Goal: Task Accomplishment & Management: Manage account settings

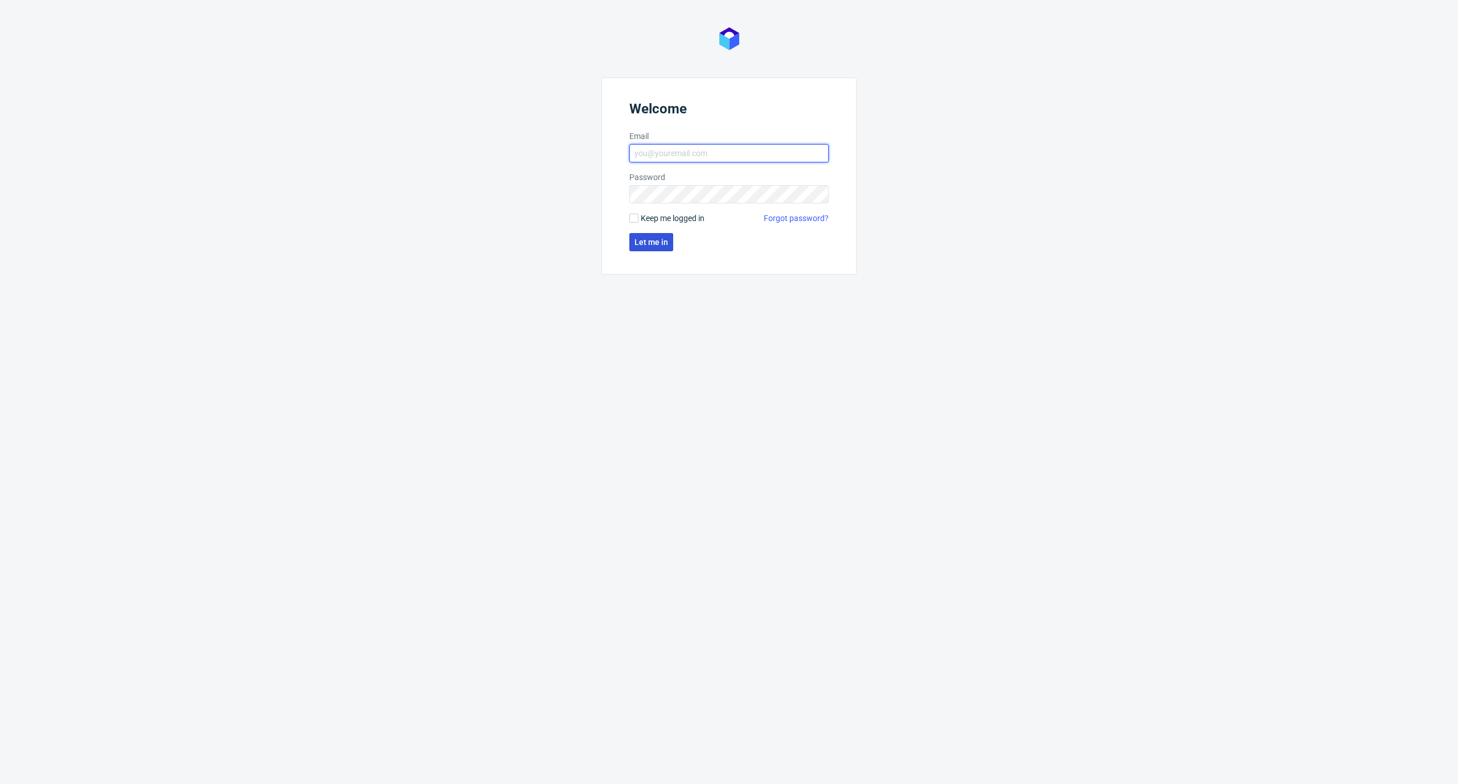
type input "elzbieta.jelinska@packhelp.com"
click at [656, 236] on button "Let me in" at bounding box center [651, 242] width 44 height 18
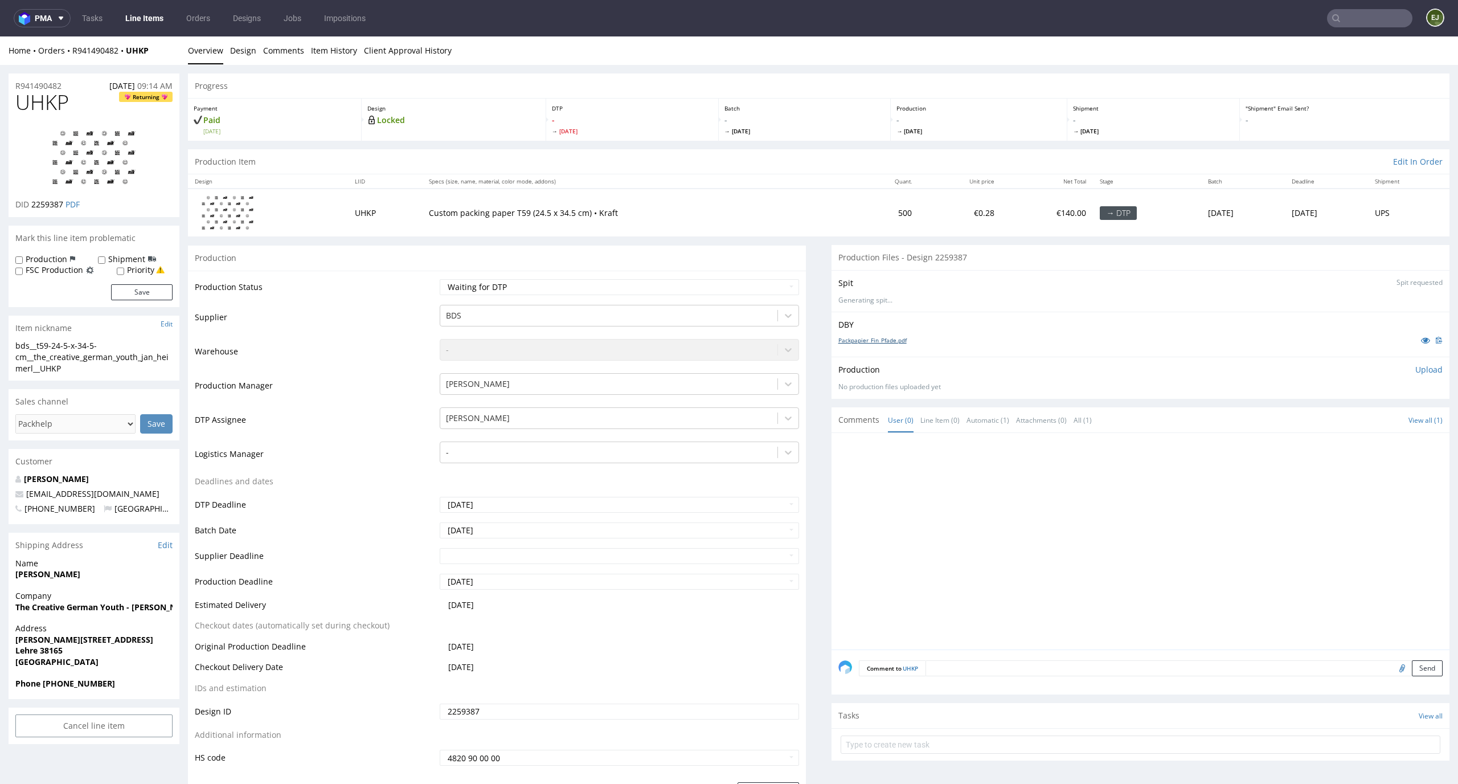
click at [867, 337] on link "Packpapier_Fin_Pfade.pdf" at bounding box center [872, 340] width 68 height 8
drag, startPoint x: 50, startPoint y: 346, endPoint x: 3, endPoint y: 342, distance: 46.8
copy div "bds__t59"
drag, startPoint x: 73, startPoint y: 101, endPoint x: 0, endPoint y: 101, distance: 73.5
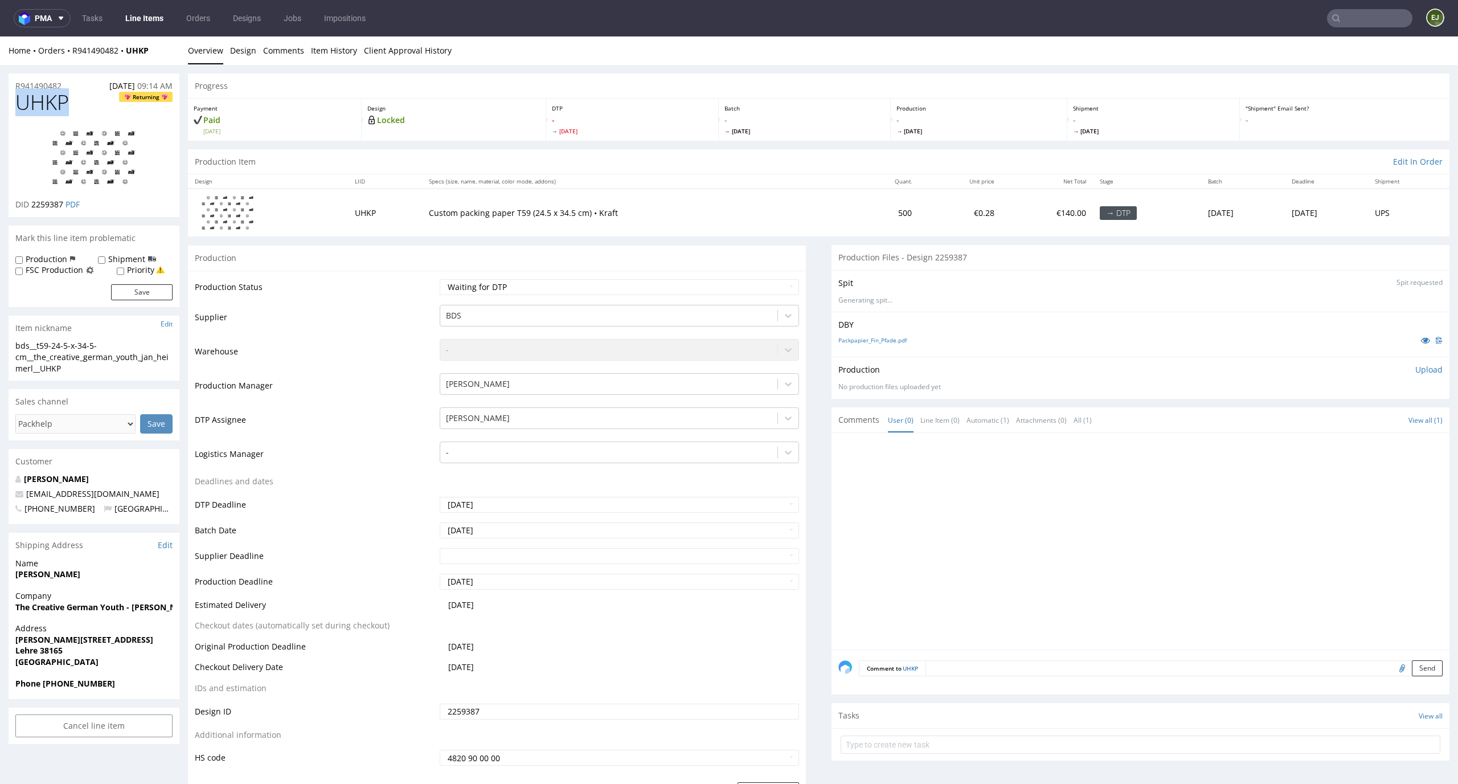
copy span "UHKP"
drag, startPoint x: 63, startPoint y: 200, endPoint x: 30, endPoint y: 200, distance: 33.6
click at [30, 200] on p "DID 2259387 PDF" at bounding box center [47, 204] width 64 height 11
copy p "2259387"
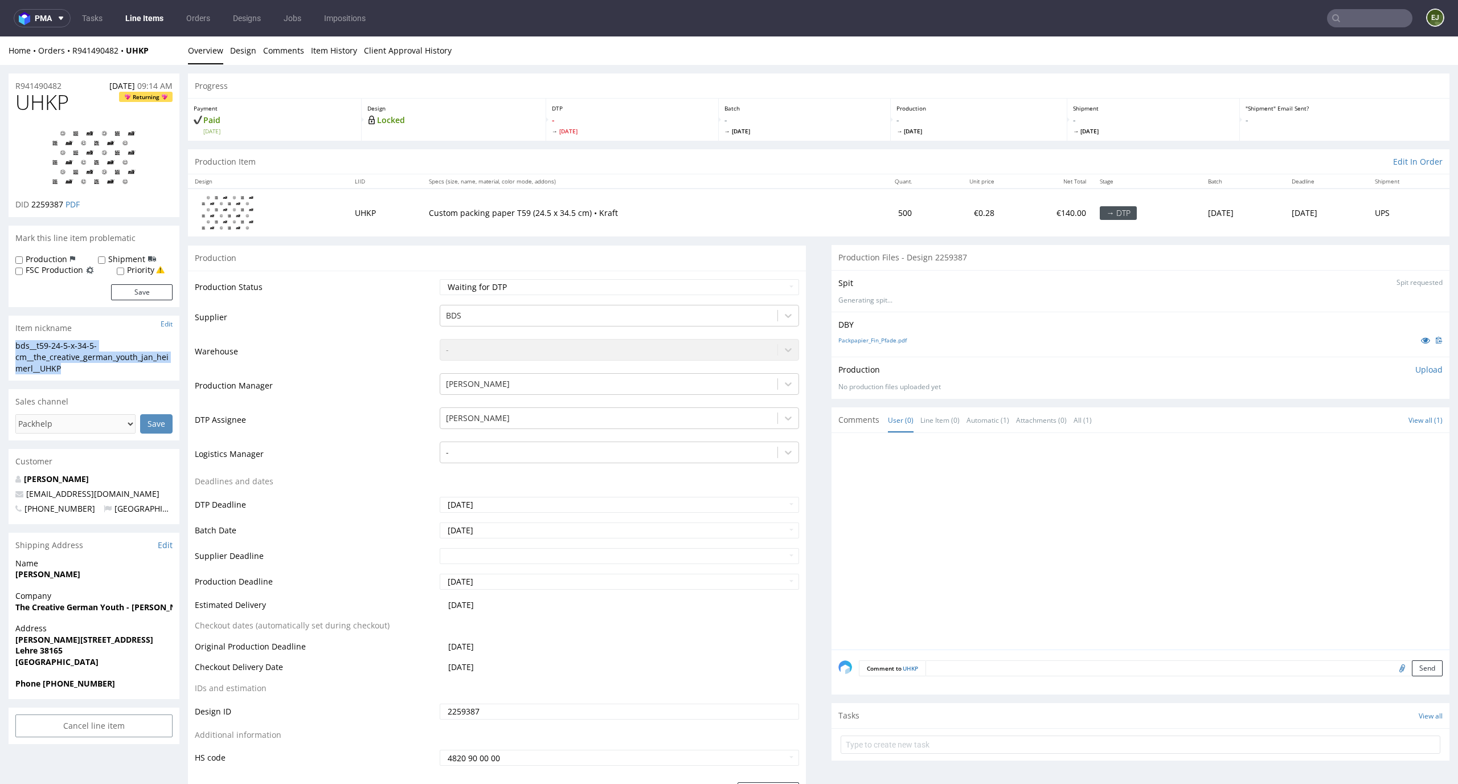
drag, startPoint x: 78, startPoint y: 369, endPoint x: 0, endPoint y: 348, distance: 80.8
copy div "bds__t59-24-5-x-34-5-cm__the_creative_german_youth_jan_heimerl__UHKP"
drag, startPoint x: 65, startPoint y: 206, endPoint x: 30, endPoint y: 206, distance: 35.3
click at [30, 206] on p "DID 2259387 PDF" at bounding box center [47, 204] width 64 height 11
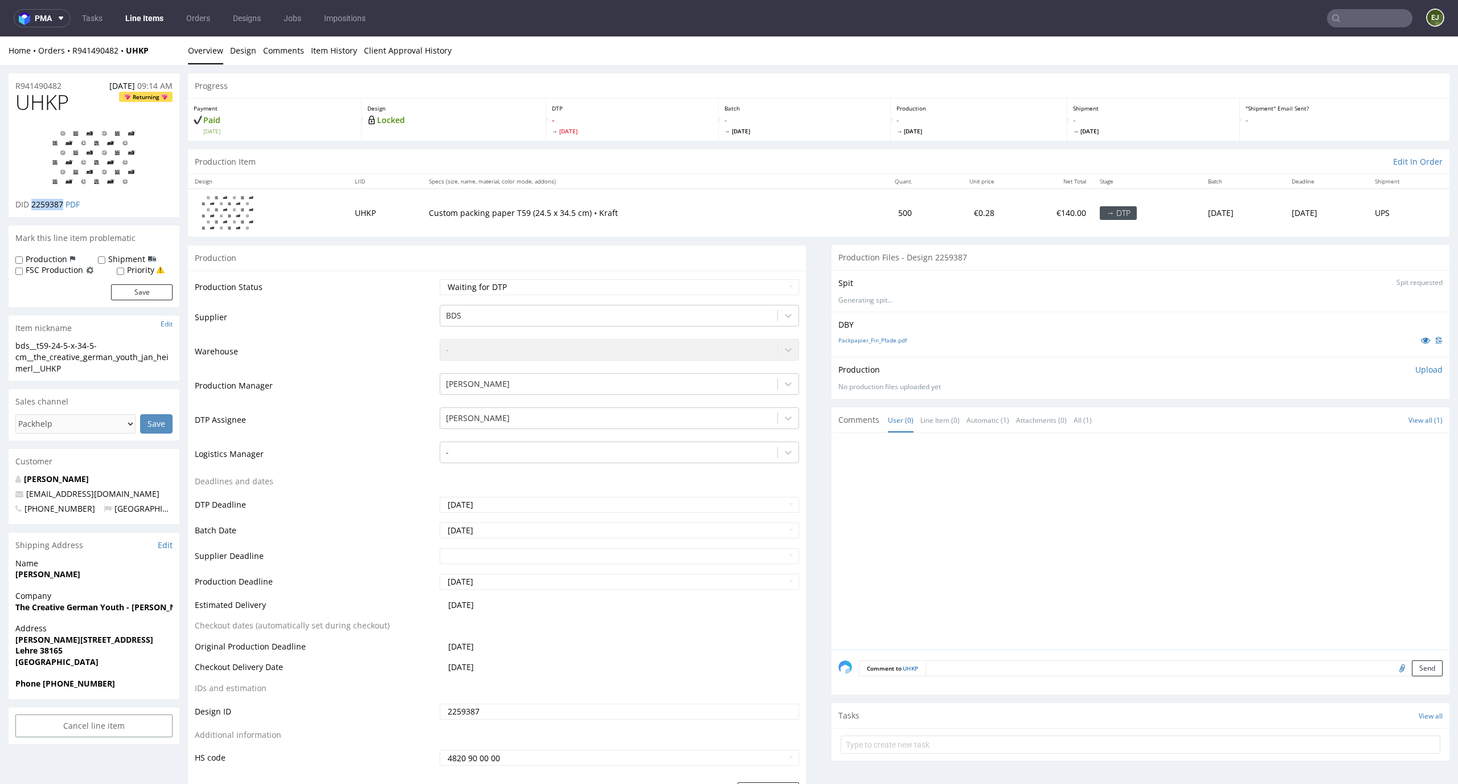
copy span "2259387"
drag, startPoint x: 77, startPoint y: 87, endPoint x: 0, endPoint y: 85, distance: 76.9
copy p "R941490482"
click at [1415, 366] on p "Upload" at bounding box center [1428, 369] width 27 height 11
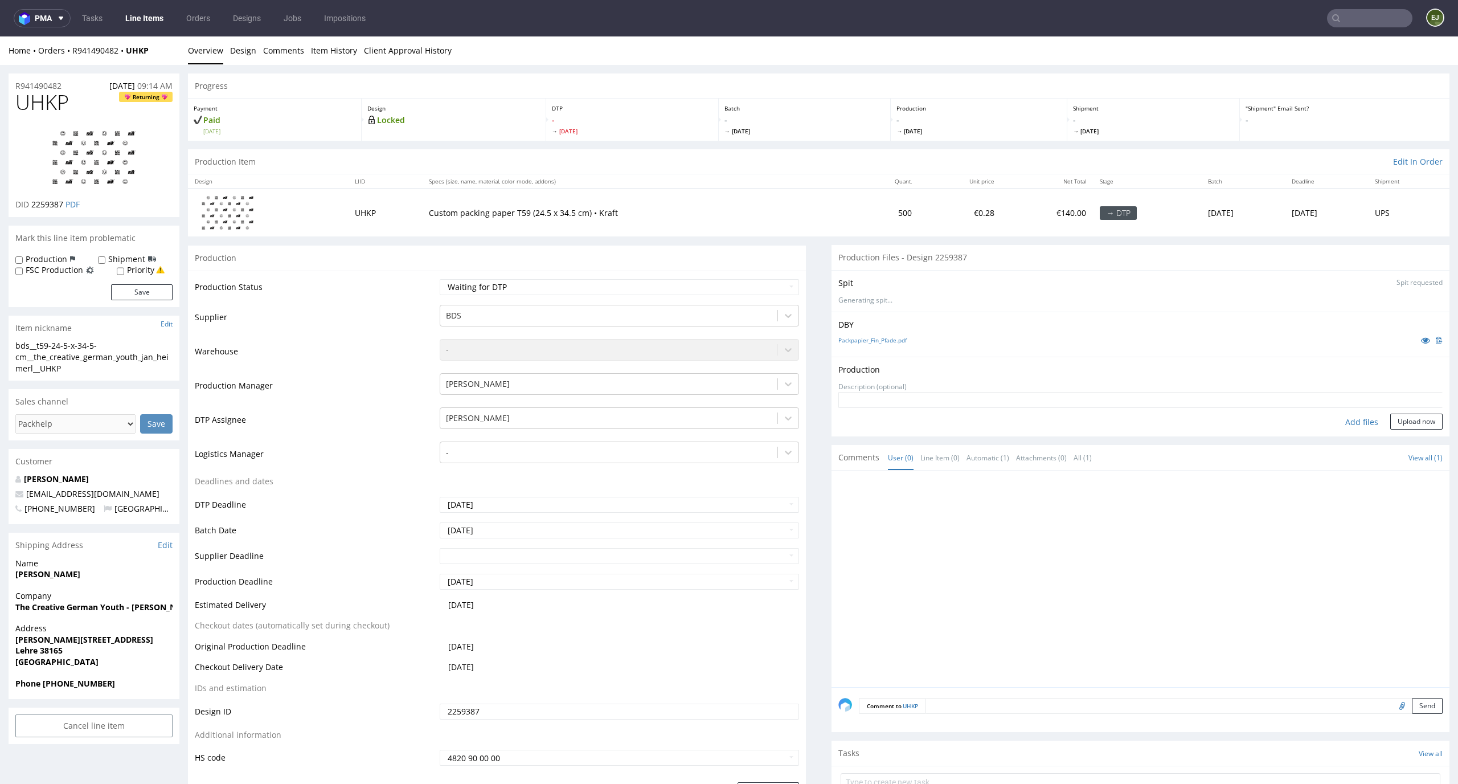
click at [1347, 426] on div "Add files" at bounding box center [1361, 421] width 57 height 17
type input "C:\fakepath\bds__t59-24-5-x-34-5-cm__the_creative_german_youth_jan_heimerl__UHK…"
click at [1411, 431] on form "Add files Upload now" at bounding box center [1140, 428] width 604 height 38
click at [1405, 435] on button "Upload now" at bounding box center [1416, 439] width 52 height 16
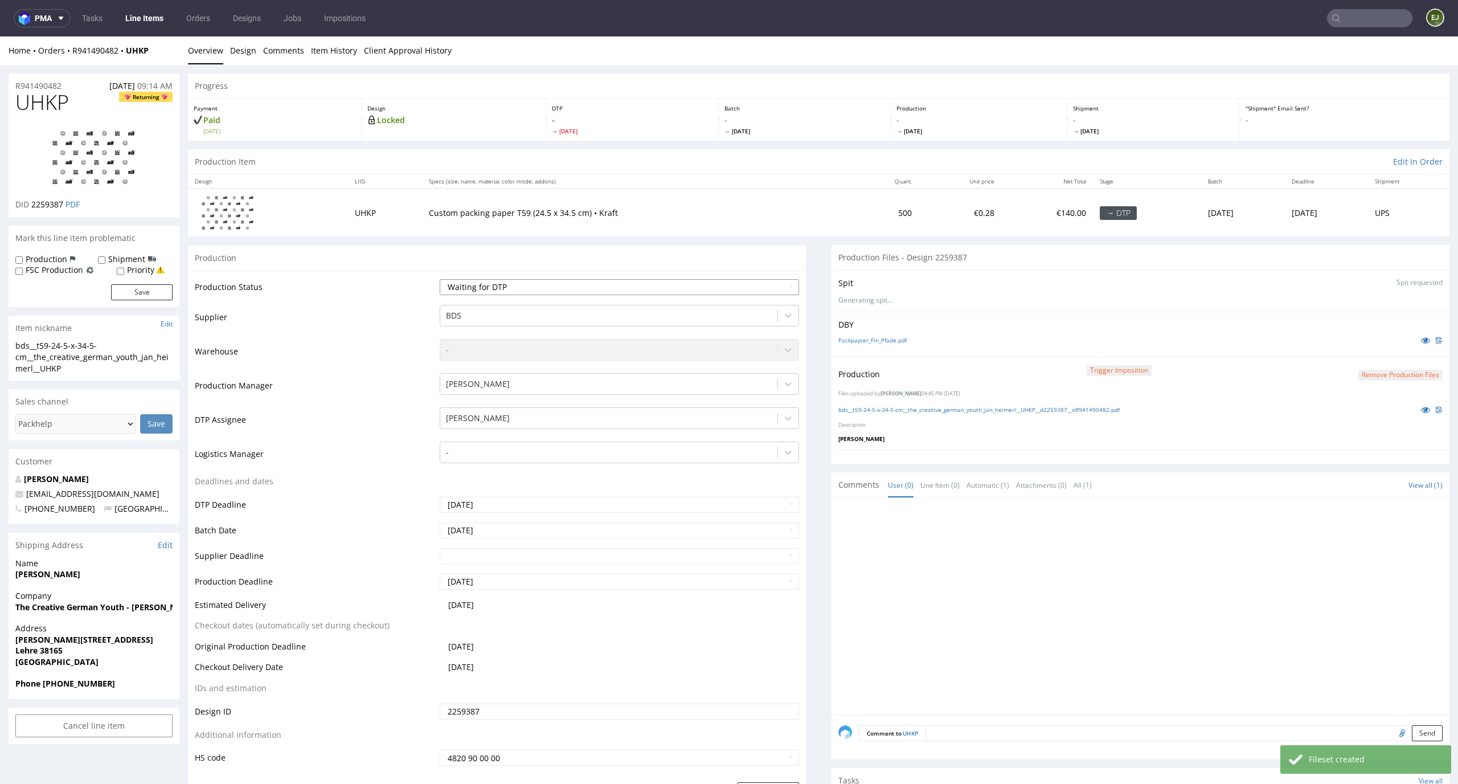
click at [765, 289] on select "Waiting for Artwork Waiting for Diecut Waiting for Mockup Waiting for DTP Waiti…" at bounding box center [620, 287] width 360 height 16
select select "dtp_production_ready"
click at [440, 279] on select "Waiting for Artwork Waiting for Diecut Waiting for Mockup Waiting for DTP Waiti…" at bounding box center [620, 287] width 360 height 16
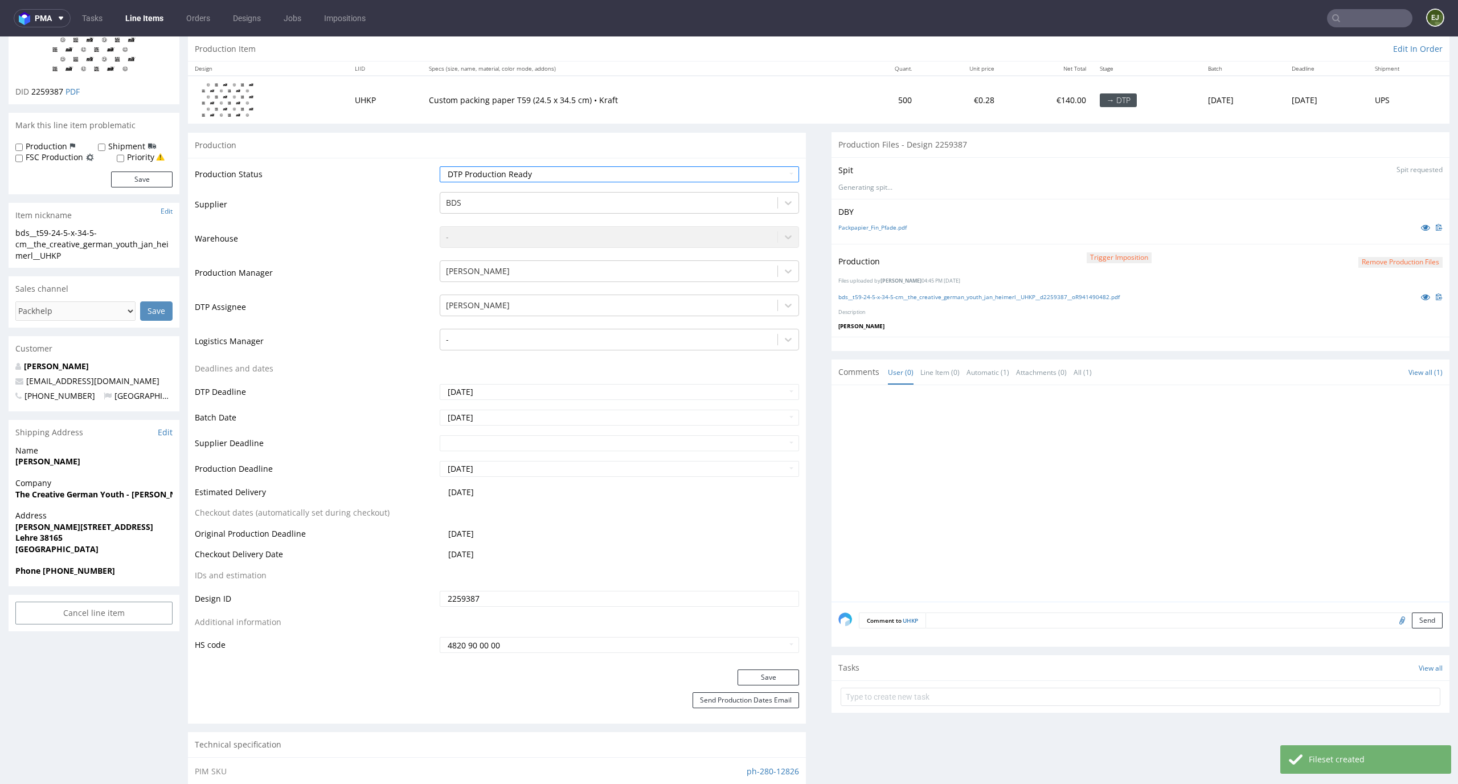
scroll to position [131, 0]
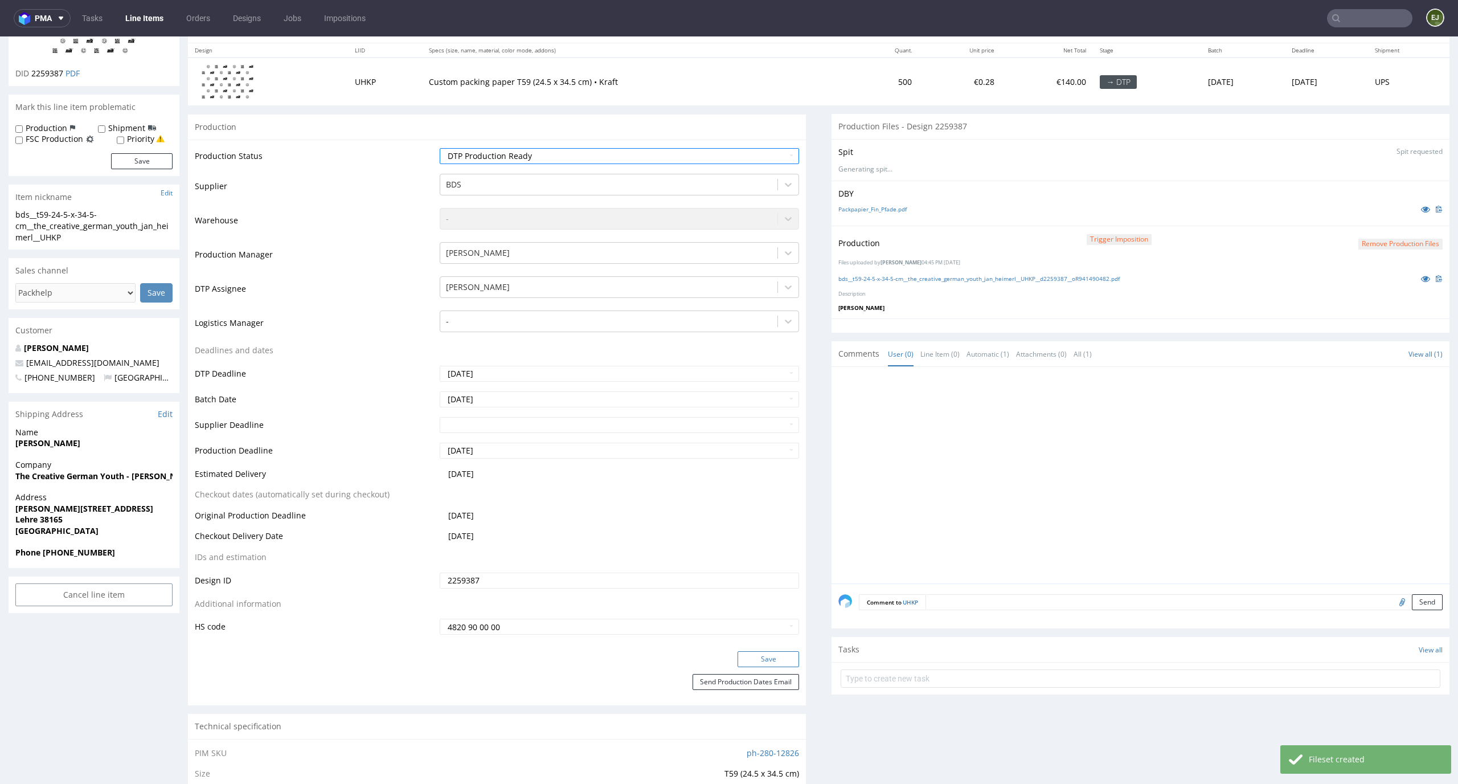
click at [760, 664] on button "Save" at bounding box center [768, 659] width 62 height 16
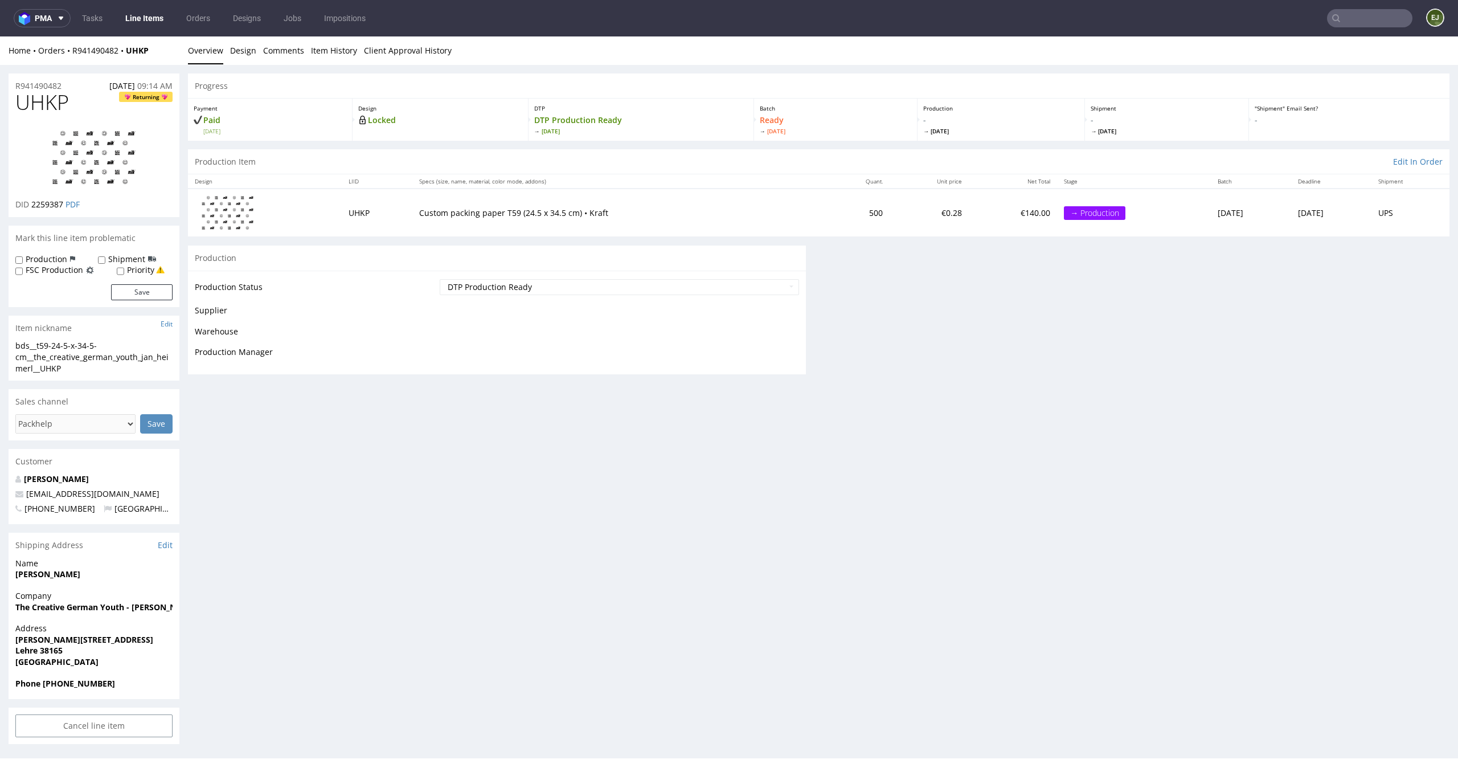
scroll to position [0, 0]
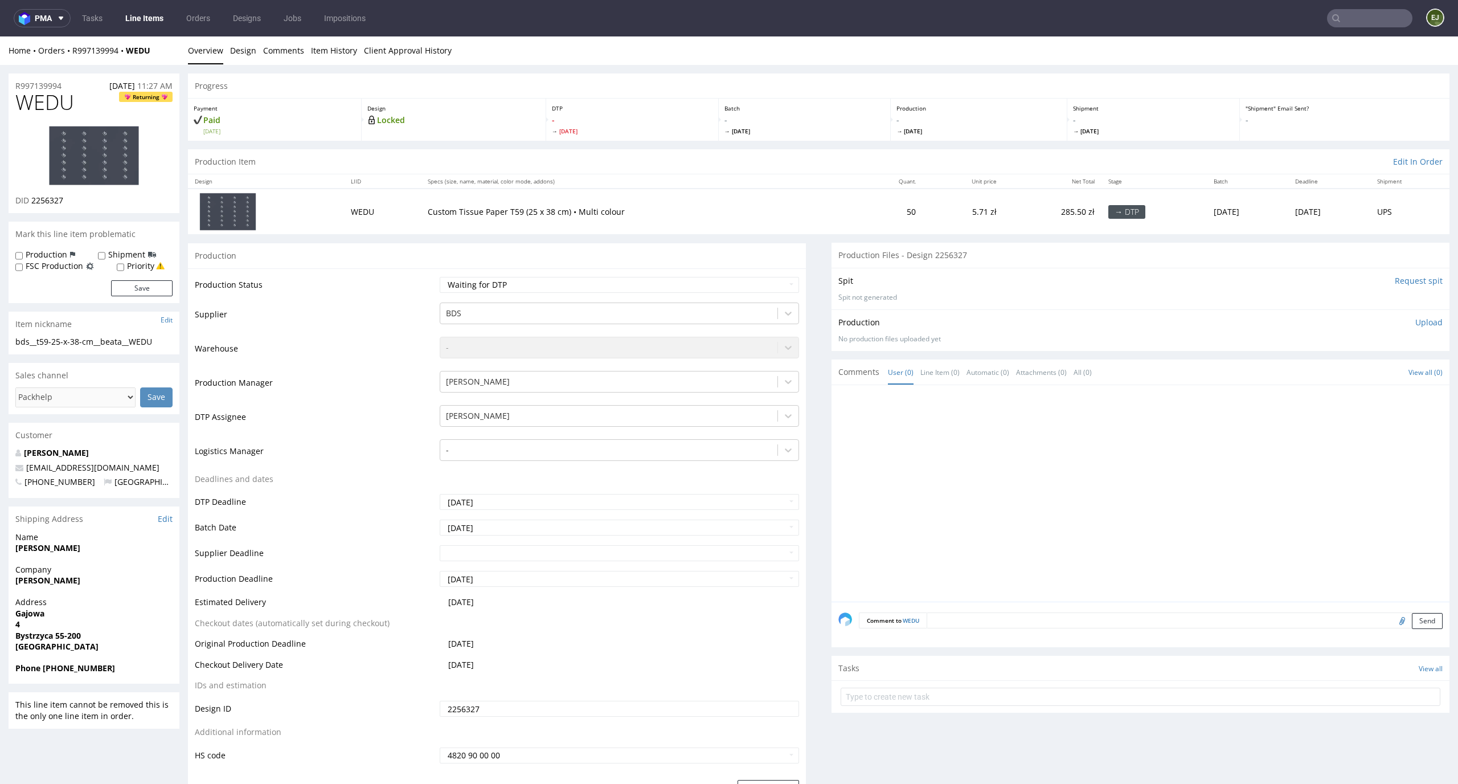
click at [236, 53] on link "Design" at bounding box center [243, 50] width 26 height 28
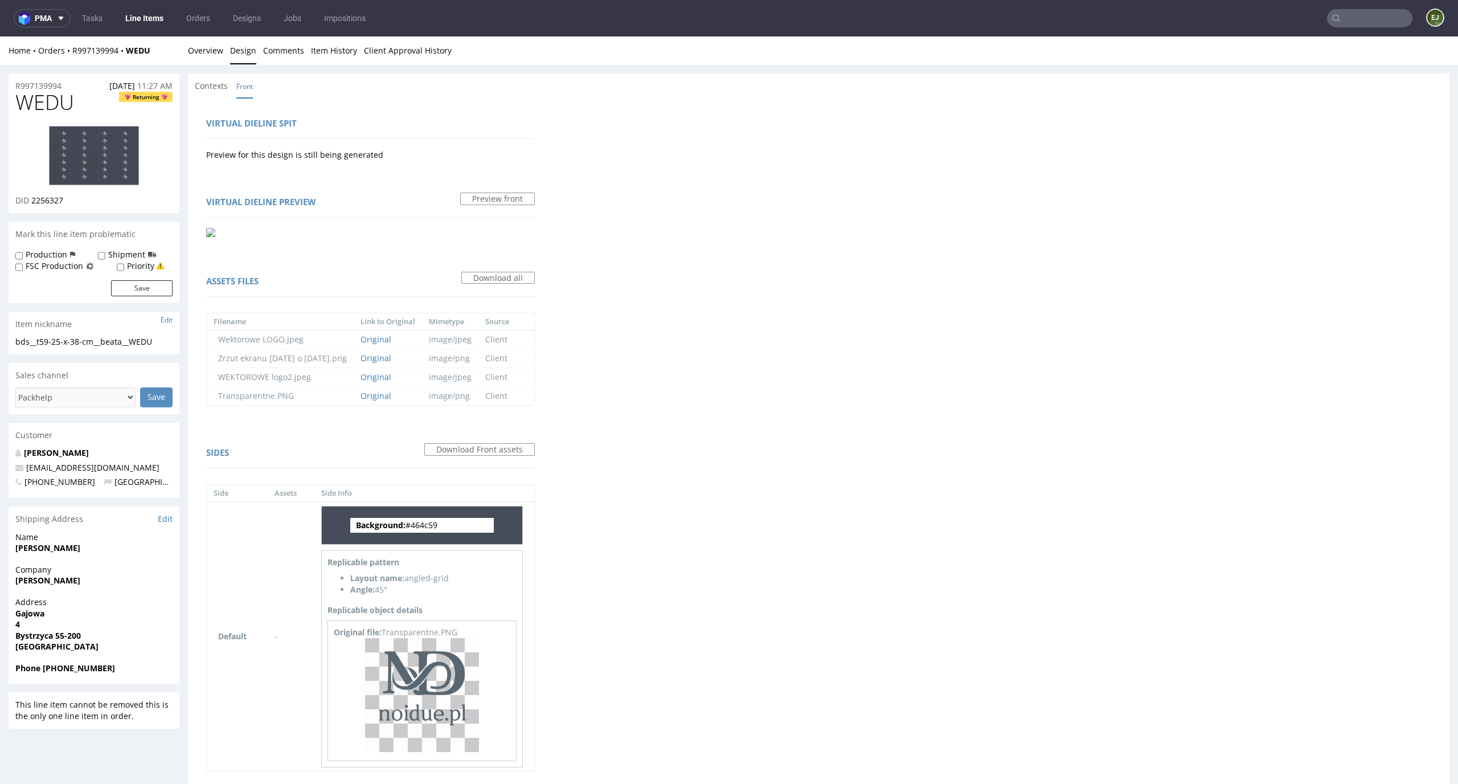
click at [228, 26] on ul "Tasks Line Items Orders Designs Jobs Impositions" at bounding box center [224, 18] width 306 height 18
click at [212, 42] on link "Overview" at bounding box center [205, 50] width 35 height 28
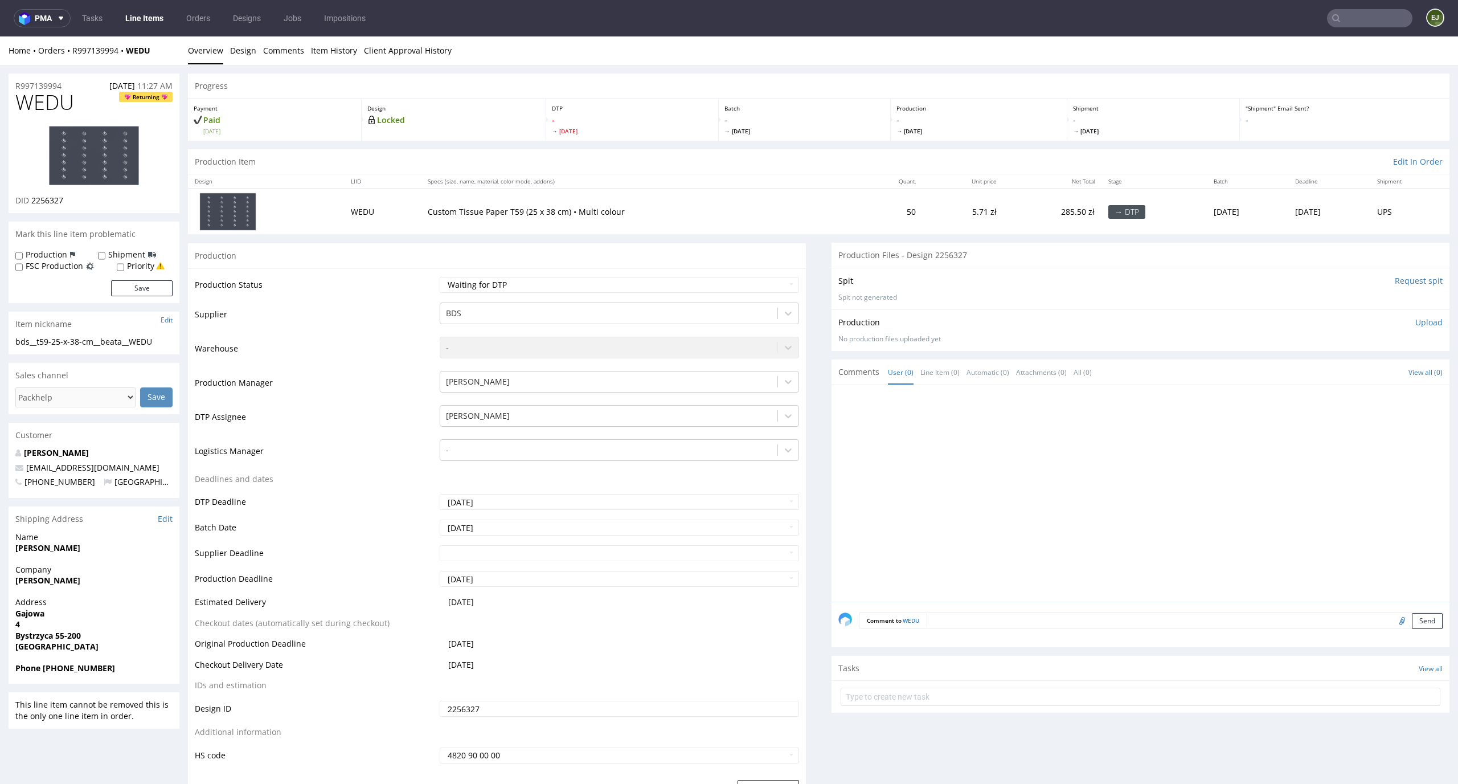
click at [110, 153] on img at bounding box center [93, 155] width 91 height 60
click at [537, 285] on select "Waiting for Artwork Waiting for Diecut Waiting for Mockup Waiting for DTP Waiti…" at bounding box center [620, 285] width 360 height 16
click at [440, 277] on select "Waiting for Artwork Waiting for Diecut Waiting for Mockup Waiting for DTP Waiti…" at bounding box center [620, 285] width 360 height 16
click at [568, 277] on div "Waiting for Artwork Waiting for Diecut Waiting for Mockup Waiting for DTP Waiti…" at bounding box center [620, 285] width 360 height 16
click at [568, 284] on select "Waiting for Artwork Waiting for Diecut Waiting for Mockup Waiting for DTP Waiti…" at bounding box center [620, 285] width 360 height 16
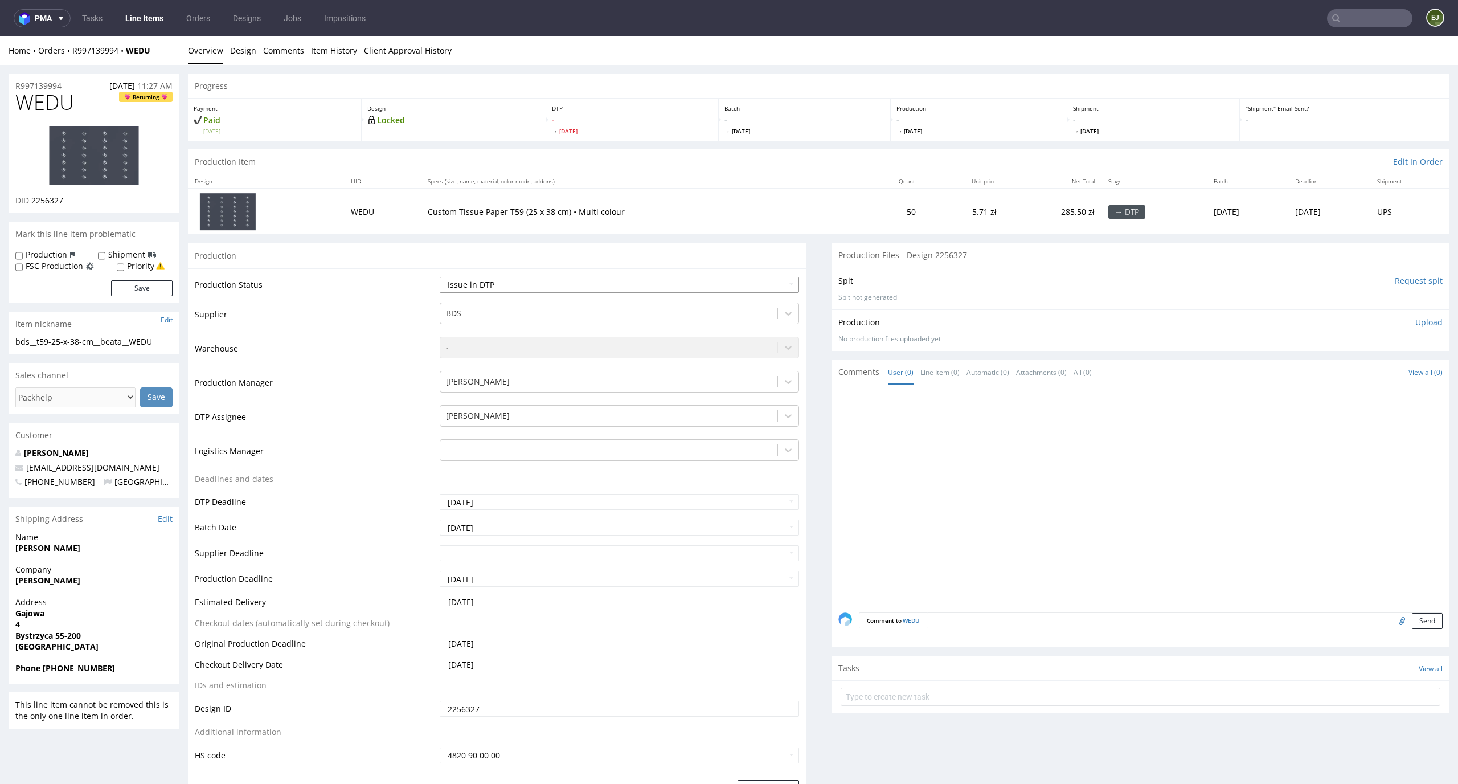
select select "dtp_in_process"
click at [440, 277] on select "Waiting for Artwork Waiting for Diecut Waiting for Mockup Waiting for DTP Waiti…" at bounding box center [620, 285] width 360 height 16
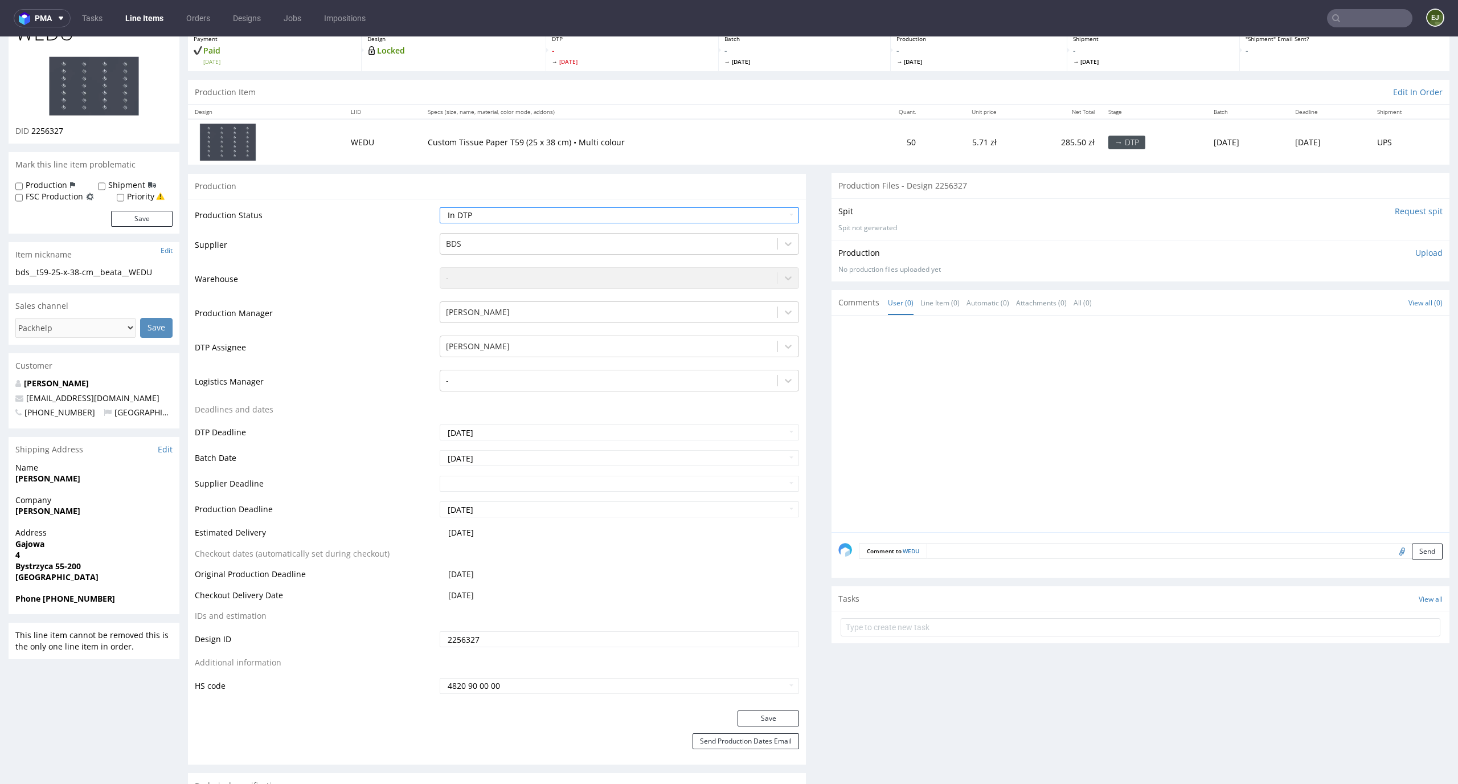
scroll to position [72, 0]
click at [771, 721] on button "Save" at bounding box center [768, 716] width 62 height 16
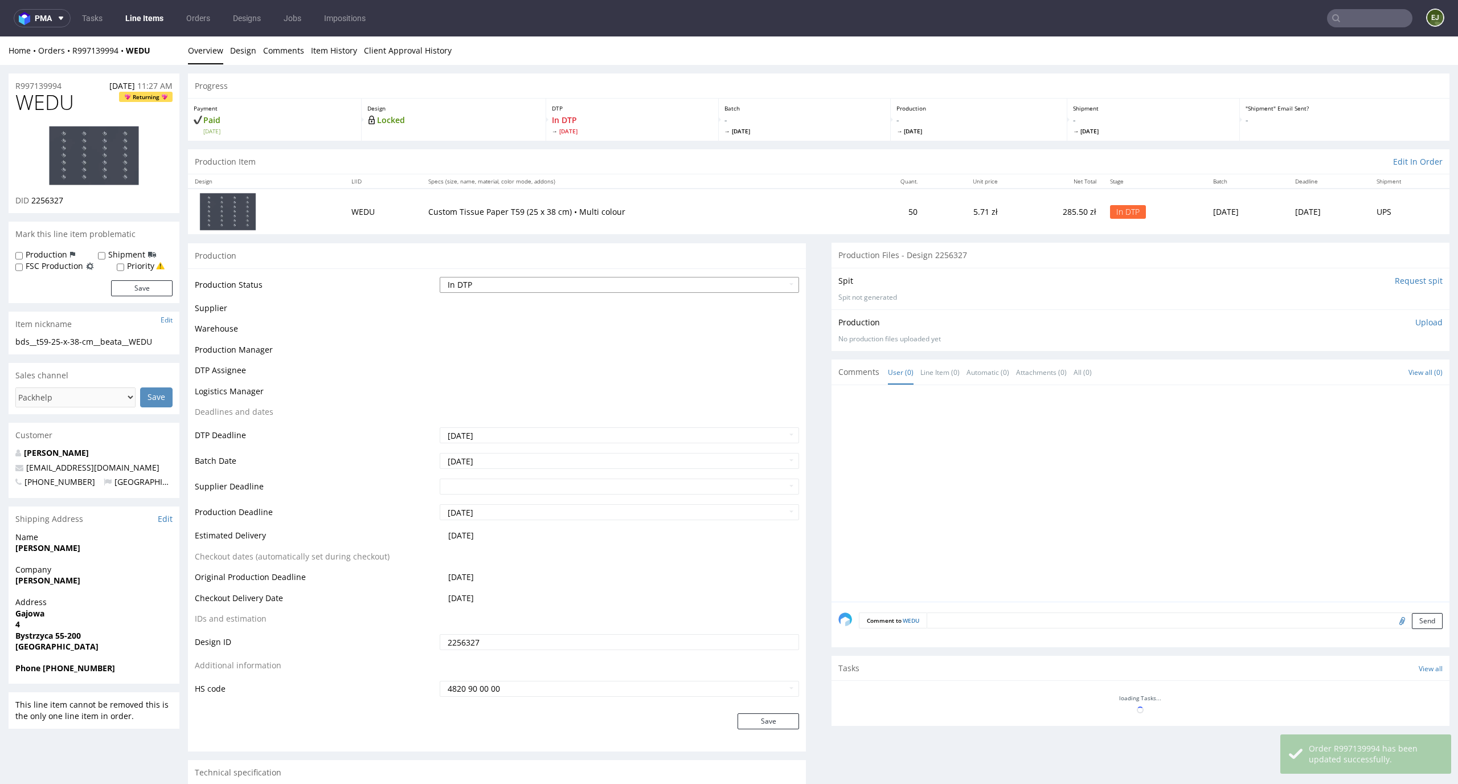
scroll to position [73, 0]
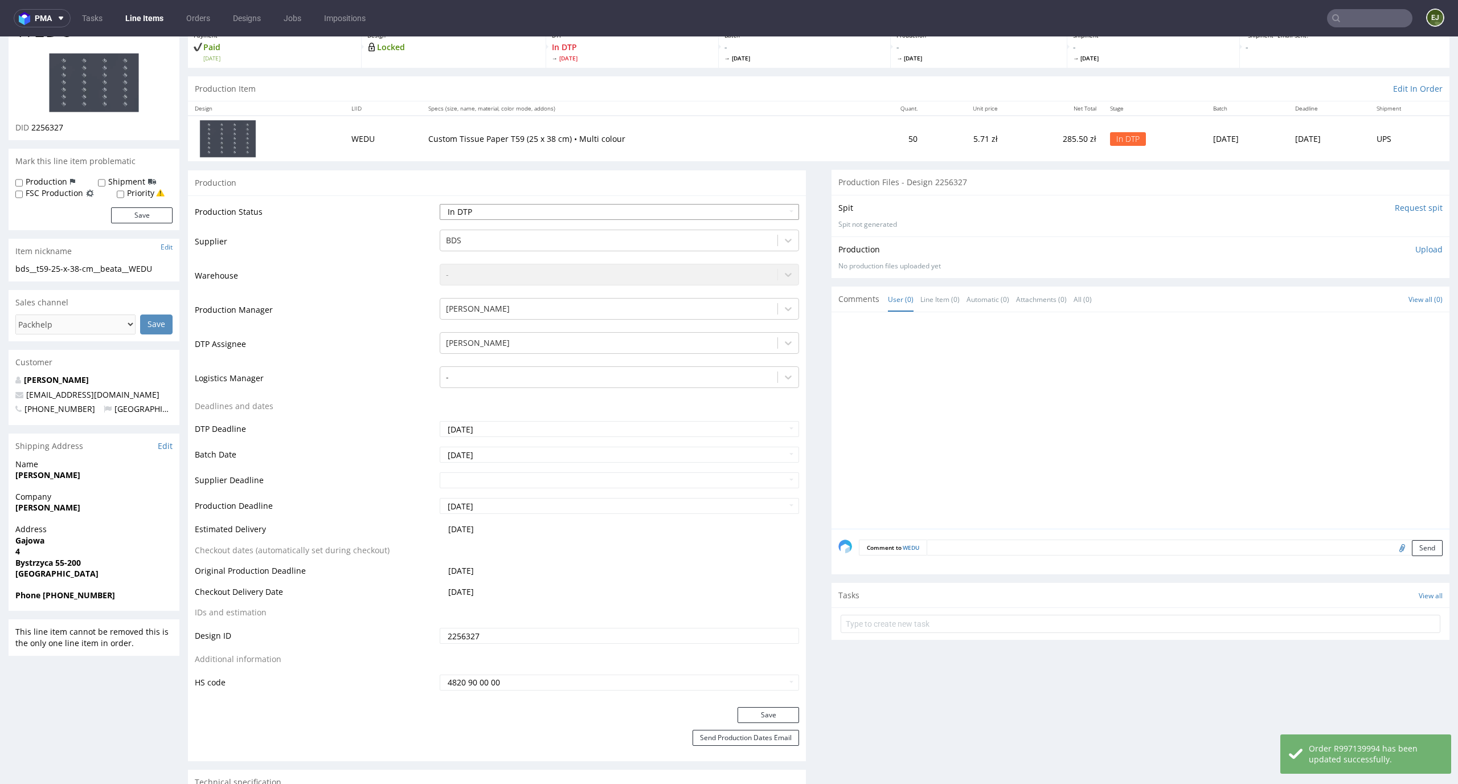
click at [665, 208] on select "Waiting for Artwork Waiting for Diecut Waiting for Mockup Waiting for DTP Waiti…" at bounding box center [620, 212] width 360 height 16
select select "dtp_issue"
click at [440, 204] on select "Waiting for Artwork Waiting for Diecut Waiting for Mockup Waiting for DTP Waiti…" at bounding box center [620, 212] width 360 height 16
click at [759, 718] on button "Save" at bounding box center [768, 715] width 62 height 16
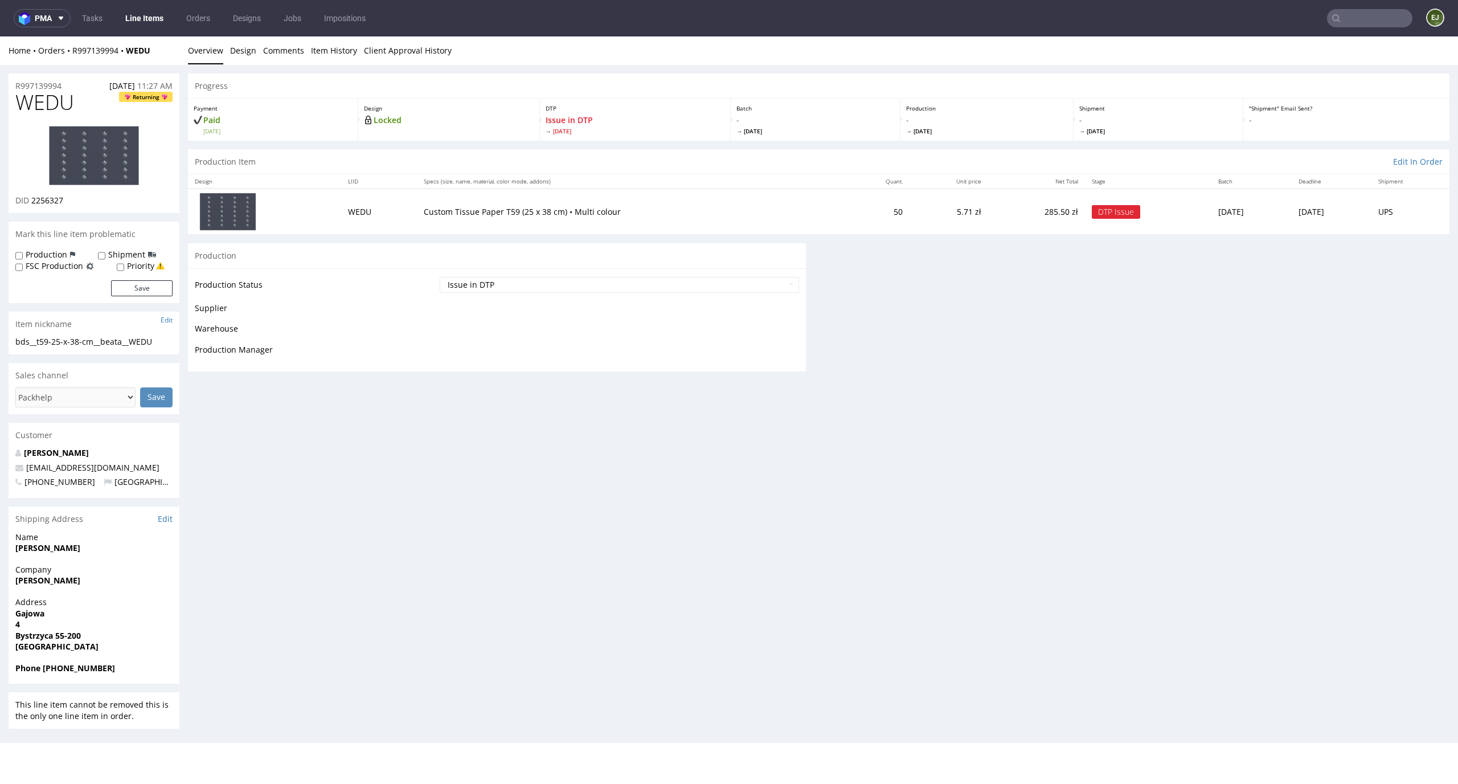
scroll to position [74, 0]
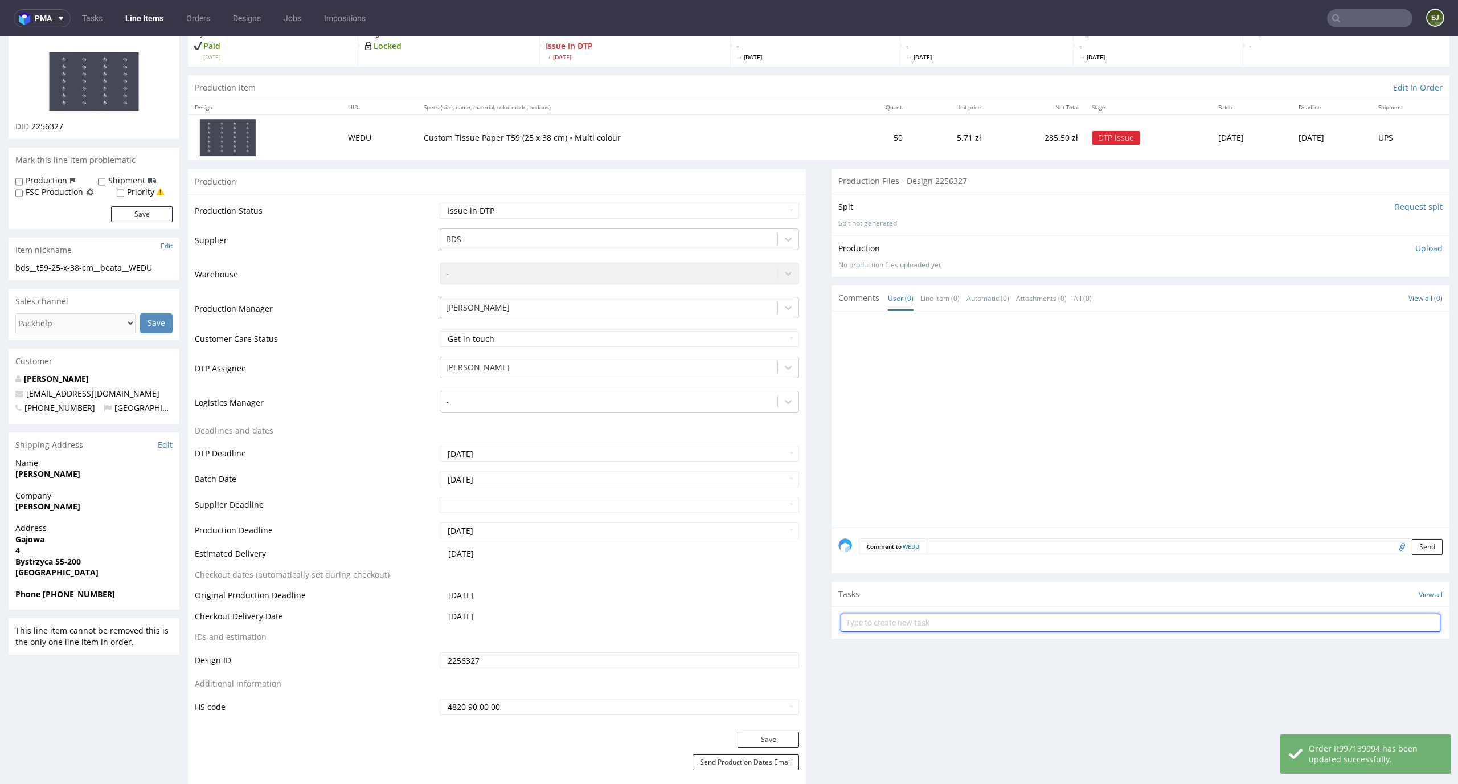
click at [897, 631] on input "text" at bounding box center [1141, 622] width 600 height 18
type input "issue"
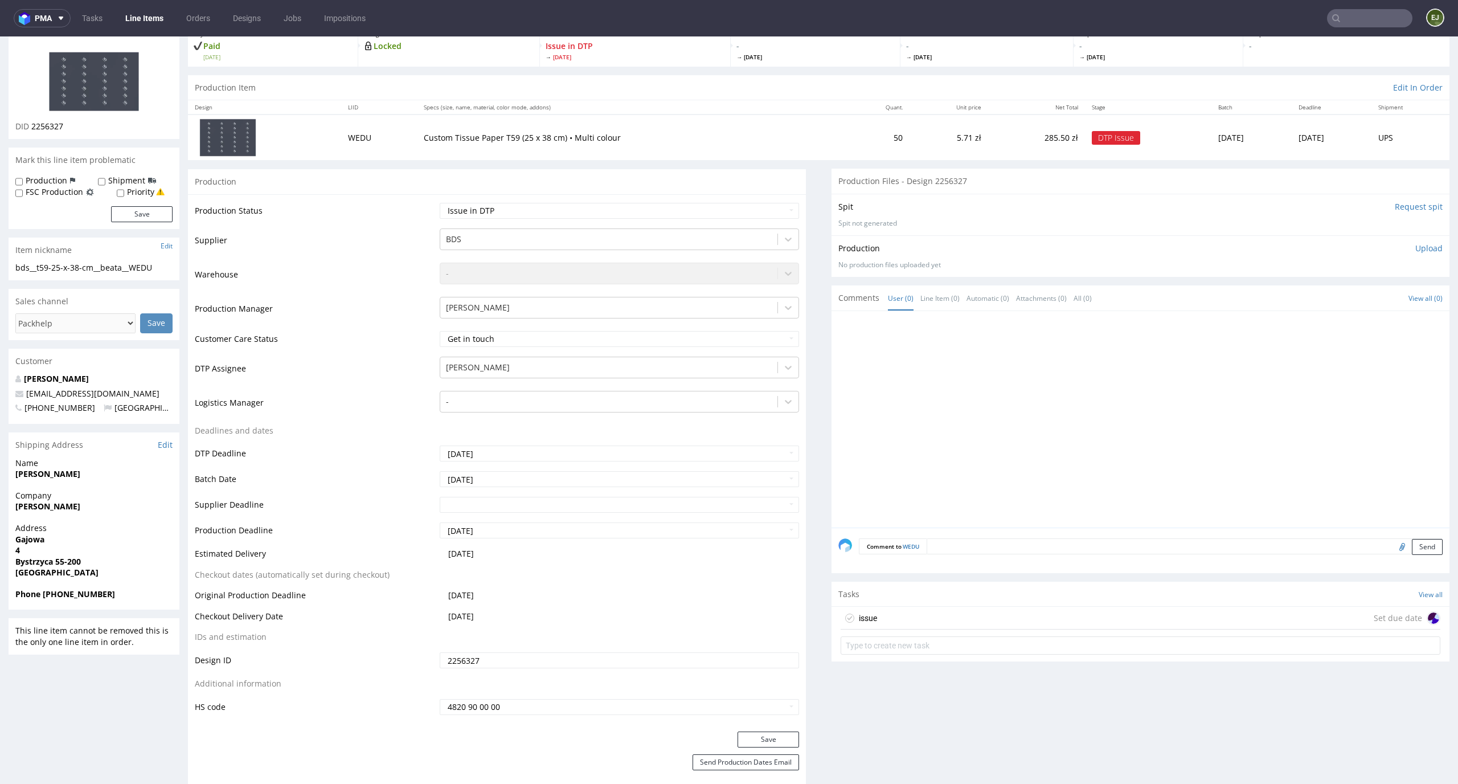
click at [931, 630] on div "issue Set due date" at bounding box center [1140, 632] width 618 height 52
click at [935, 618] on div "issue Set due date" at bounding box center [1141, 617] width 600 height 23
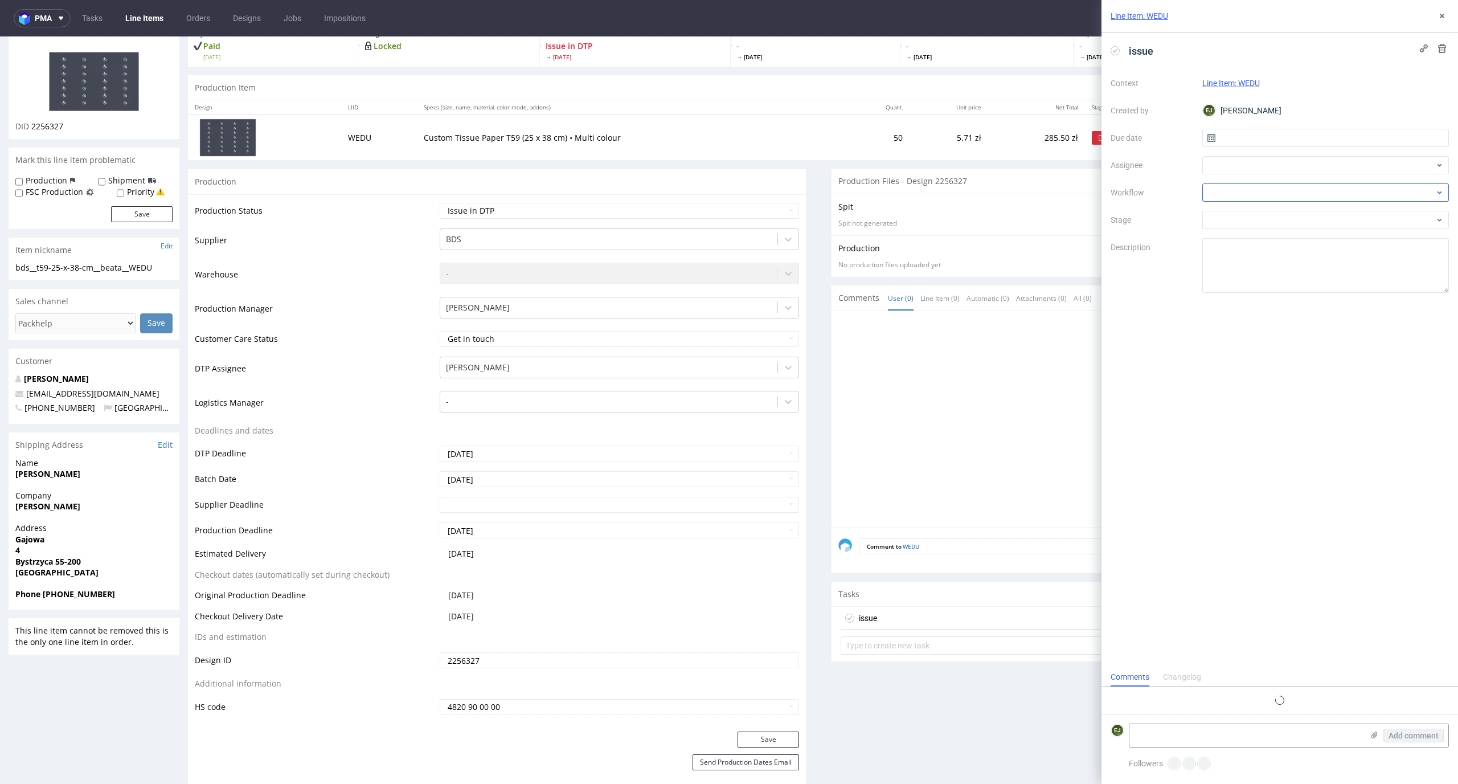
scroll to position [9, 0]
click at [1349, 140] on input "text" at bounding box center [1325, 138] width 247 height 18
click at [1327, 253] on span "17" at bounding box center [1325, 252] width 9 height 11
type input "17/09/2025"
click at [1327, 170] on div at bounding box center [1325, 165] width 247 height 18
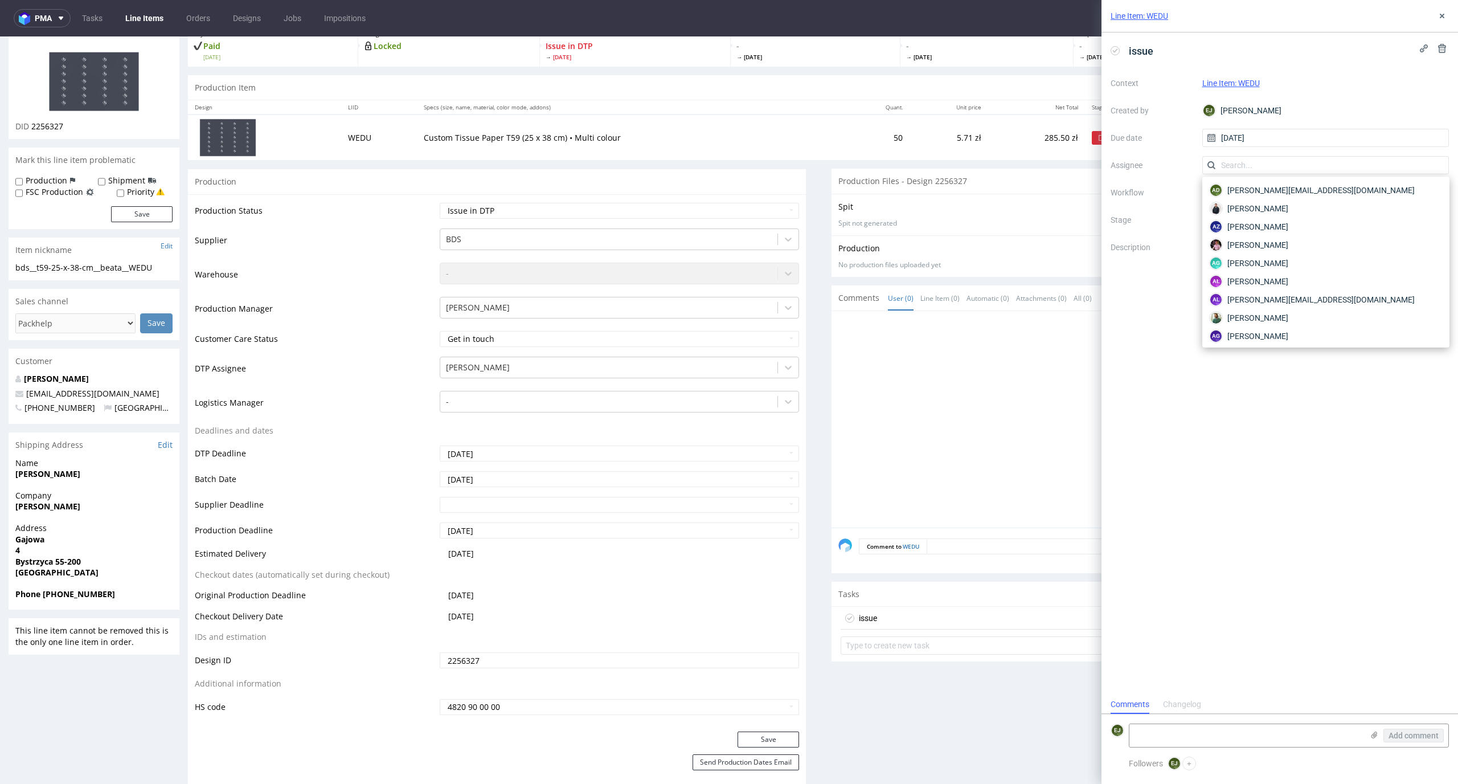
click at [1160, 175] on div "Context Line Item: WEDU Created by EJ Elżbieta Jelińska Due date 17/09/2025 Ass…" at bounding box center [1279, 183] width 338 height 219
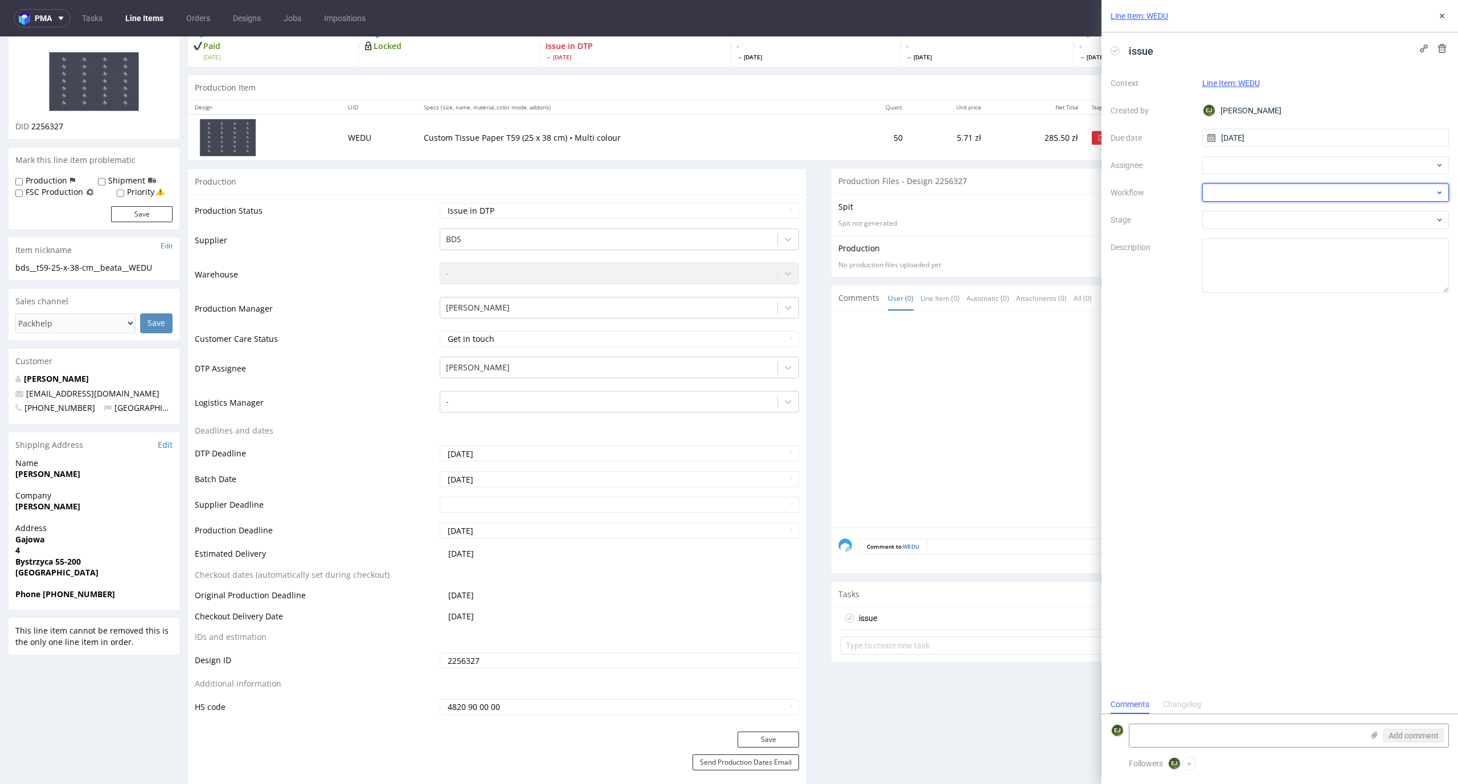
click at [1258, 188] on div at bounding box center [1325, 192] width 247 height 18
click at [1319, 252] on div "DTP - Issue" at bounding box center [1326, 254] width 238 height 21
click at [1308, 267] on textarea "Problem: Impact: What is needed?:" at bounding box center [1325, 265] width 247 height 55
paste textarea "Unfortunately, we do not print in white on this product with the "multicolor" p…"
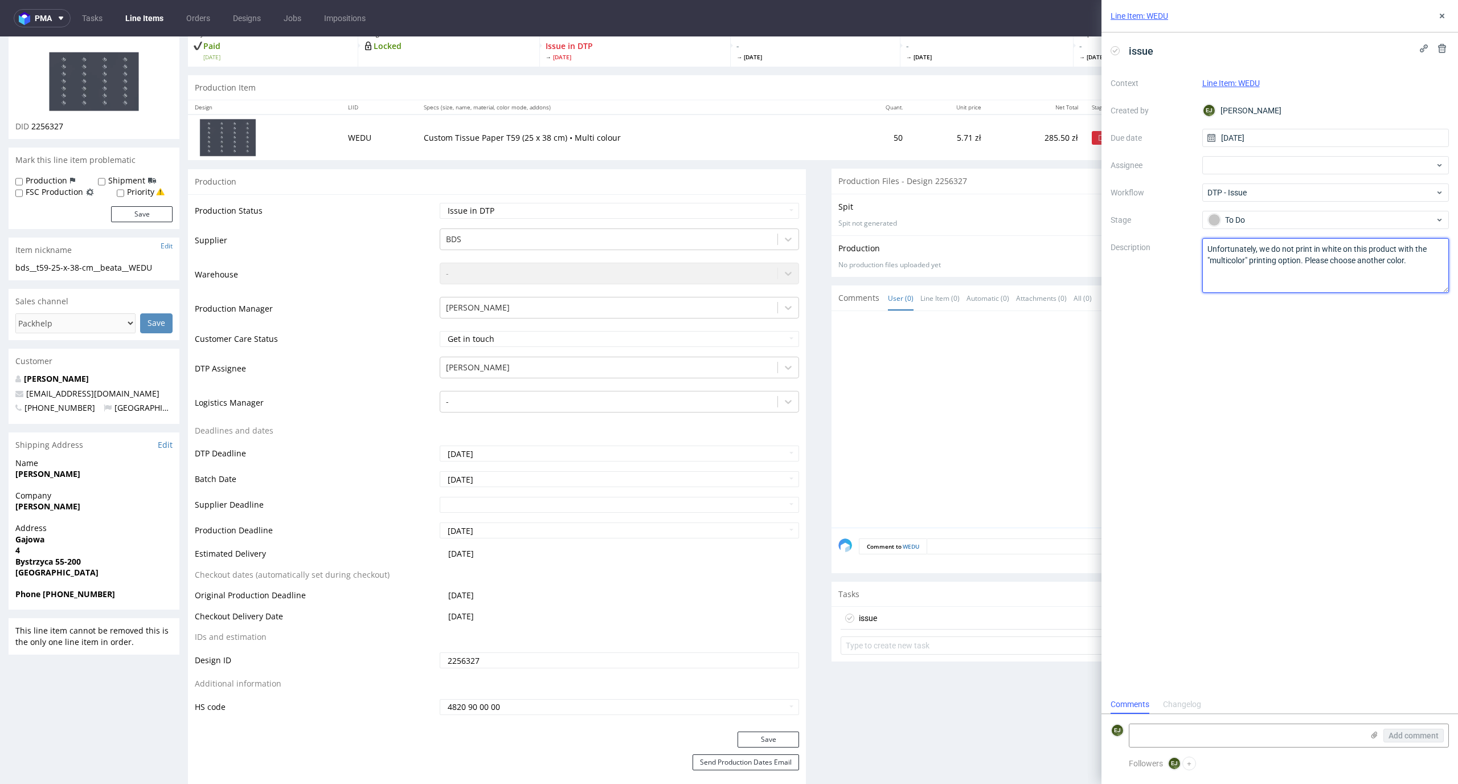
type textarea "Unfortunately, we do not print in white on this product with the "multicolor" p…"
click at [846, 151] on td "50" at bounding box center [877, 137] width 63 height 46
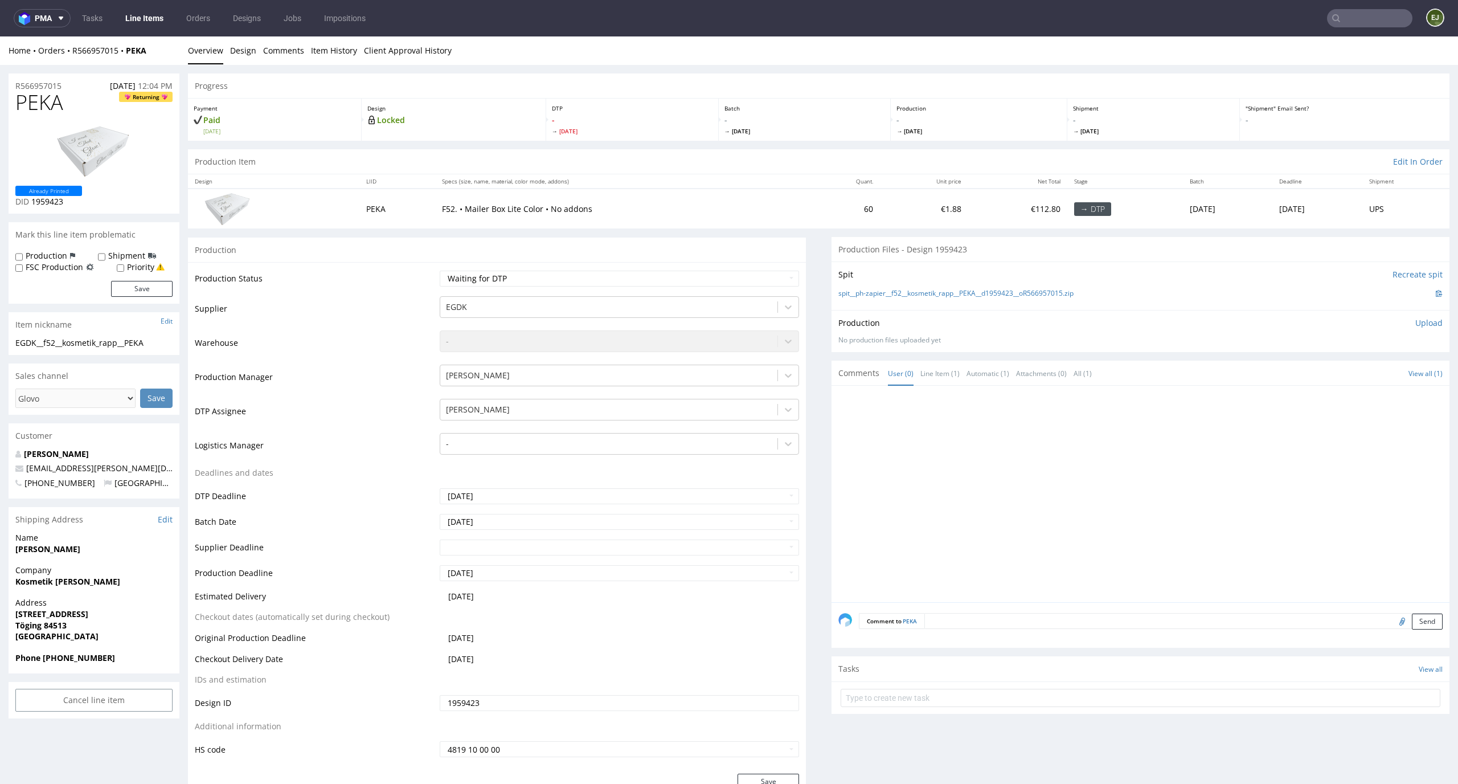
click at [548, 294] on td "Waiting for Artwork Waiting for Diecut Waiting for Mockup Waiting for DTP Waiti…" at bounding box center [618, 282] width 363 height 26
click at [550, 291] on td "Waiting for Artwork Waiting for Diecut Waiting for Mockup Waiting for DTP Waiti…" at bounding box center [618, 282] width 363 height 26
click at [556, 277] on select "Waiting for Artwork Waiting for Diecut Waiting for Mockup Waiting for DTP Waiti…" at bounding box center [620, 278] width 360 height 16
select select "dtp_in_process"
click at [440, 270] on select "Waiting for Artwork Waiting for Diecut Waiting for Mockup Waiting for DTP Waiti…" at bounding box center [620, 278] width 360 height 16
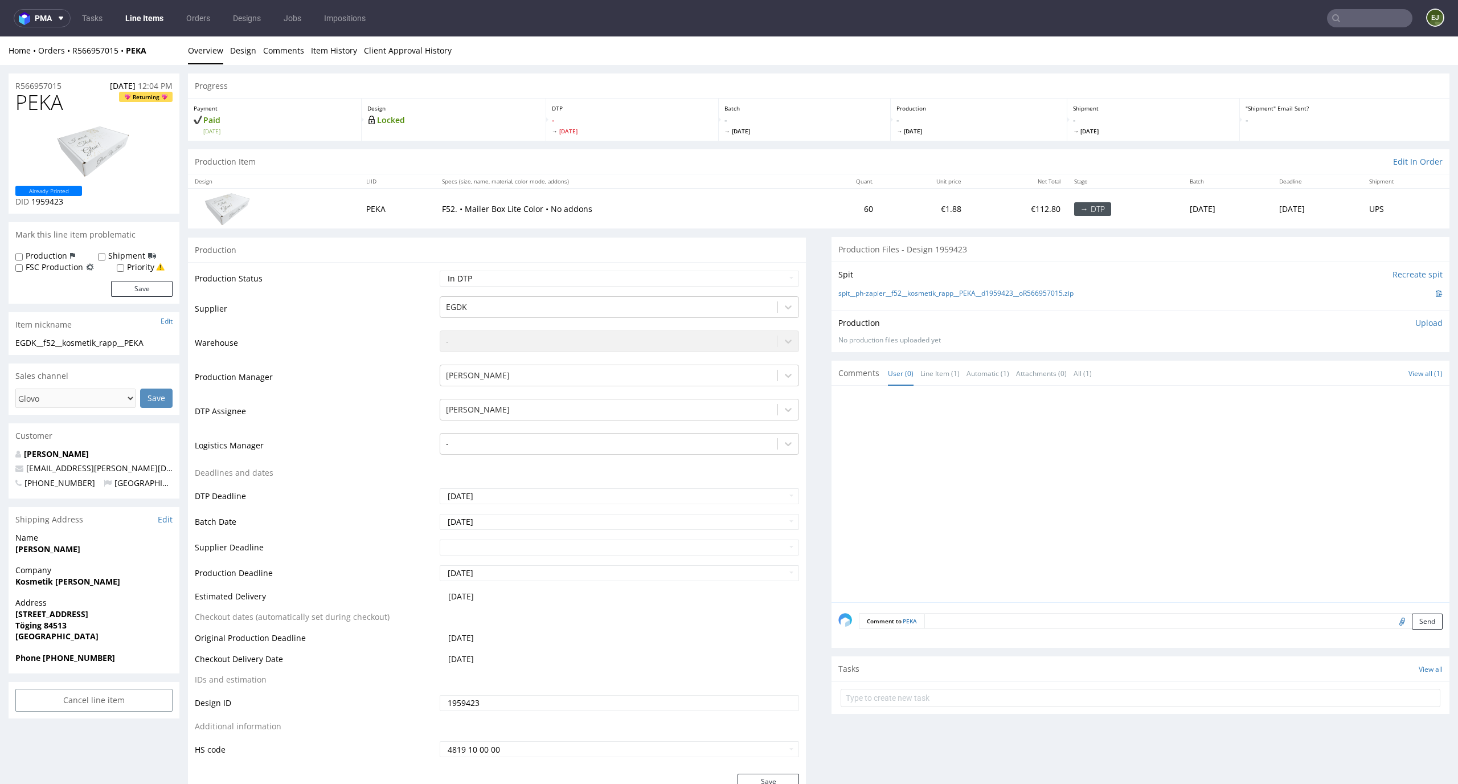
scroll to position [112, 0]
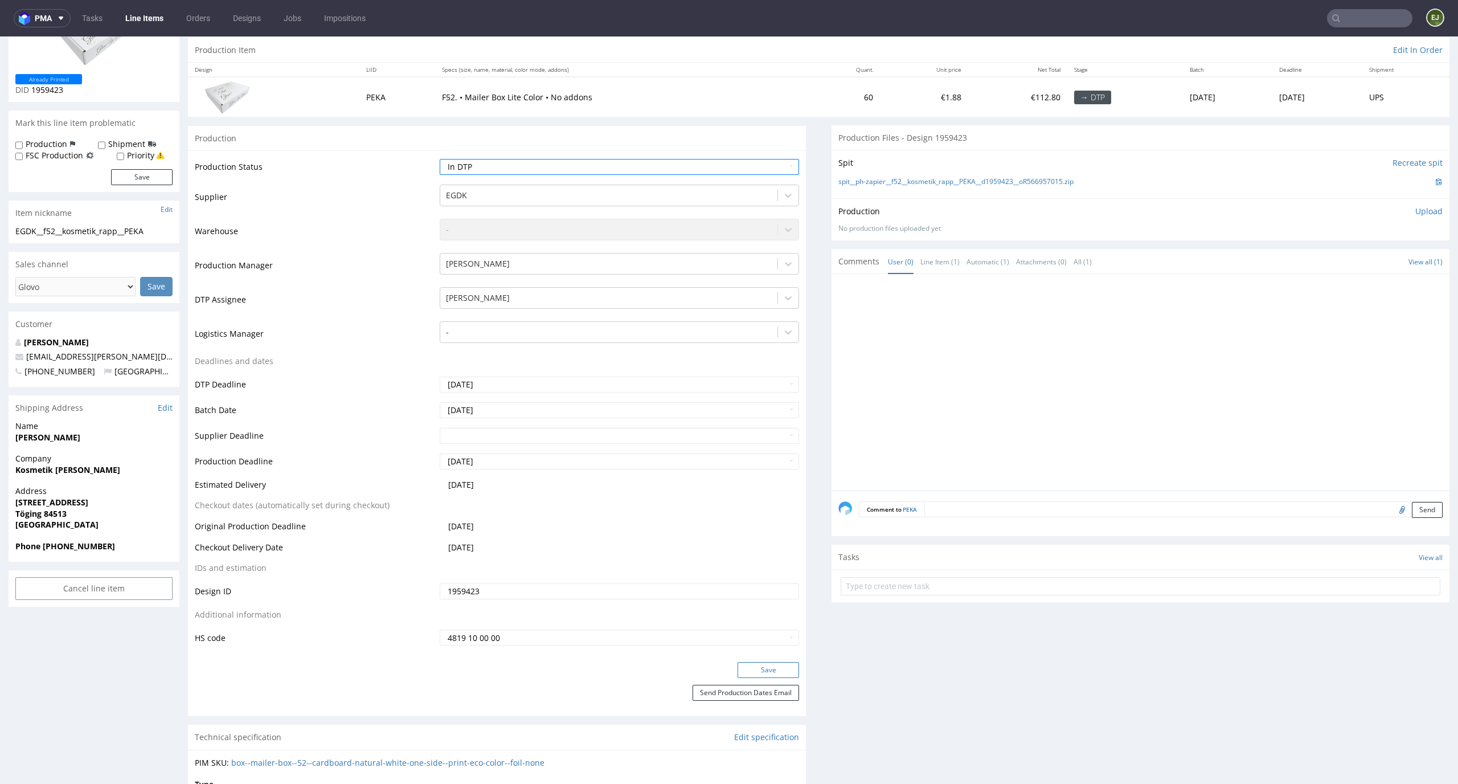
click at [765, 671] on button "Save" at bounding box center [768, 670] width 62 height 16
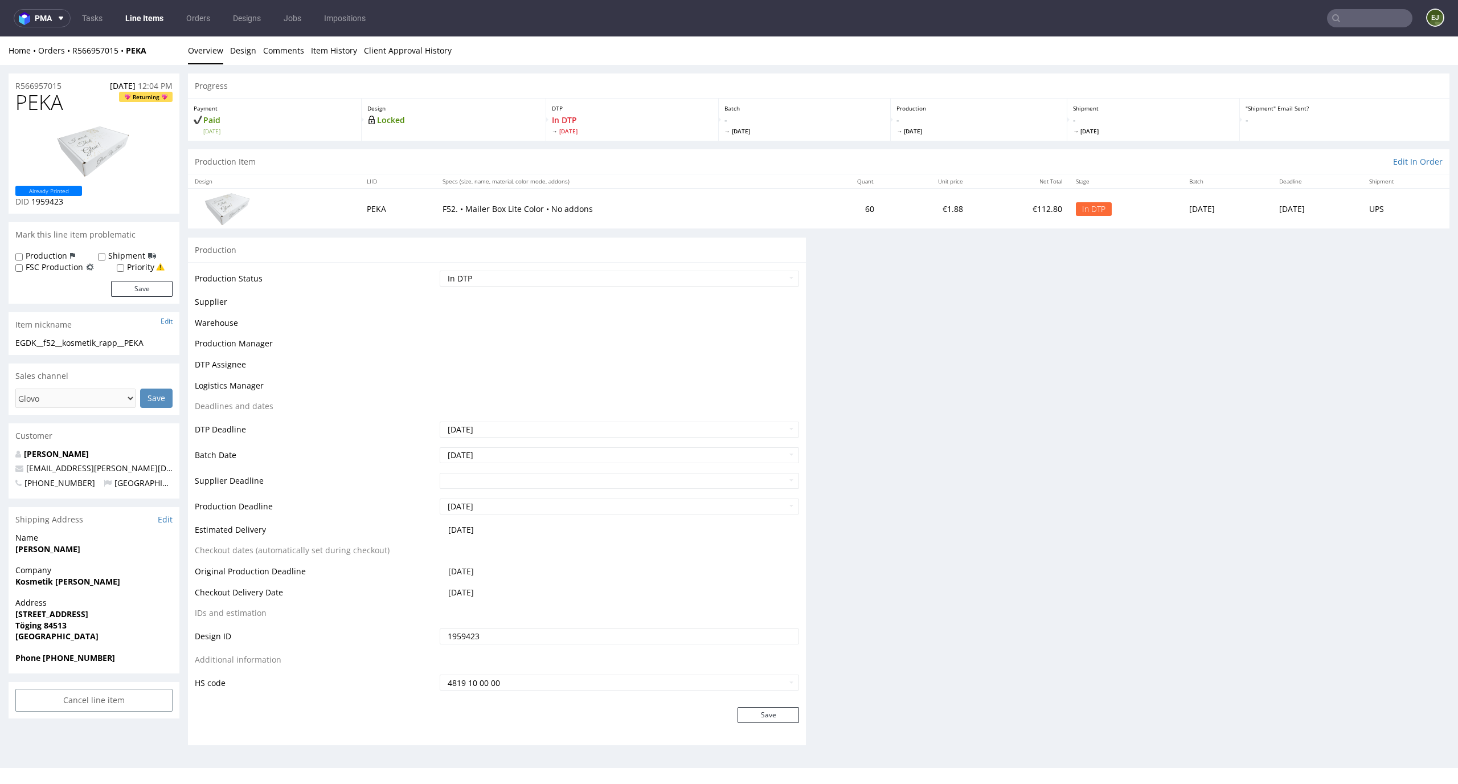
scroll to position [0, 0]
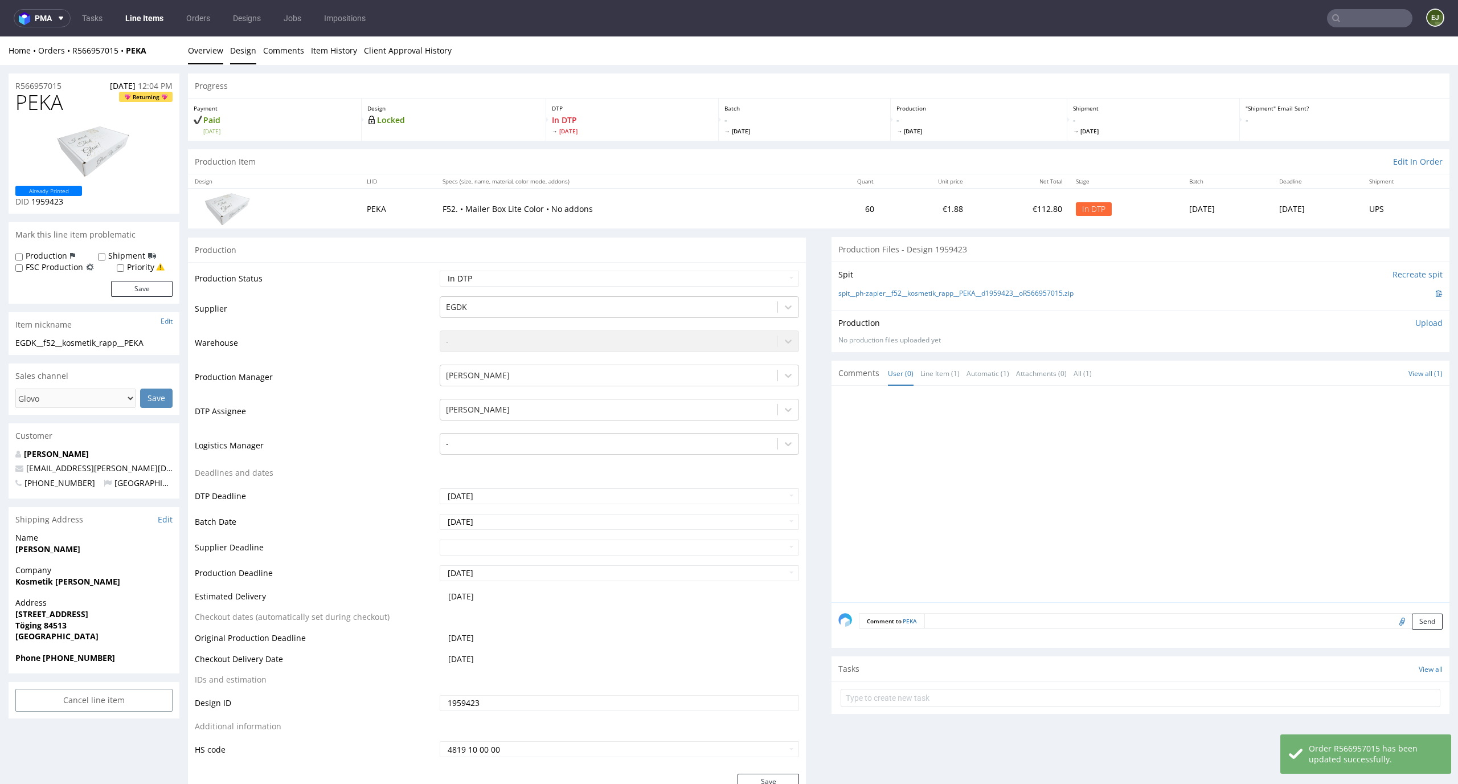
click at [246, 51] on link "Design" at bounding box center [243, 50] width 26 height 28
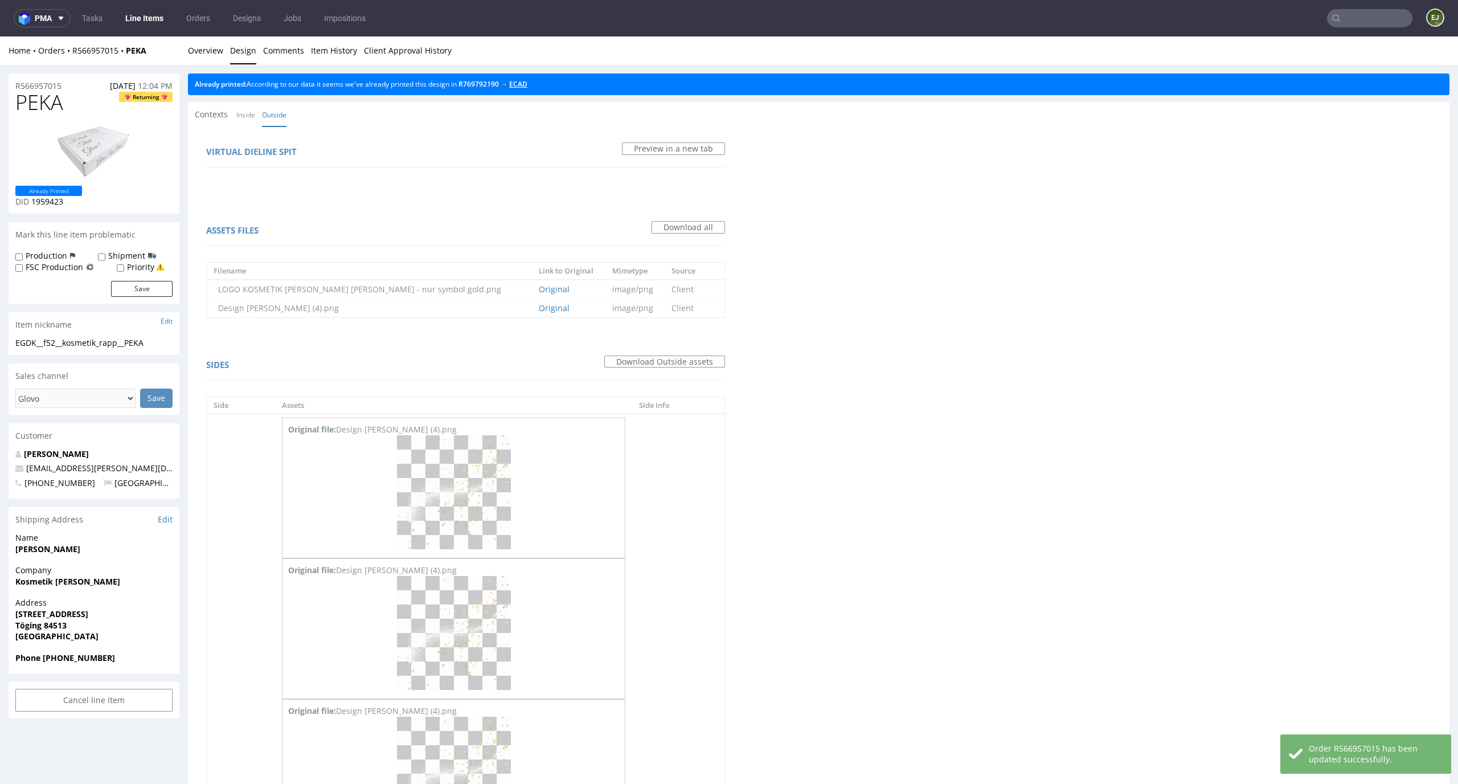
click at [527, 80] on link "ECAD" at bounding box center [518, 84] width 18 height 10
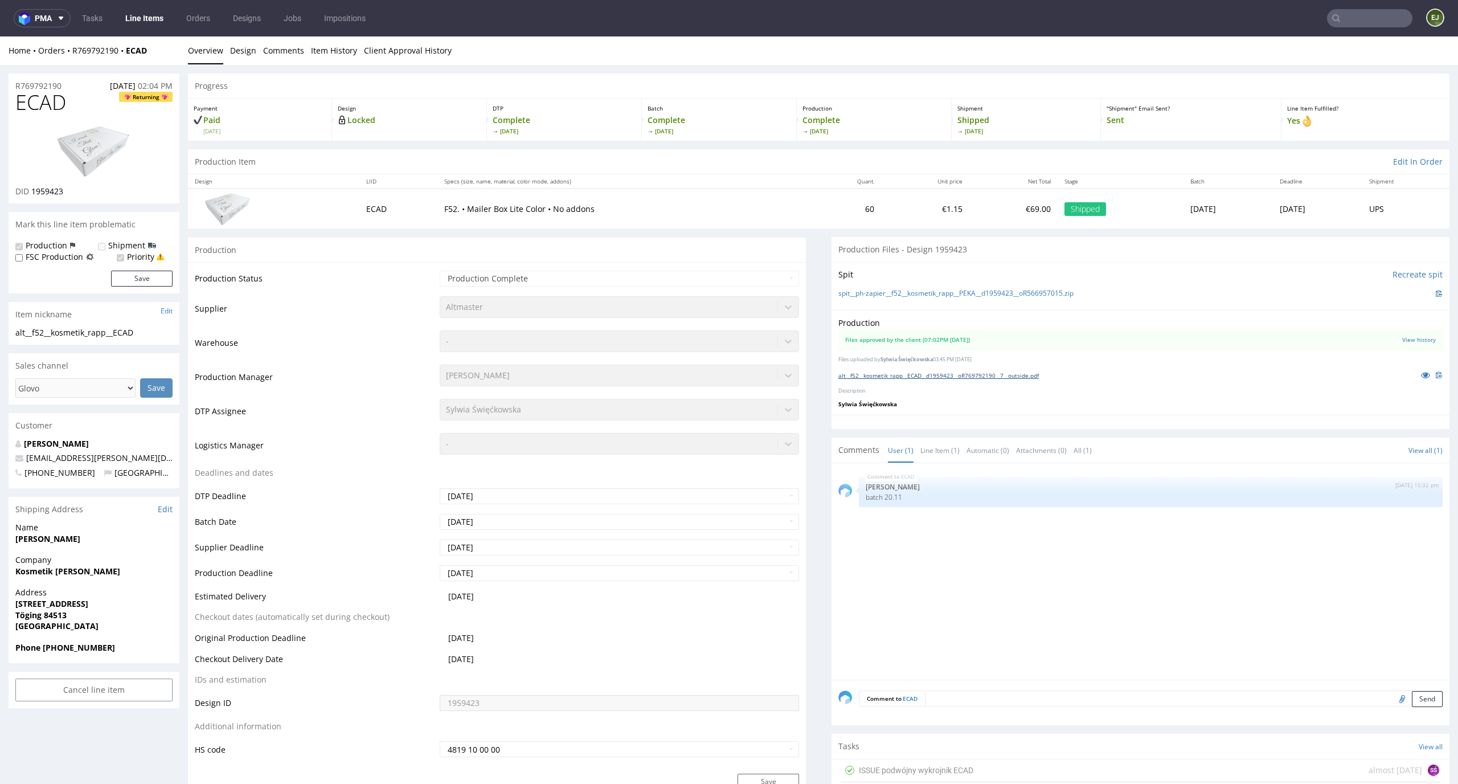
click at [938, 375] on link "alt__f52__kosmetik_rapp__ECAD__d1959423__oR769792190__7__outside.pdf" at bounding box center [938, 375] width 200 height 8
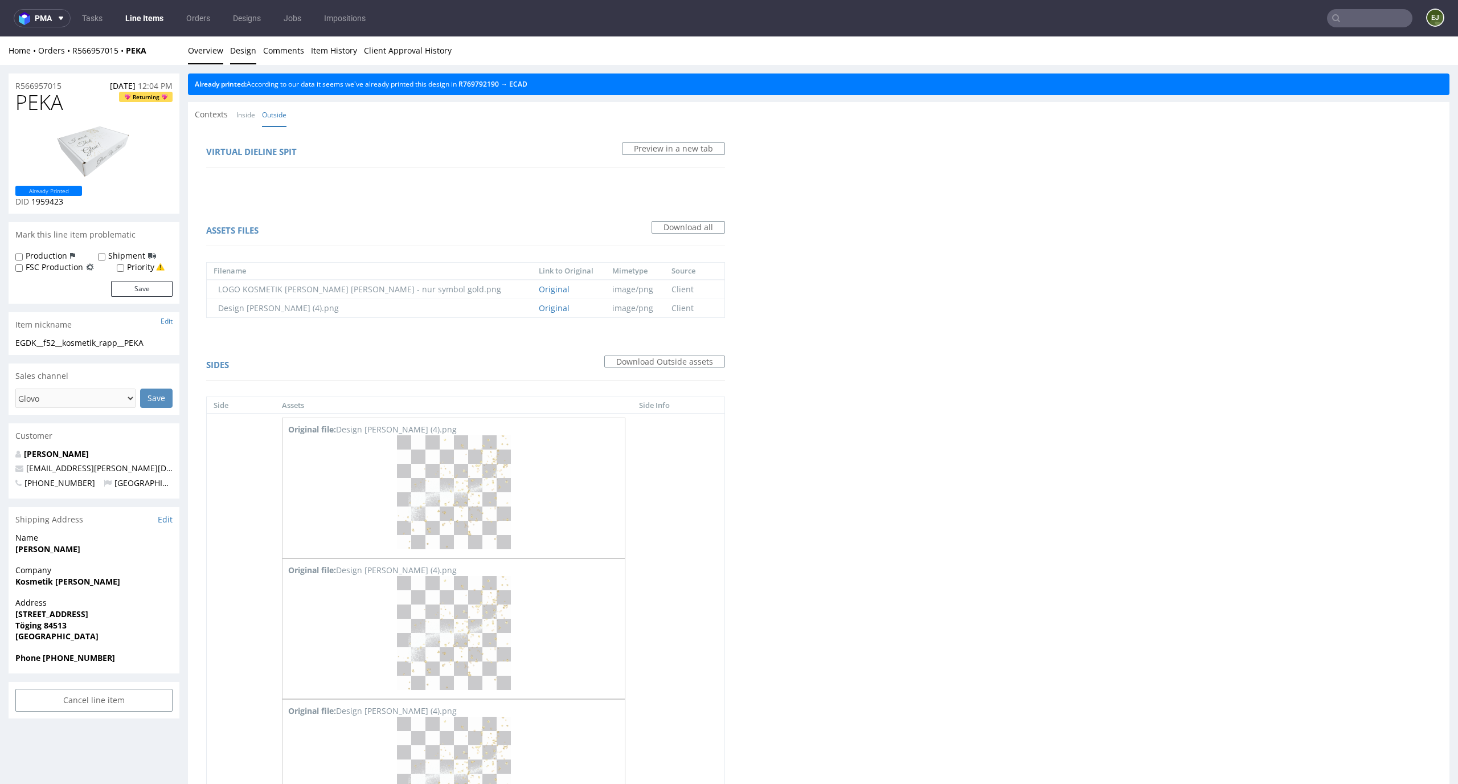
click at [216, 58] on link "Overview" at bounding box center [205, 50] width 35 height 28
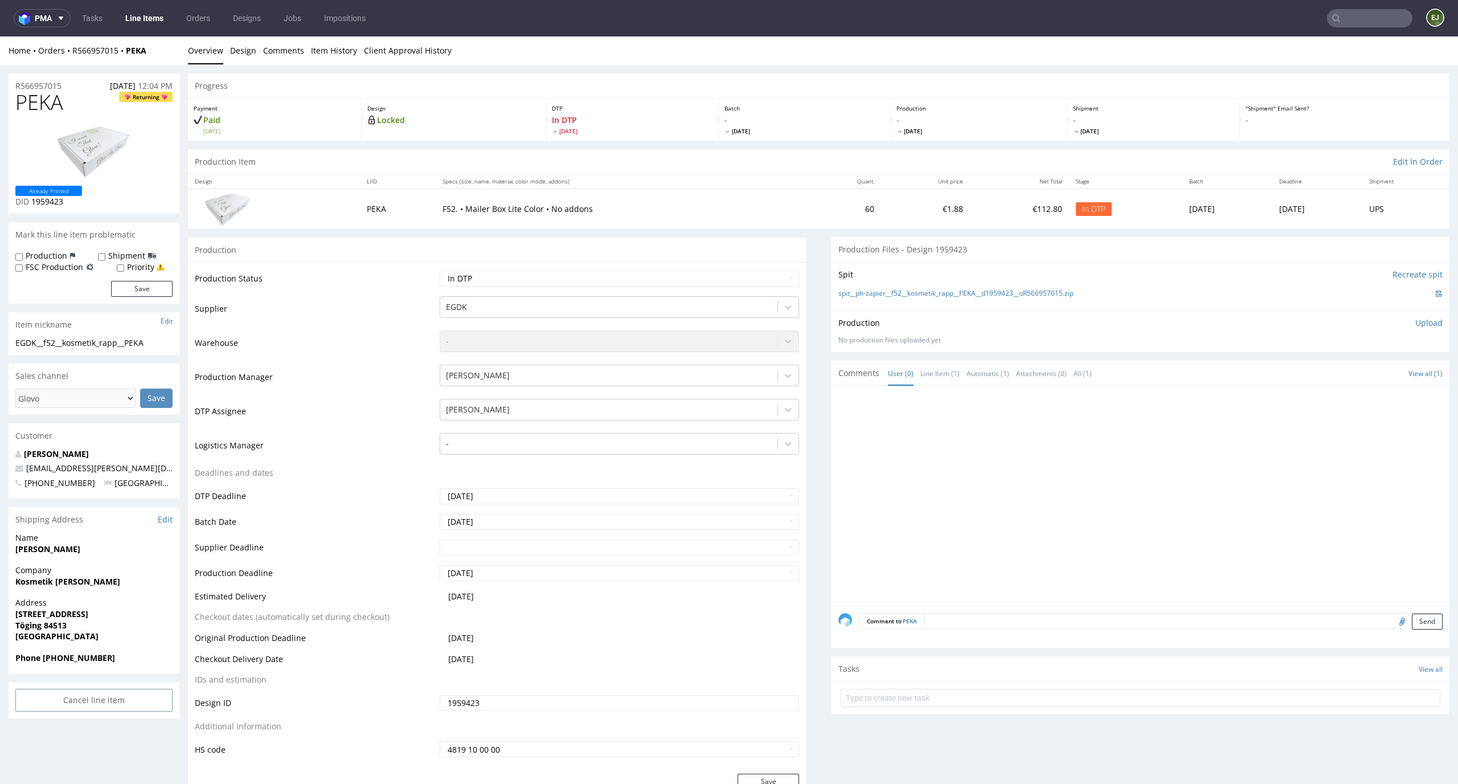
click at [709, 192] on td "F52. • Mailer Box Lite Color • No addons" at bounding box center [623, 207] width 375 height 39
click at [908, 289] on link "spit__ph-zapier__f52__kosmetik_rapp__PEKA__d1959423__oR566957015.zip" at bounding box center [955, 294] width 235 height 10
click at [1426, 323] on div "Production Upload No production files uploaded yet Description (optional) Add f…" at bounding box center [1140, 331] width 618 height 42
click at [1415, 323] on p "Upload" at bounding box center [1428, 322] width 27 height 11
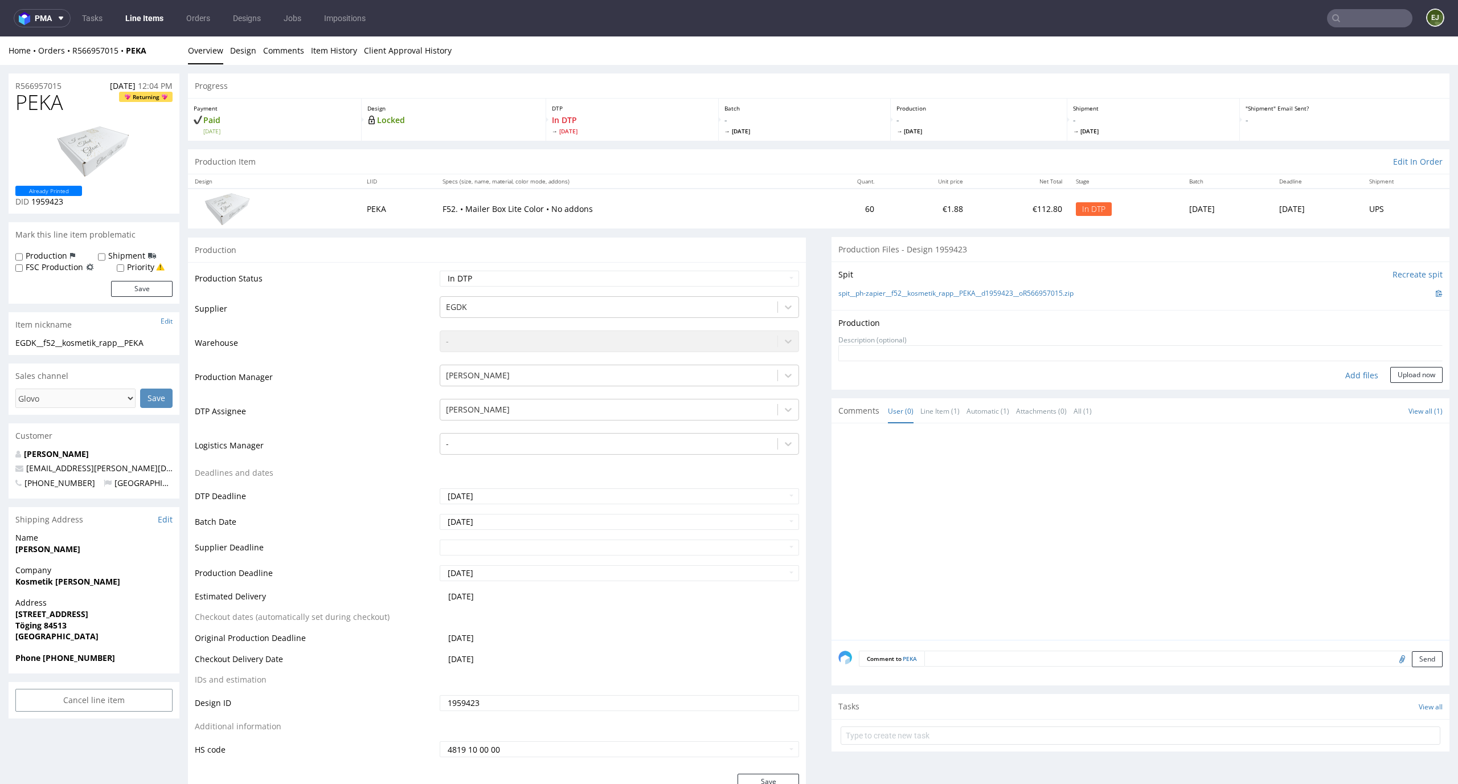
click at [1355, 373] on div "Add files" at bounding box center [1361, 375] width 57 height 17
type input "C:\fakepath\EGDK__f52__kosmetik_rapp__PEKA__d1959423__oR566957015__latest__outs…"
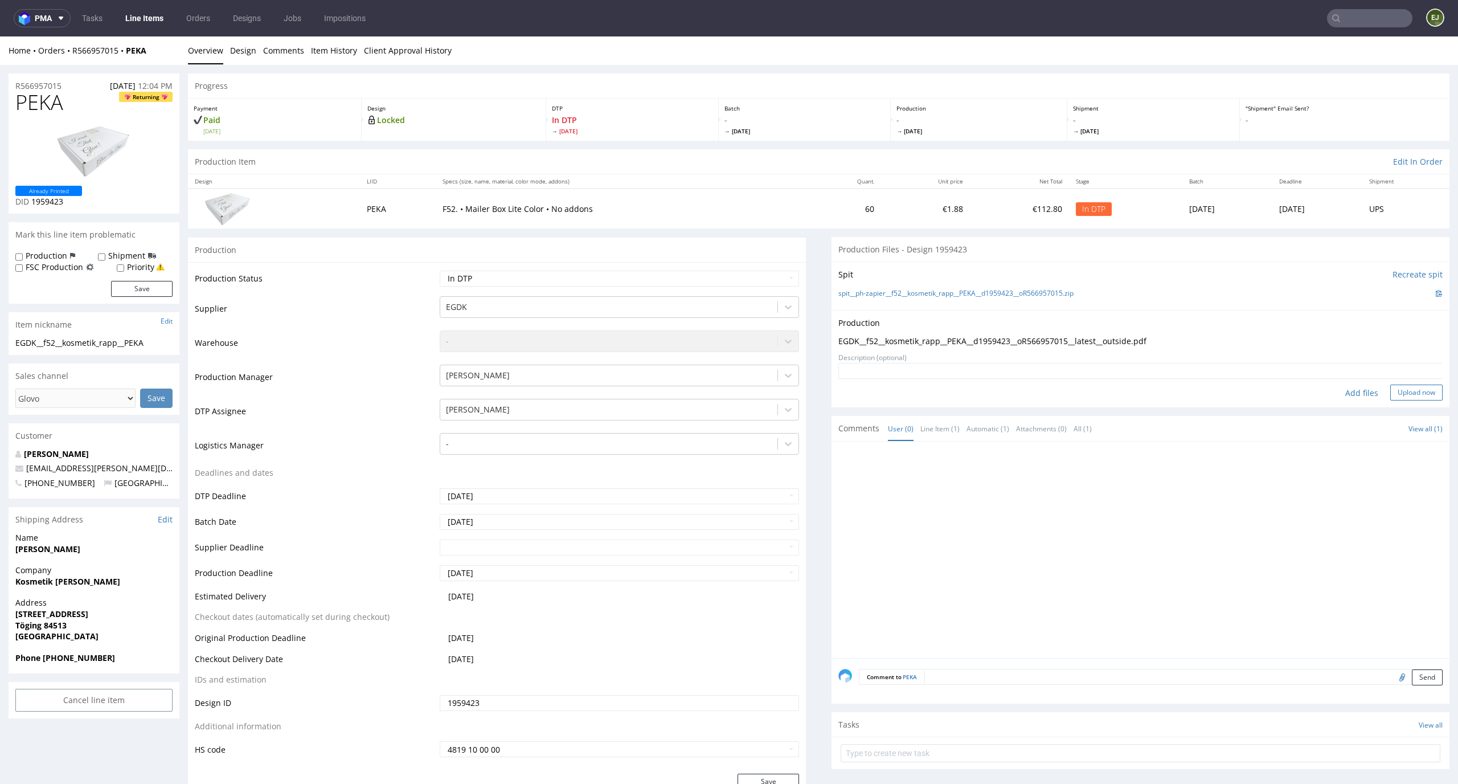
click at [1394, 392] on button "Upload now" at bounding box center [1416, 392] width 52 height 16
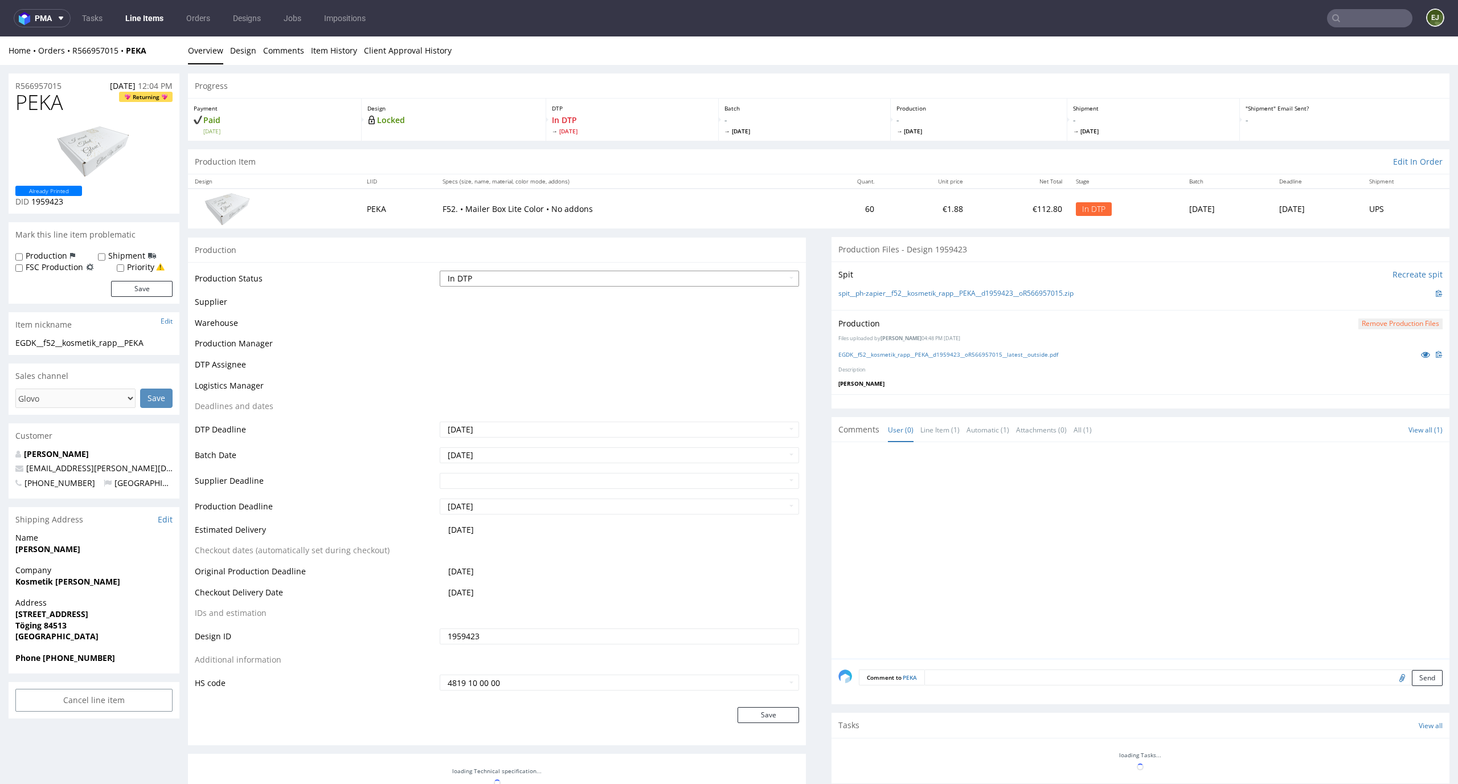
click at [782, 276] on select "Waiting for Artwork Waiting for Diecut Waiting for Mockup Waiting for DTP Waiti…" at bounding box center [620, 278] width 360 height 16
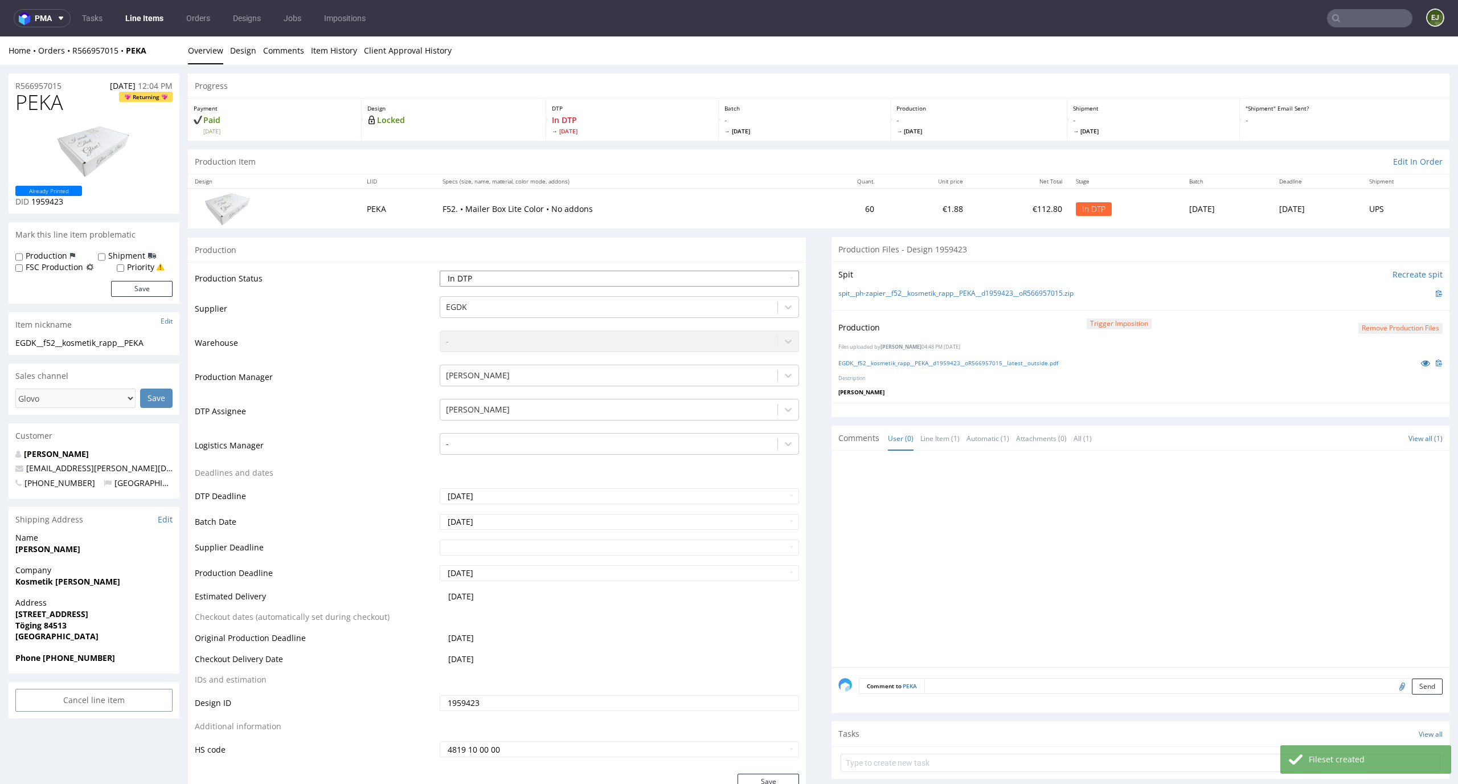
select select "dtp_production_ready"
click at [440, 270] on select "Waiting for Artwork Waiting for Diecut Waiting for Mockup Waiting for DTP Waiti…" at bounding box center [620, 278] width 360 height 16
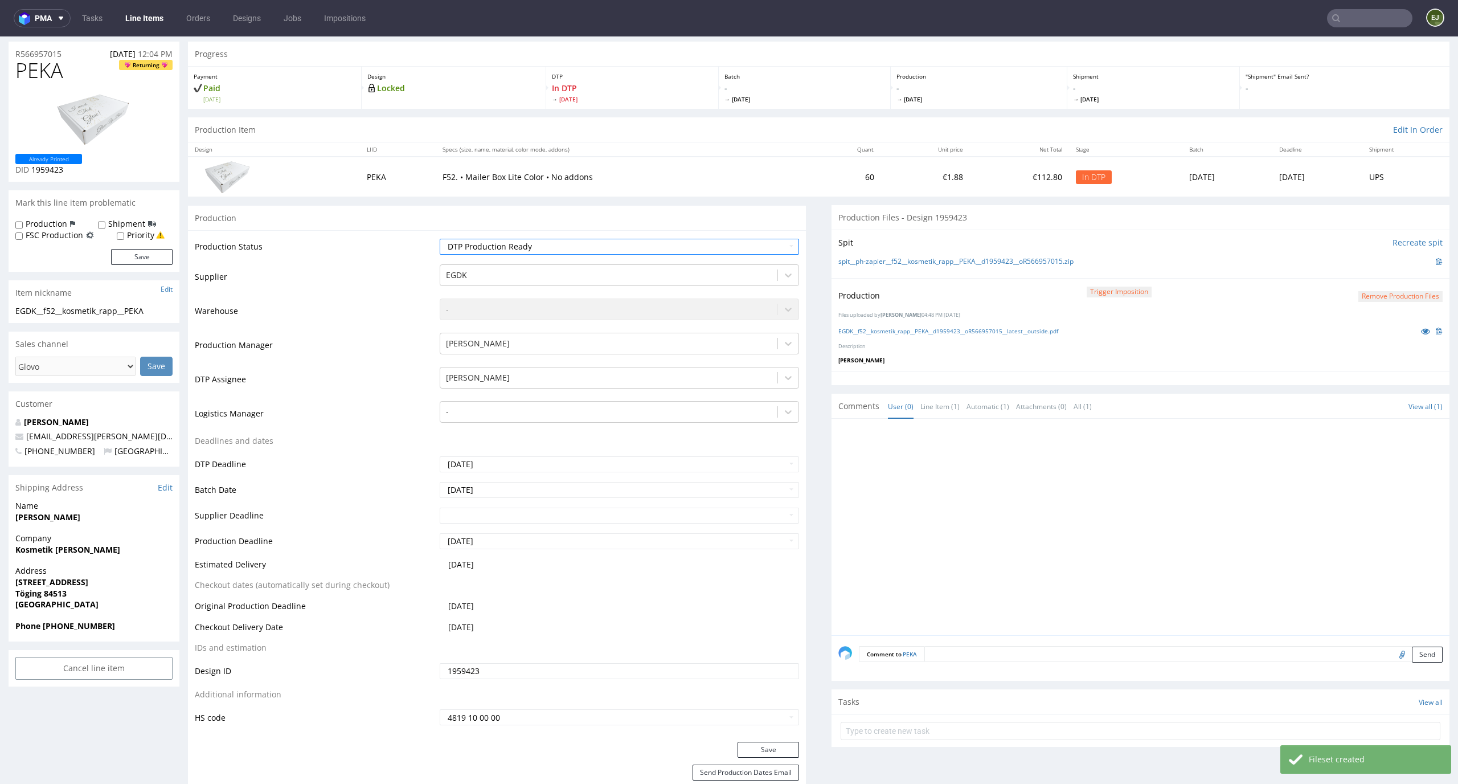
scroll to position [77, 0]
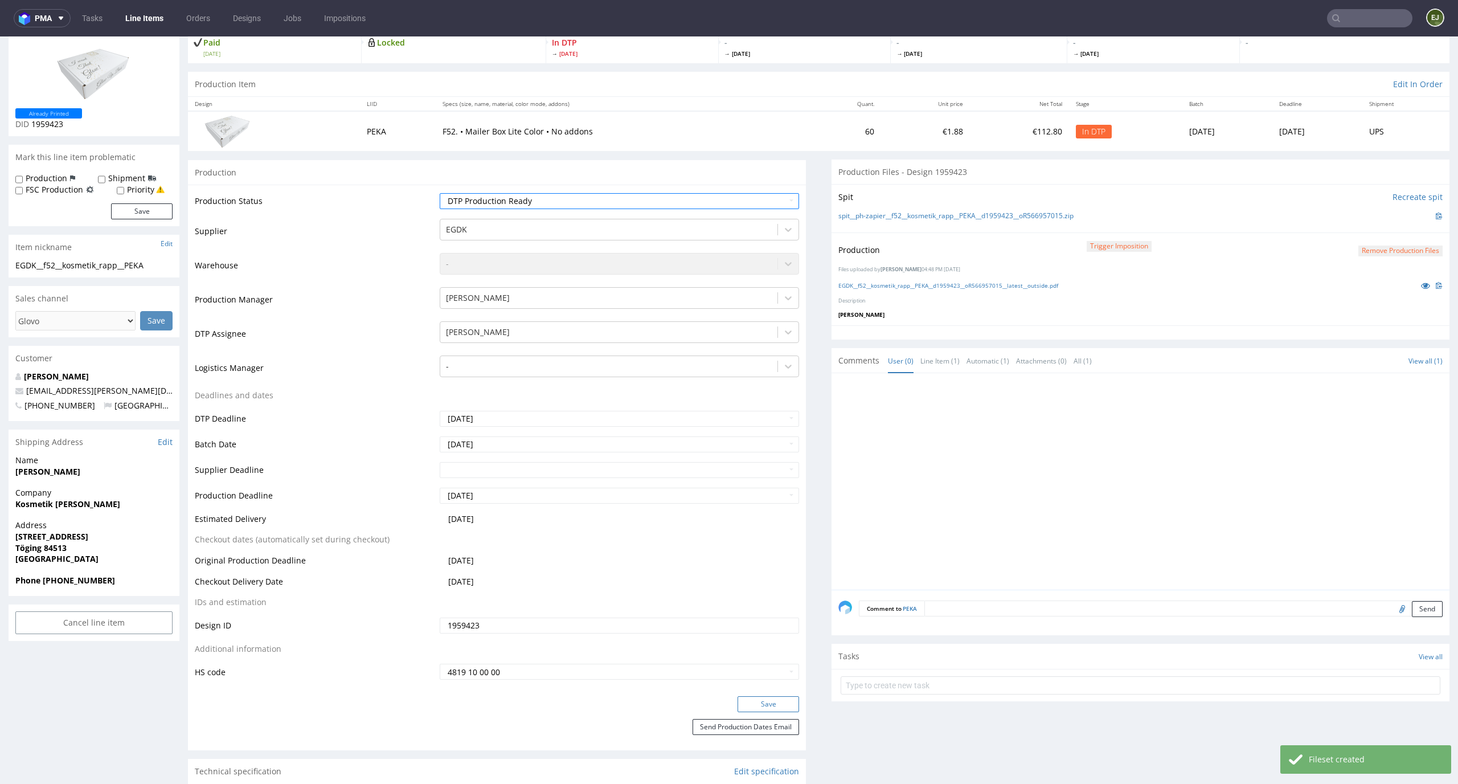
click at [777, 706] on button "Save" at bounding box center [768, 704] width 62 height 16
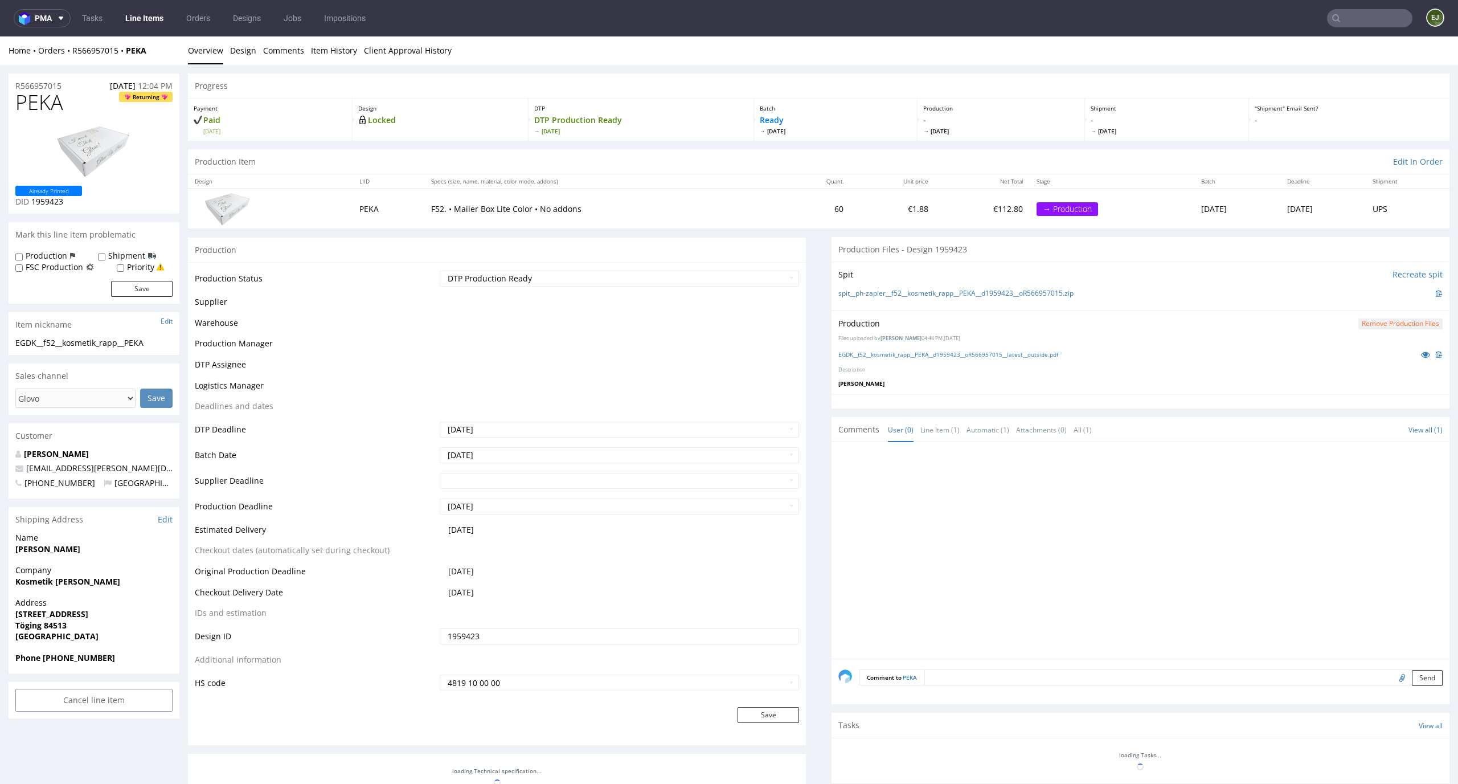
scroll to position [79, 0]
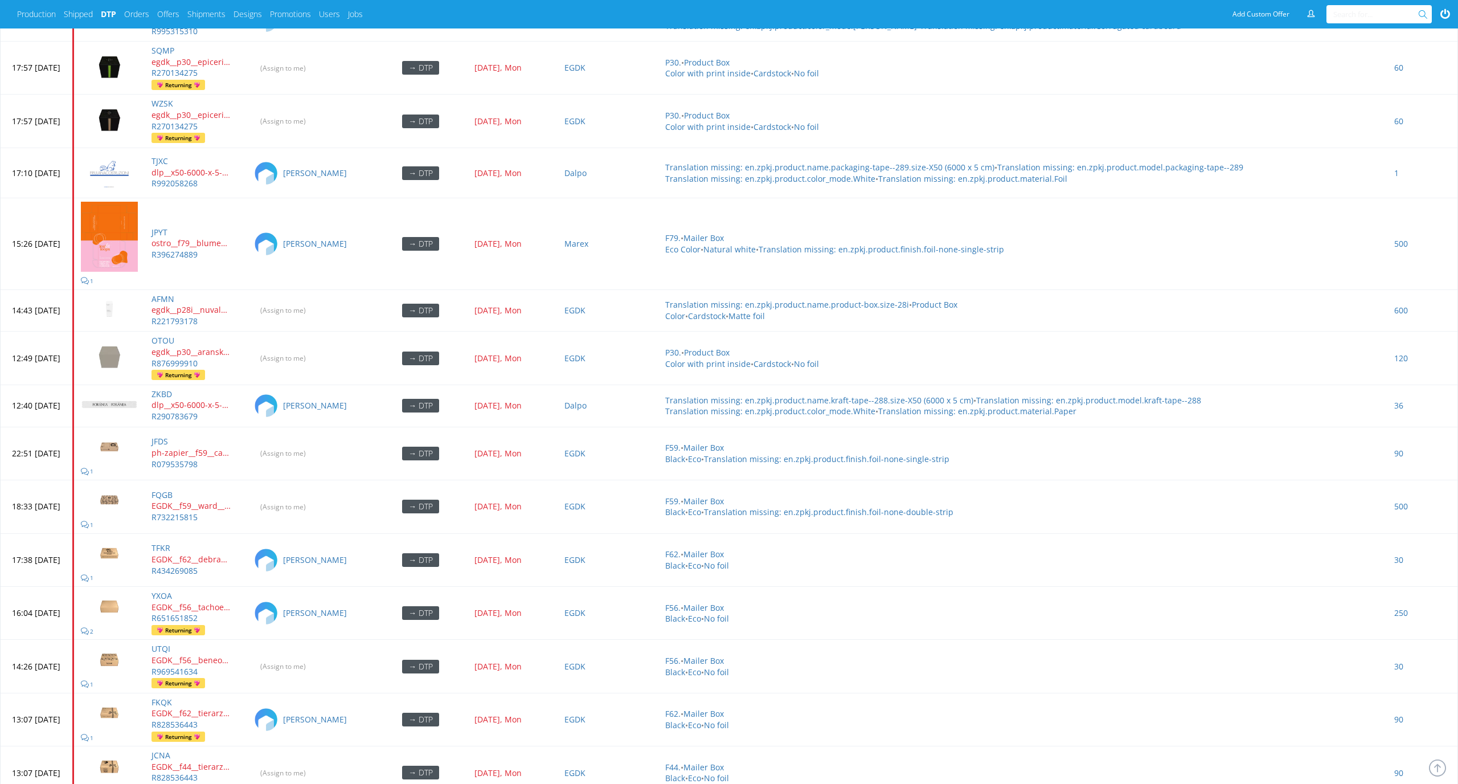
scroll to position [4257, 0]
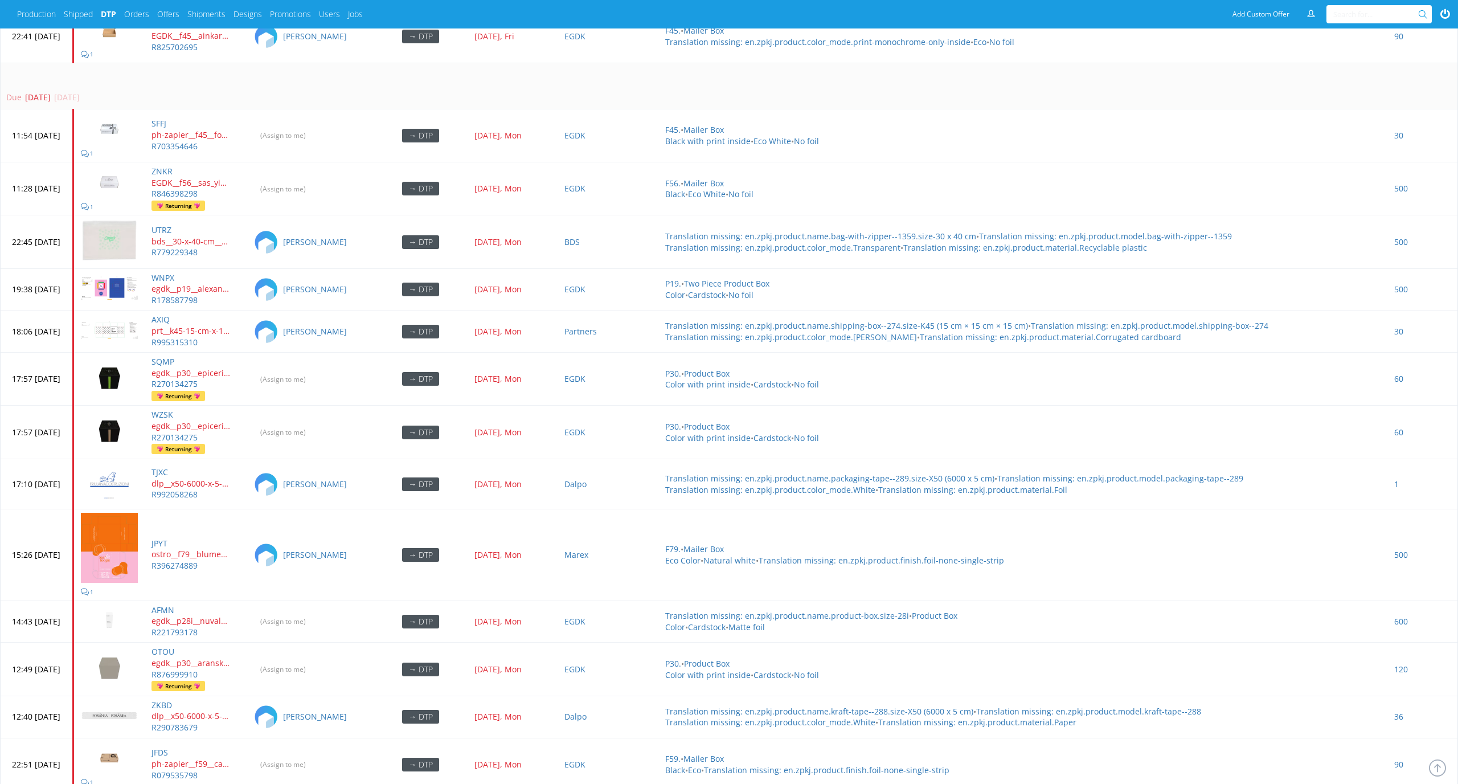
click at [249, 80] on td "Due [DATE] [DATE]" at bounding box center [729, 86] width 1457 height 46
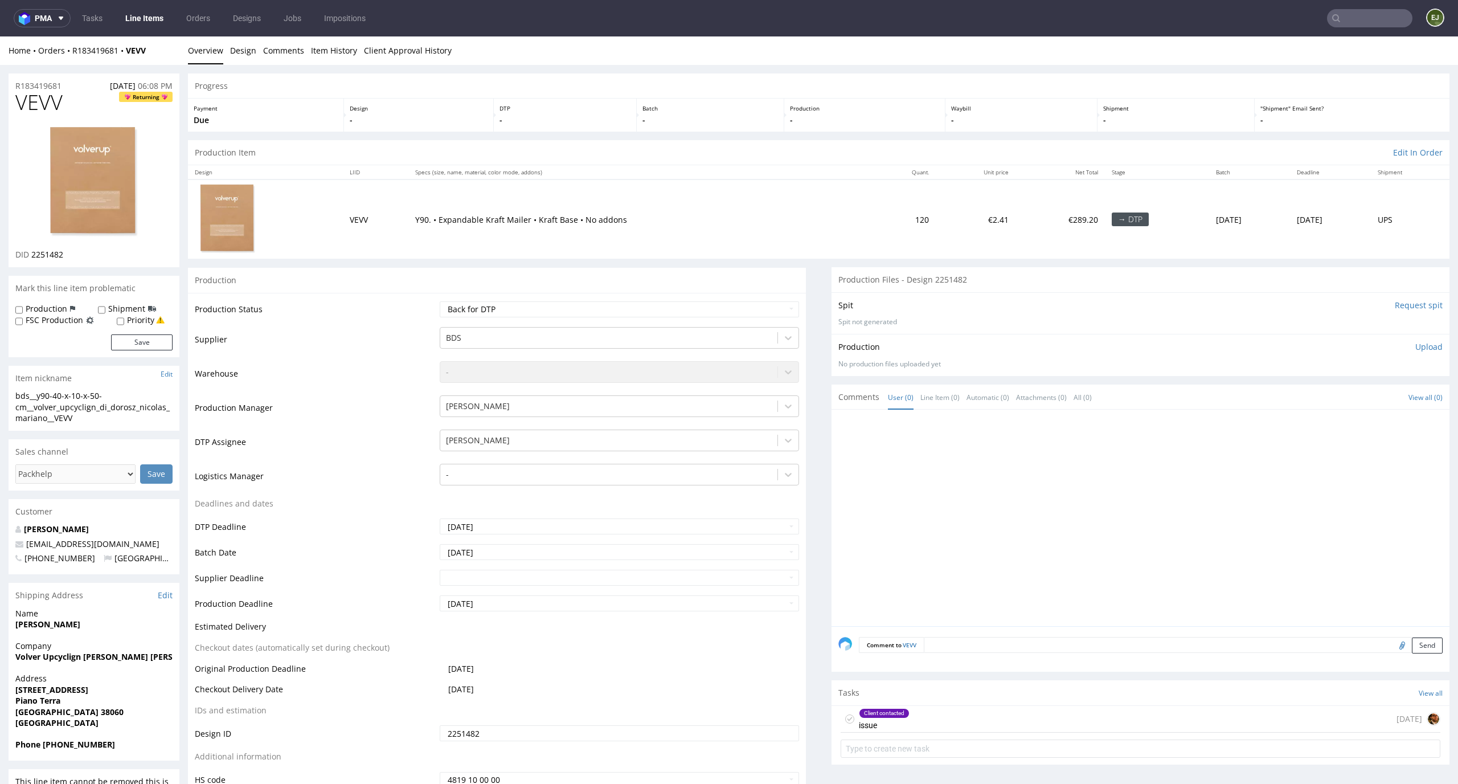
click at [915, 716] on div "Client contacted issue [DATE]" at bounding box center [1141, 719] width 600 height 27
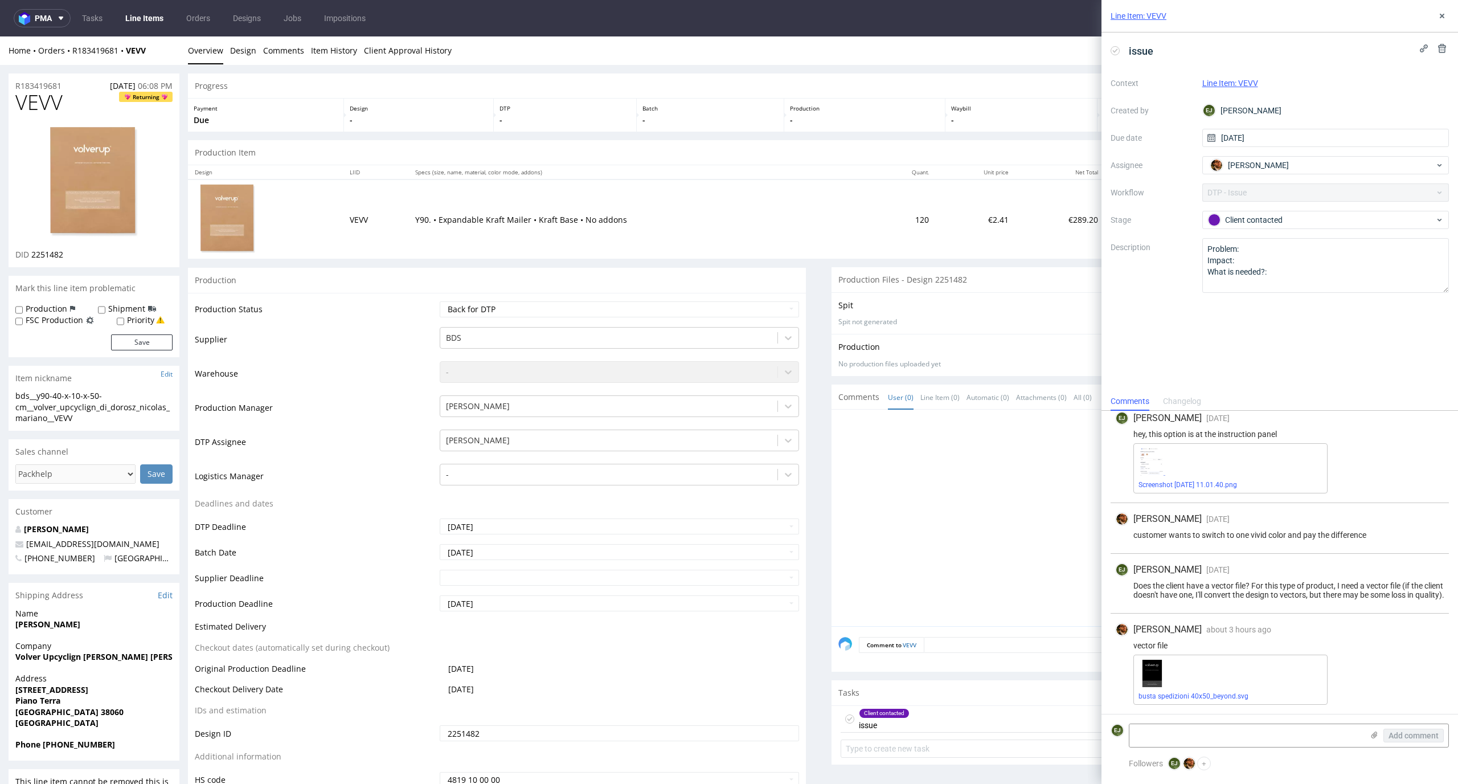
scroll to position [188, 0]
click at [1440, 13] on icon at bounding box center [1441, 15] width 9 height 9
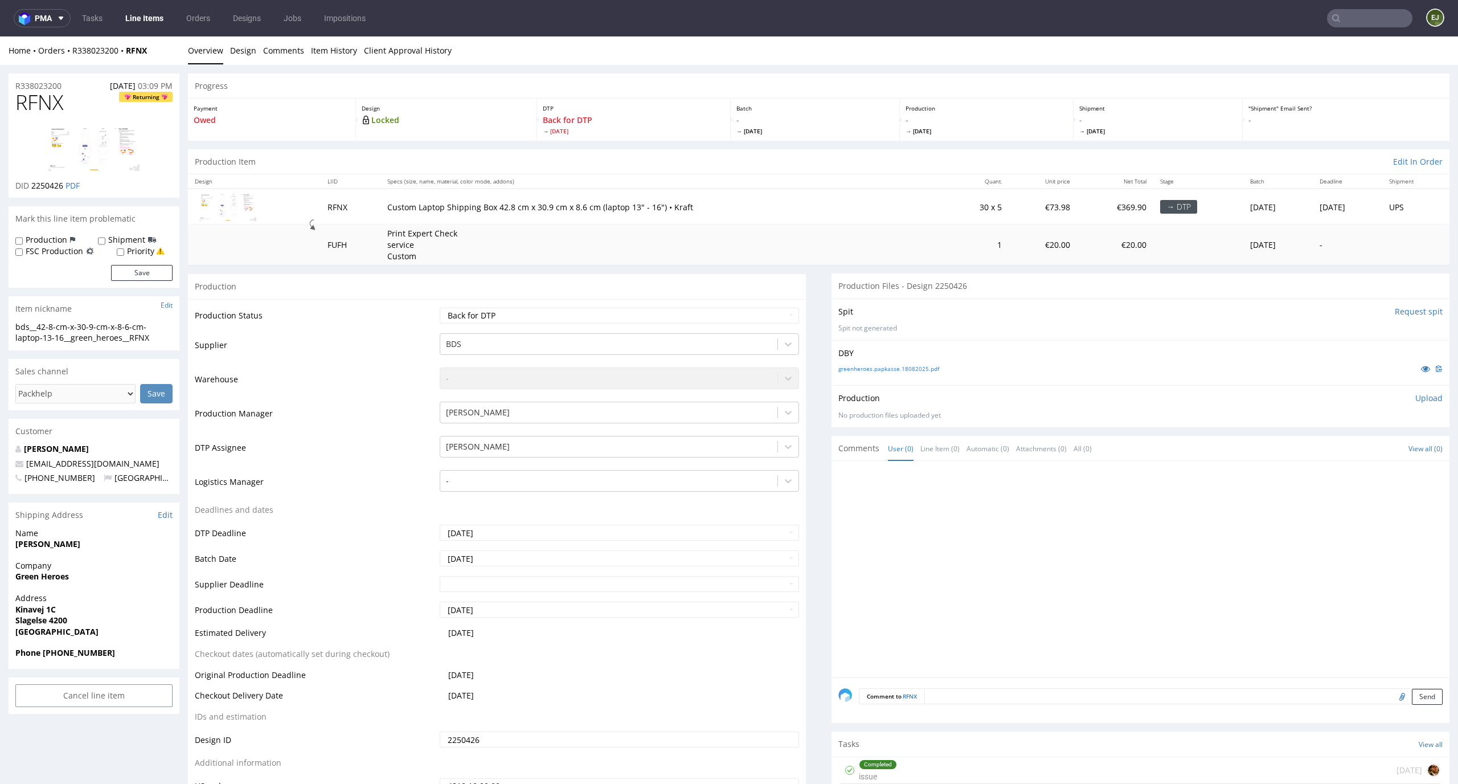
click at [945, 249] on td "1" at bounding box center [976, 244] width 63 height 40
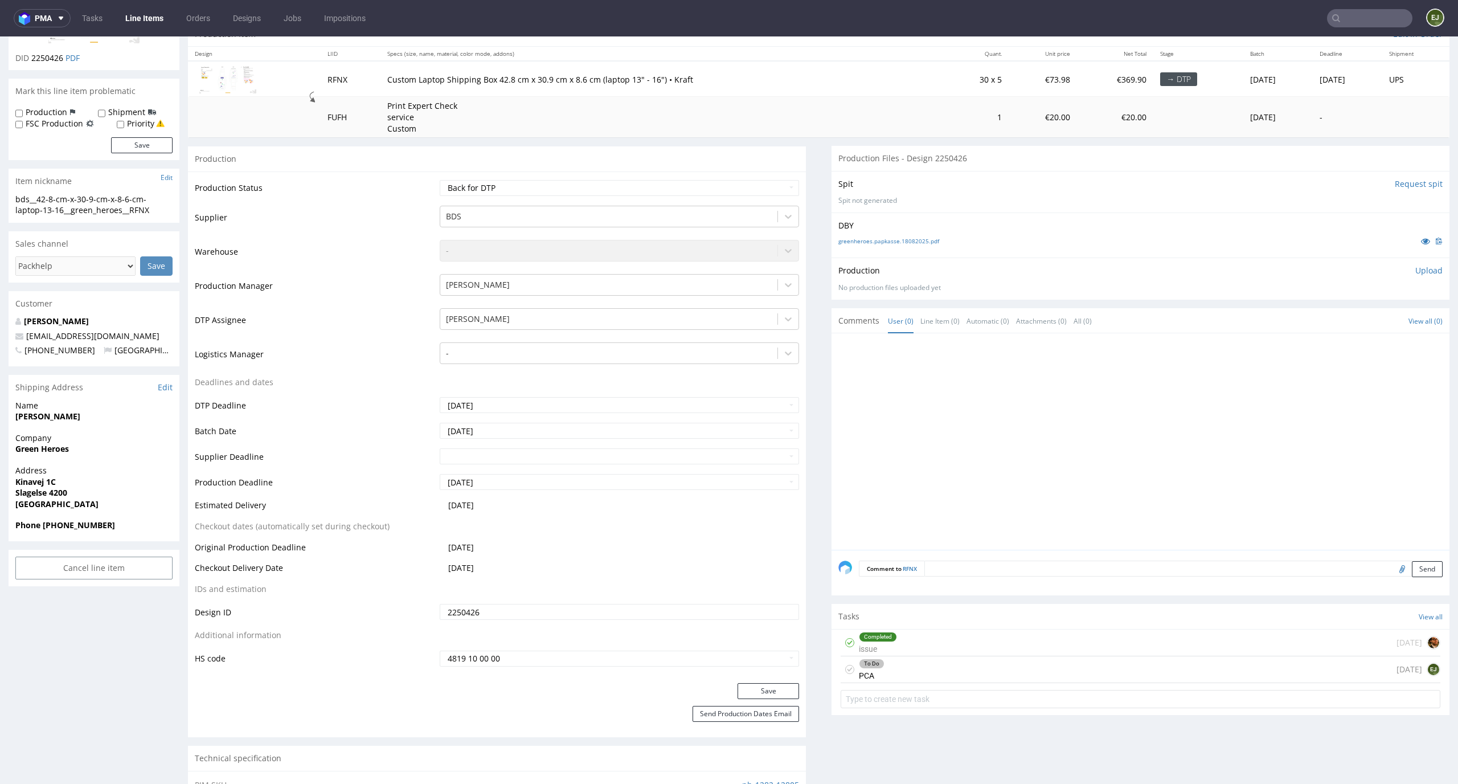
scroll to position [175, 0]
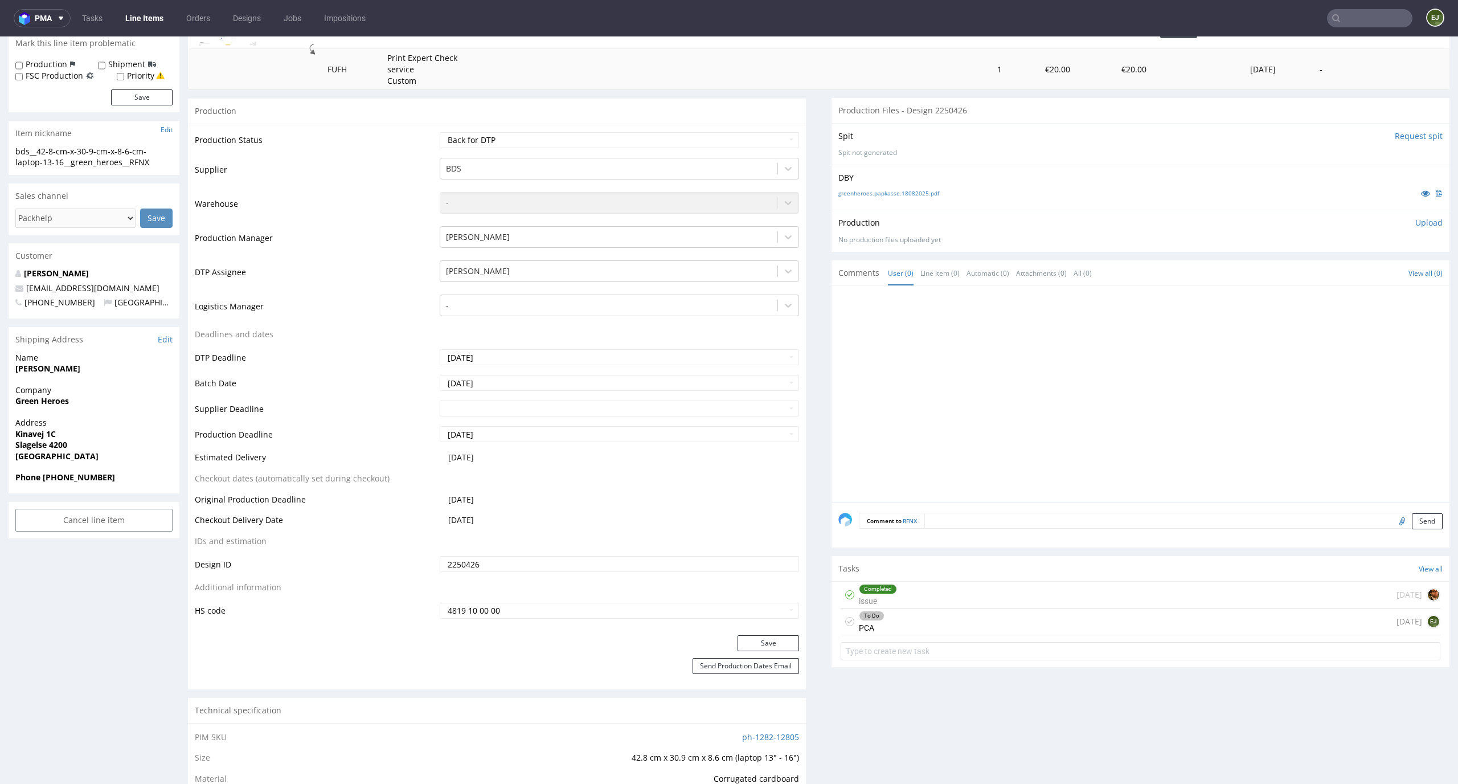
click at [937, 626] on div "To Do PCA 7 days ago EJ" at bounding box center [1141, 621] width 600 height 27
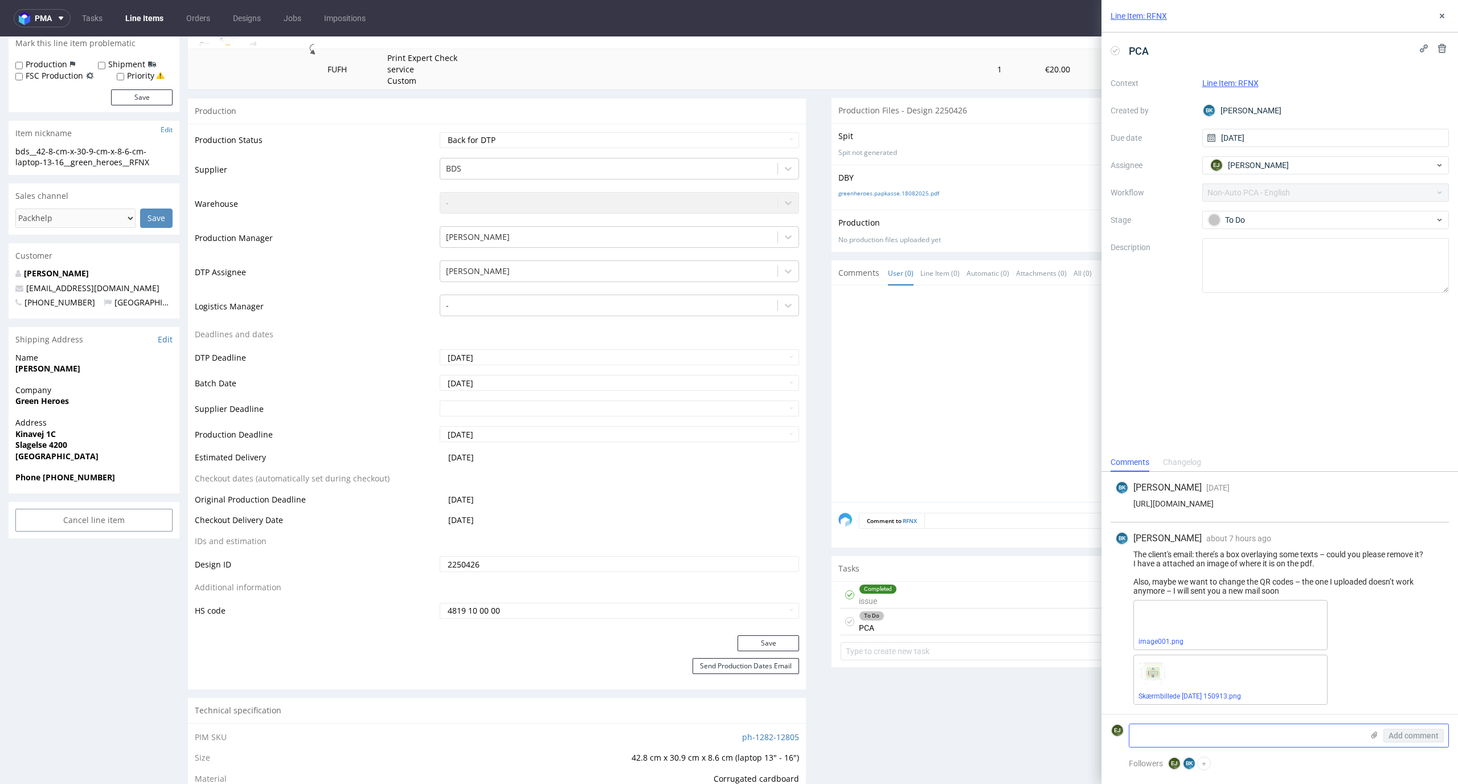
click at [1372, 732] on icon at bounding box center [1374, 734] width 9 height 9
click at [0, 0] on input "file" at bounding box center [0, 0] width 0 height 0
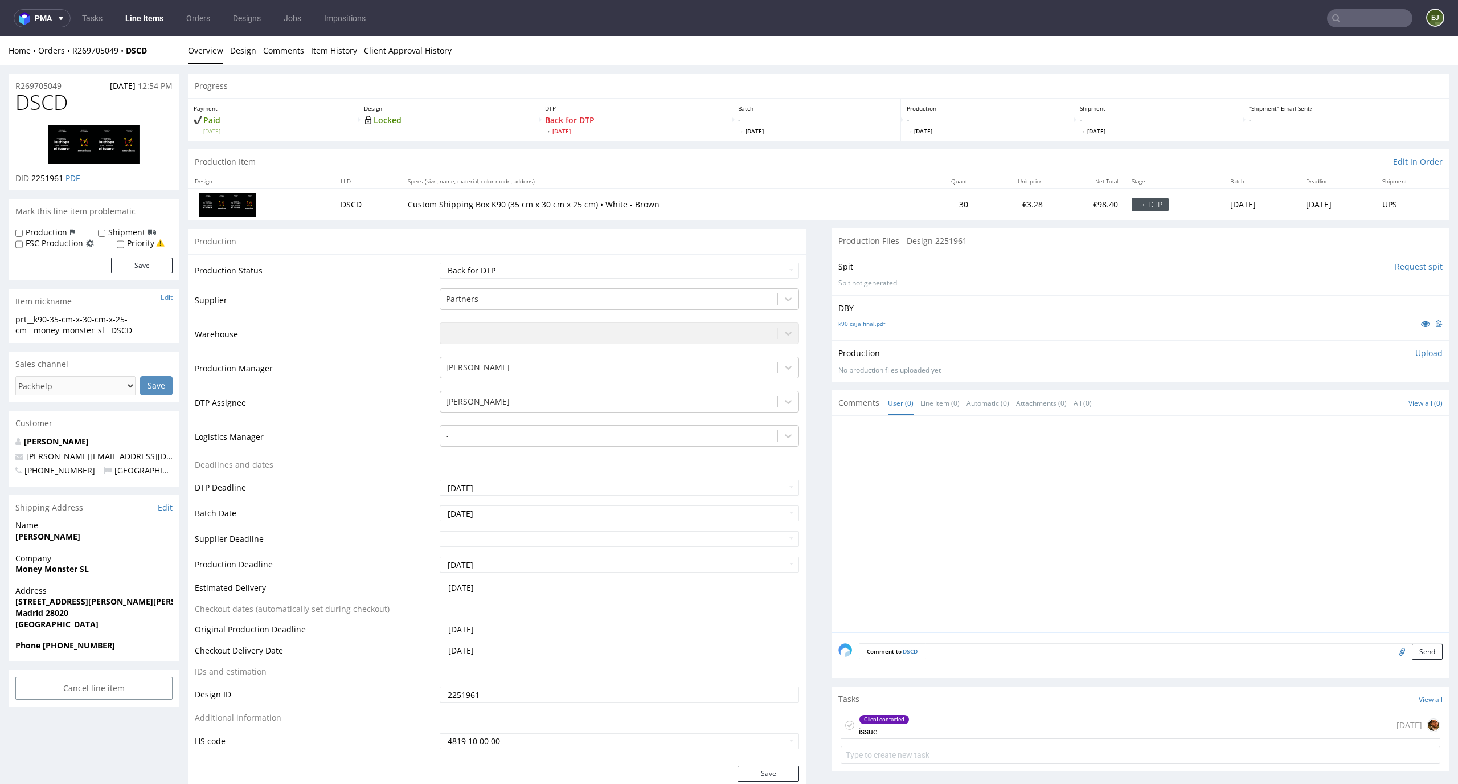
click at [882, 135] on div "Batch - [DATE]" at bounding box center [816, 120] width 169 height 42
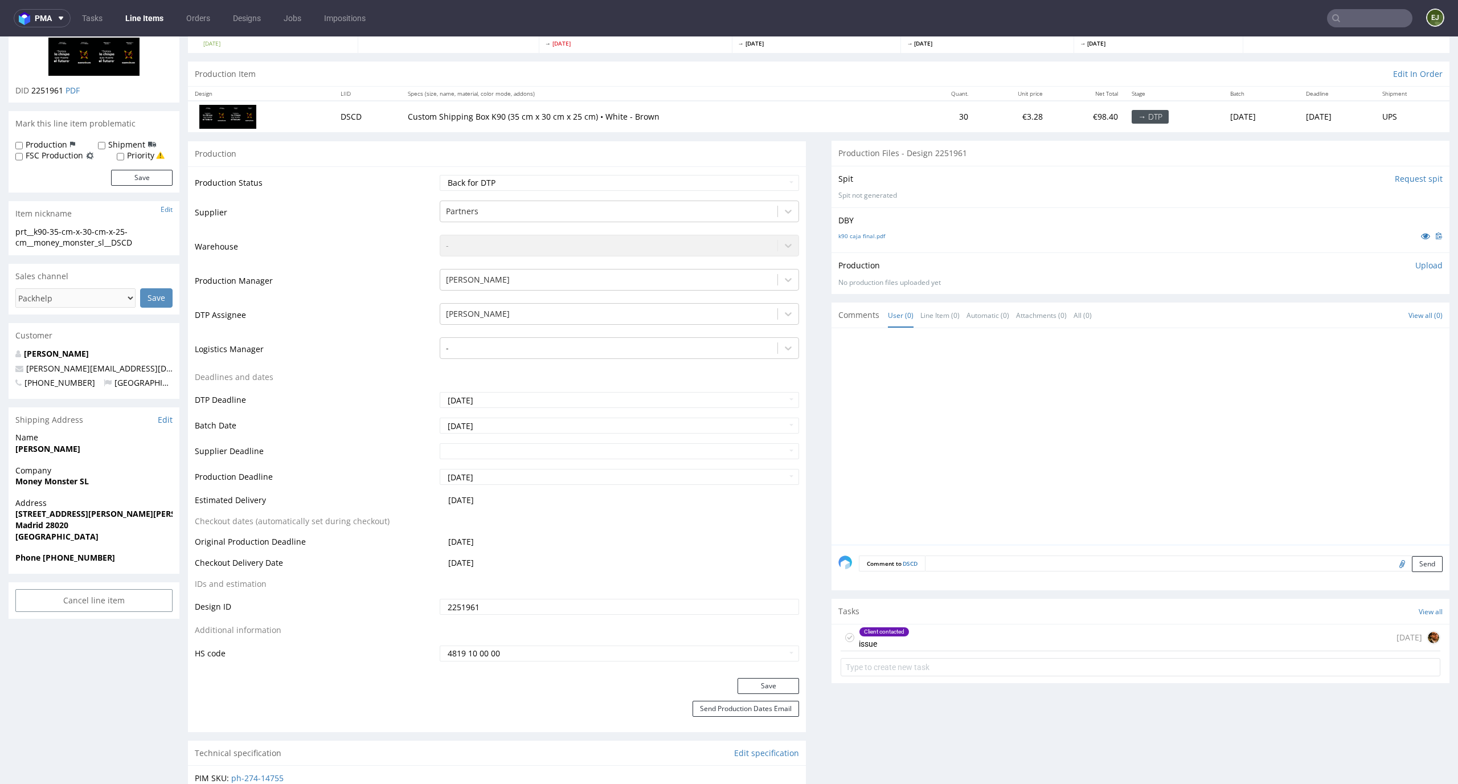
click at [903, 626] on div "Client contacted issue [DATE]" at bounding box center [1141, 637] width 600 height 27
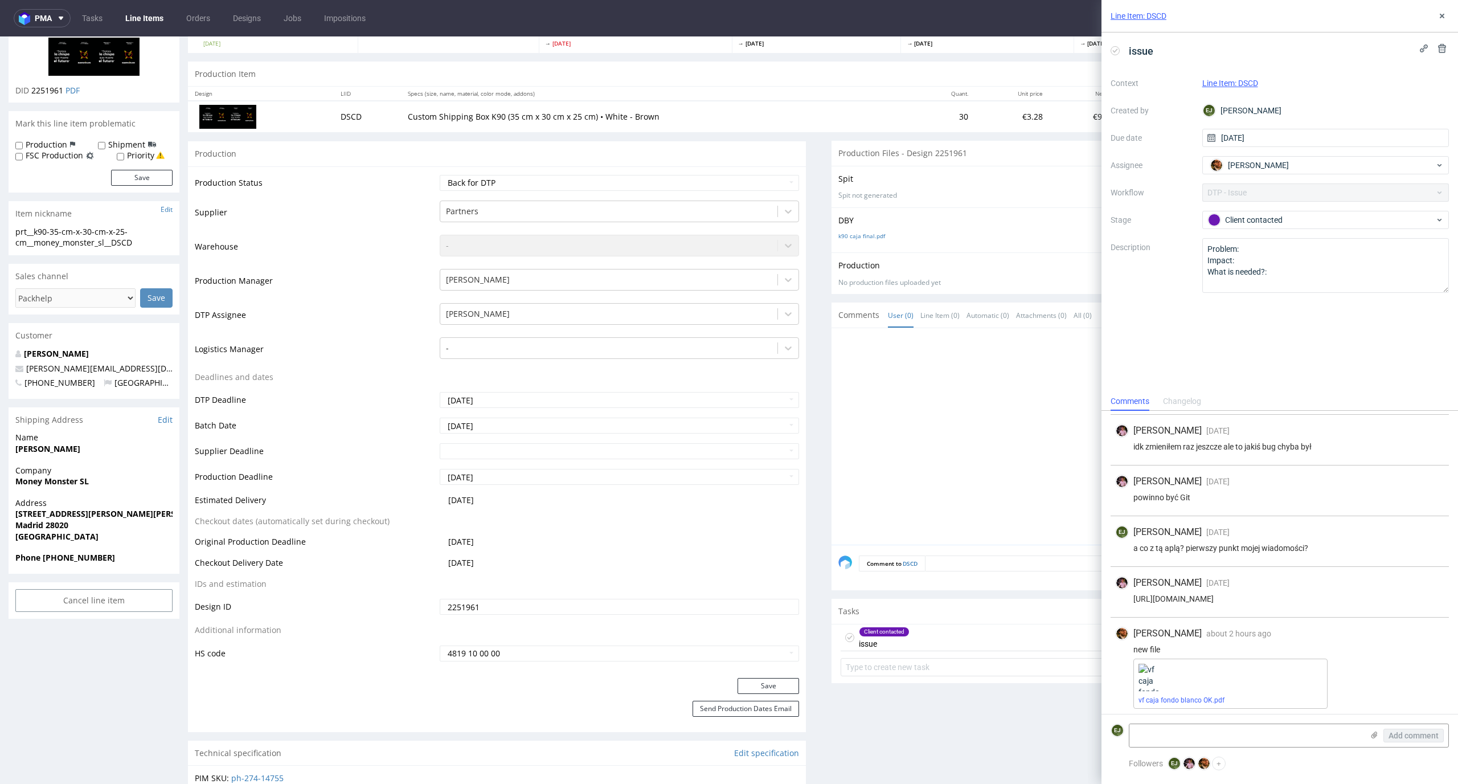
scroll to position [188, 0]
click at [1160, 699] on link "vf caja fondo blanco OK.pdf" at bounding box center [1181, 696] width 86 height 8
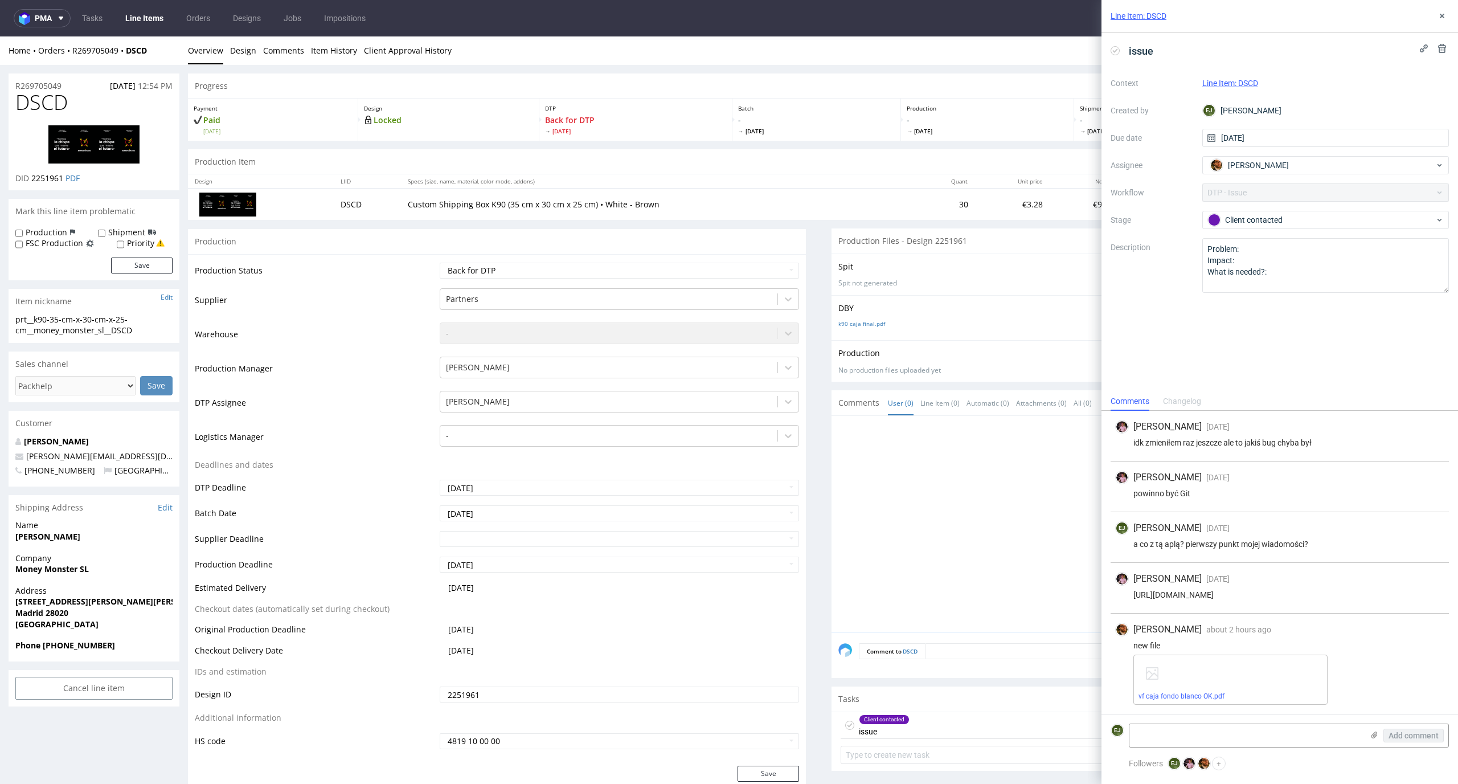
click at [1207, 689] on div "vf caja fondo blanco OK.pdf" at bounding box center [1230, 679] width 194 height 50
click at [1193, 696] on link "vf caja fondo blanco OK.pdf" at bounding box center [1181, 696] width 86 height 8
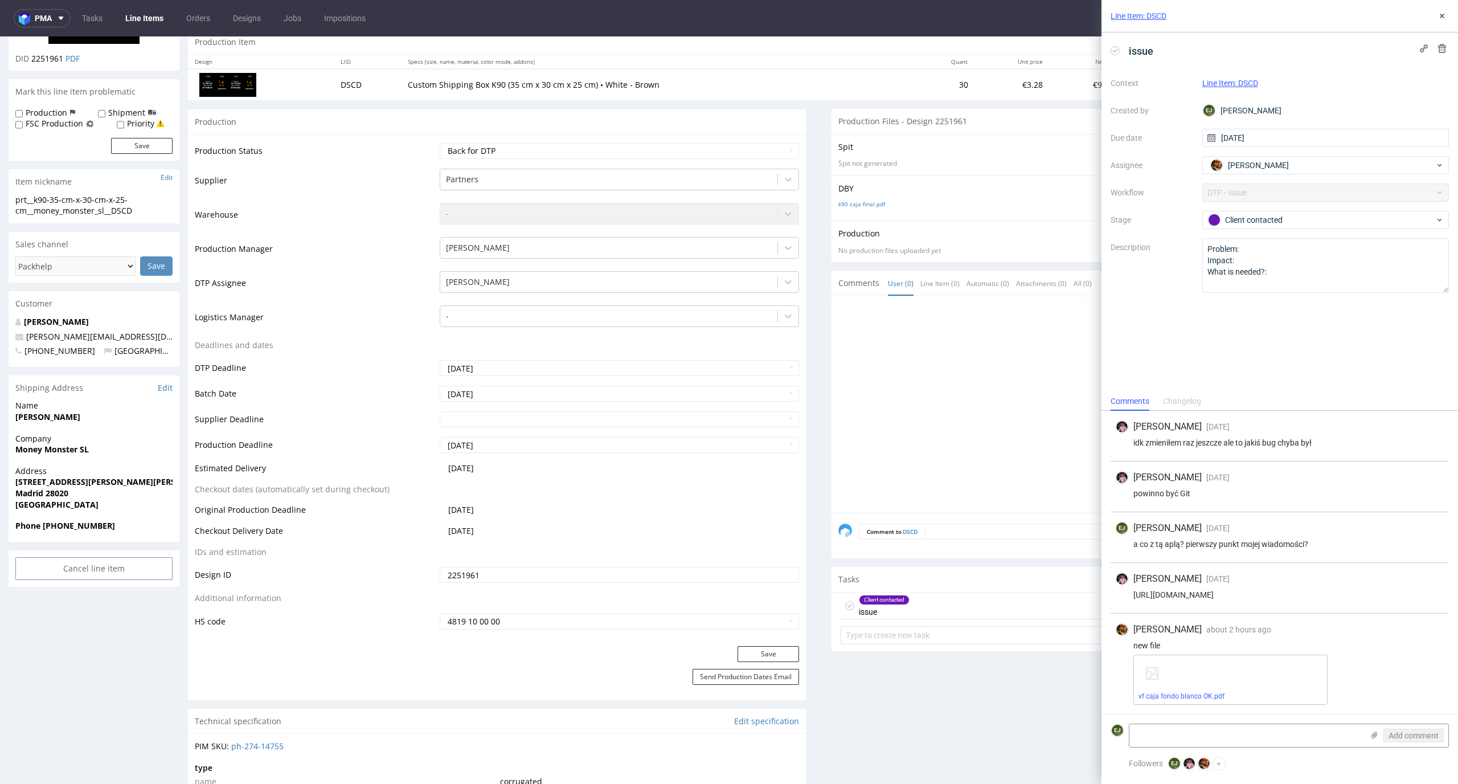
scroll to position [475, 0]
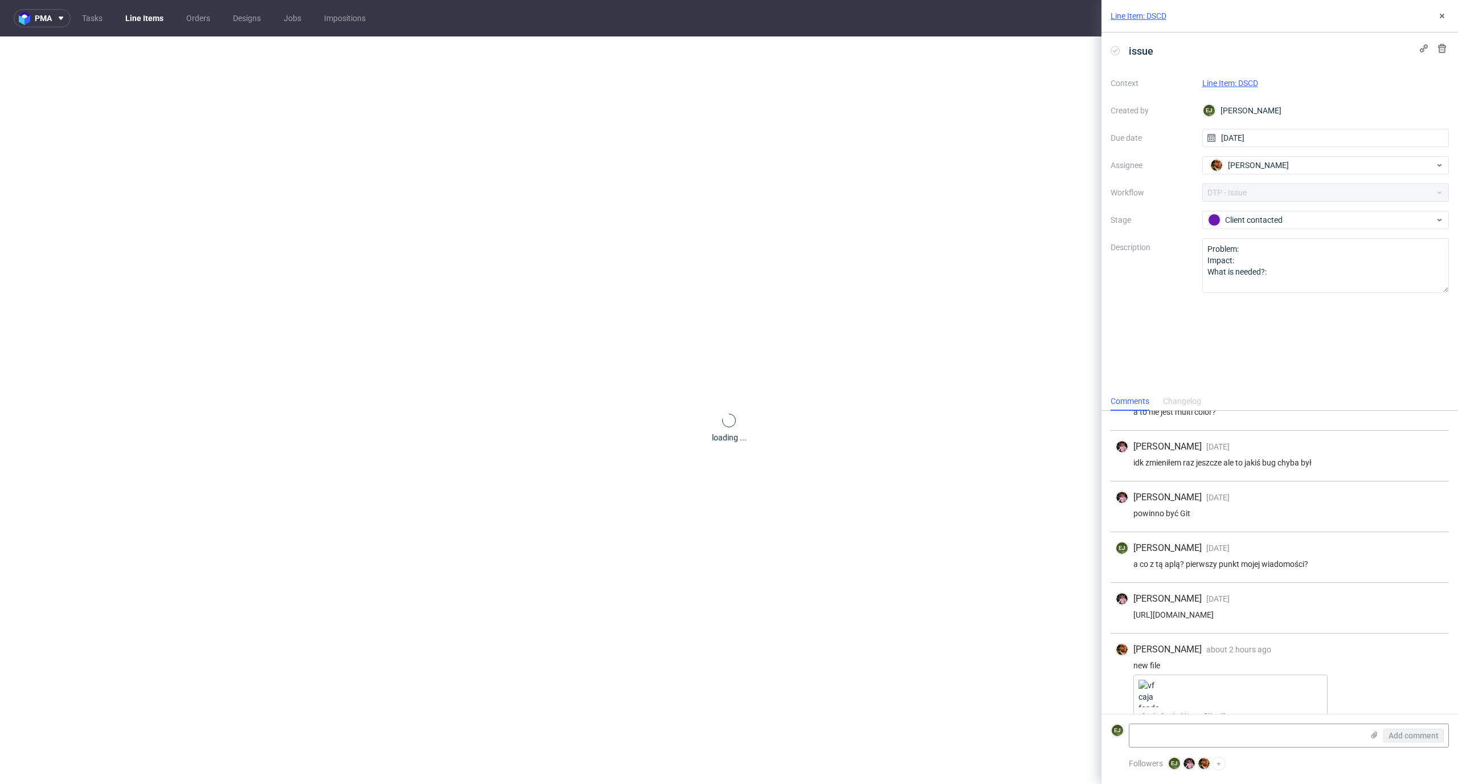
scroll to position [188, 0]
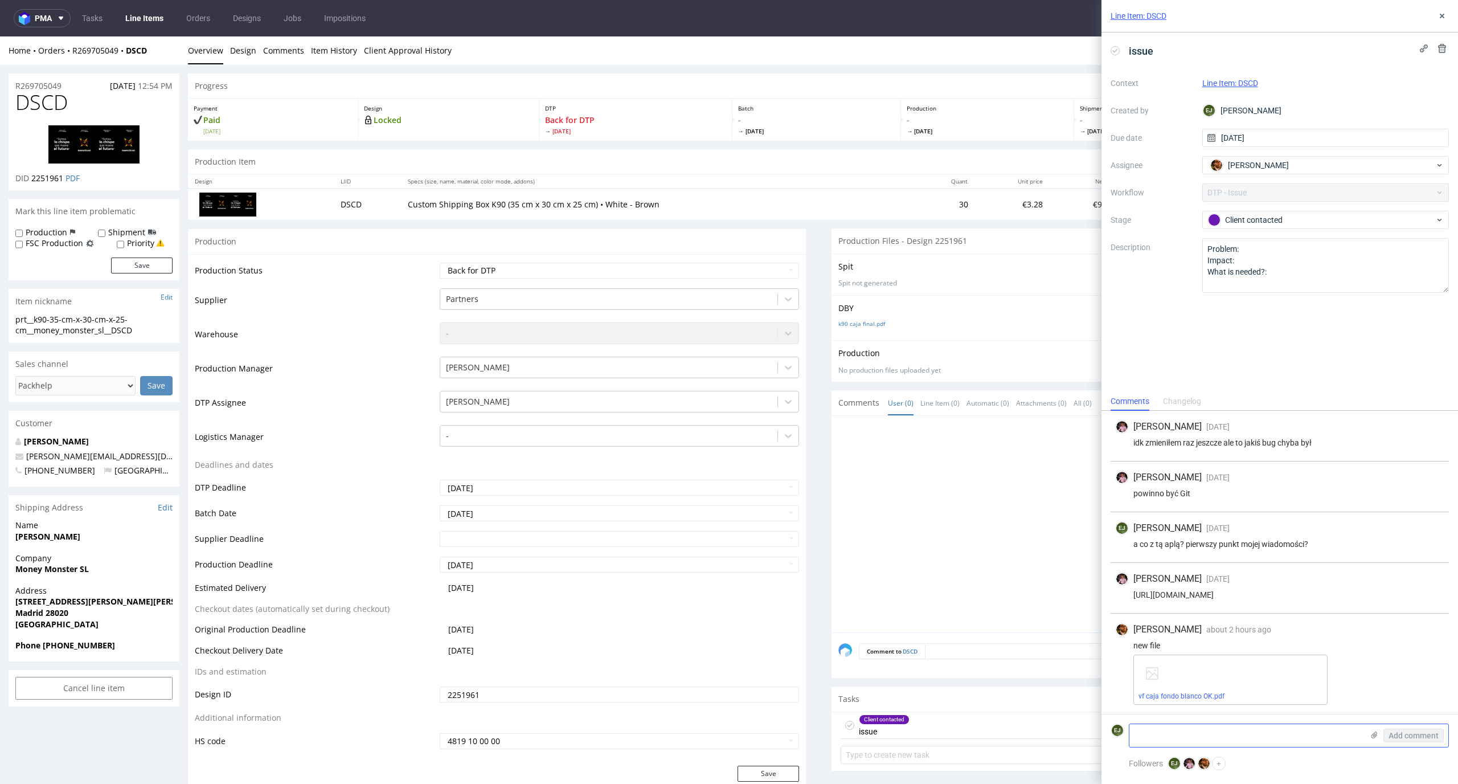
click at [1243, 743] on textarea at bounding box center [1245, 735] width 233 height 23
paste textarea "Did the customer change their order to multicolor? The specifications still inc…"
type textarea "Did the customer change their order to multicolor? The specifications still inc…"
click at [1406, 735] on span "Add comment" at bounding box center [1413, 735] width 50 height 8
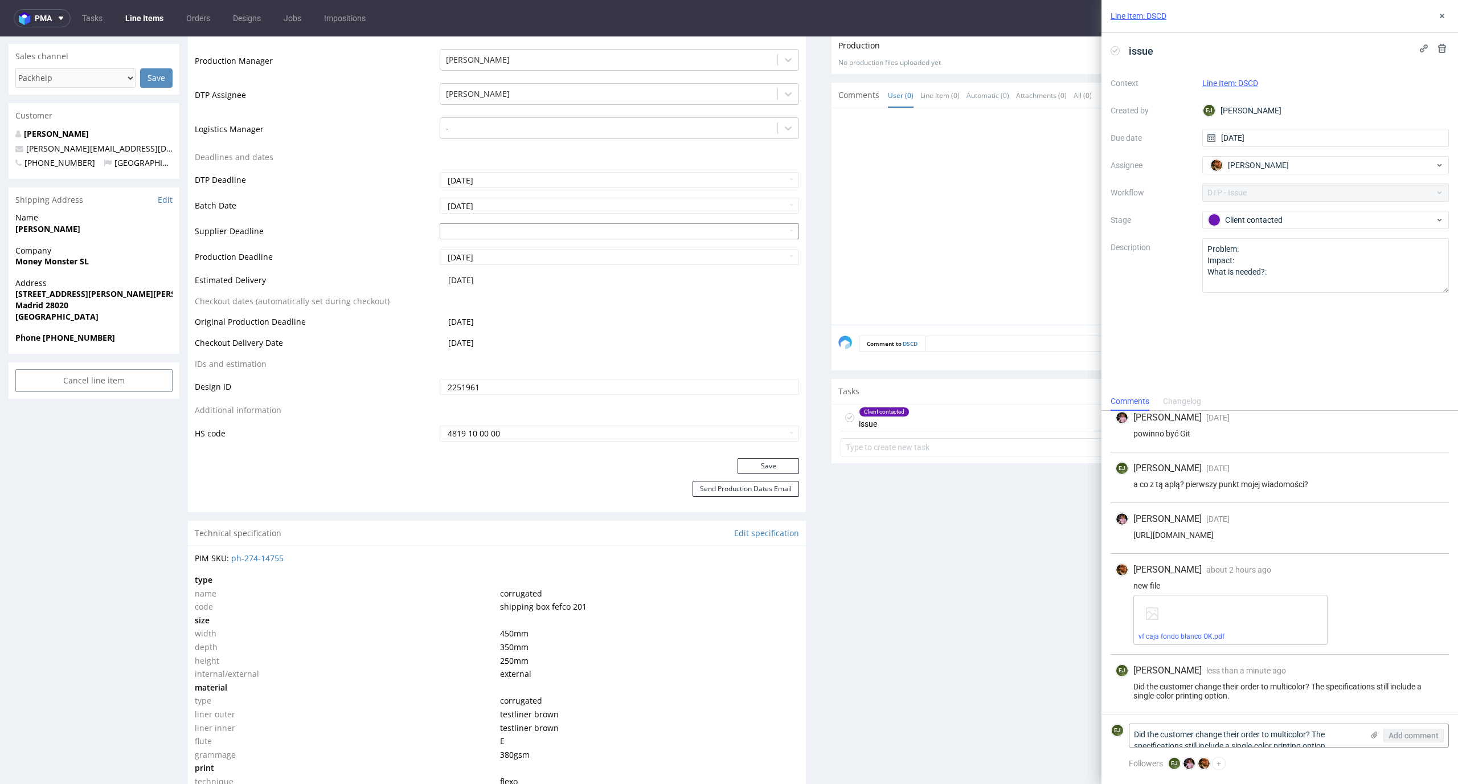
scroll to position [587, 0]
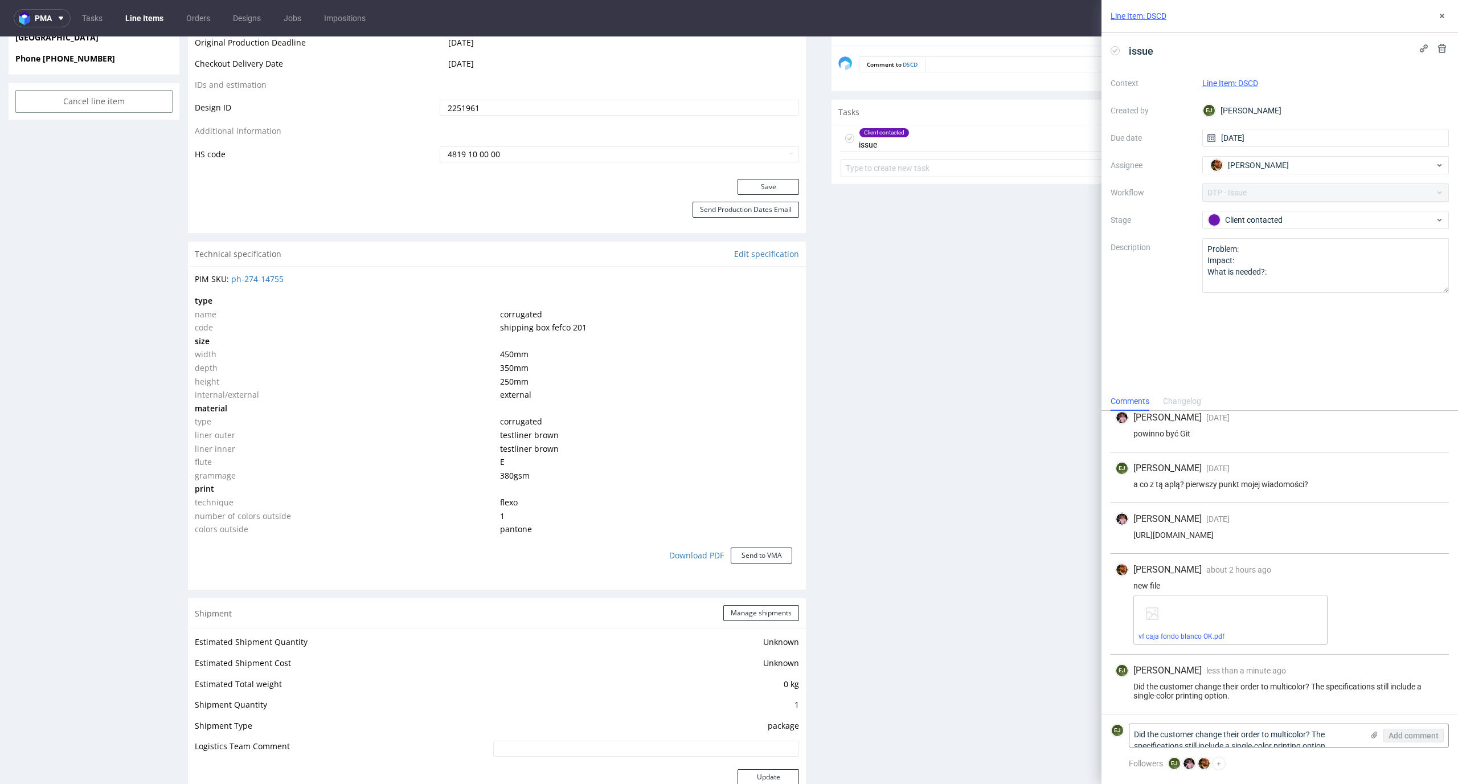
click at [1318, 230] on div "Context Line Item: DSCD Created by [PERSON_NAME] Due date [DATE] Assignee [PERS…" at bounding box center [1279, 183] width 338 height 219
click at [1323, 221] on div "Client contacted" at bounding box center [1321, 220] width 227 height 13
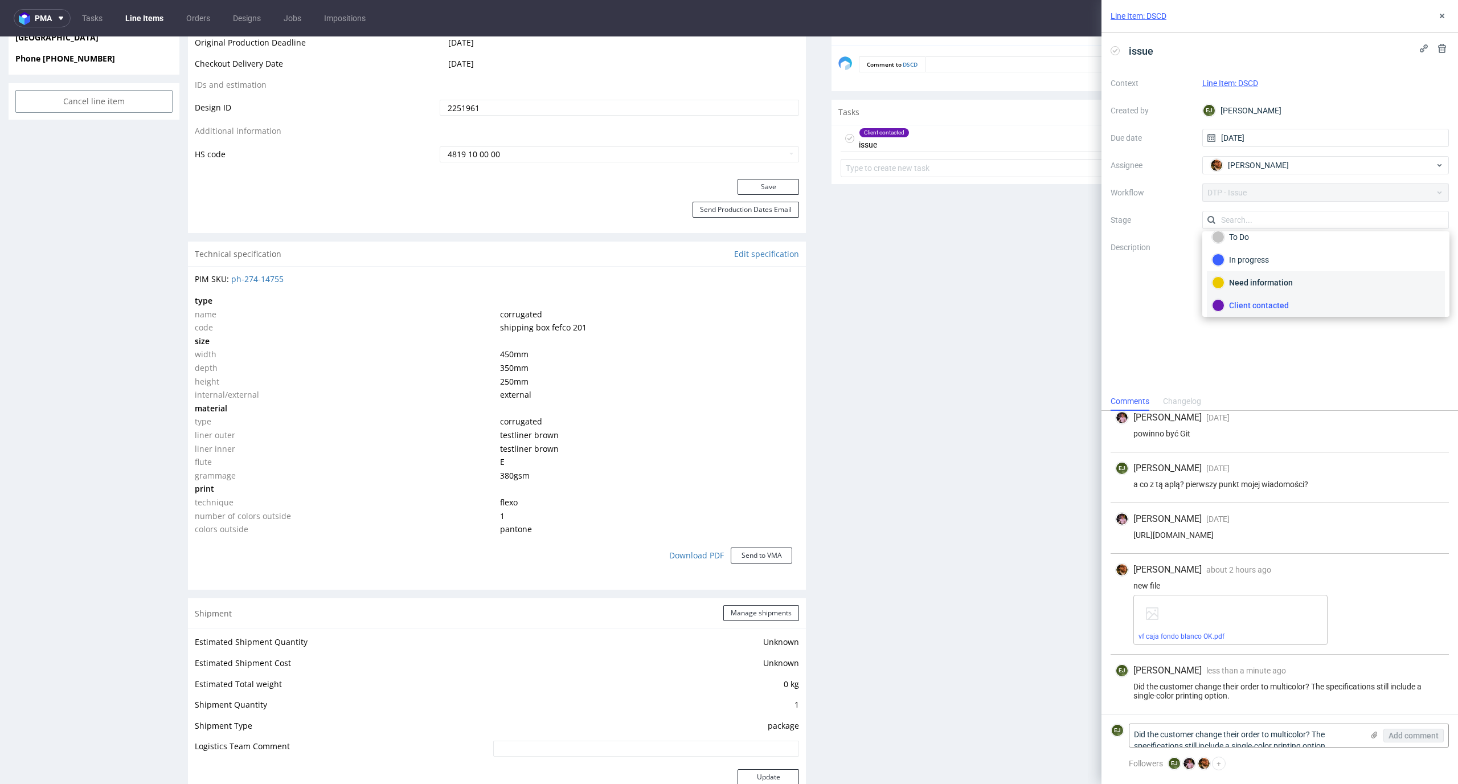
scroll to position [0, 0]
click at [1329, 243] on div "To Do" at bounding box center [1326, 247] width 228 height 13
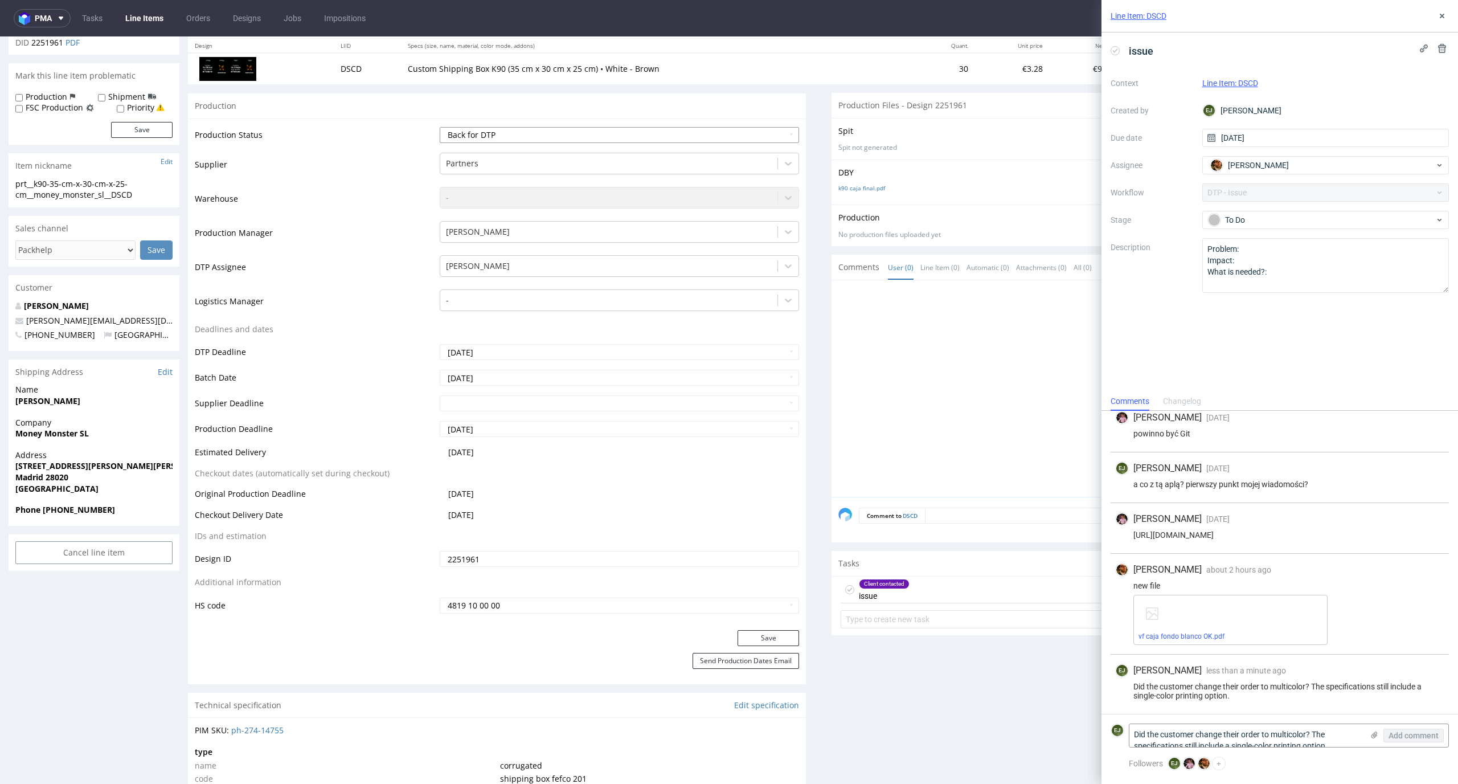
scroll to position [91, 0]
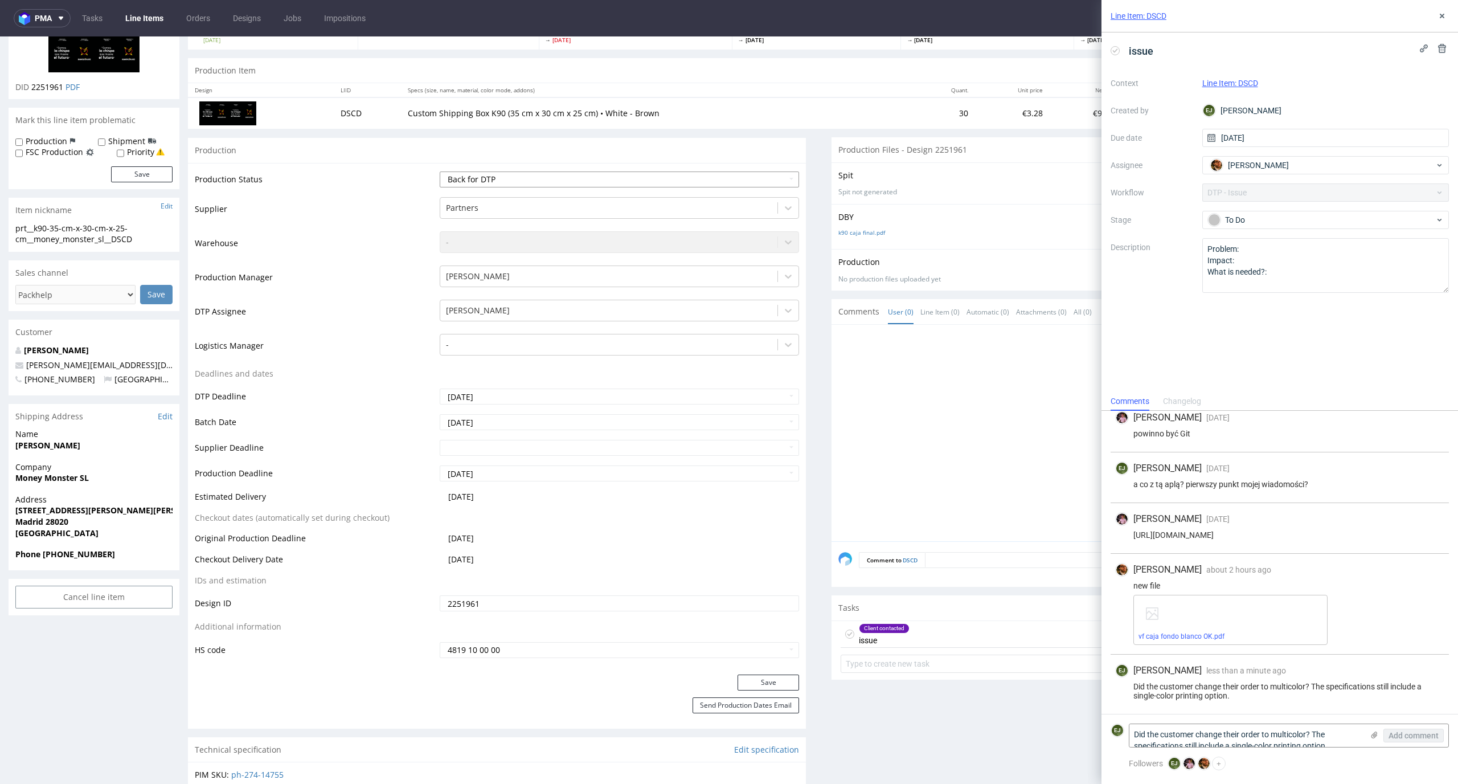
click at [673, 181] on select "Waiting for Artwork Waiting for Diecut Waiting for Mockup Waiting for DTP Waiti…" at bounding box center [620, 179] width 360 height 16
select select "dtp_issue"
click at [440, 171] on select "Waiting for Artwork Waiting for Diecut Waiting for Mockup Waiting for DTP Waiti…" at bounding box center [620, 179] width 360 height 16
click at [787, 684] on button "Save" at bounding box center [768, 682] width 62 height 16
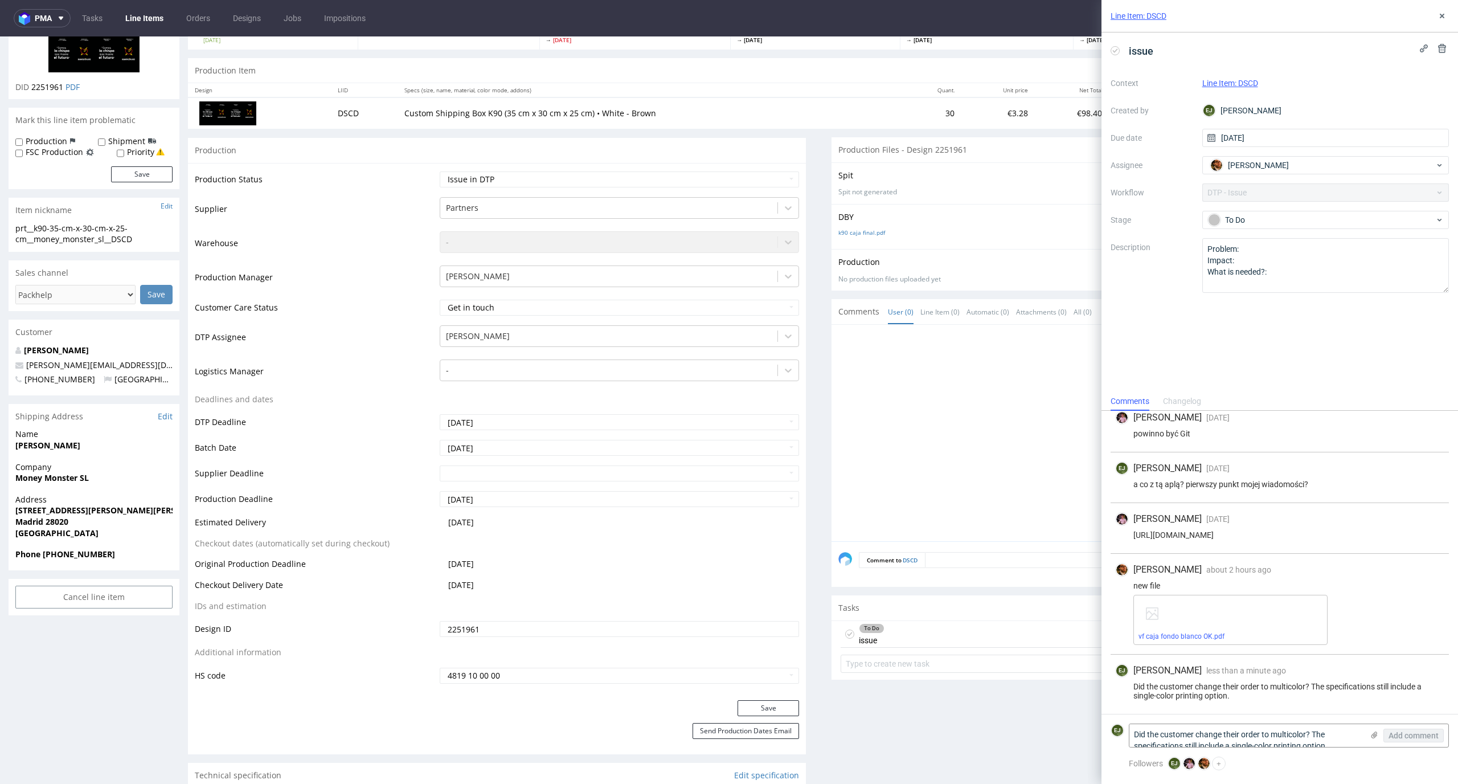
click at [1012, 341] on div at bounding box center [1143, 436] width 611 height 210
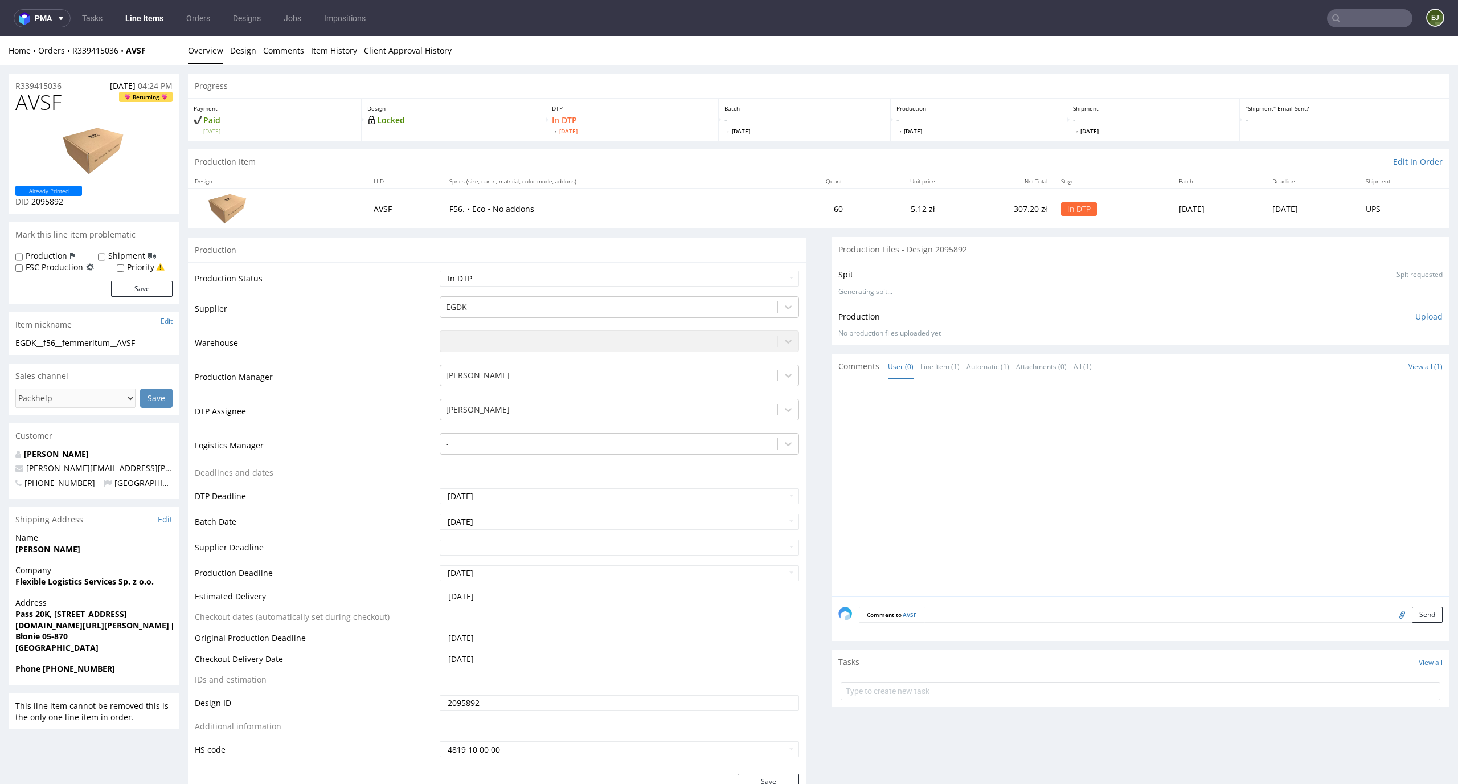
click at [785, 128] on span "[DATE]" at bounding box center [804, 131] width 161 height 8
click at [731, 113] on div "Batch - Fri 19 Sep" at bounding box center [805, 120] width 173 height 42
click at [239, 48] on link "Design" at bounding box center [243, 50] width 26 height 28
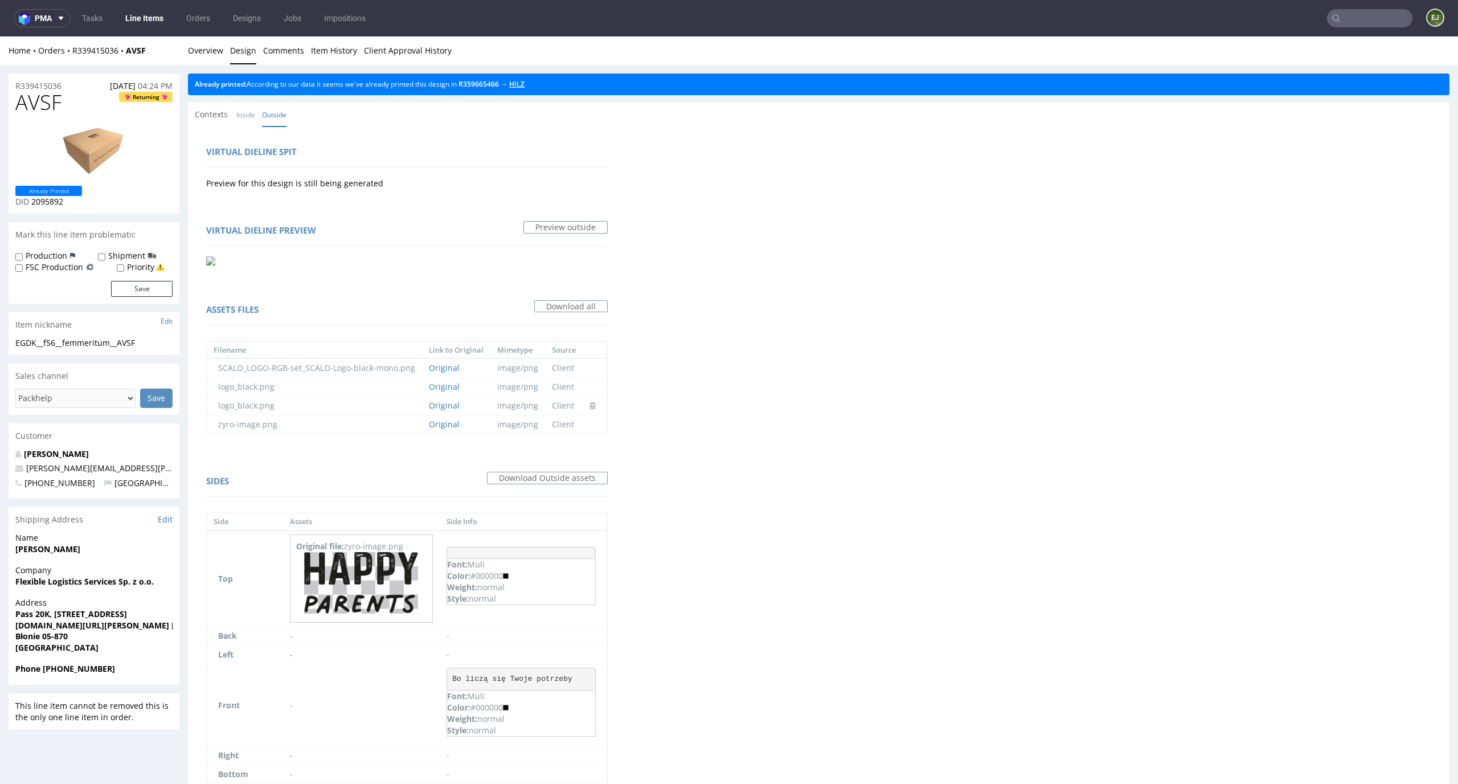
click at [524, 86] on link "HILZ" at bounding box center [516, 84] width 15 height 10
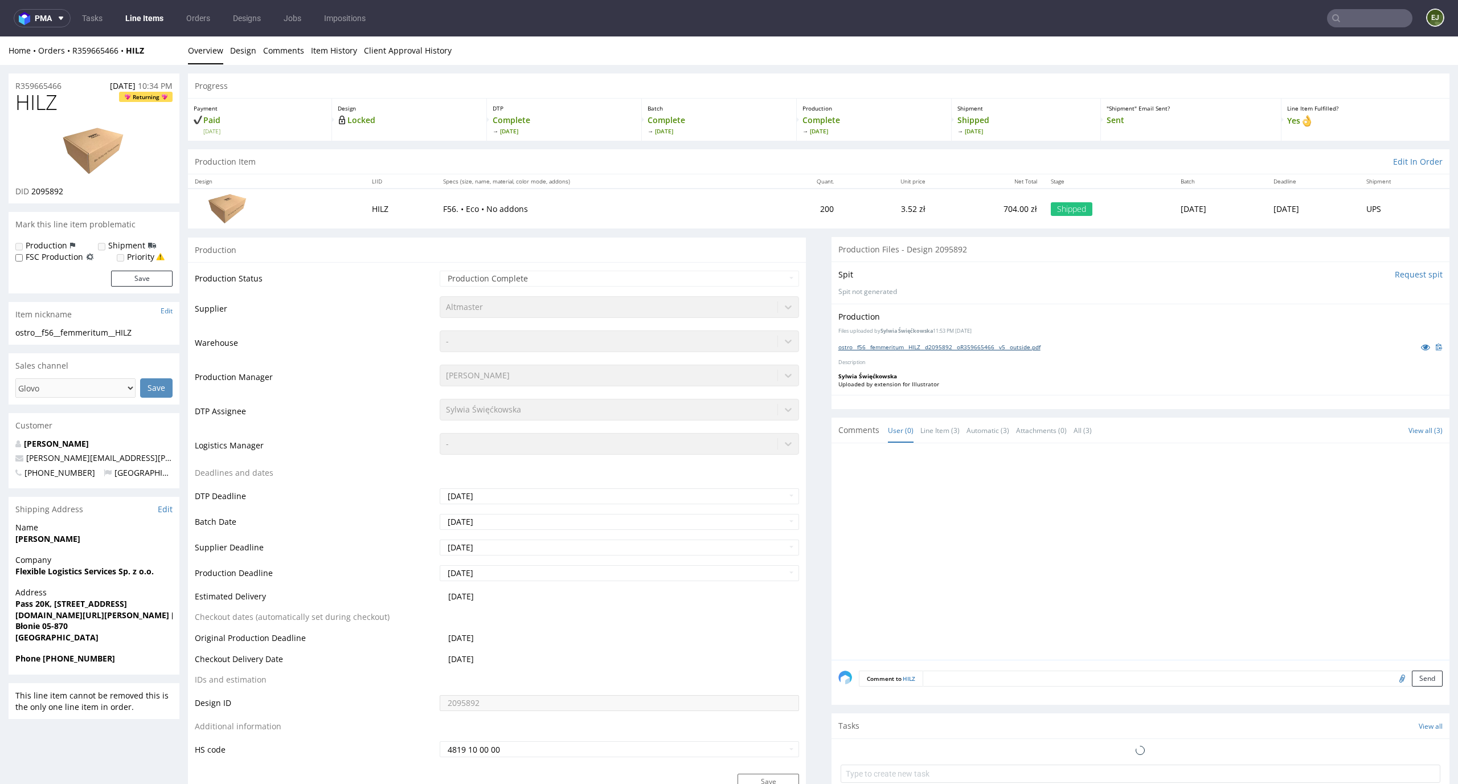
click at [861, 343] on link "ostro__f56__femmeritum__HILZ__d2095892__oR359665466__v5__outside.pdf" at bounding box center [939, 347] width 202 height 8
click at [735, 239] on div "Production" at bounding box center [497, 250] width 618 height 26
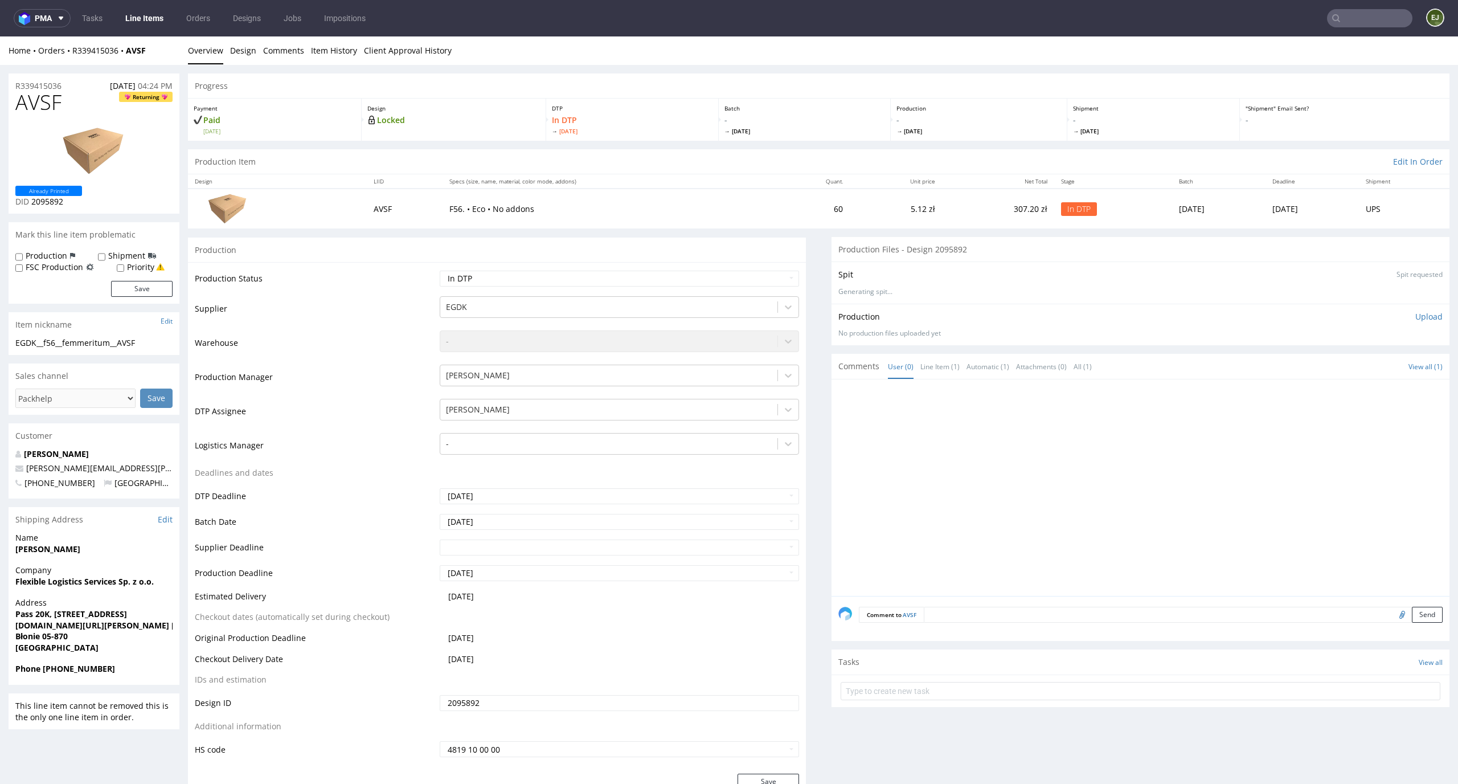
click at [562, 170] on div "Production Item Edit In Order" at bounding box center [818, 161] width 1261 height 25
drag, startPoint x: 60, startPoint y: 95, endPoint x: 13, endPoint y: 97, distance: 47.4
click at [13, 97] on div "AVSF Returning Already Printed DID 2095892" at bounding box center [94, 152] width 171 height 122
copy span "AVSF"
drag, startPoint x: 144, startPoint y: 347, endPoint x: 0, endPoint y: 334, distance: 144.7
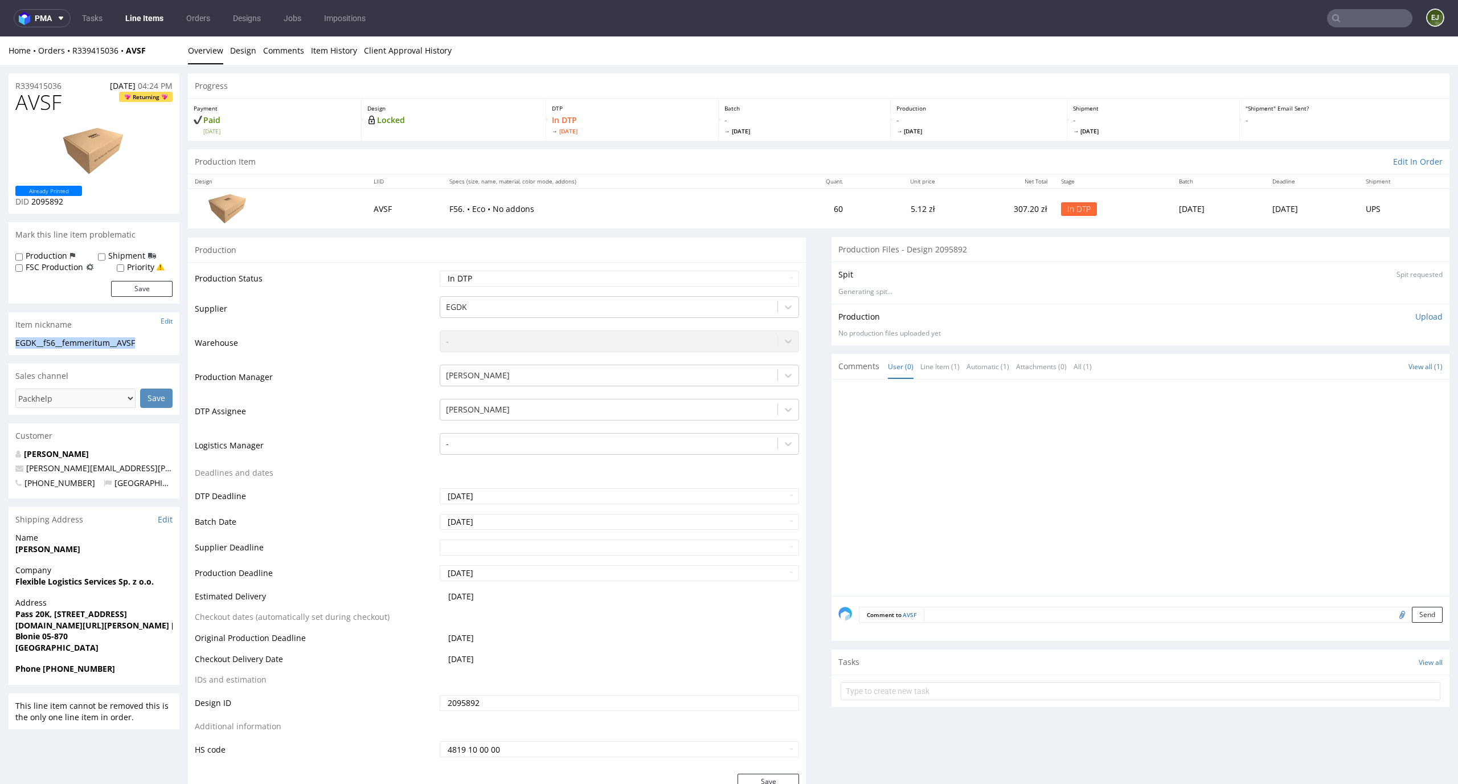
copy section "EGDK__f56__femmeritum__AVSF"
drag, startPoint x: 80, startPoint y: 200, endPoint x: 32, endPoint y: 200, distance: 47.8
click at [32, 200] on p "DID 2095892" at bounding box center [48, 201] width 67 height 11
copy span "2095892"
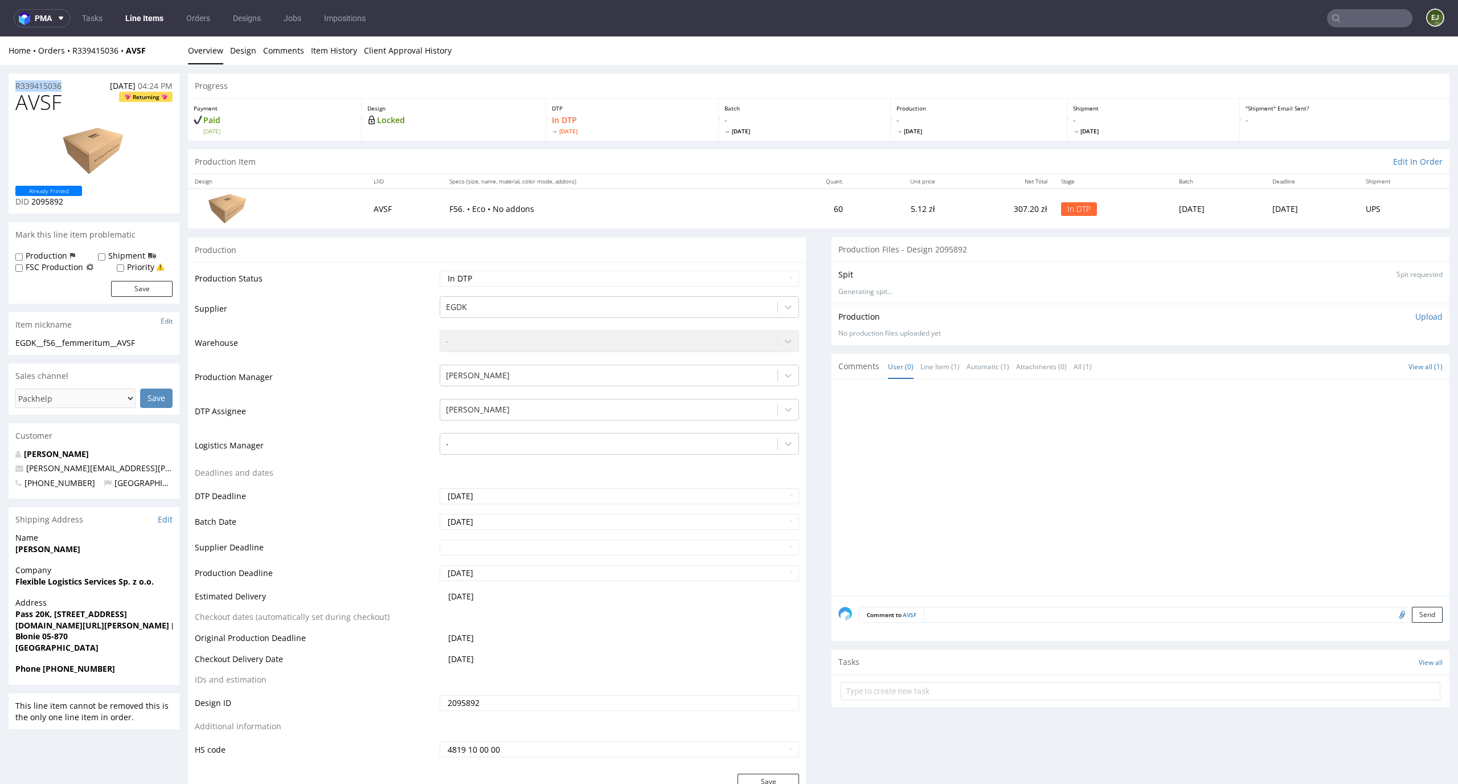
drag, startPoint x: 74, startPoint y: 84, endPoint x: 0, endPoint y: 77, distance: 74.3
copy p "R339415036"
click at [1401, 310] on div "Production Upload No production files uploaded yet Description (optional) Add f…" at bounding box center [1140, 325] width 618 height 42
click at [1415, 313] on p "Upload" at bounding box center [1428, 316] width 27 height 11
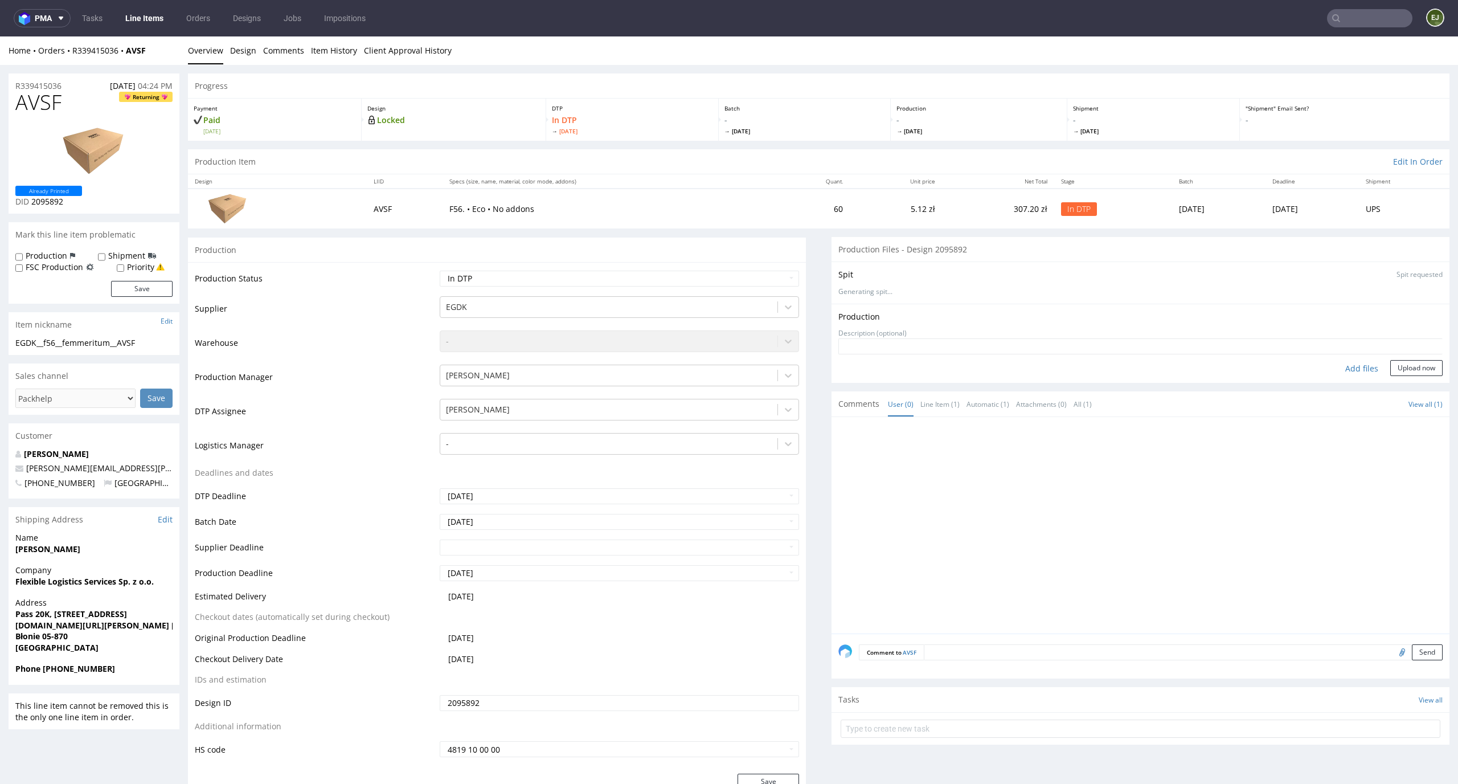
click at [1346, 365] on div "Add files" at bounding box center [1361, 368] width 57 height 17
type input "C:\fakepath\ EGDK__f56__femmeritum__AVSF__d2095892__oR339415036__outside.pdf"
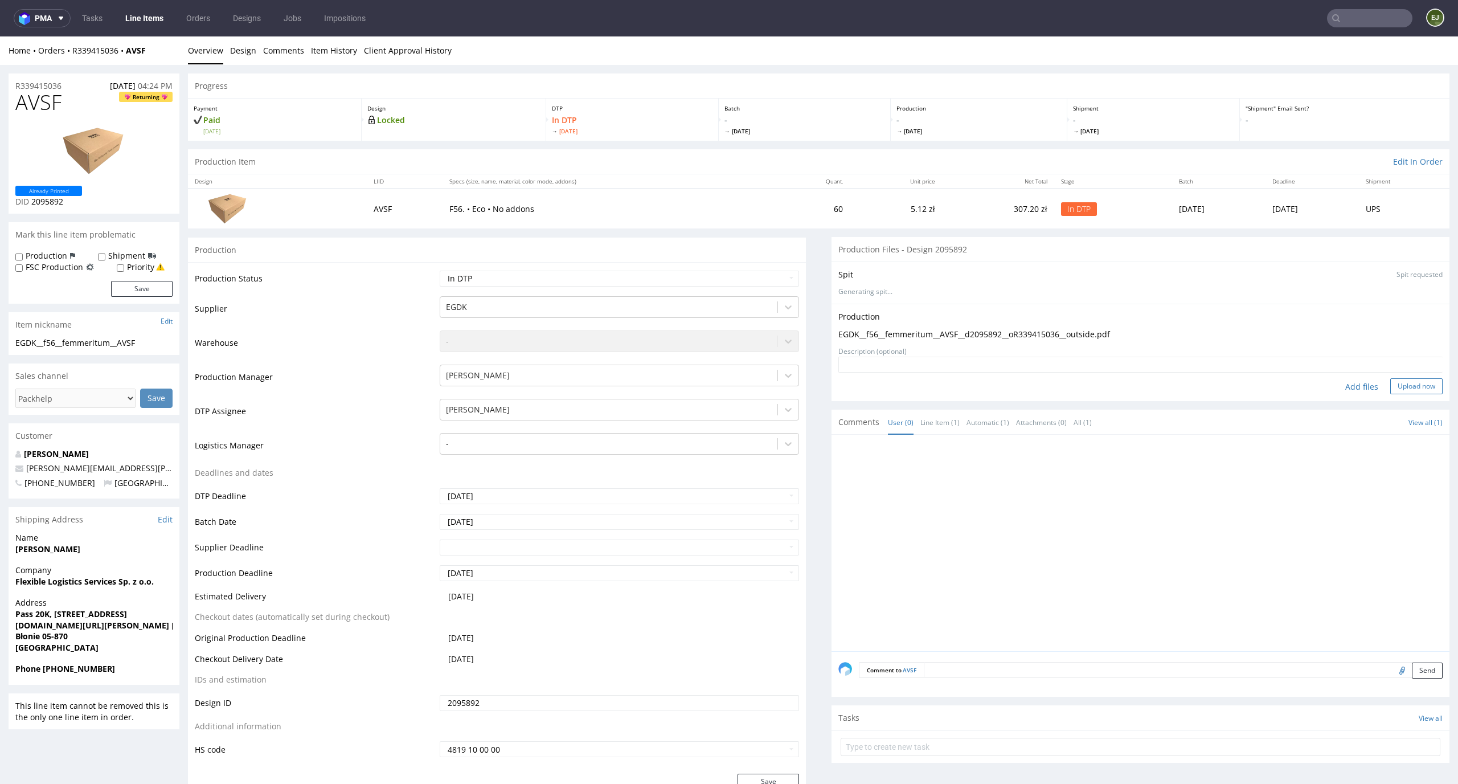
click at [1396, 387] on button "Upload now" at bounding box center [1416, 386] width 52 height 16
click at [916, 161] on div "Production Item Edit In Order" at bounding box center [818, 161] width 1261 height 25
click at [782, 273] on select "Waiting for Artwork Waiting for Diecut Waiting for Mockup Waiting for DTP Waiti…" at bounding box center [620, 278] width 360 height 16
select select "dtp_production_ready"
click at [440, 270] on select "Waiting for Artwork Waiting for Diecut Waiting for Mockup Waiting for DTP Waiti…" at bounding box center [620, 278] width 360 height 16
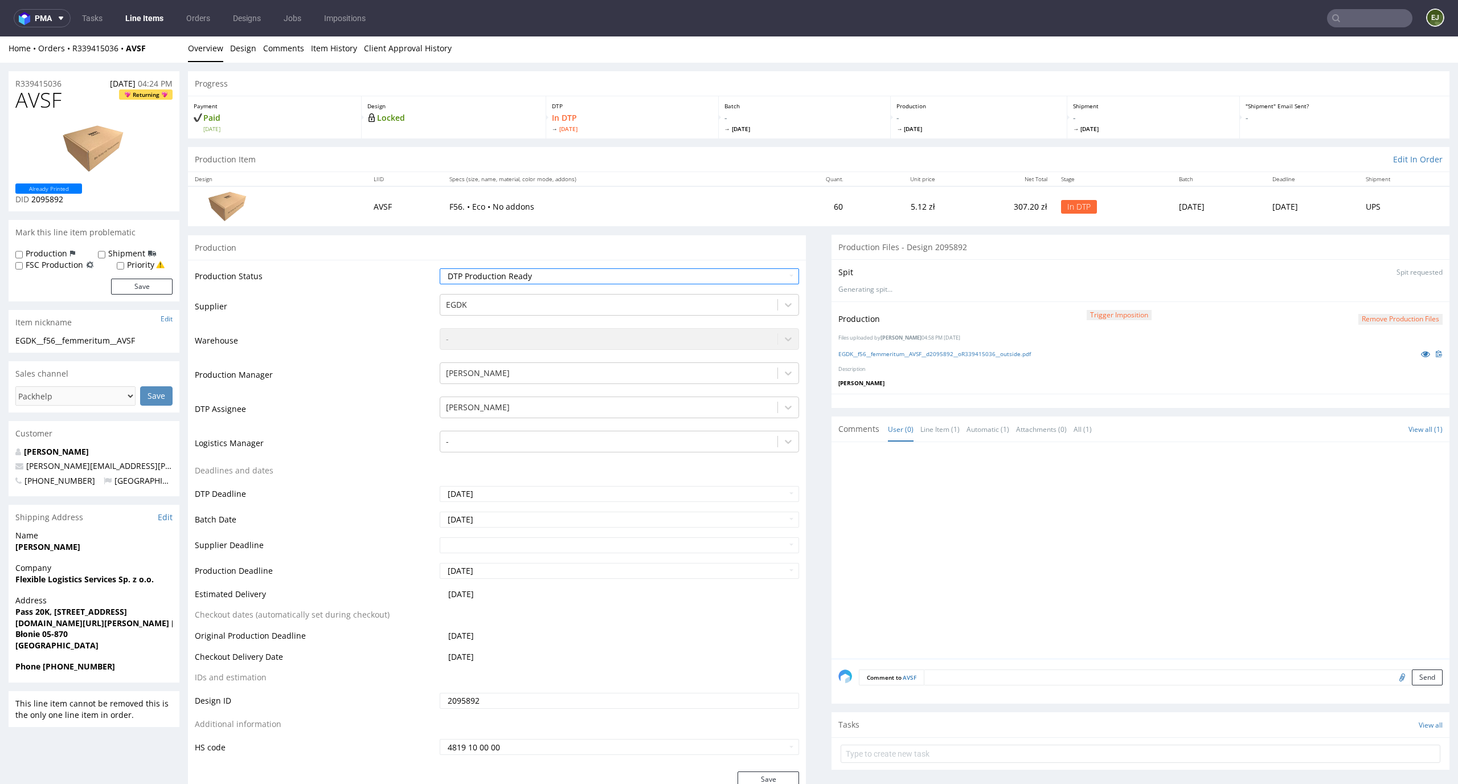
scroll to position [73, 0]
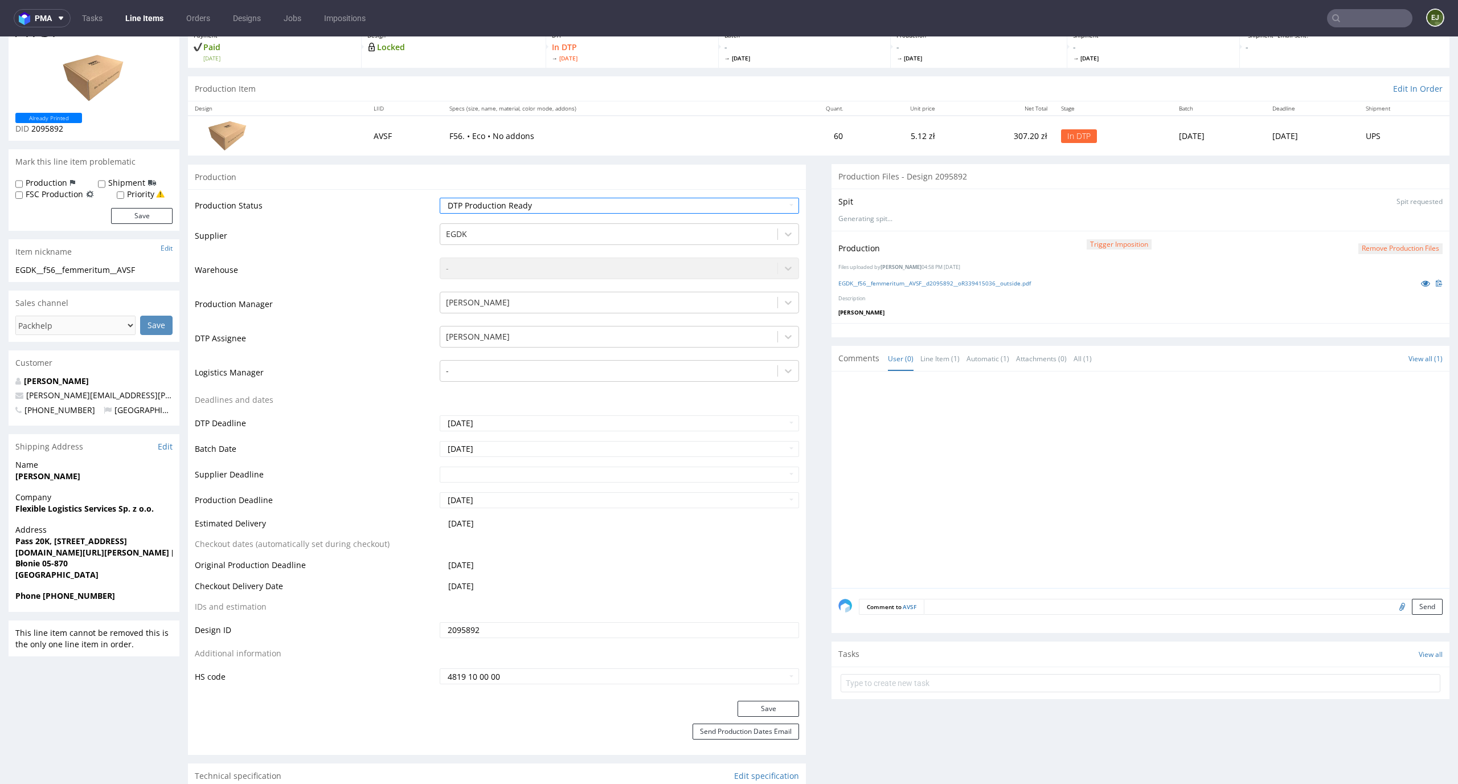
click at [754, 720] on div "Save" at bounding box center [497, 711] width 618 height 23
click at [754, 706] on button "Save" at bounding box center [768, 708] width 62 height 16
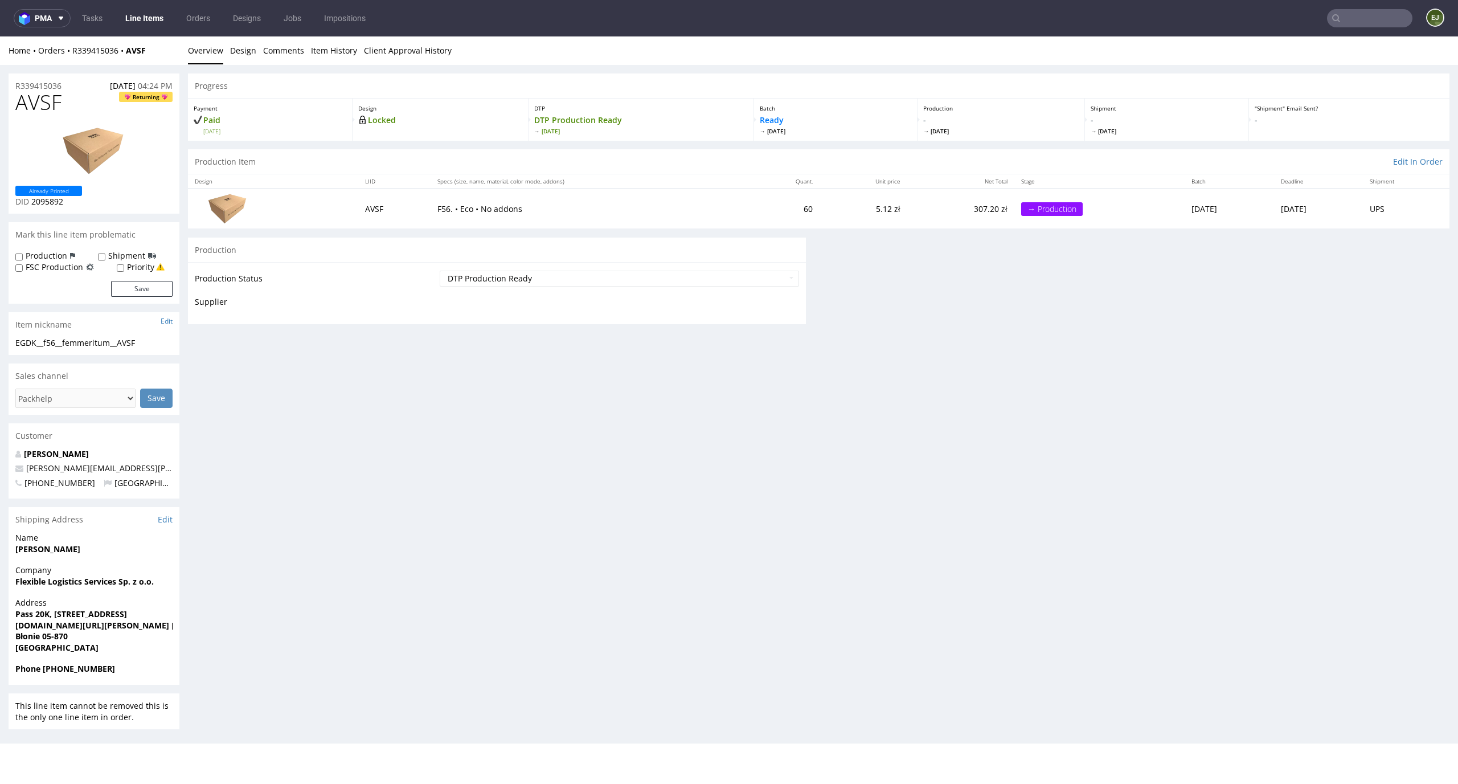
scroll to position [0, 0]
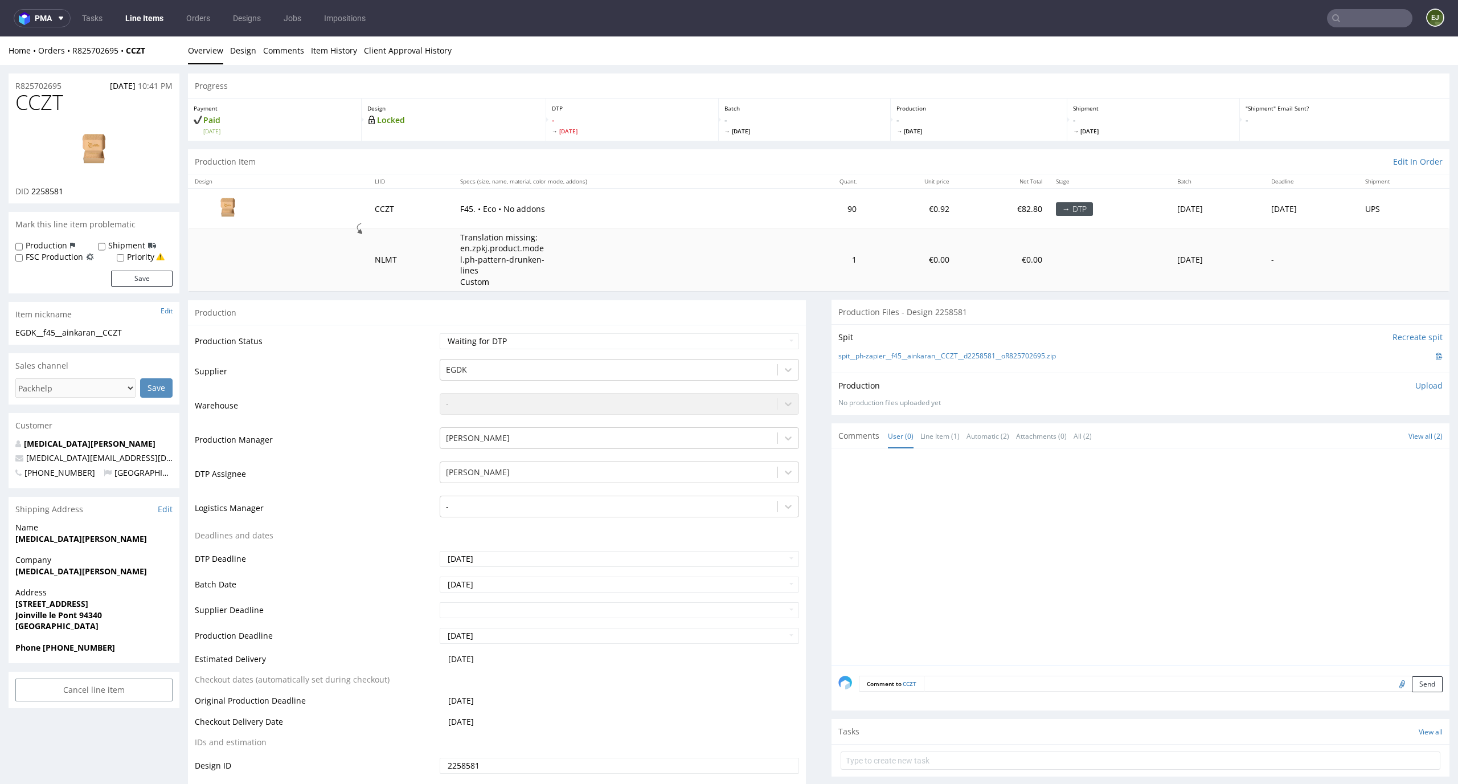
click at [802, 128] on span "Tue 16 Sep" at bounding box center [804, 131] width 161 height 8
click at [747, 211] on td "F45. • Eco • No addons" at bounding box center [621, 207] width 337 height 39
click at [856, 353] on link "spit__ph-zapier__f45__ainkaran__CCZT__d2258581__oR825702695.zip" at bounding box center [947, 356] width 218 height 10
click at [868, 118] on p "- Tue 16 Sep" at bounding box center [804, 124] width 161 height 21
click at [699, 341] on select "Waiting for Artwork Waiting for Diecut Waiting for Mockup Waiting for DTP Waiti…" at bounding box center [620, 341] width 360 height 16
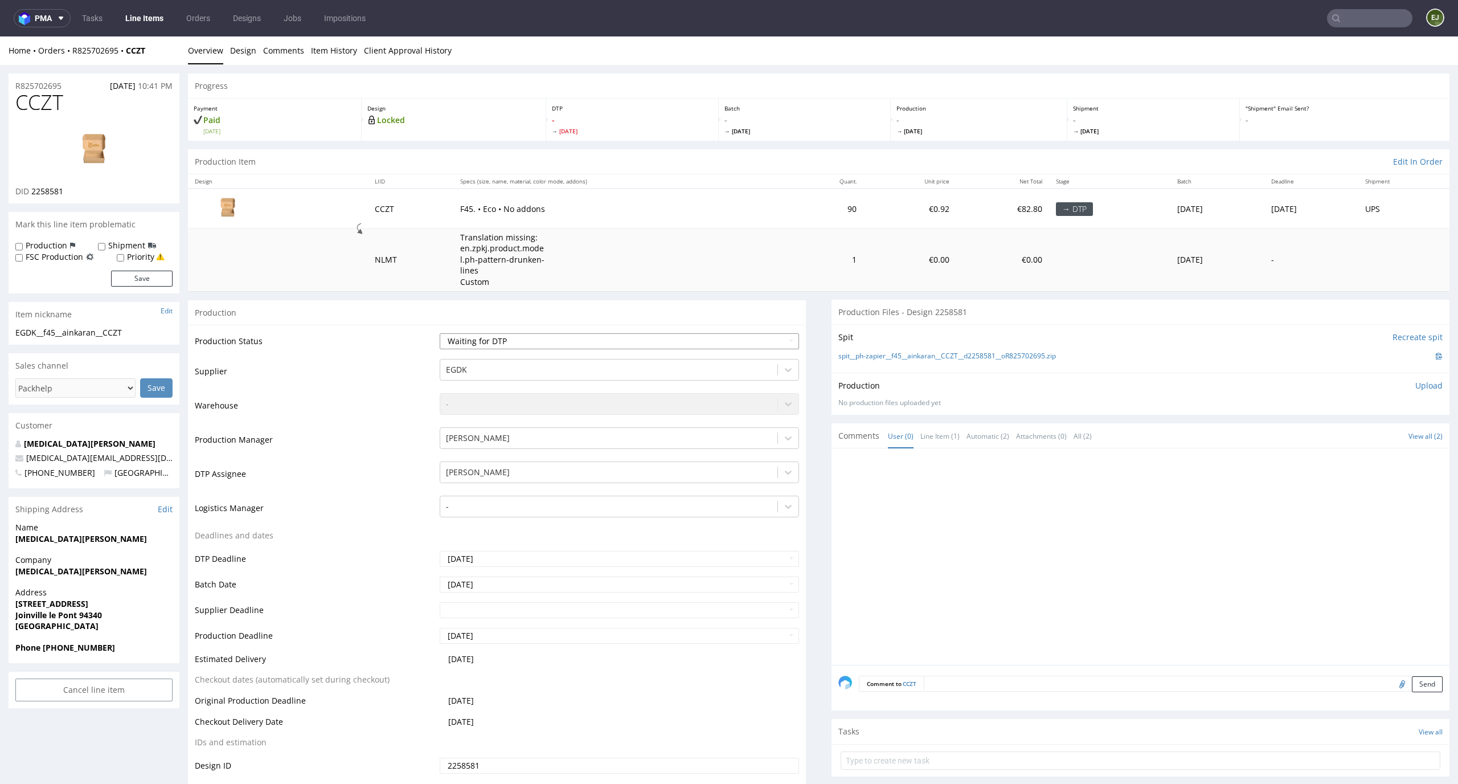
select select "dtp_in_process"
click at [440, 333] on select "Waiting for Artwork Waiting for Diecut Waiting for Mockup Waiting for DTP Waiti…" at bounding box center [620, 341] width 360 height 16
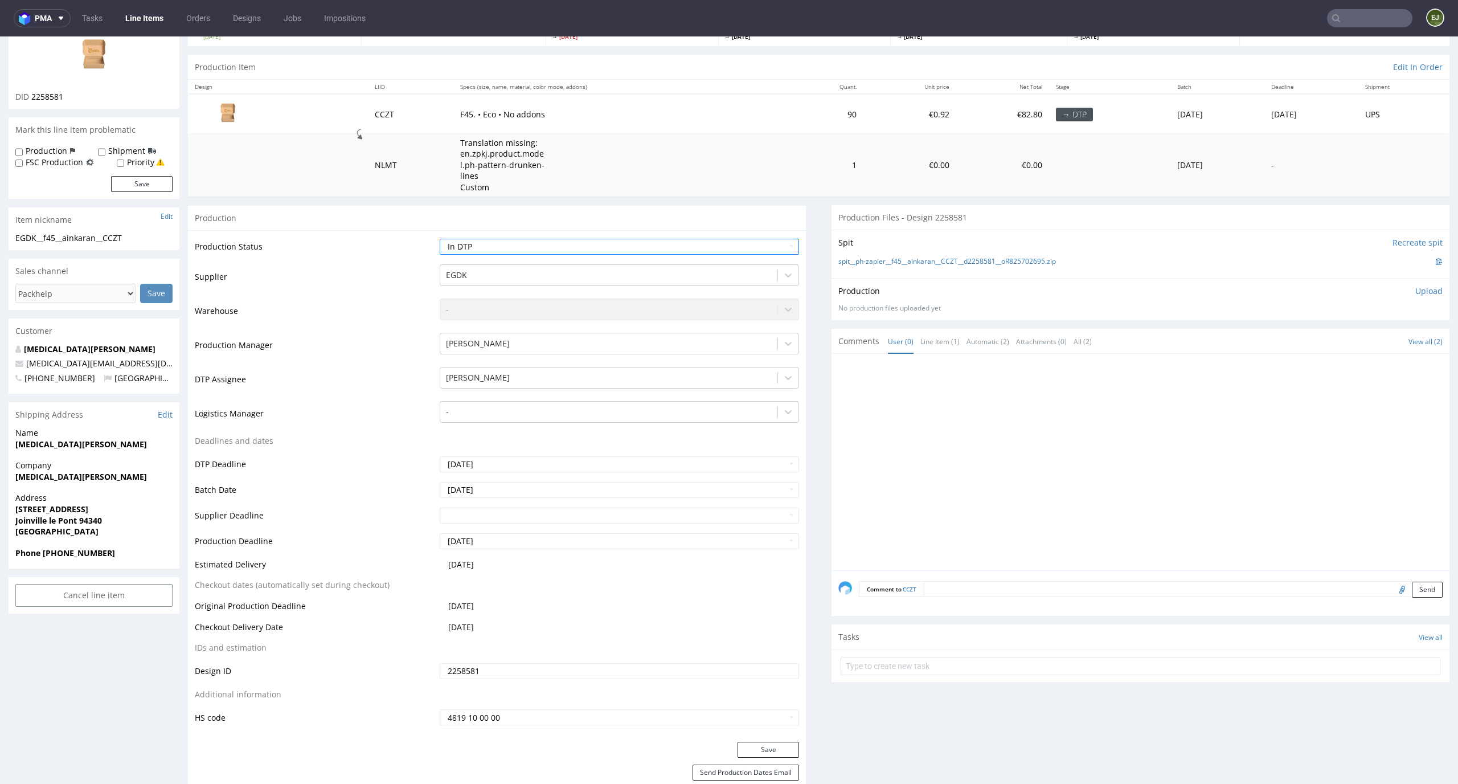
scroll to position [112, 0]
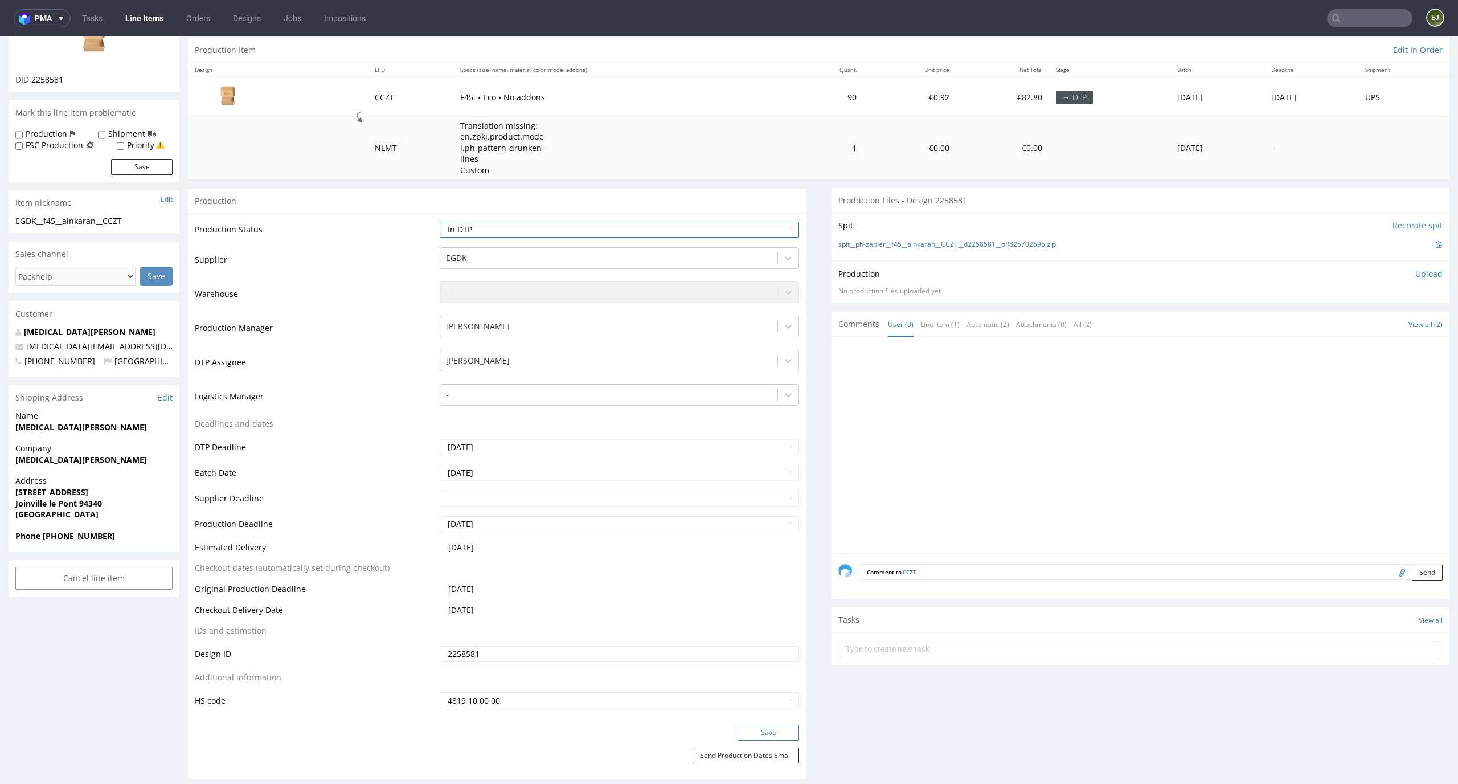
click at [760, 731] on button "Save" at bounding box center [768, 732] width 62 height 16
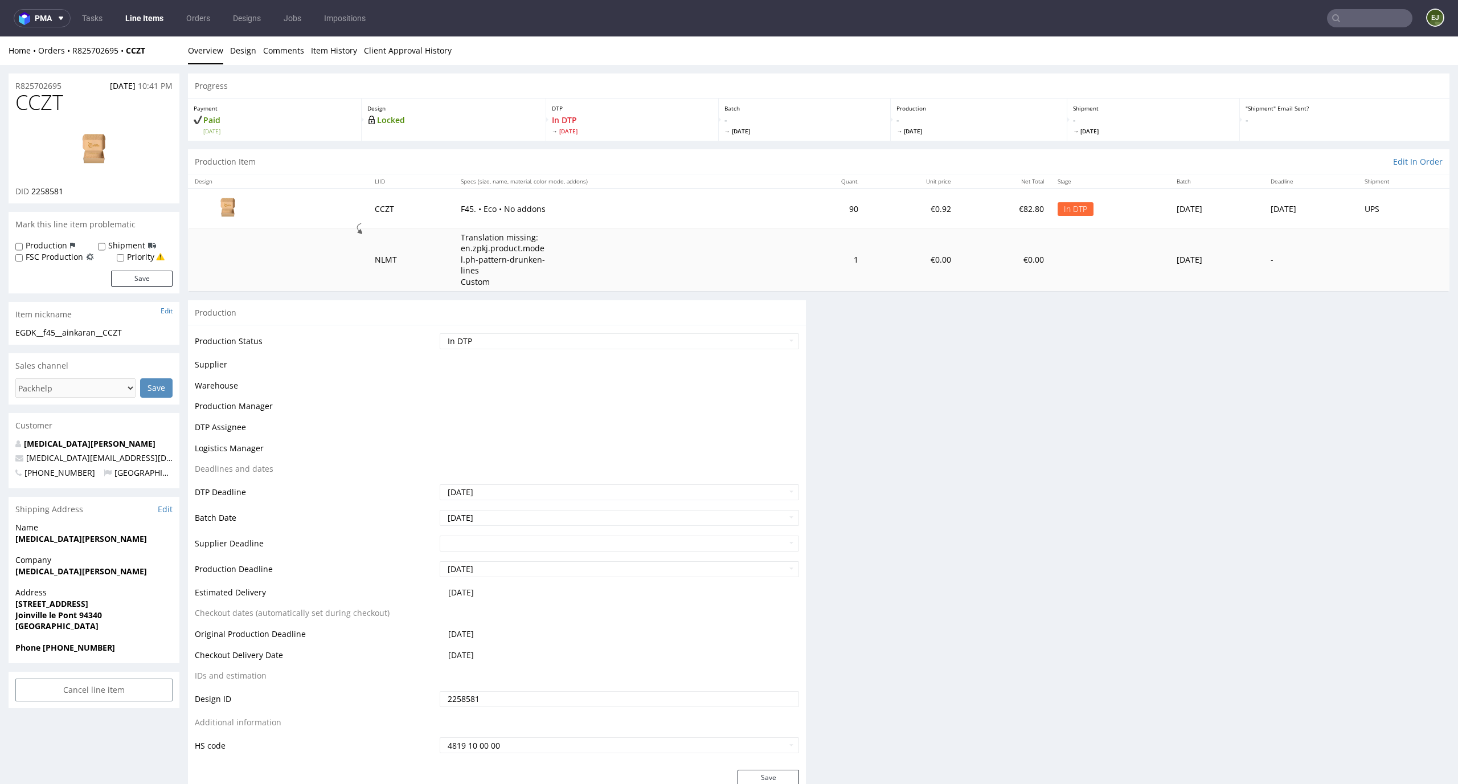
scroll to position [0, 0]
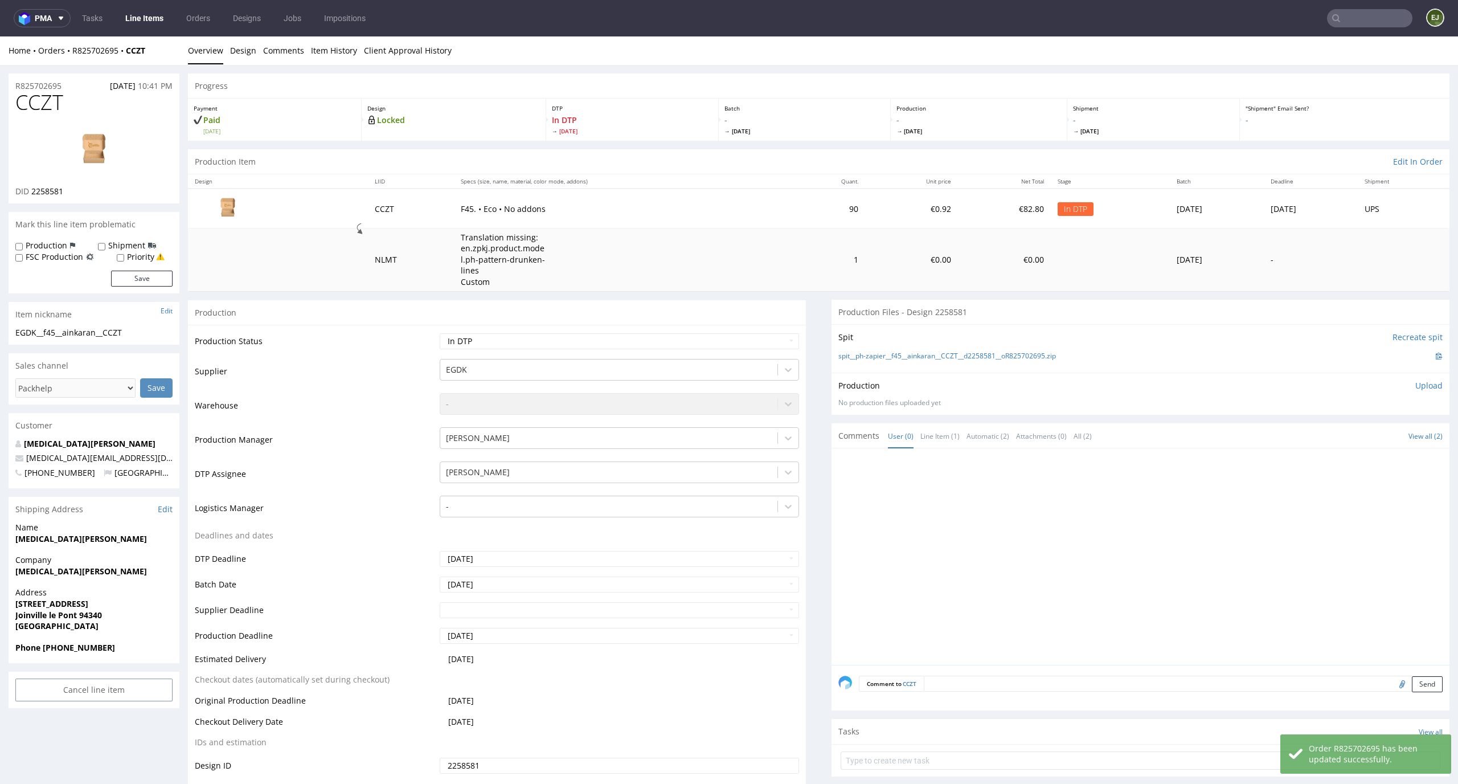
click at [962, 348] on div "Spit Recreate spit spit__ph-zapier__f45__ainkaran__CCZT__d2258581__oR825702695.…" at bounding box center [1140, 348] width 618 height 48
click at [956, 359] on link "spit__ph-zapier__f45__ainkaran__CCZT__d2258581__oR825702695.zip" at bounding box center [947, 356] width 218 height 10
click at [809, 235] on td "1" at bounding box center [828, 259] width 73 height 63
click at [238, 48] on link "Design" at bounding box center [243, 50] width 26 height 28
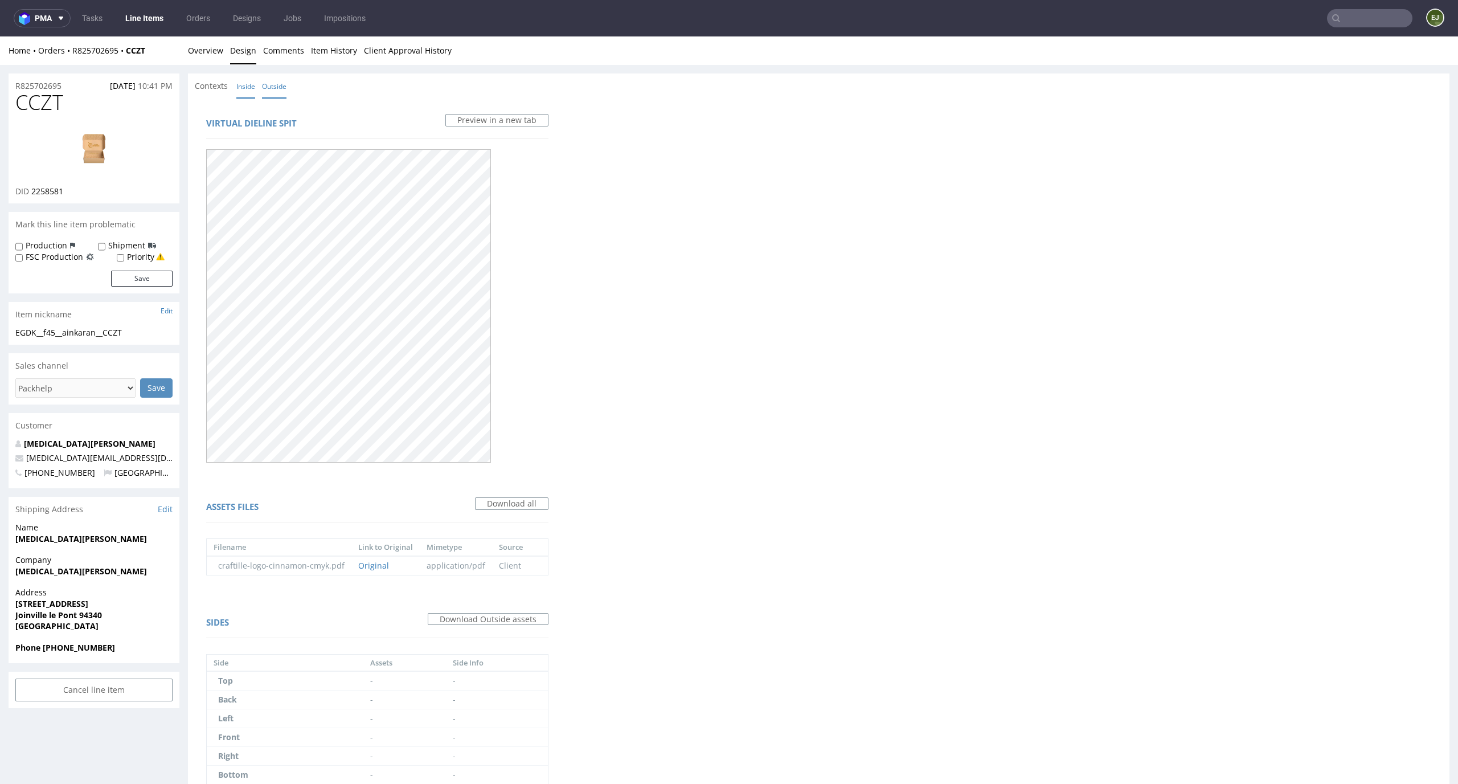
click at [246, 83] on link "Inside" at bounding box center [245, 86] width 19 height 24
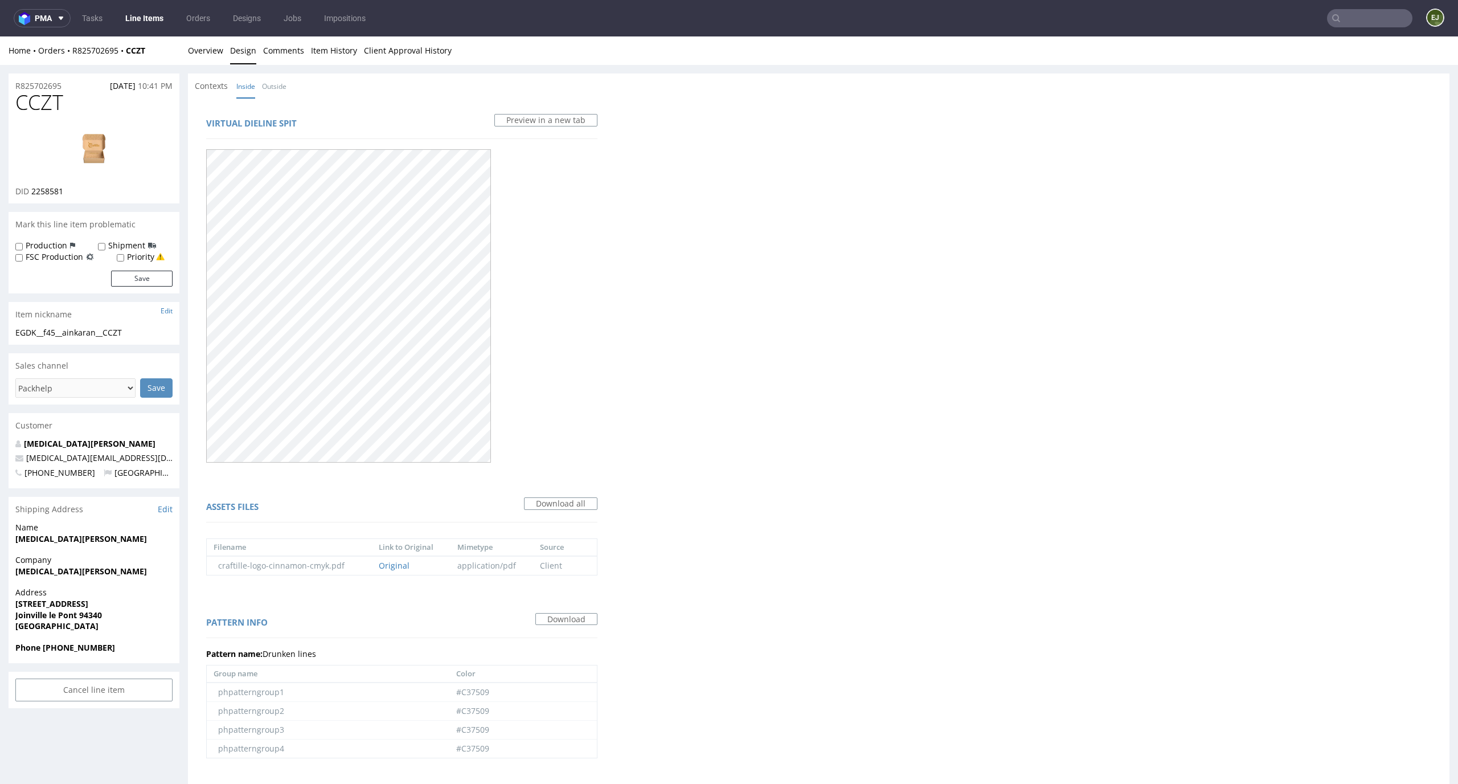
scroll to position [397, 0]
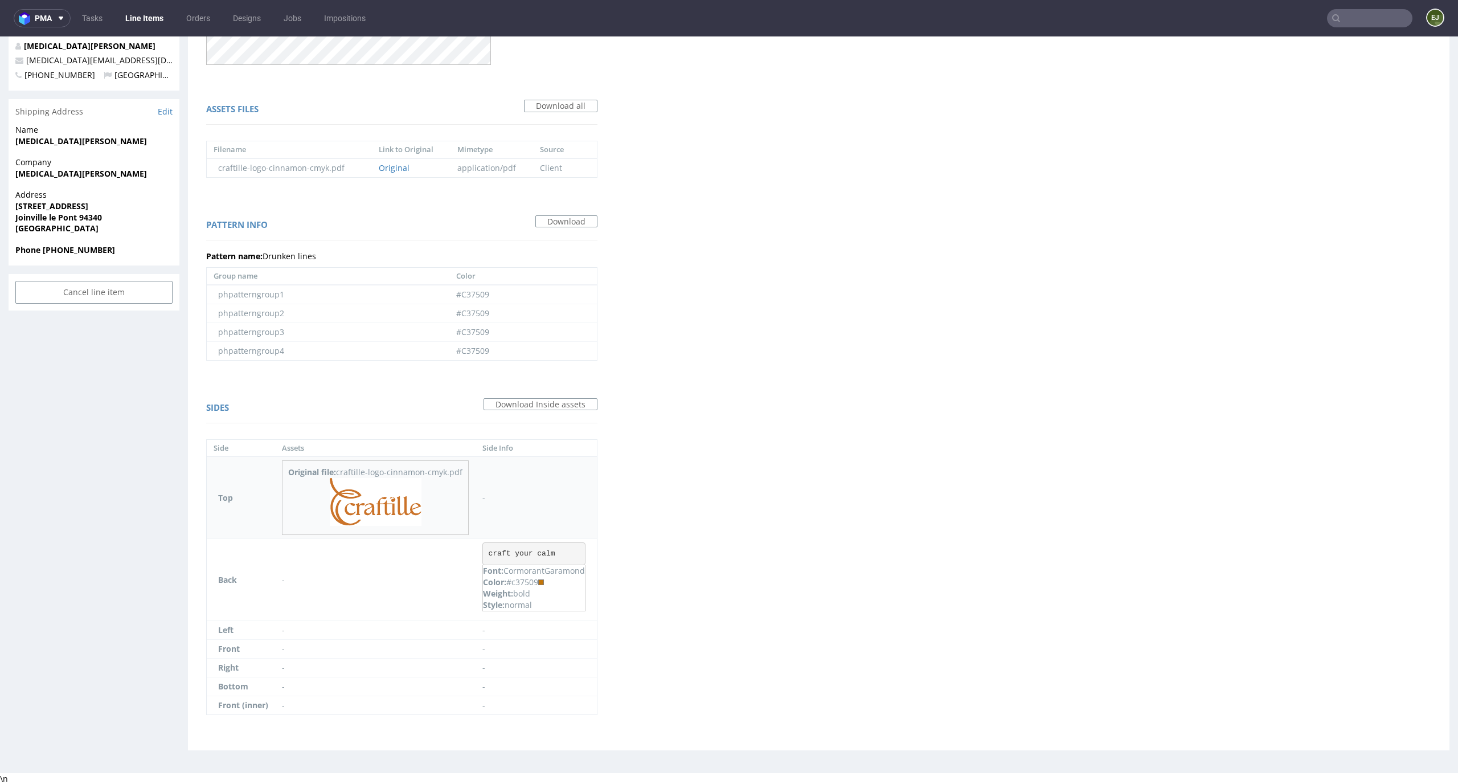
click at [395, 514] on img at bounding box center [376, 502] width 92 height 48
drag, startPoint x: 559, startPoint y: 558, endPoint x: 485, endPoint y: 558, distance: 73.5
click at [485, 558] on pre "craft your calm" at bounding box center [533, 553] width 103 height 23
copy pre "craft your calm"
drag, startPoint x: 583, startPoint y: 567, endPoint x: 507, endPoint y: 571, distance: 75.2
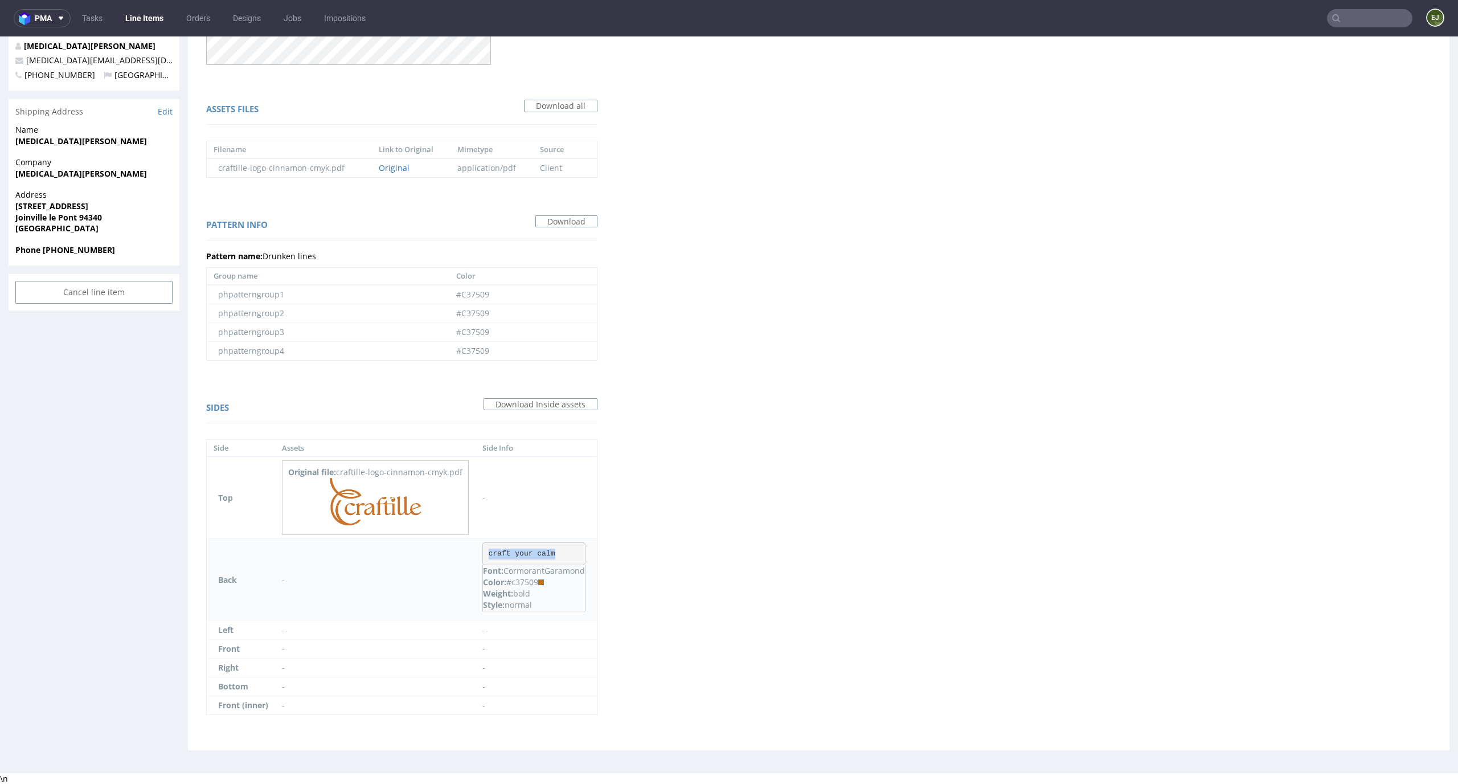
click at [507, 571] on div "Font: CormorantGaramond Color: #c37509 Weight: bold Style: normal" at bounding box center [533, 588] width 103 height 46
copy p "CormorantGaramond"
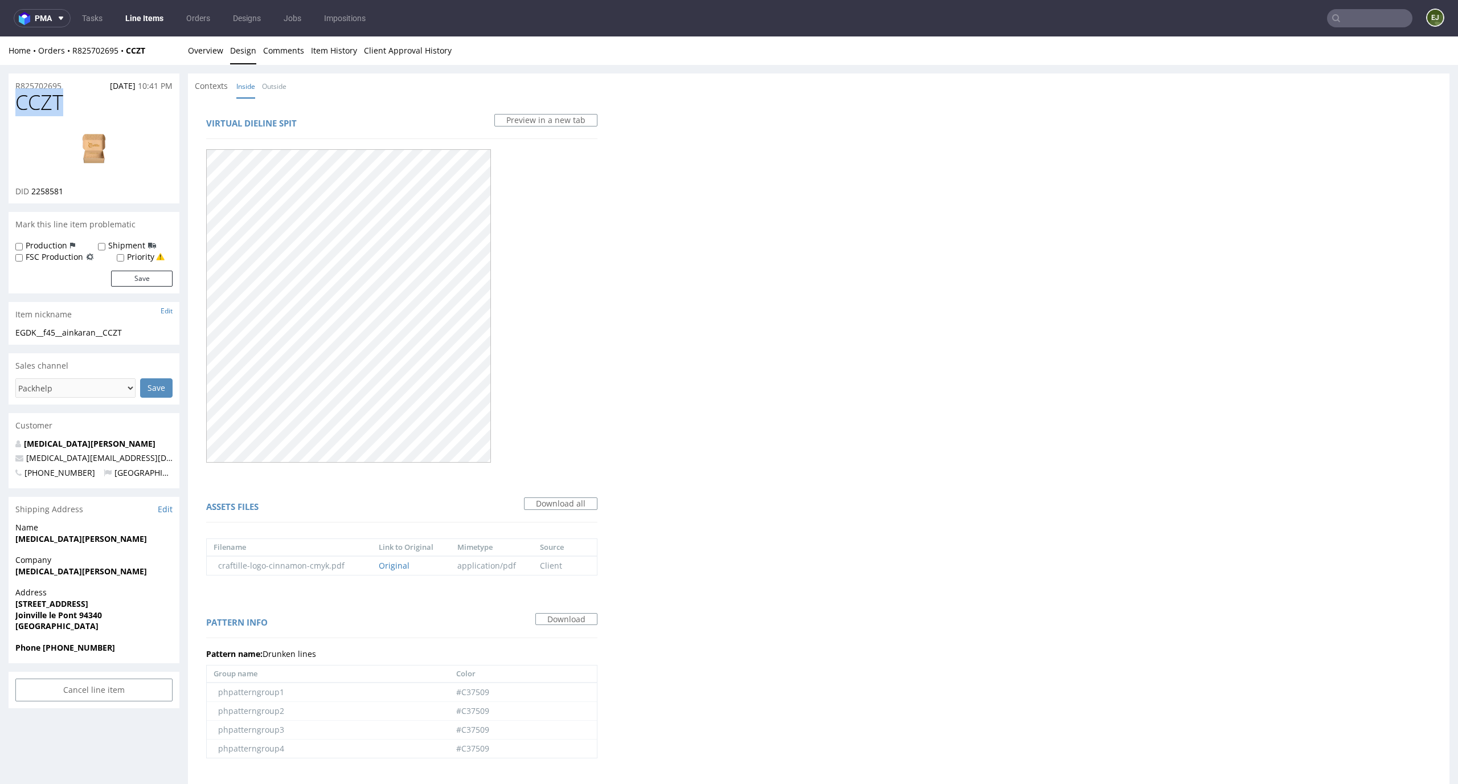
drag, startPoint x: 70, startPoint y: 103, endPoint x: 0, endPoint y: 103, distance: 70.0
click at [0, 103] on div "R825702695 08.09.2025 10:41 PM CCZT DID 2258581 Mark this line item problematic…" at bounding box center [729, 615] width 1458 height 1100
copy span "CCZT"
click at [111, 147] on img at bounding box center [93, 150] width 91 height 51
copy span "CCZT"
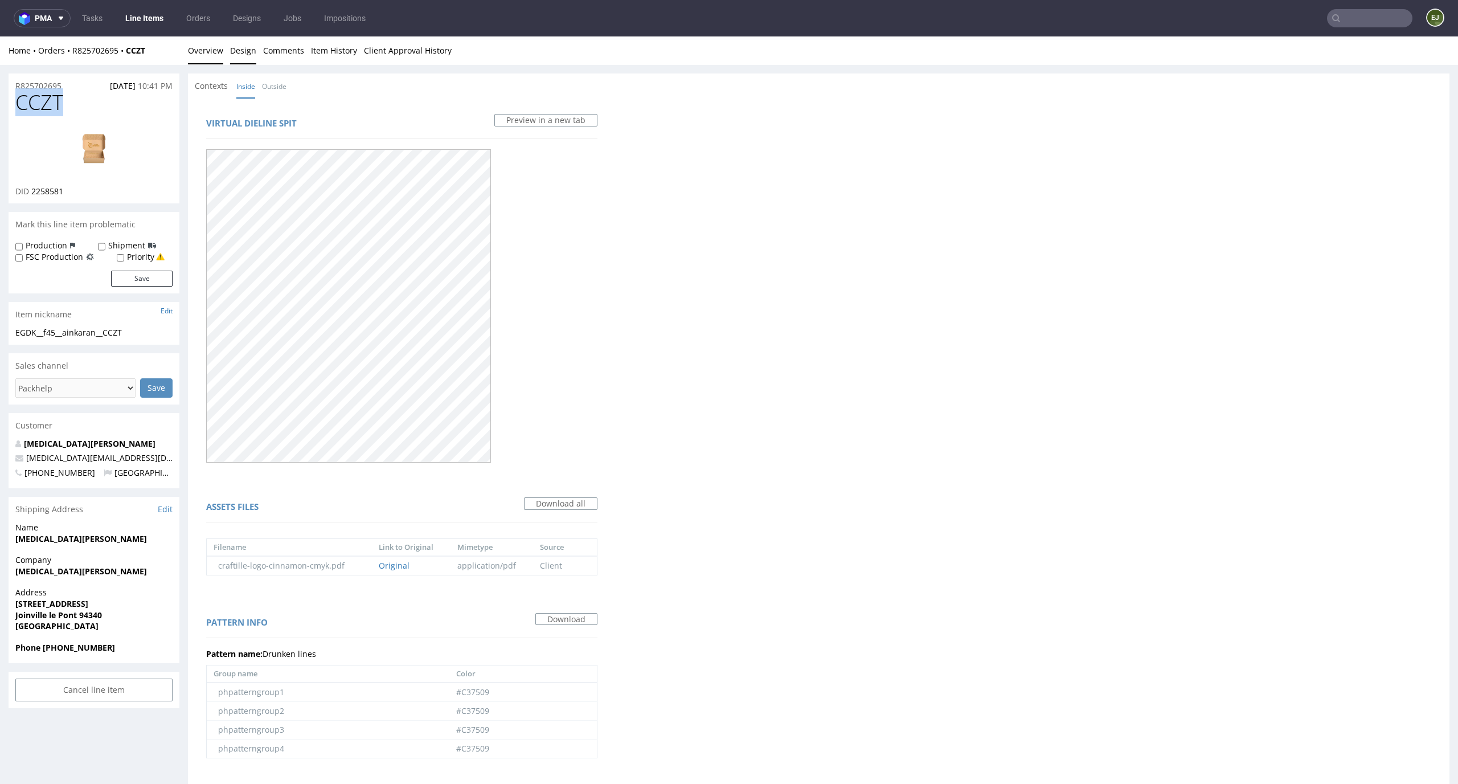
click at [212, 46] on link "Overview" at bounding box center [205, 50] width 35 height 28
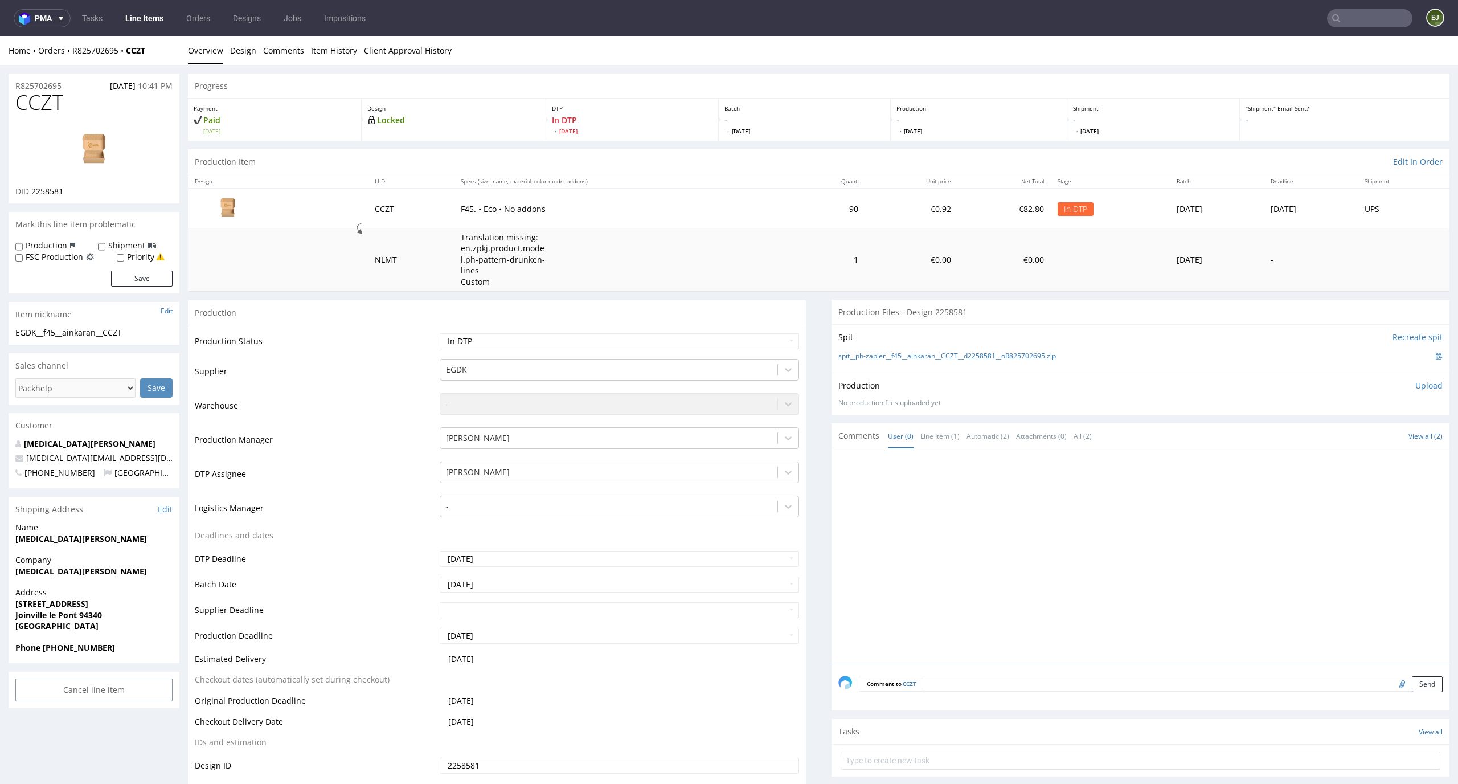
click at [1430, 388] on div "Production Upload No production files uploaded yet Description (optional) Add f…" at bounding box center [1140, 393] width 618 height 42
click at [1419, 388] on p "Upload" at bounding box center [1428, 385] width 27 height 11
click at [1339, 438] on div "Add files" at bounding box center [1361, 437] width 57 height 17
type input "C:\fakepath\EGDK__f45__ainkaran__CCZT__d2258581__oR825702695__latest__inside.pdf"
click at [1388, 442] on form "Add files Upload now" at bounding box center [1140, 444] width 604 height 38
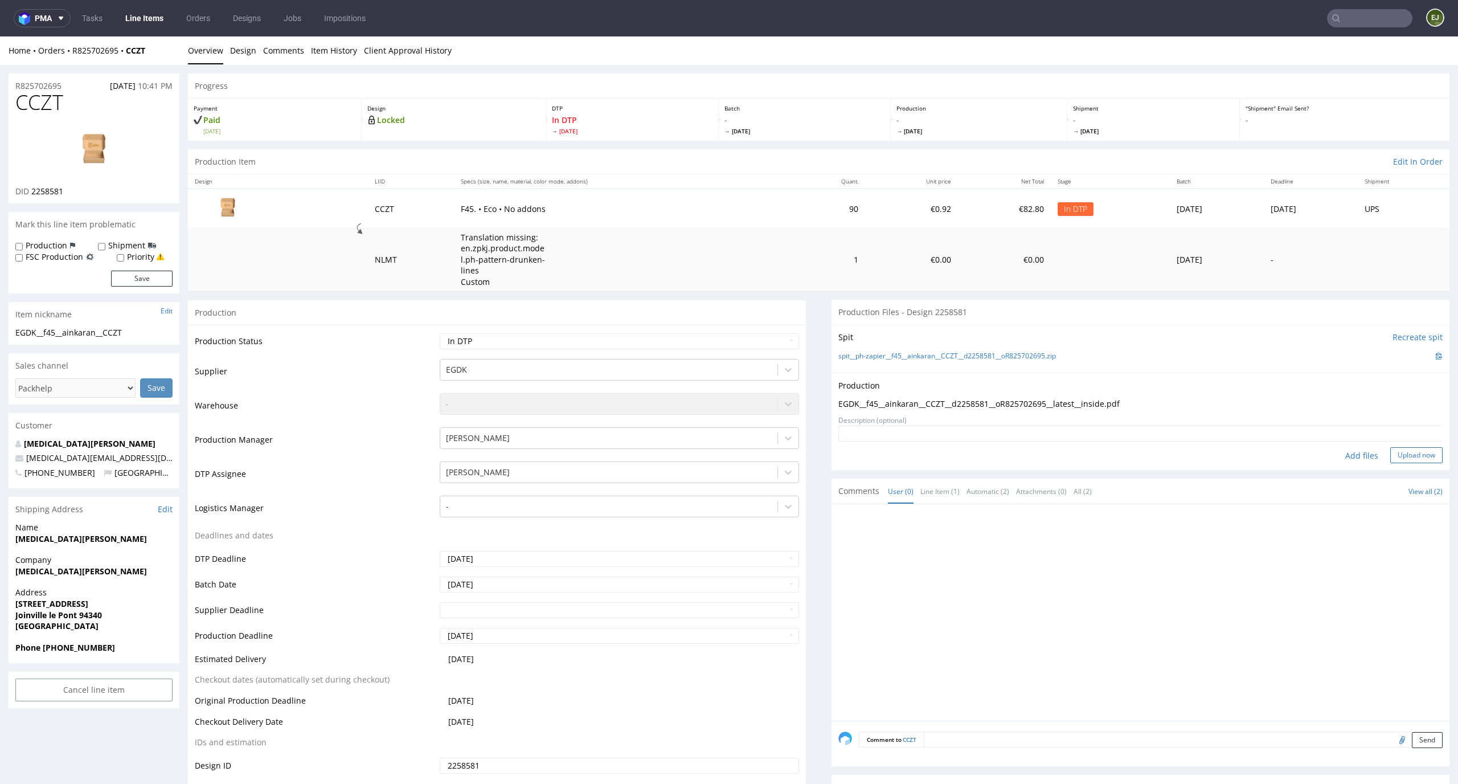
click at [1390, 454] on button "Upload now" at bounding box center [1416, 455] width 52 height 16
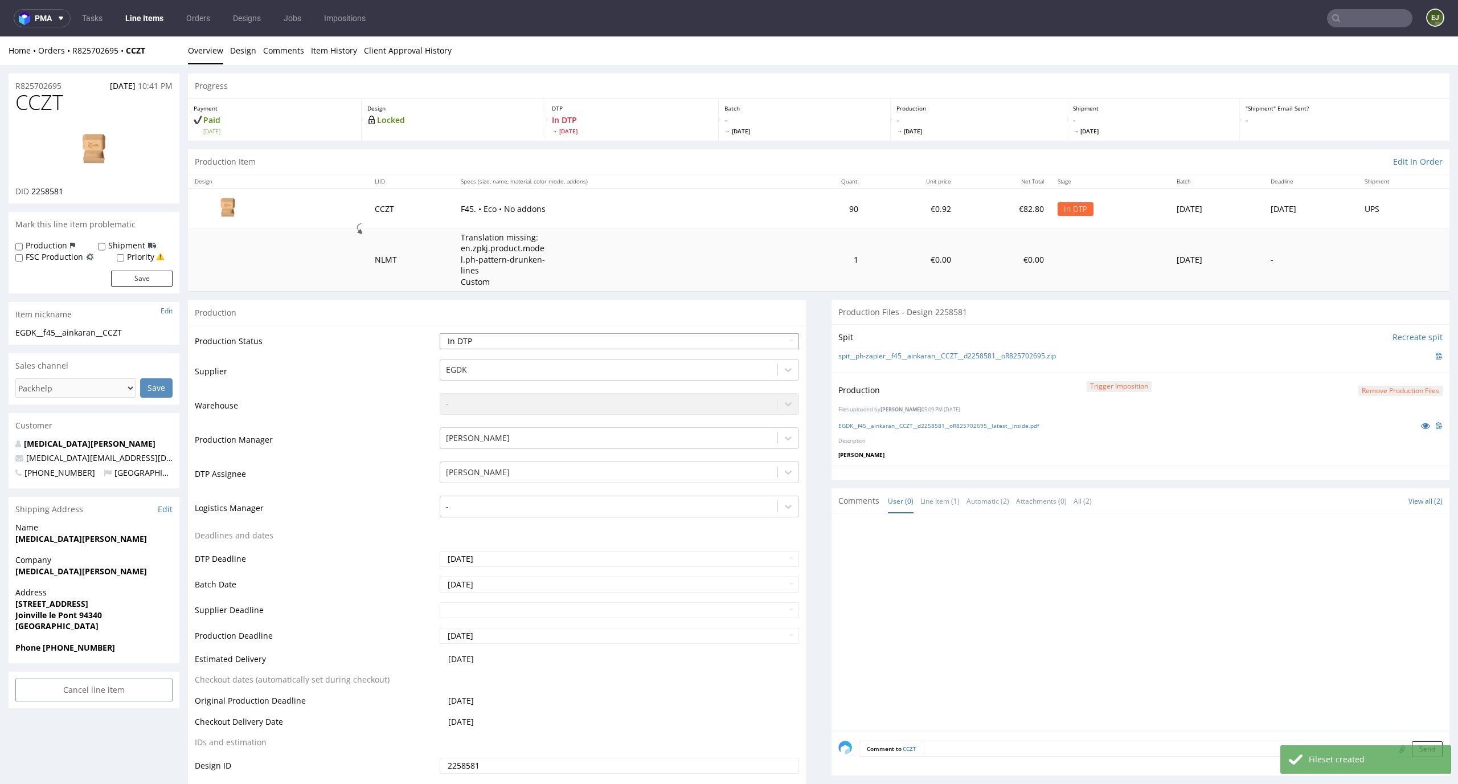
click at [738, 337] on select "Waiting for Artwork Waiting for Diecut Waiting for Mockup Waiting for DTP Waiti…" at bounding box center [620, 341] width 360 height 16
select select "dtp_production_ready"
click at [440, 333] on select "Waiting for Artwork Waiting for Diecut Waiting for Mockup Waiting for DTP Waiti…" at bounding box center [620, 341] width 360 height 16
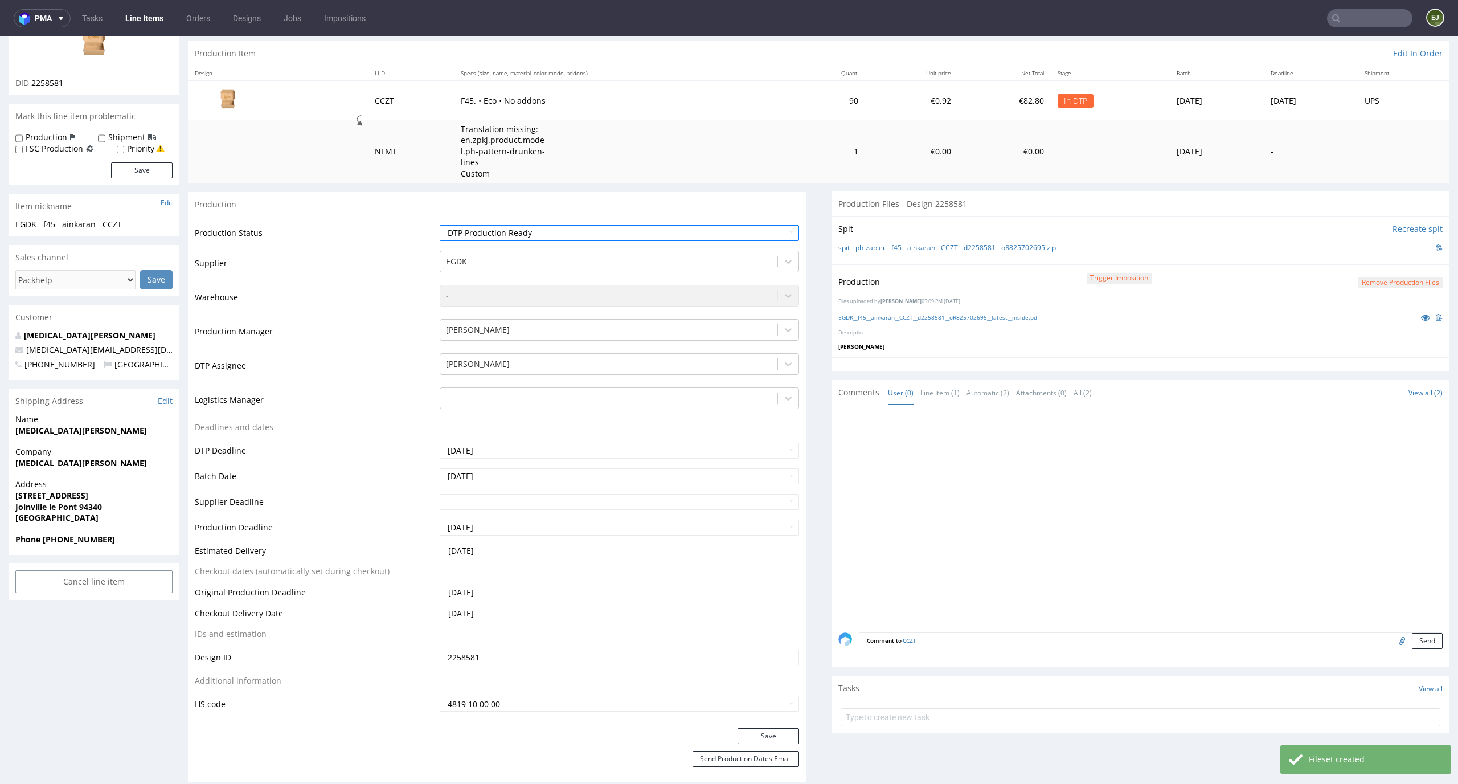
scroll to position [125, 0]
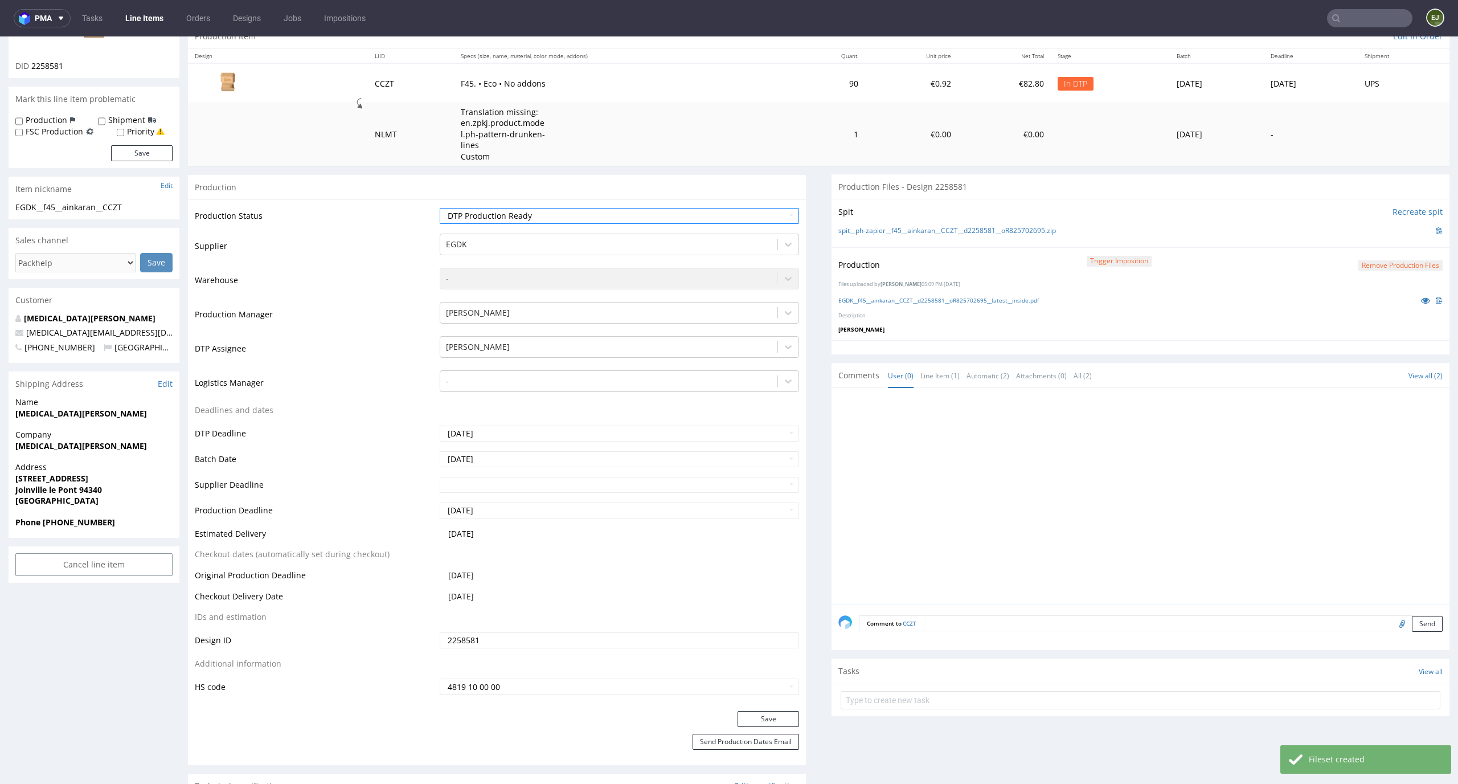
click at [760, 727] on div "Save" at bounding box center [497, 722] width 618 height 23
click at [768, 714] on button "Save" at bounding box center [768, 719] width 62 height 16
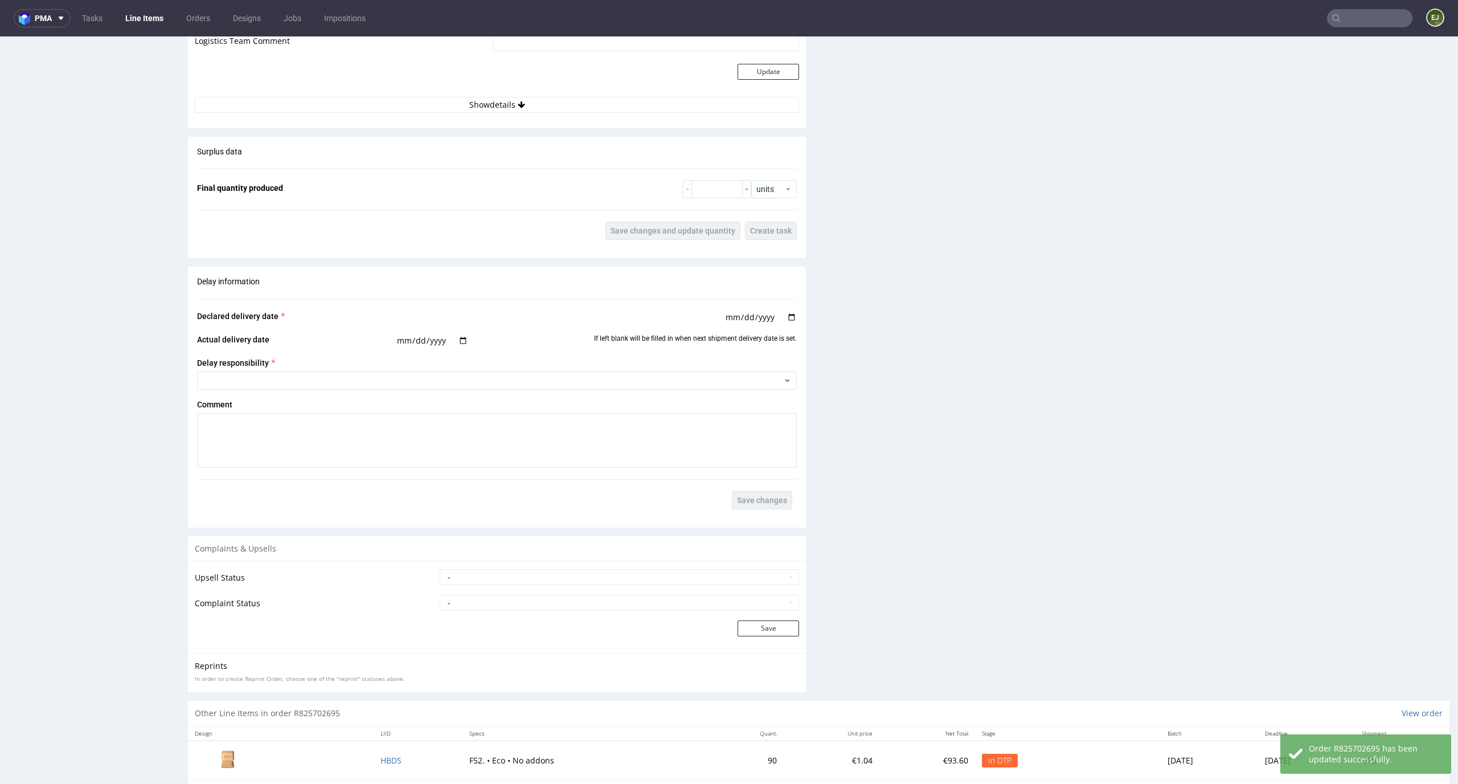
scroll to position [1465, 0]
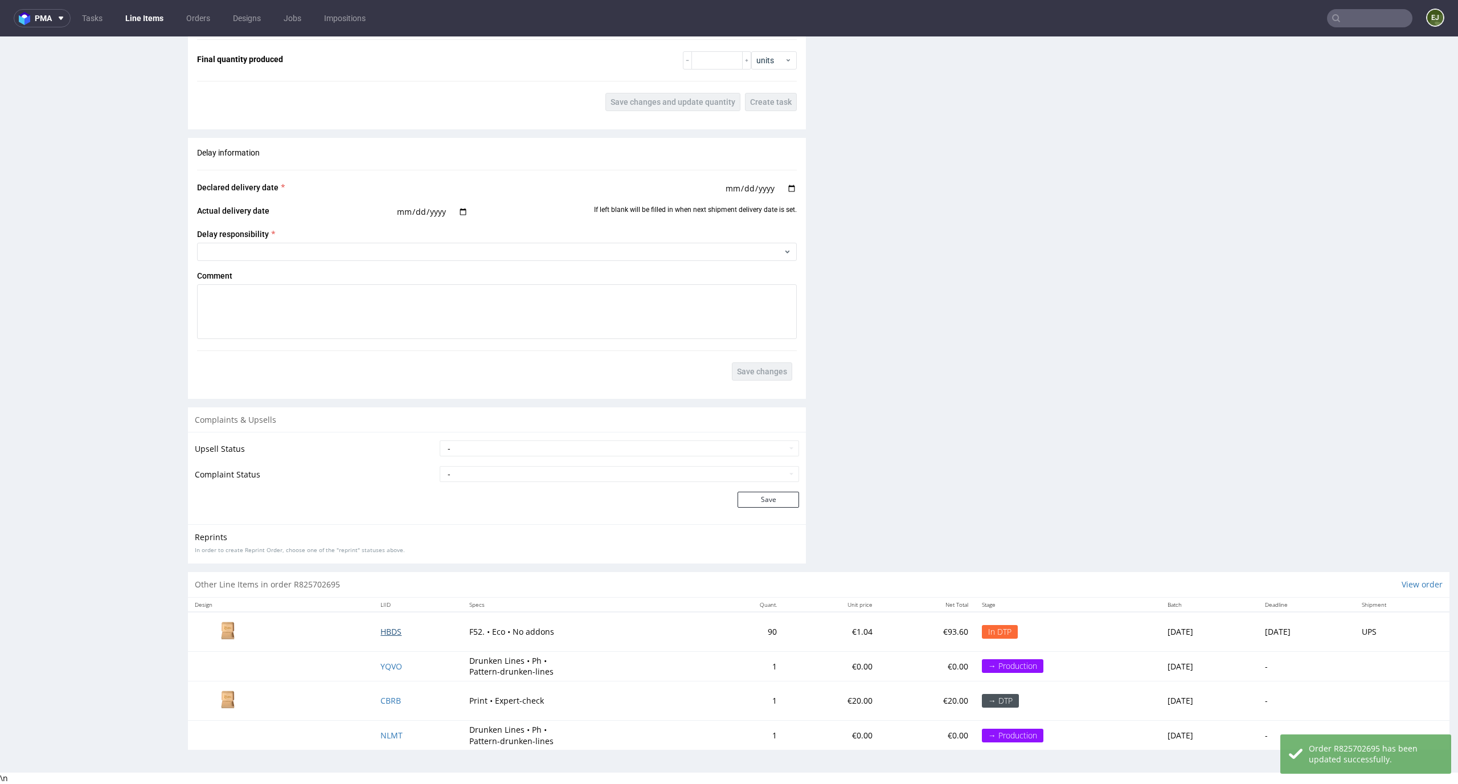
click at [380, 628] on span "HBDS" at bounding box center [390, 631] width 21 height 11
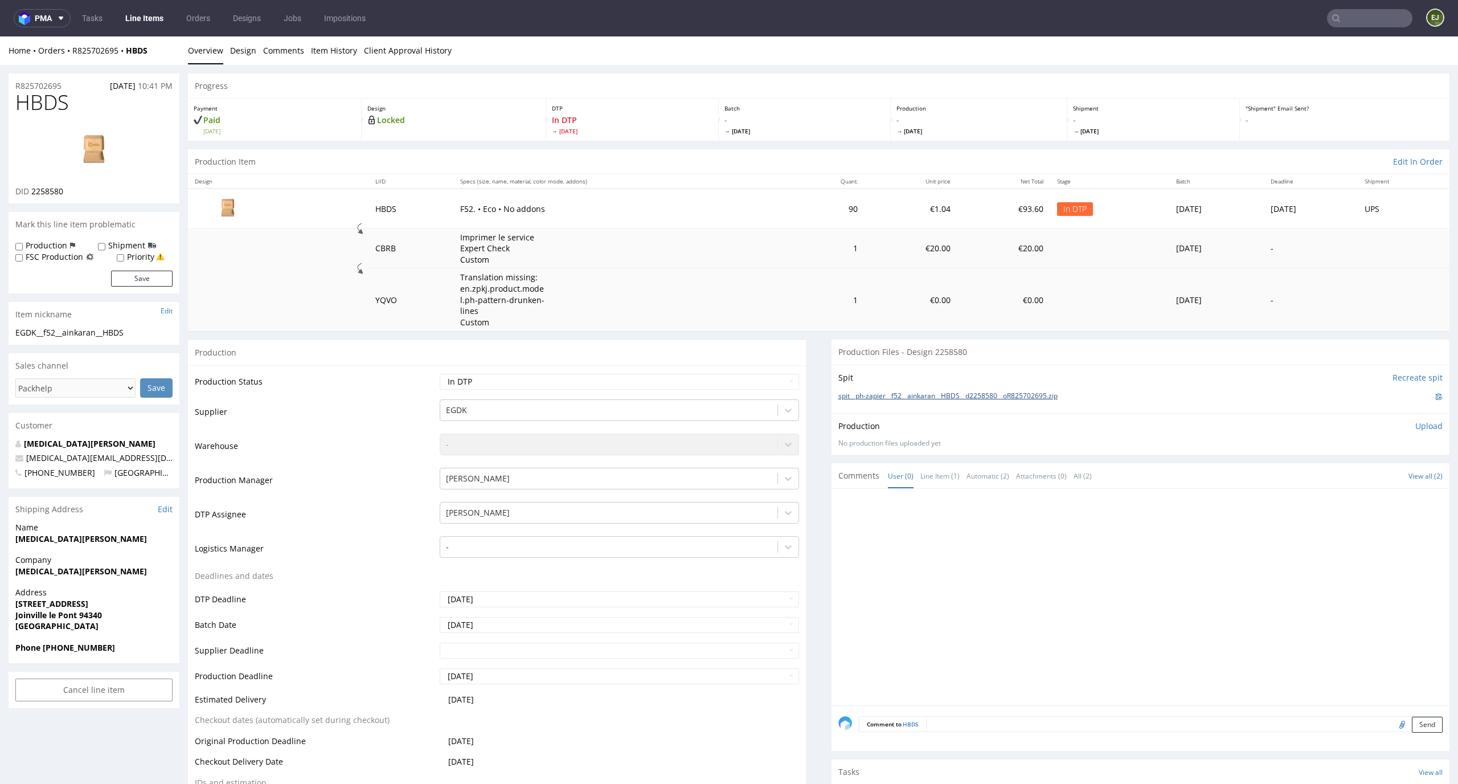
click at [1031, 396] on link "spit__ph-zapier__f52__ainkaran__HBDS__d2258580__oR825702695.zip" at bounding box center [947, 396] width 219 height 10
drag, startPoint x: 79, startPoint y: 106, endPoint x: 0, endPoint y: 102, distance: 79.3
copy span "HBDS"
click at [1415, 426] on p "Upload" at bounding box center [1428, 425] width 27 height 11
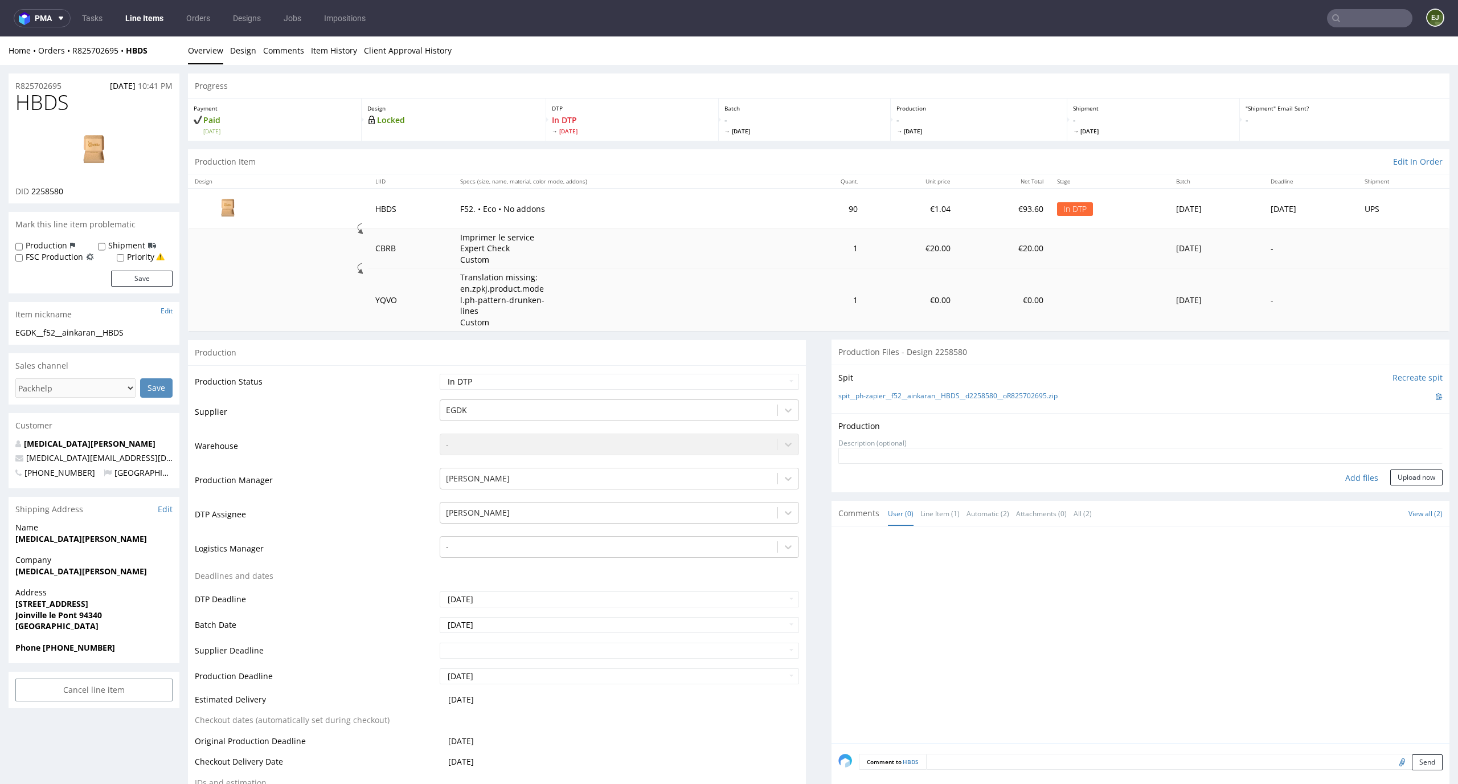
click at [1333, 478] on div "Add files" at bounding box center [1361, 477] width 57 height 17
type input "C:\fakepath\EGDK__f52__ainkaran__HBDS__d2258580__oR825702695__latest__inside.pdf"
click at [1408, 487] on button "Upload now" at bounding box center [1416, 495] width 52 height 16
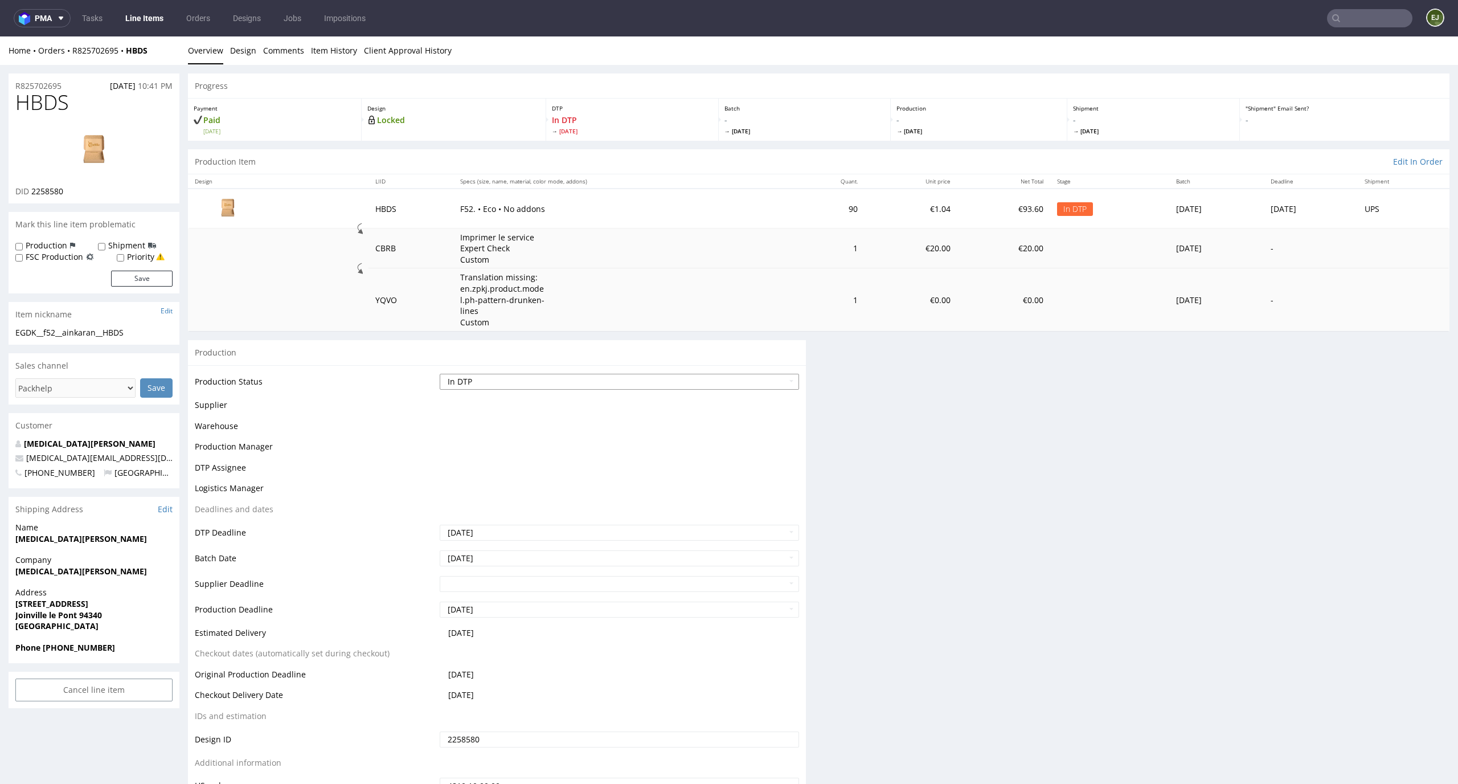
click at [773, 380] on select "Waiting for Artwork Waiting for Diecut Waiting for Mockup Waiting for DTP Waiti…" at bounding box center [620, 382] width 360 height 16
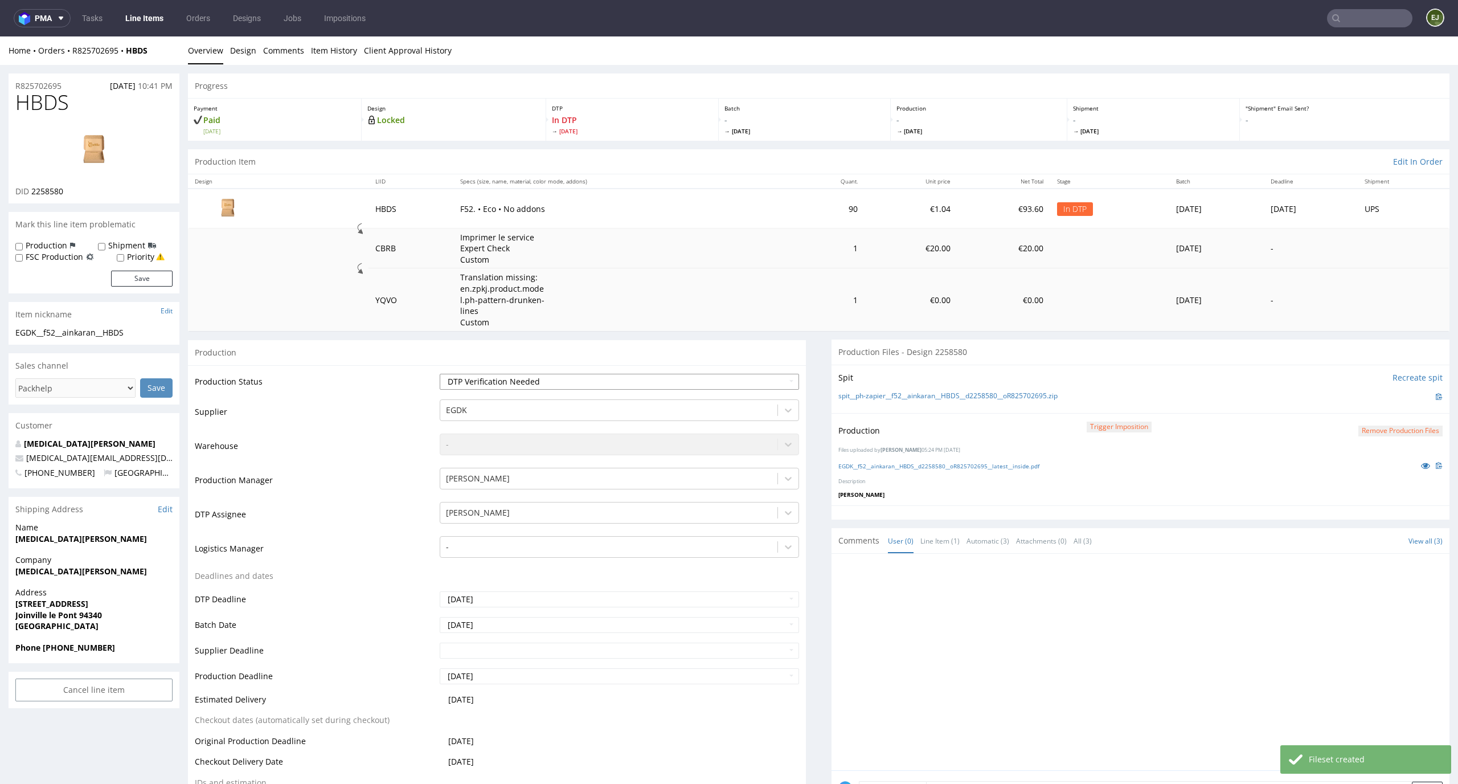
click at [440, 374] on select "Waiting for Artwork Waiting for Diecut Waiting for Mockup Waiting for DTP Waiti…" at bounding box center [620, 382] width 360 height 16
click at [776, 379] on select "Waiting for Artwork Waiting for Diecut Waiting for Mockup Waiting for DTP Waiti…" at bounding box center [620, 382] width 360 height 16
select select "dtp_production_ready"
click at [440, 374] on select "Waiting for Artwork Waiting for Diecut Waiting for Mockup Waiting for DTP Waiti…" at bounding box center [620, 382] width 360 height 16
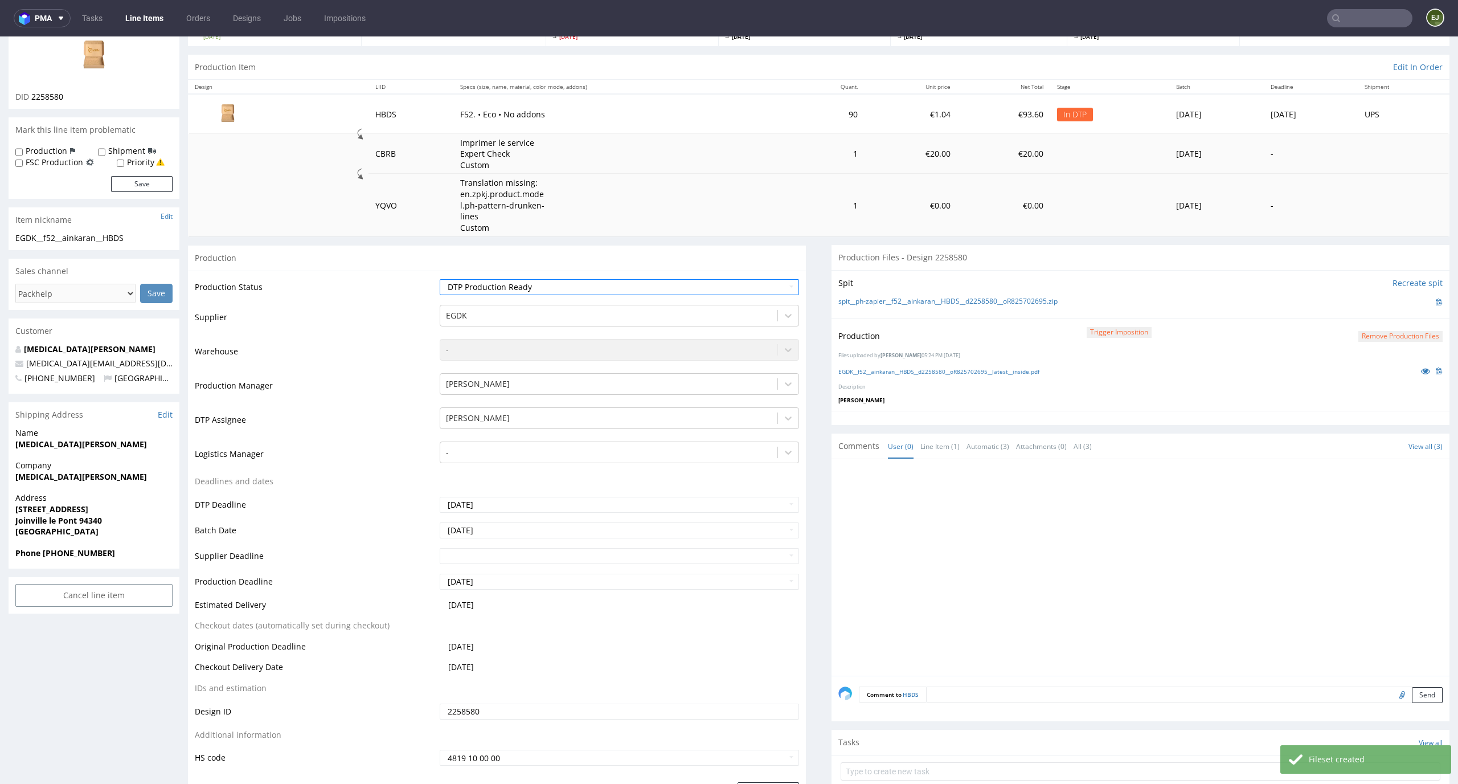
scroll to position [112, 0]
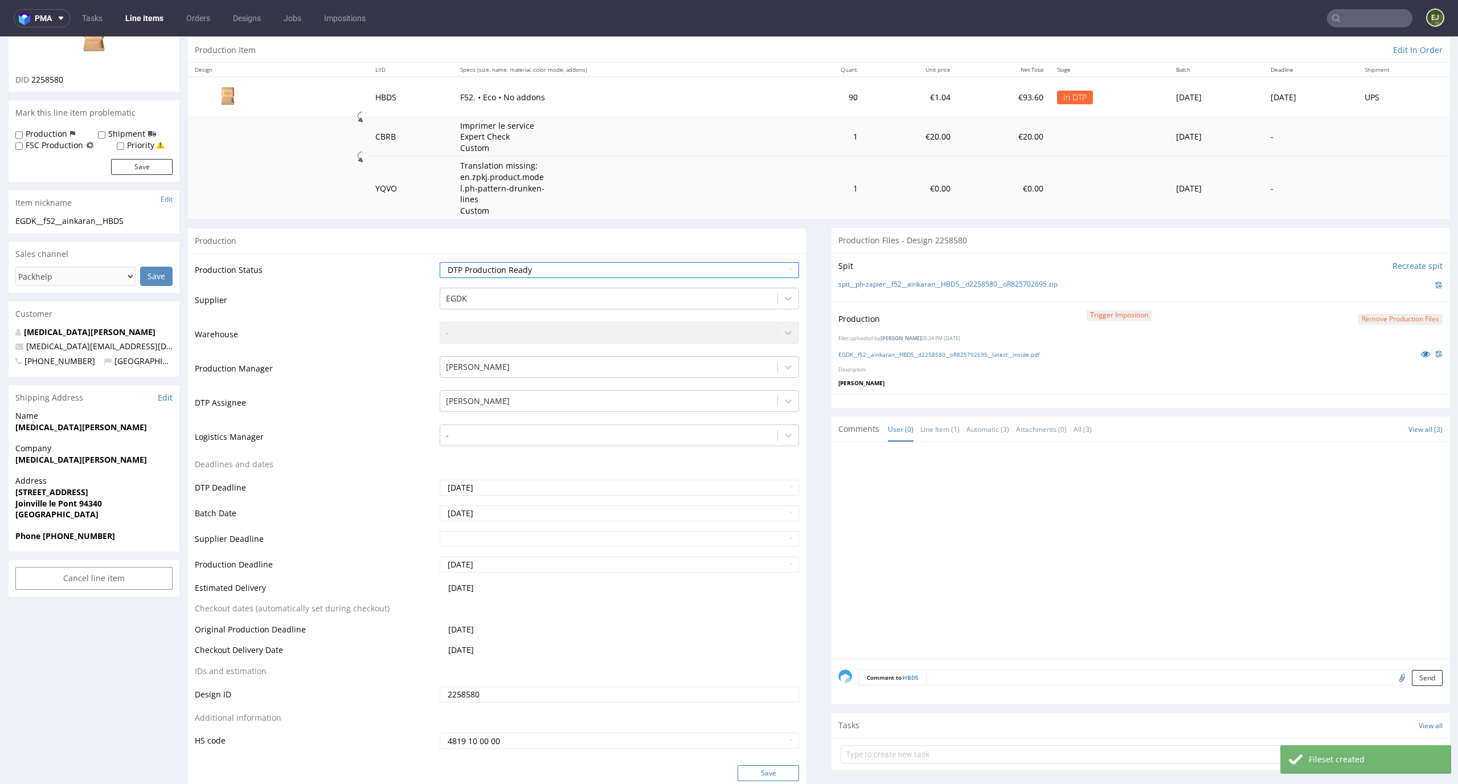
click at [777, 765] on button "Save" at bounding box center [768, 773] width 62 height 16
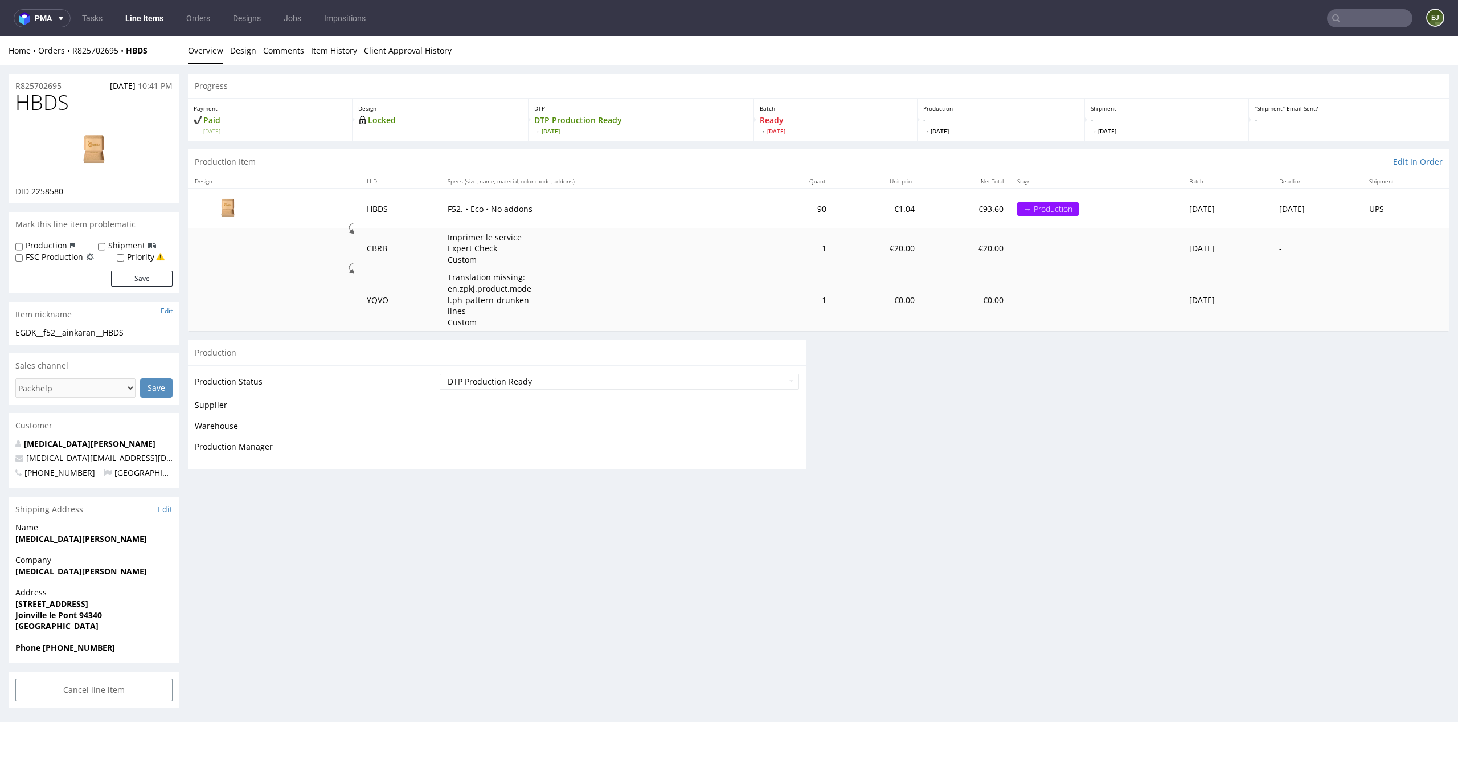
scroll to position [0, 0]
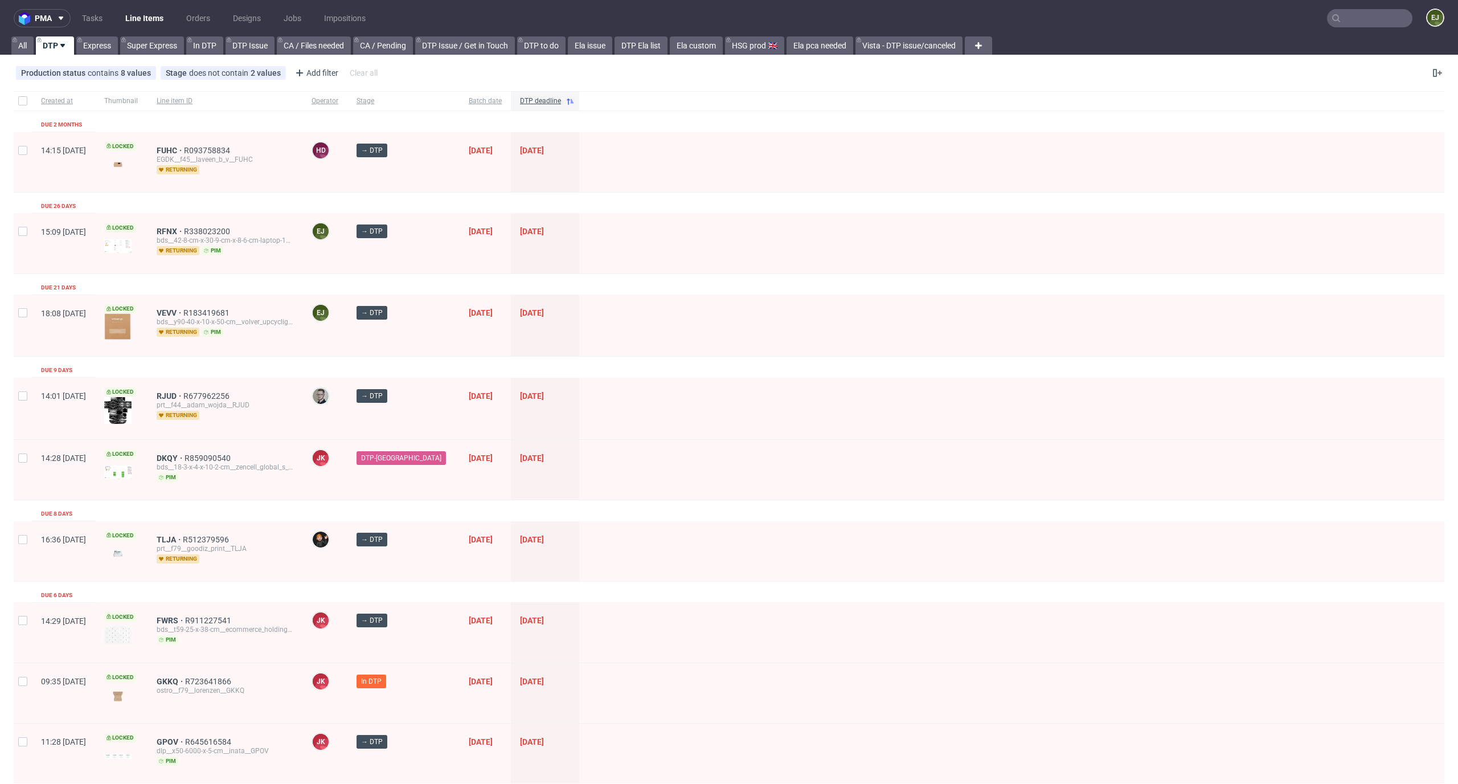
click at [74, 14] on ul "Tasks Line Items Orders Designs Jobs Impositions" at bounding box center [224, 18] width 306 height 18
click at [88, 15] on link "Tasks" at bounding box center [92, 18] width 34 height 18
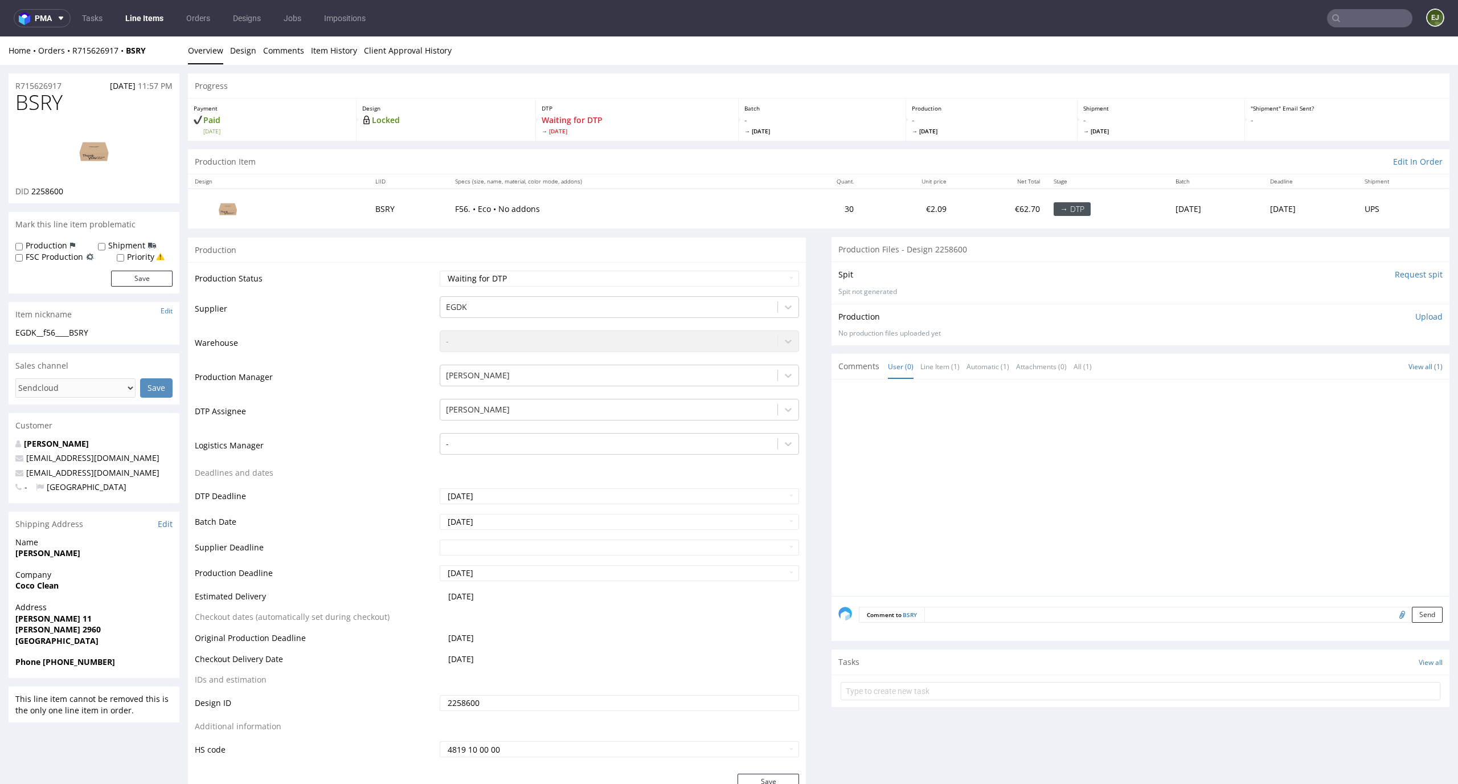
click at [216, 49] on link "Overview" at bounding box center [205, 50] width 35 height 28
click at [244, 49] on link "Design" at bounding box center [243, 50] width 26 height 28
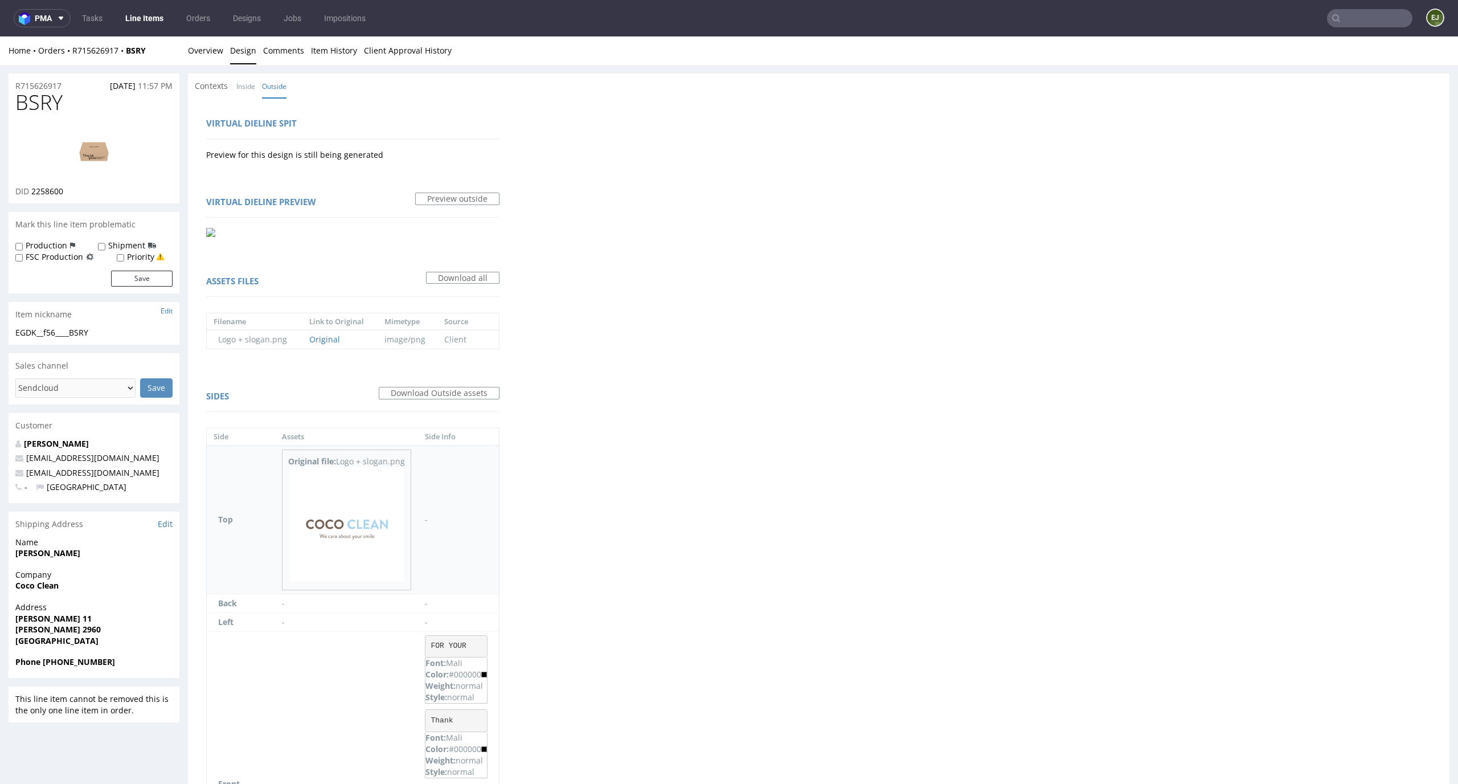
click at [349, 522] on img at bounding box center [347, 524] width 114 height 114
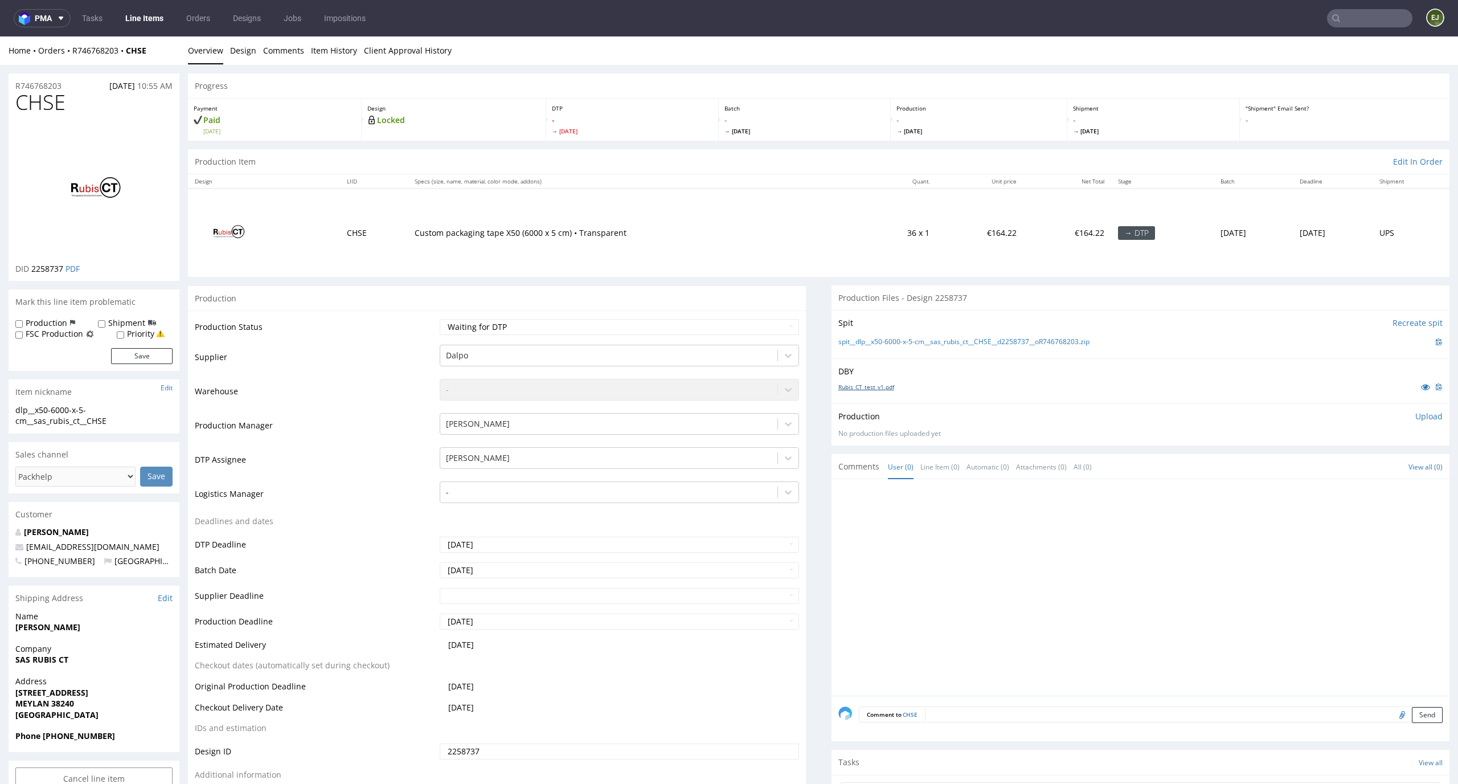
click at [878, 388] on link "Rubis_CT_test_v1.pdf" at bounding box center [866, 387] width 56 height 8
click at [859, 343] on link "spit__dlp__x50-6000-x-5-cm__sas_rubis_ct__CHSE__d2258737__oR746768203.zip" at bounding box center [963, 342] width 251 height 10
click at [967, 600] on div at bounding box center [1143, 591] width 611 height 210
drag, startPoint x: 73, startPoint y: 95, endPoint x: 0, endPoint y: 95, distance: 72.9
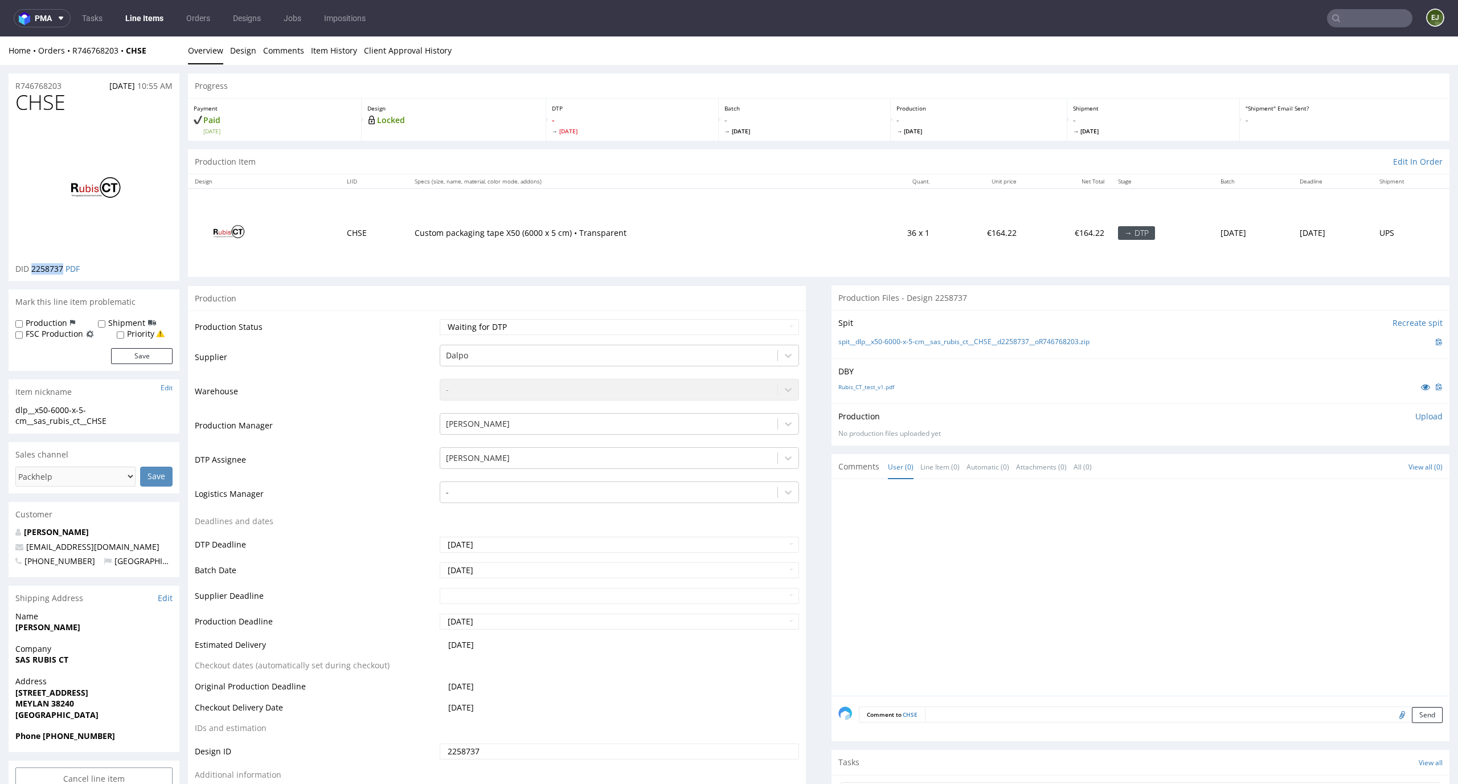
drag, startPoint x: 65, startPoint y: 268, endPoint x: 31, endPoint y: 268, distance: 33.6
click at [31, 268] on p "DID 2258737 PDF" at bounding box center [47, 268] width 64 height 11
copy span "2258737"
click at [727, 330] on select "Waiting for Artwork Waiting for Diecut Waiting for Mockup Waiting for DTP Waiti…" at bounding box center [620, 327] width 360 height 16
select select "dtp_ca_needed"
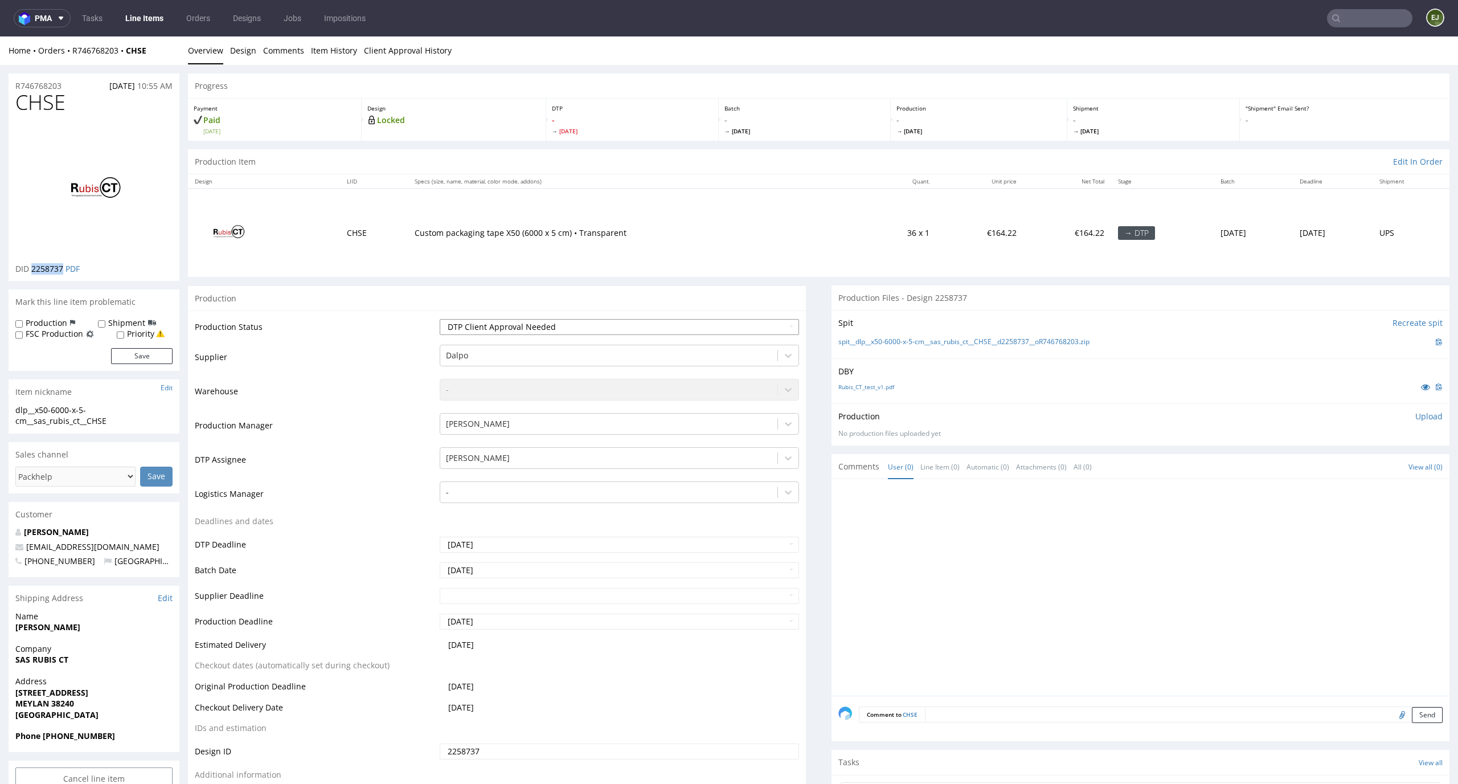
click at [440, 319] on select "Waiting for Artwork Waiting for Diecut Waiting for Mockup Waiting for DTP Waiti…" at bounding box center [620, 327] width 360 height 16
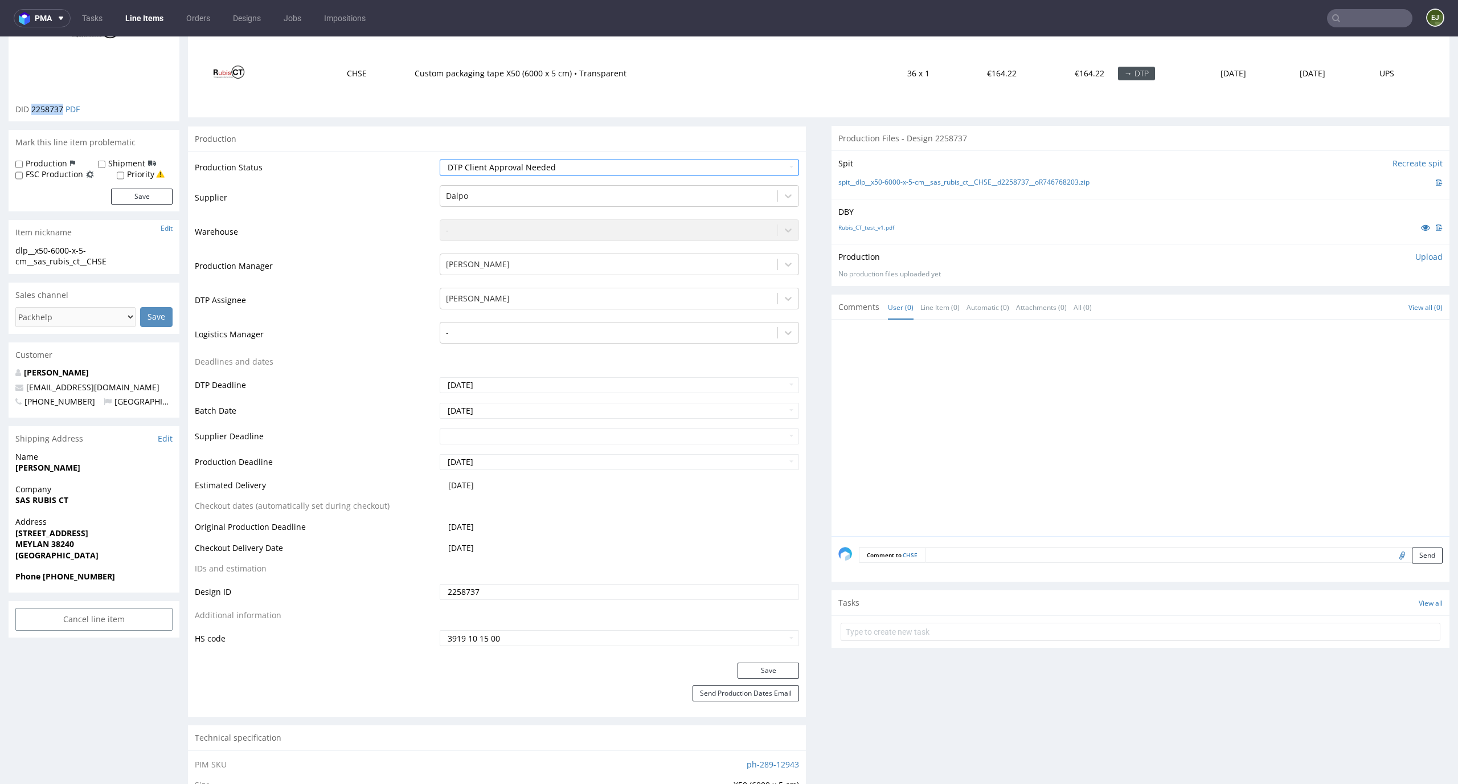
scroll to position [186, 0]
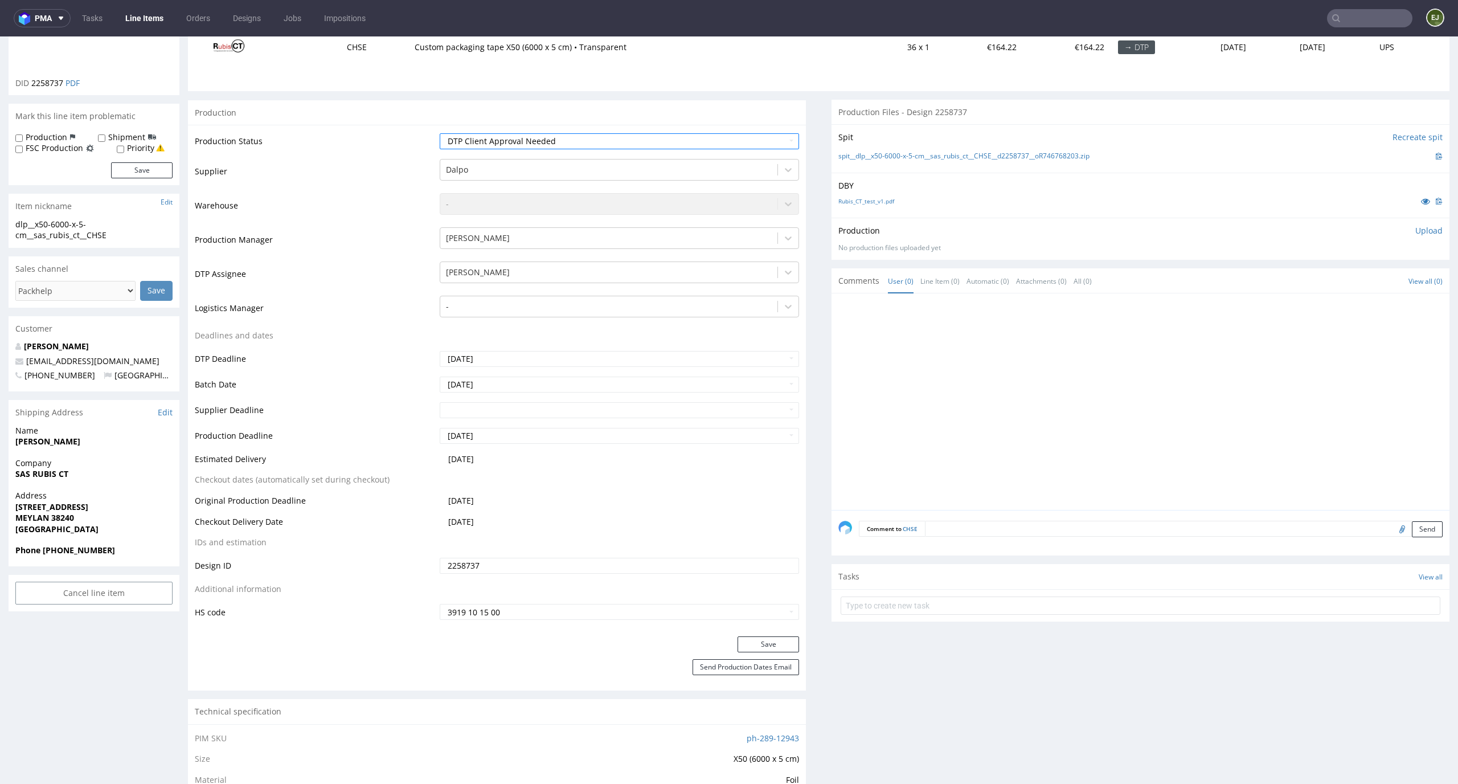
click at [764, 652] on div "Save" at bounding box center [497, 647] width 618 height 23
click at [767, 649] on button "Save" at bounding box center [768, 644] width 62 height 16
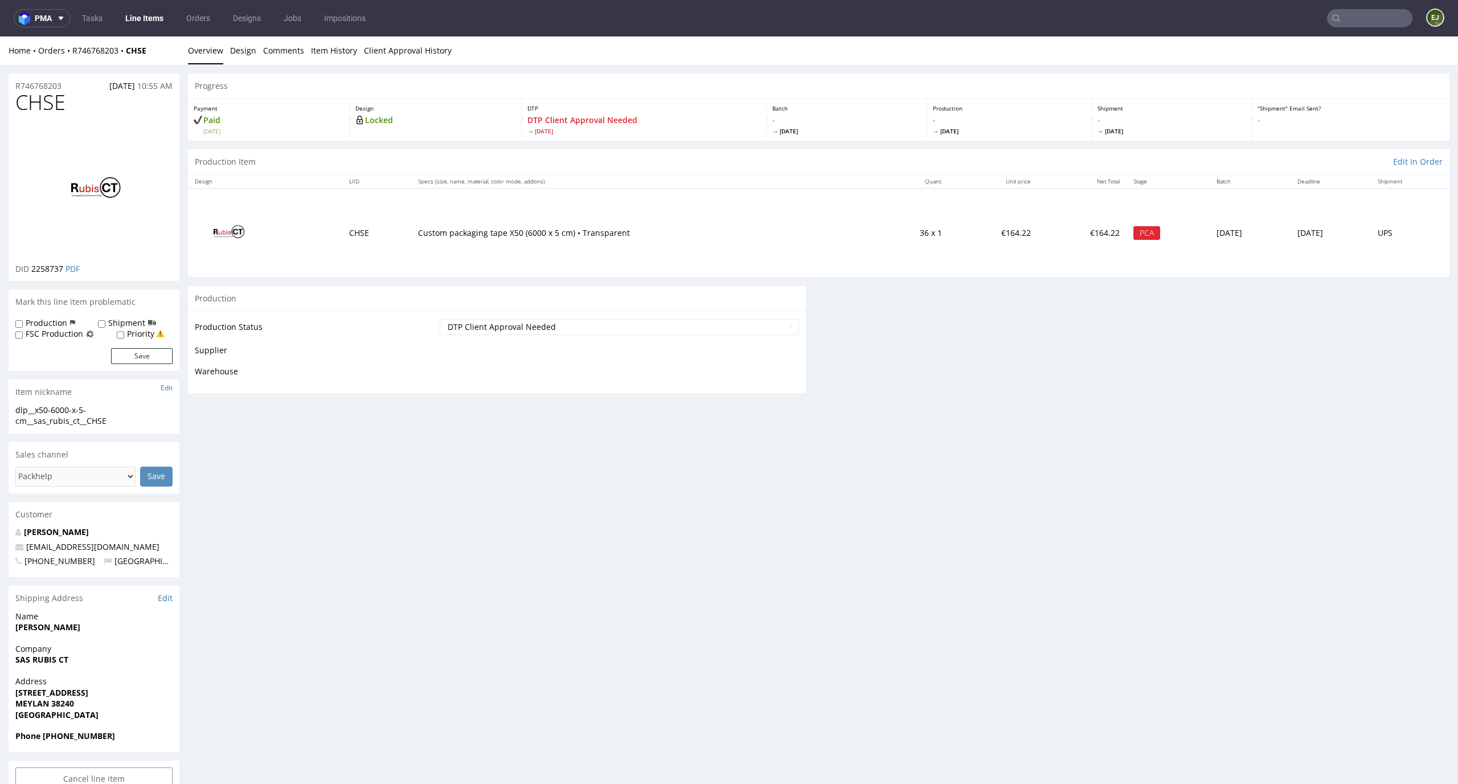
scroll to position [178, 0]
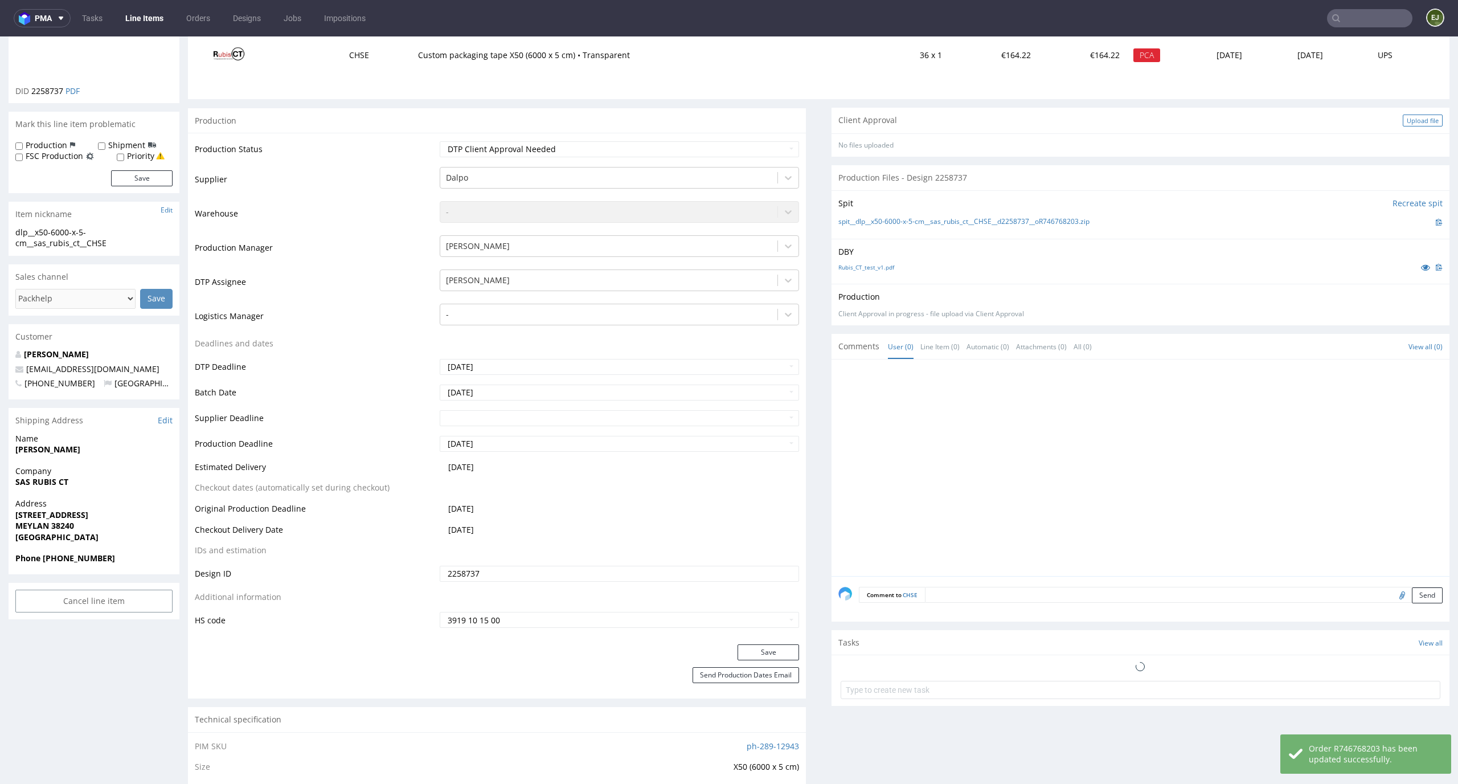
click at [1418, 121] on div "Upload file" at bounding box center [1423, 120] width 40 height 12
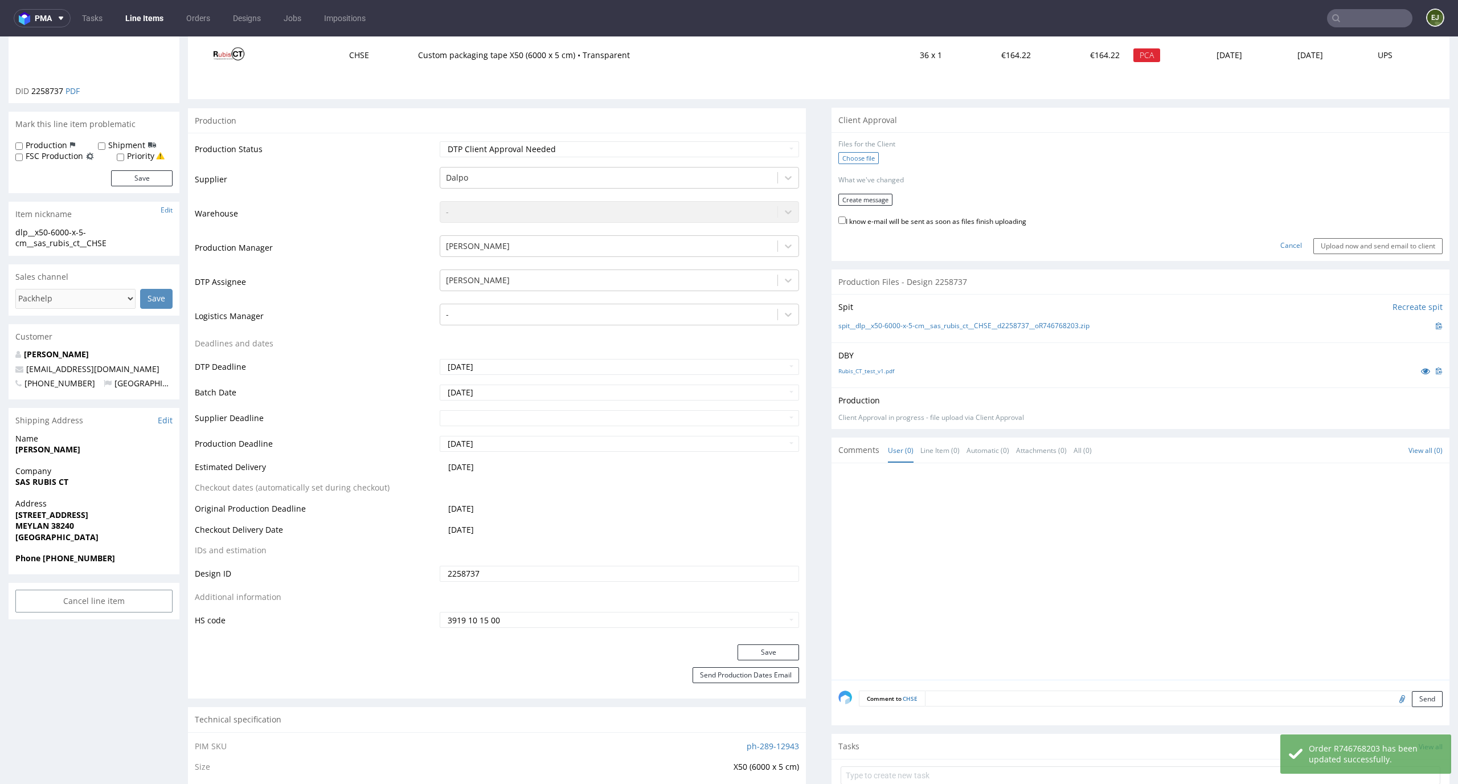
click at [845, 160] on label "Choose file" at bounding box center [858, 158] width 40 height 12
click at [0, 36] on input "Choose file" at bounding box center [0, 36] width 0 height 0
click at [864, 201] on button "Create message" at bounding box center [865, 196] width 54 height 12
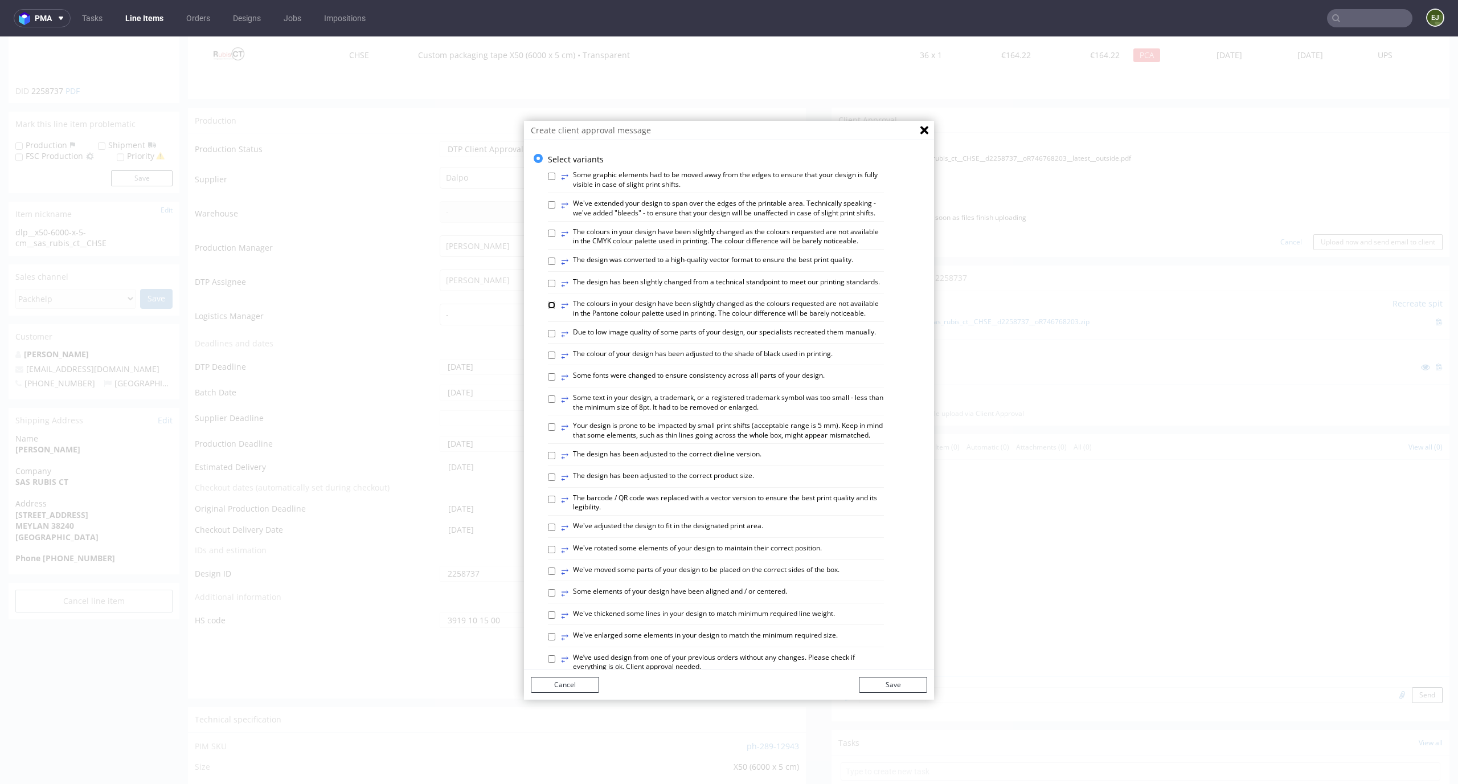
click at [548, 309] on input "⥂ The colours in your design have been slightly changed as the colours requeste…" at bounding box center [551, 304] width 7 height 7
checkbox input "true"
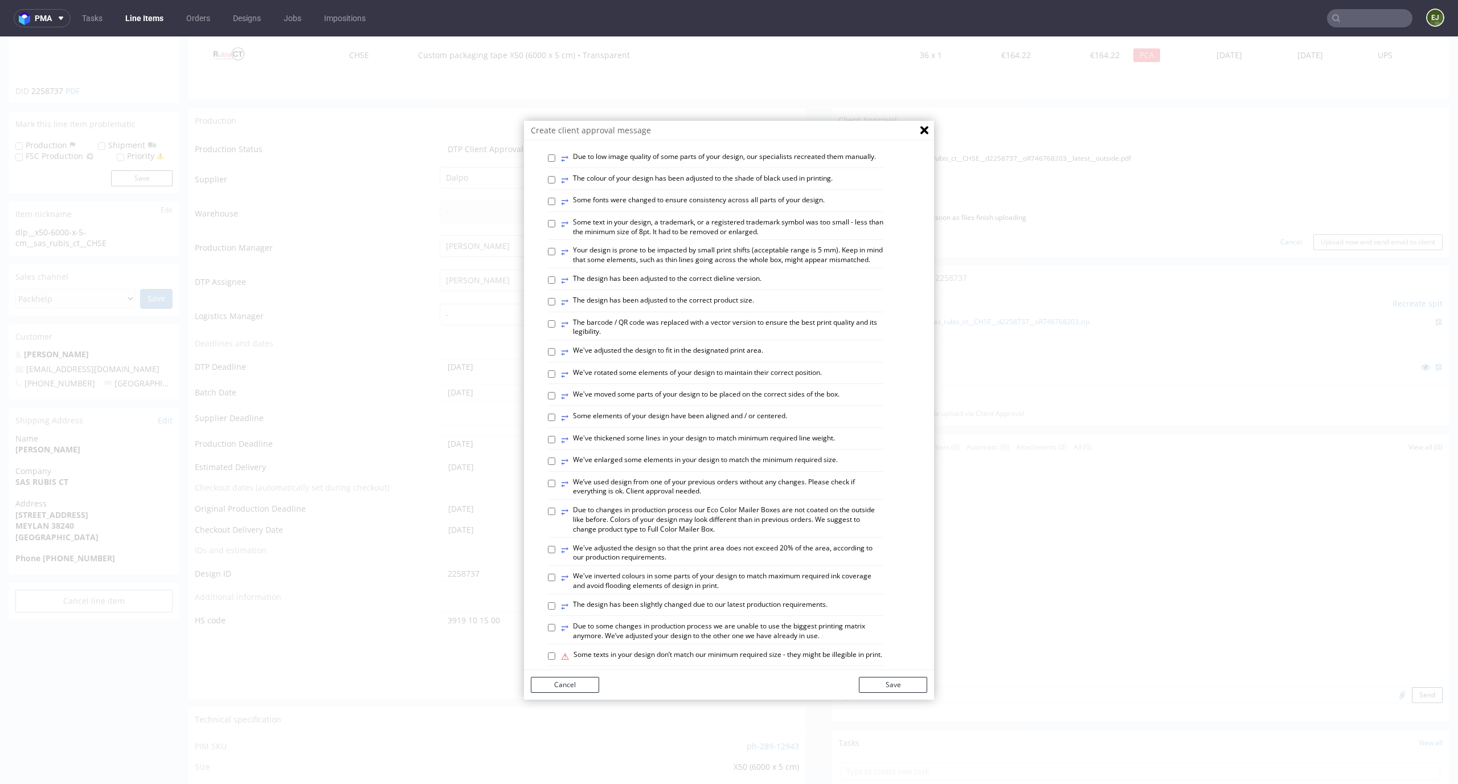
scroll to position [185, 0]
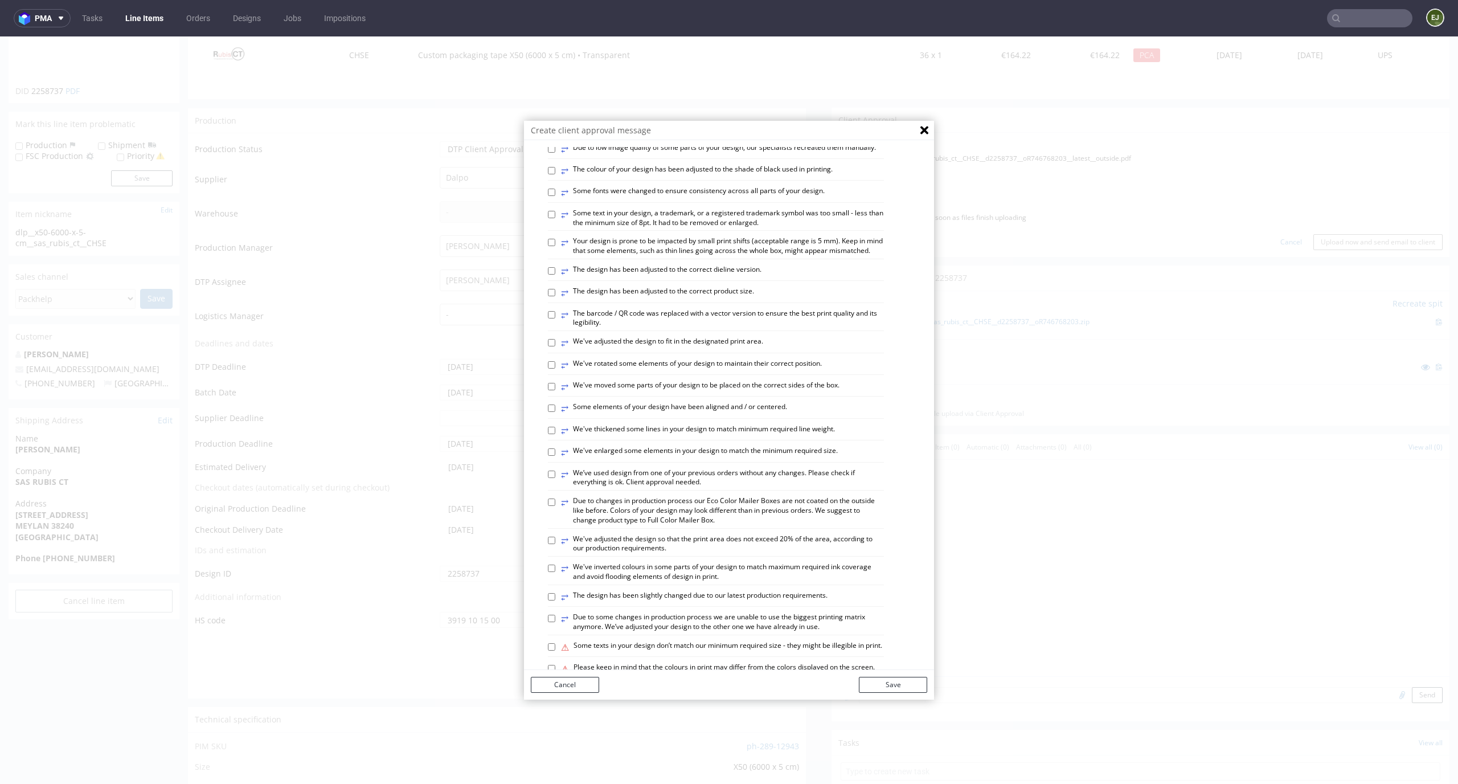
click at [654, 349] on label "⥂ We've adjusted the design to fit in the designated print area." at bounding box center [662, 343] width 202 height 13
click at [555, 346] on input "⥂ We've adjusted the design to fit in the designated print area." at bounding box center [551, 342] width 7 height 7
checkbox input "true"
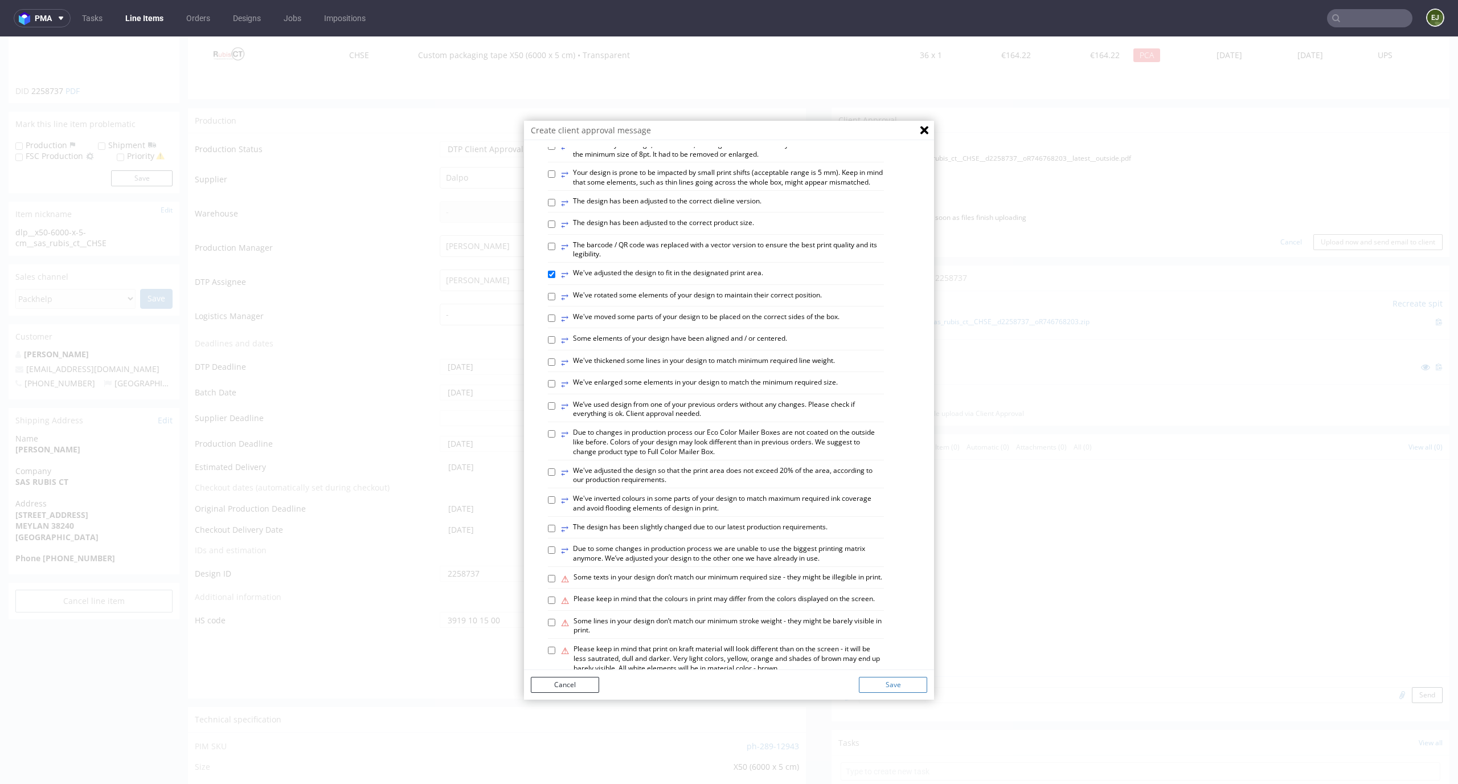
click at [908, 688] on button "Save" at bounding box center [893, 685] width 68 height 16
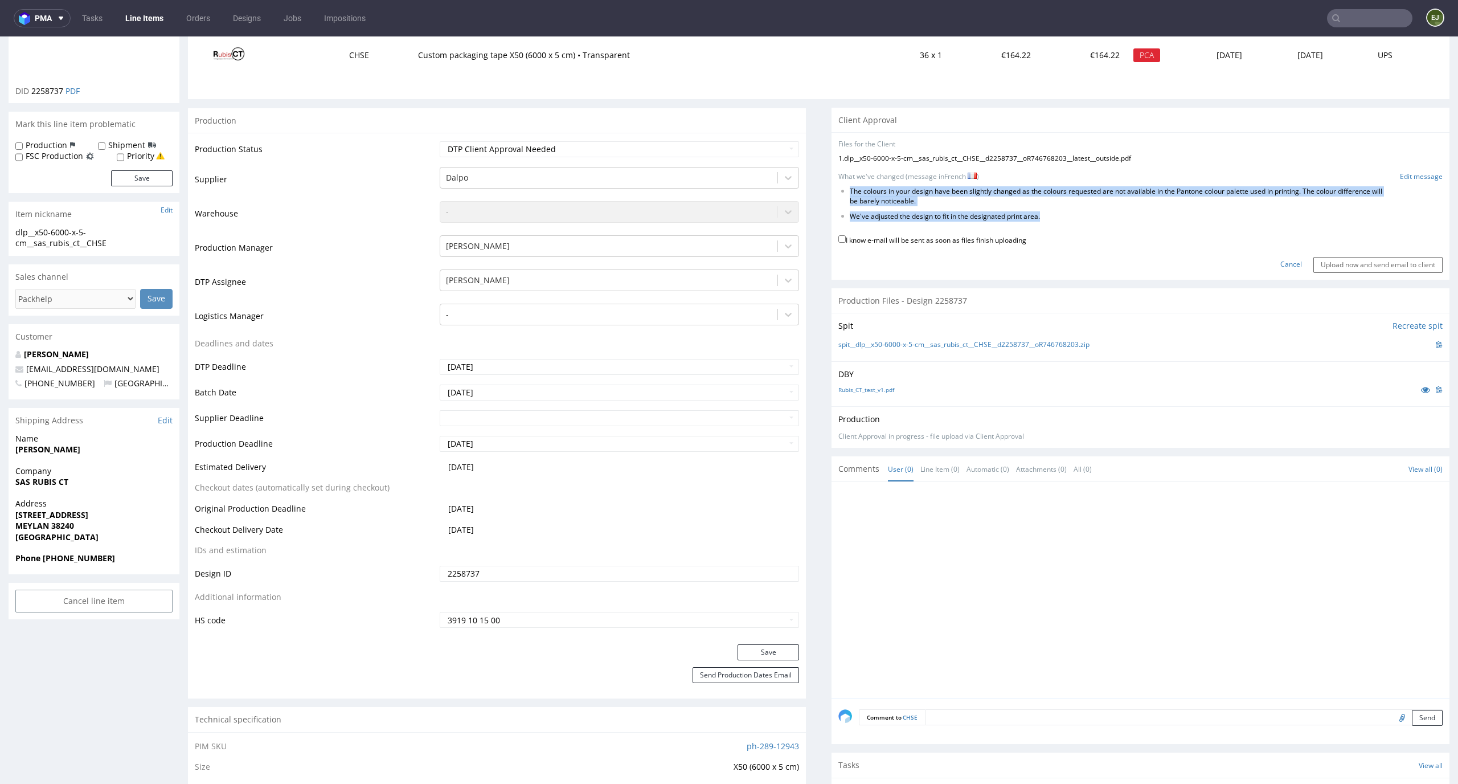
drag, startPoint x: 1059, startPoint y: 224, endPoint x: 831, endPoint y: 187, distance: 230.8
click at [838, 187] on form "Files for the Client 1 . dlp__x50-6000-x-5-cm__sas_rubis_ct__CHSE__d2258737__oR…" at bounding box center [1140, 206] width 604 height 133
copy form "The colours in your design have been slightly changed as the colours requested …"
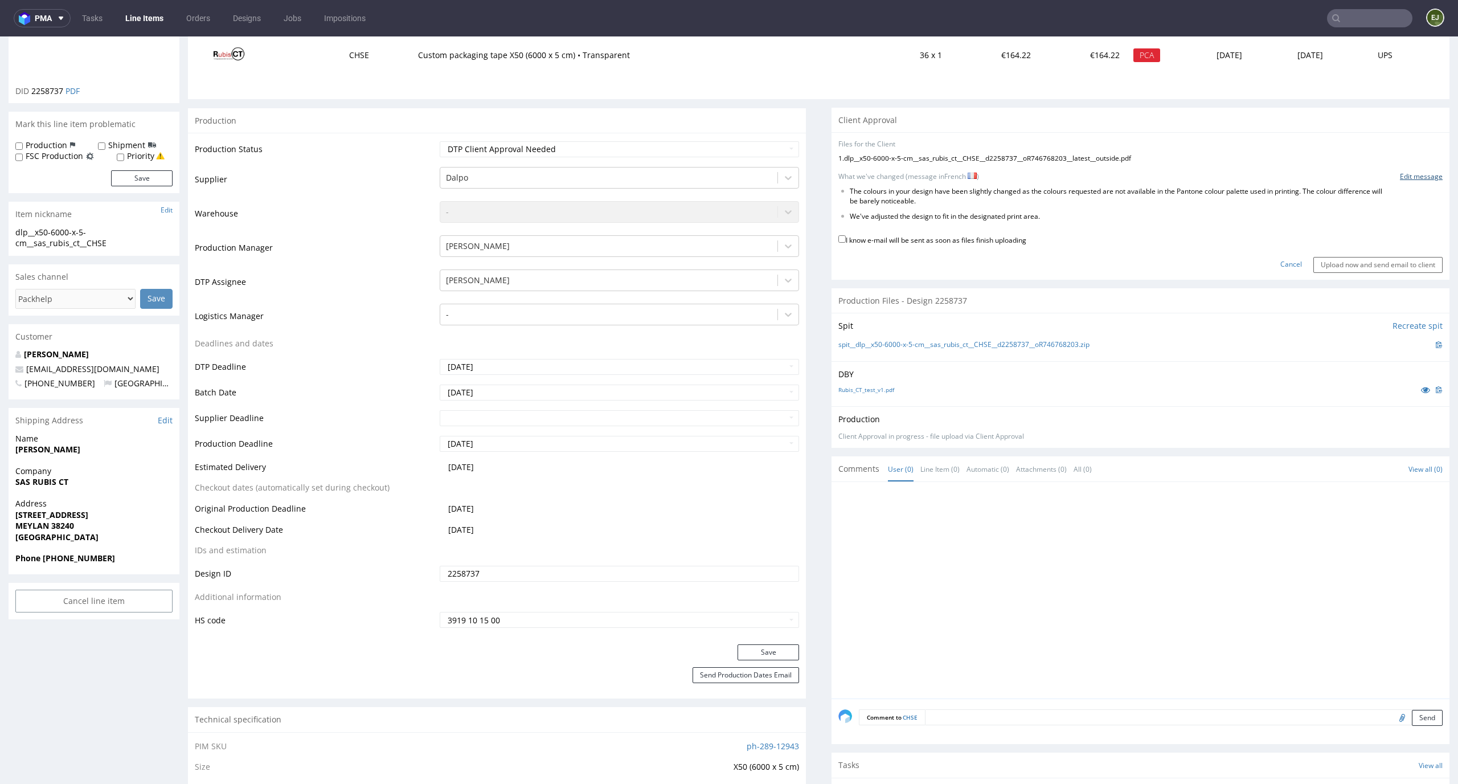
click at [1400, 172] on link "Edit message" at bounding box center [1421, 177] width 43 height 10
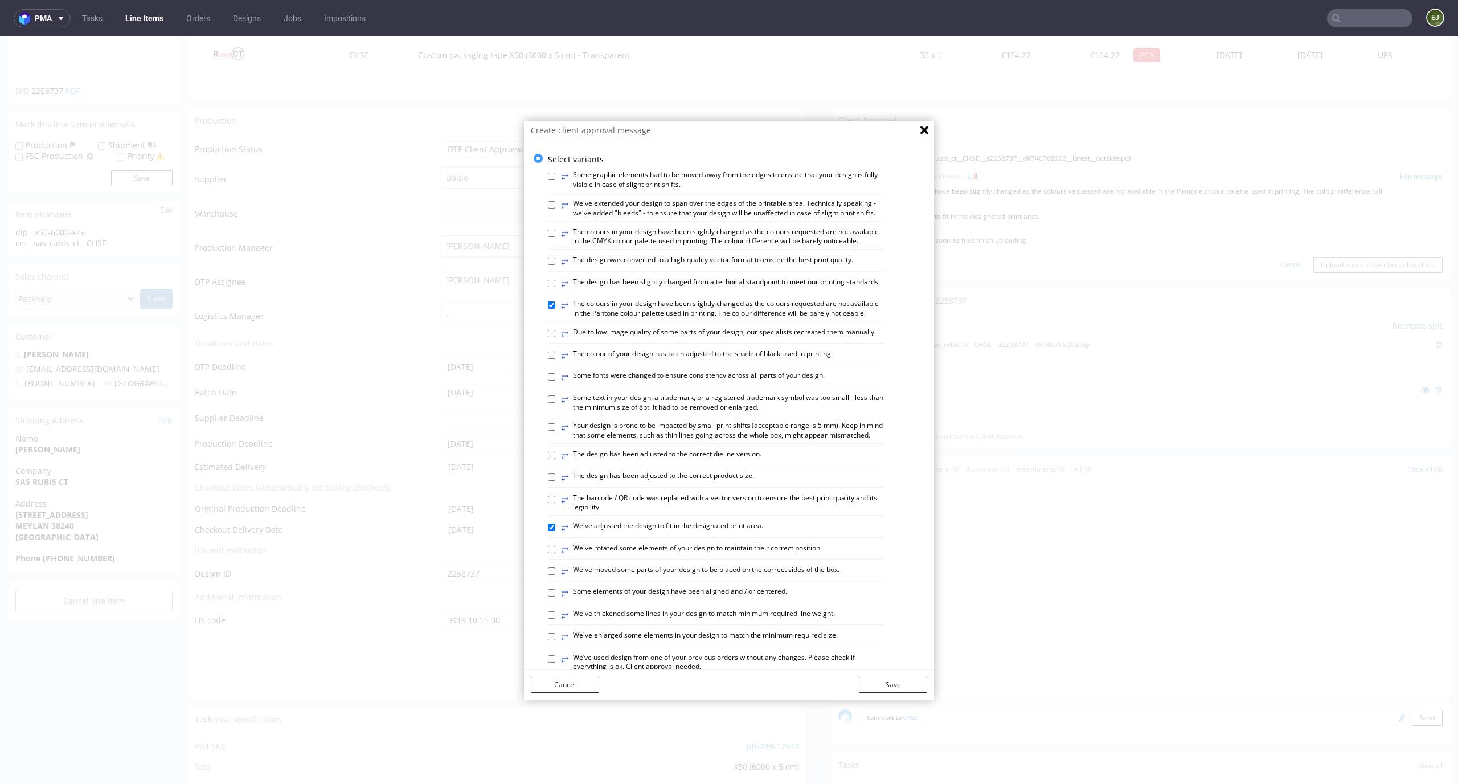
scroll to position [439, 0]
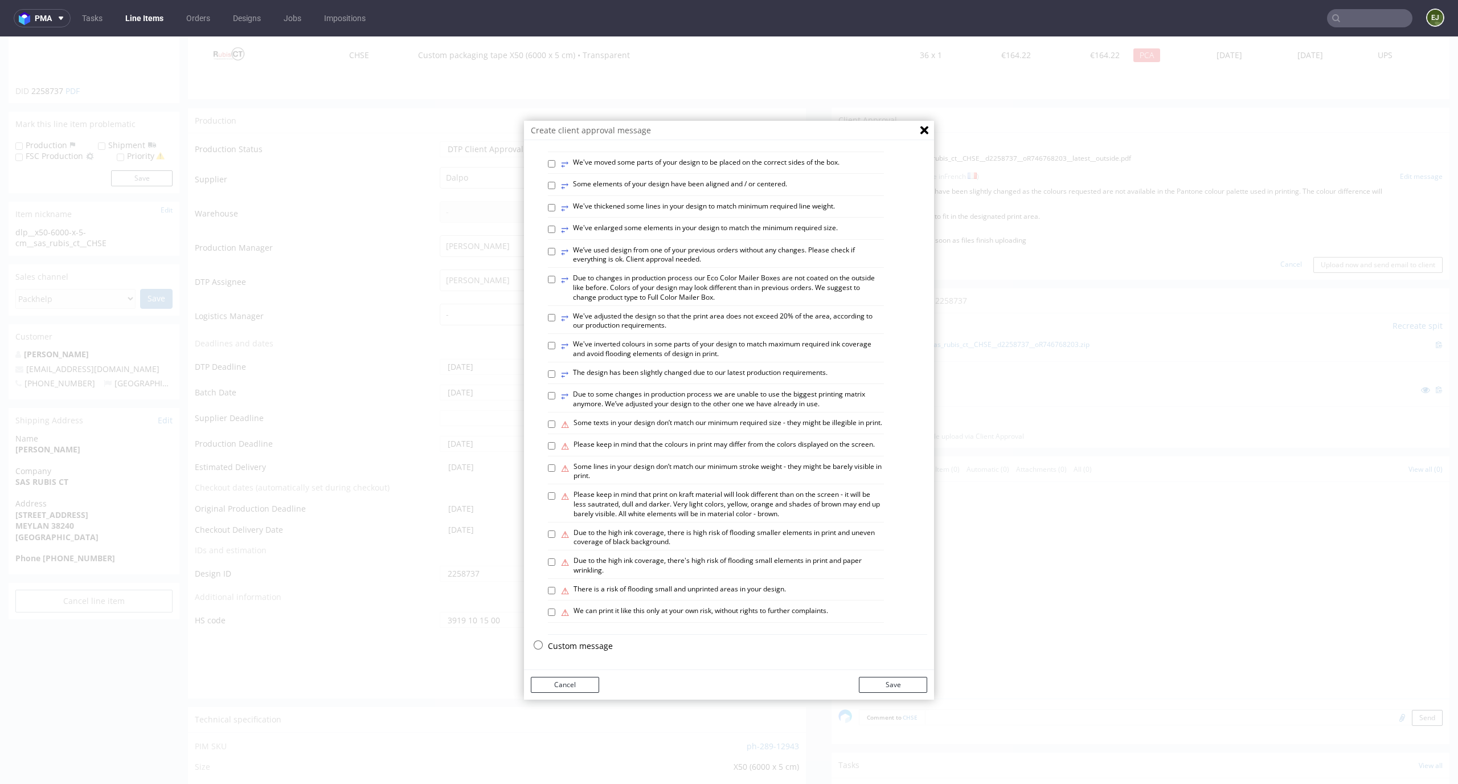
click at [597, 647] on p "Custom message" at bounding box center [737, 645] width 379 height 11
checkbox input "false"
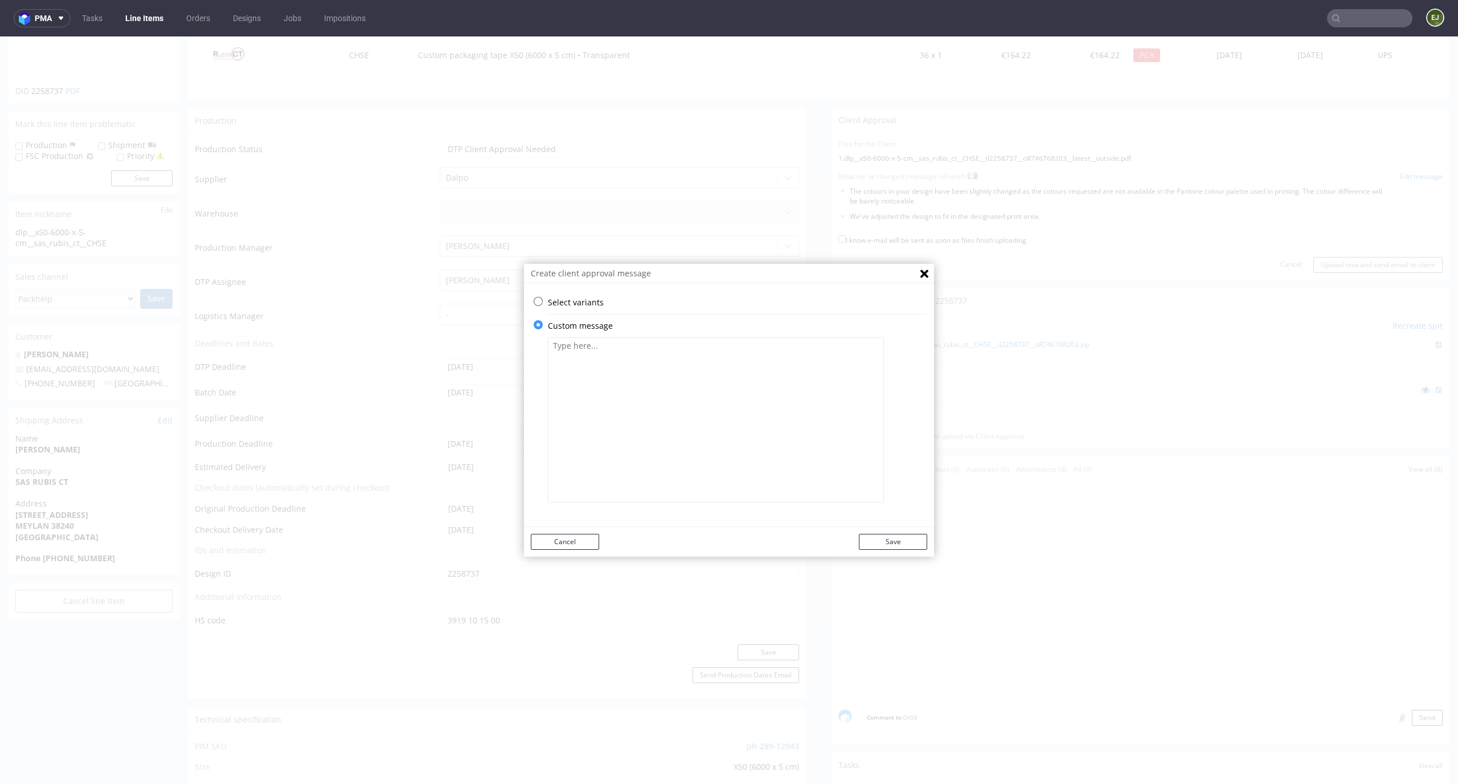
click at [651, 427] on textarea at bounding box center [716, 419] width 336 height 165
paste textarea "Due to the need to convert to vector files, some elements were recreated manual…"
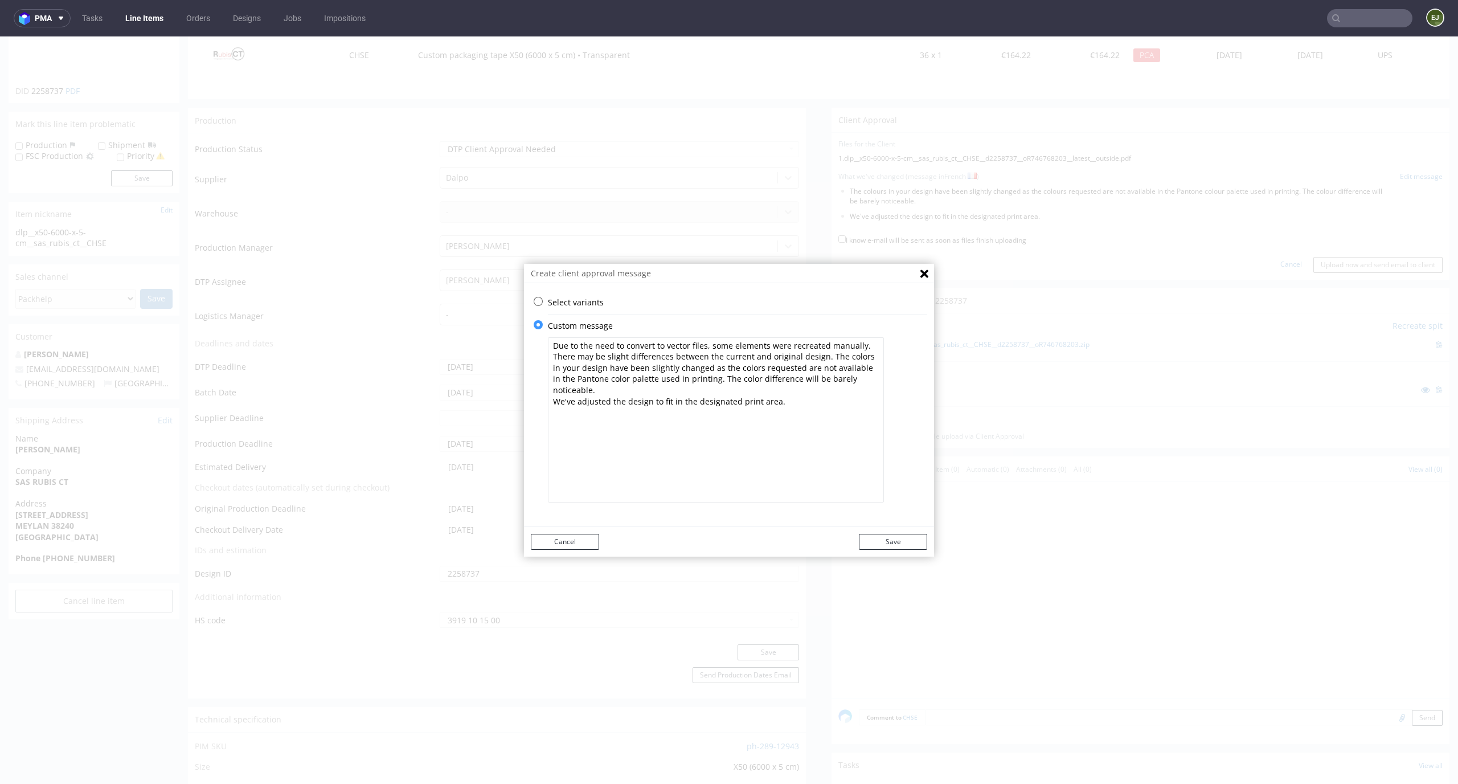
type textarea "Due to the need to convert to vector files, some elements were recreated manual…"
click at [873, 532] on div "Cancel Save" at bounding box center [729, 542] width 410 height 30
click at [891, 539] on button "Save" at bounding box center [893, 542] width 68 height 16
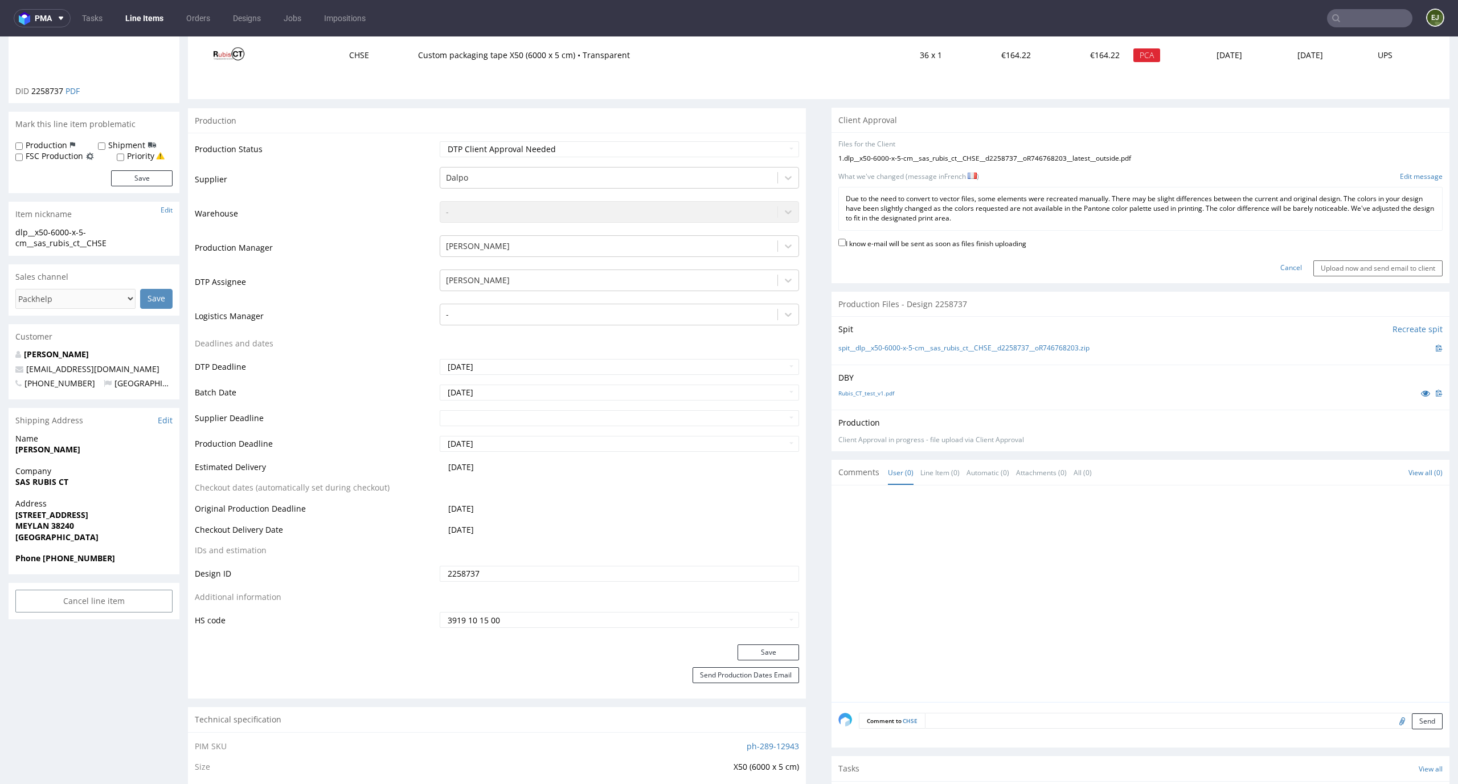
click at [981, 241] on label "I know e-mail will be sent as soon as files finish uploading" at bounding box center [932, 242] width 188 height 13
click at [846, 241] on input "I know e-mail will be sent as soon as files finish uploading" at bounding box center [841, 242] width 7 height 7
checkbox input "true"
click at [1383, 268] on input "Upload now and send email to client" at bounding box center [1377, 268] width 129 height 16
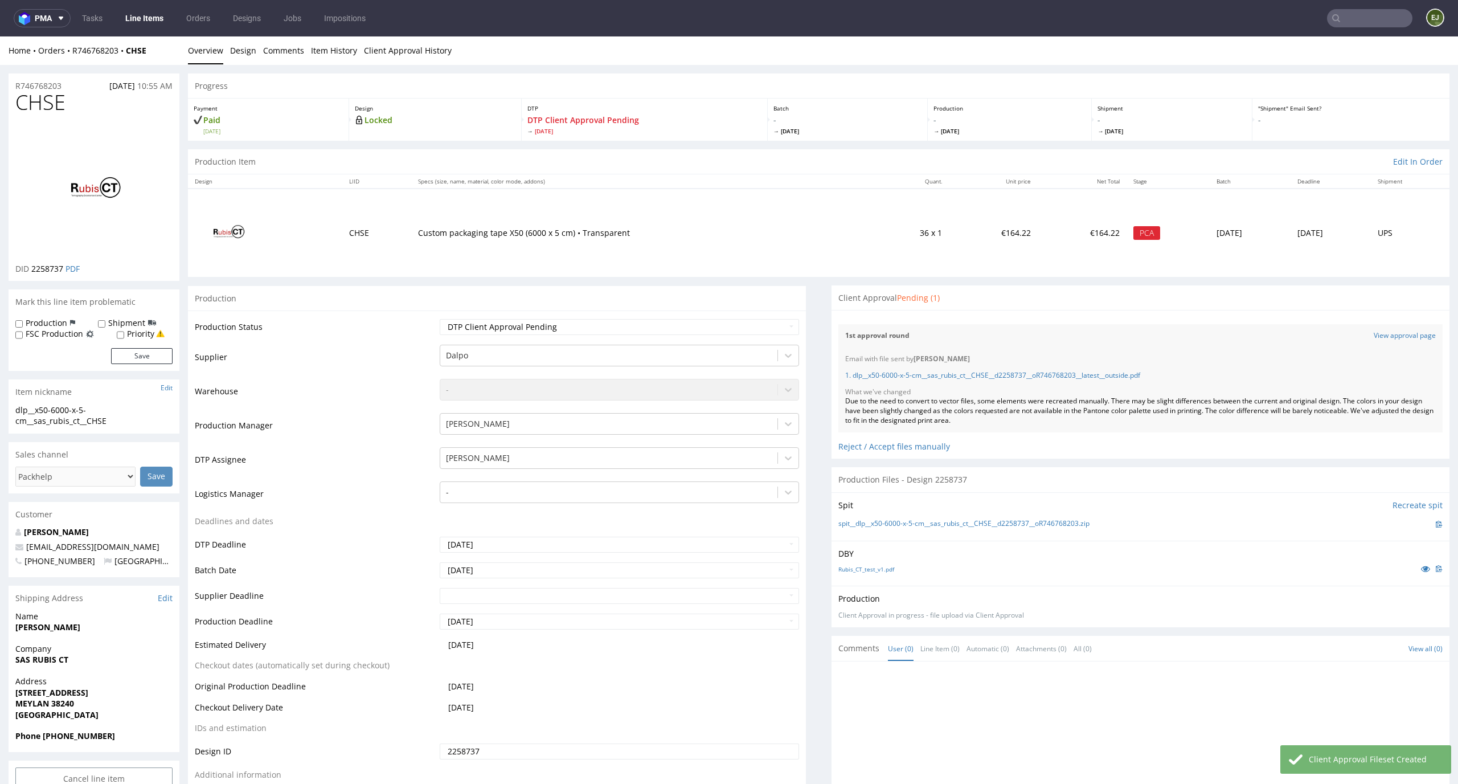
scroll to position [326, 0]
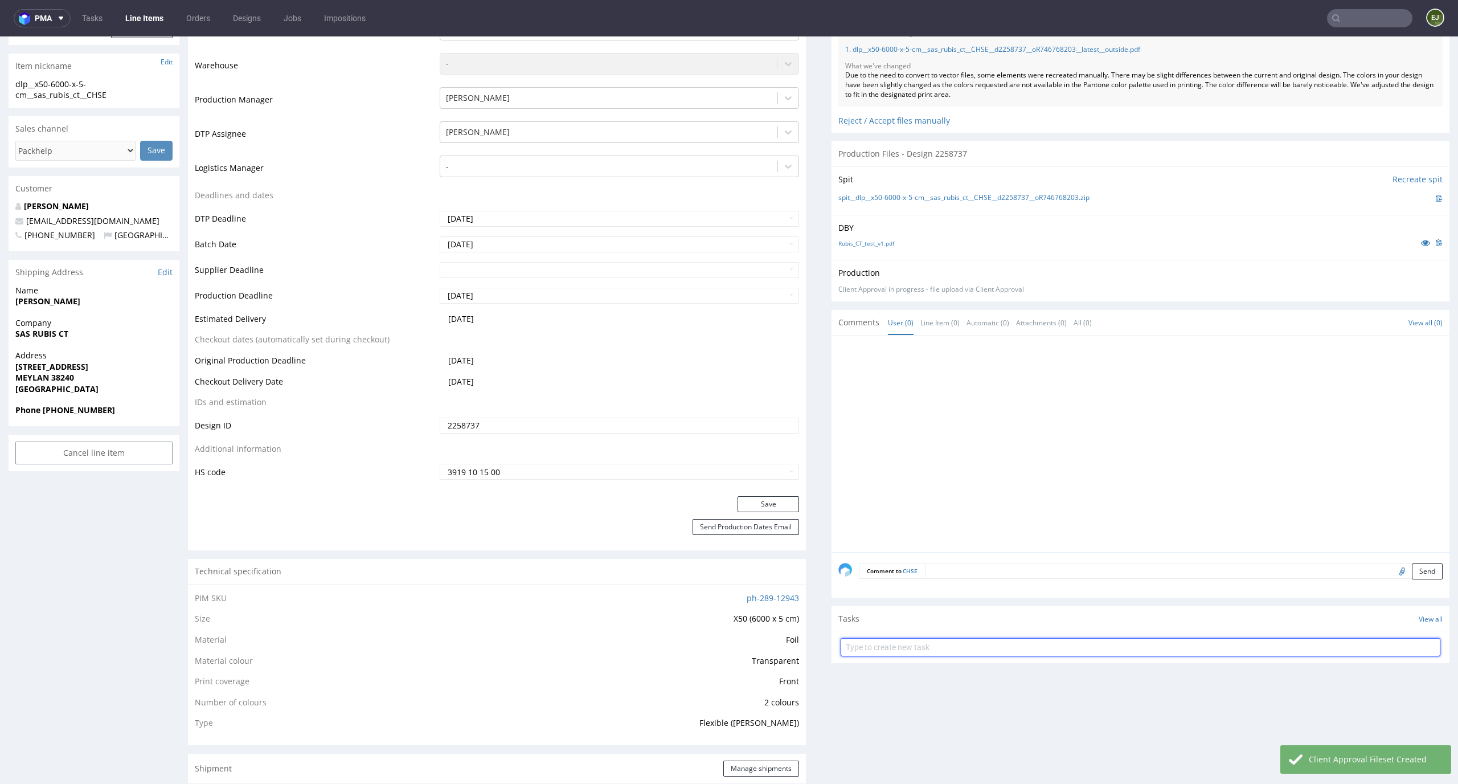
click at [919, 650] on input "text" at bounding box center [1141, 647] width 600 height 18
type input "express pca"
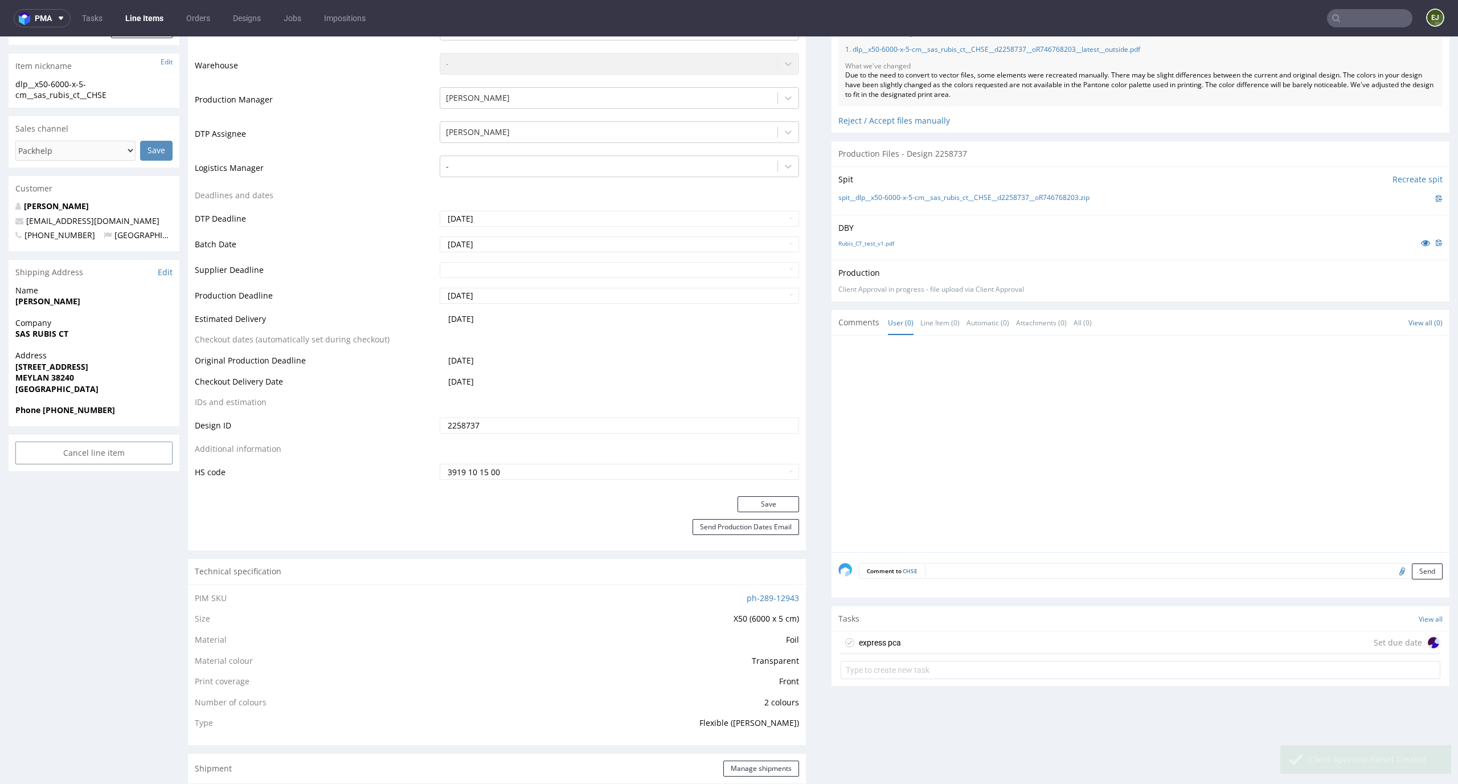
click at [920, 637] on div "express pca Set due date" at bounding box center [1141, 642] width 600 height 23
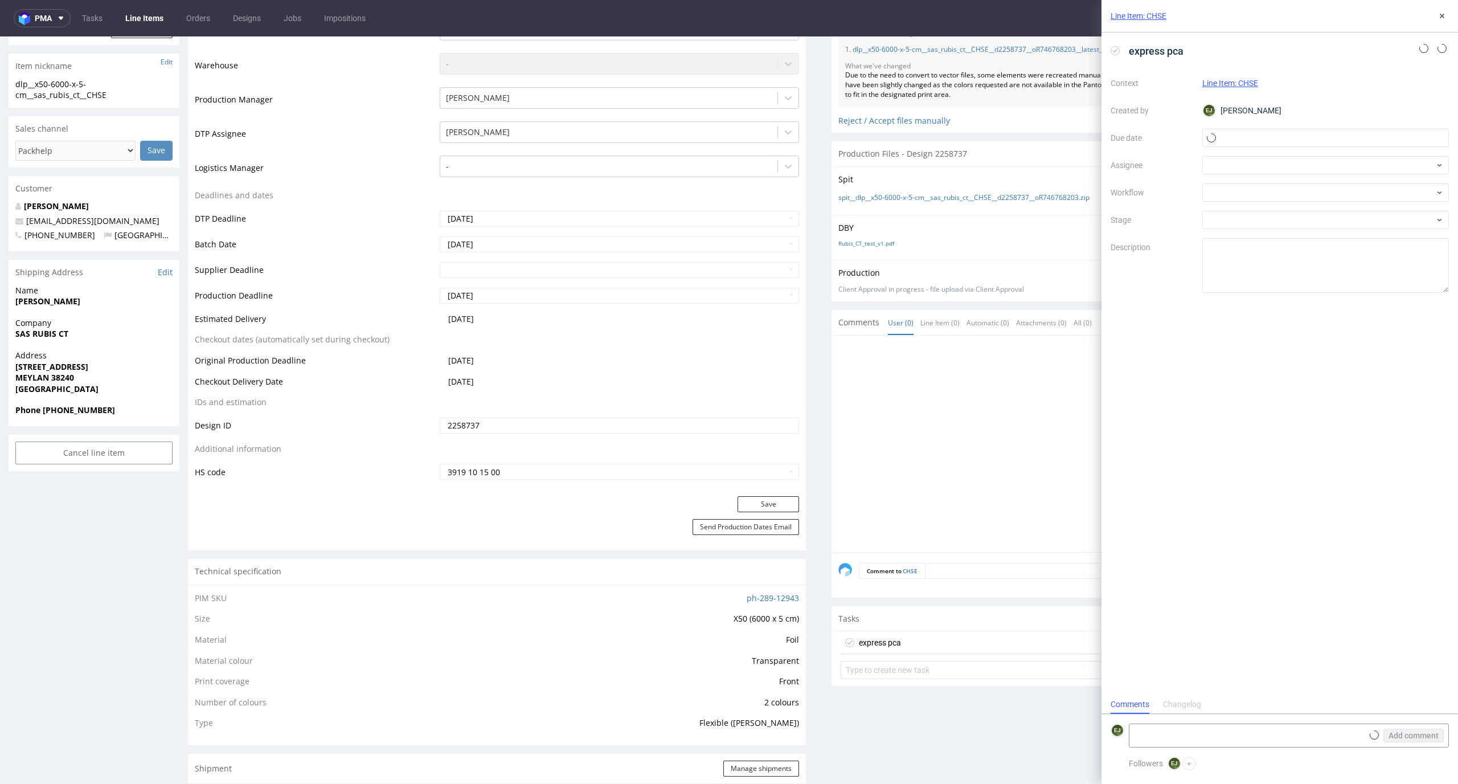
scroll to position [9, 0]
click at [1331, 134] on input "text" at bounding box center [1325, 138] width 247 height 18
click at [1324, 254] on span "17" at bounding box center [1325, 252] width 9 height 11
type input "[DATE]"
click at [1328, 195] on div at bounding box center [1325, 192] width 247 height 18
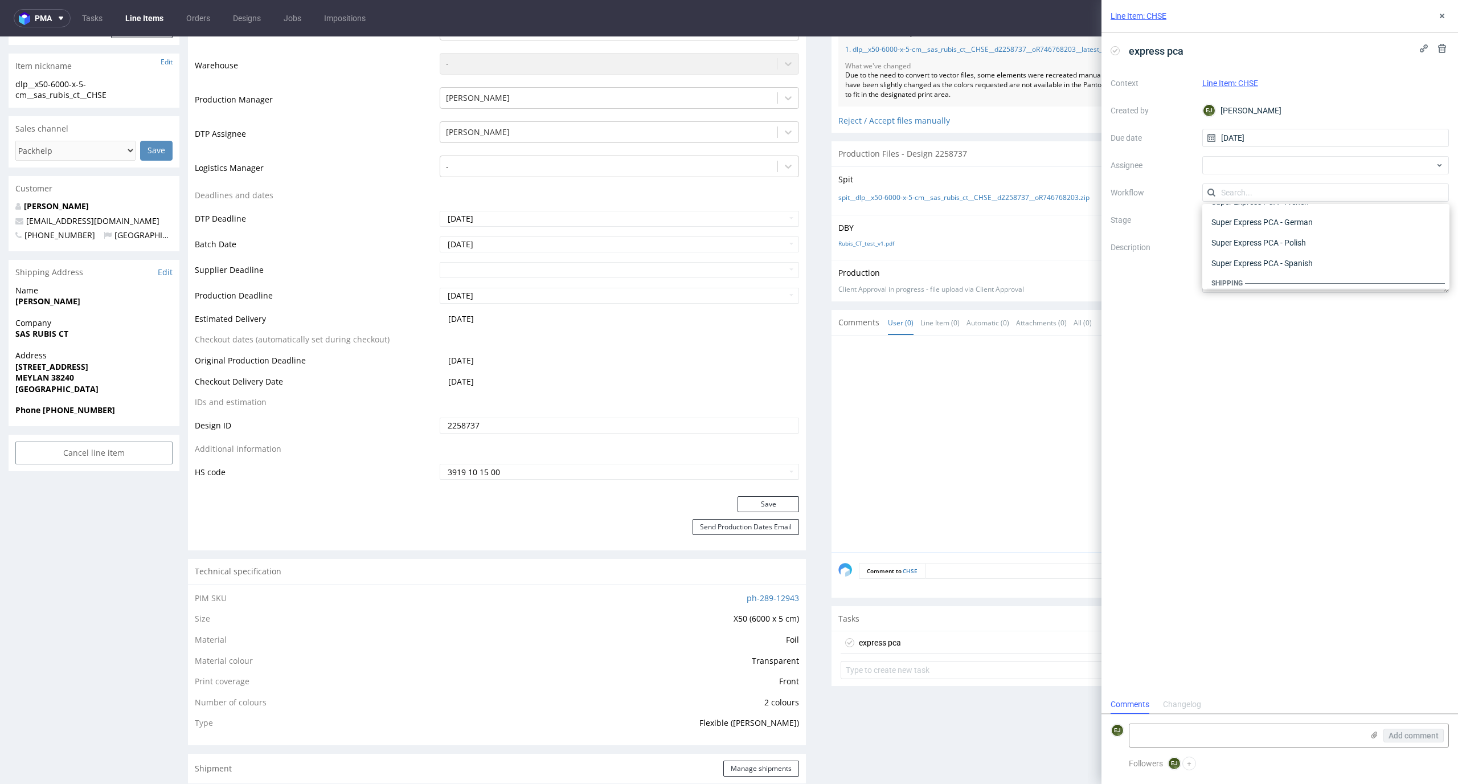
scroll to position [653, 0]
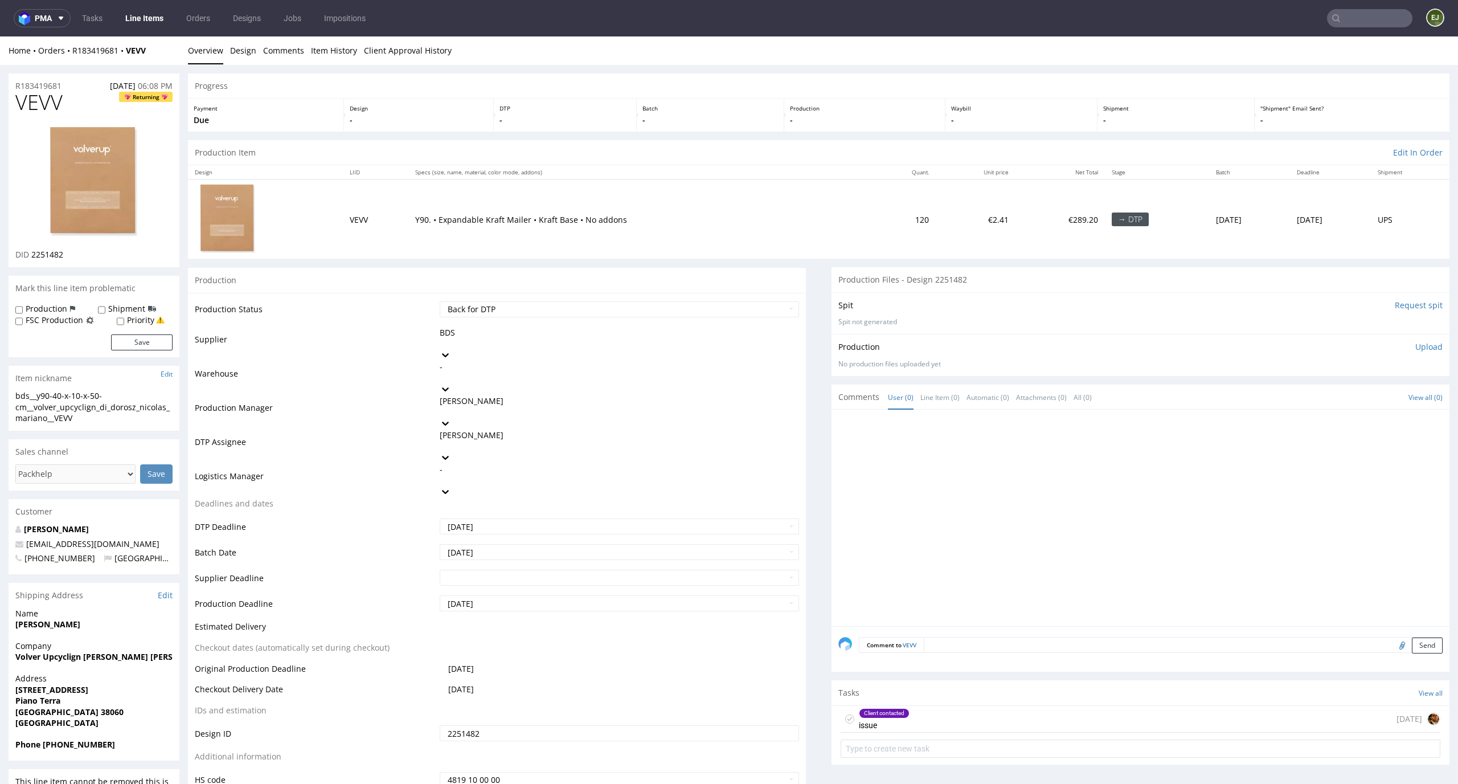
click at [135, 14] on link "Line Items" at bounding box center [144, 18] width 52 height 18
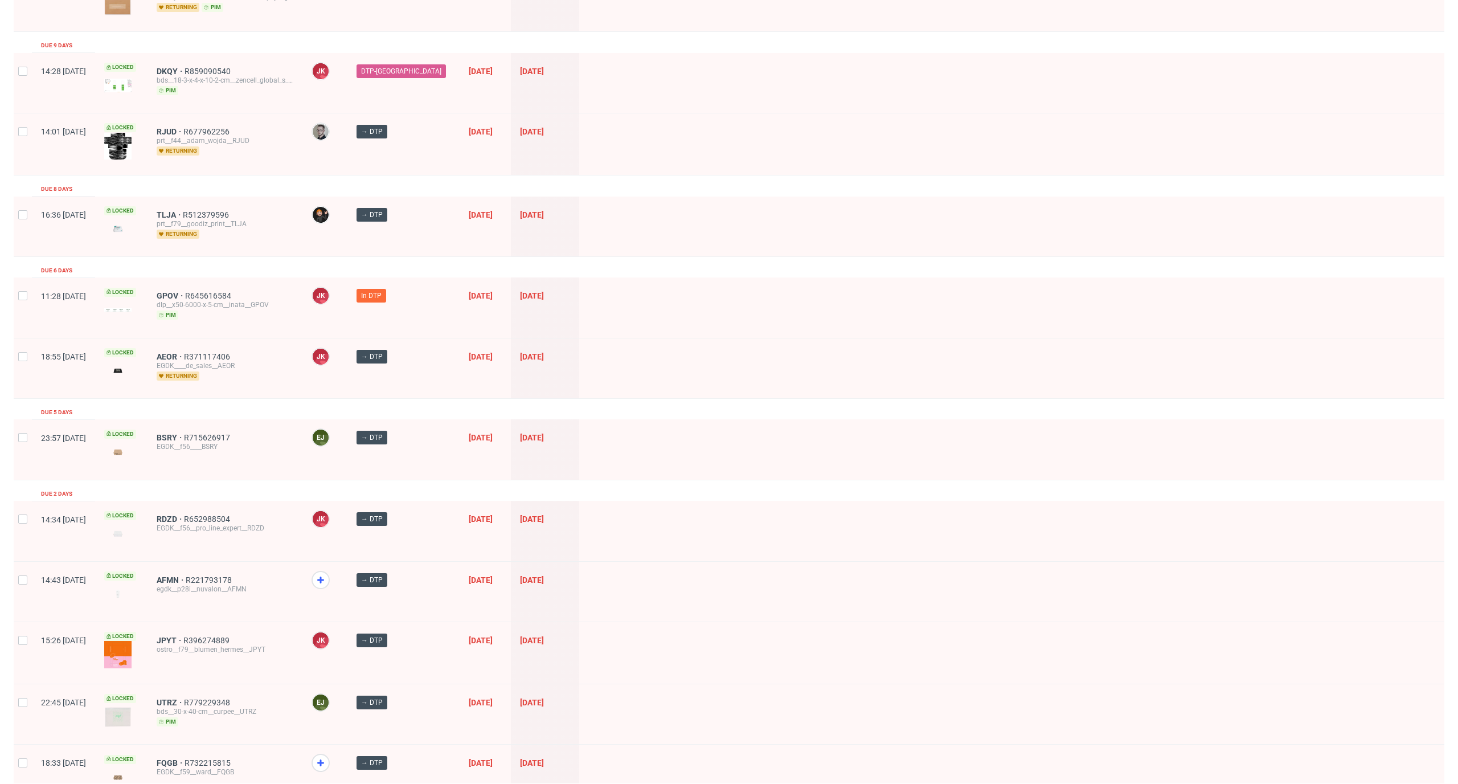
scroll to position [476, 0]
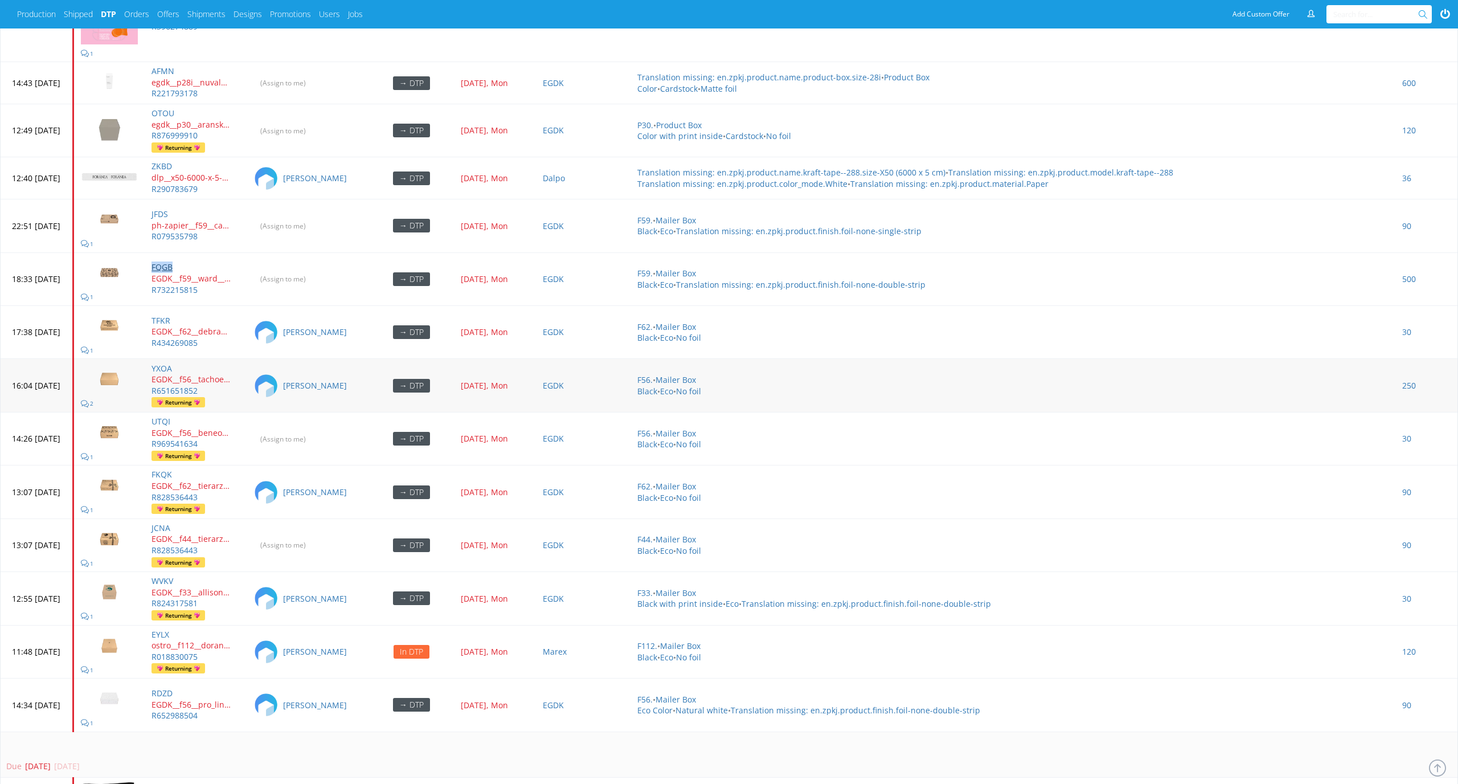
scroll to position [4407, 0]
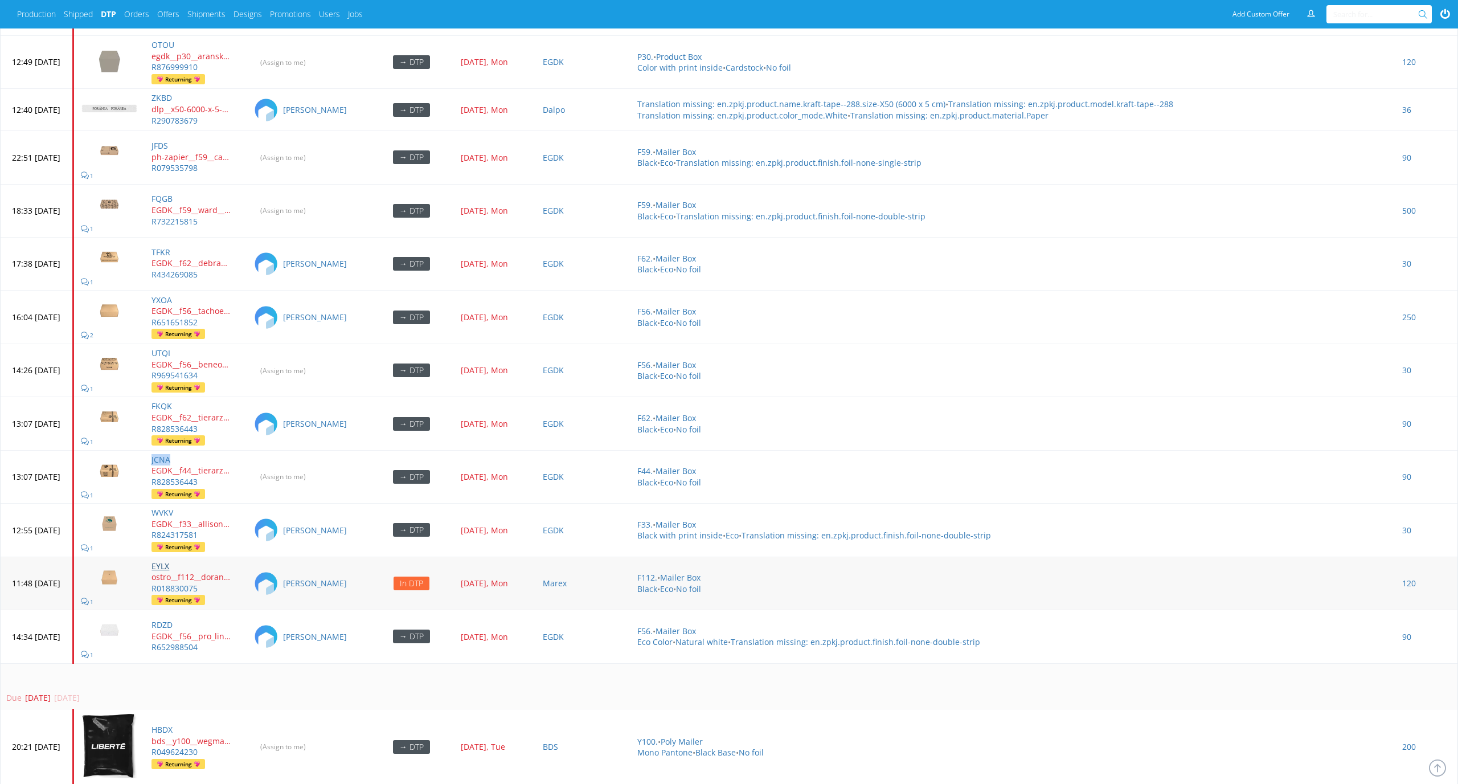
click at [169, 560] on link "EYLX" at bounding box center [160, 565] width 18 height 11
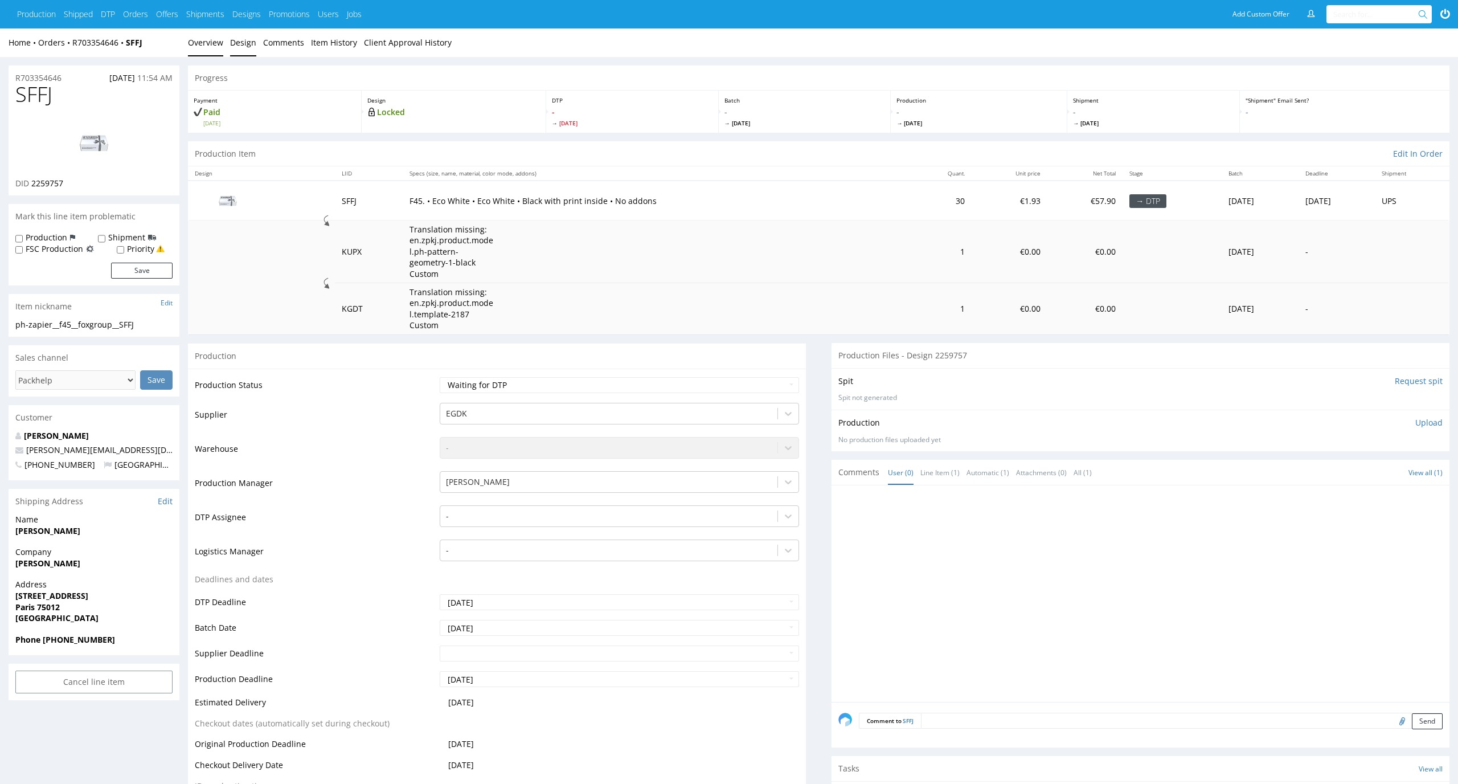
click at [237, 44] on link "Design" at bounding box center [243, 42] width 26 height 28
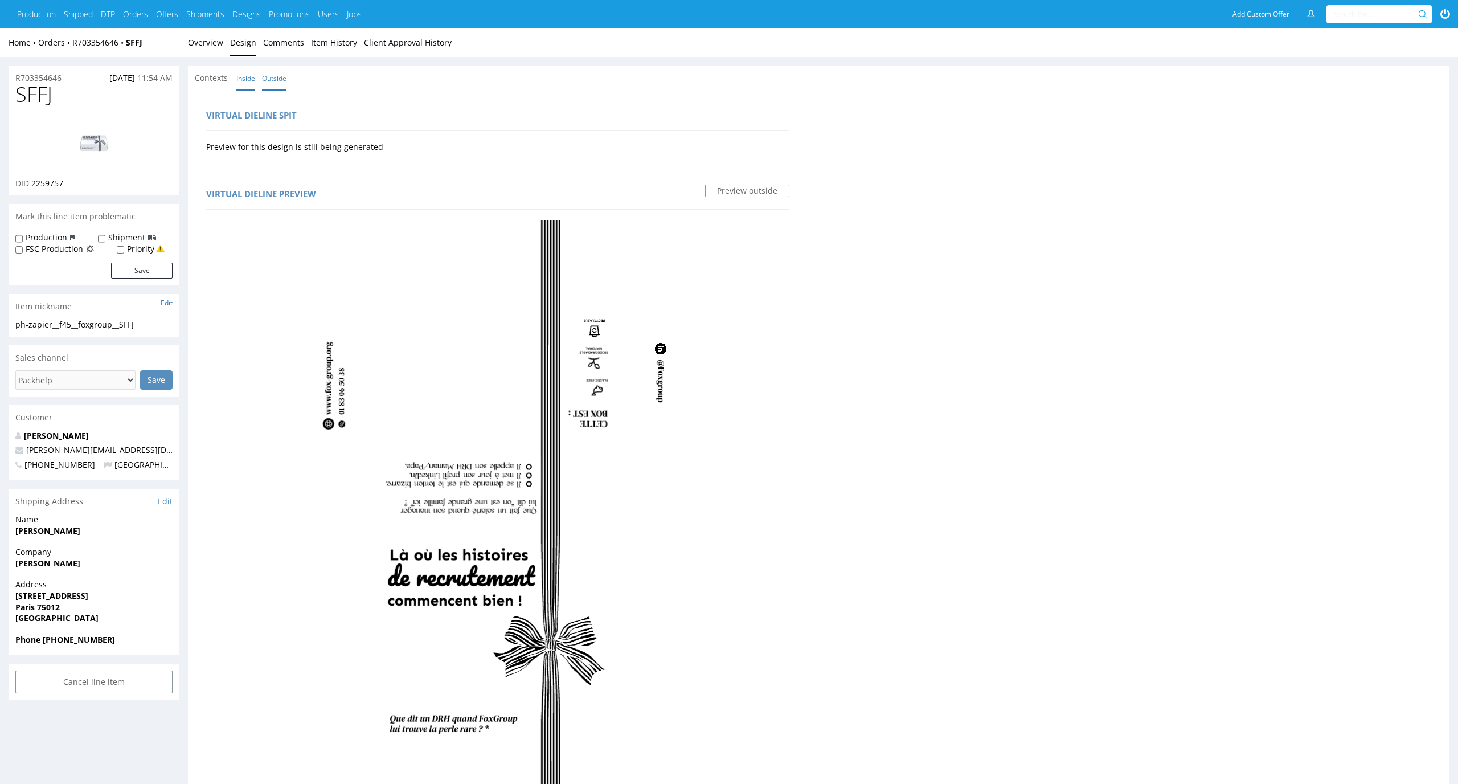
click at [245, 79] on link "Inside" at bounding box center [245, 78] width 19 height 24
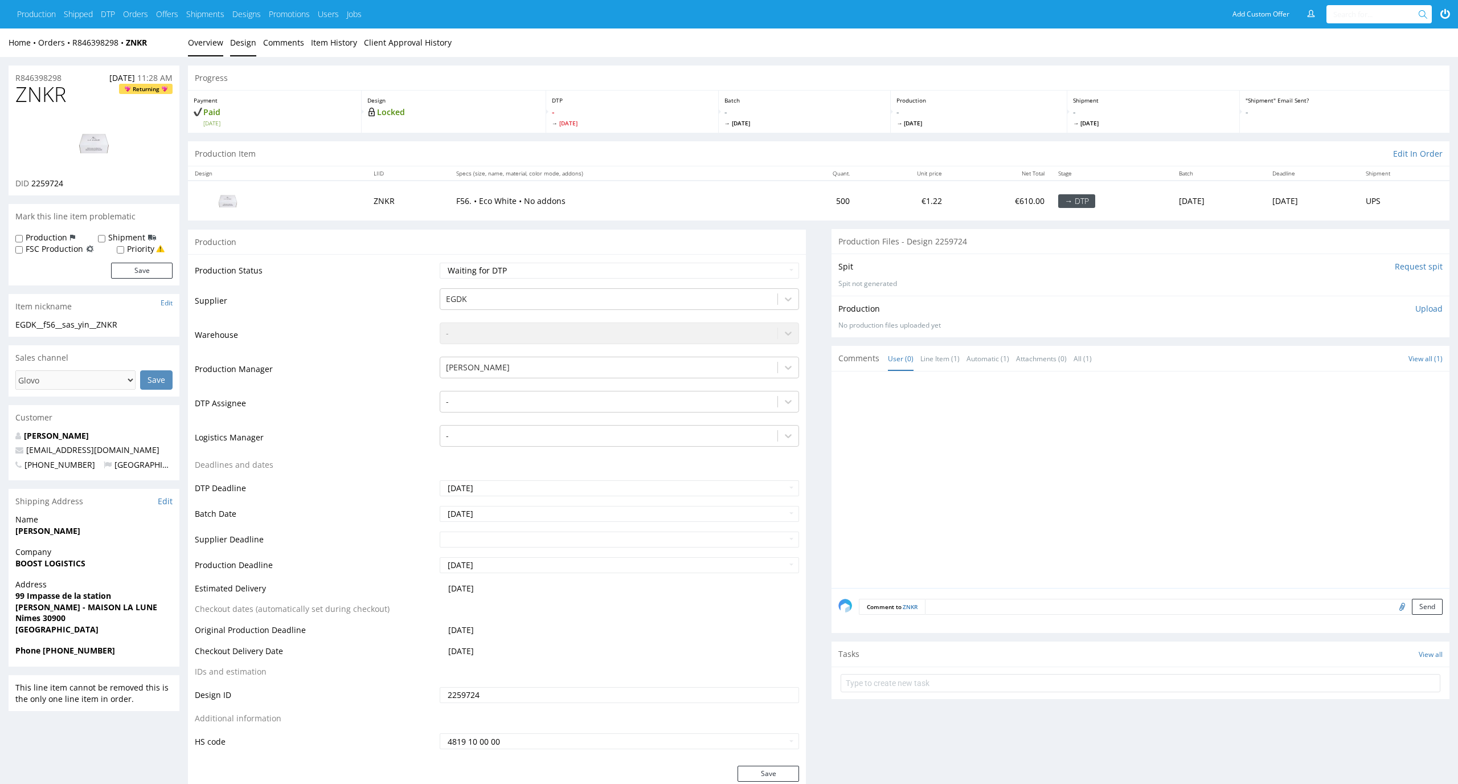
click at [244, 43] on link "Design" at bounding box center [243, 42] width 26 height 28
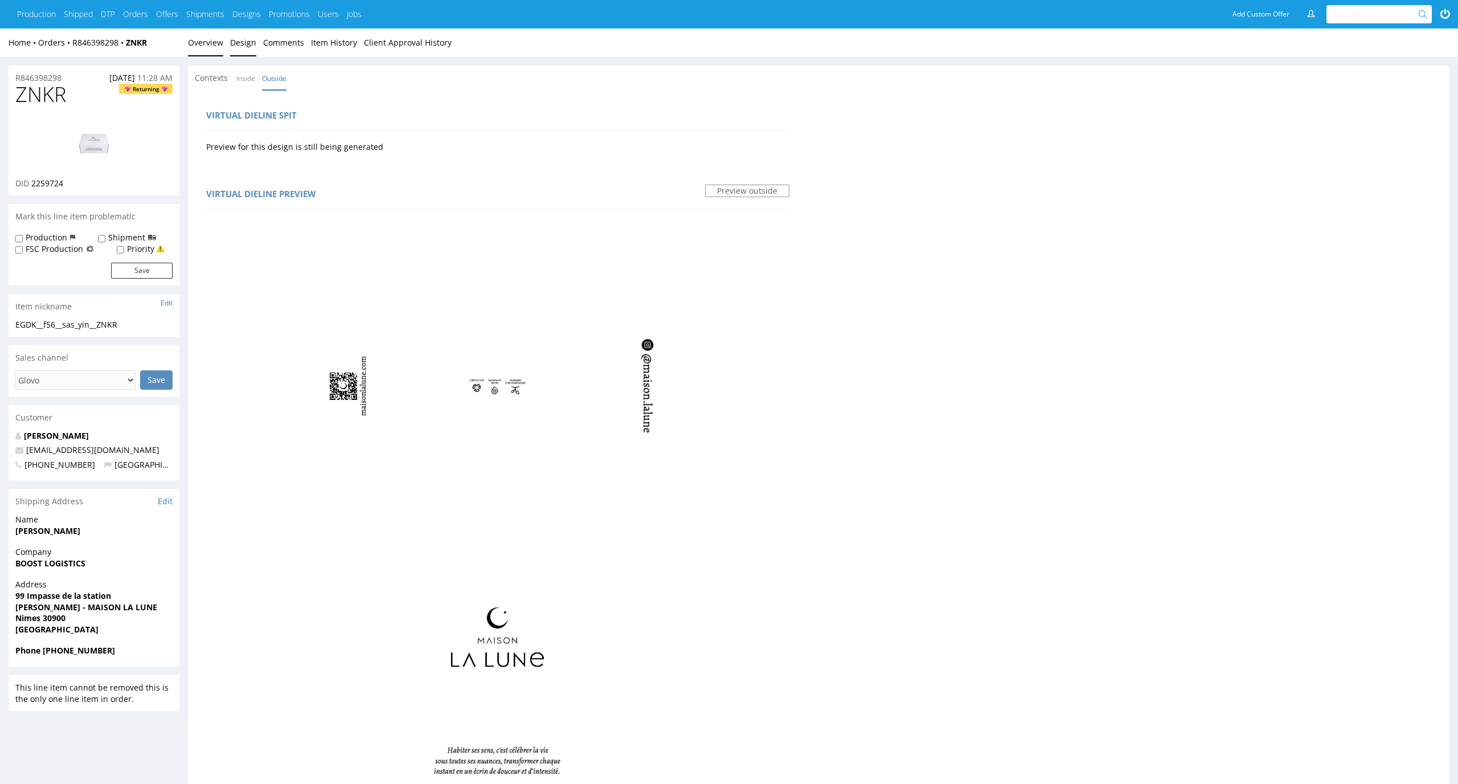
click at [208, 47] on link "Overview" at bounding box center [205, 42] width 35 height 28
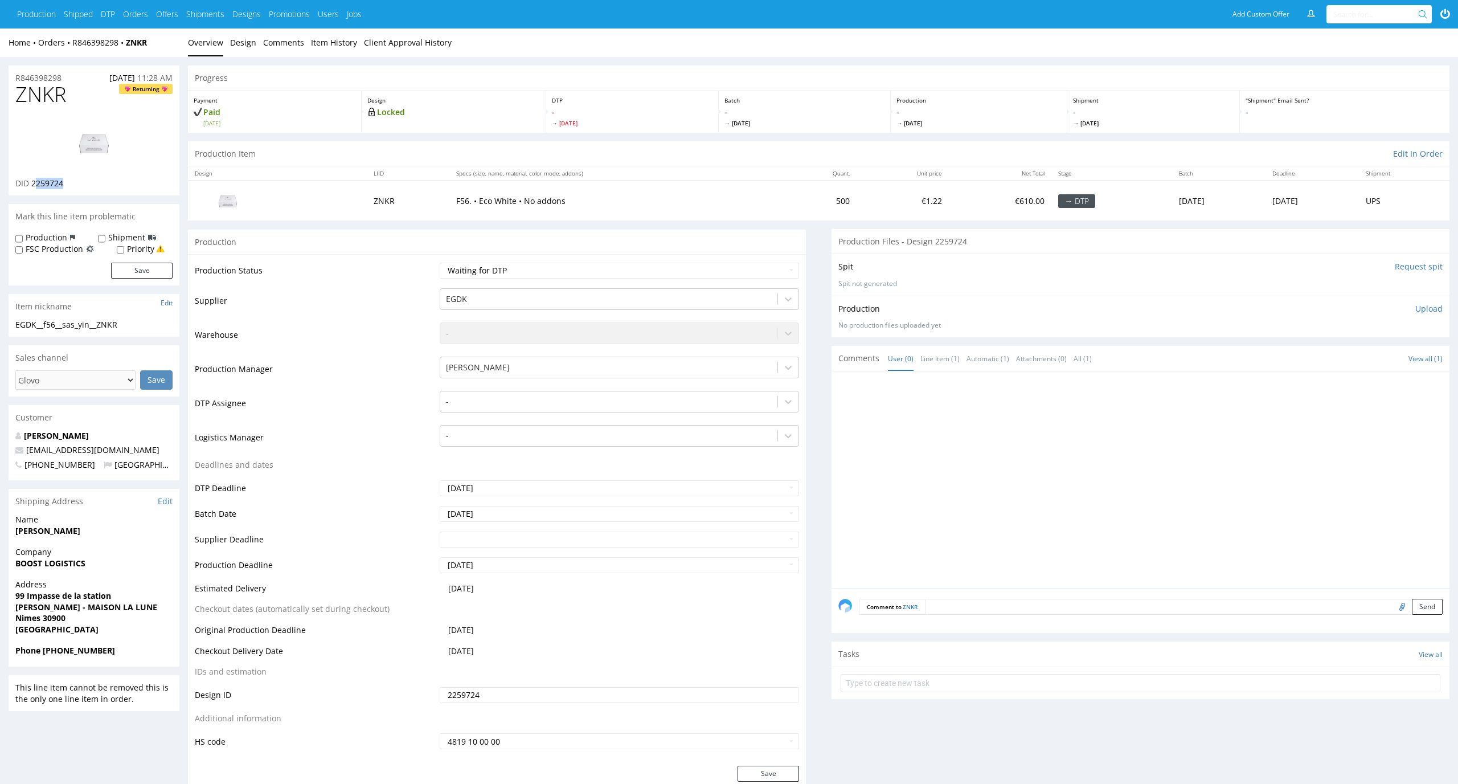
drag, startPoint x: 80, startPoint y: 183, endPoint x: 34, endPoint y: 181, distance: 45.6
click at [34, 181] on div "DID 2259724" at bounding box center [93, 183] width 157 height 11
click at [1422, 269] on input "Request spit" at bounding box center [1419, 266] width 48 height 11
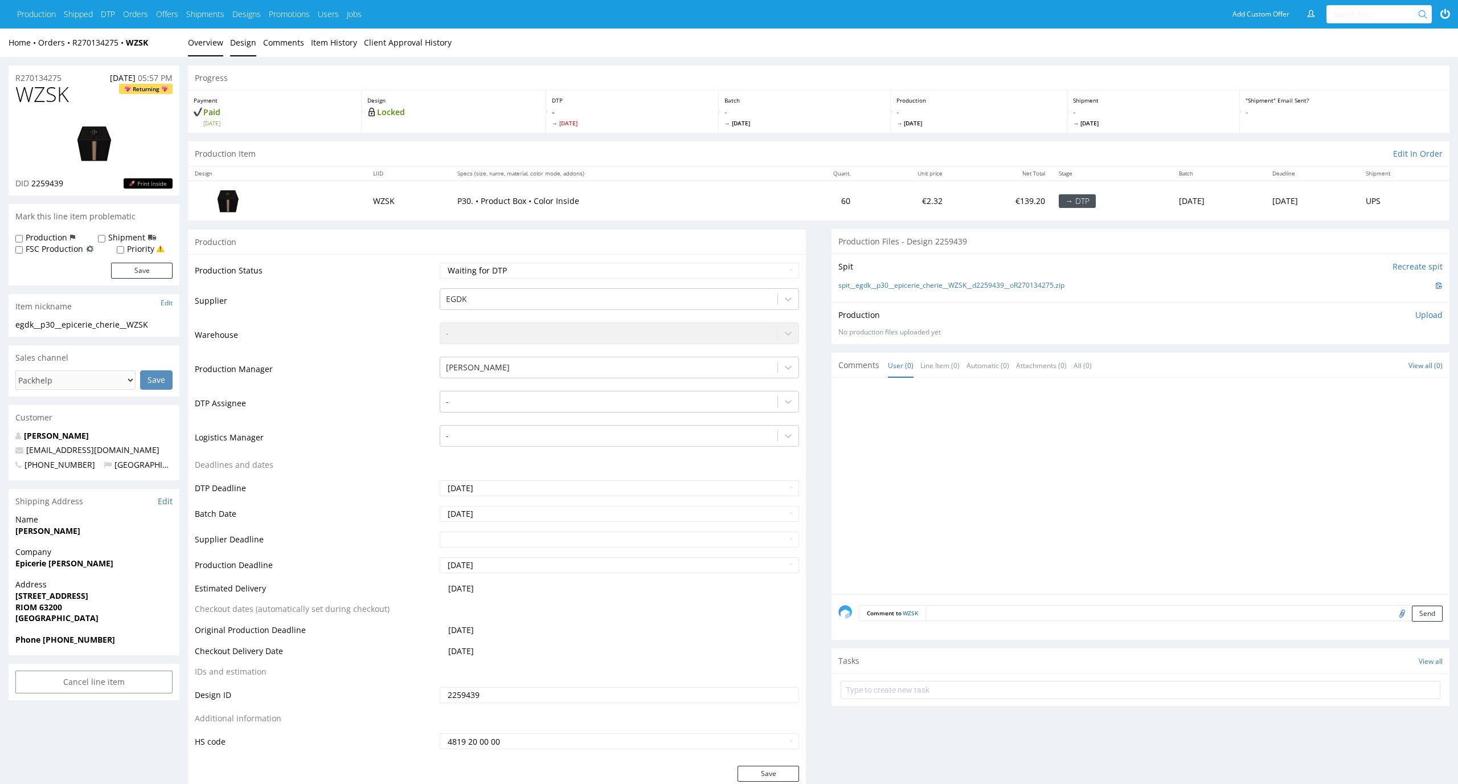
click at [252, 37] on link "Design" at bounding box center [243, 42] width 26 height 28
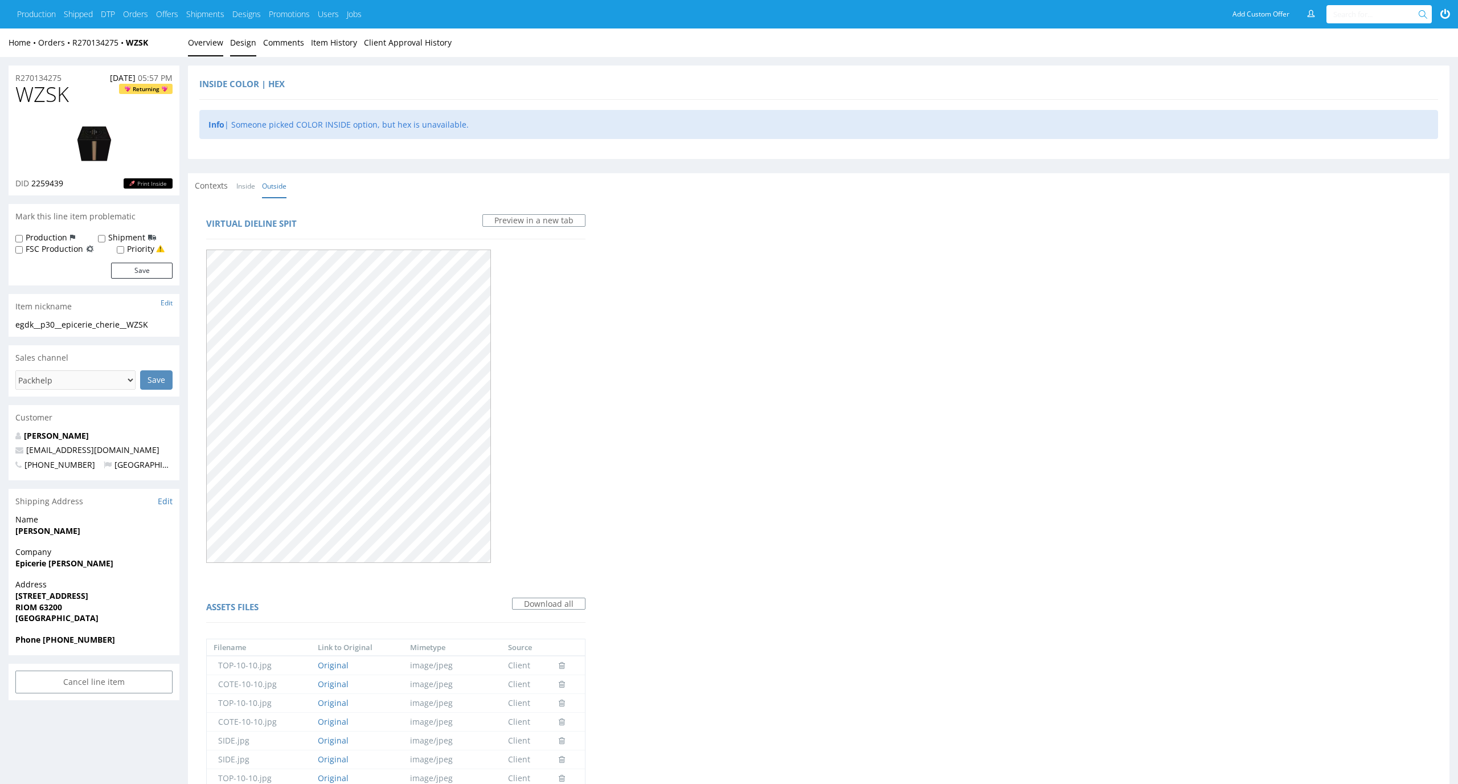
click at [210, 44] on link "Overview" at bounding box center [205, 42] width 35 height 28
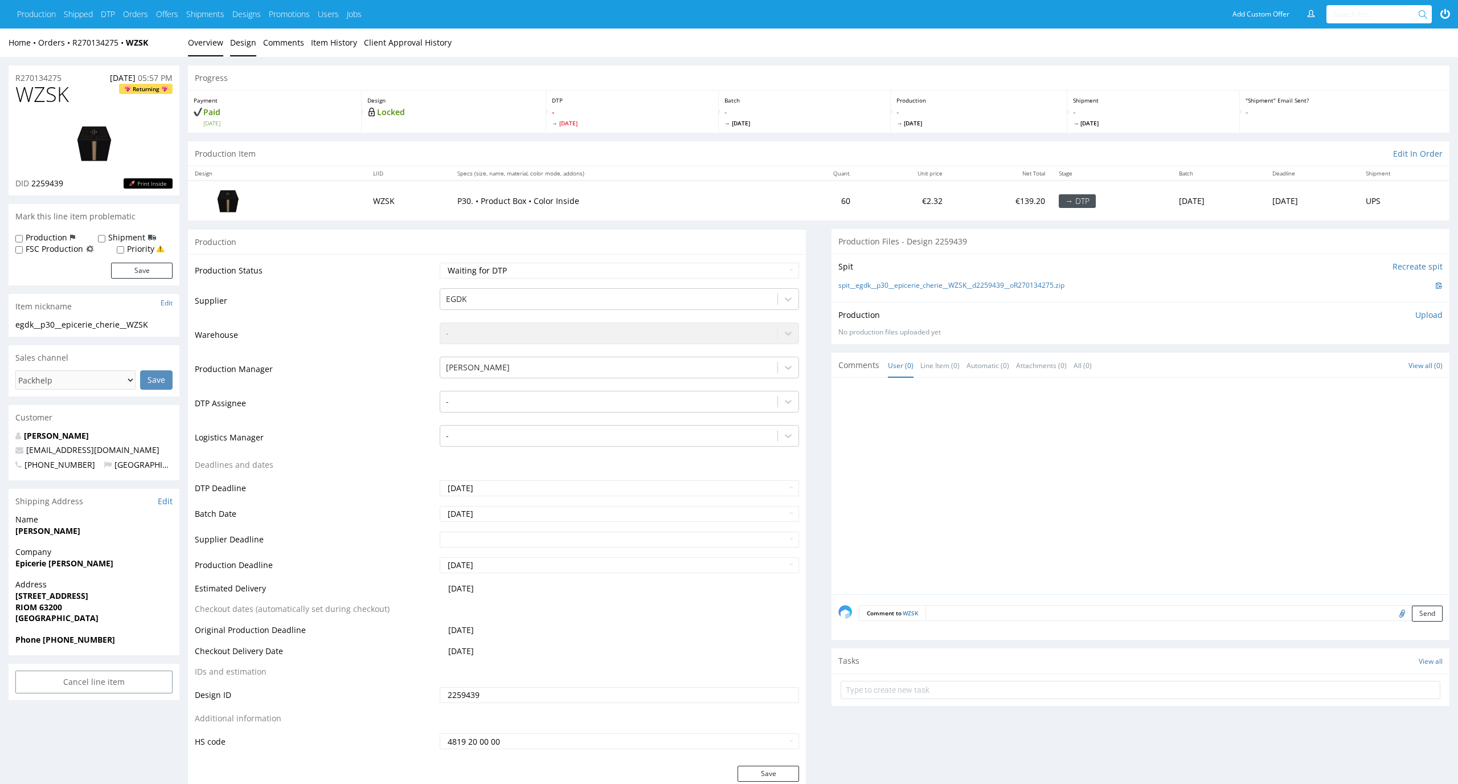
click at [251, 47] on link "Design" at bounding box center [243, 42] width 26 height 28
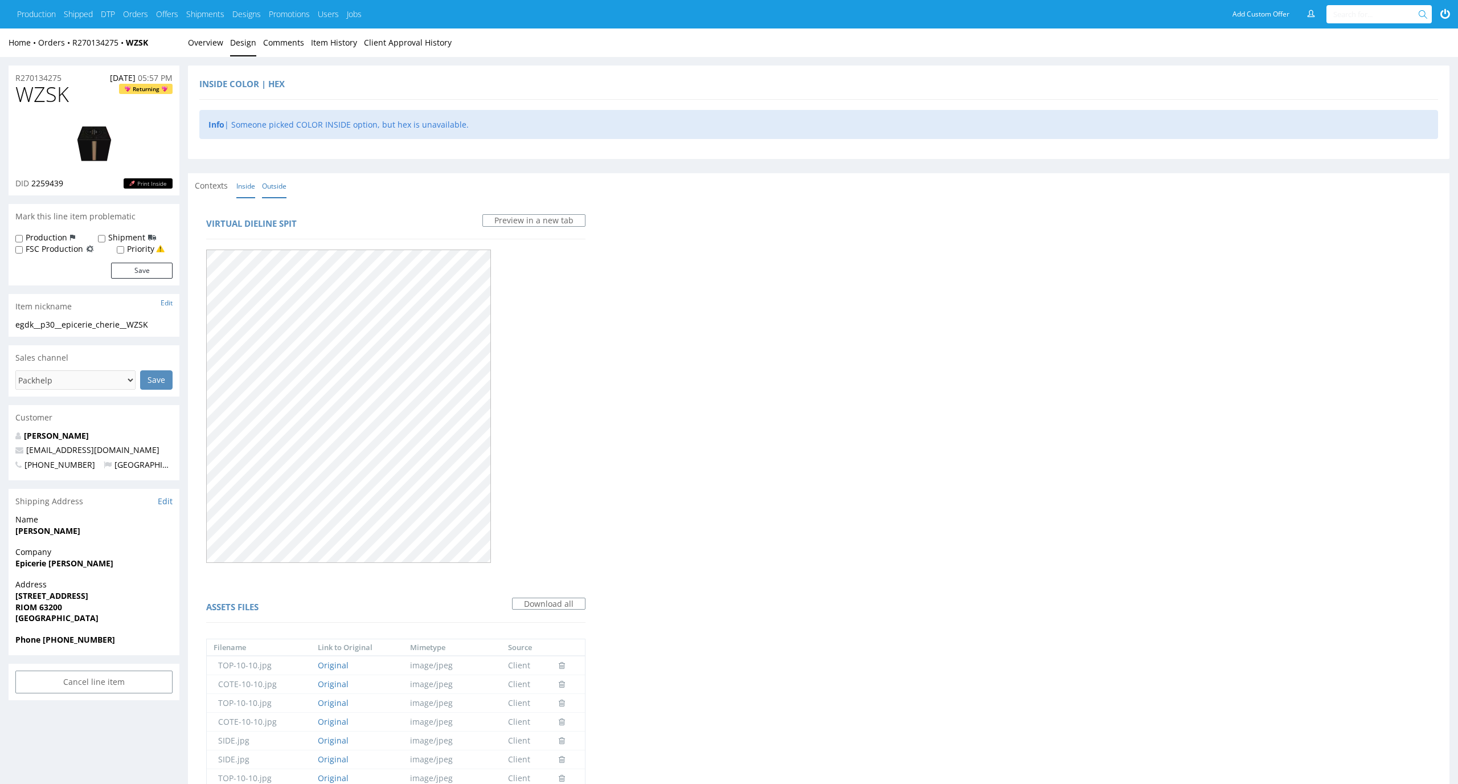
click at [251, 181] on link "Inside" at bounding box center [245, 186] width 19 height 24
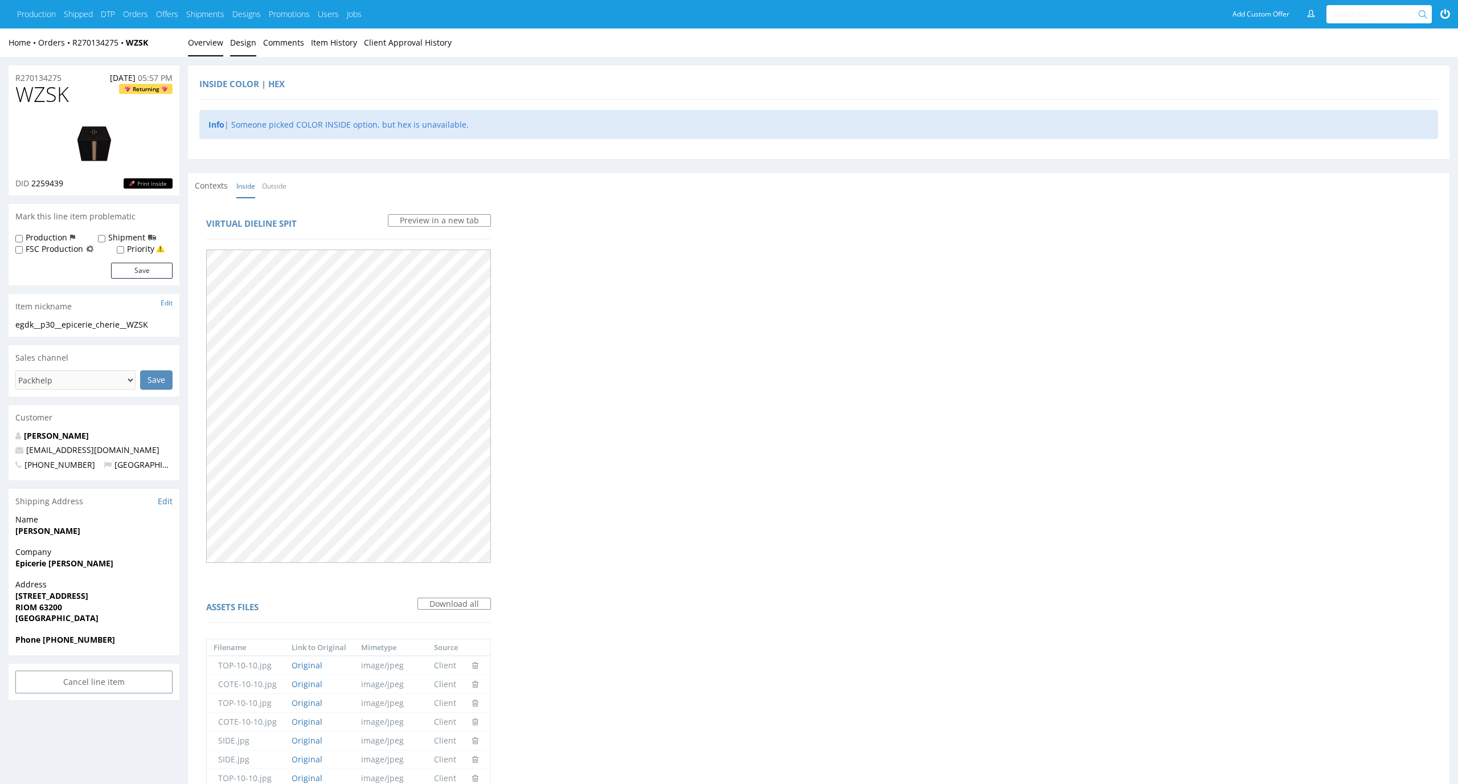
click at [204, 48] on link "Overview" at bounding box center [205, 42] width 35 height 28
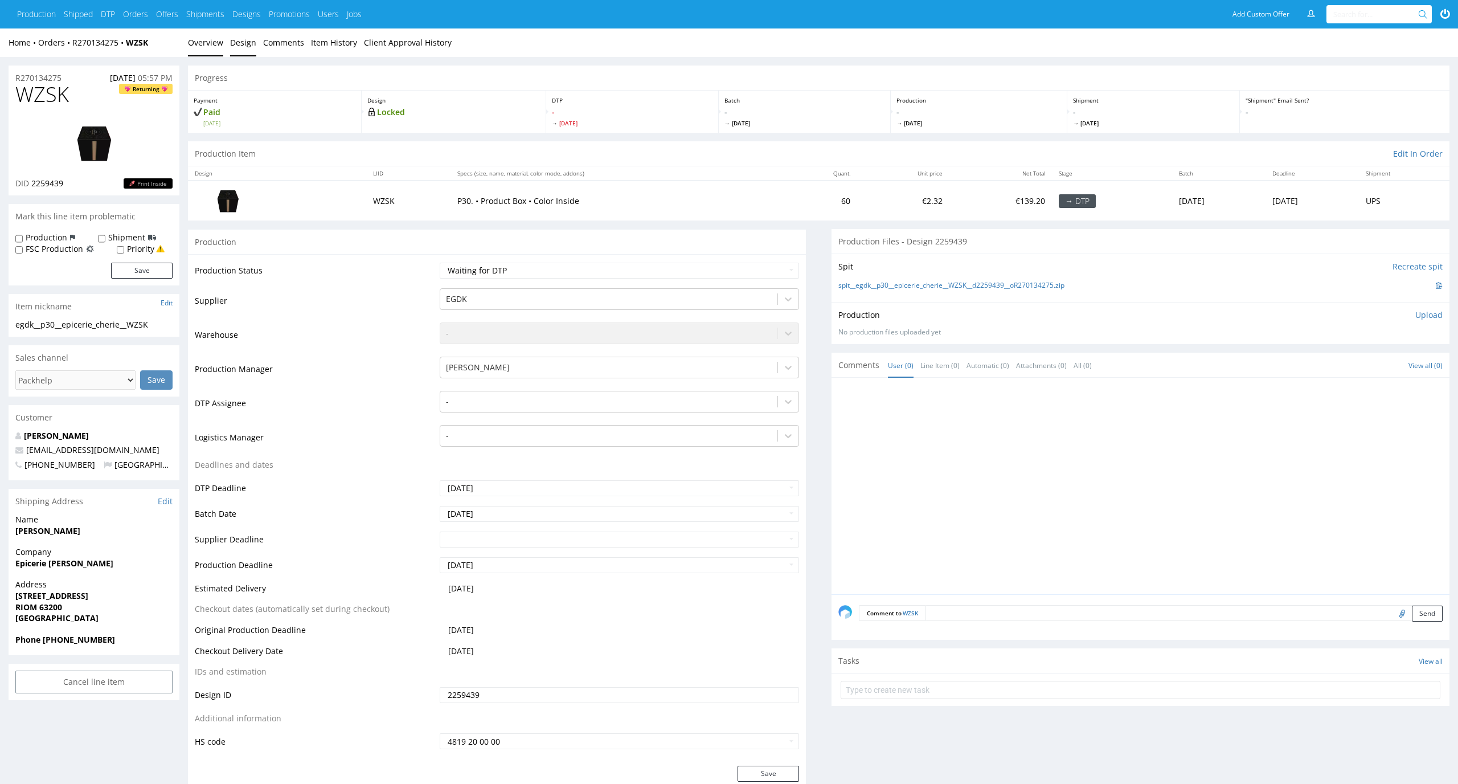
click at [246, 51] on link "Design" at bounding box center [243, 42] width 26 height 28
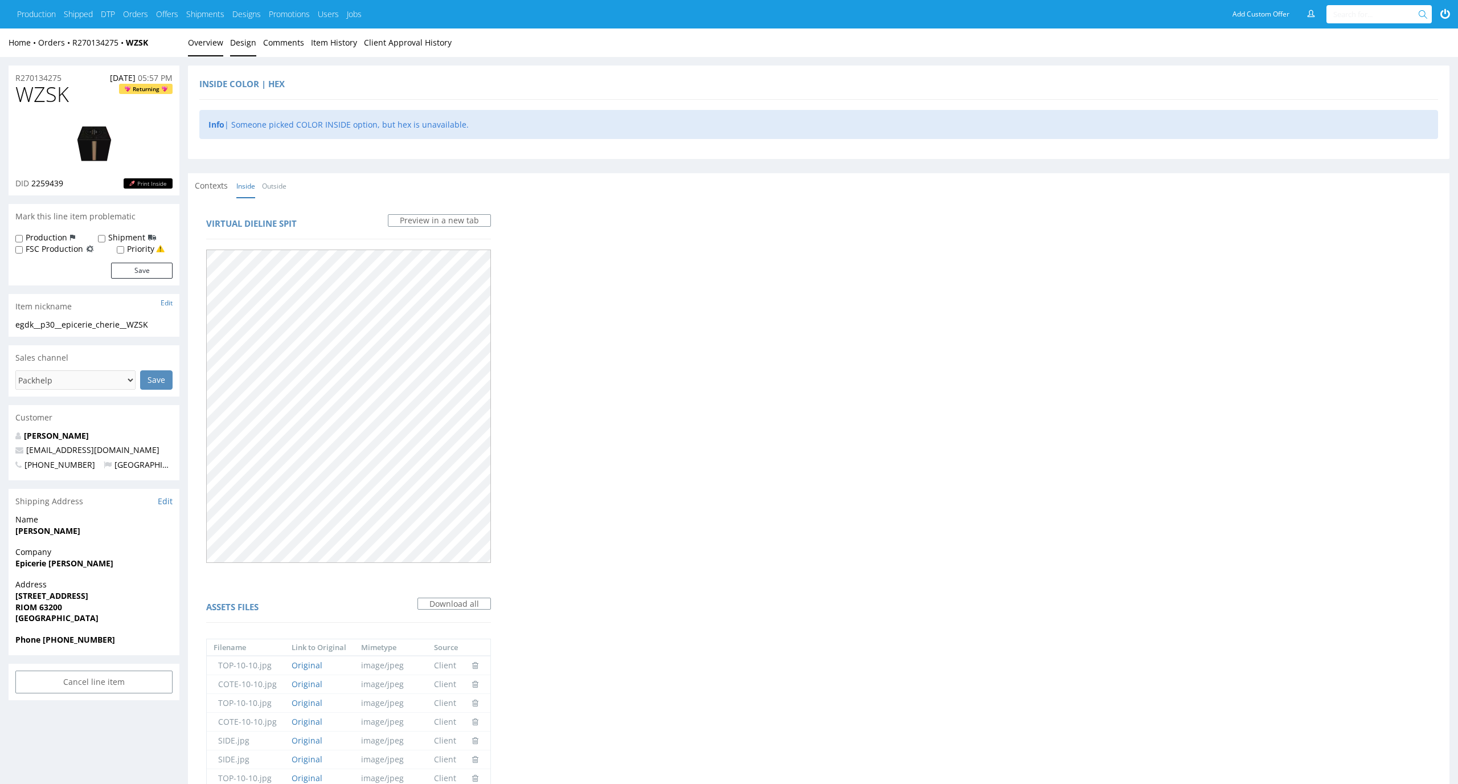
click at [211, 44] on link "Overview" at bounding box center [205, 42] width 35 height 28
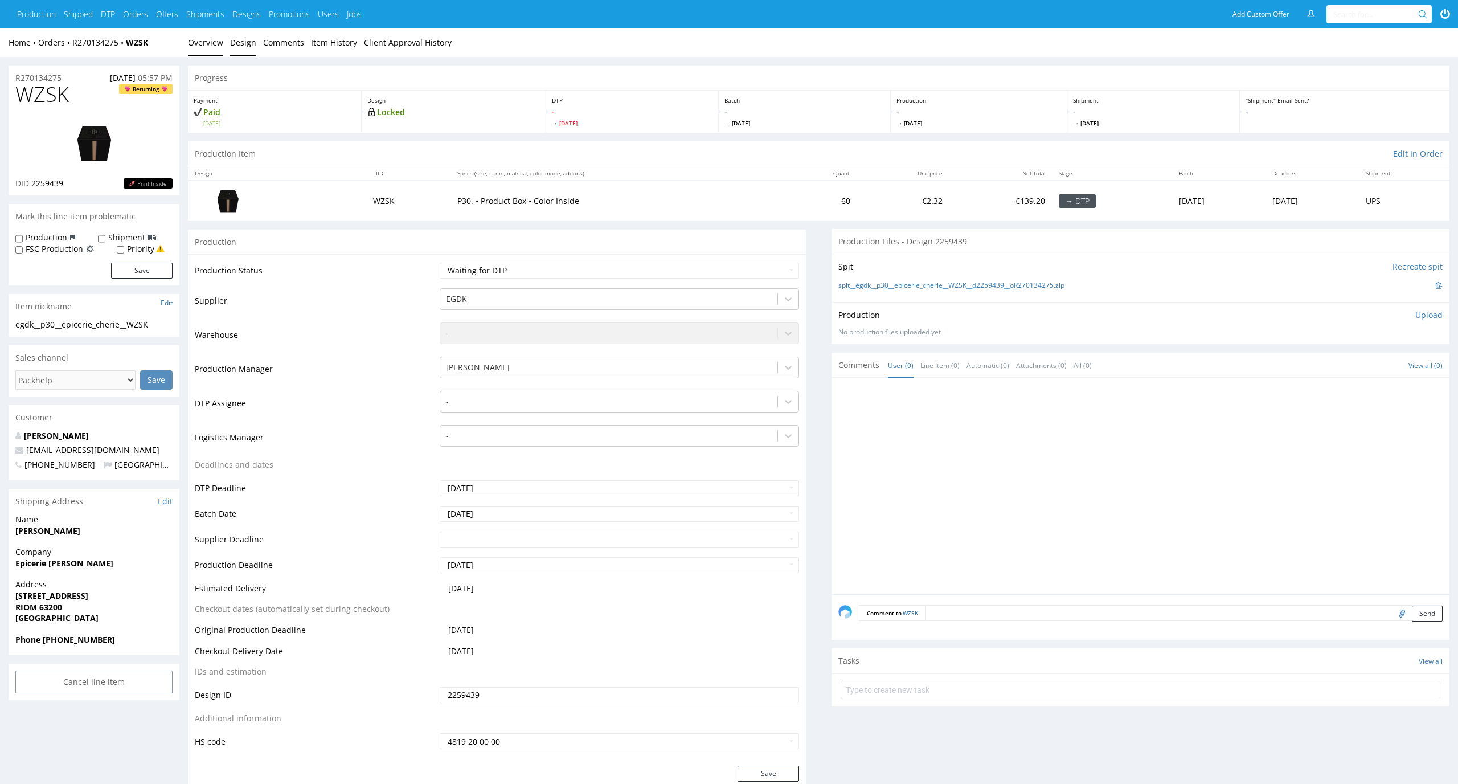
click at [230, 41] on link "Design" at bounding box center [243, 42] width 26 height 28
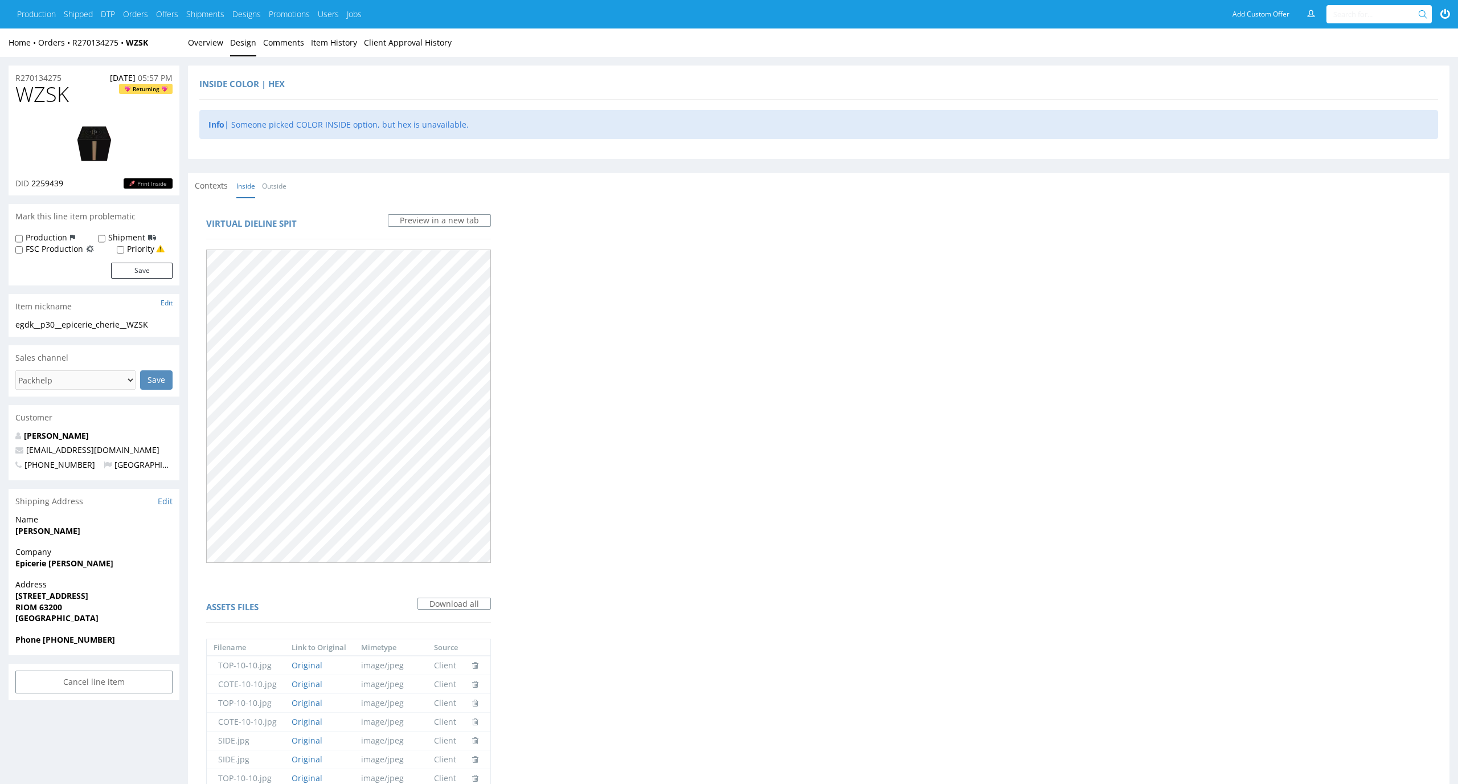
click at [249, 185] on link "Inside" at bounding box center [245, 186] width 19 height 24
click at [284, 183] on link "Outside" at bounding box center [274, 186] width 24 height 24
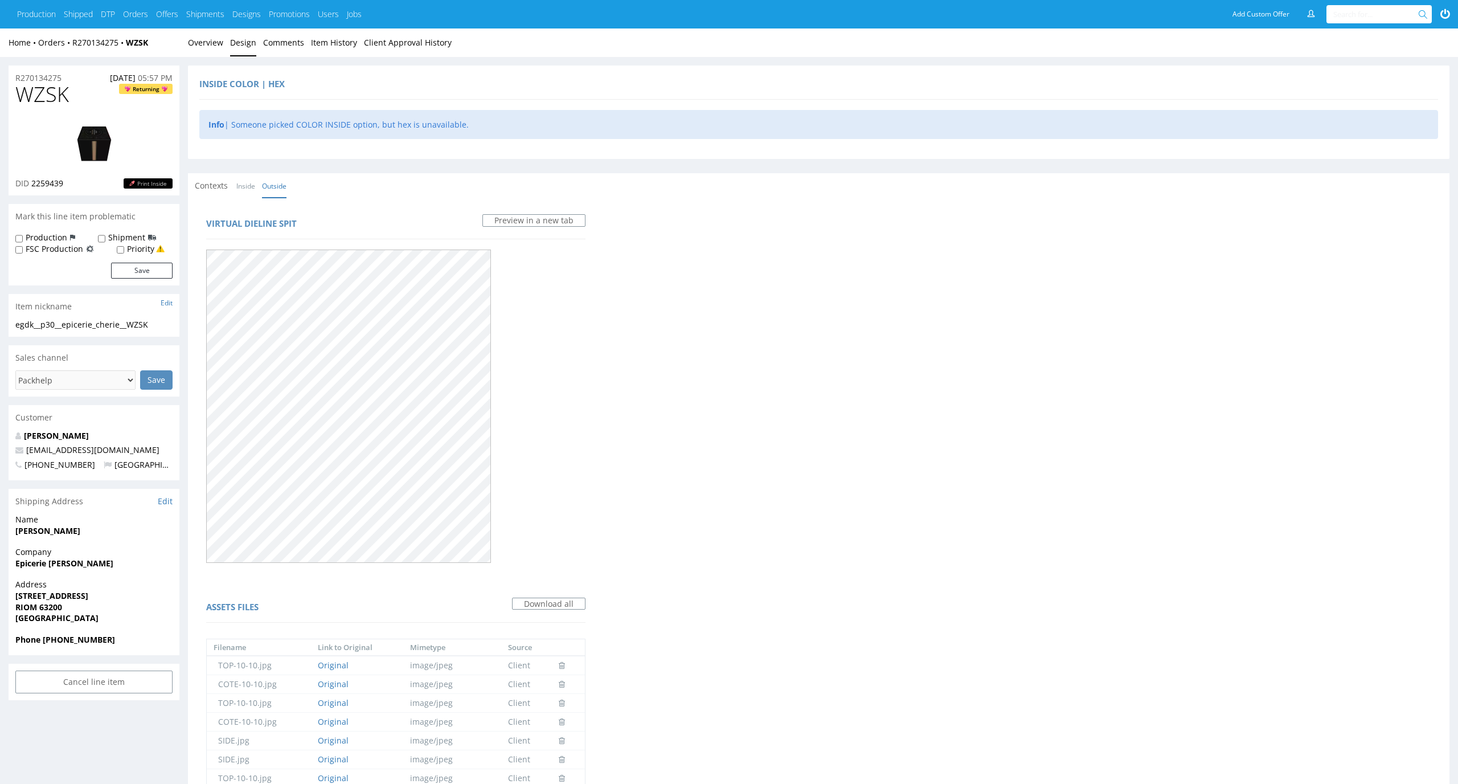
scroll to position [1421, 0]
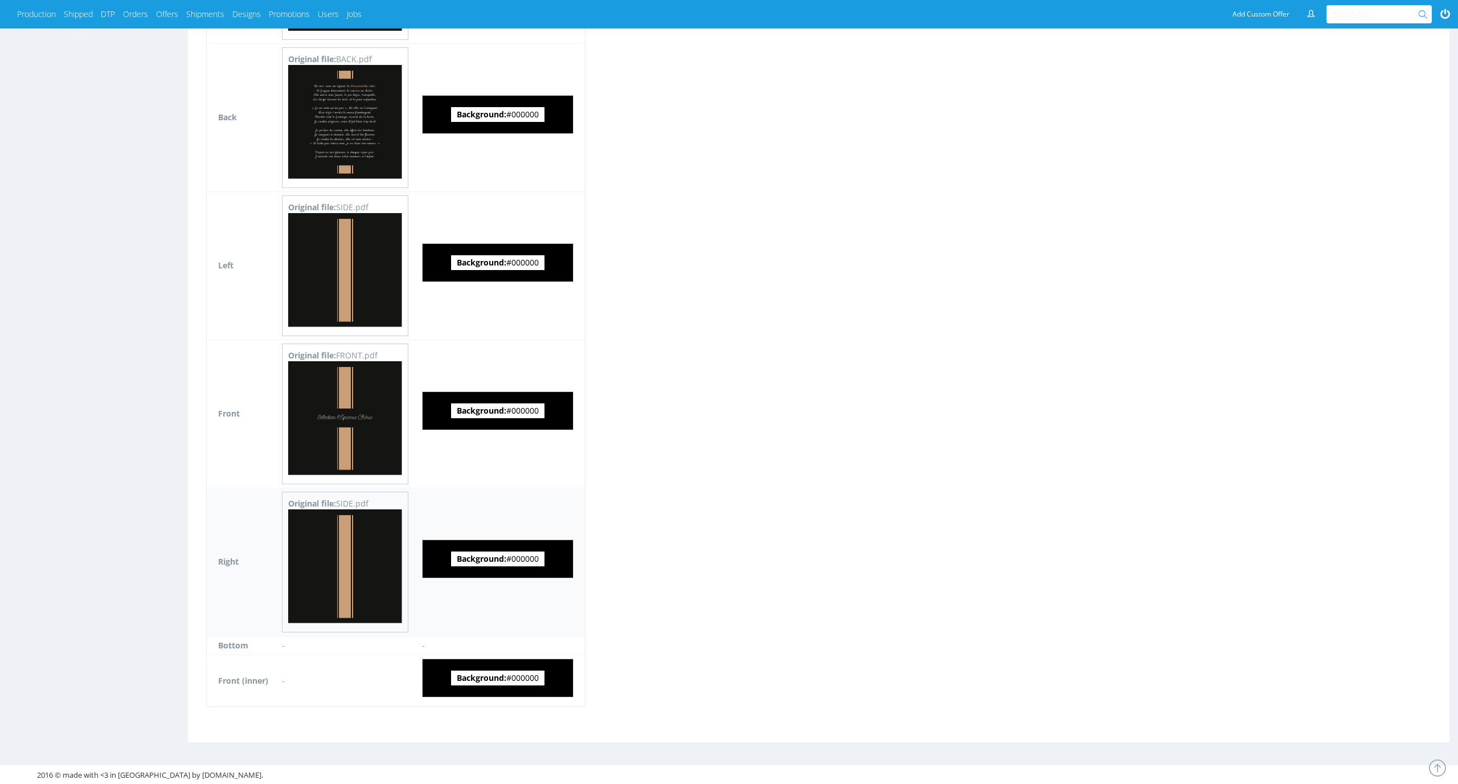
click at [349, 614] on img at bounding box center [345, 566] width 114 height 114
click at [366, 122] on img at bounding box center [345, 122] width 114 height 114
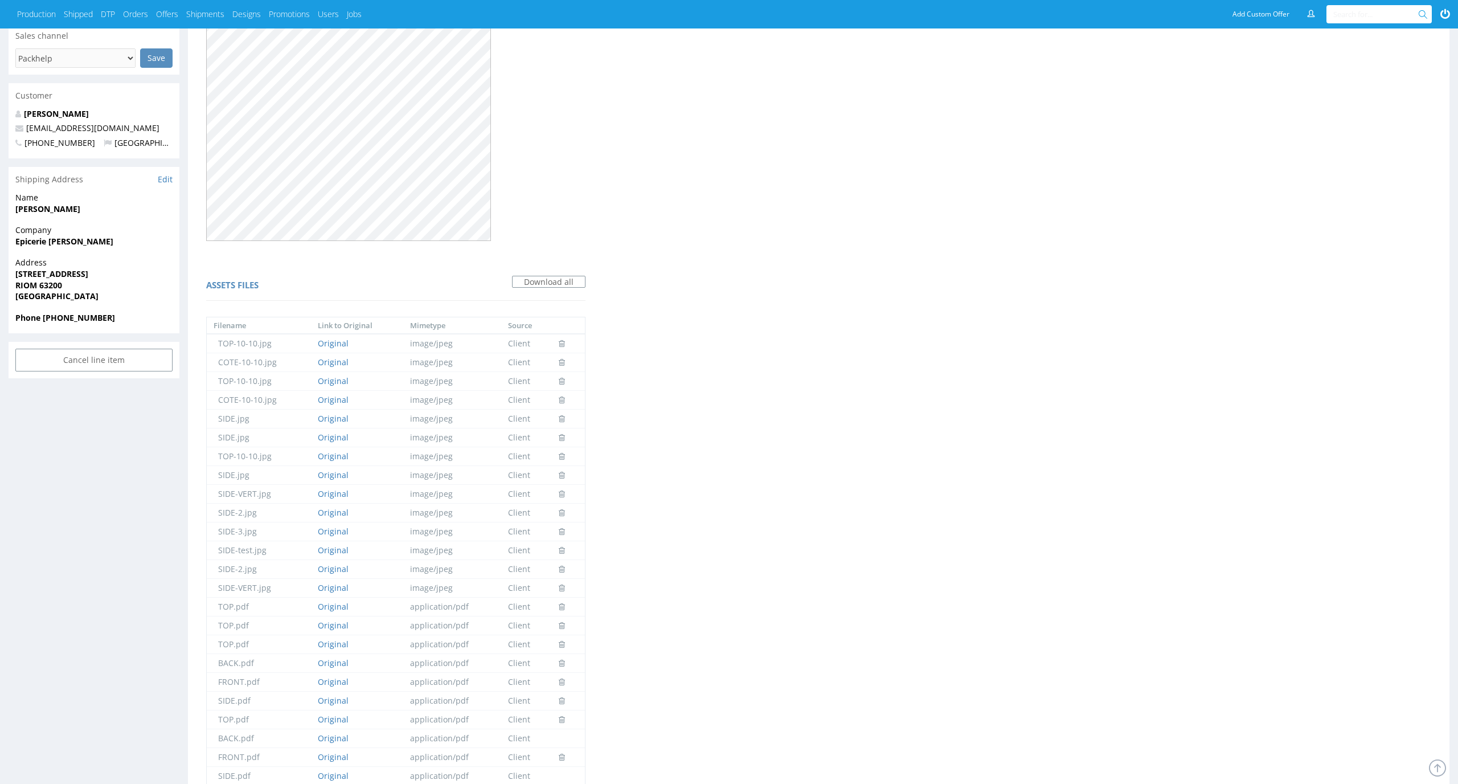
scroll to position [0, 0]
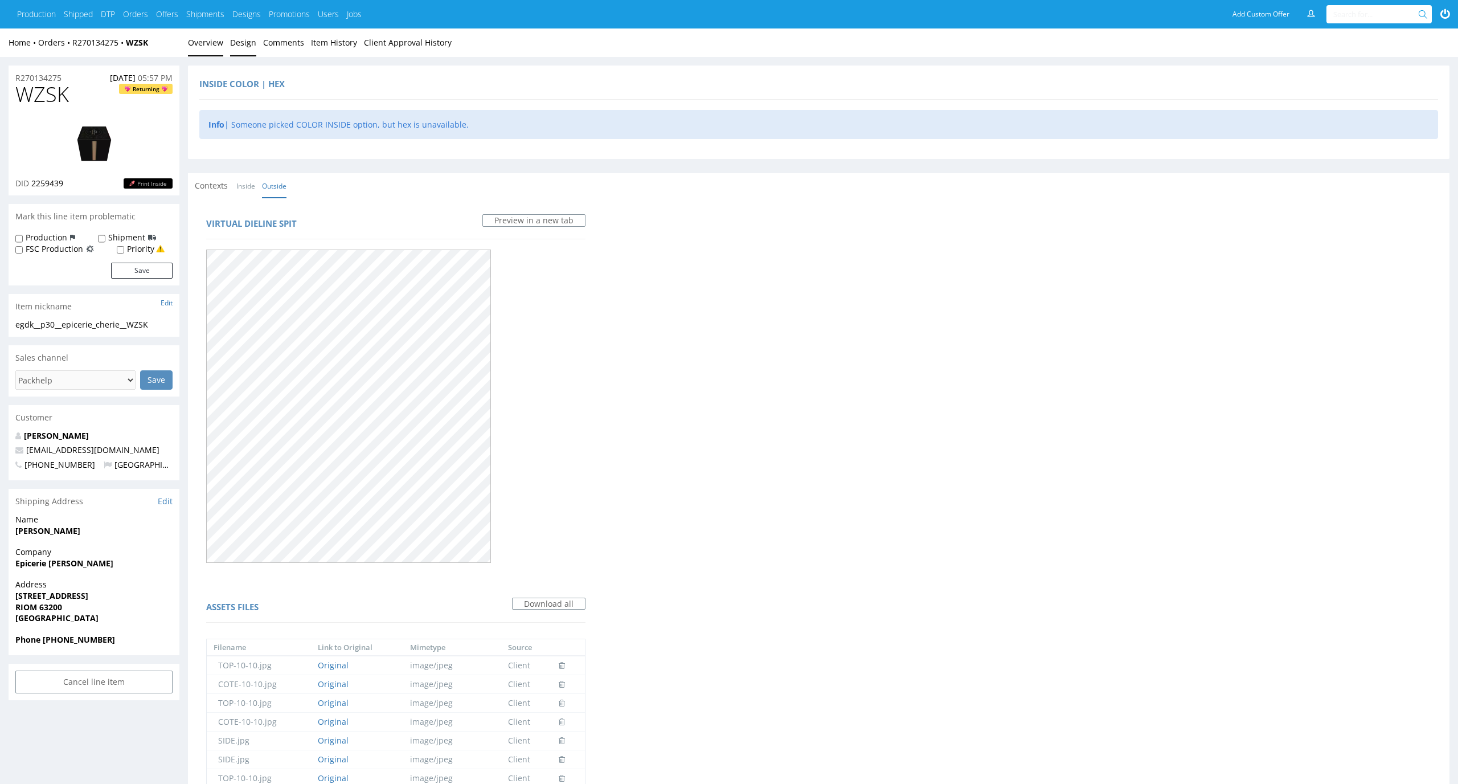
click at [207, 47] on link "Overview" at bounding box center [205, 42] width 35 height 28
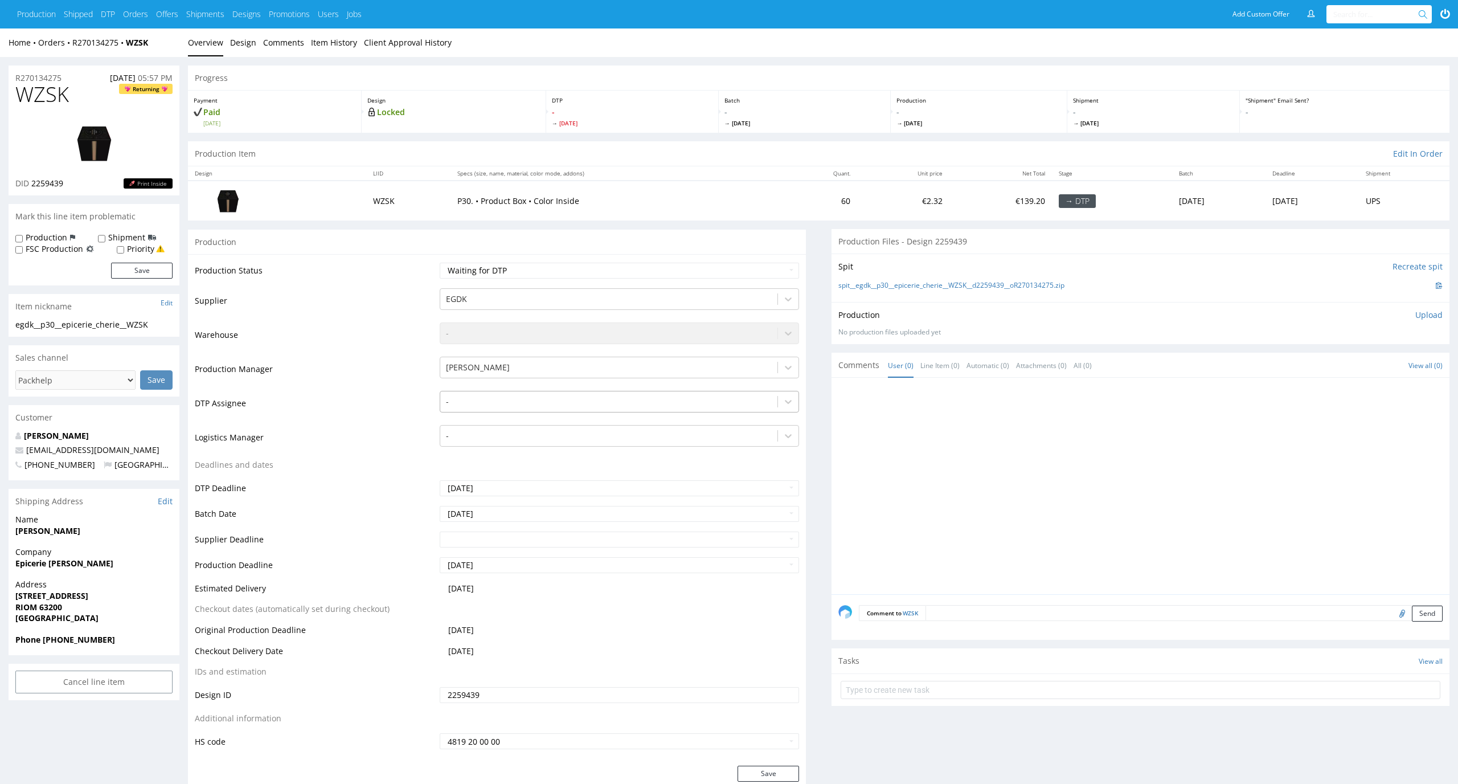
click at [606, 403] on div at bounding box center [609, 402] width 326 height 14
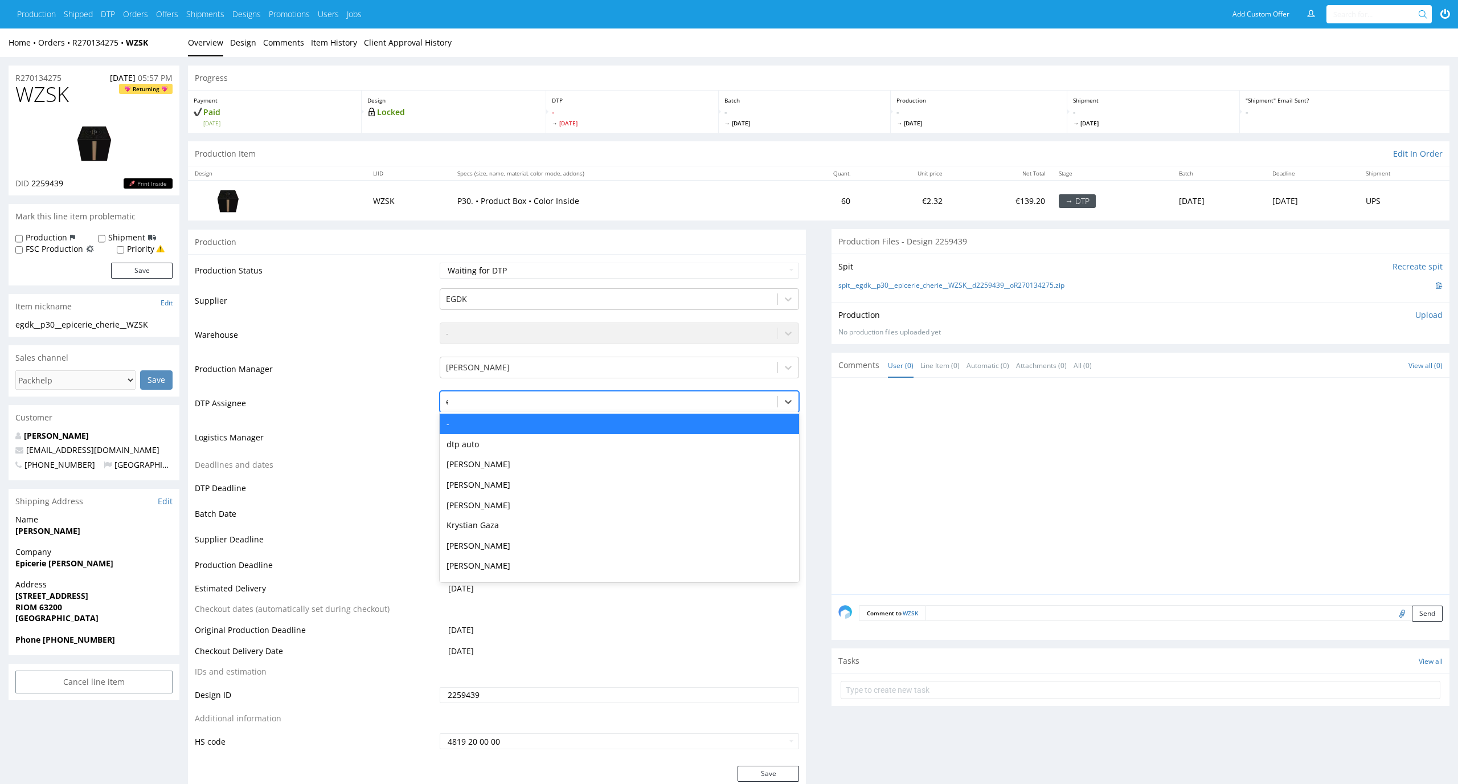
type input "el"
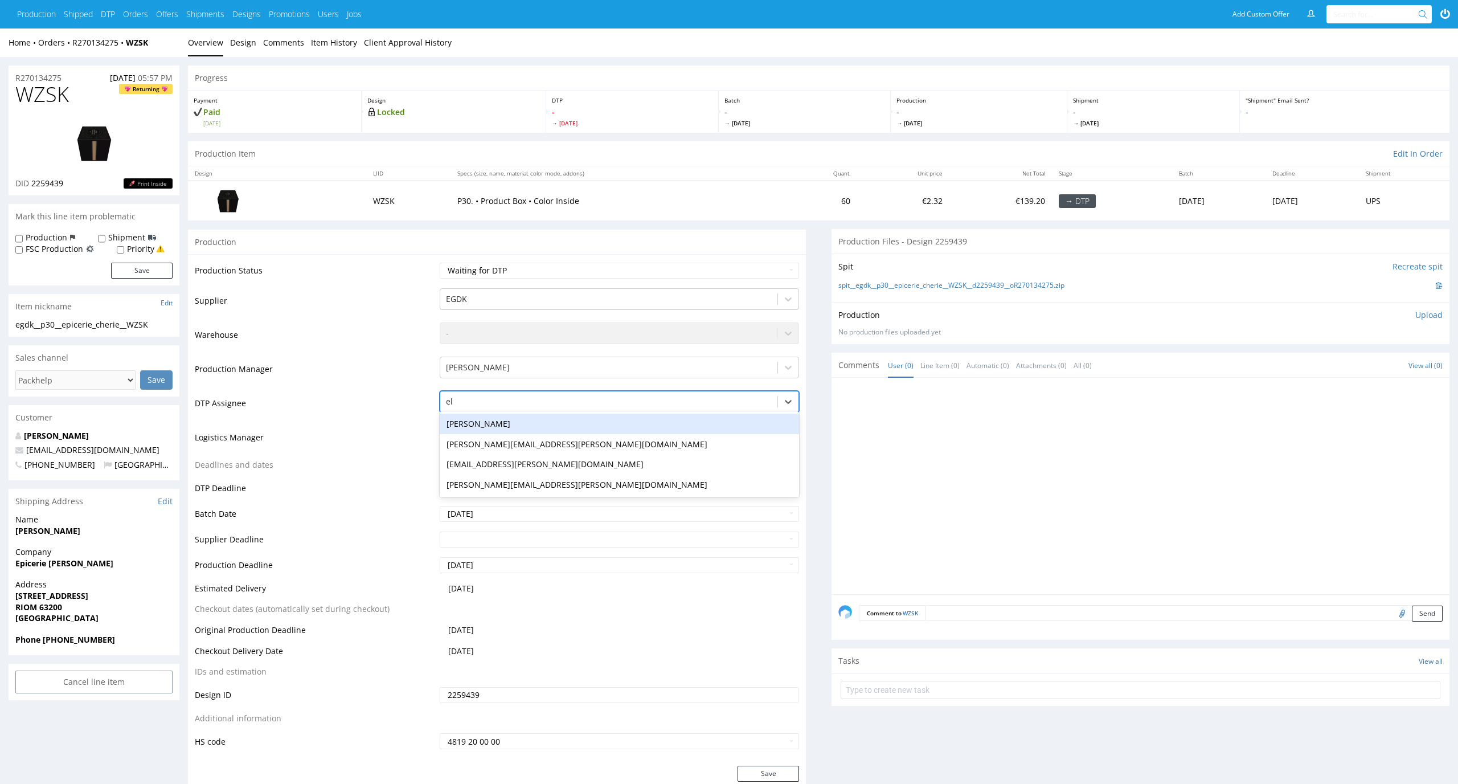
click at [636, 426] on div "[PERSON_NAME]" at bounding box center [620, 423] width 360 height 21
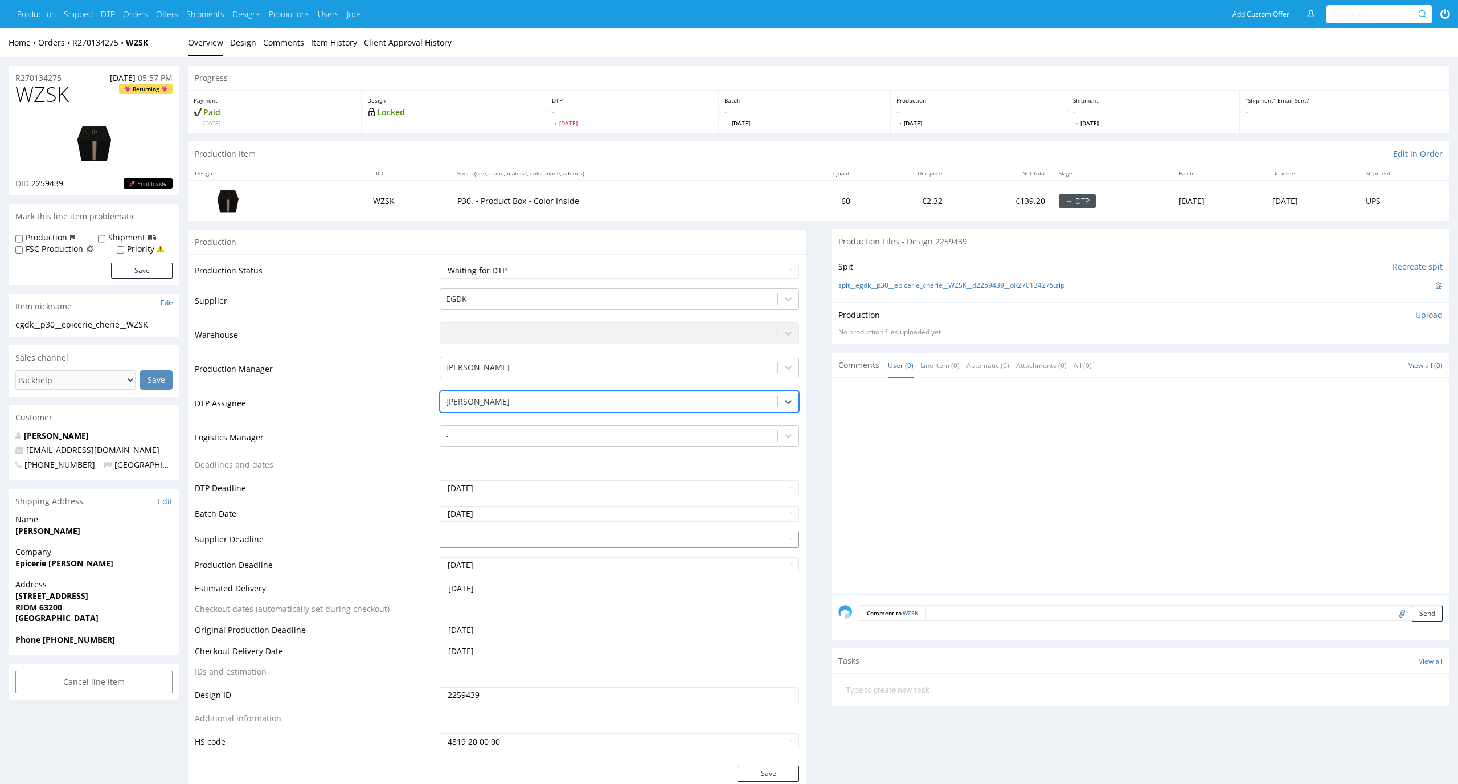
scroll to position [105, 0]
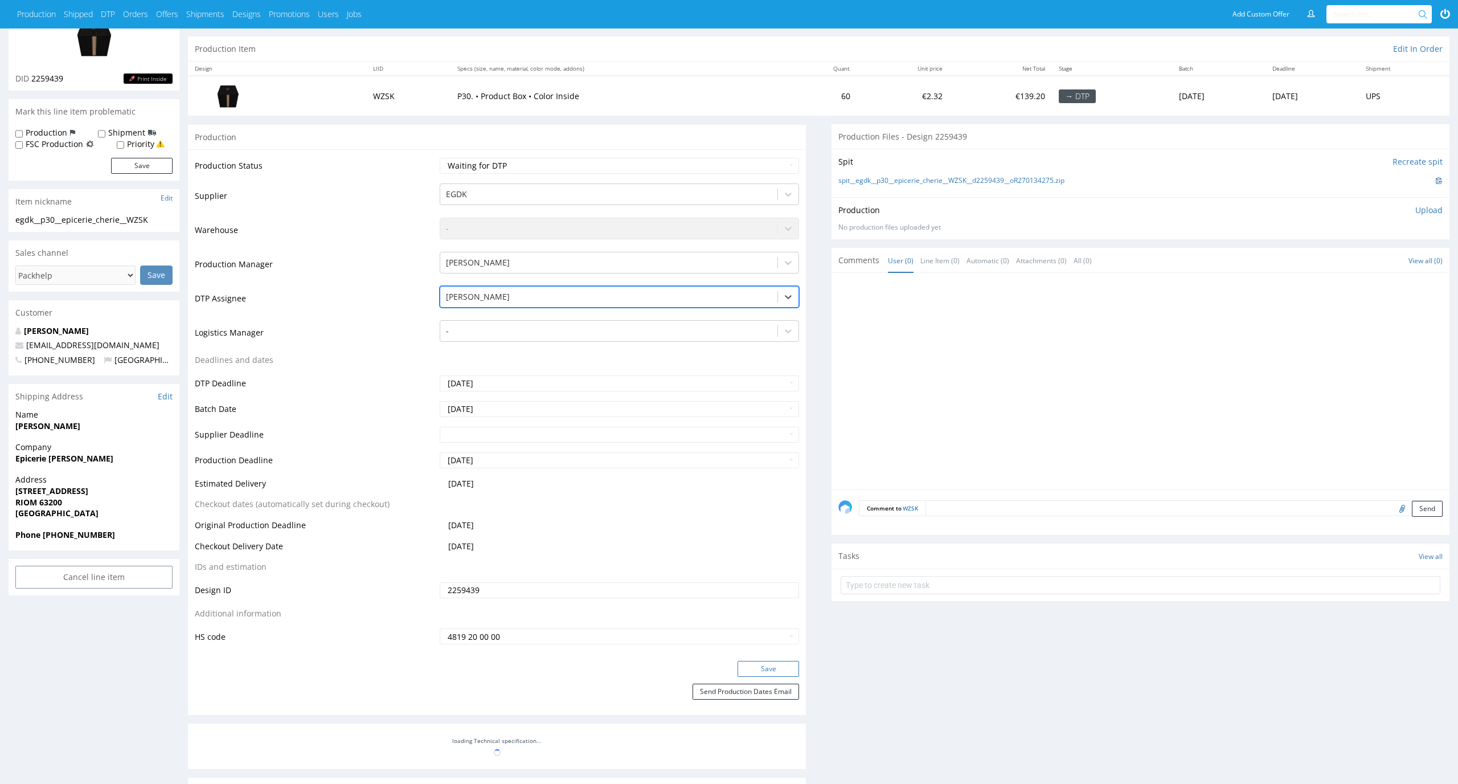
click at [754, 675] on button "Save" at bounding box center [768, 669] width 62 height 16
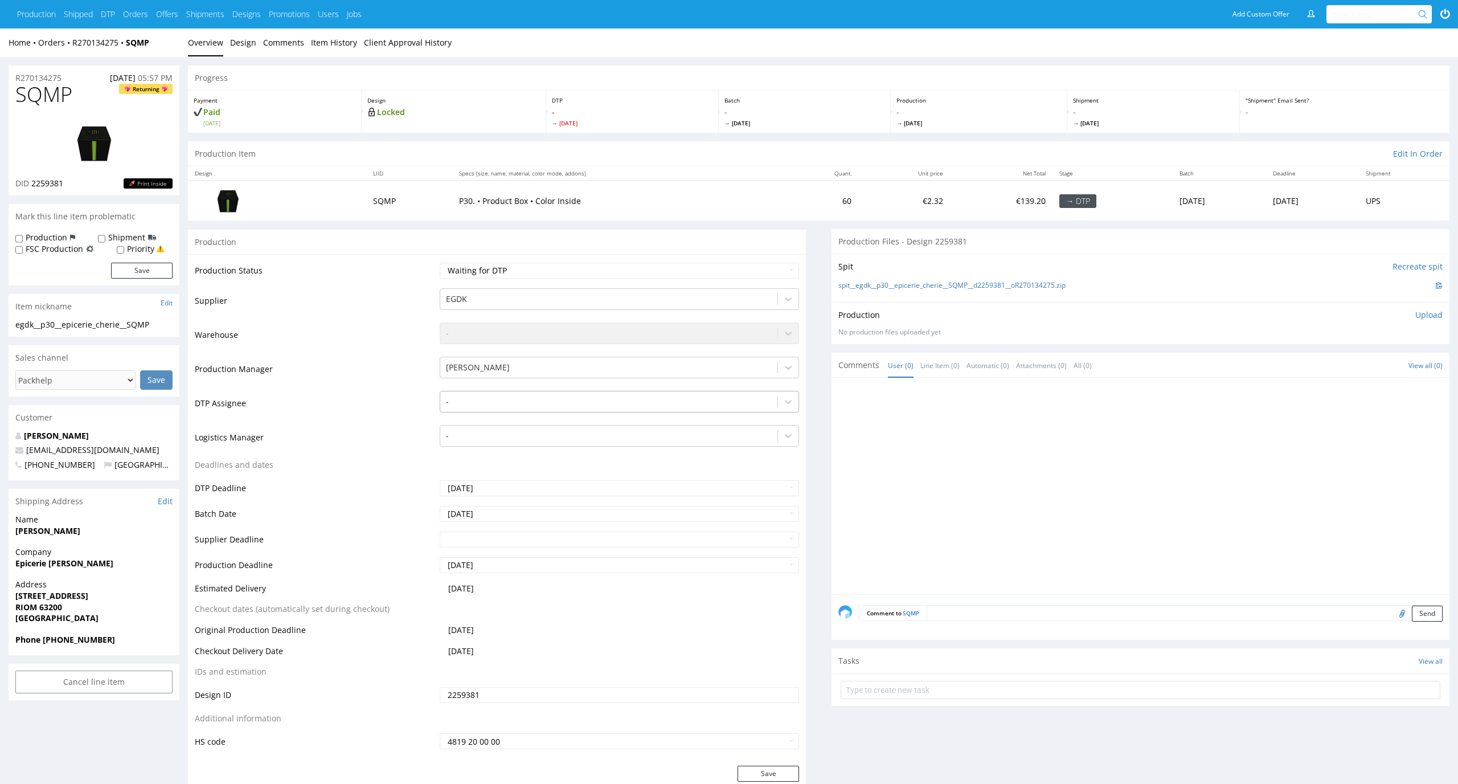
click at [543, 404] on div at bounding box center [609, 402] width 326 height 14
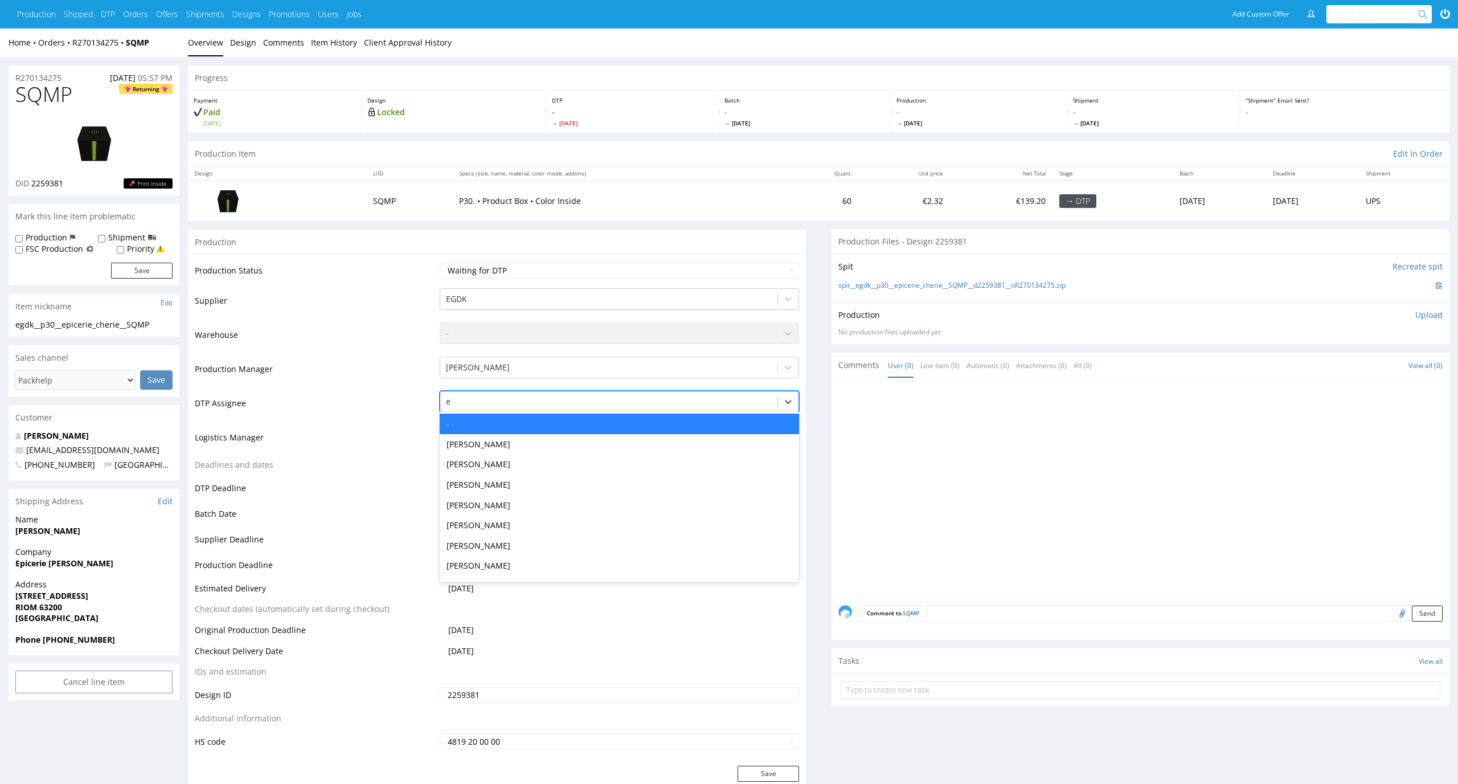
type input "el"
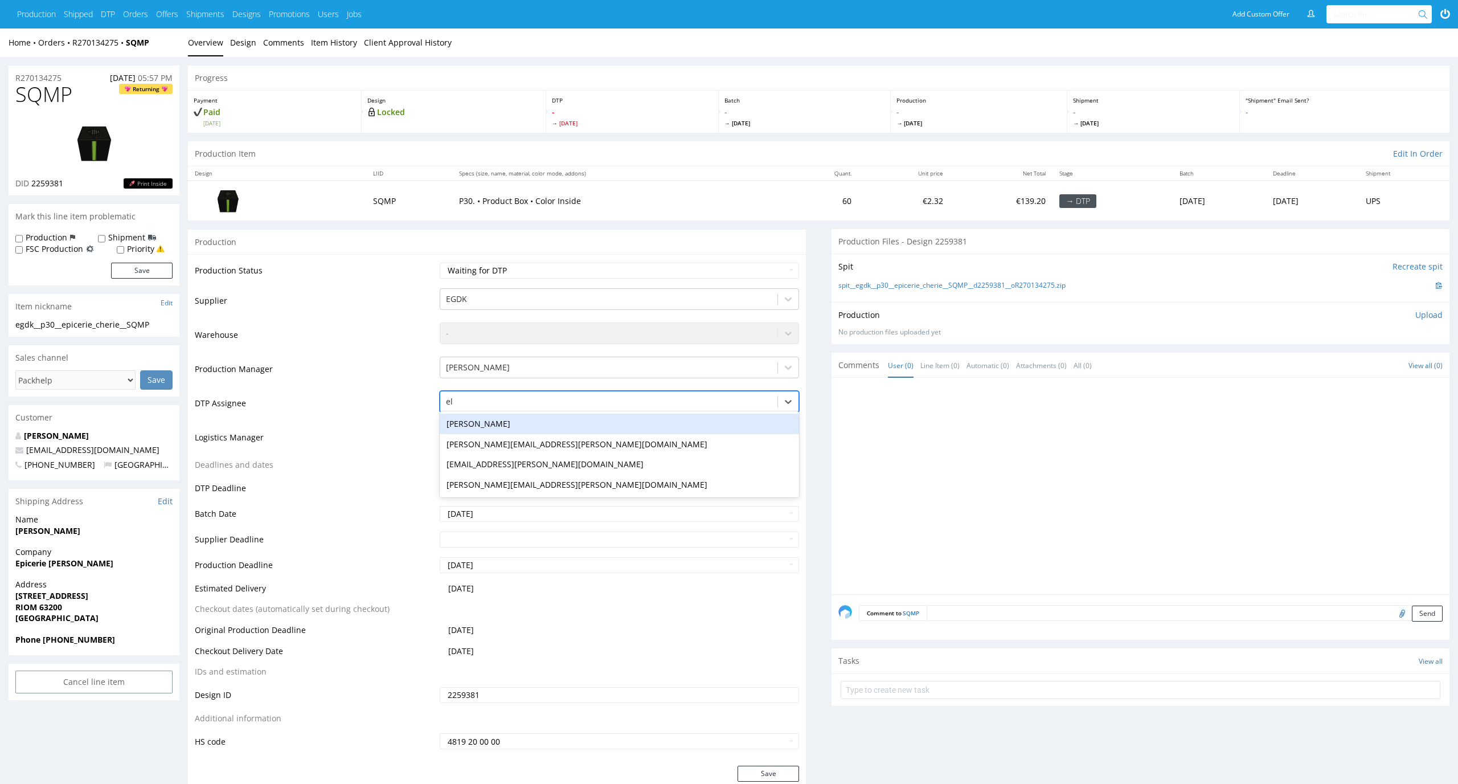
click at [535, 422] on div "[PERSON_NAME]" at bounding box center [620, 423] width 360 height 21
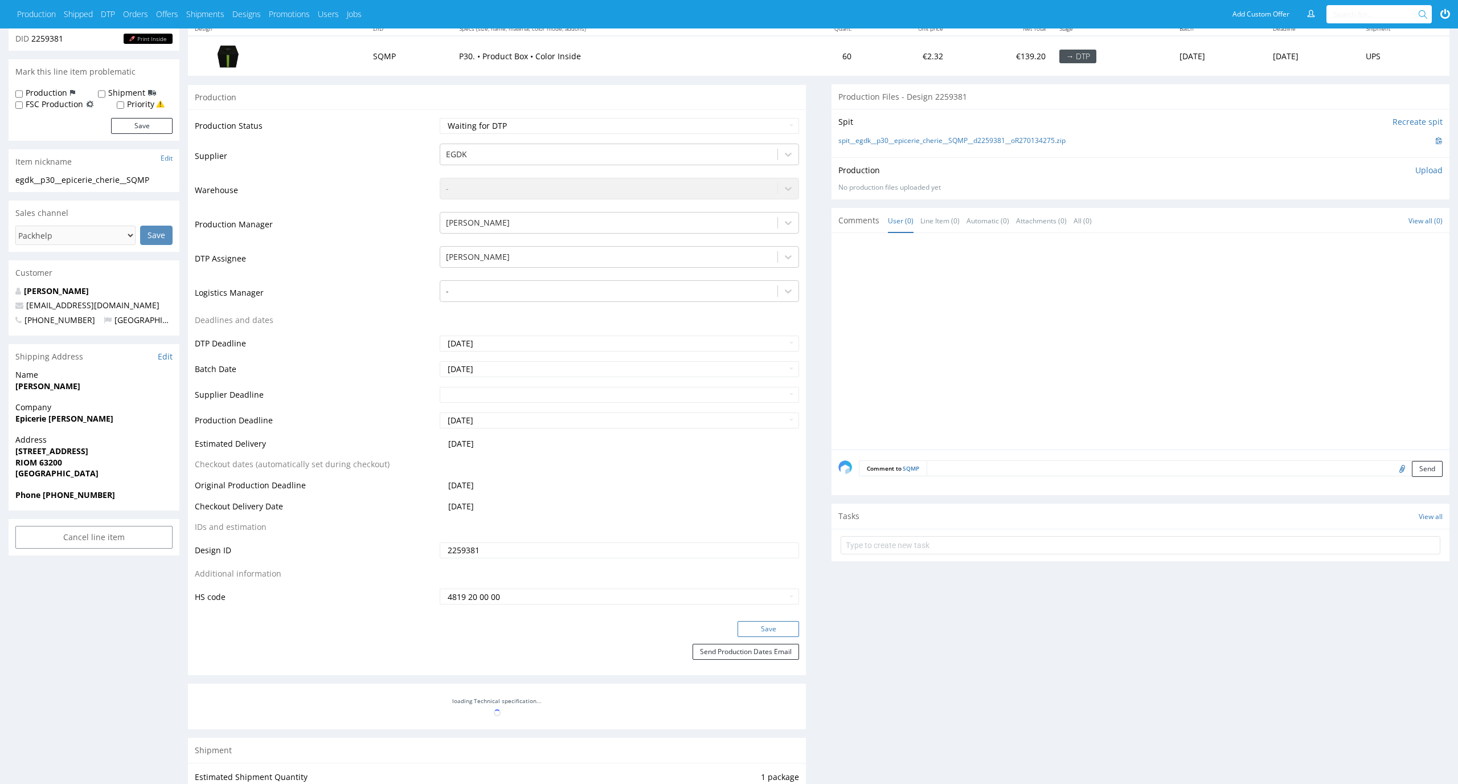
click at [767, 629] on button "Save" at bounding box center [768, 629] width 62 height 16
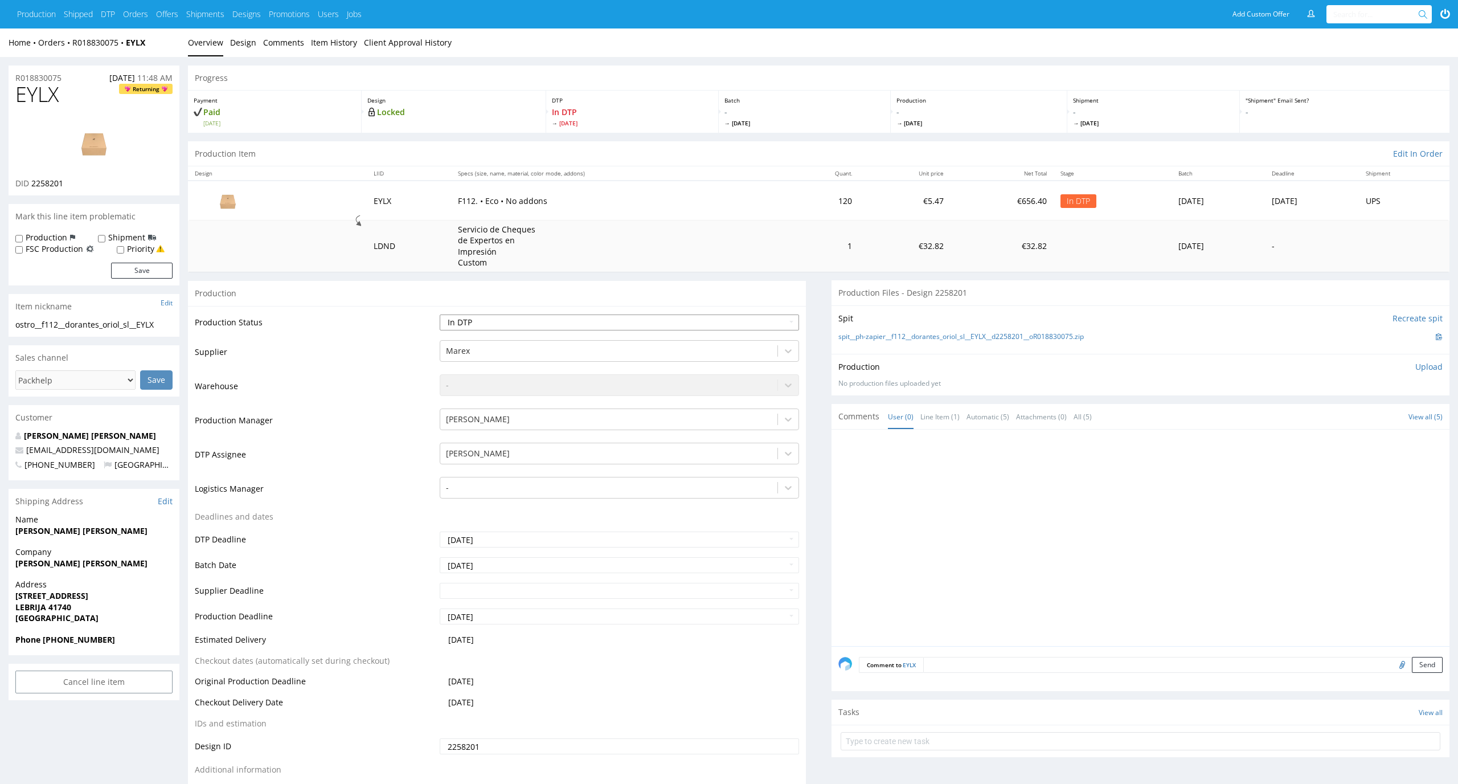
click at [700, 314] on select "Waiting for Artwork Waiting for Diecut Waiting for Mockup Waiting for DTP Waiti…" at bounding box center [620, 322] width 360 height 16
select select "dtp_waiting_for_check"
click at [440, 314] on select "Waiting for Artwork Waiting for Diecut Waiting for Mockup Waiting for DTP Waiti…" at bounding box center [620, 322] width 360 height 16
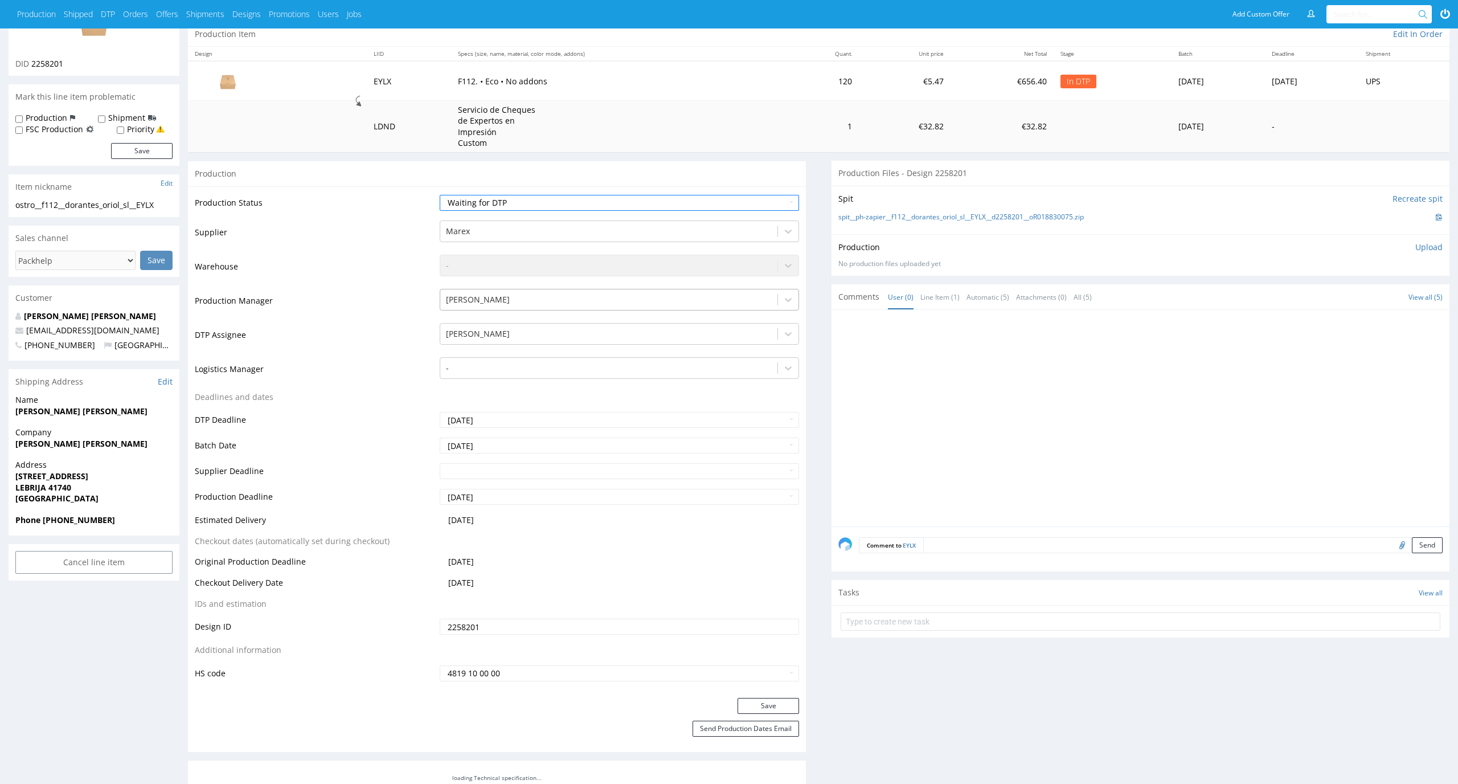
scroll to position [263, 0]
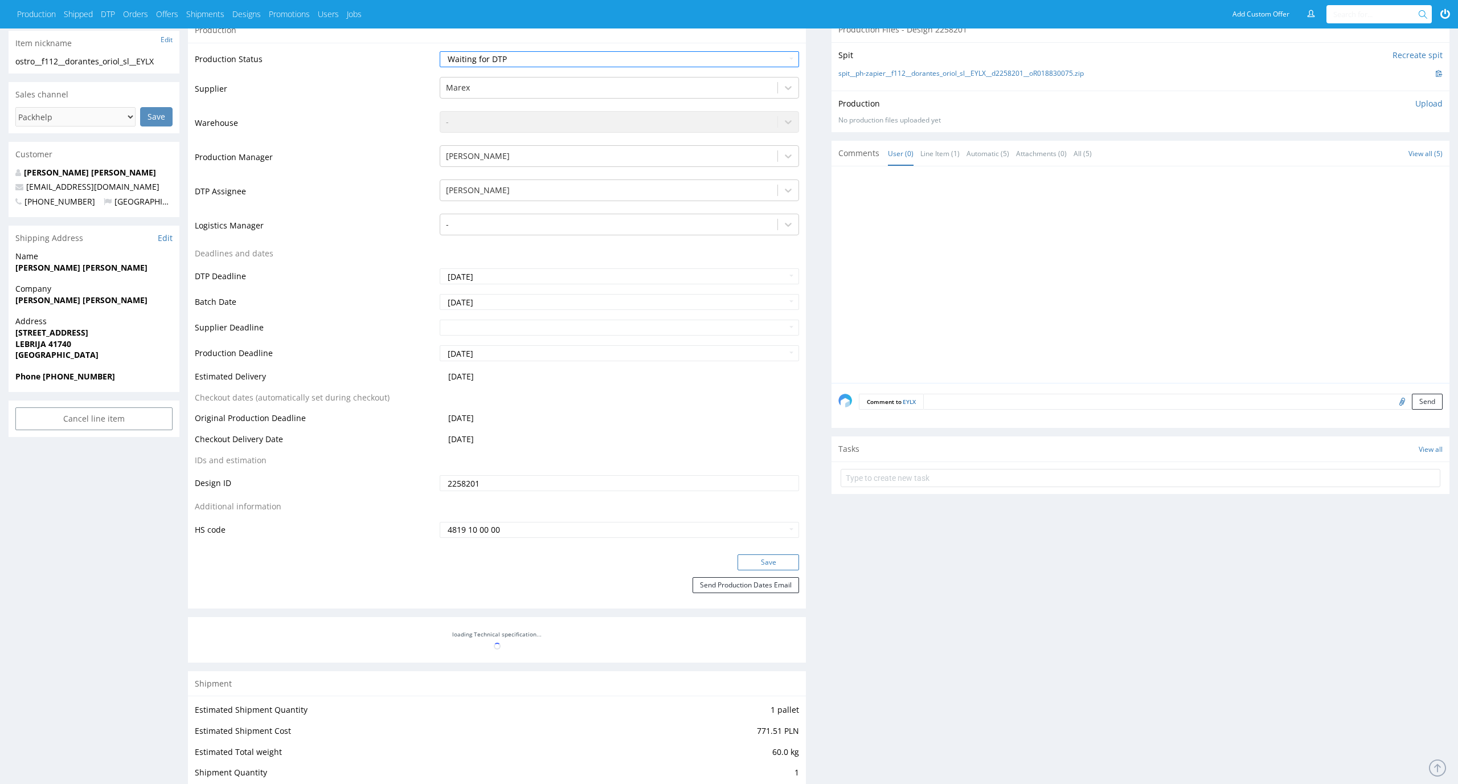
click at [773, 559] on button "Save" at bounding box center [768, 562] width 62 height 16
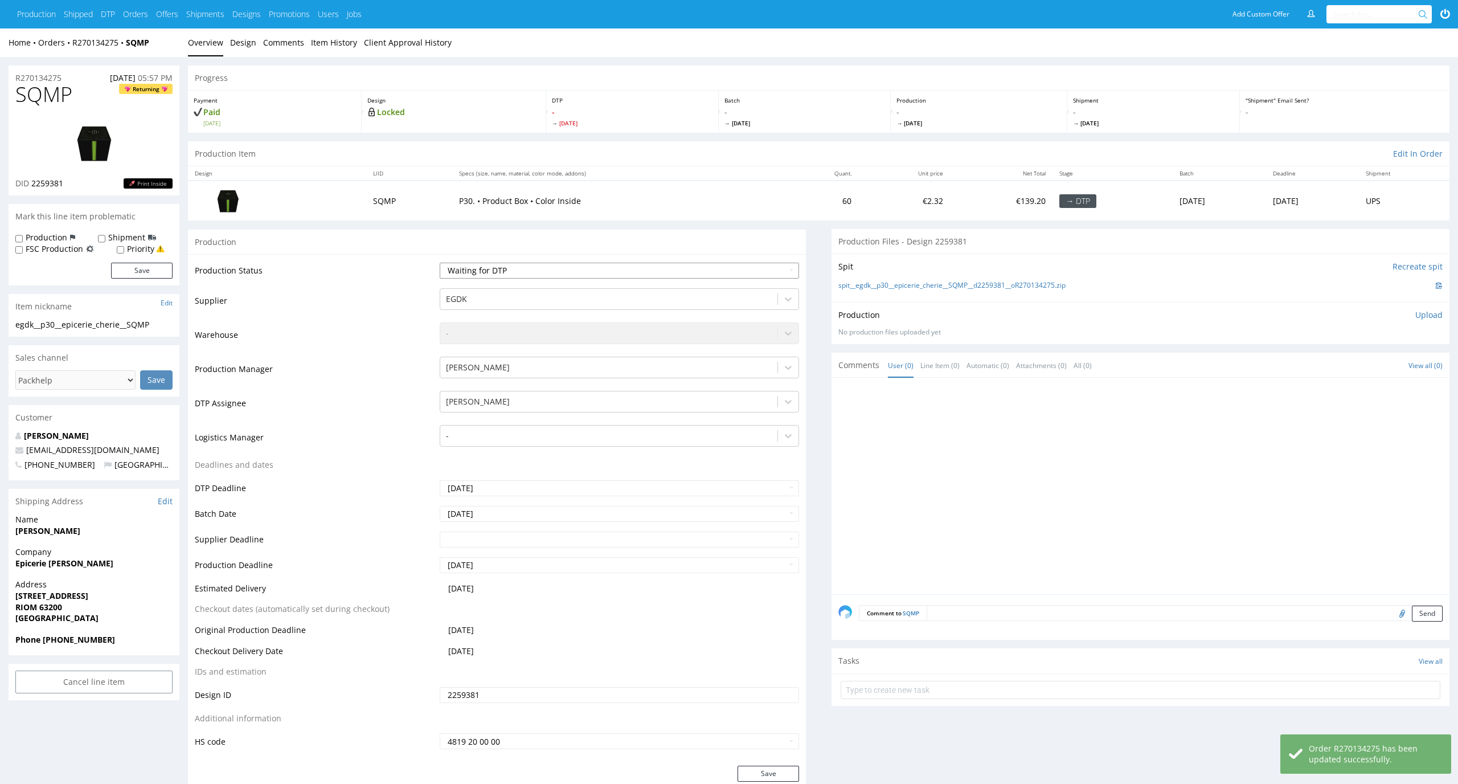
click at [572, 276] on select "Waiting for Artwork Waiting for Diecut Waiting for Mockup Waiting for DTP Waiti…" at bounding box center [620, 271] width 360 height 16
select select "dtp_in_process"
click at [440, 263] on select "Waiting for Artwork Waiting for Diecut Waiting for Mockup Waiting for DTP Waiti…" at bounding box center [620, 271] width 360 height 16
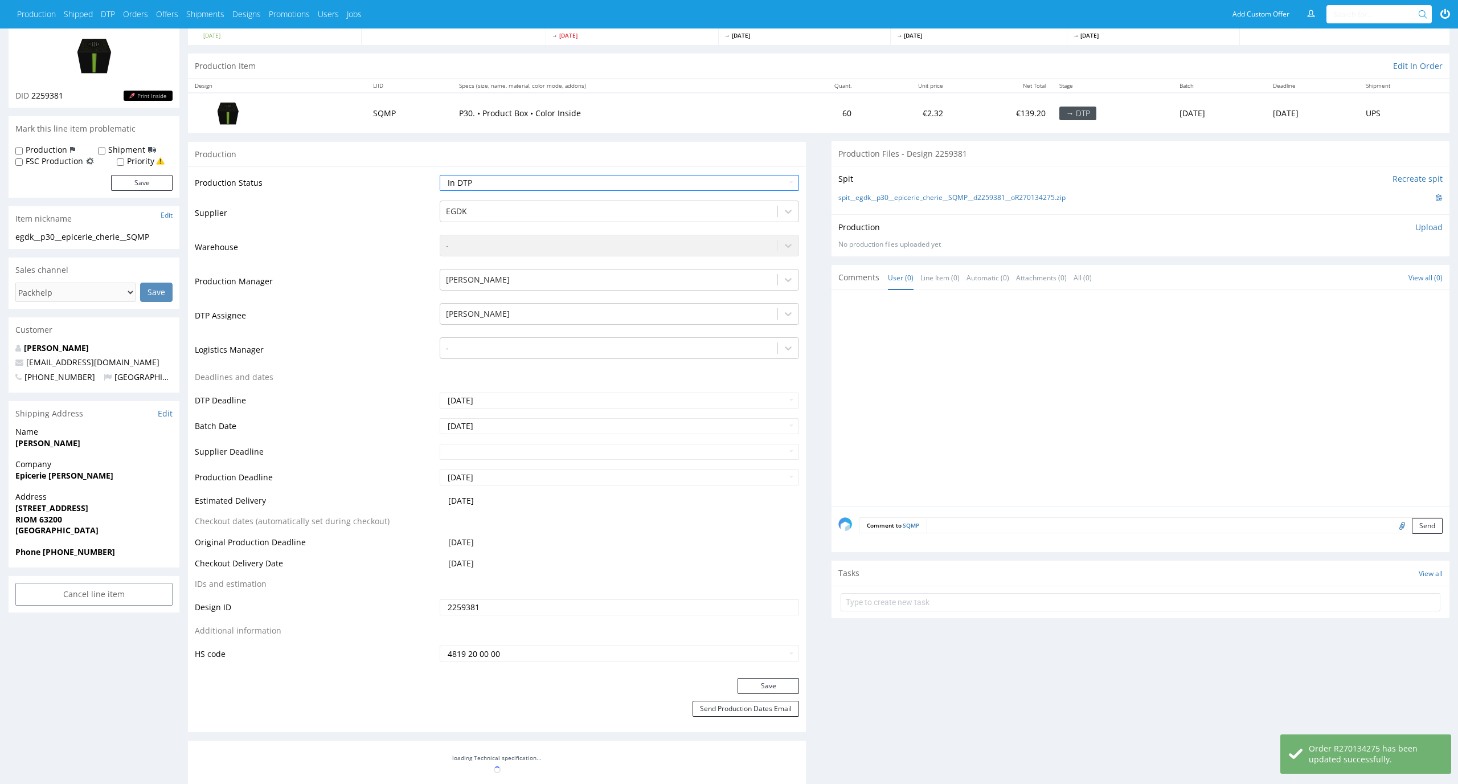
scroll to position [140, 0]
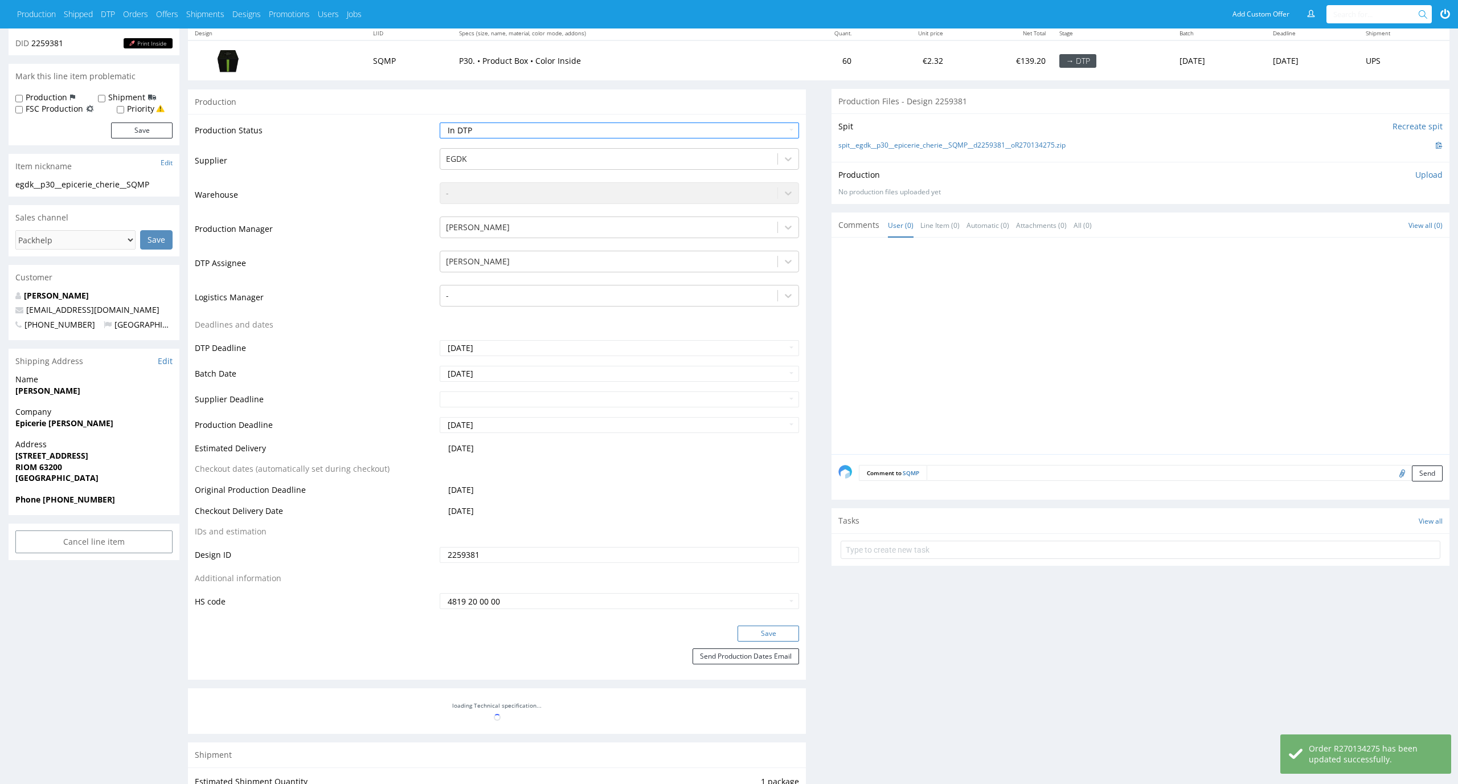
click at [790, 636] on button "Save" at bounding box center [768, 633] width 62 height 16
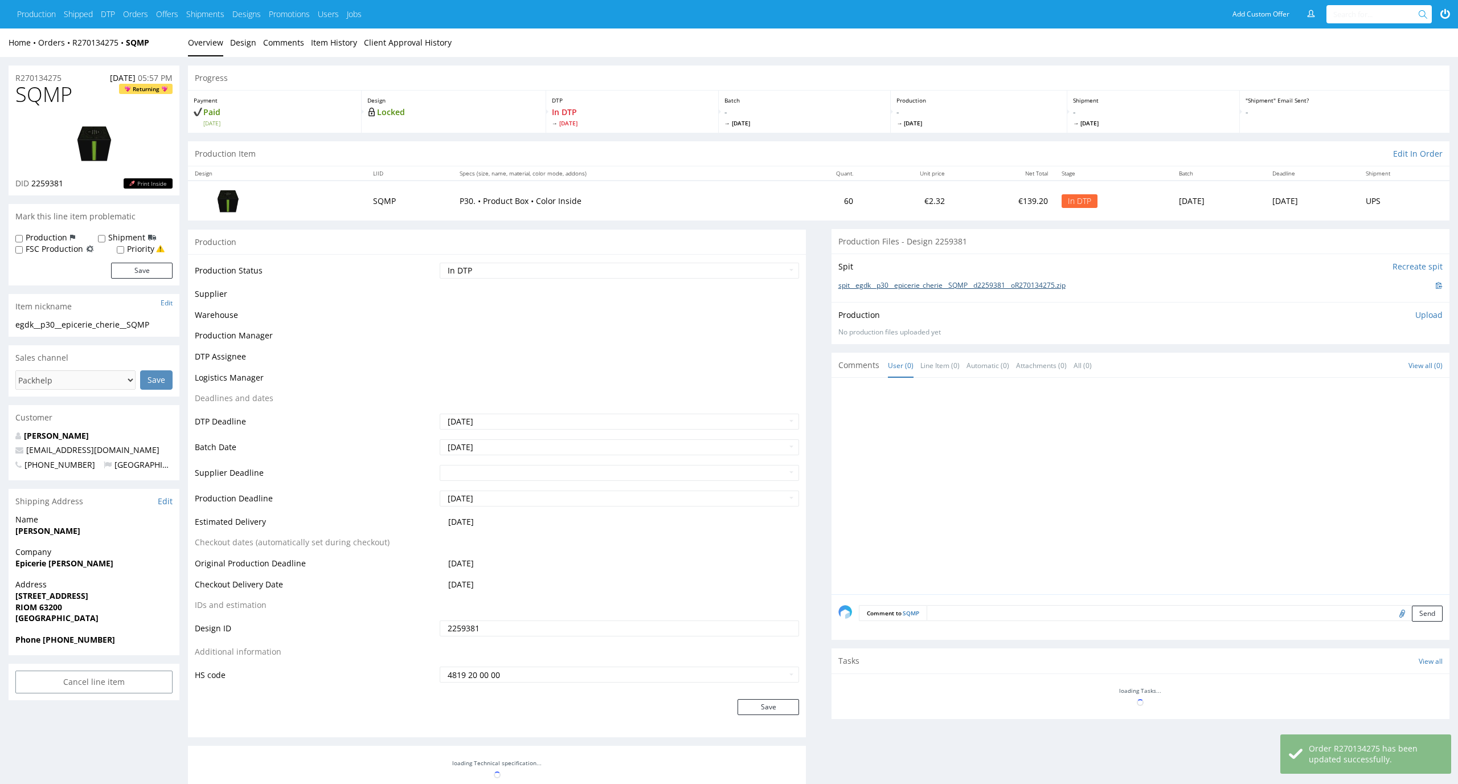
click at [916, 281] on link "spit__egdk__p30__epicerie_cherie__SQMP__d2259381__oR270134275.zip" at bounding box center [951, 286] width 227 height 10
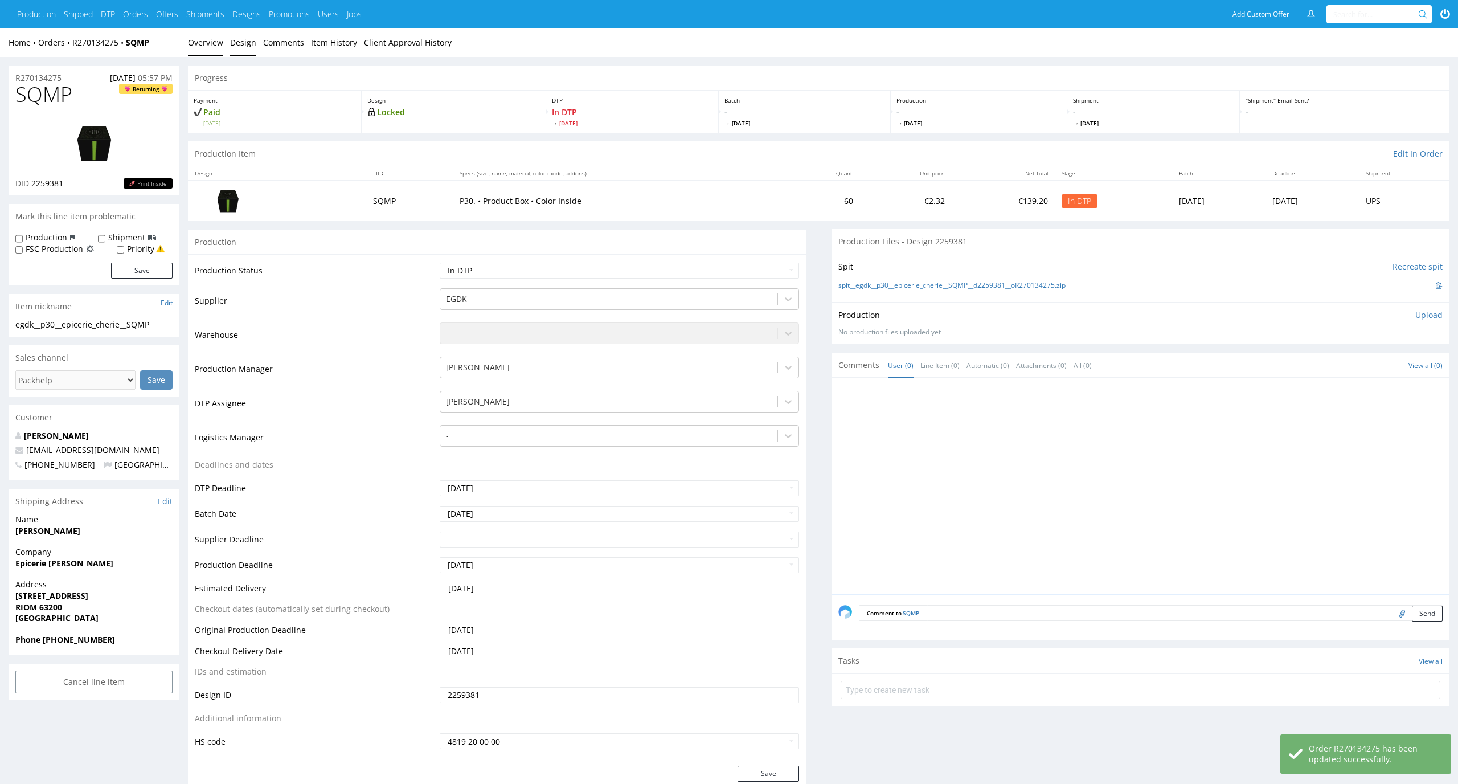
click at [233, 36] on link "Design" at bounding box center [243, 42] width 26 height 28
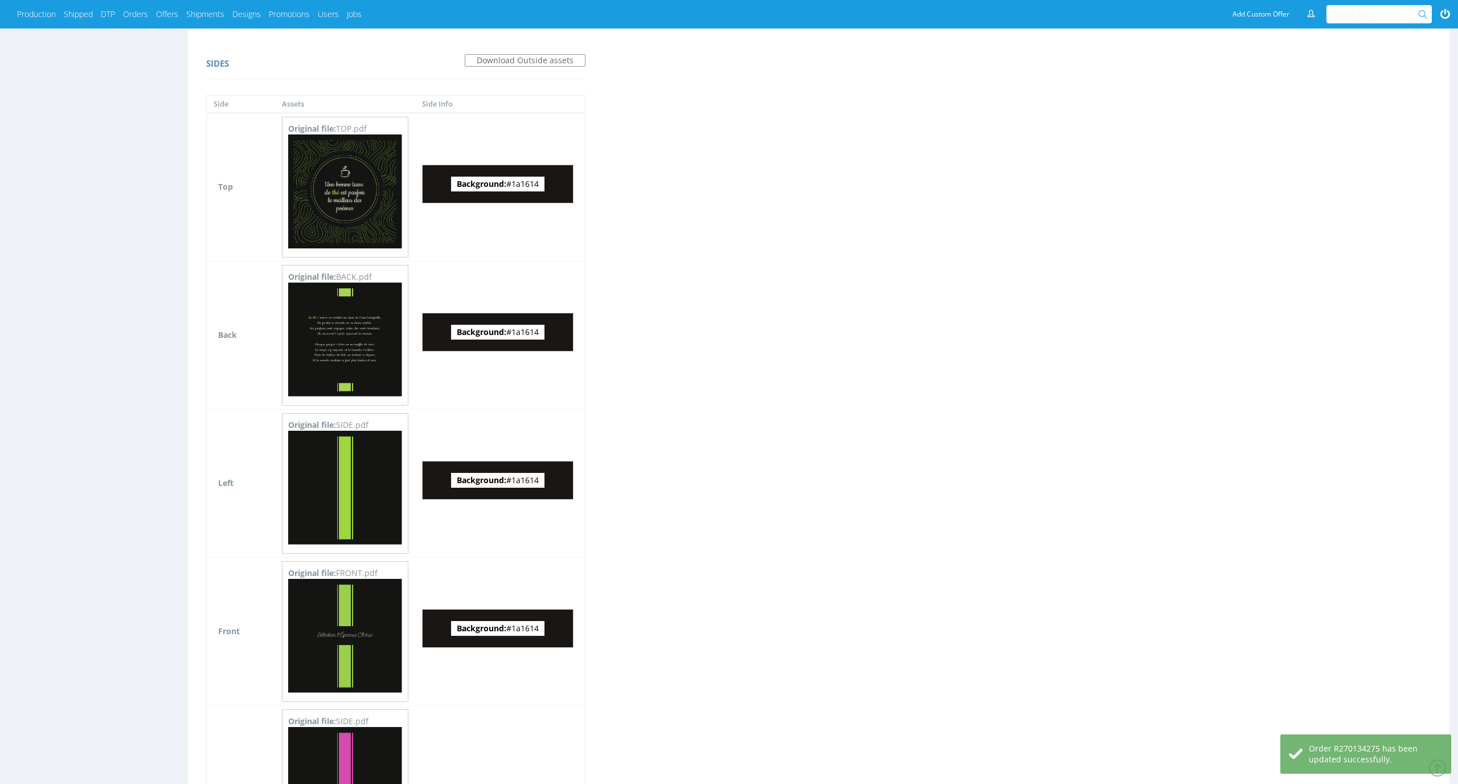
scroll to position [983, 0]
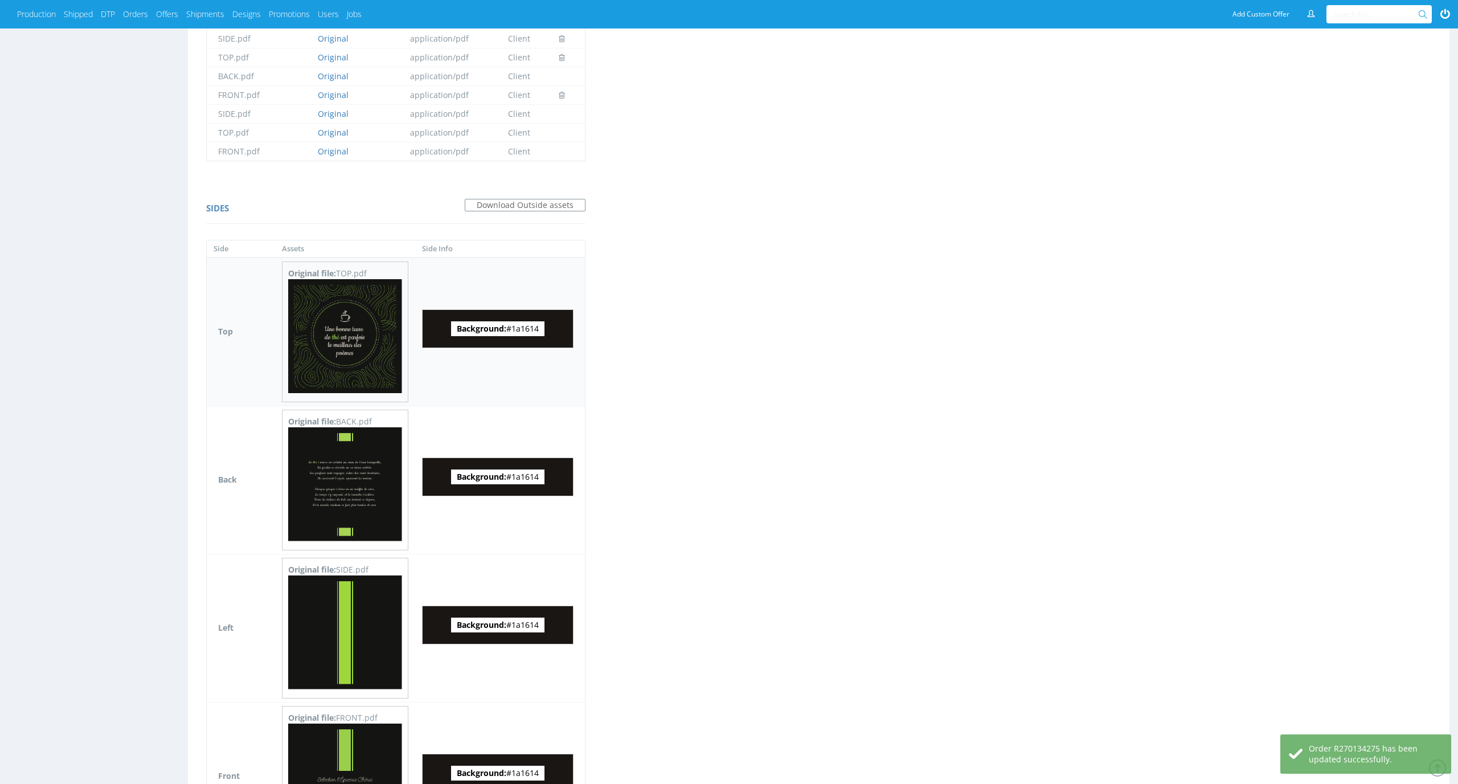
click at [346, 338] on img at bounding box center [345, 336] width 114 height 114
click at [368, 449] on img at bounding box center [345, 484] width 114 height 114
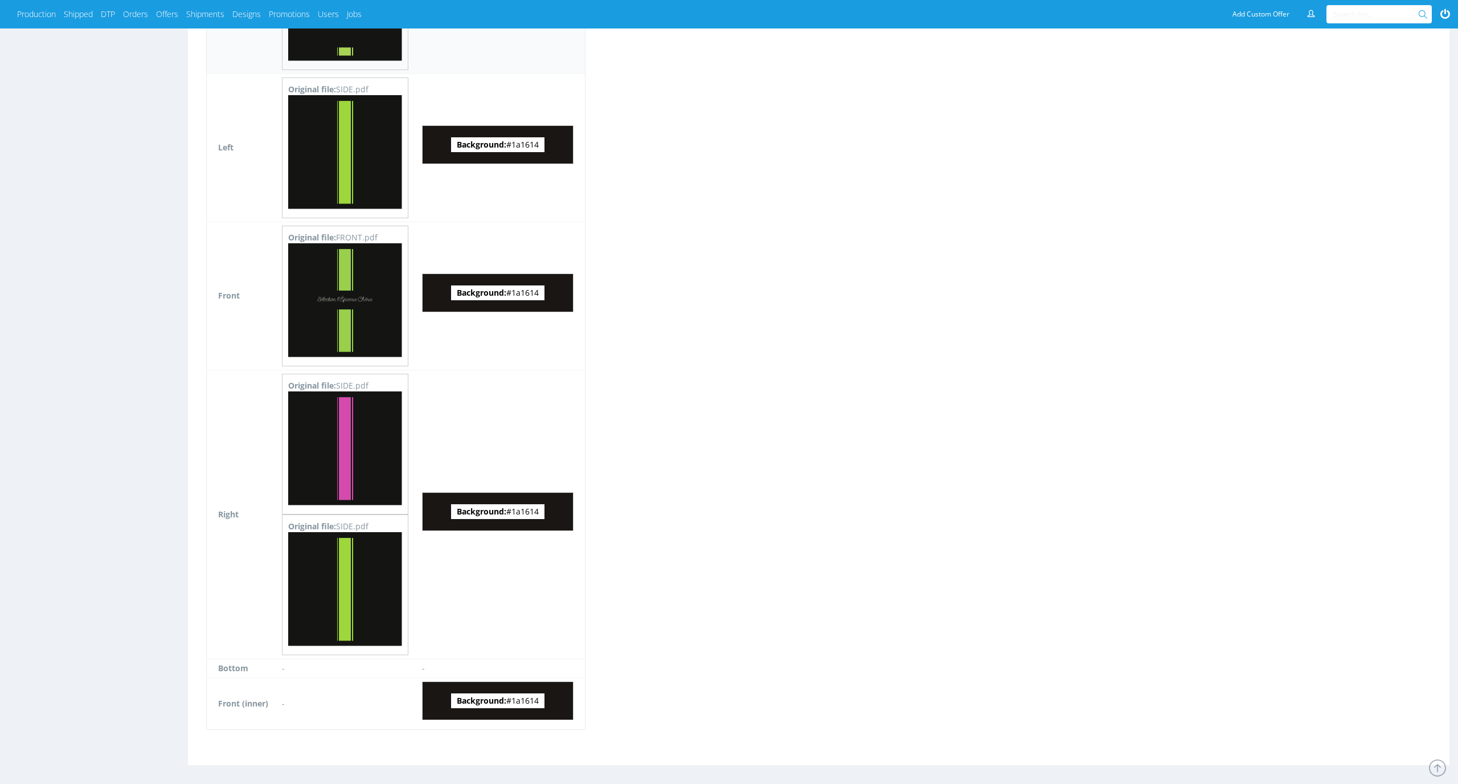
scroll to position [1431, 0]
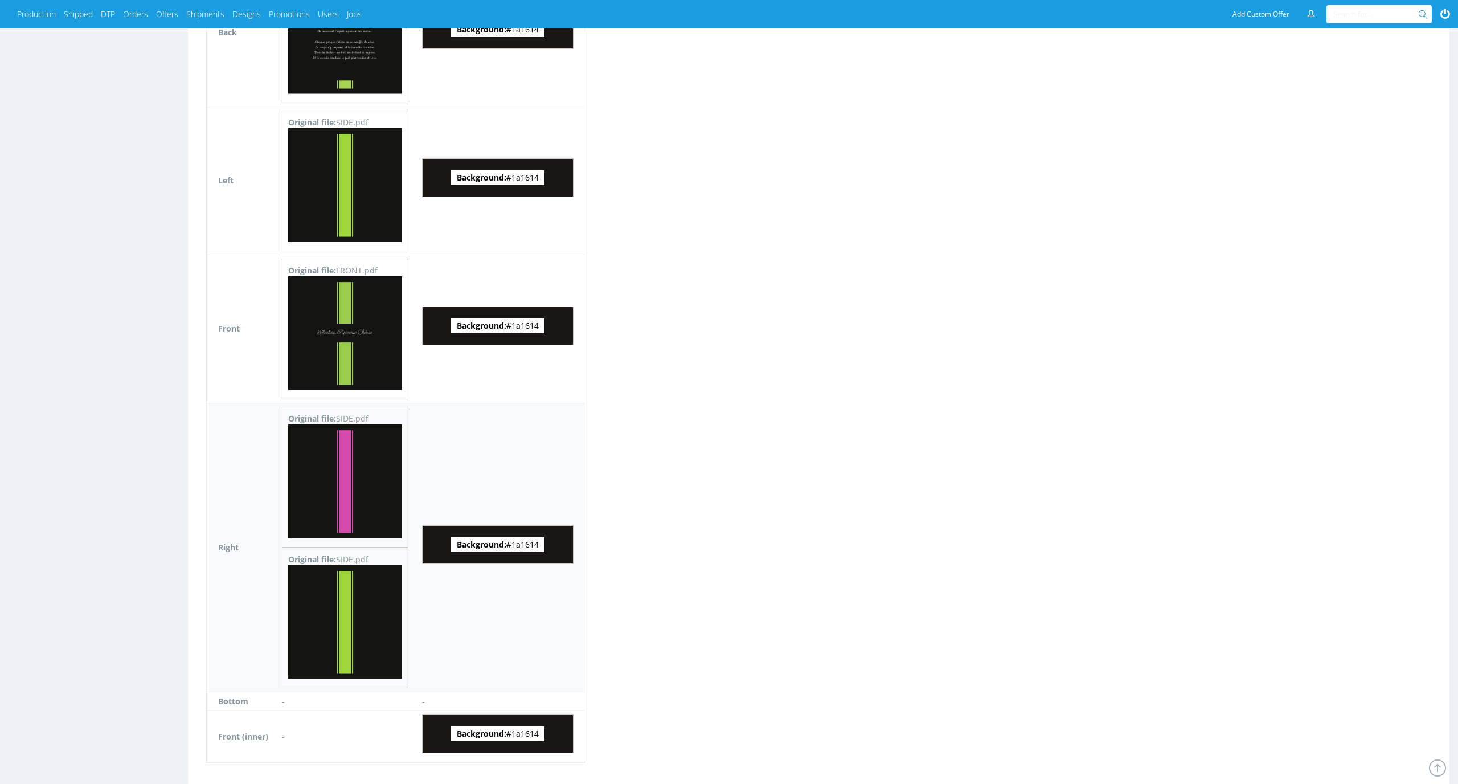
click at [370, 600] on img at bounding box center [345, 622] width 114 height 114
click at [361, 321] on img at bounding box center [345, 333] width 114 height 114
click at [347, 456] on img at bounding box center [345, 481] width 114 height 114
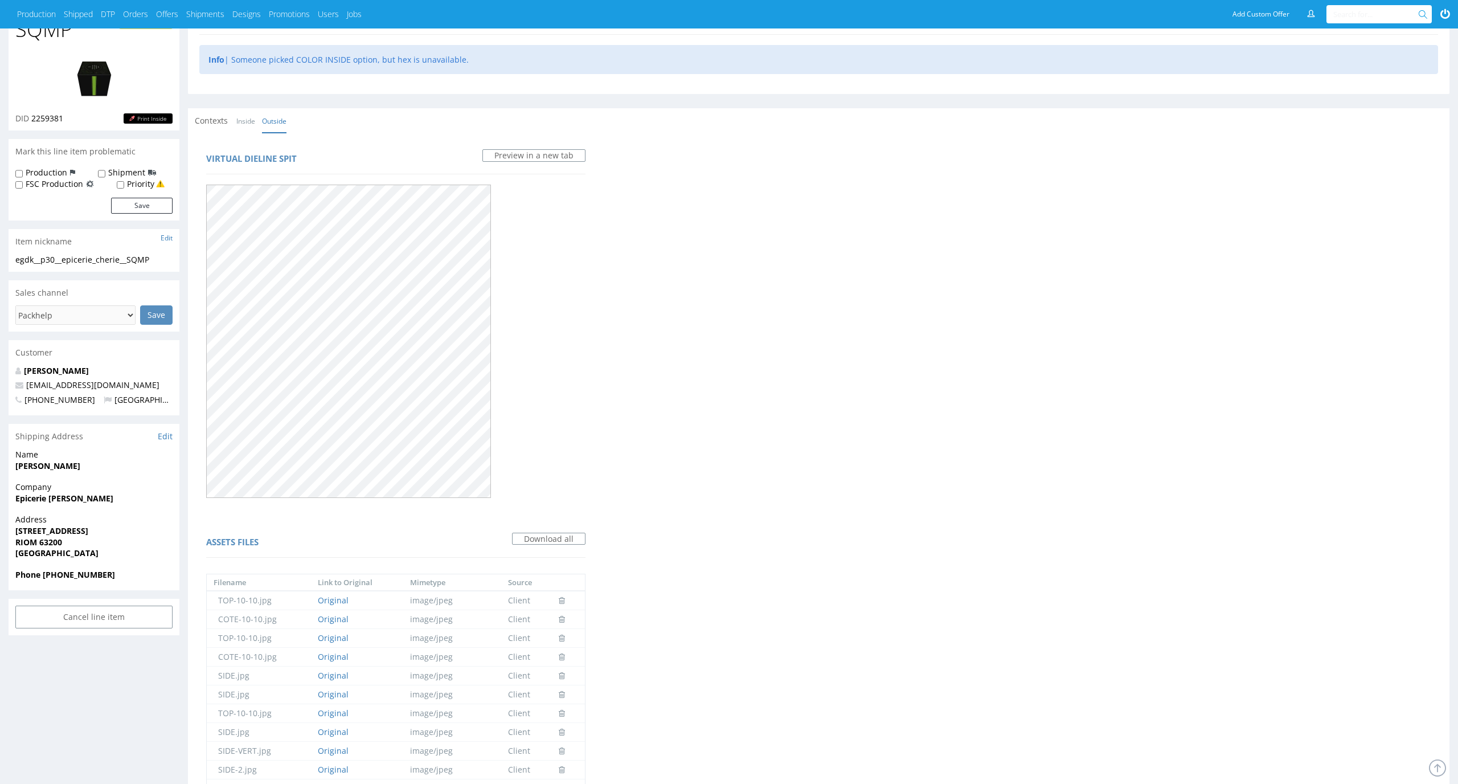
scroll to position [0, 0]
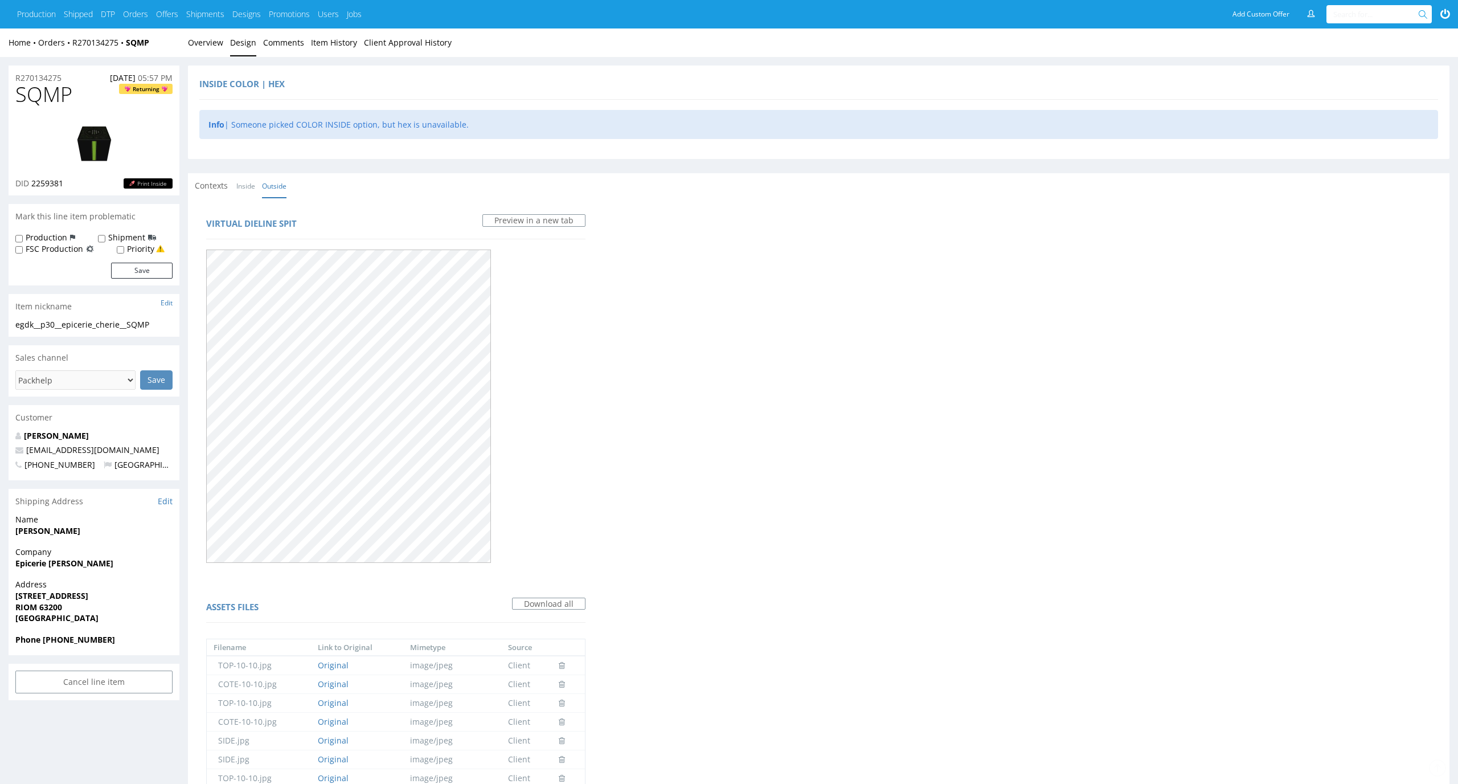
click at [220, 34] on link "Overview" at bounding box center [205, 42] width 35 height 28
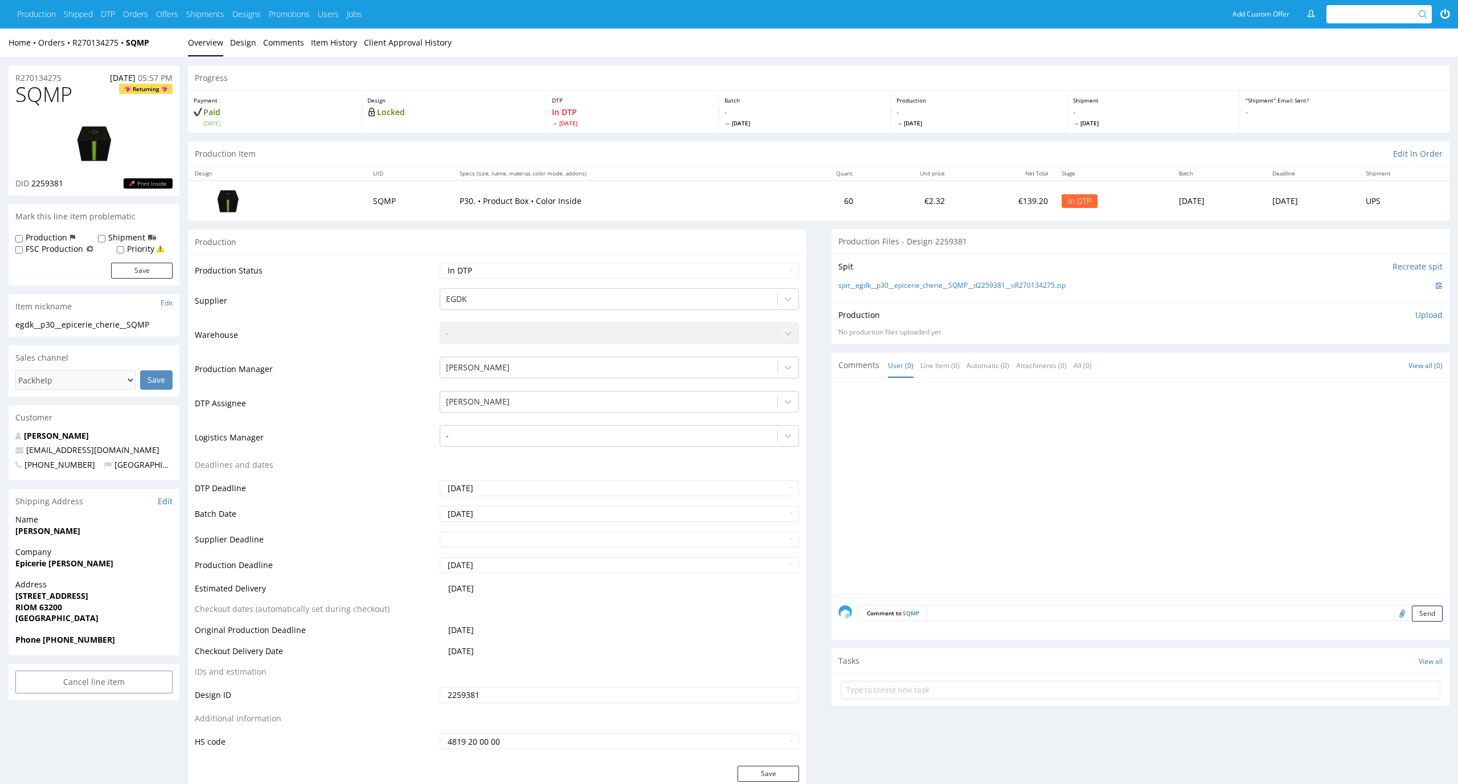
click at [1429, 313] on p "Upload" at bounding box center [1428, 314] width 27 height 11
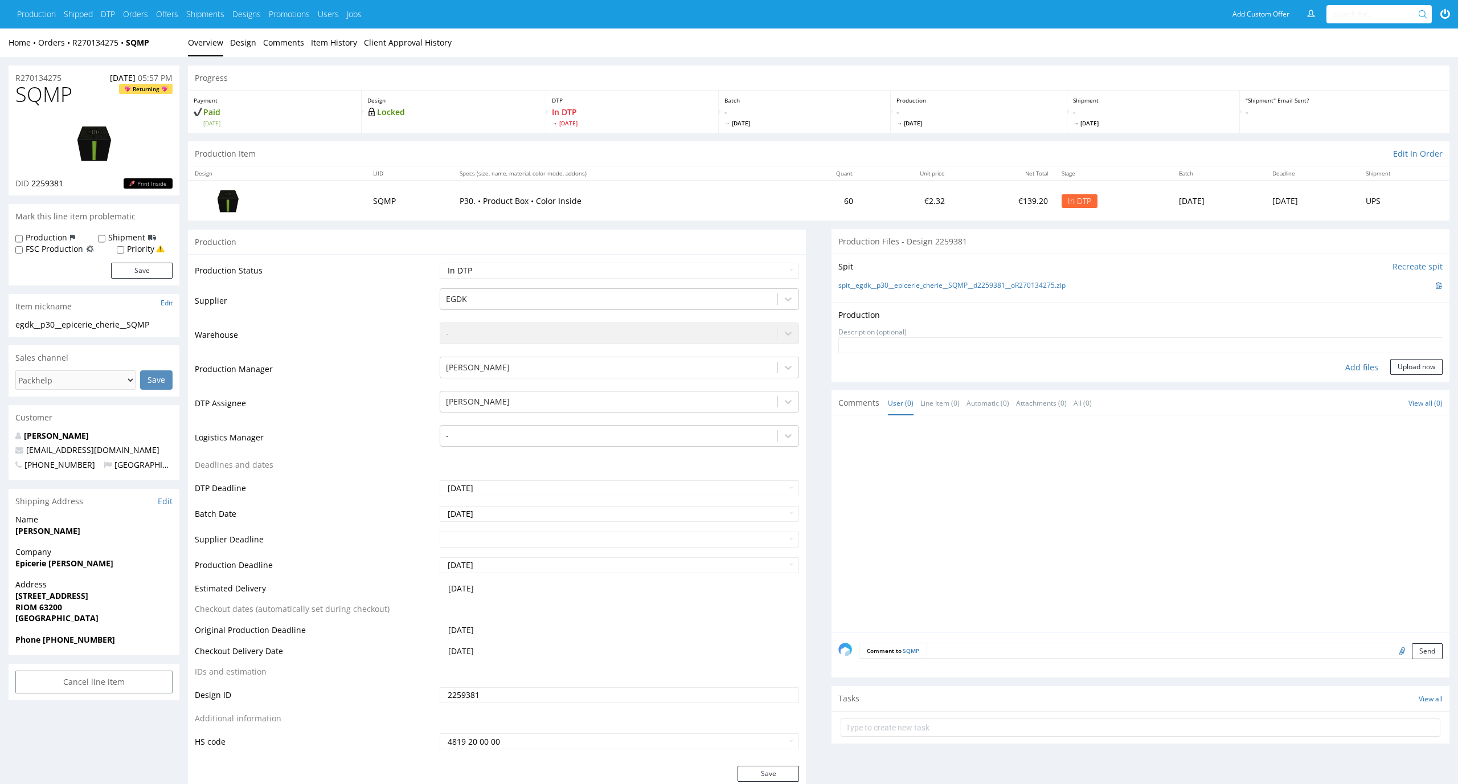
click at [1356, 372] on div "Add files" at bounding box center [1361, 367] width 57 height 17
type input "C:\fakepath\egdk__p30__epicerie_cherie__SQMP__d2259381__oR270134275__latest__ou…"
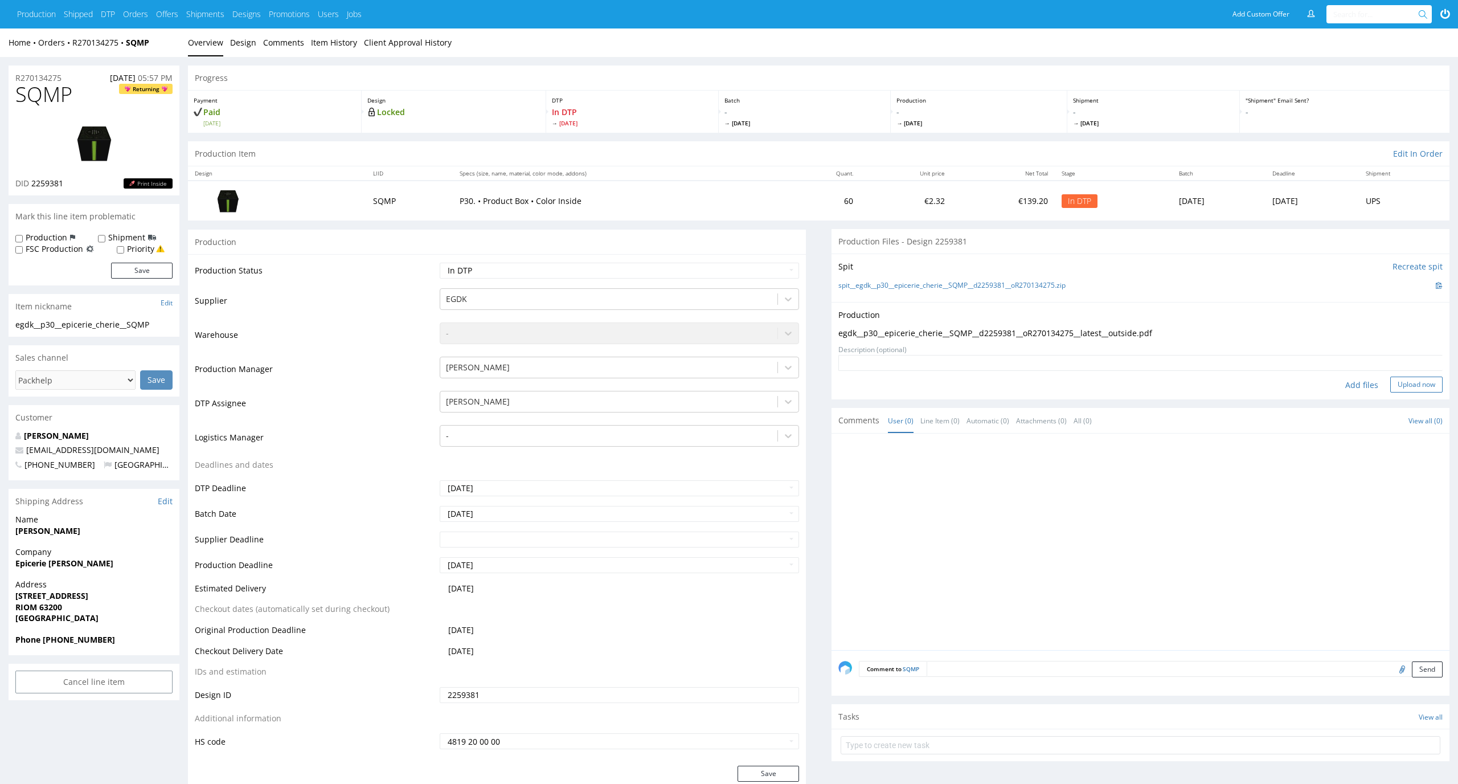
click at [1417, 390] on button "Upload now" at bounding box center [1416, 384] width 52 height 16
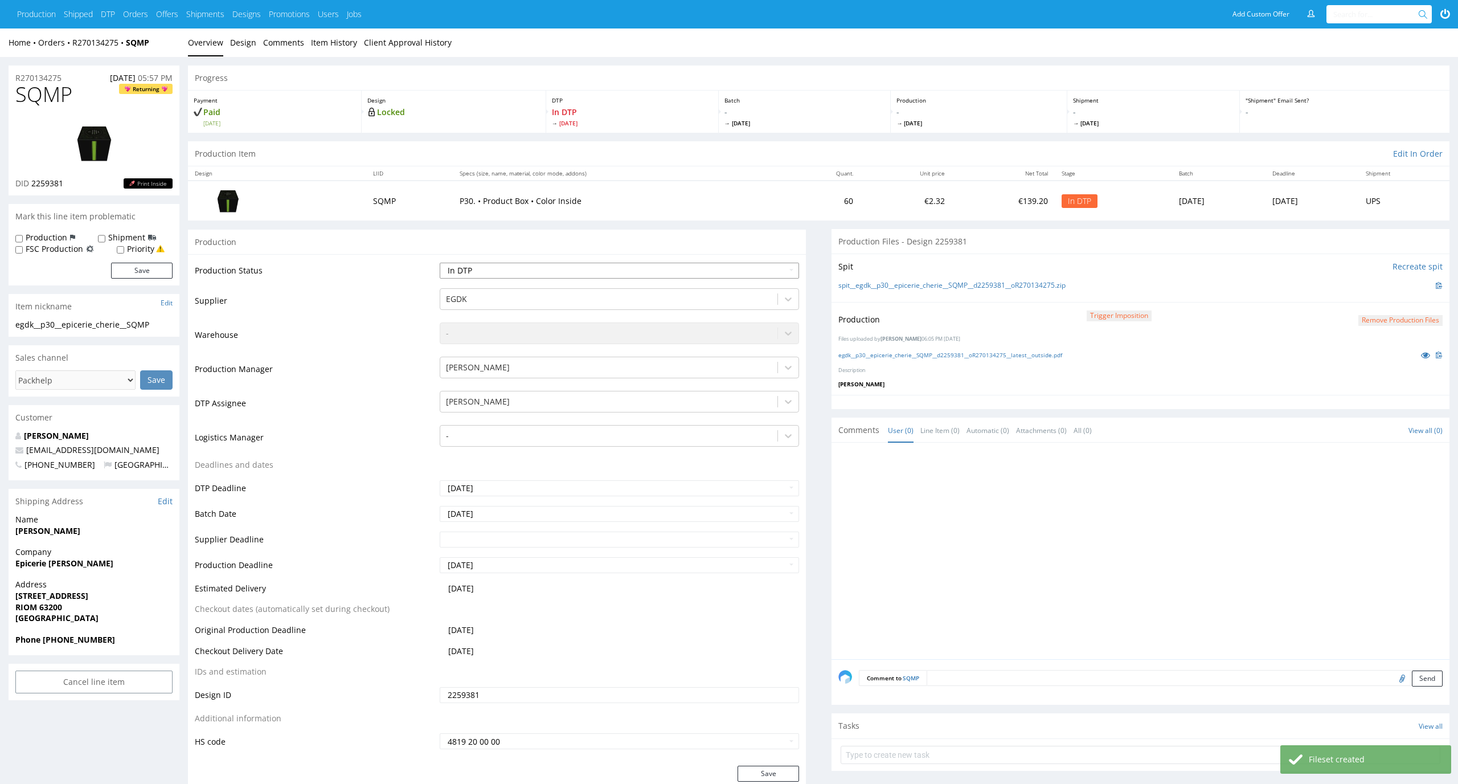
click at [777, 273] on select "Waiting for Artwork Waiting for Diecut Waiting for Mockup Waiting for DTP Waiti…" at bounding box center [620, 271] width 360 height 16
select select "dtp_production_ready"
click at [440, 263] on select "Waiting for Artwork Waiting for Diecut Waiting for Mockup Waiting for DTP Waiti…" at bounding box center [620, 271] width 360 height 16
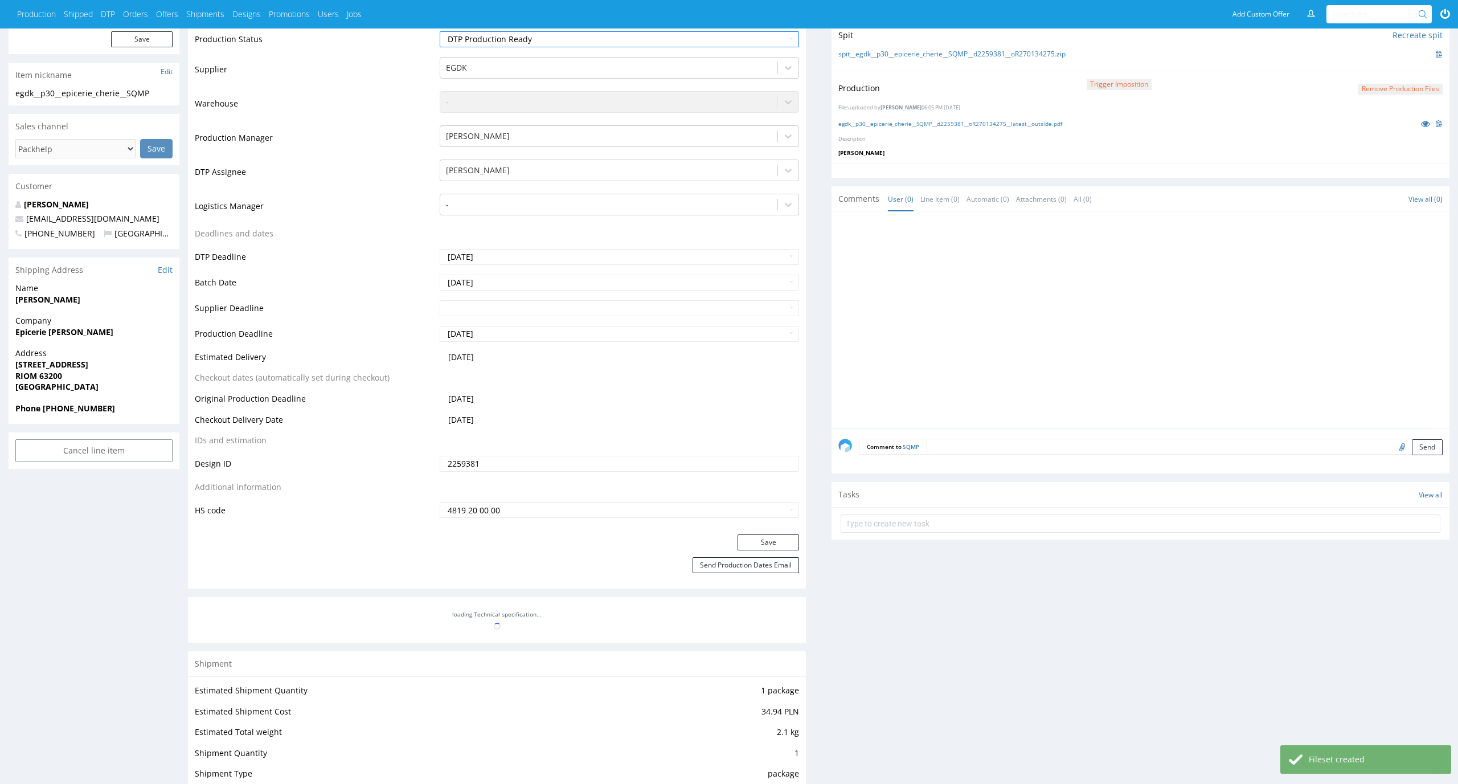
scroll to position [269, 0]
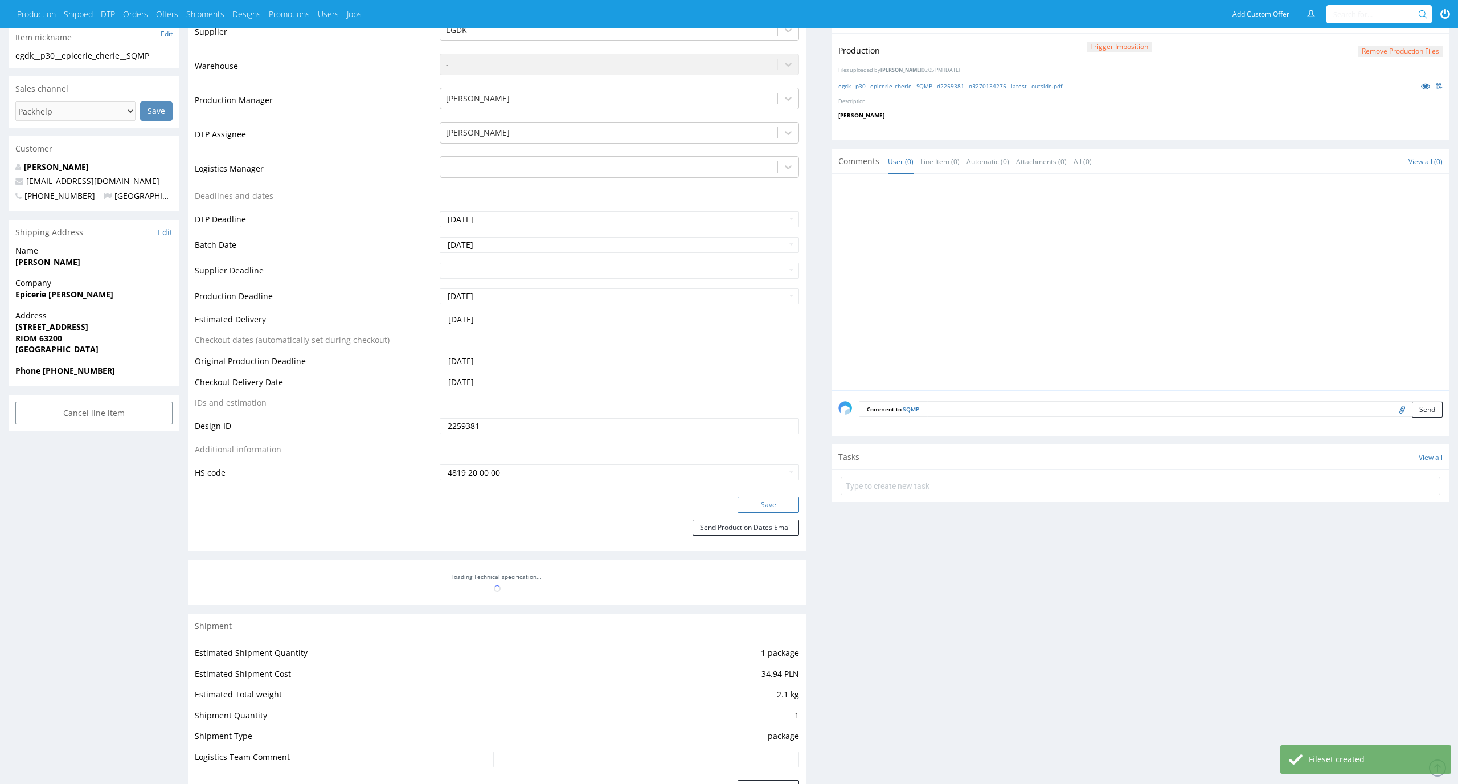
click at [785, 507] on button "Save" at bounding box center [768, 505] width 62 height 16
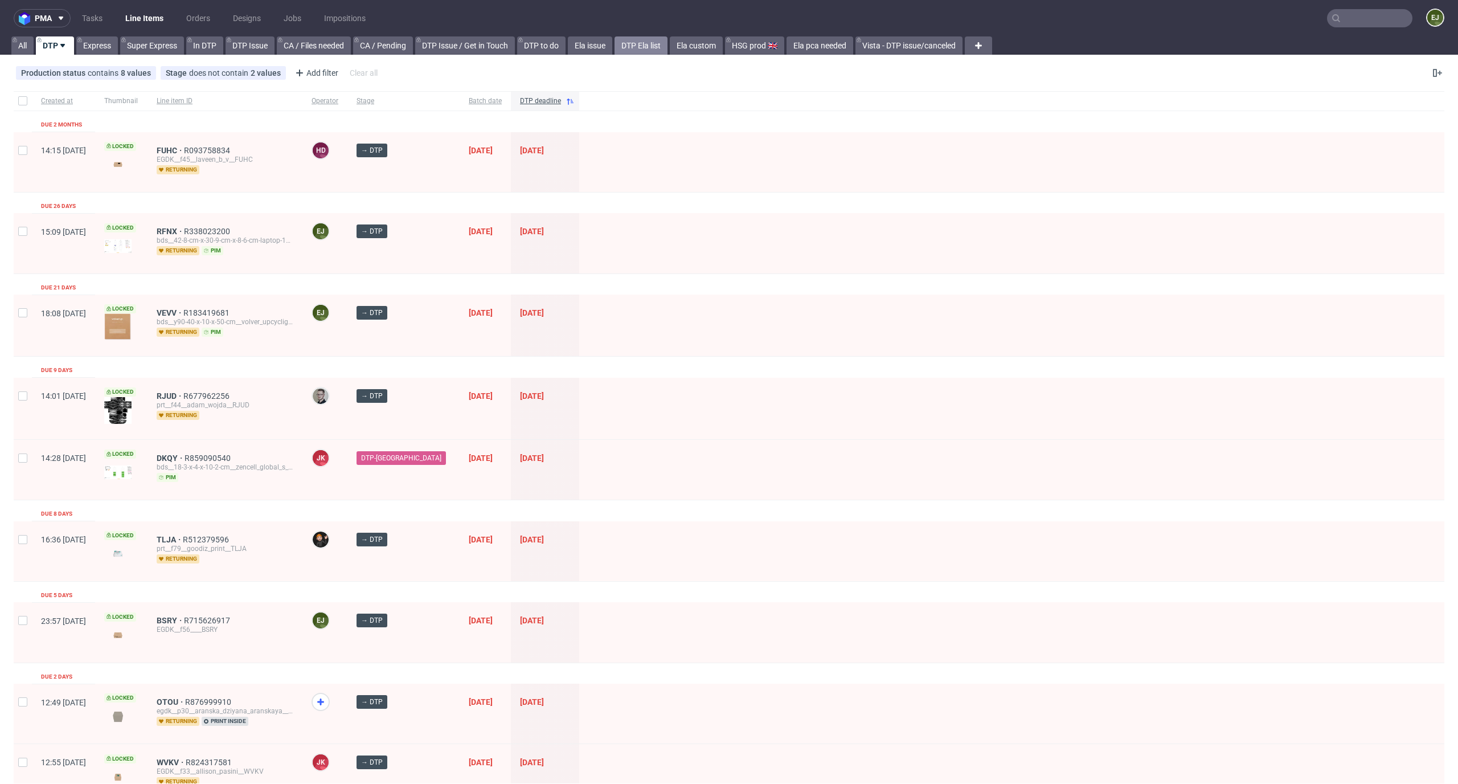
click at [642, 49] on link "DTP Ela list" at bounding box center [640, 45] width 53 height 18
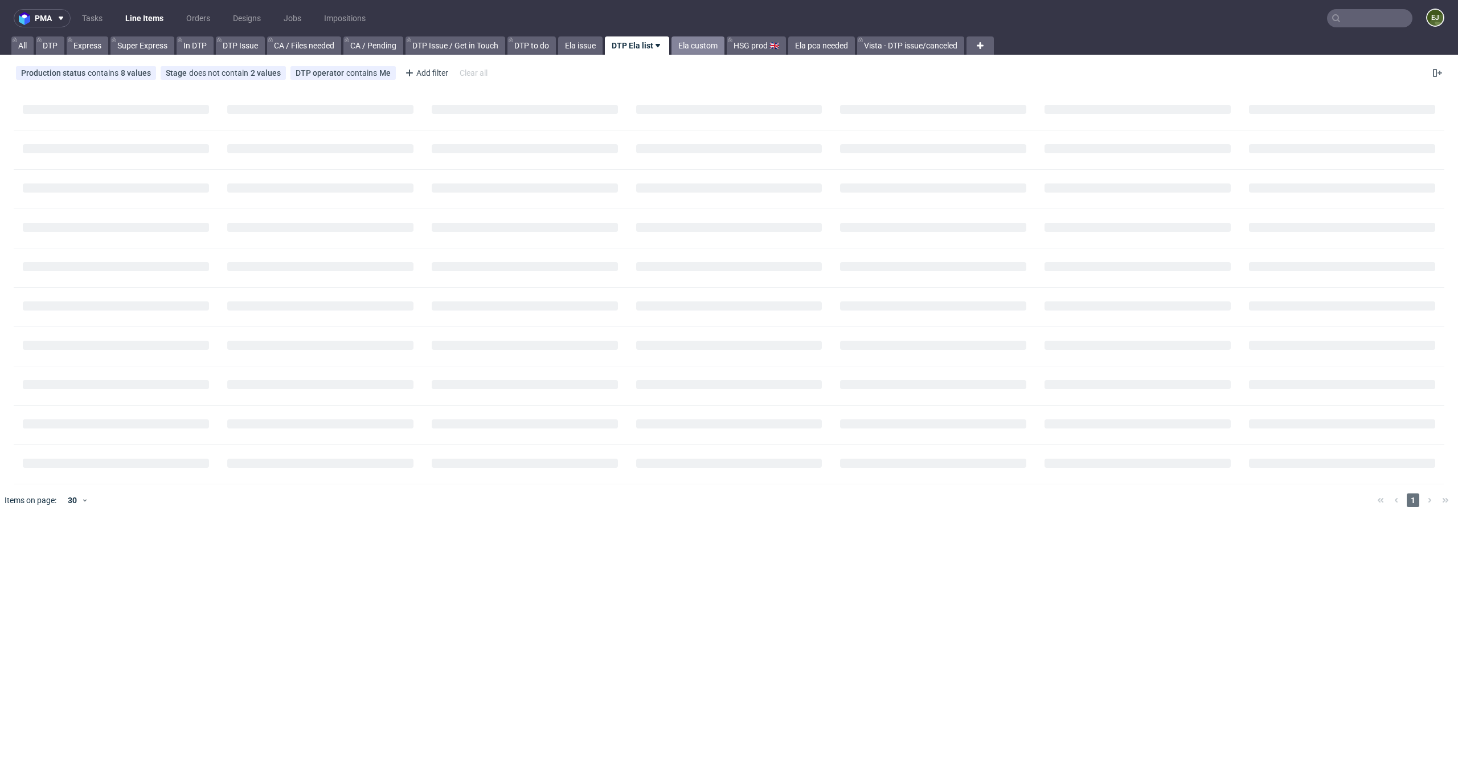
click at [706, 48] on link "Ela custom" at bounding box center [697, 45] width 53 height 18
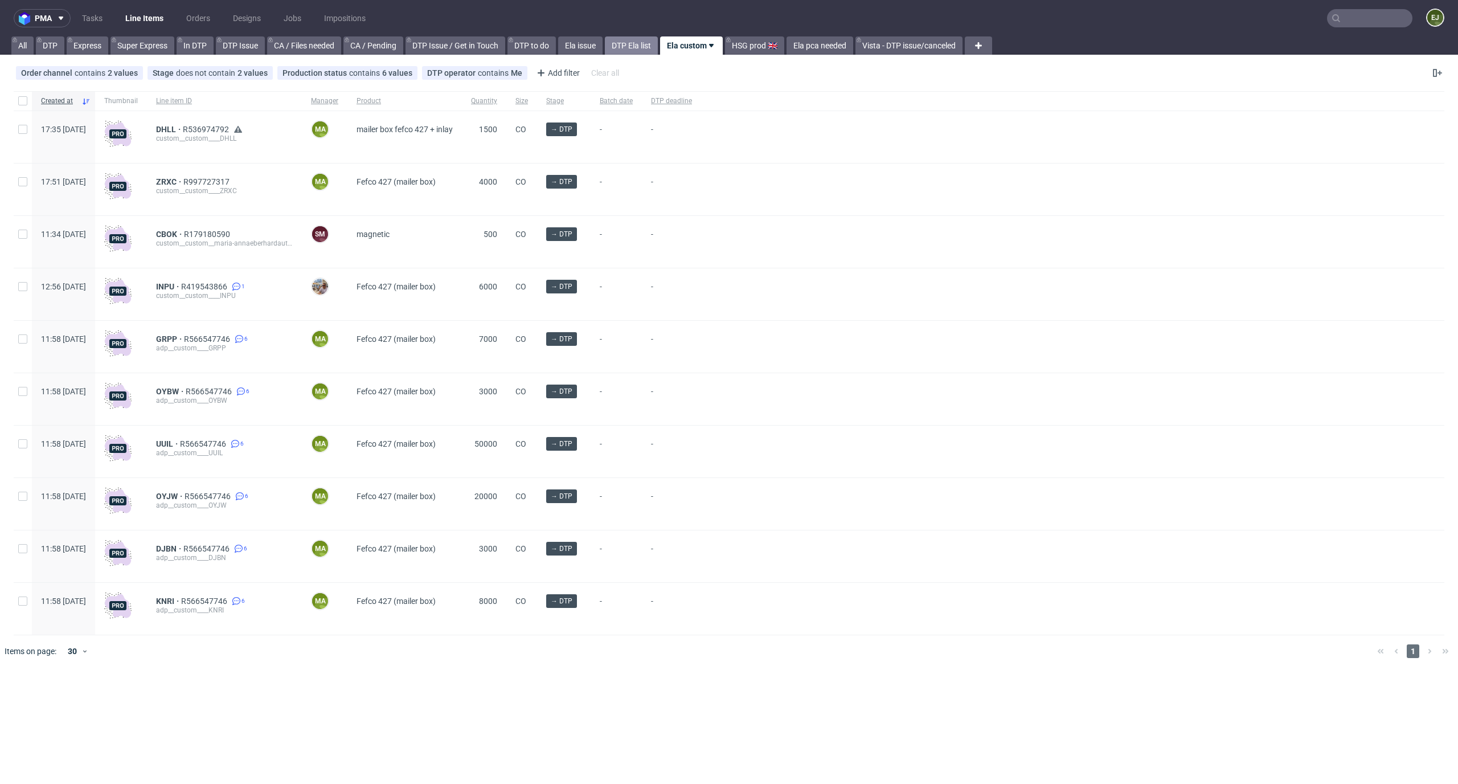
click at [622, 43] on link "DTP Ela list" at bounding box center [631, 45] width 53 height 18
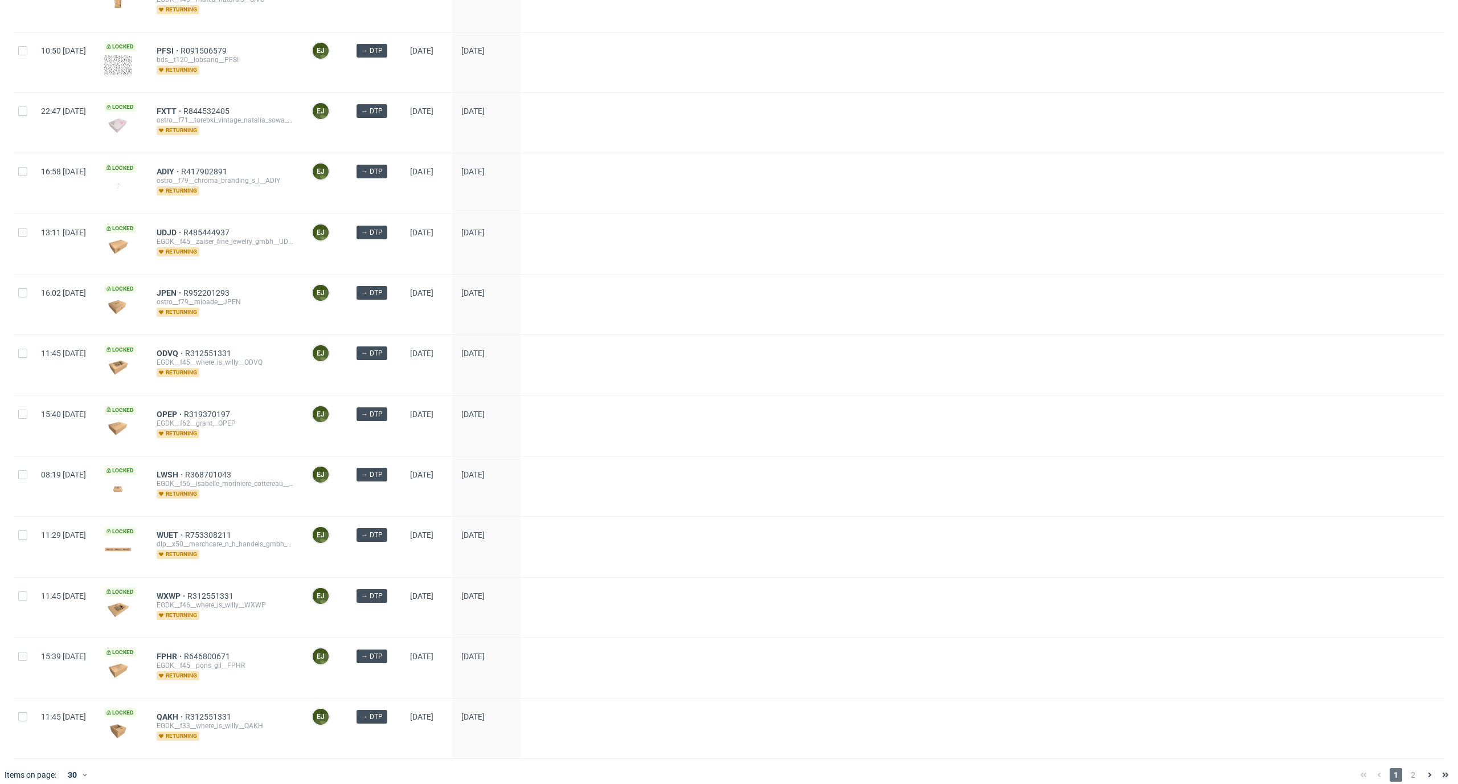
scroll to position [1327, 0]
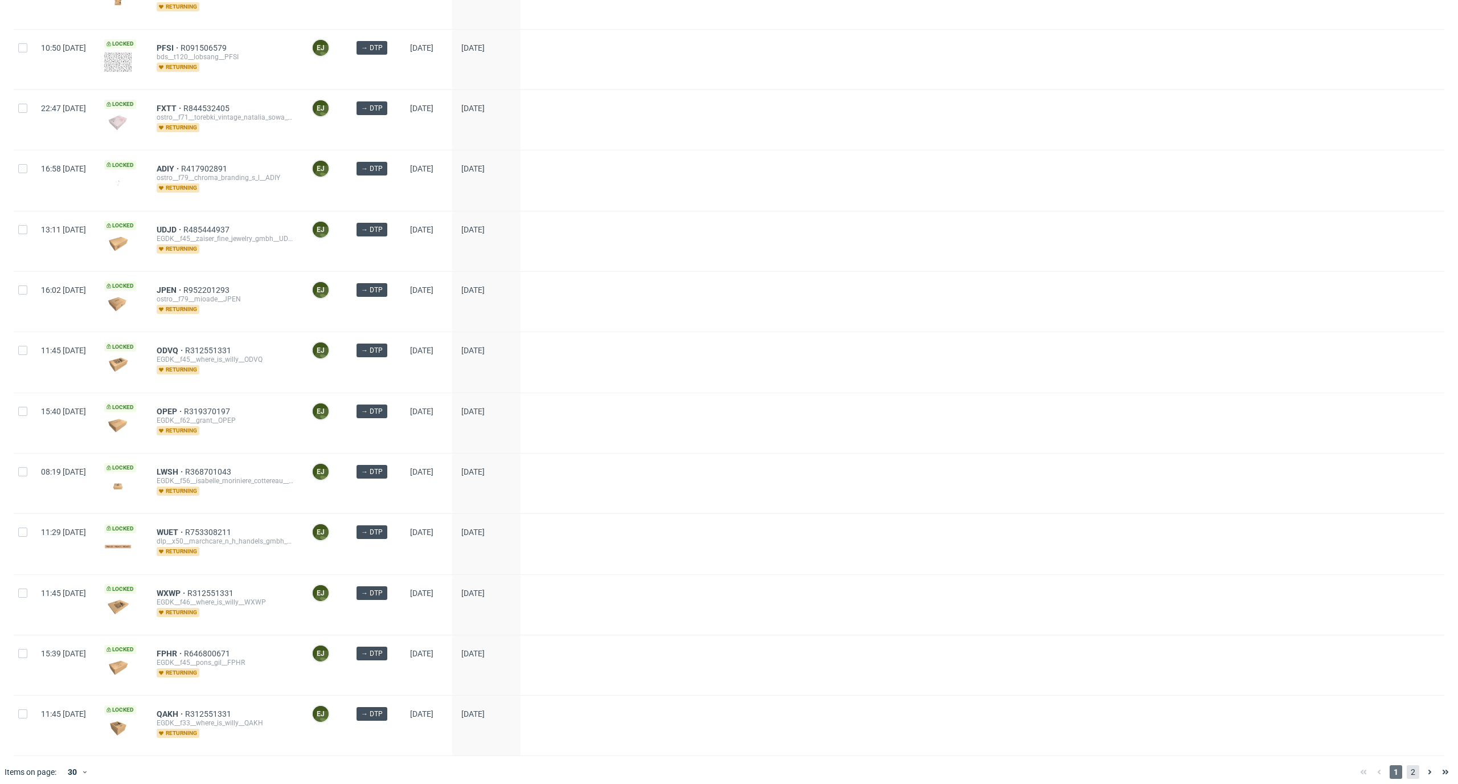
click at [1407, 765] on span "2" at bounding box center [1413, 772] width 13 height 14
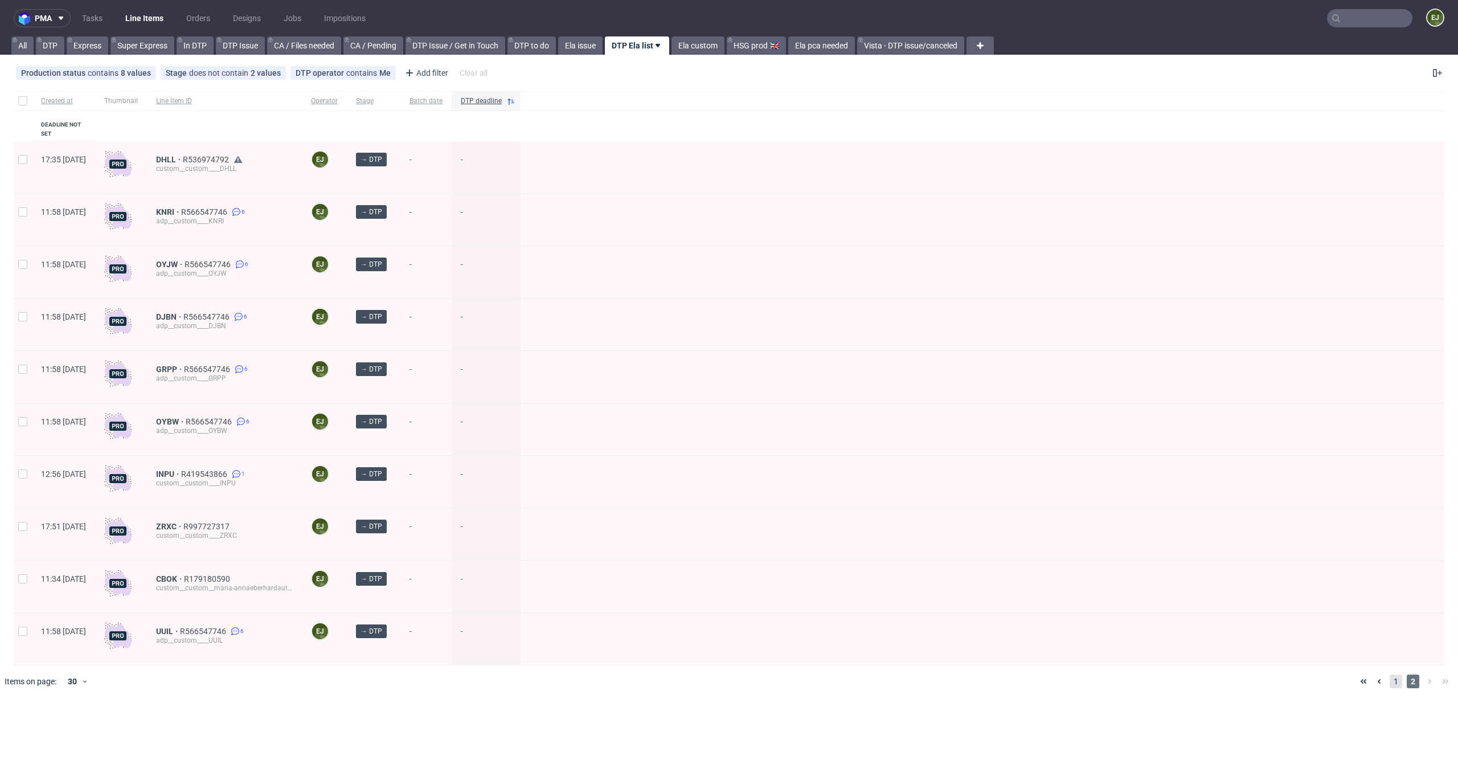
click at [1395, 674] on span "1" at bounding box center [1396, 681] width 13 height 14
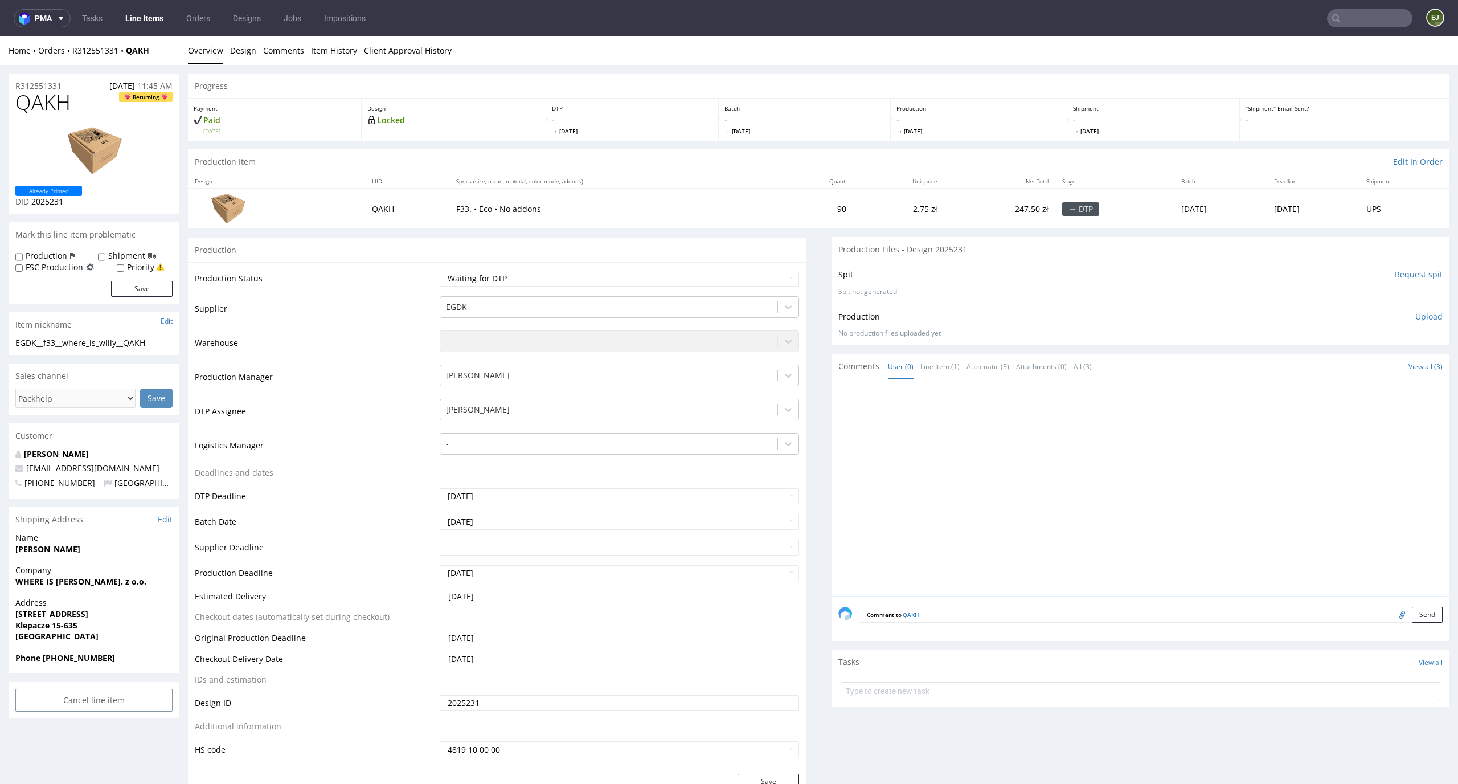
click at [1401, 275] on input "Request spit" at bounding box center [1419, 274] width 48 height 11
click at [1413, 271] on input "Request spit" at bounding box center [1419, 274] width 48 height 11
click at [1401, 272] on input "Request spit" at bounding box center [1419, 274] width 48 height 11
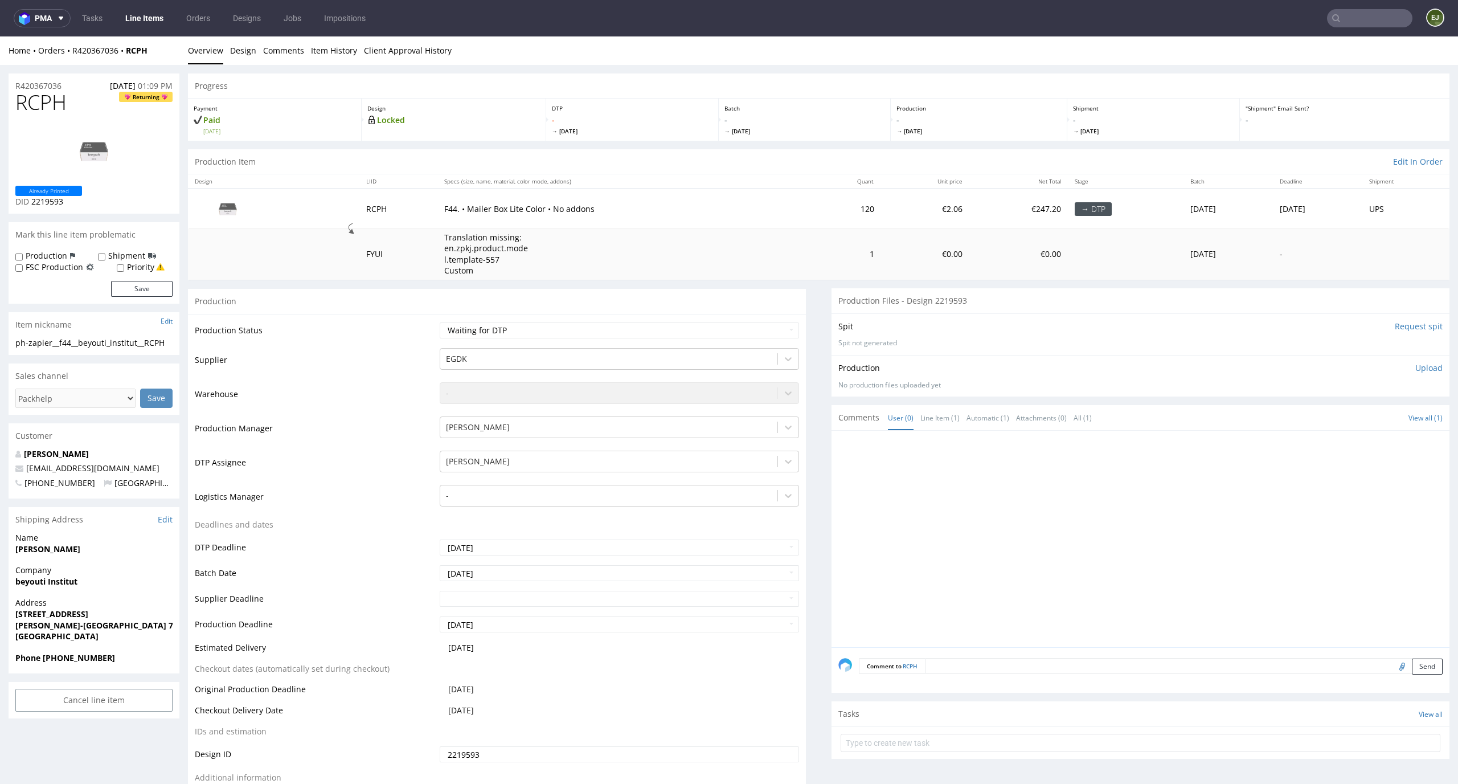
click at [1395, 325] on input "Request spit" at bounding box center [1419, 326] width 48 height 11
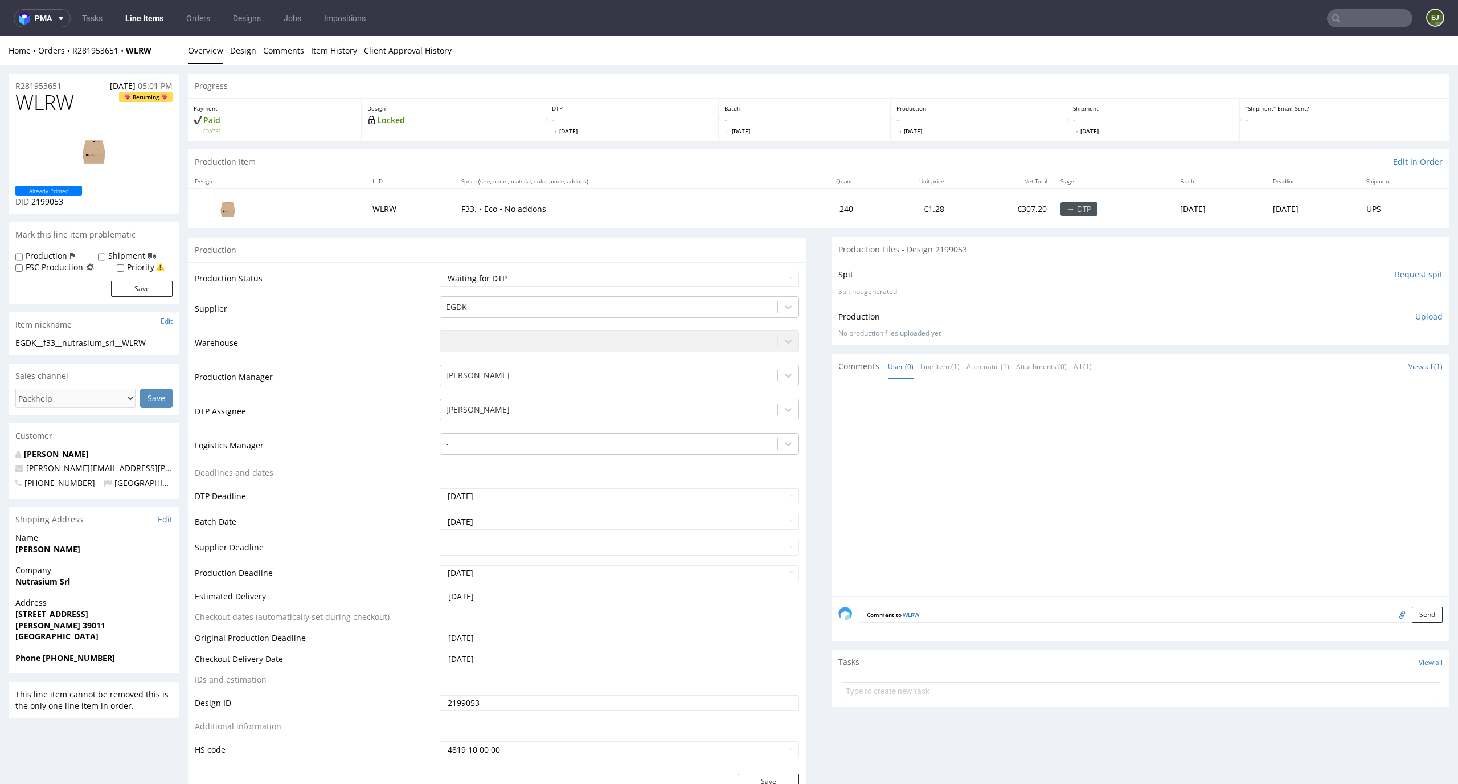
click at [1397, 276] on input "Request spit" at bounding box center [1419, 274] width 48 height 11
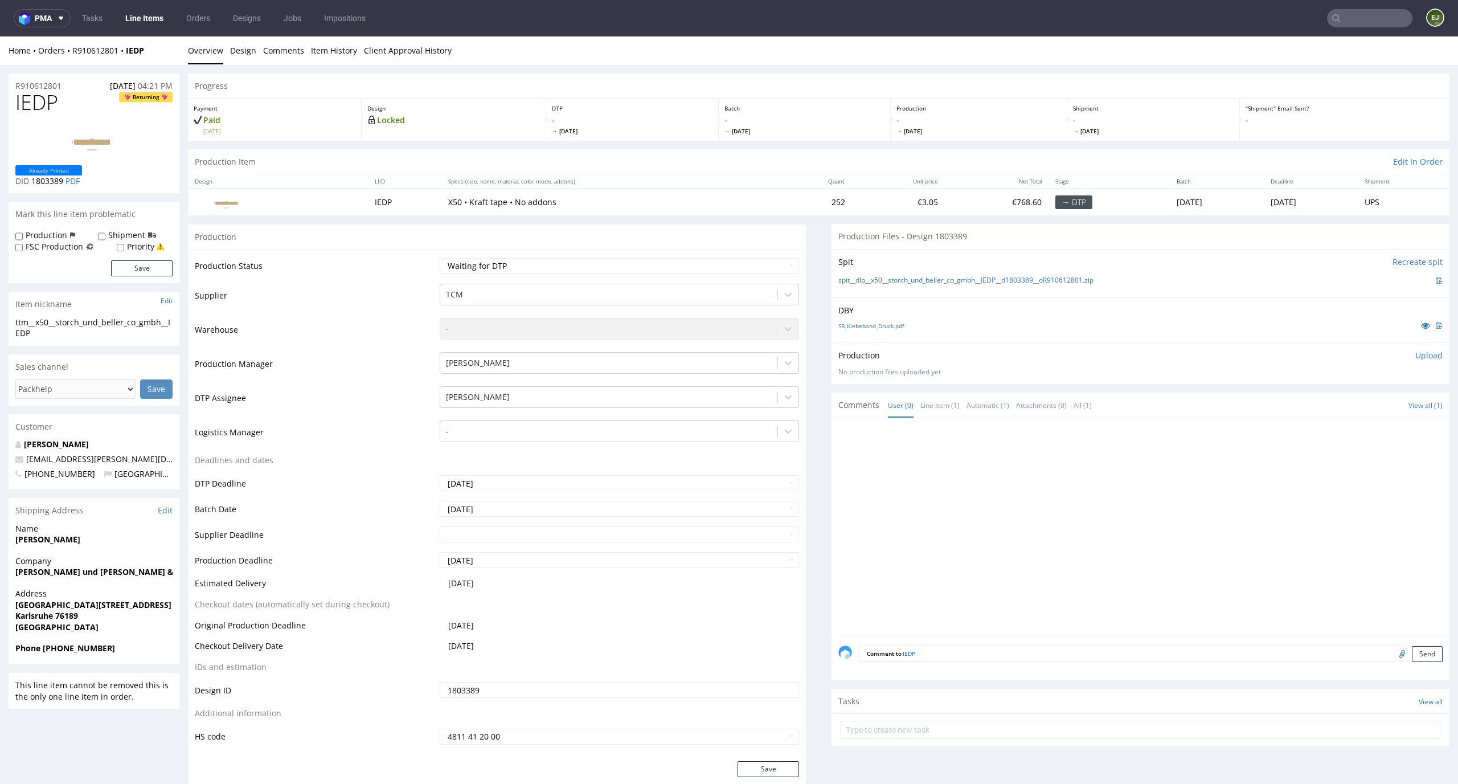
click at [1397, 263] on input "Recreate spit" at bounding box center [1417, 261] width 50 height 11
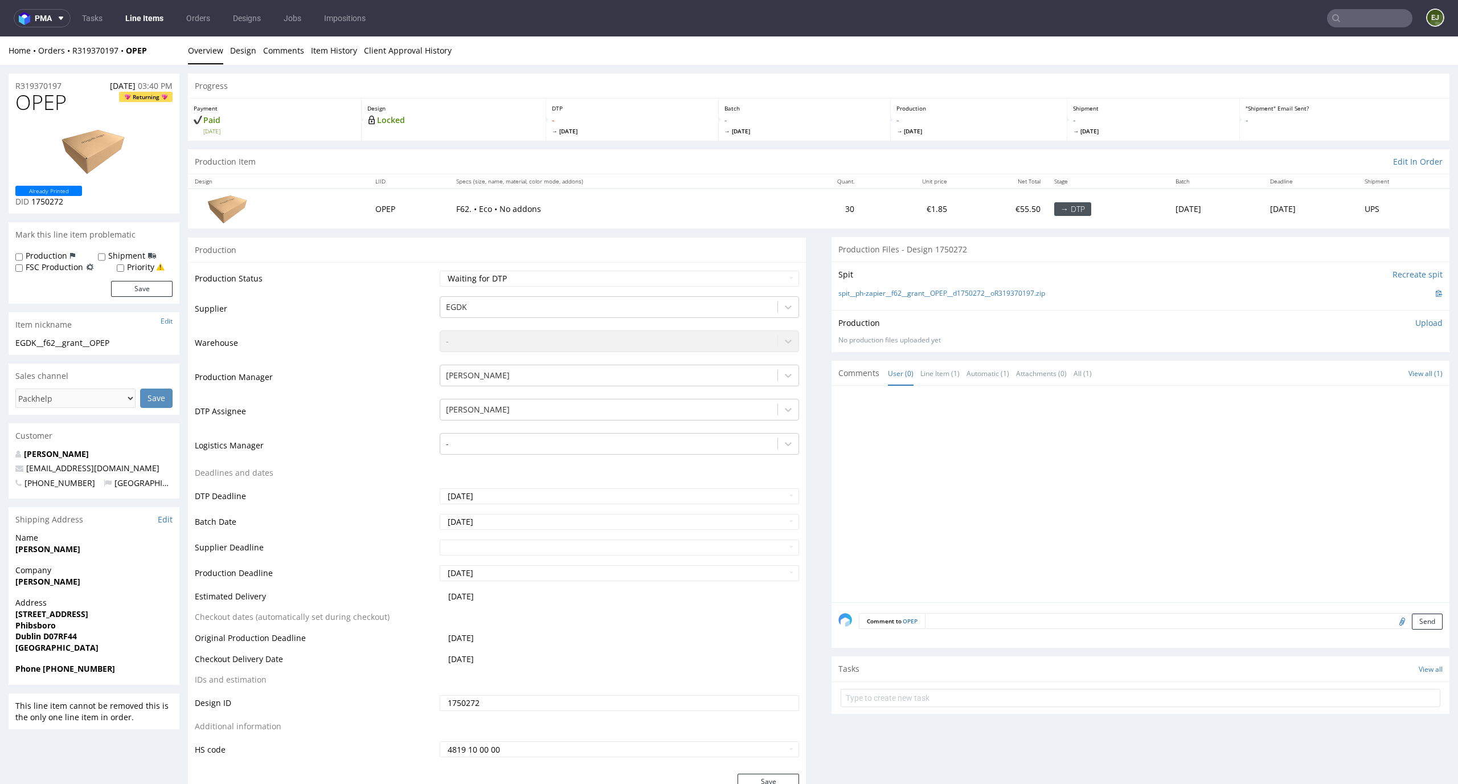
click at [1400, 277] on input "Recreate spit" at bounding box center [1417, 274] width 50 height 11
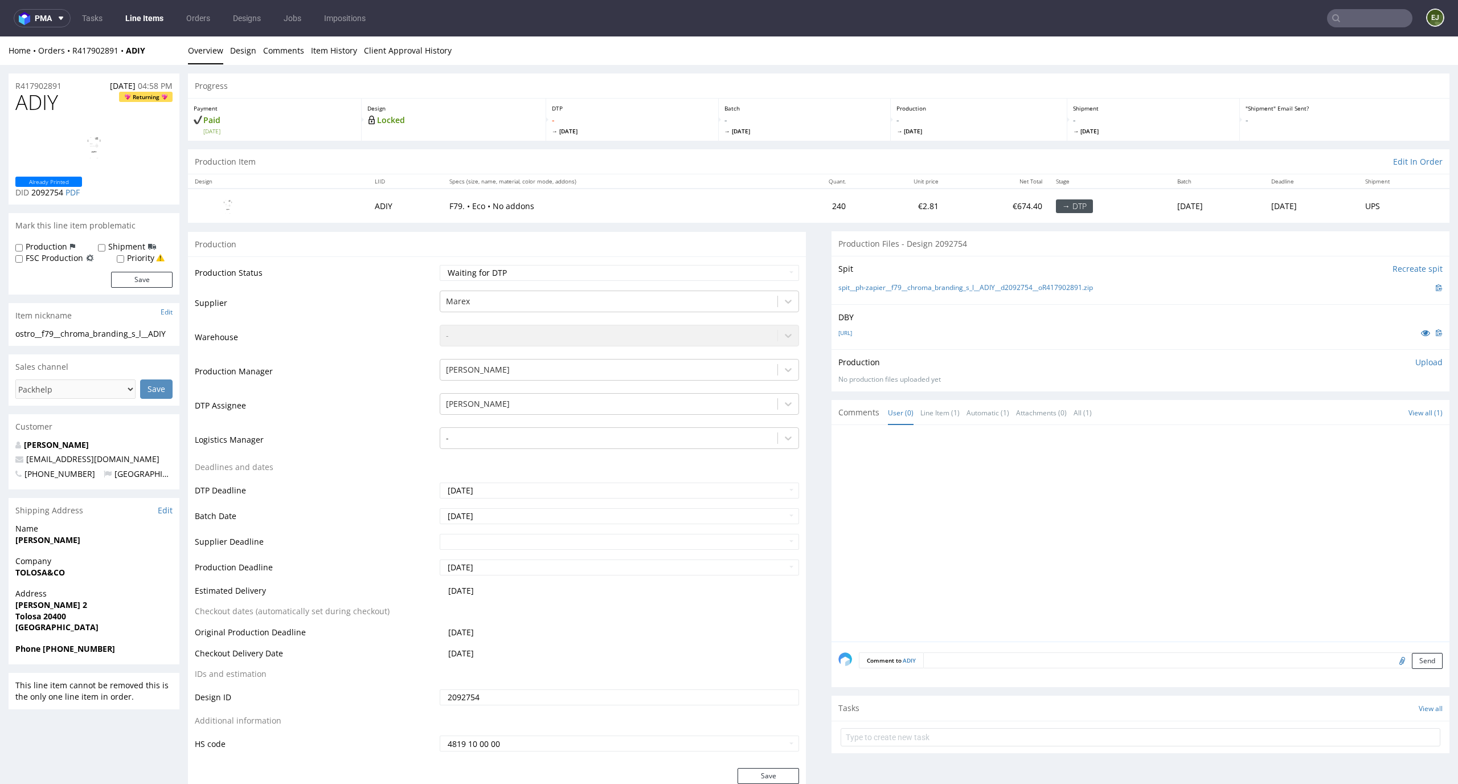
click at [1392, 272] on input "Recreate spit" at bounding box center [1417, 268] width 50 height 11
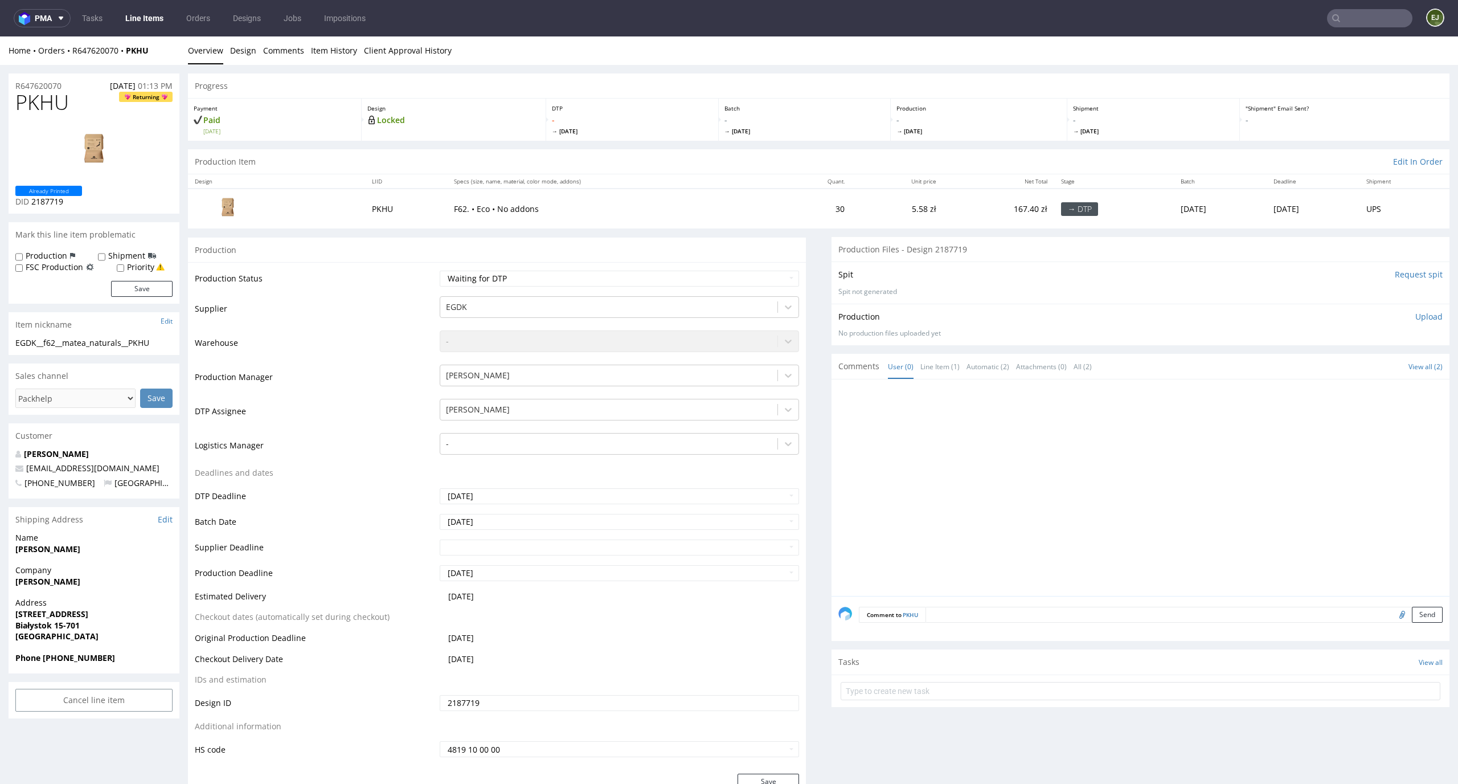
click at [1411, 276] on input "Request spit" at bounding box center [1419, 274] width 48 height 11
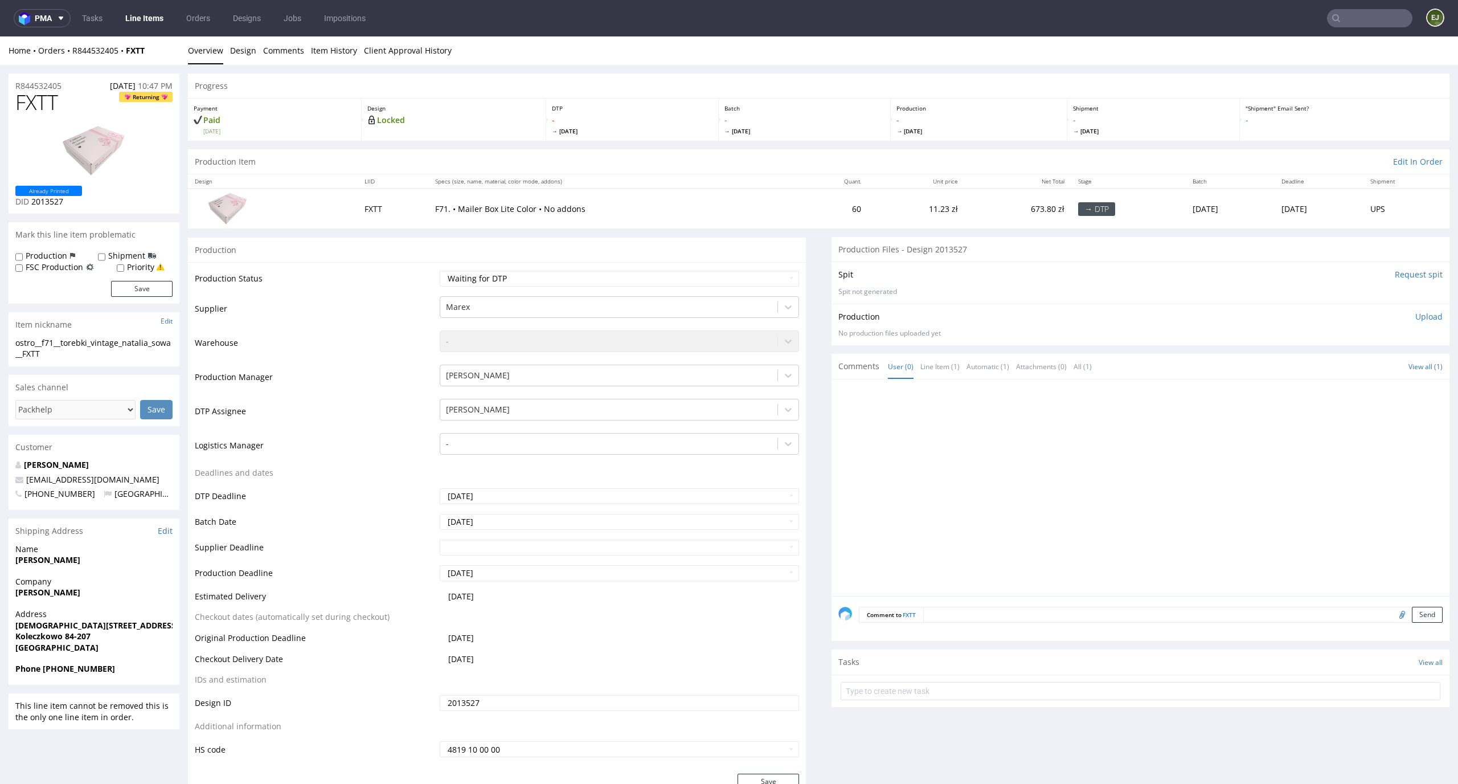
click at [1395, 269] on input "Request spit" at bounding box center [1419, 274] width 48 height 11
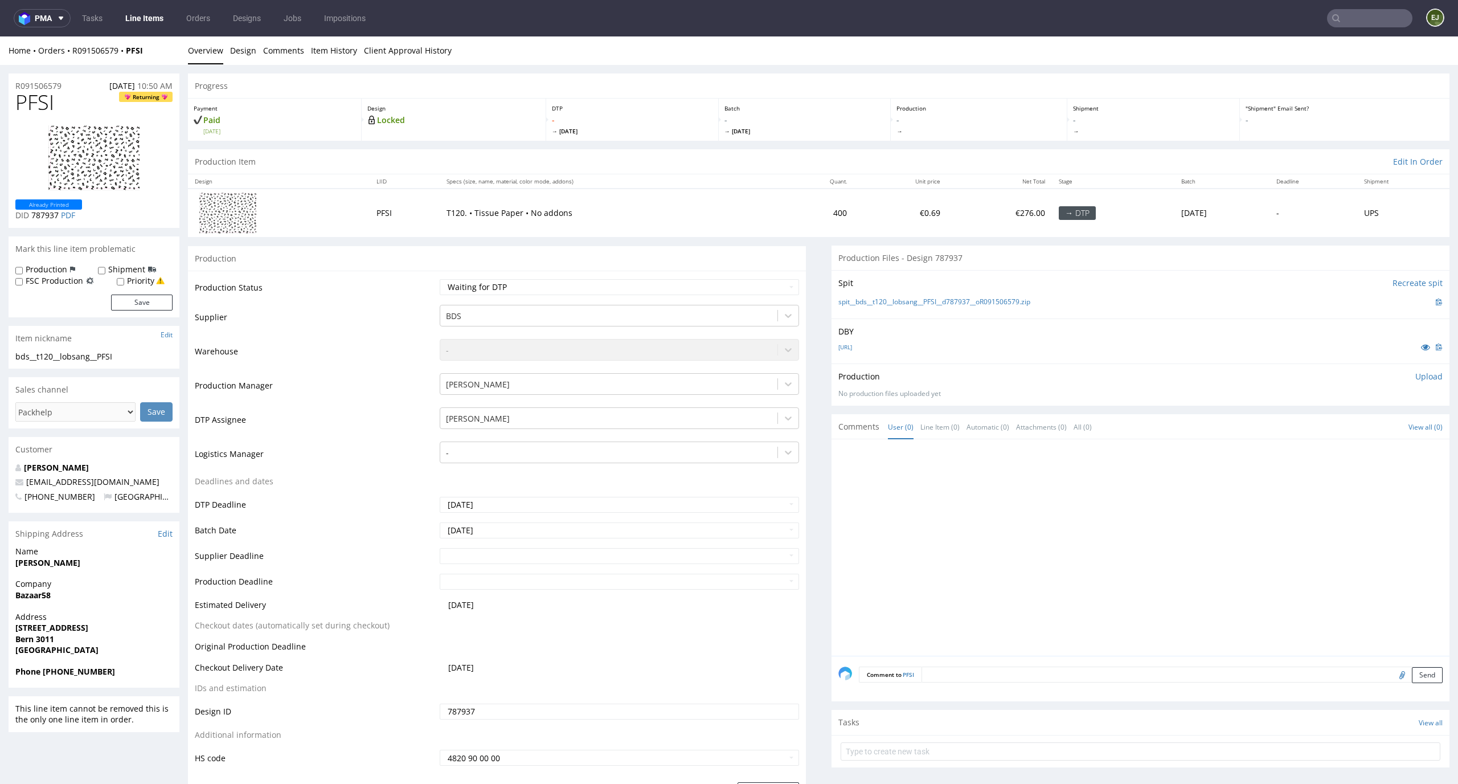
click at [1392, 278] on input "Recreate spit" at bounding box center [1417, 282] width 50 height 11
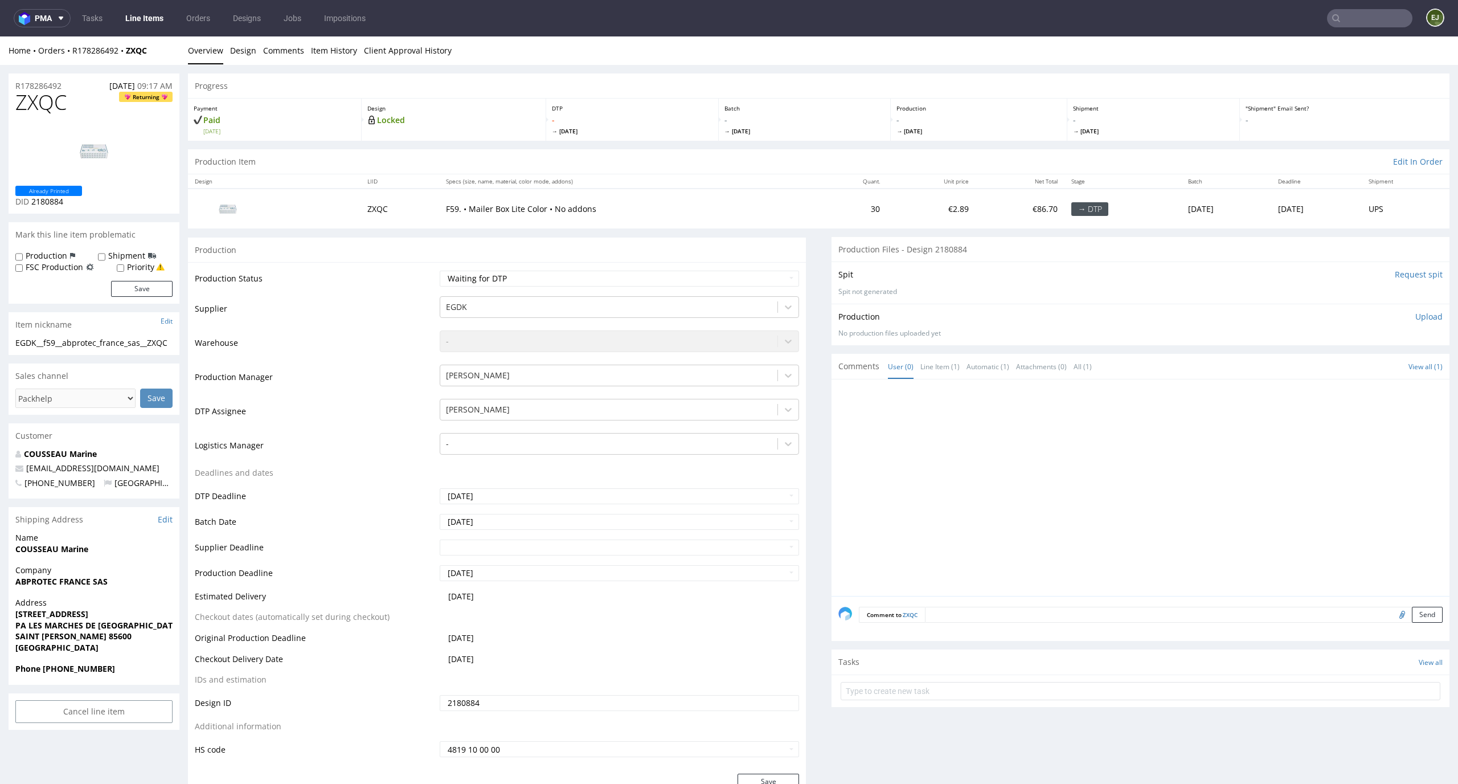
click at [1401, 269] on input "Request spit" at bounding box center [1419, 274] width 48 height 11
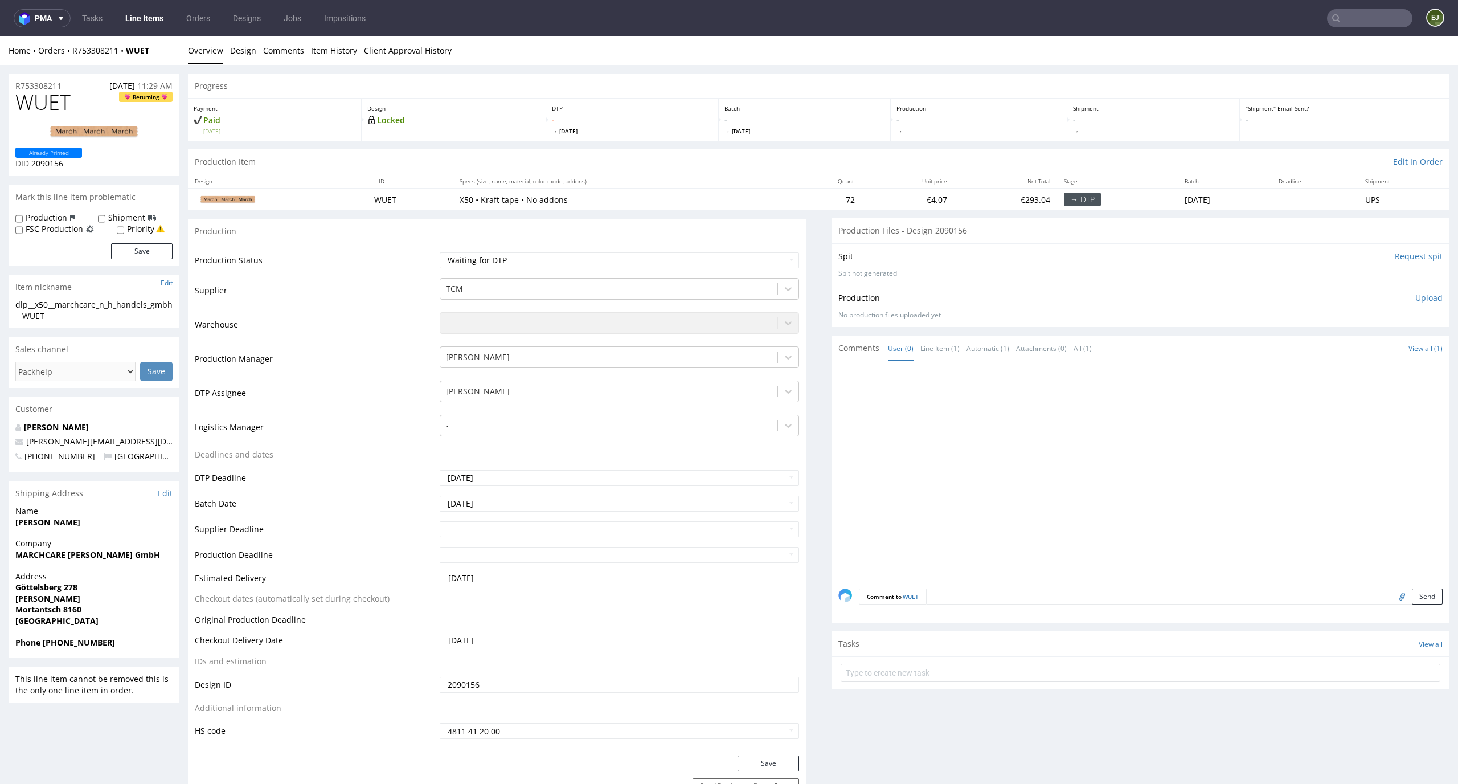
click at [1410, 261] on input "Request spit" at bounding box center [1419, 256] width 48 height 11
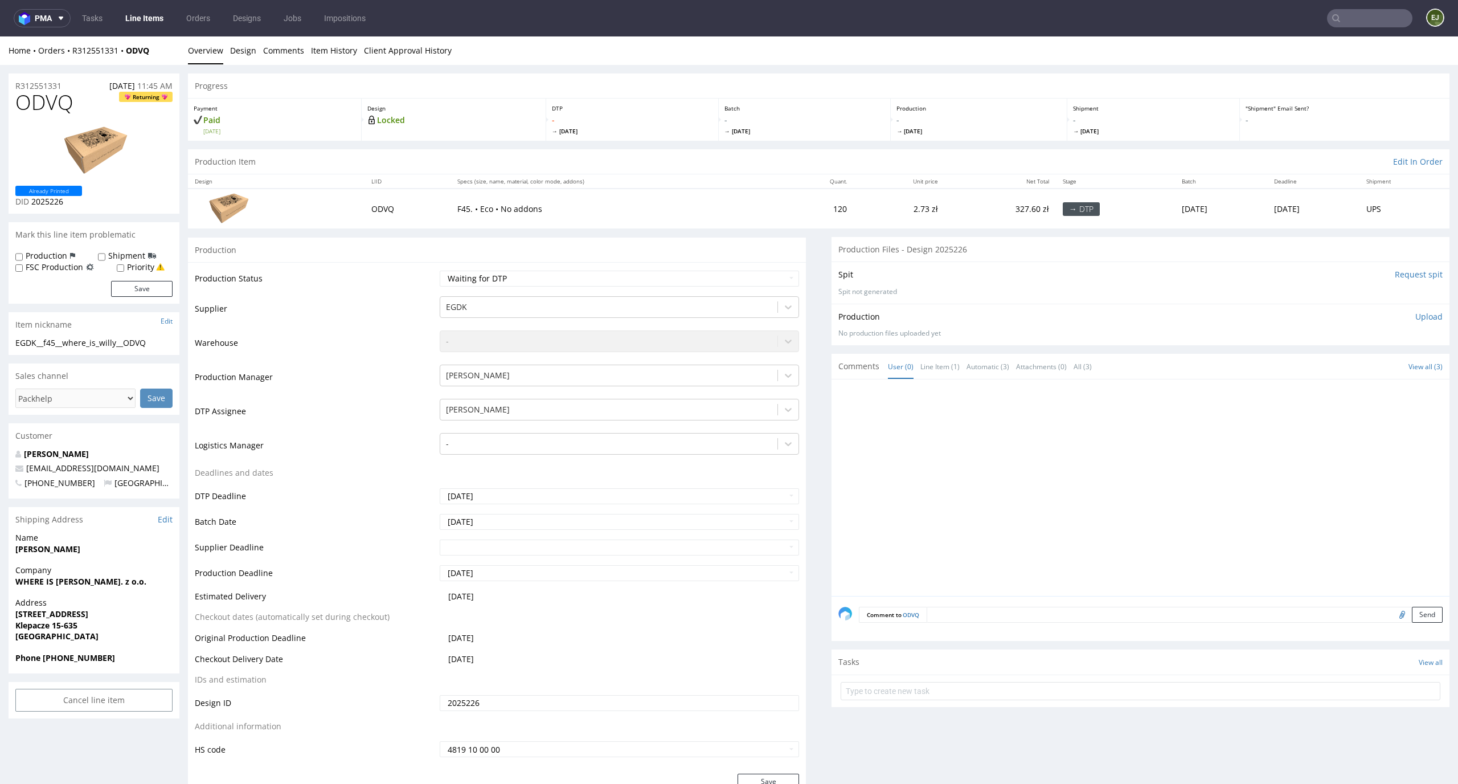
click at [1415, 269] on input "Request spit" at bounding box center [1419, 274] width 48 height 11
click at [1405, 273] on input "Request spit" at bounding box center [1419, 274] width 48 height 11
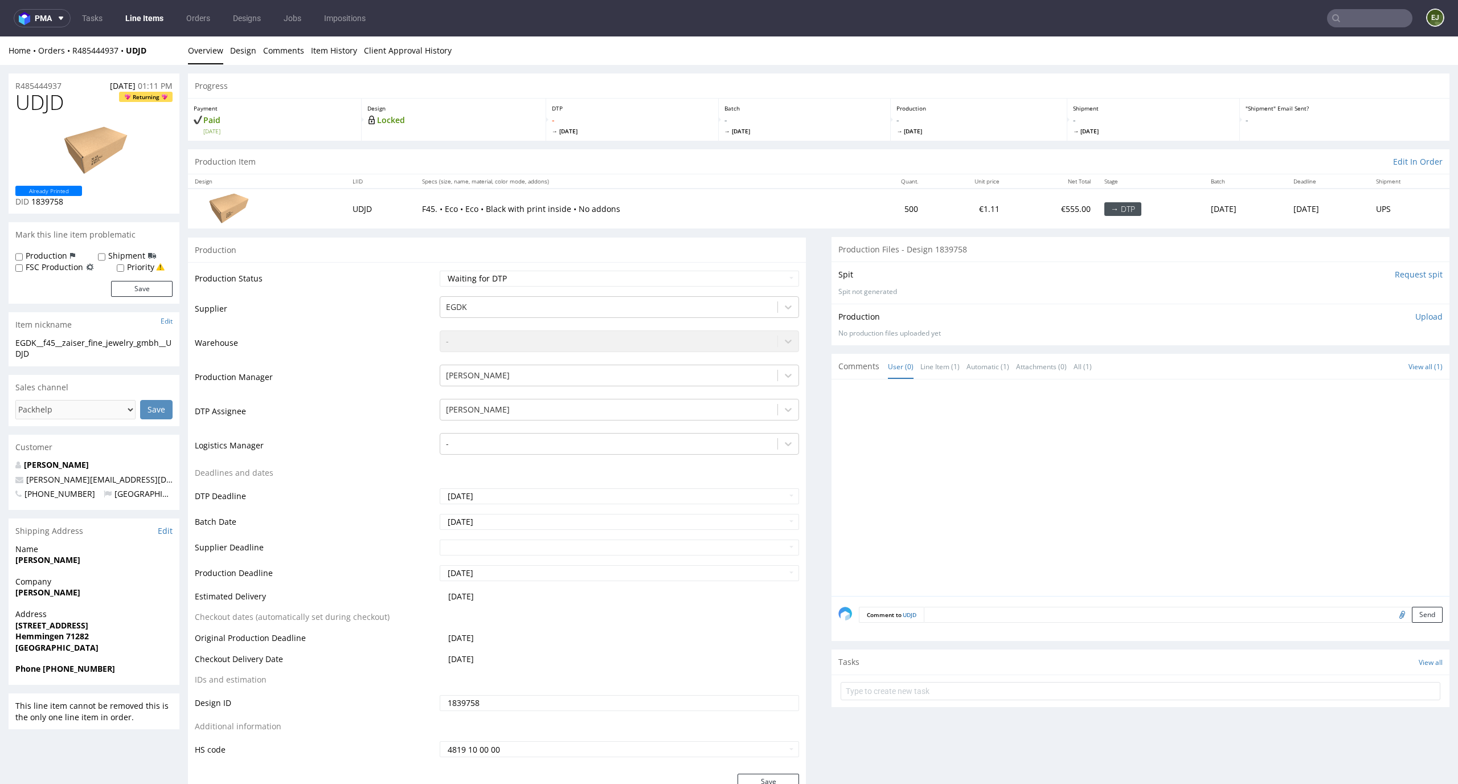
click at [1395, 270] on input "Request spit" at bounding box center [1419, 274] width 48 height 11
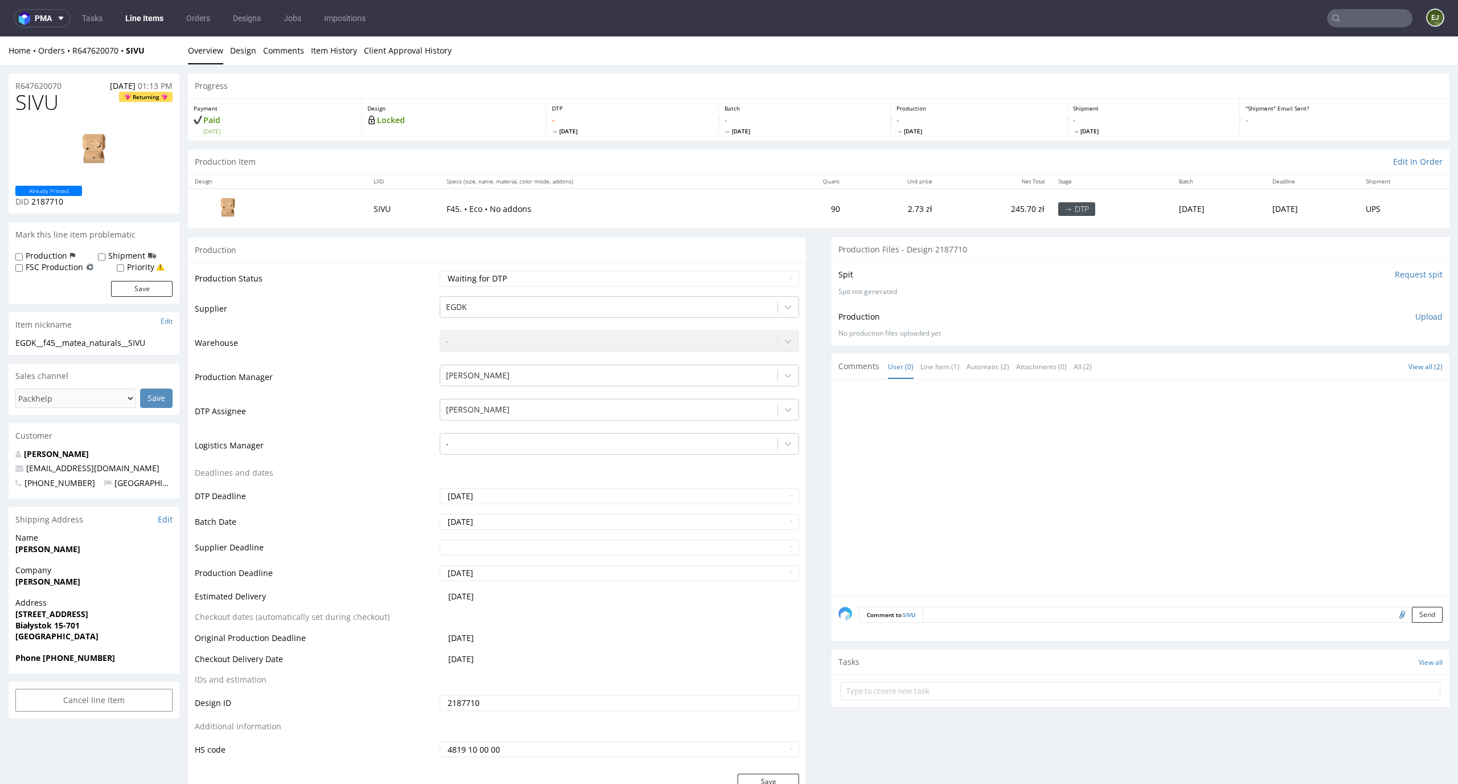
click at [1414, 276] on input "Request spit" at bounding box center [1419, 274] width 48 height 11
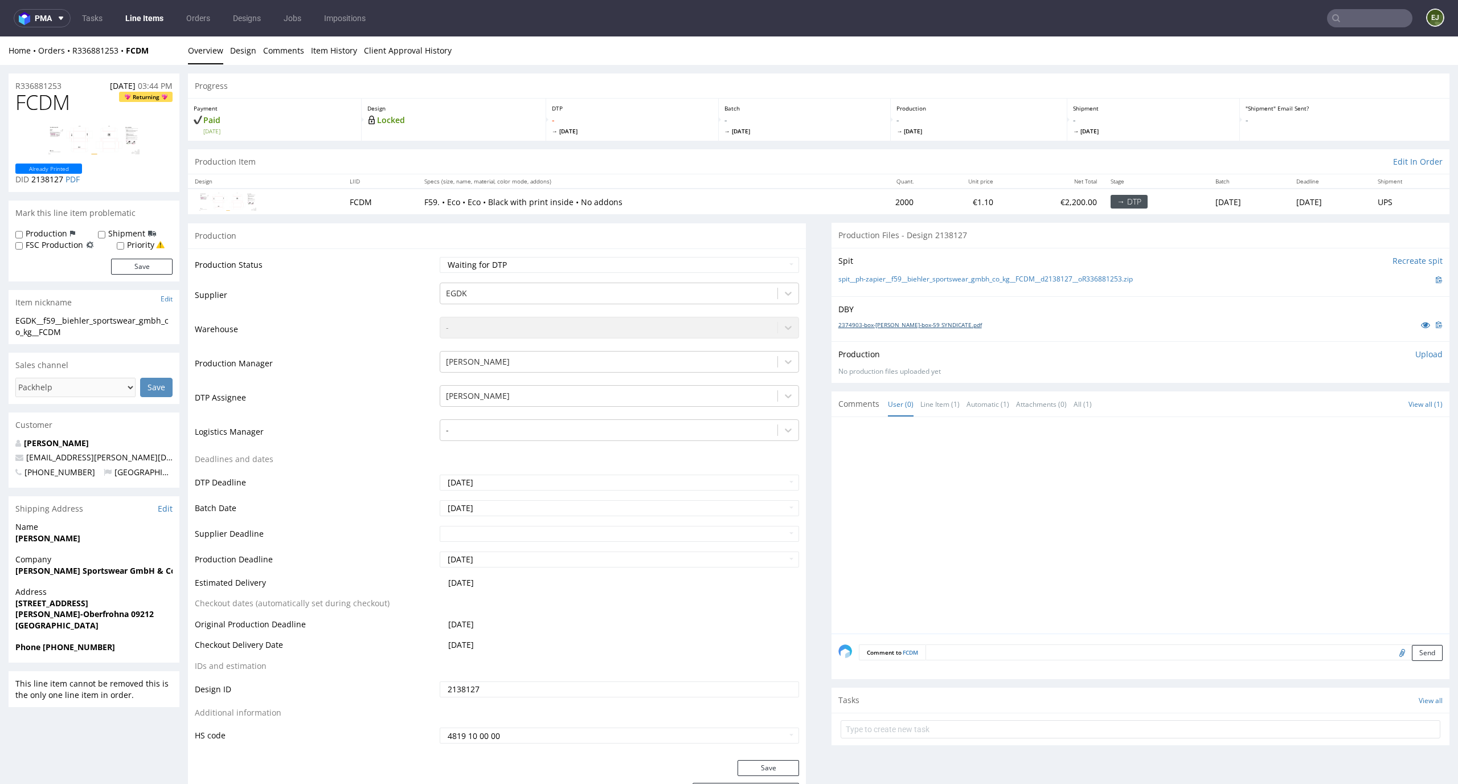
click at [909, 323] on link "2374903-box-[PERSON_NAME]-box-59 SYNDICATE.pdf" at bounding box center [910, 325] width 144 height 8
click at [909, 275] on link "spit__ph-zapier__f59__biehler_sportswear_gmbh_co_kg__FCDM__d2138127__oR33688125…" at bounding box center [985, 279] width 294 height 10
click at [242, 56] on link "Design" at bounding box center [243, 50] width 26 height 28
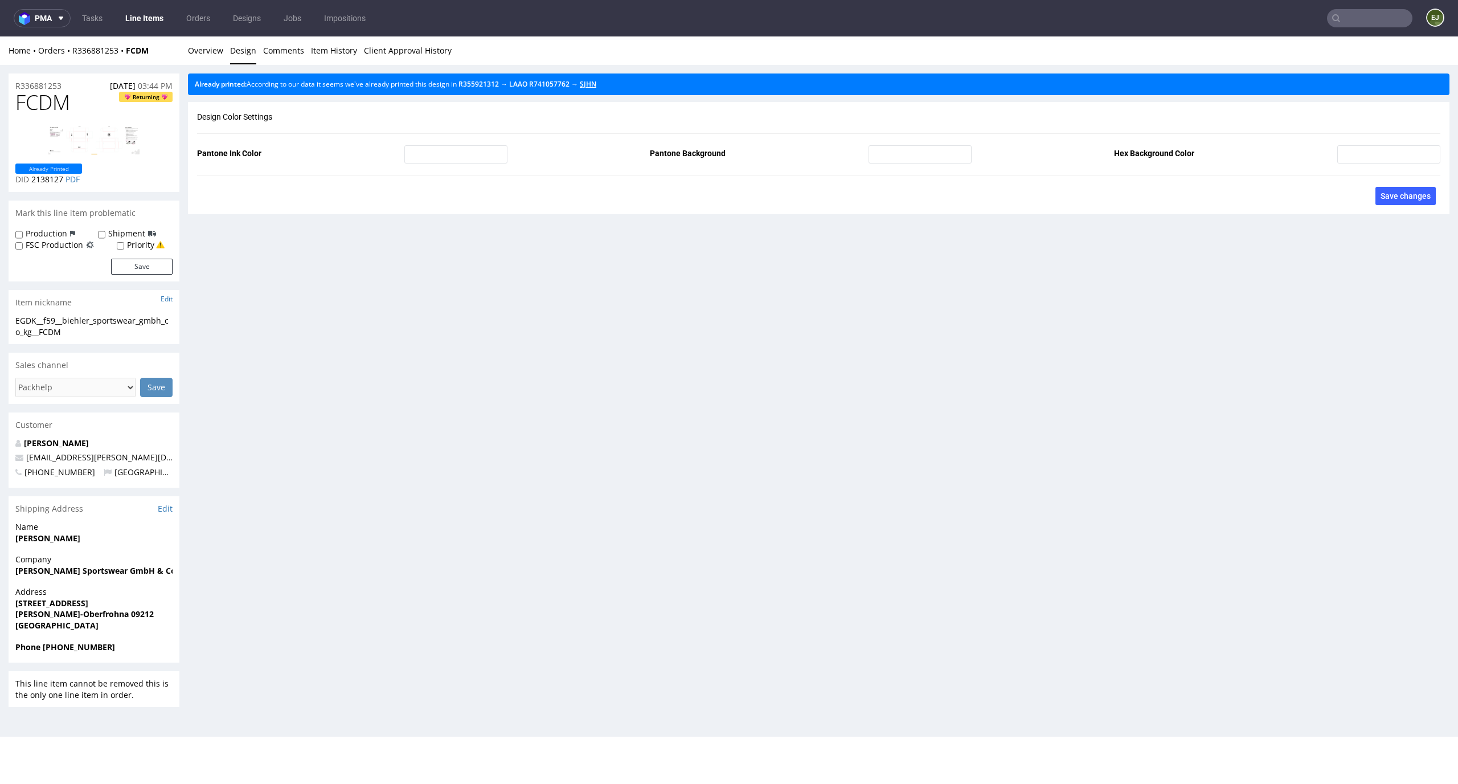
click at [596, 83] on link "SJHN" at bounding box center [588, 84] width 17 height 10
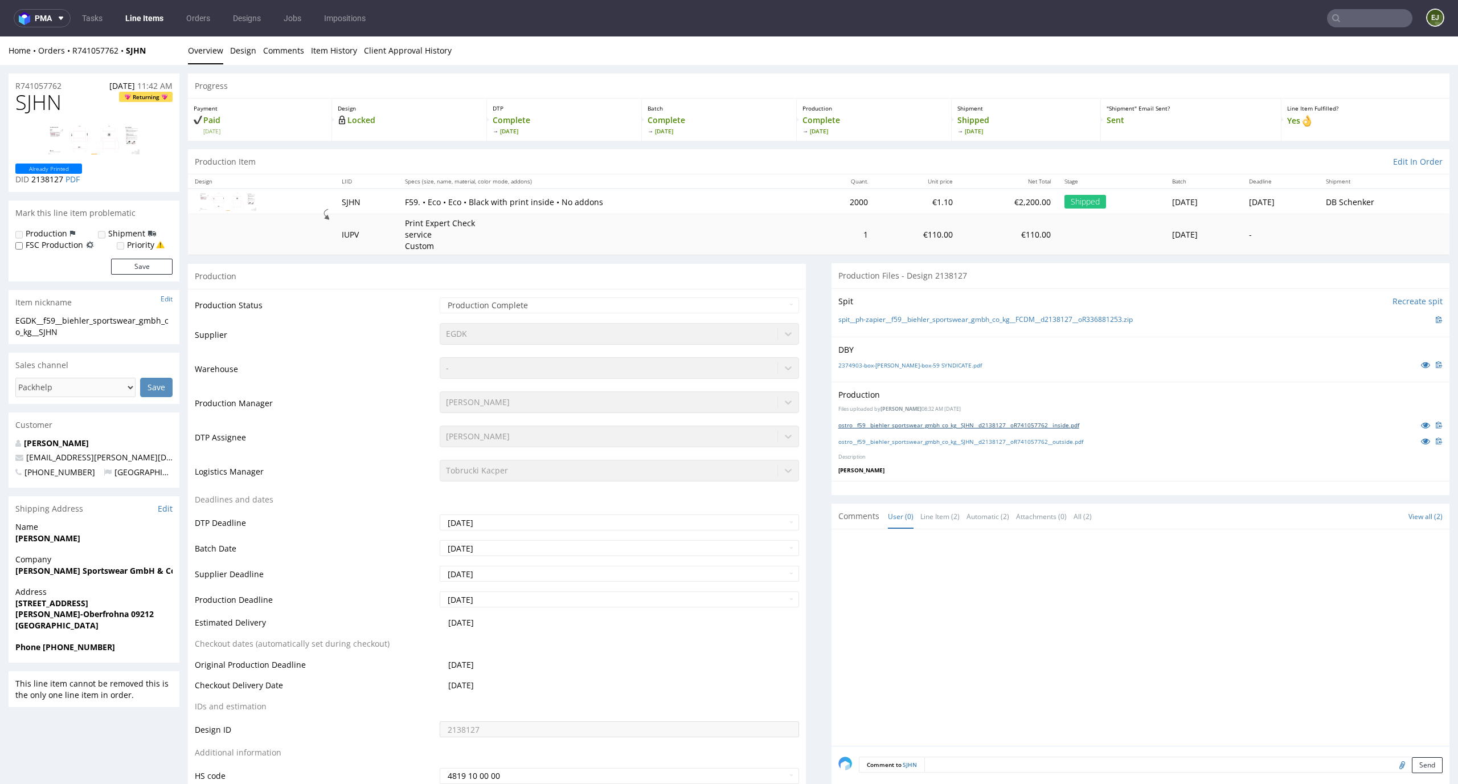
click at [896, 425] on link "ostro__f59__biehler_sportswear_gmbh_co_kg__SJHN__d2138127__oR741057762__inside.…" at bounding box center [958, 425] width 241 height 8
click at [896, 444] on link "ostro__f59__biehler_sportswear_gmbh_co_kg__SJHN__d2138127__oR741057762__outside…" at bounding box center [960, 441] width 245 height 8
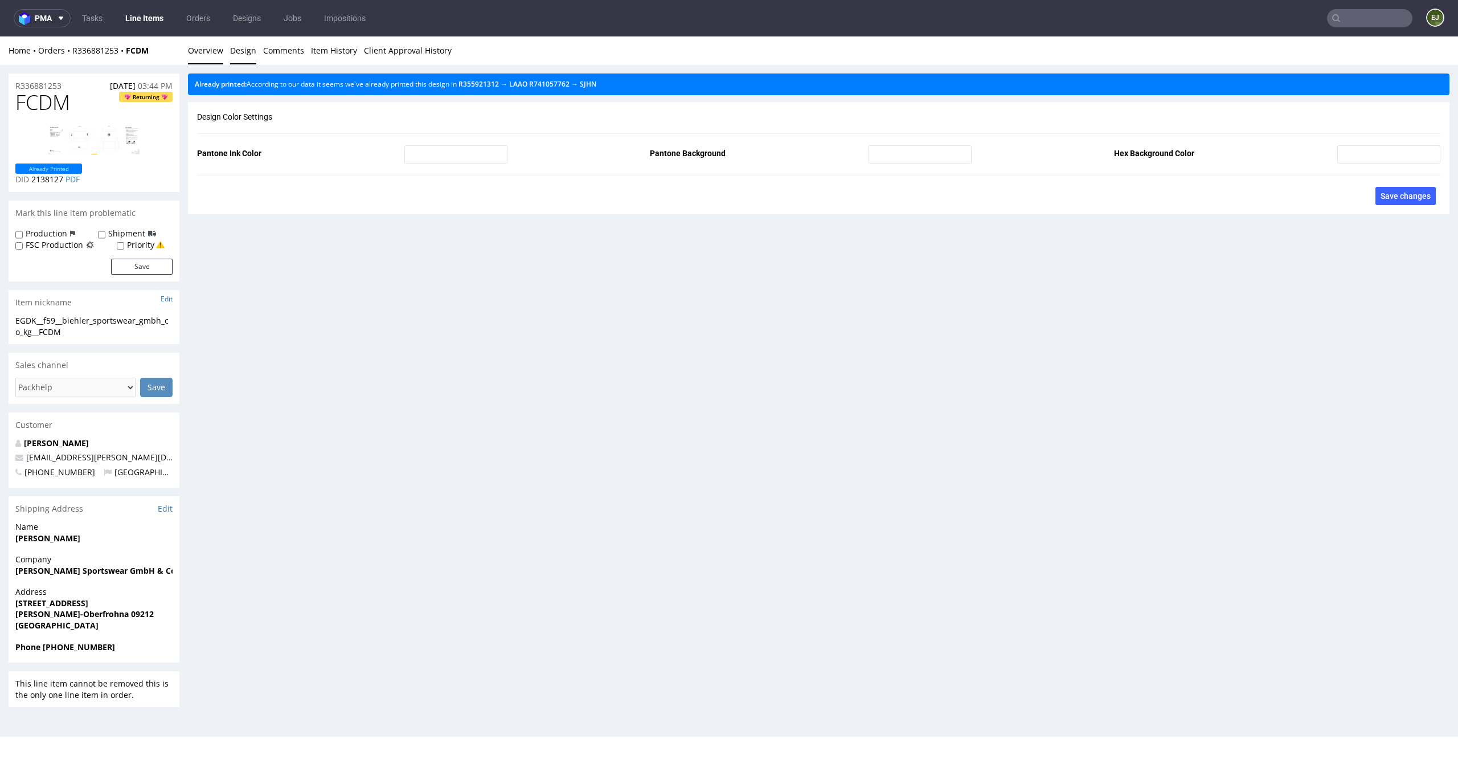
click at [201, 44] on link "Overview" at bounding box center [205, 50] width 35 height 28
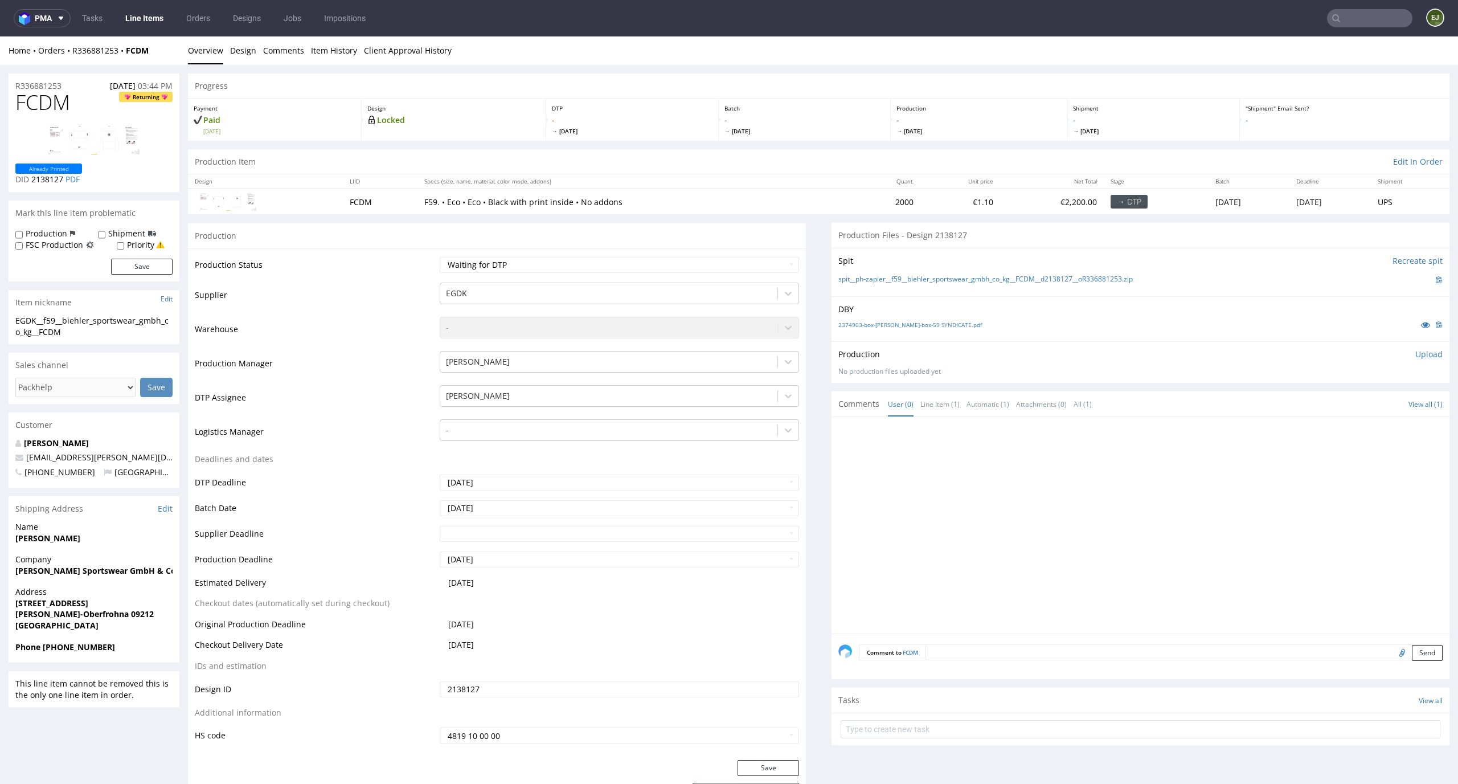
click at [607, 277] on td "Waiting for Artwork Waiting for Diecut Waiting for Mockup Waiting for DTP Waiti…" at bounding box center [618, 269] width 363 height 26
click at [617, 268] on select "Waiting for Artwork Waiting for Diecut Waiting for Mockup Waiting for DTP Waiti…" at bounding box center [620, 265] width 360 height 16
select select "dtp_in_process"
click at [440, 257] on select "Waiting for Artwork Waiting for Diecut Waiting for Mockup Waiting for DTP Waiti…" at bounding box center [620, 265] width 360 height 16
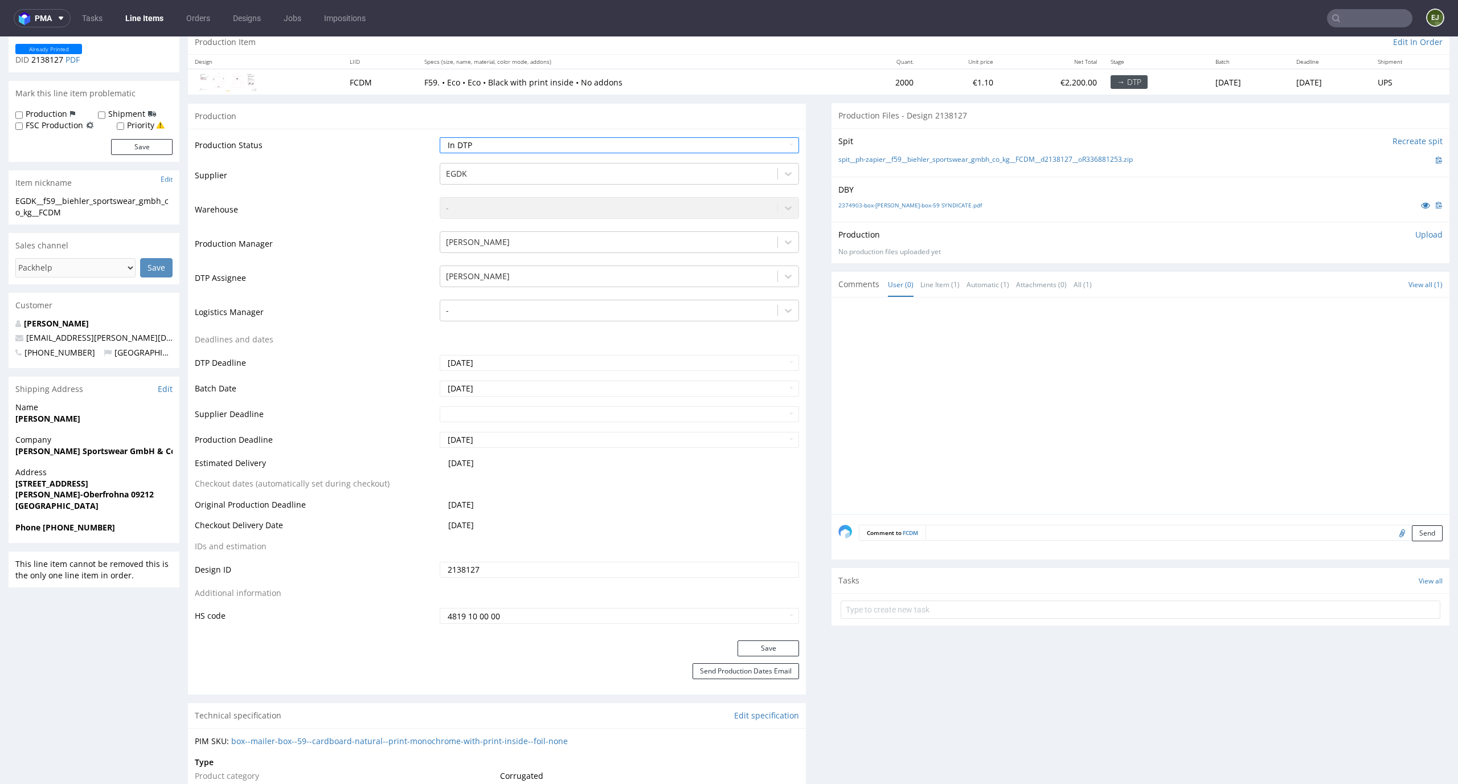
scroll to position [156, 0]
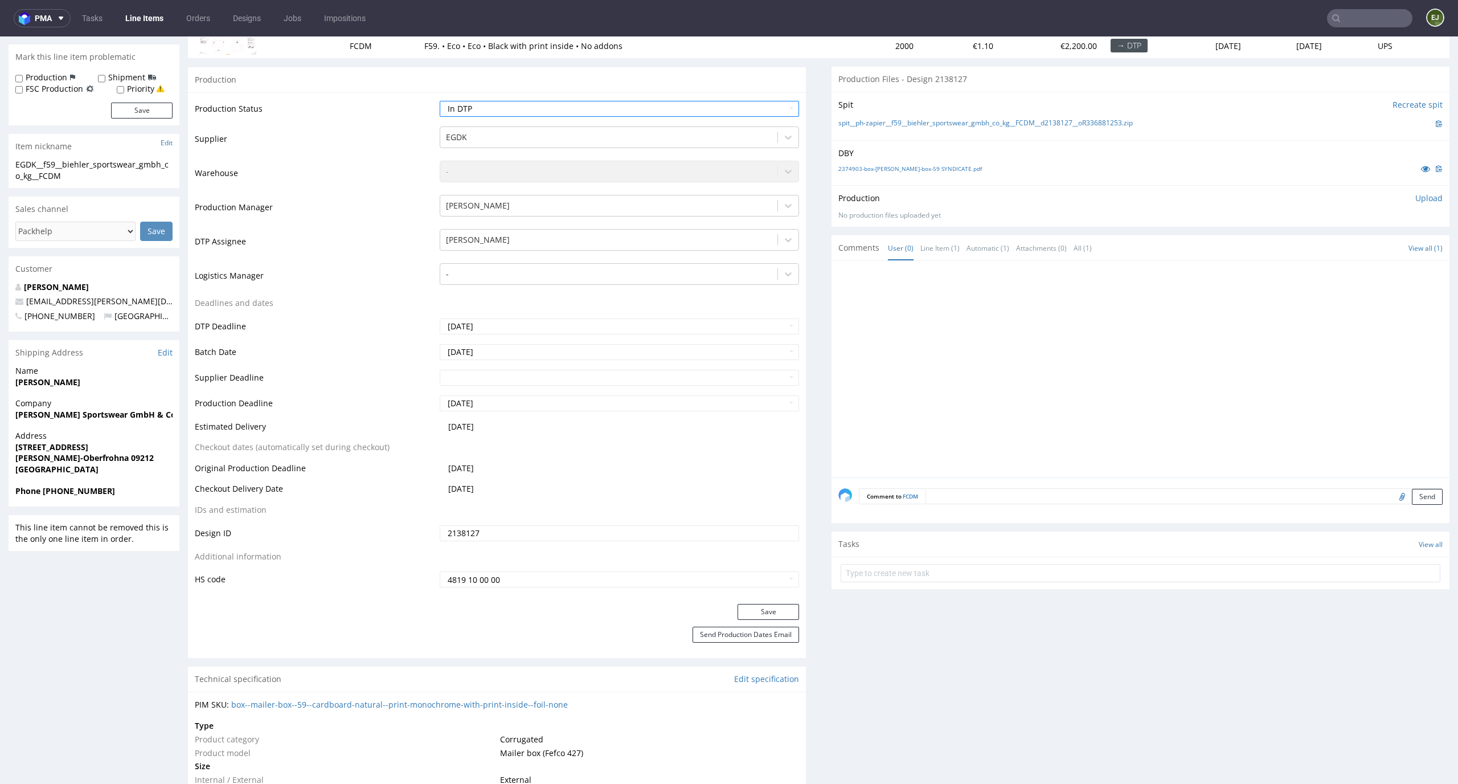
click at [771, 601] on div "Production Status Waiting for Artwork Waiting for Diecut Waiting for Mockup Wai…" at bounding box center [497, 347] width 618 height 511
click at [768, 615] on button "Save" at bounding box center [768, 612] width 62 height 16
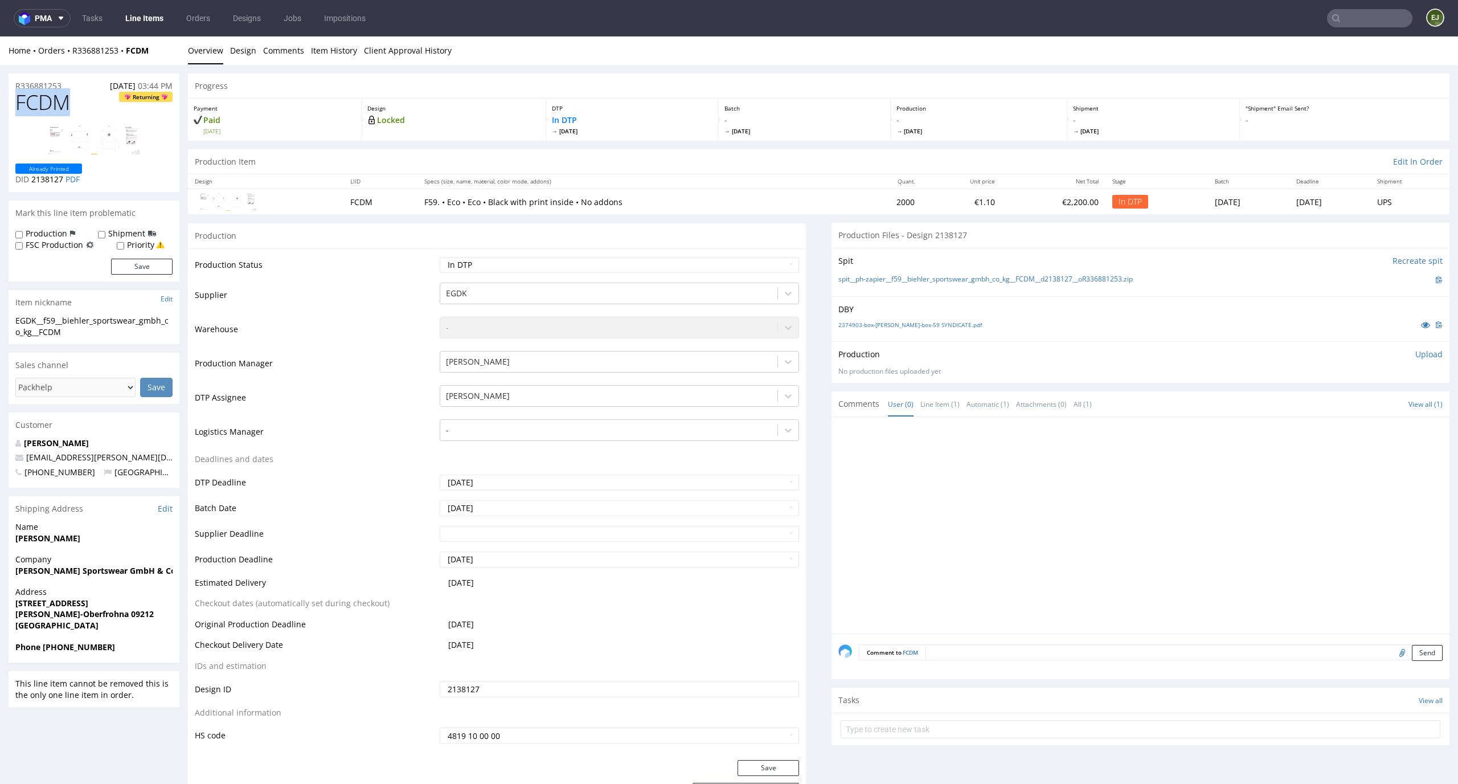
drag, startPoint x: 77, startPoint y: 104, endPoint x: 0, endPoint y: 104, distance: 77.4
copy span "FCDM"
click at [866, 277] on link "spit__ph-zapier__f59__biehler_sportswear_gmbh_co_kg__FCDM__d2138127__oR33688125…" at bounding box center [985, 279] width 294 height 10
click at [1417, 350] on p "Upload" at bounding box center [1428, 354] width 27 height 11
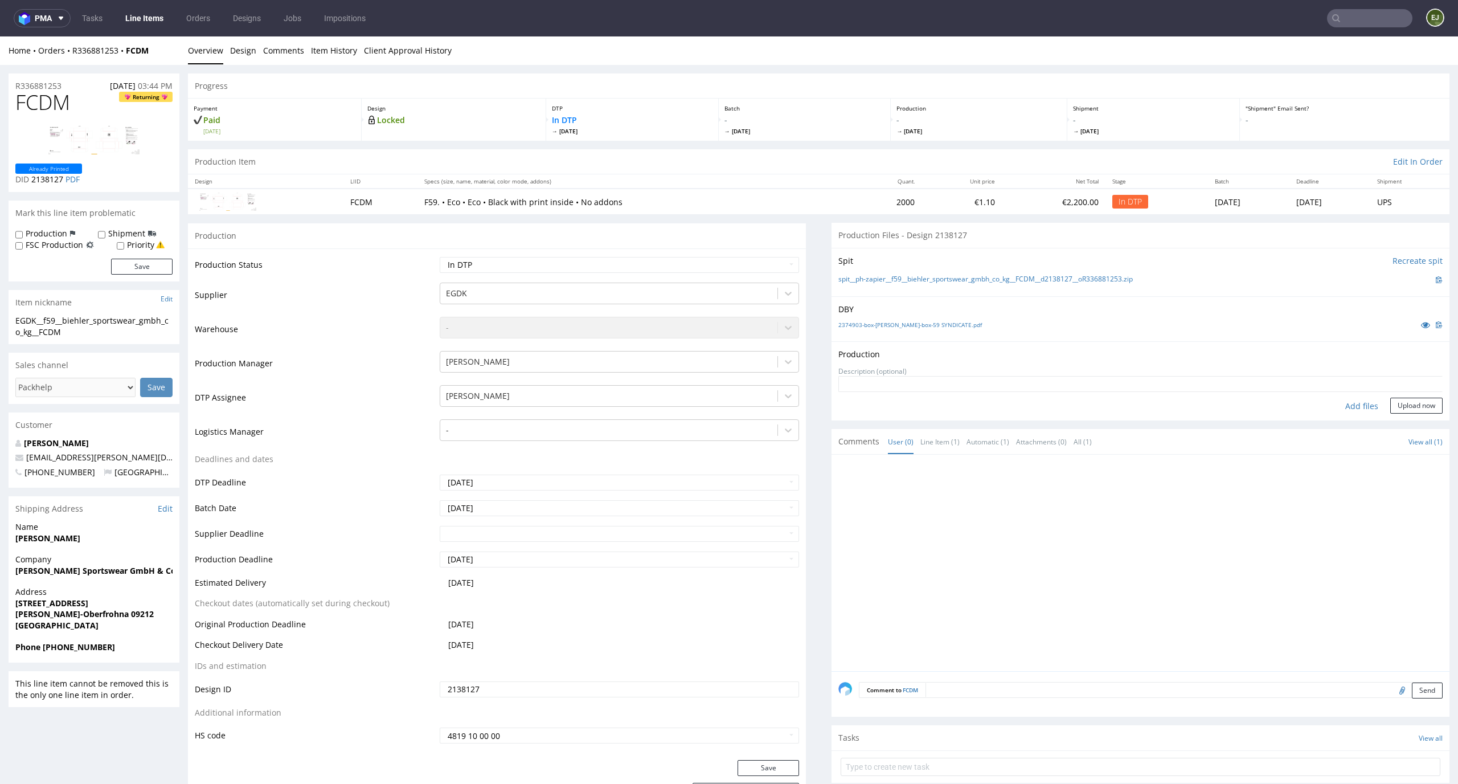
click at [1345, 412] on div "Add files" at bounding box center [1361, 405] width 57 height 17
type input "C:\fakepath\ph-zapier__f59__biehler_sportswear_gmbh_co_kg__FCDM__d2138127__oR33…"
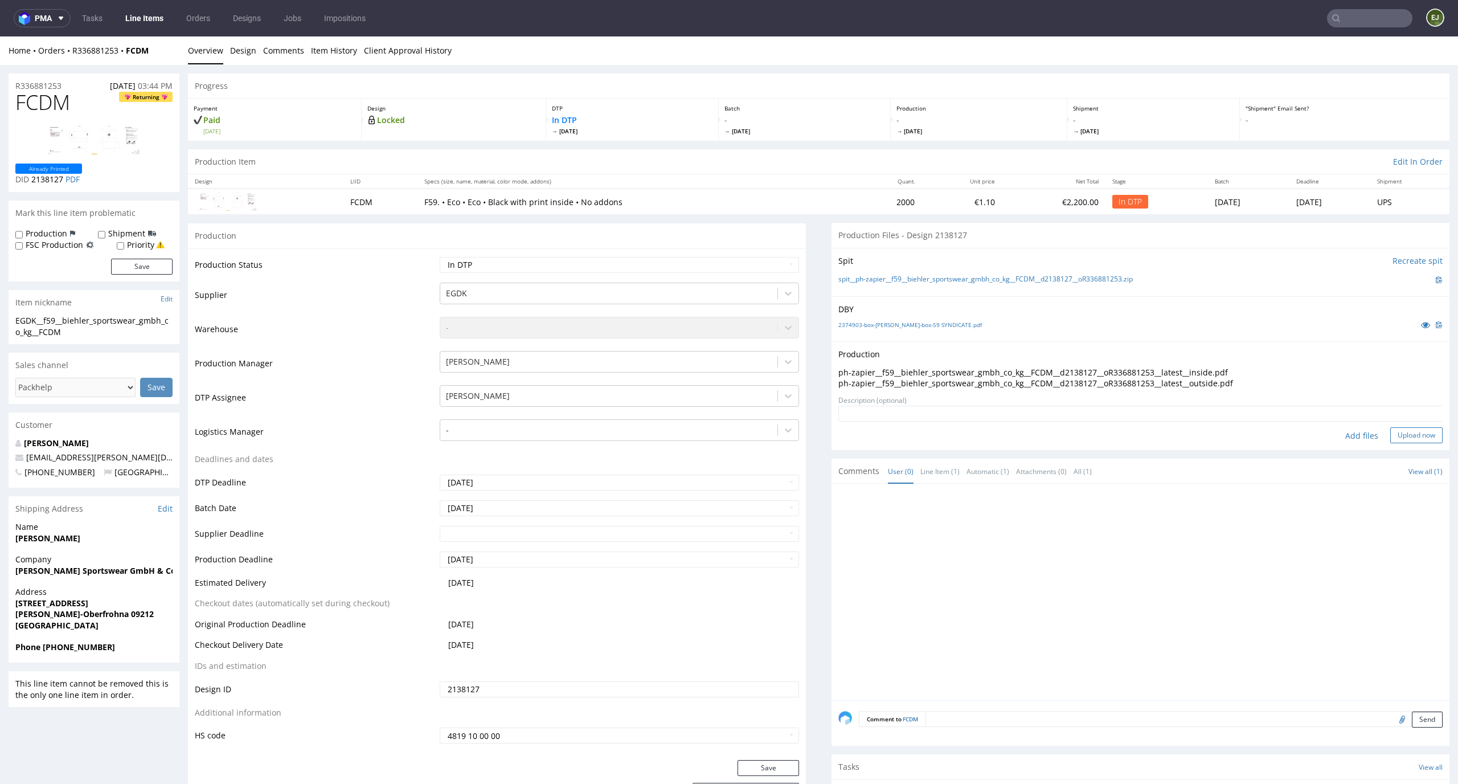
click at [1411, 427] on button "Upload now" at bounding box center [1416, 435] width 52 height 16
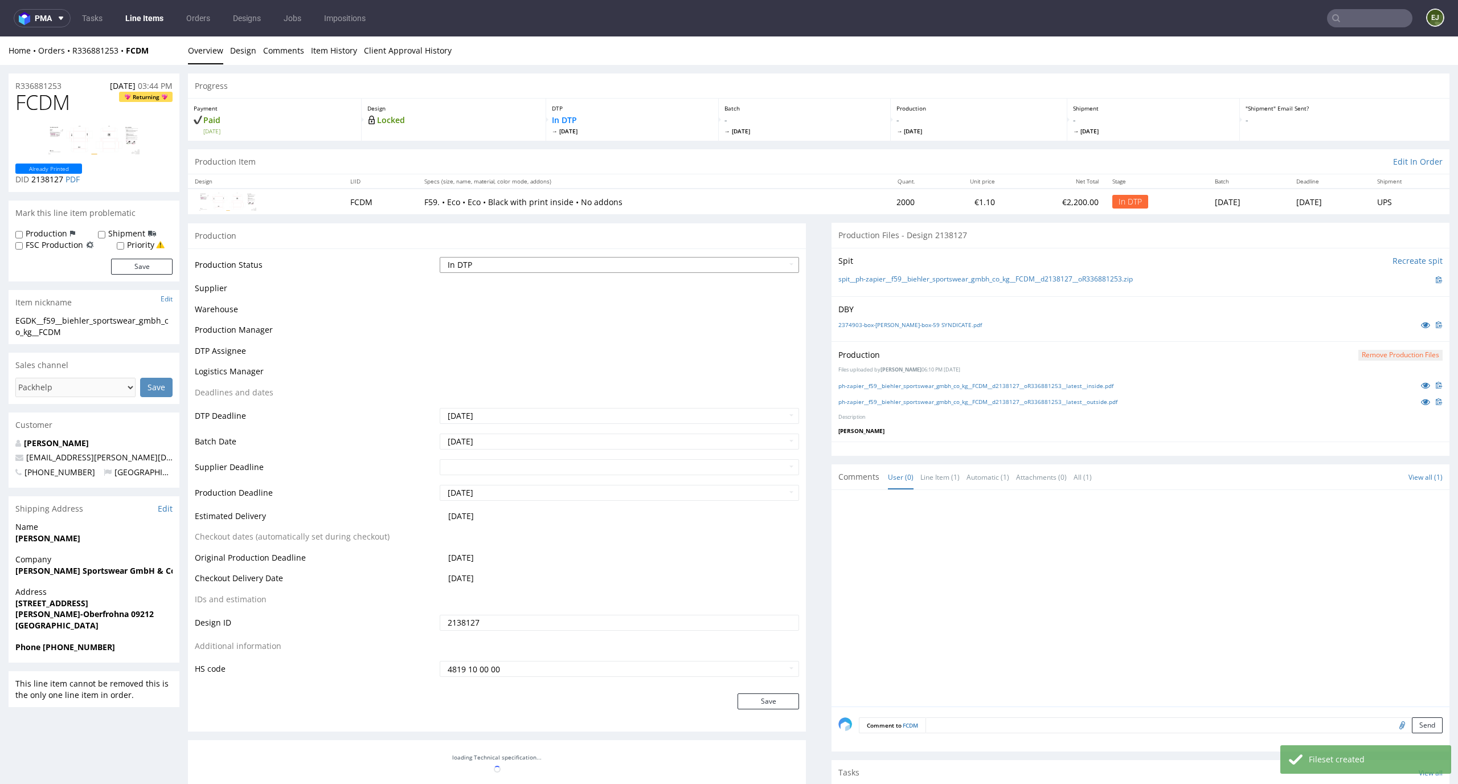
click at [781, 268] on select "Waiting for Artwork Waiting for Diecut Waiting for Mockup Waiting for DTP Waiti…" at bounding box center [620, 265] width 360 height 16
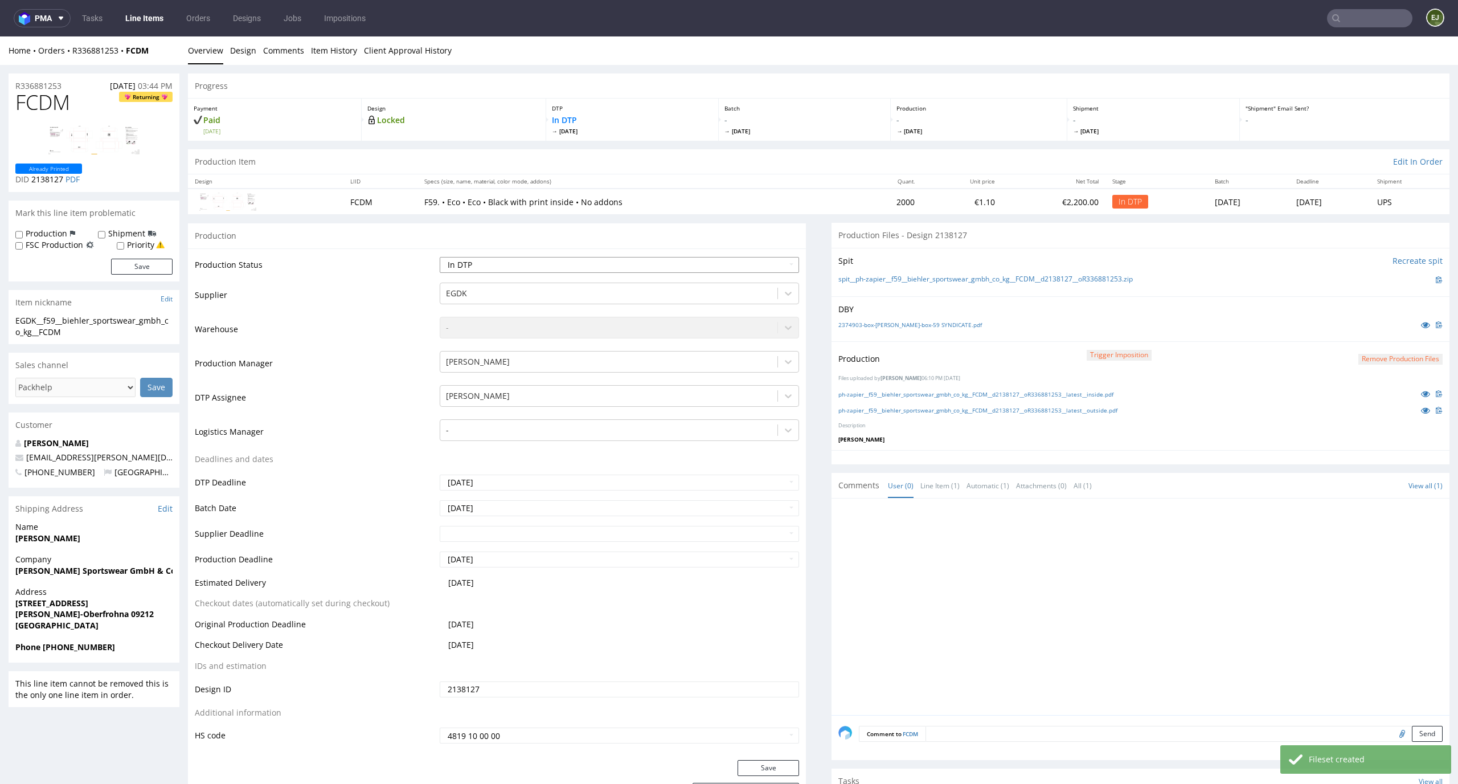
select select "dtp_production_ready"
click at [440, 257] on select "Waiting for Artwork Waiting for Diecut Waiting for Mockup Waiting for DTP Waiti…" at bounding box center [620, 265] width 360 height 16
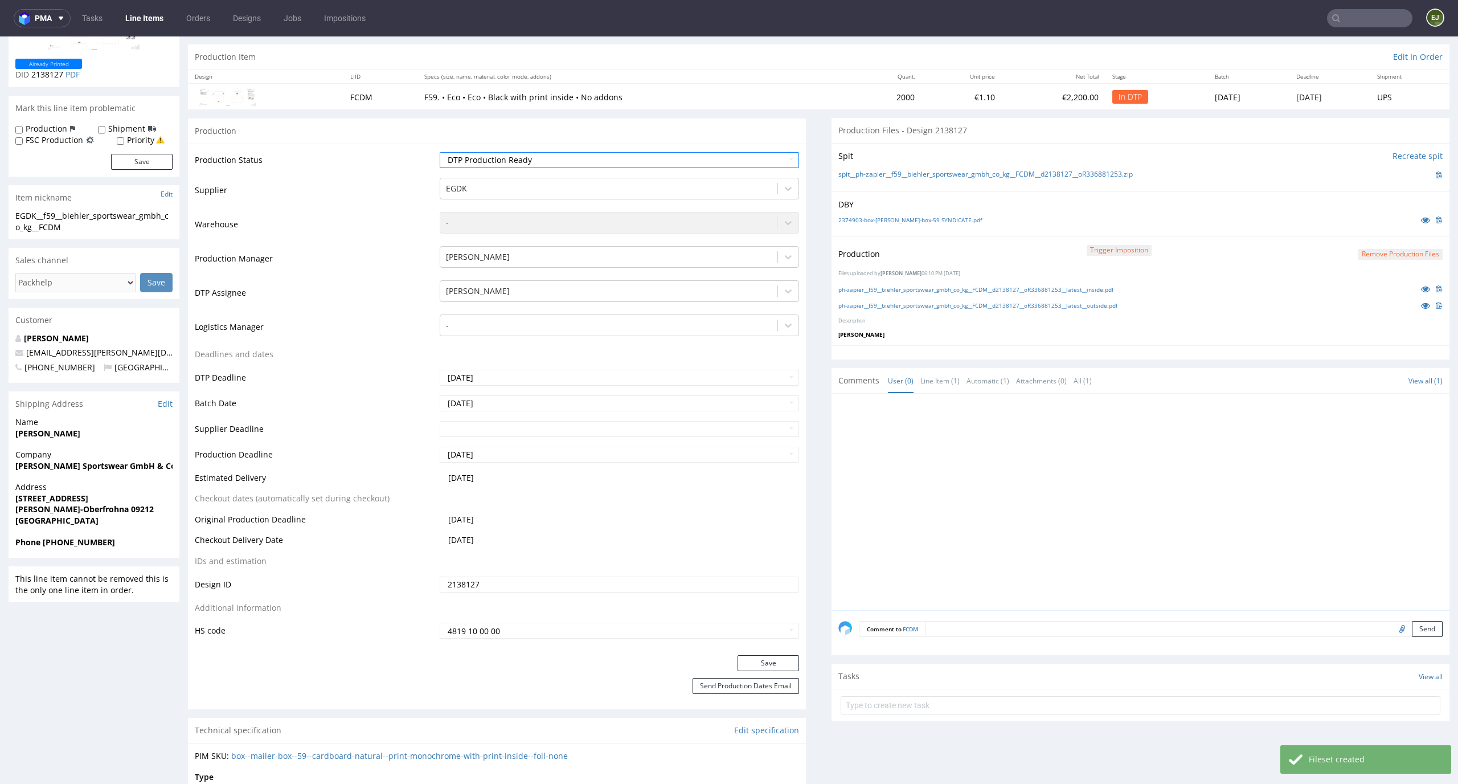
scroll to position [130, 0]
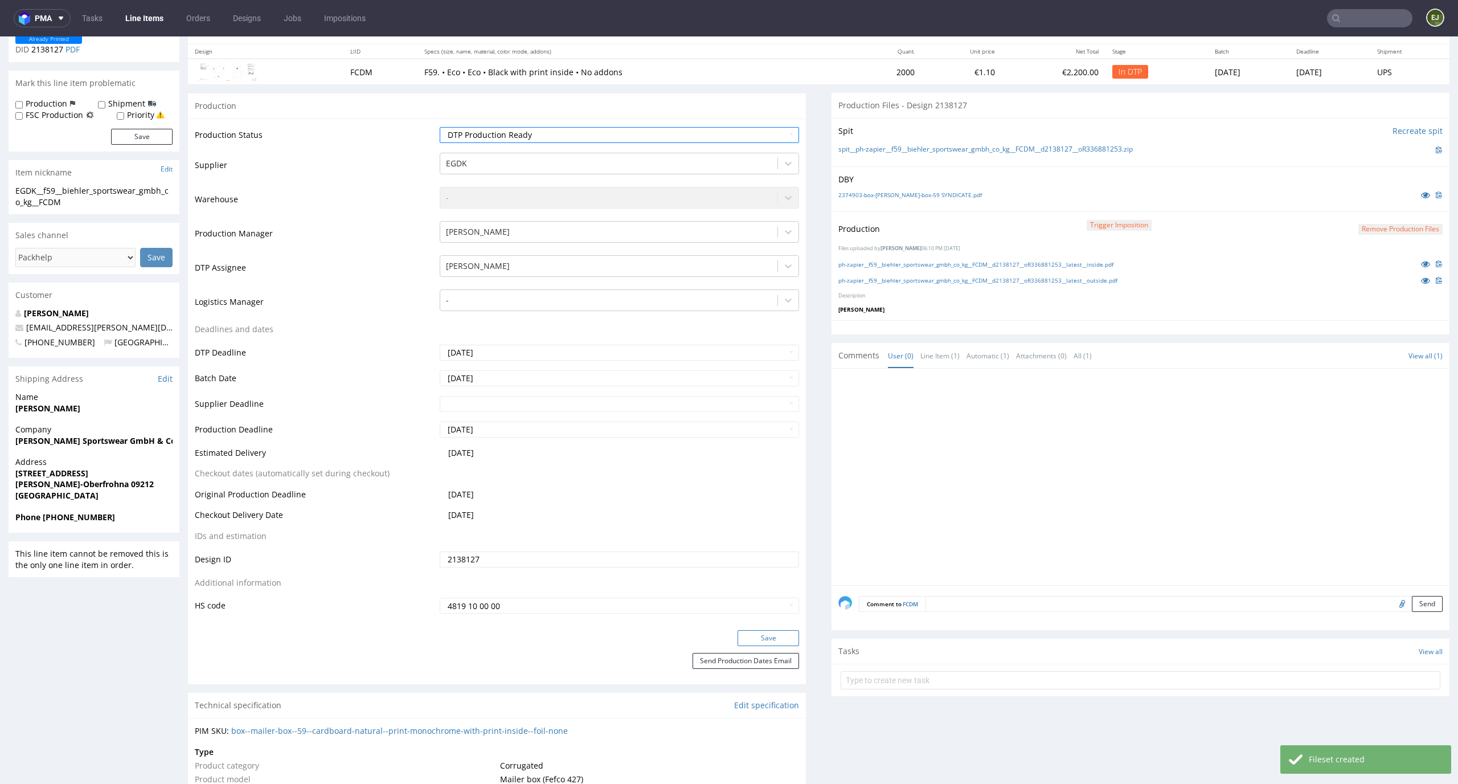
click at [756, 639] on button "Save" at bounding box center [768, 638] width 62 height 16
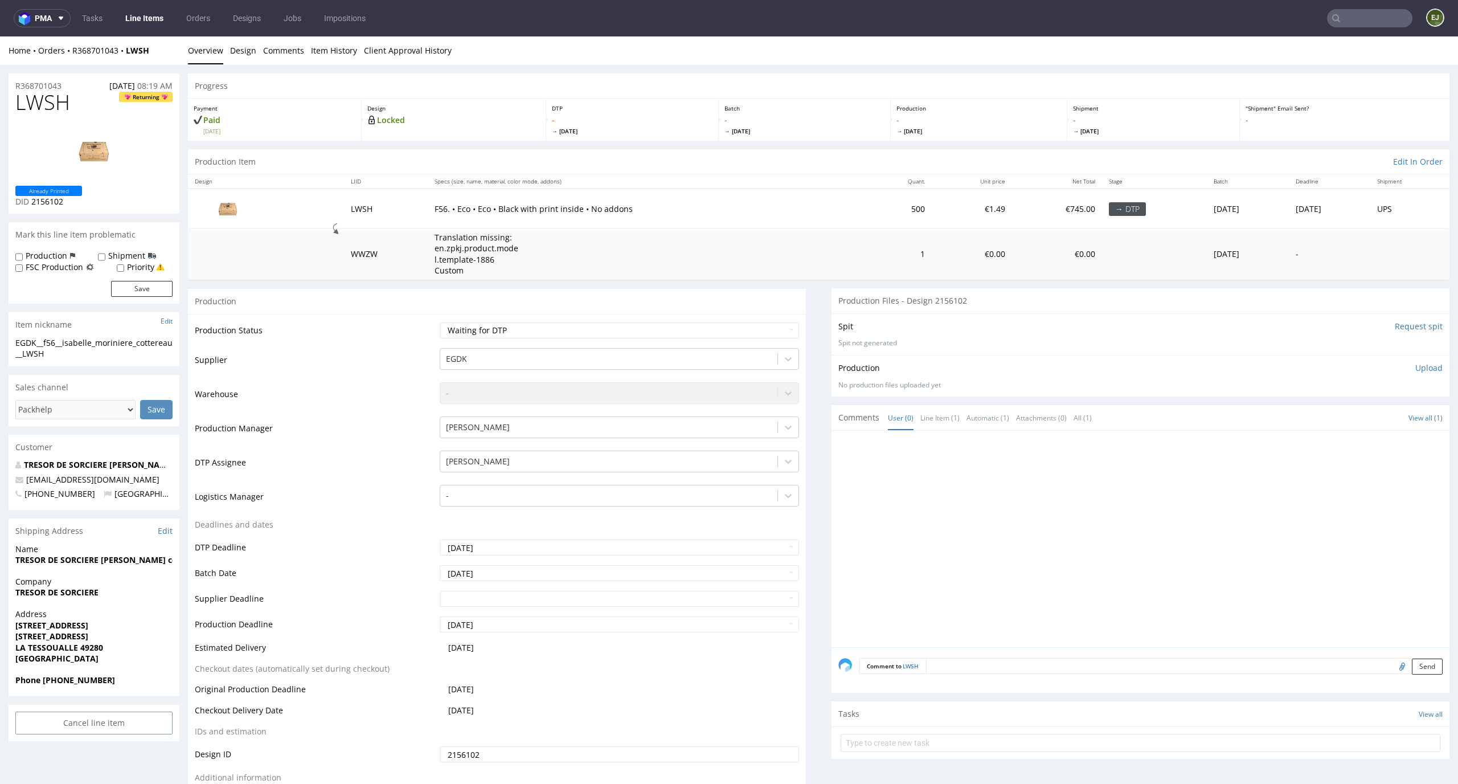
click at [1395, 326] on input "Request spit" at bounding box center [1419, 326] width 48 height 11
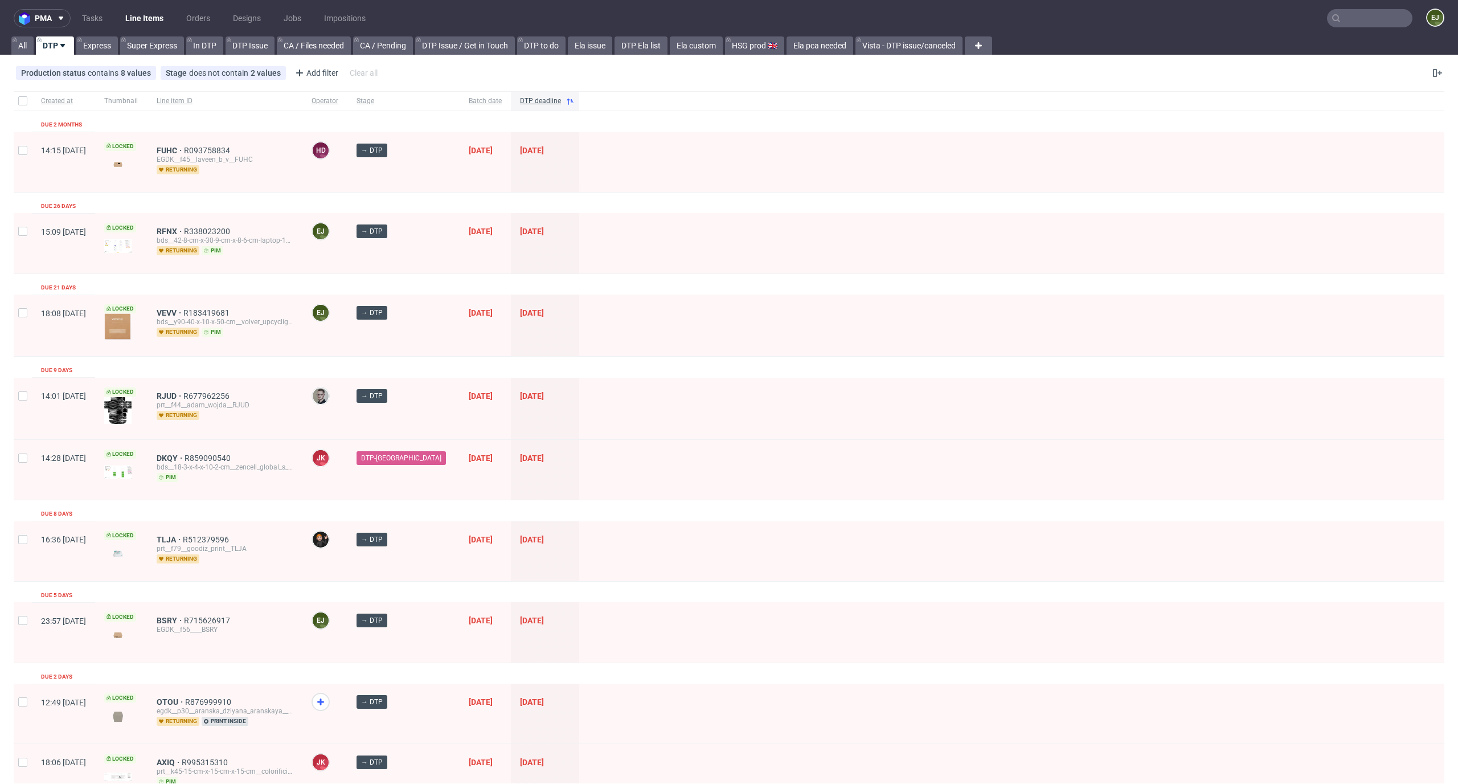
click at [1355, 17] on input "text" at bounding box center [1369, 18] width 85 height 18
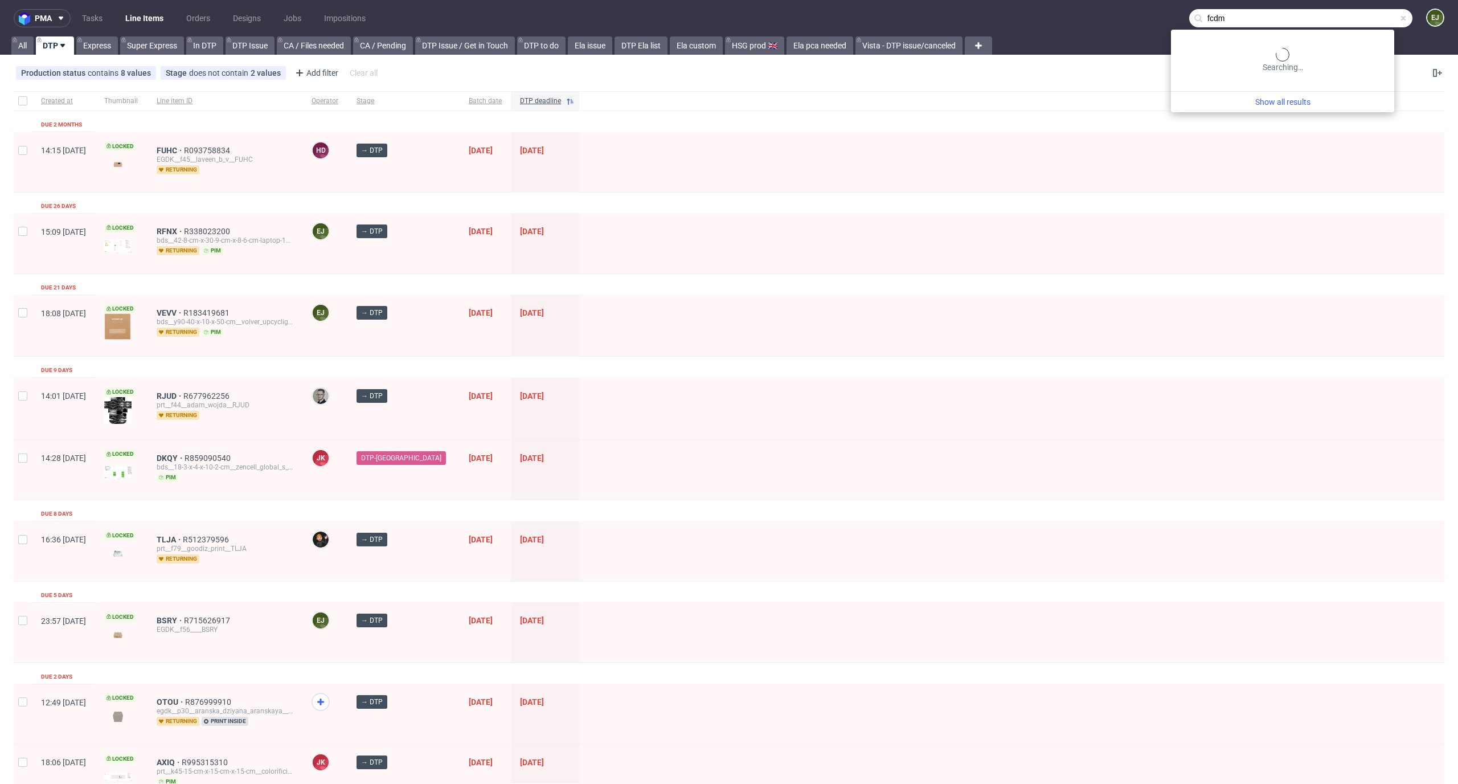
type input "fcdm"
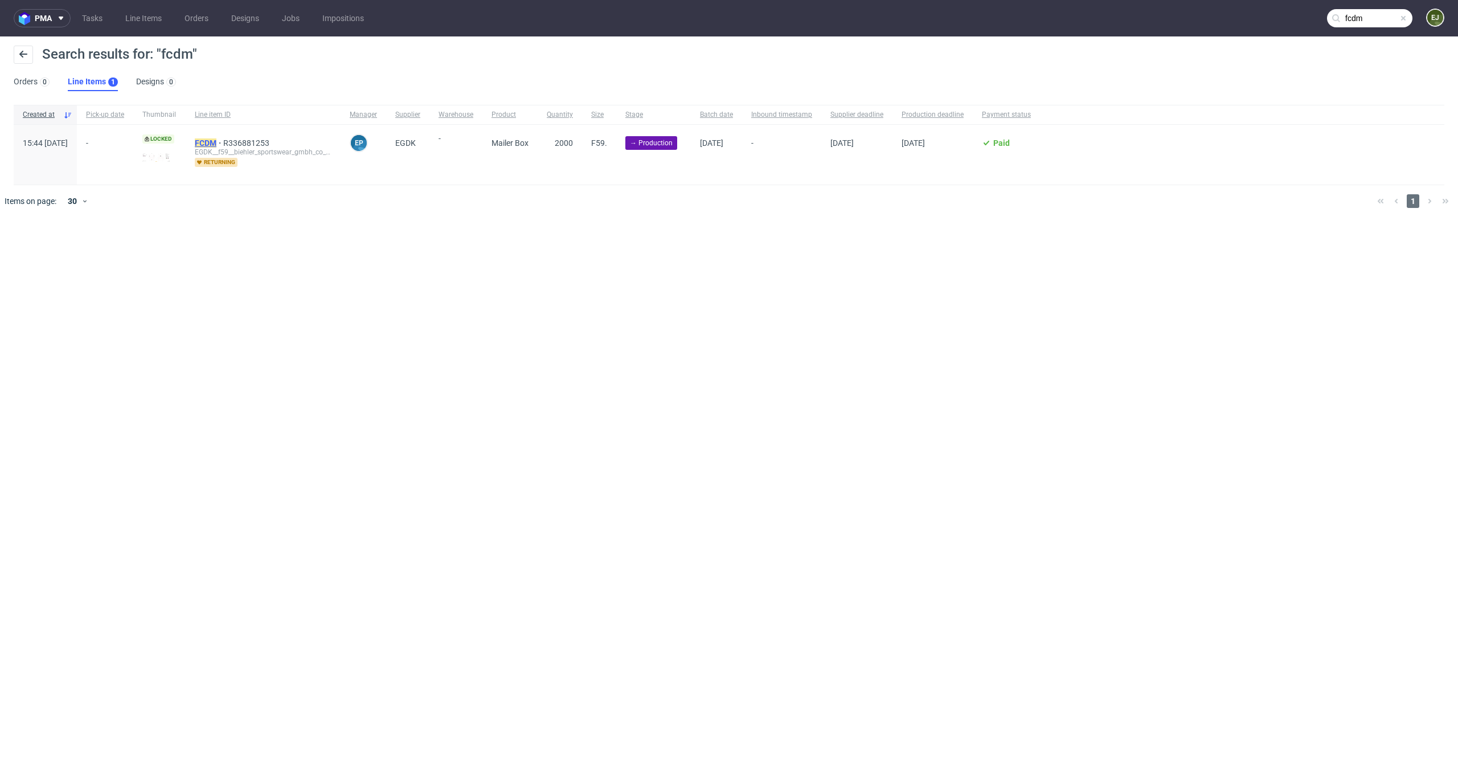
click at [216, 138] on mark "FCDM" at bounding box center [206, 142] width 22 height 9
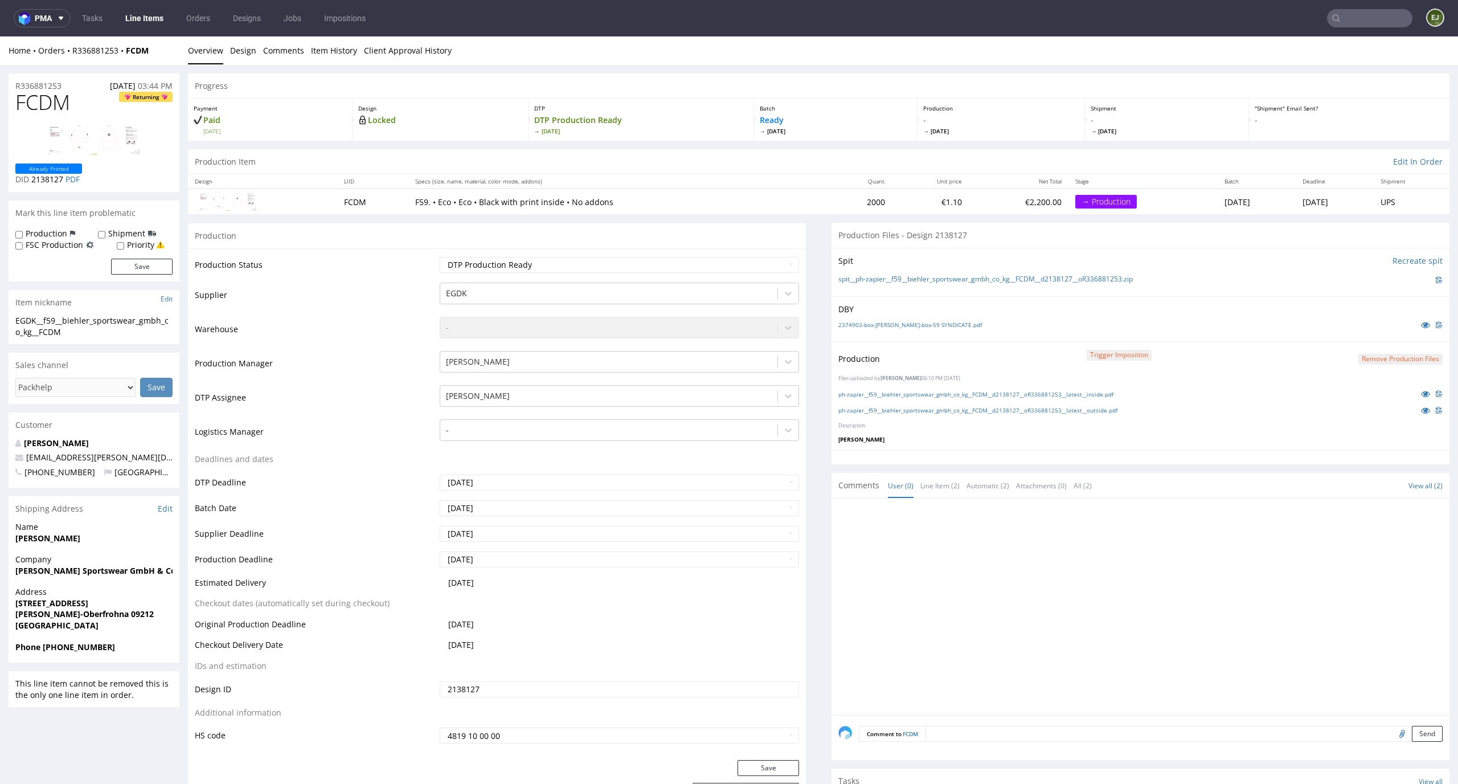
click at [1358, 356] on button "Remove production files" at bounding box center [1400, 359] width 84 height 11
click at [1363, 358] on button "Remove production files" at bounding box center [1400, 359] width 84 height 11
click at [1368, 329] on link "Yes" at bounding box center [1363, 333] width 32 height 17
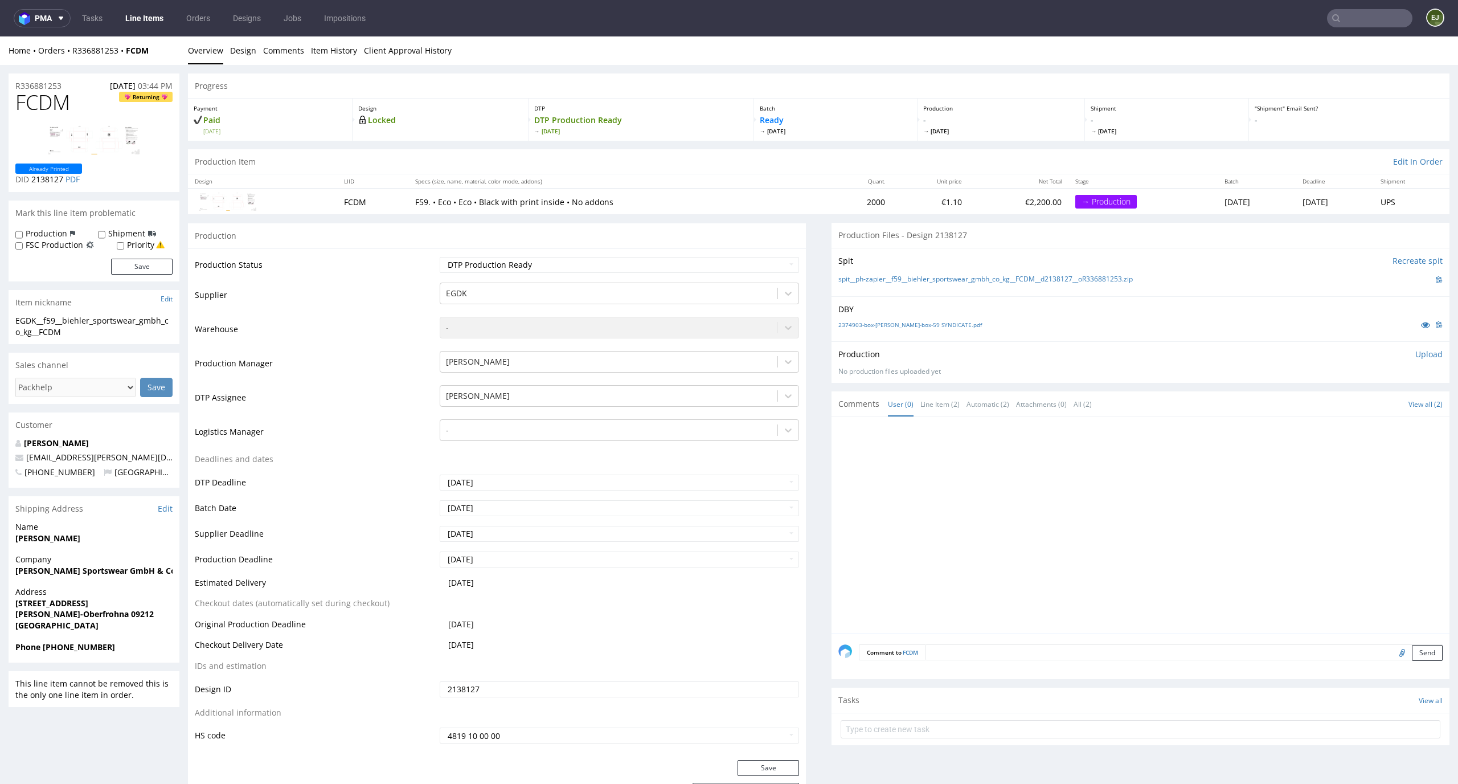
scroll to position [3, 0]
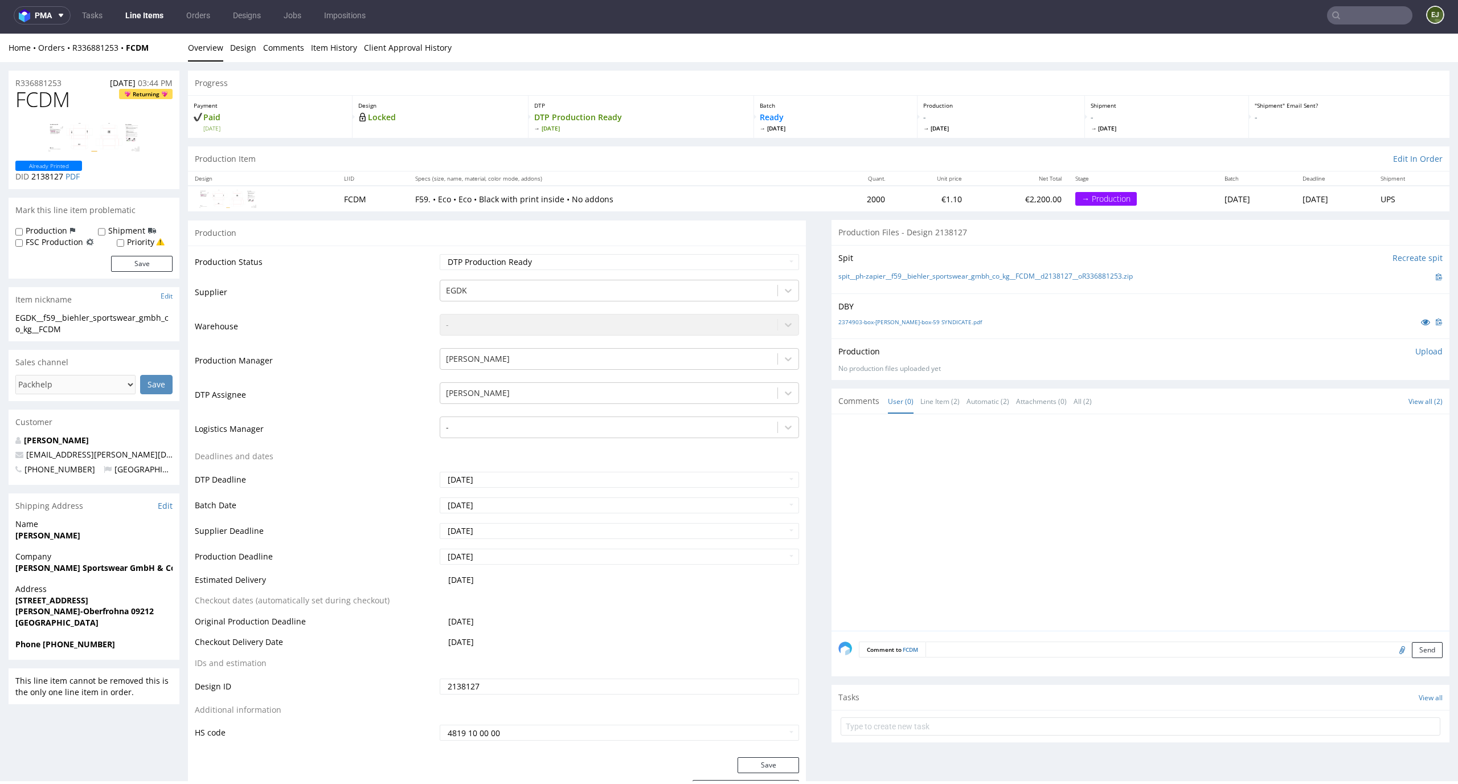
click at [143, 13] on link "Line Items" at bounding box center [144, 15] width 52 height 18
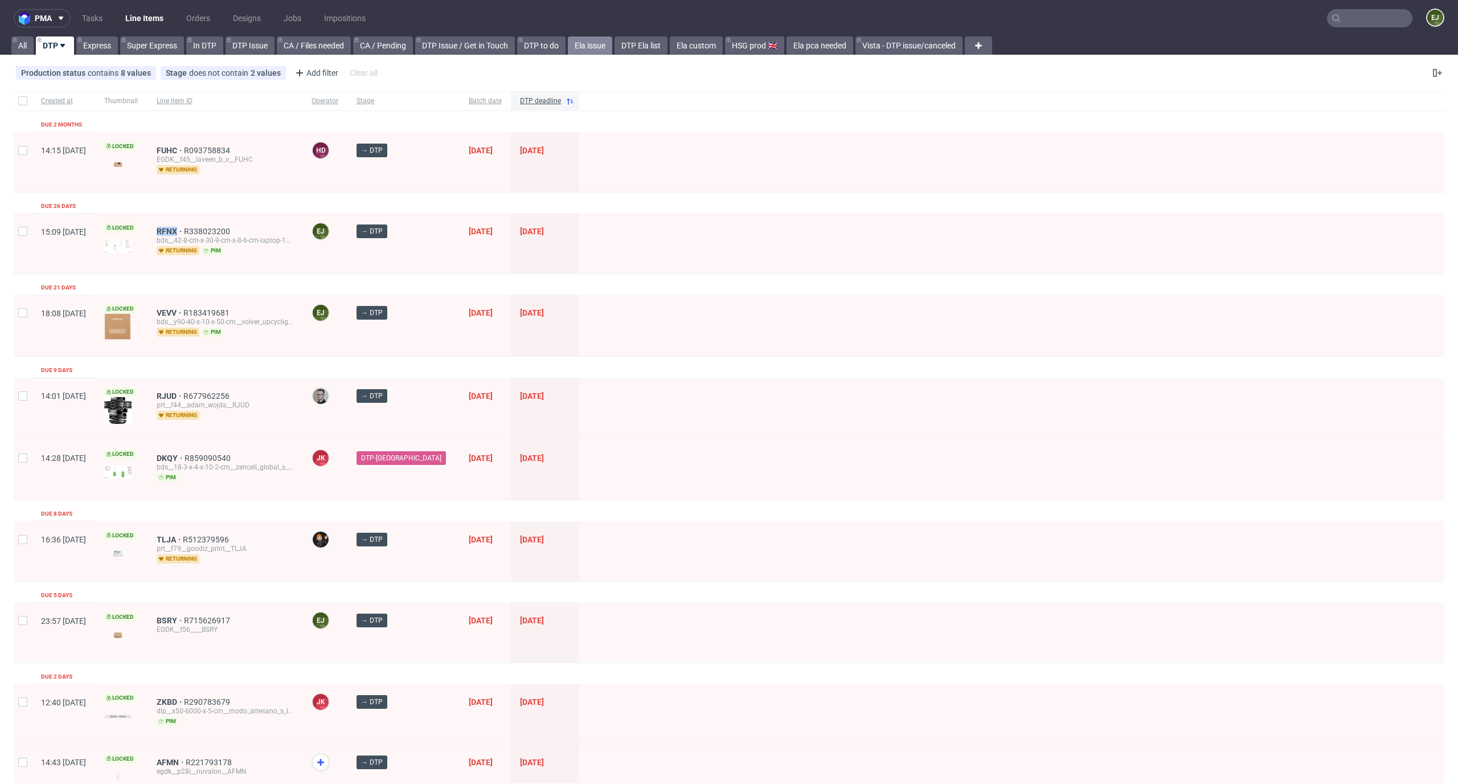
click at [603, 52] on link "Ela issue" at bounding box center [590, 45] width 44 height 18
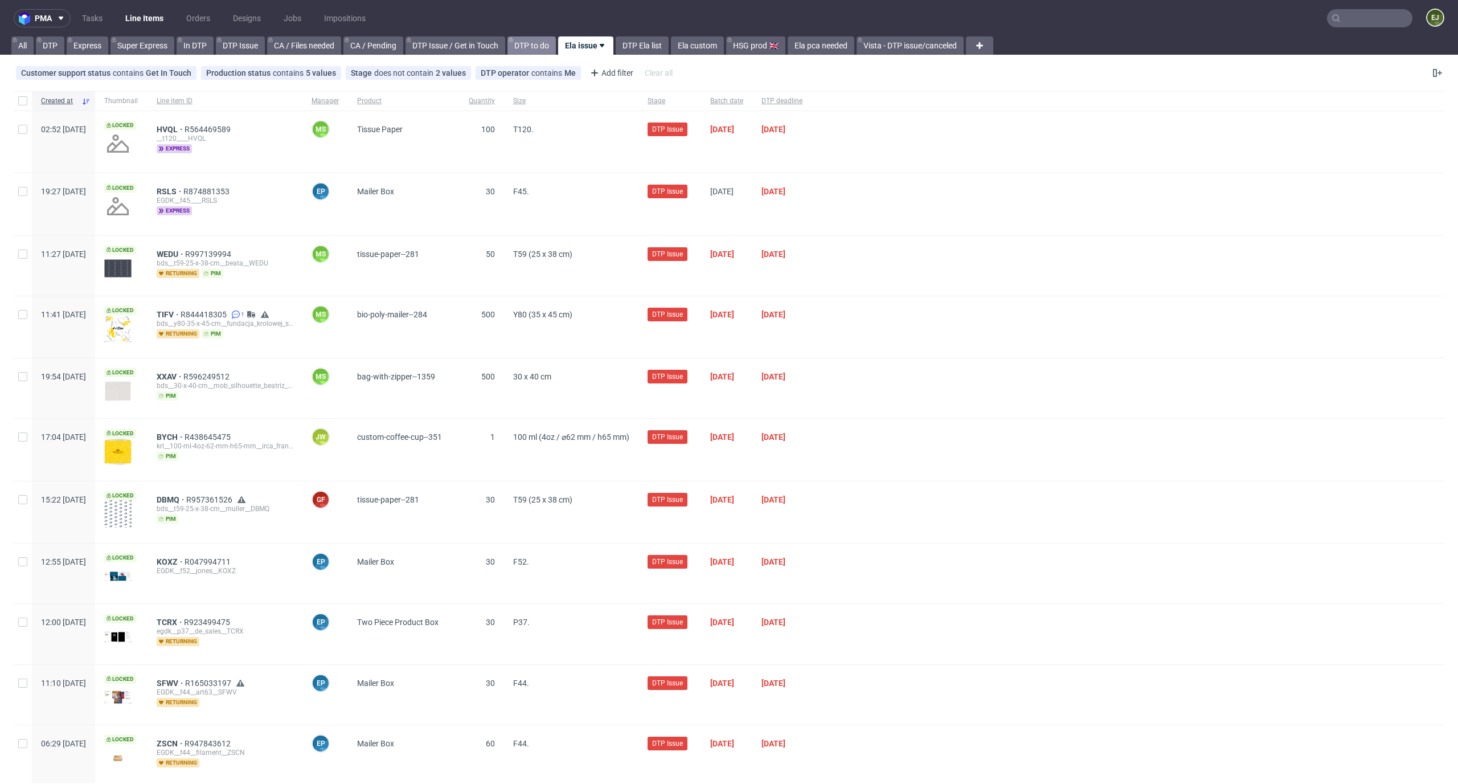
click at [526, 50] on link "DTP to do" at bounding box center [531, 45] width 48 height 18
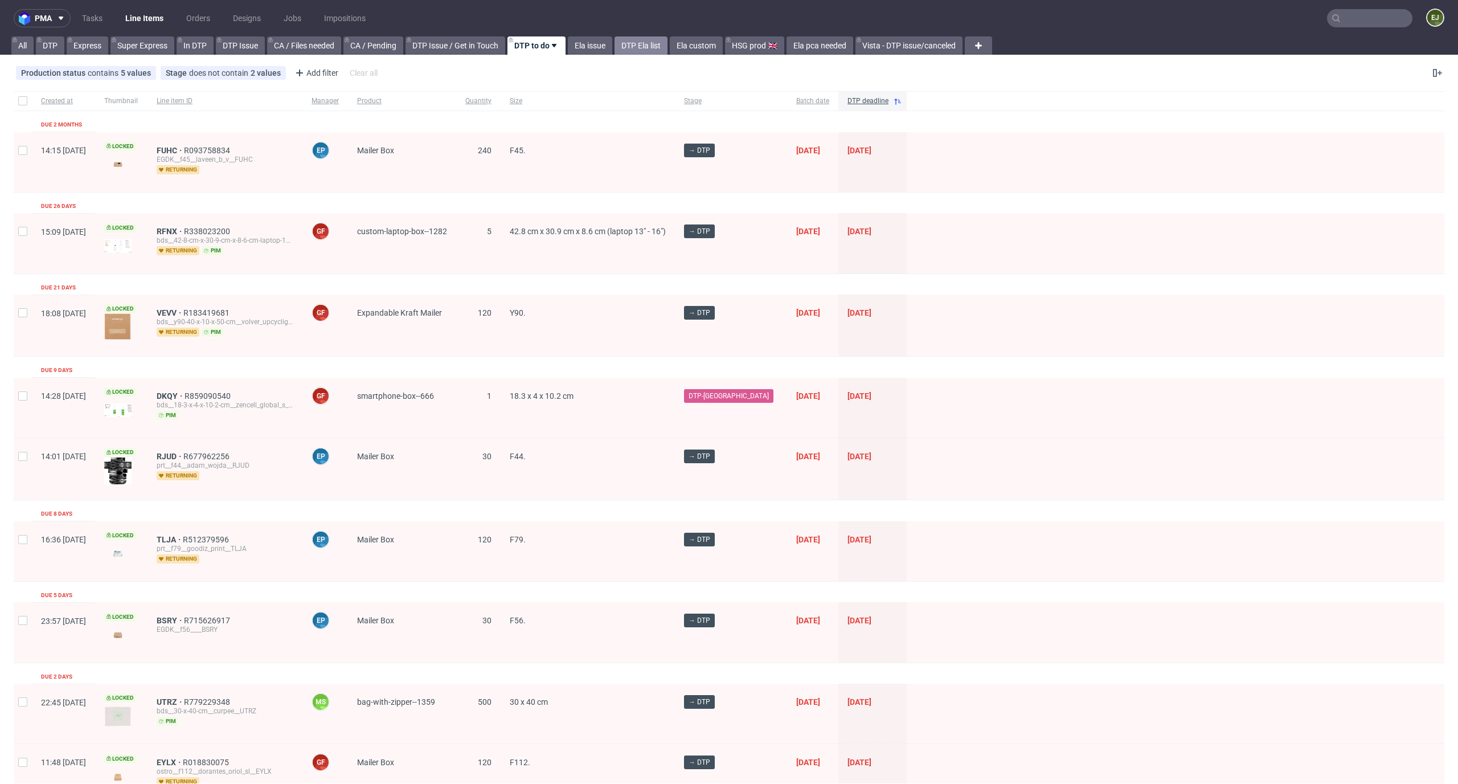
click at [654, 43] on link "DTP Ela list" at bounding box center [640, 45] width 53 height 18
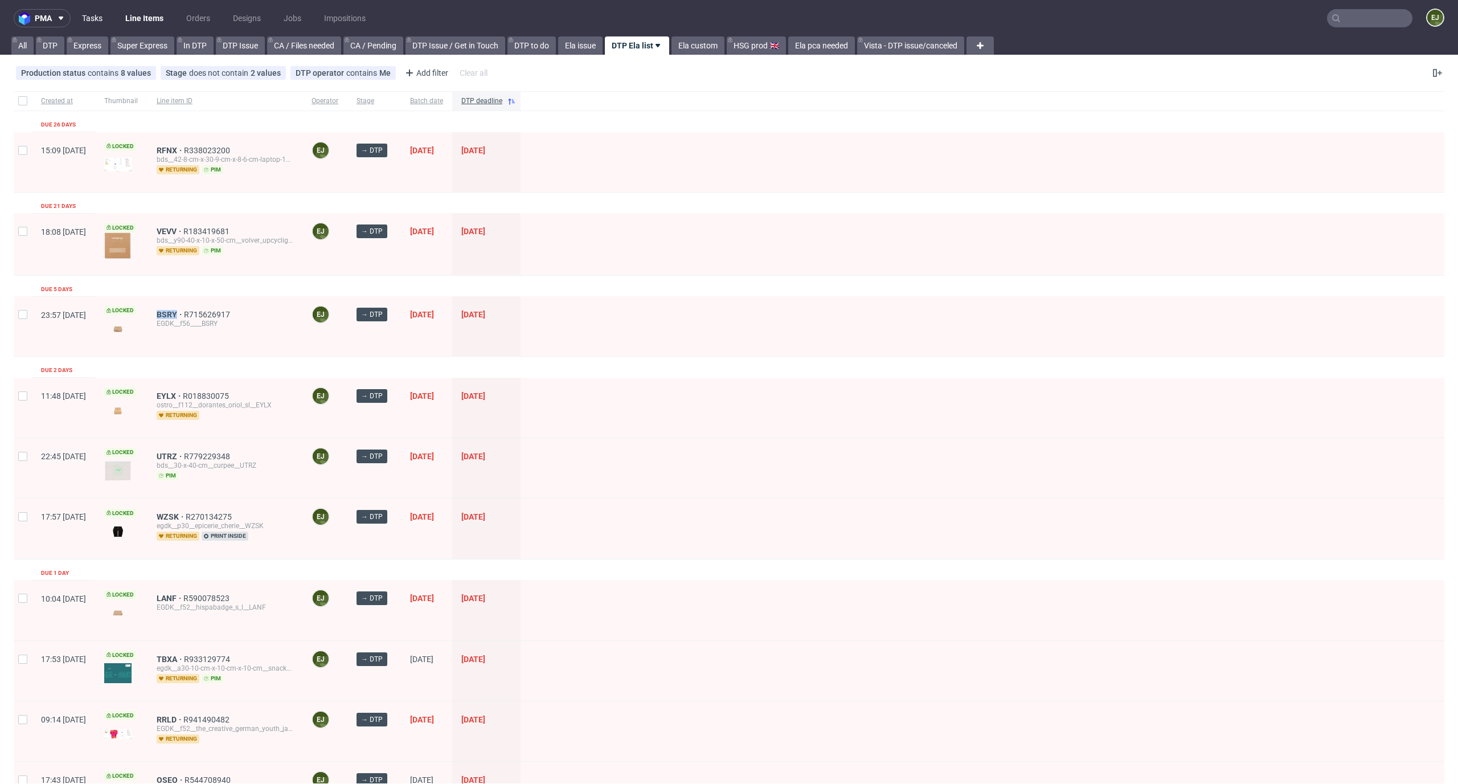
click at [90, 18] on link "Tasks" at bounding box center [92, 18] width 34 height 18
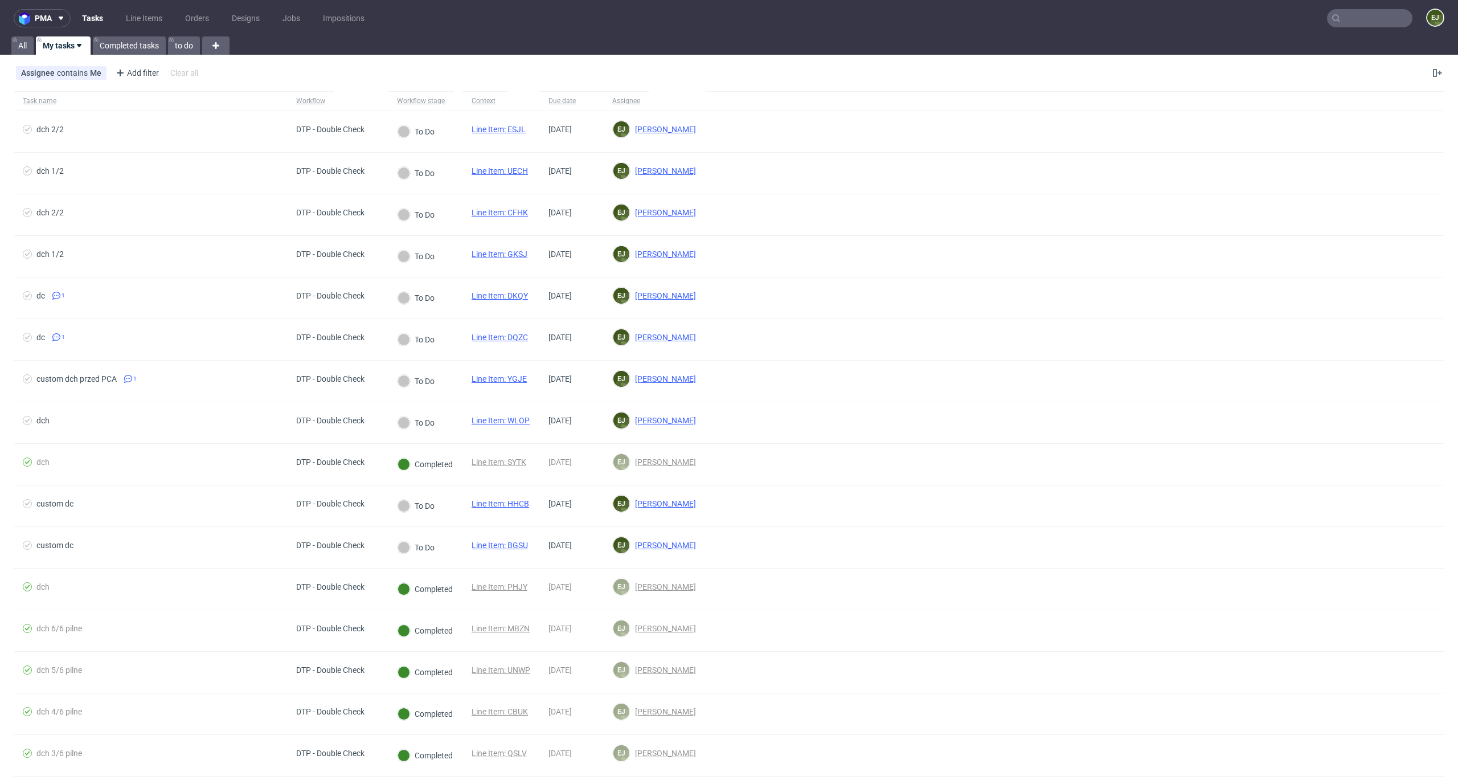
click at [383, 68] on div "Assignee contains Me Add filter Hide filters Clear all" at bounding box center [729, 72] width 1458 height 27
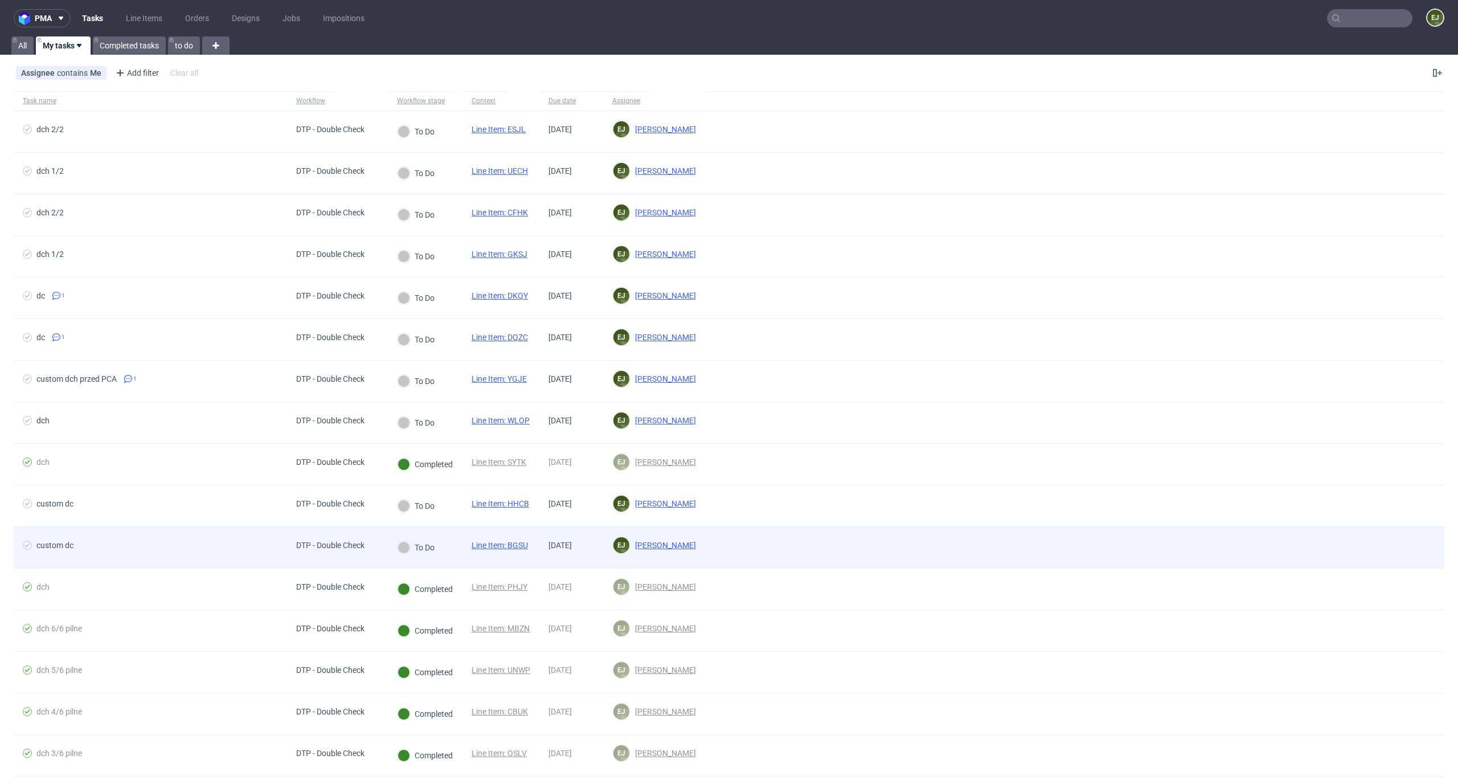
click at [509, 548] on link "Line Item: BGSU" at bounding box center [500, 544] width 56 height 9
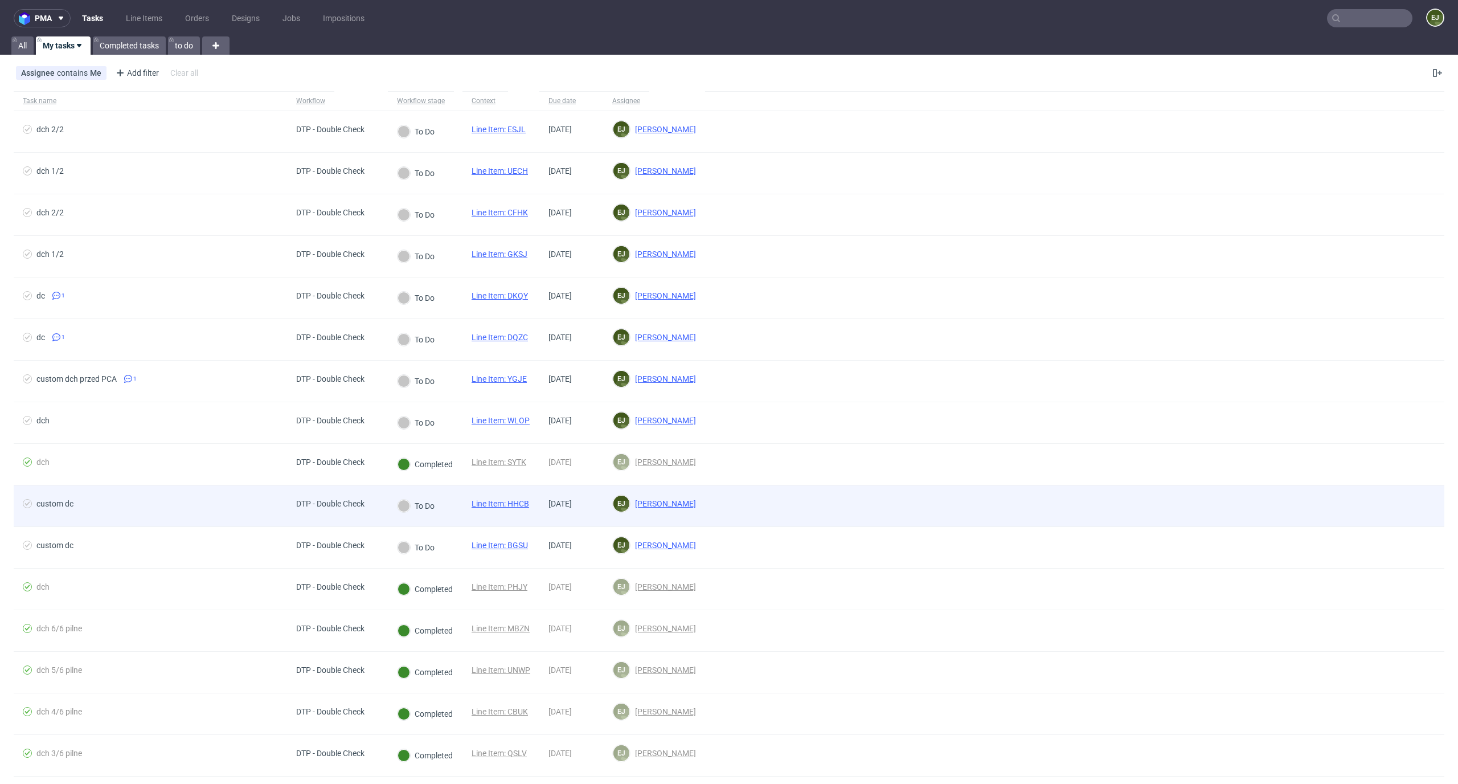
click at [511, 501] on link "Line Item: HHCB" at bounding box center [501, 503] width 58 height 9
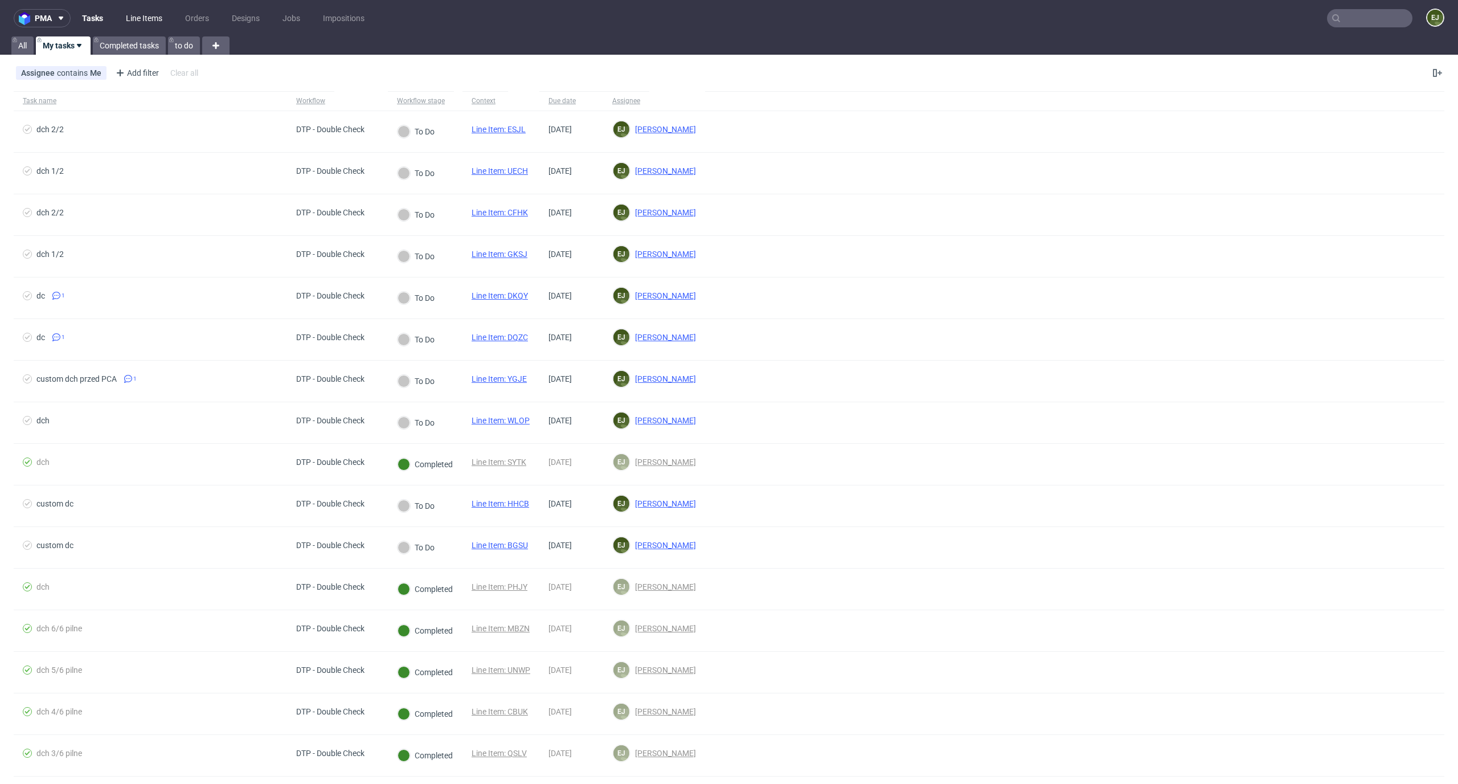
click at [141, 21] on link "Line Items" at bounding box center [144, 18] width 50 height 18
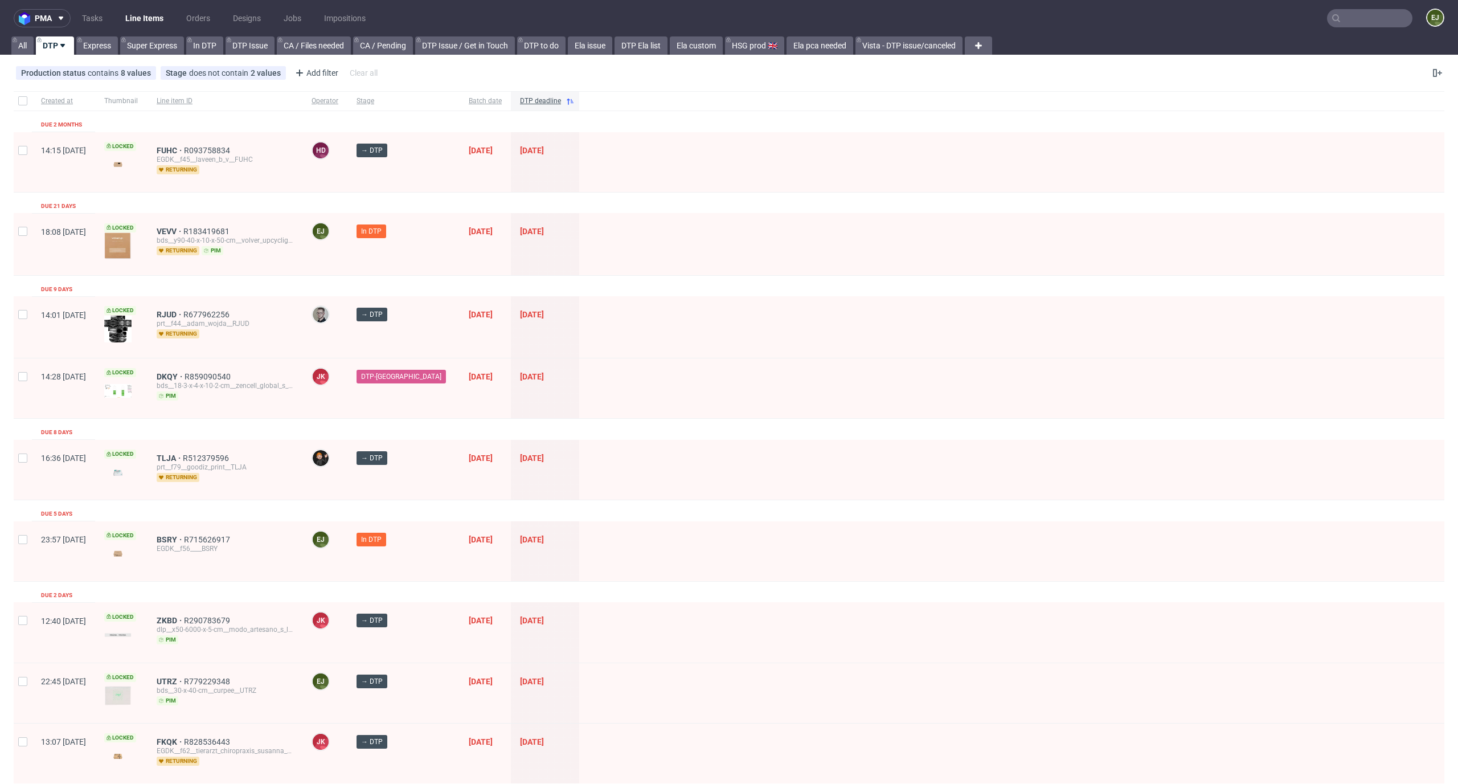
click at [151, 24] on link "Line Items" at bounding box center [144, 18] width 52 height 18
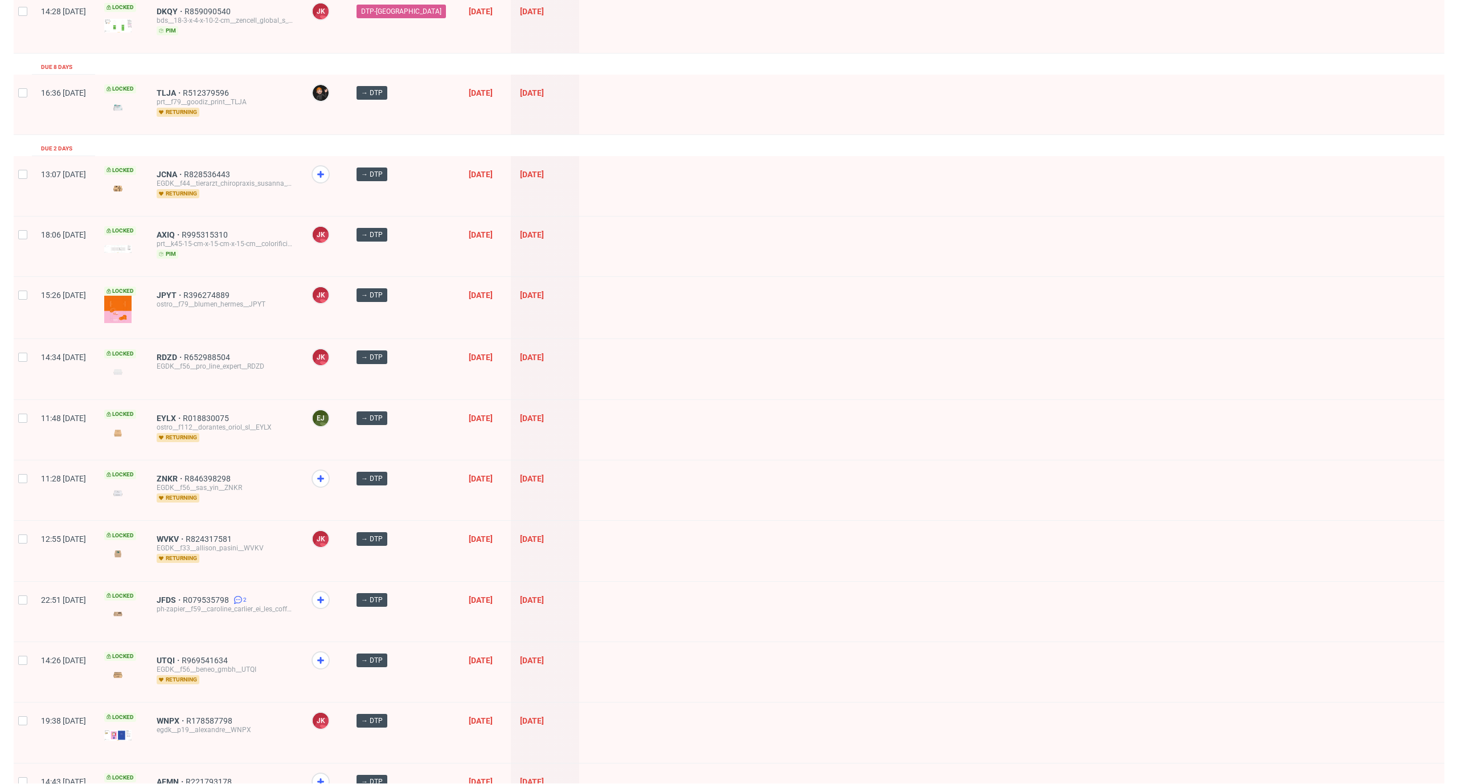
scroll to position [268, 0]
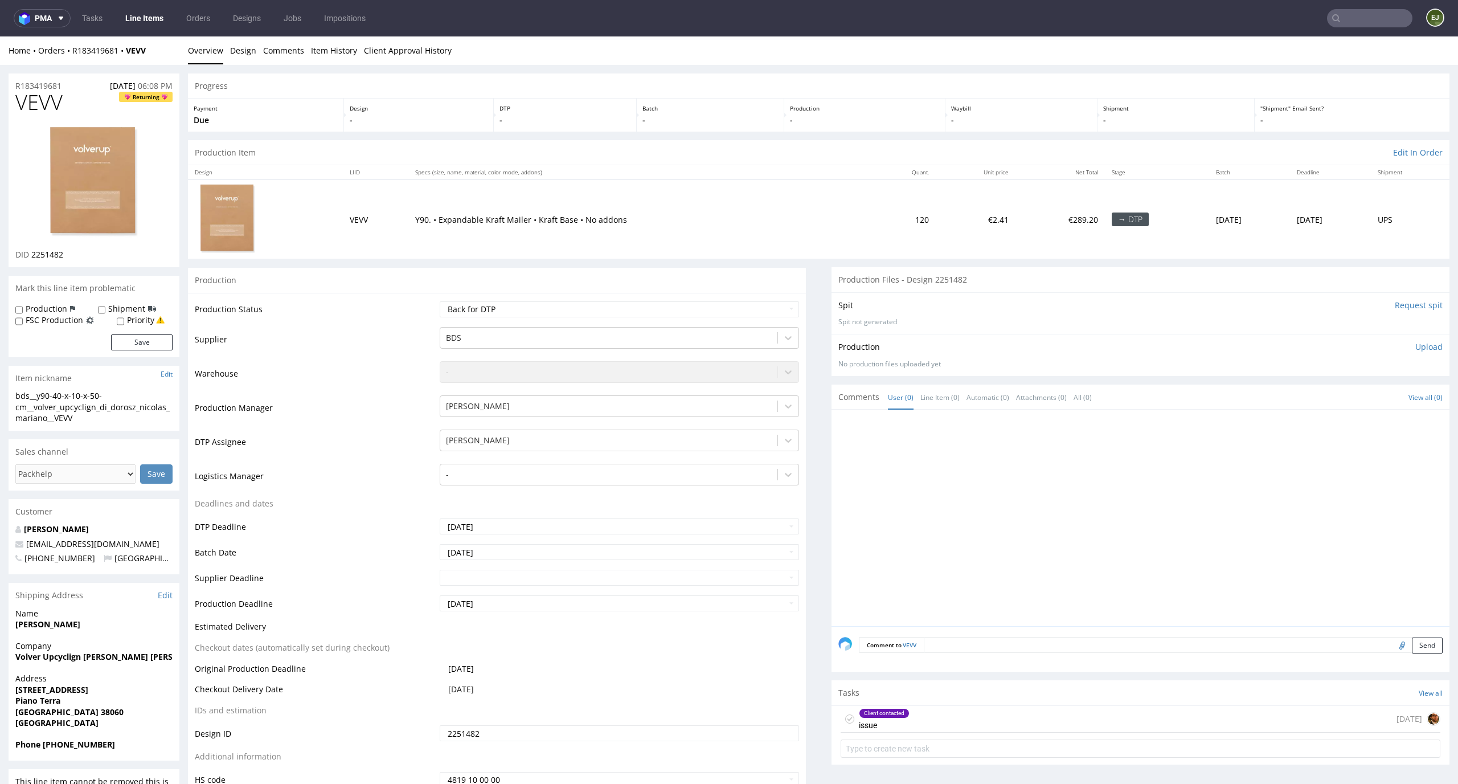
click at [423, 248] on td "Y90. • Expandable Kraft Mailer • Kraft Base • No addons" at bounding box center [640, 218] width 464 height 79
click at [637, 305] on select "Waiting for Artwork Waiting for Diecut Waiting for Mockup Waiting for DTP Waiti…" at bounding box center [620, 309] width 360 height 16
click at [440, 301] on select "Waiting for Artwork Waiting for Diecut Waiting for Mockup Waiting for DTP Waiti…" at bounding box center [620, 309] width 360 height 16
click at [641, 309] on select "Waiting for Artwork Waiting for Diecut Waiting for Mockup Waiting for DTP Waiti…" at bounding box center [620, 309] width 360 height 16
select select "dtp_in_process"
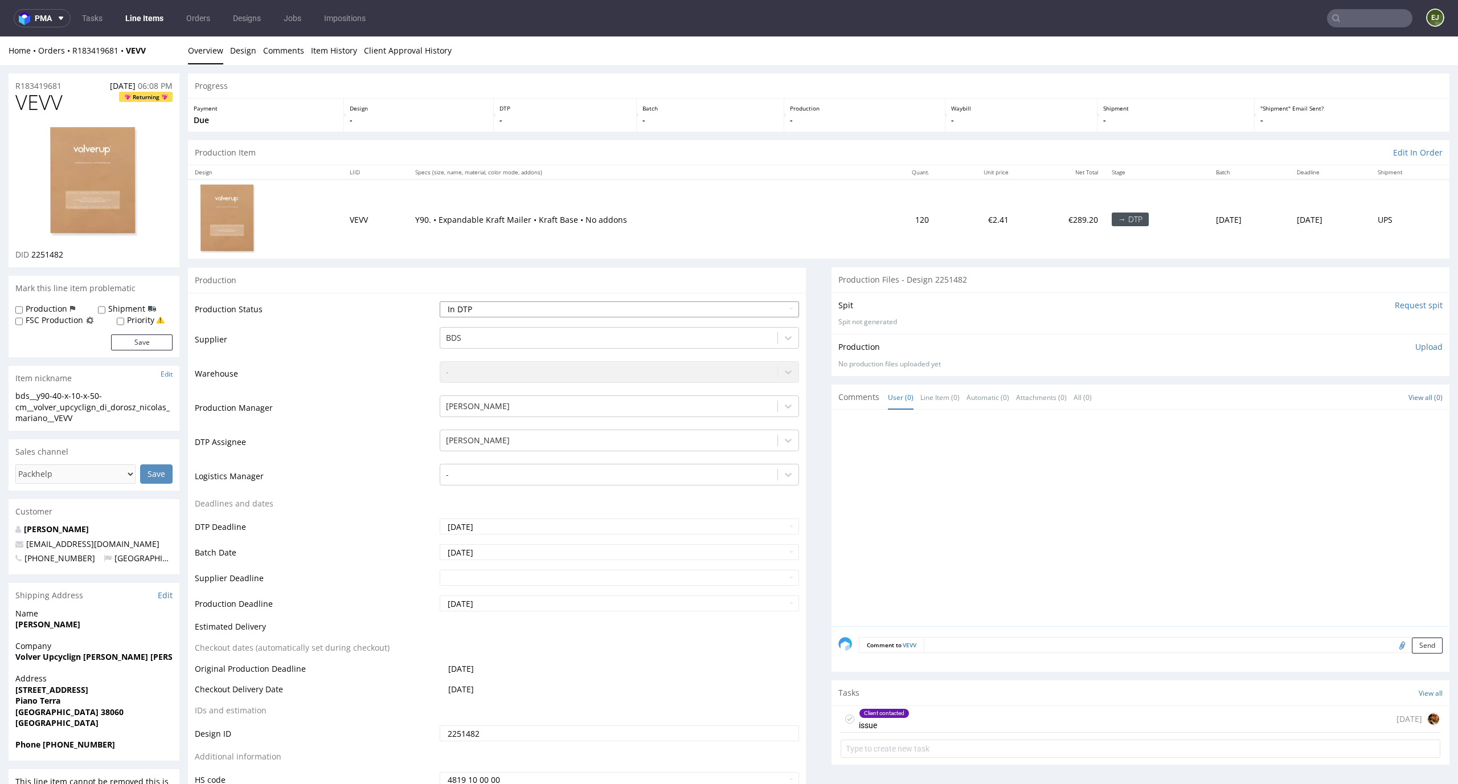
click at [440, 301] on select "Waiting for Artwork Waiting for Diecut Waiting for Mockup Waiting for DTP Waiti…" at bounding box center [620, 309] width 360 height 16
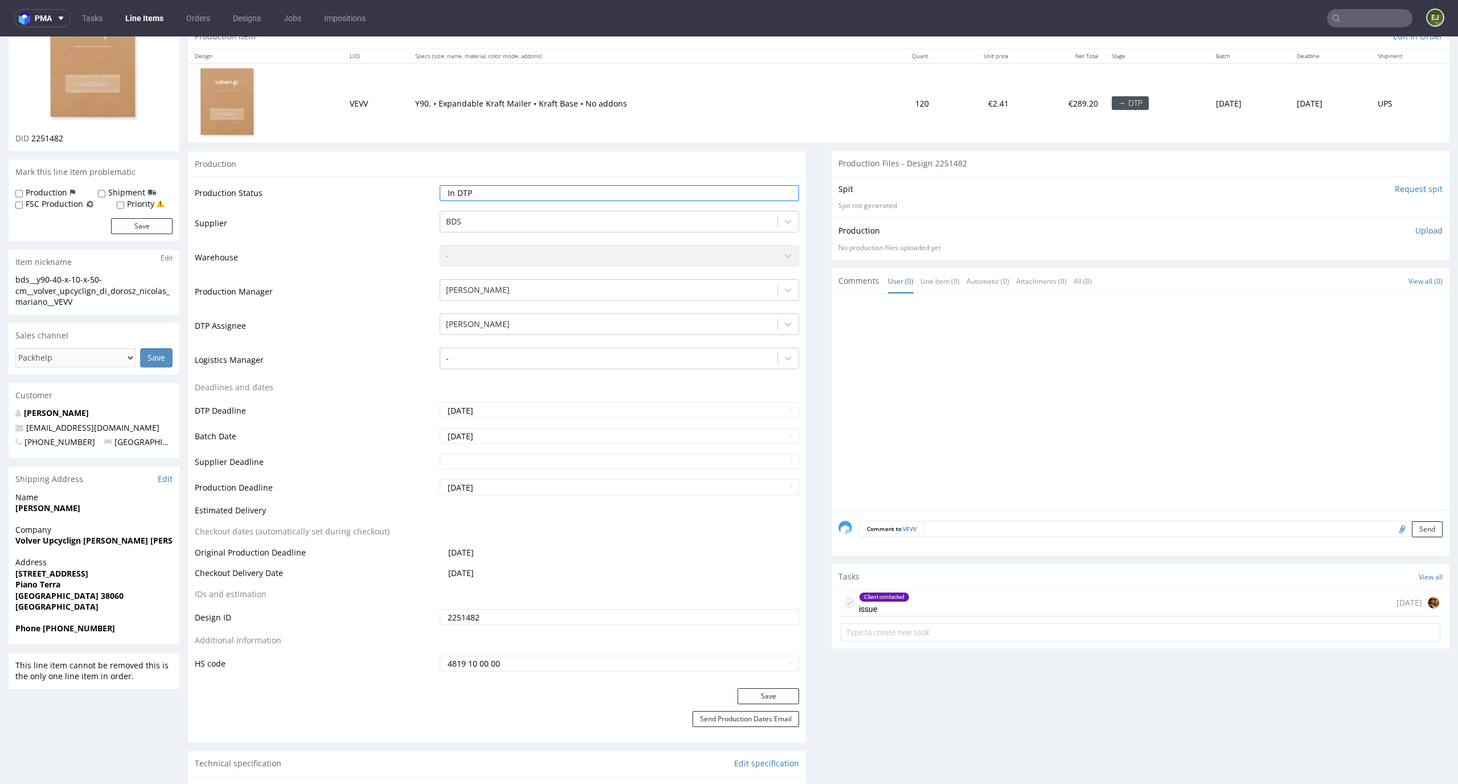
scroll to position [232, 0]
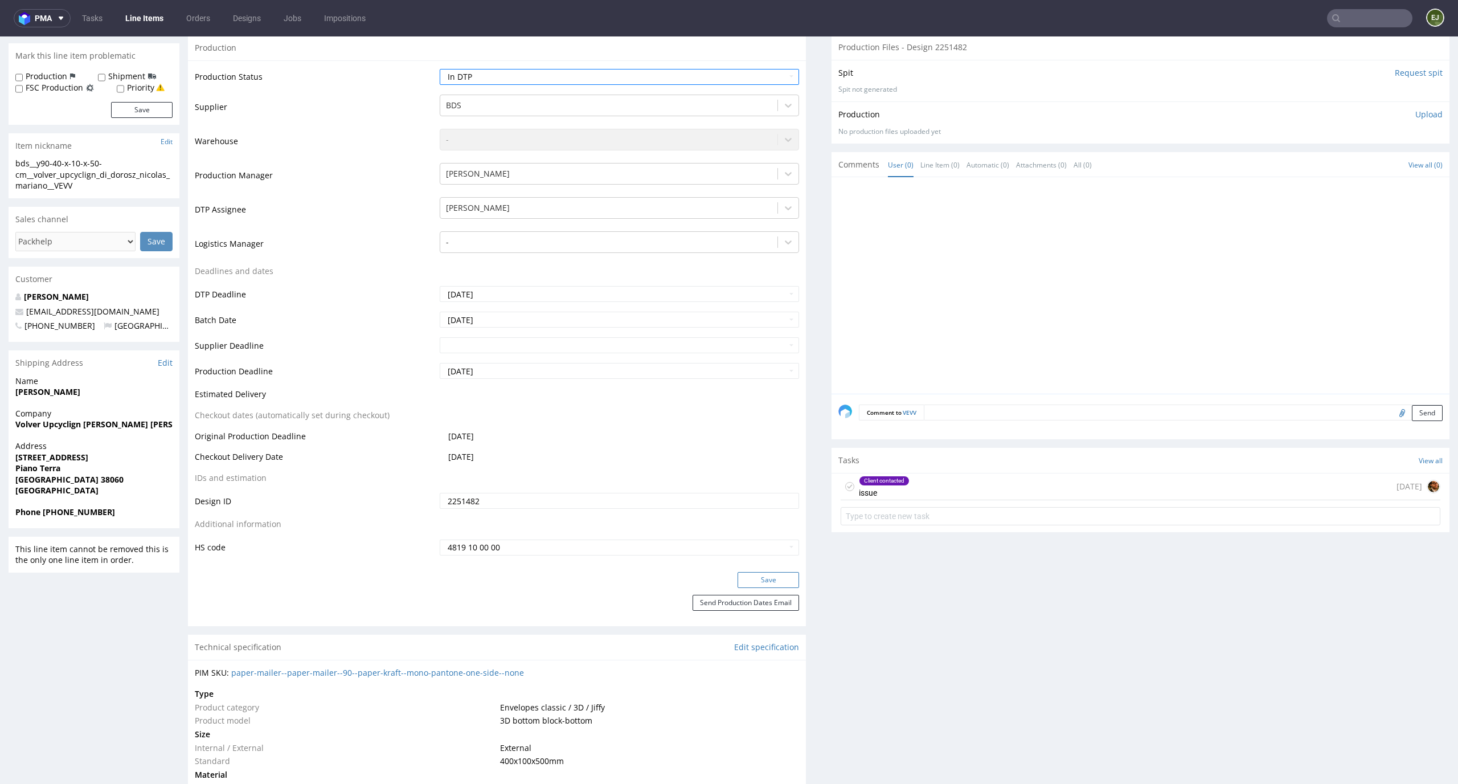
click at [766, 584] on button "Save" at bounding box center [768, 580] width 62 height 16
click at [973, 483] on div "Client contacted issue [DATE]" at bounding box center [1141, 486] width 600 height 27
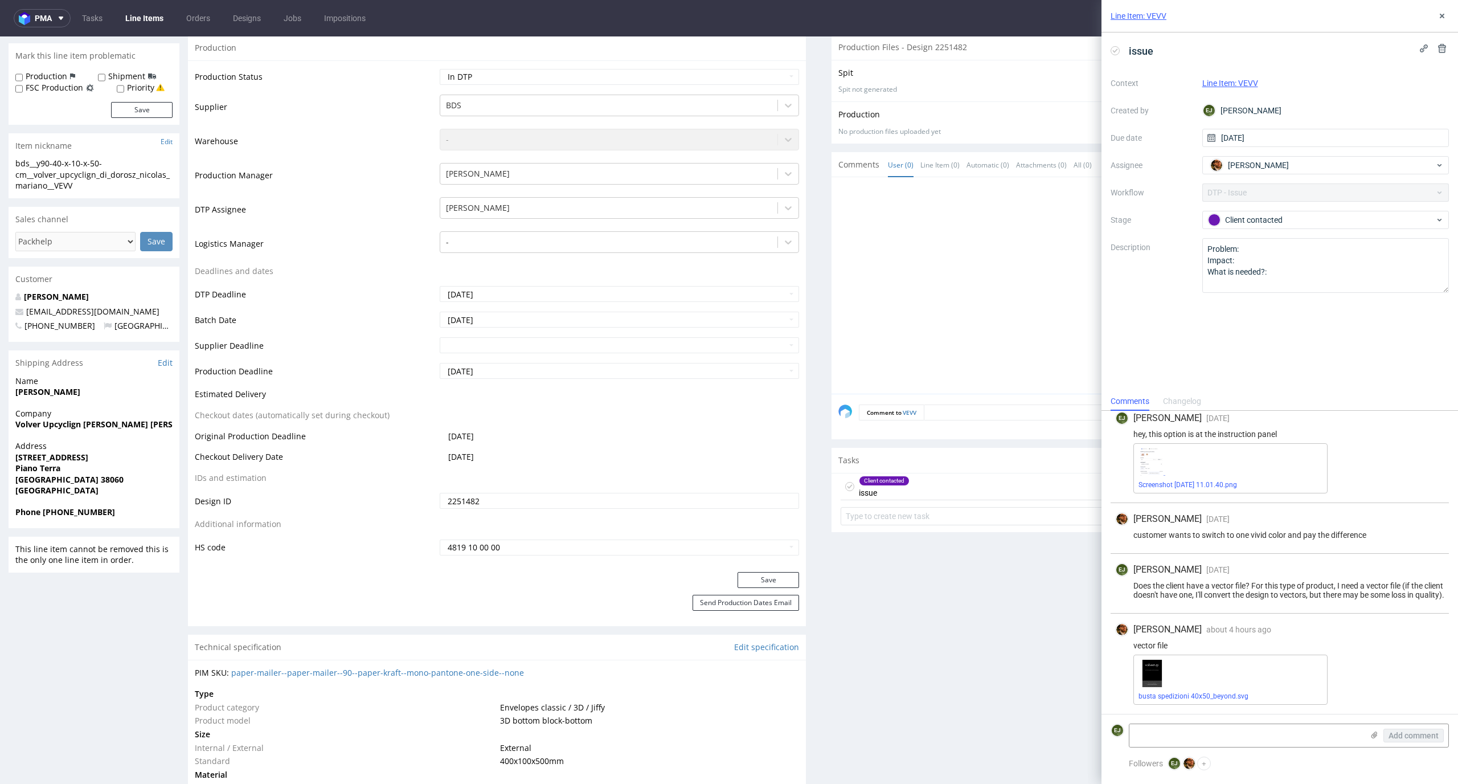
scroll to position [188, 0]
click at [1181, 696] on link "busta spedizioni 40x50_beyond.svg" at bounding box center [1193, 696] width 110 height 8
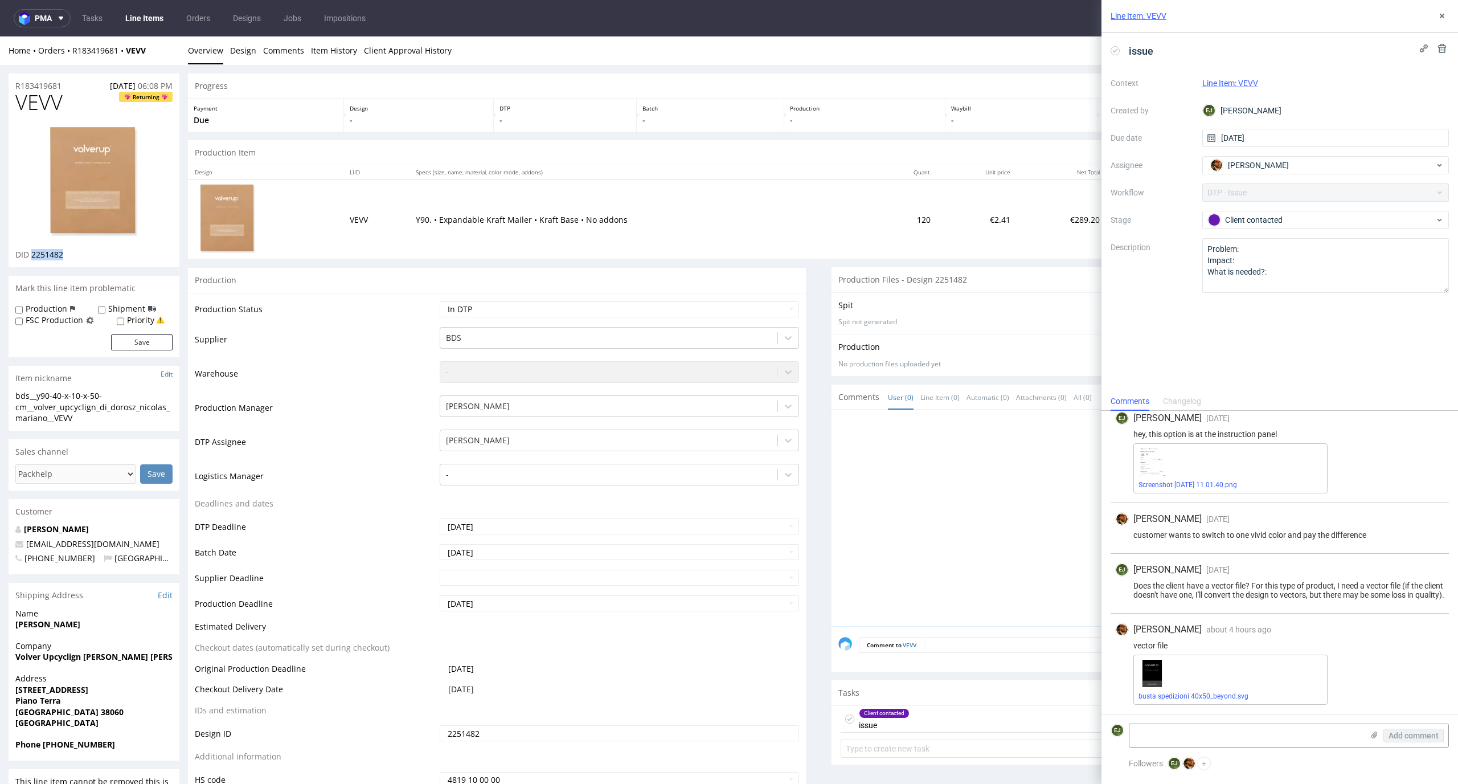
drag, startPoint x: 72, startPoint y: 255, endPoint x: 31, endPoint y: 254, distance: 41.0
click at [31, 254] on div "DID 2251482" at bounding box center [93, 254] width 157 height 11
copy span "2251482"
click at [104, 202] on img at bounding box center [93, 182] width 91 height 114
click at [1444, 17] on use at bounding box center [1442, 16] width 5 height 5
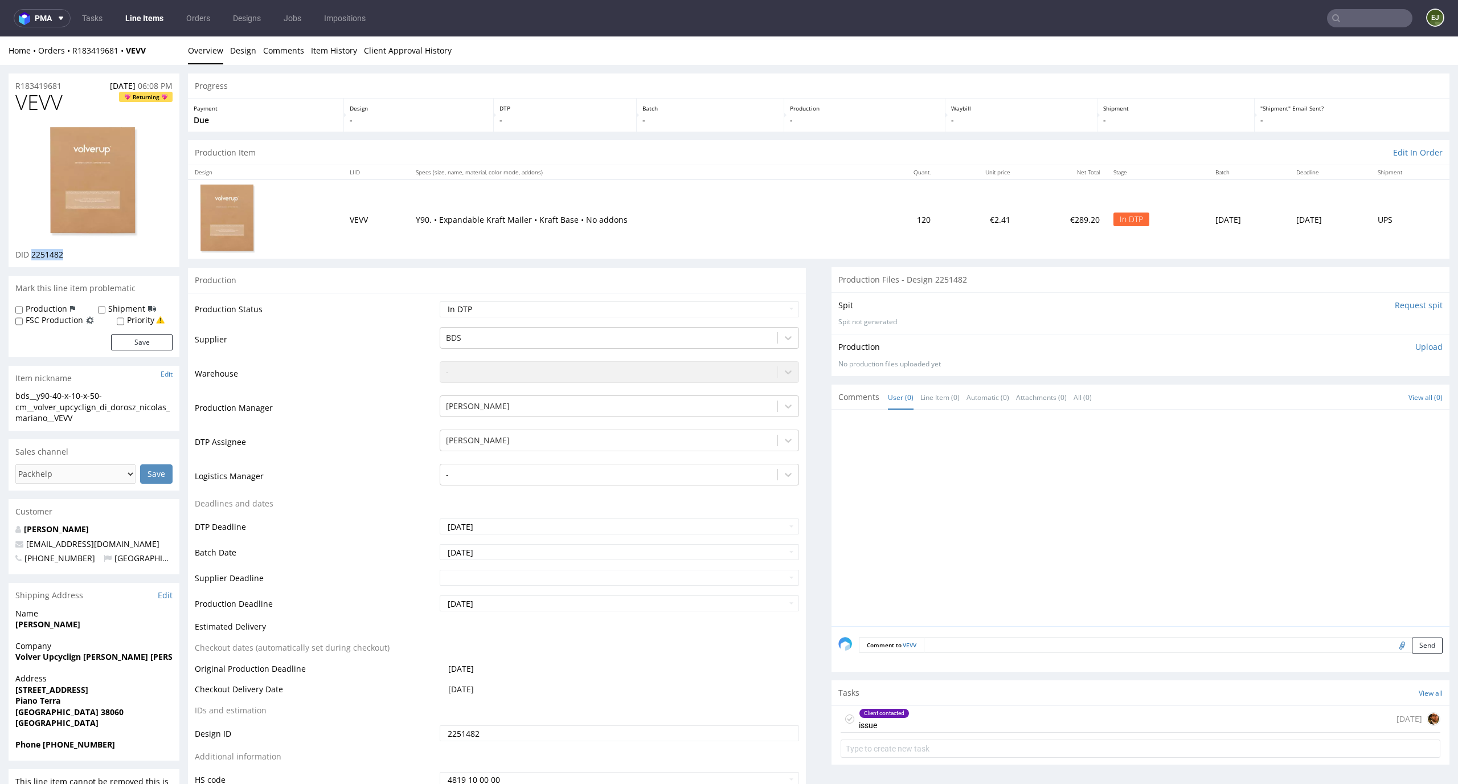
click at [1409, 304] on input "Request spit" at bounding box center [1419, 305] width 48 height 11
drag, startPoint x: 521, startPoint y: 219, endPoint x: 434, endPoint y: 218, distance: 87.1
click at [434, 218] on p "Y90. • Expandable Kraft Mailer • Kraft Base • No addons" at bounding box center [642, 219] width 452 height 11
copy p "Expandable Kraft Mailer"
click at [874, 210] on td "120" at bounding box center [905, 218] width 63 height 79
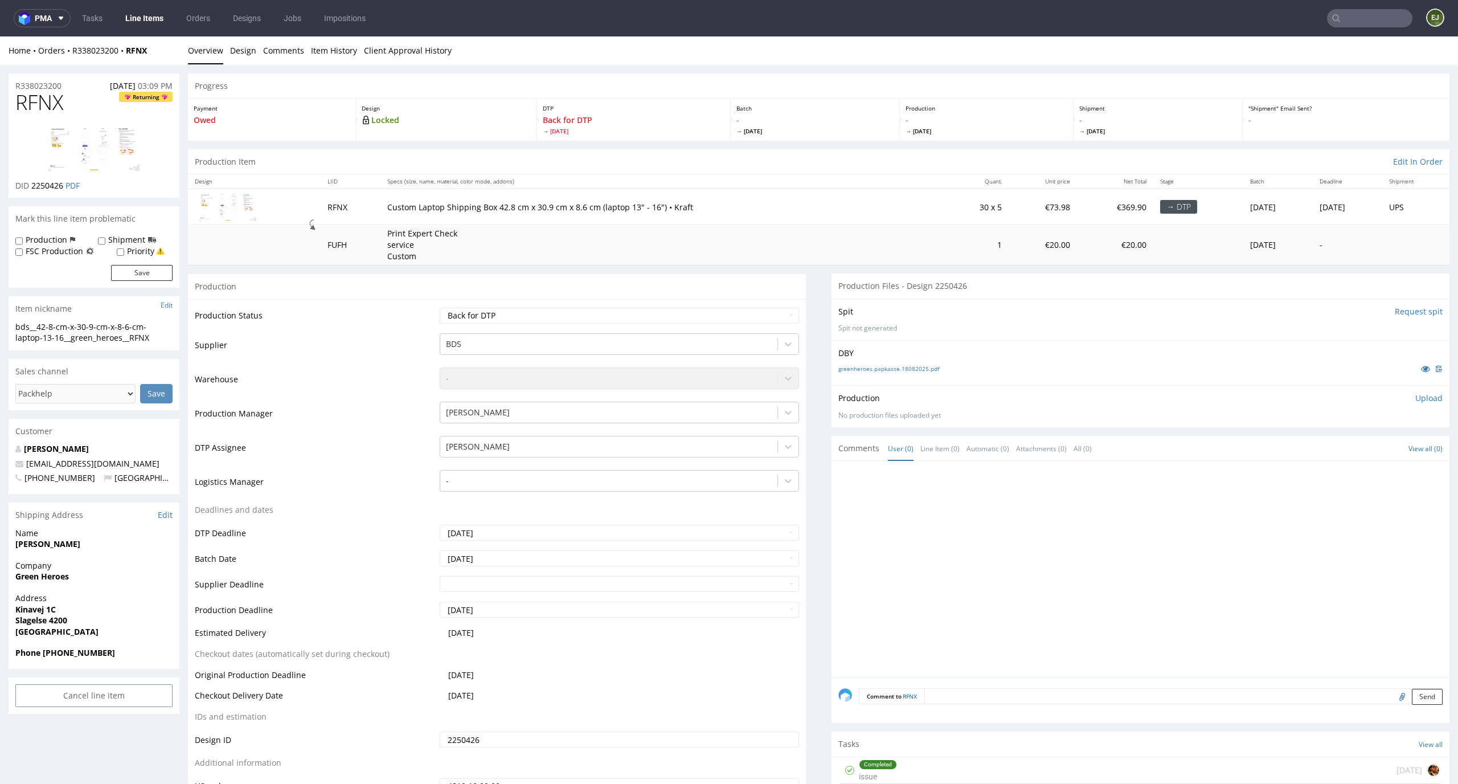
scroll to position [182, 0]
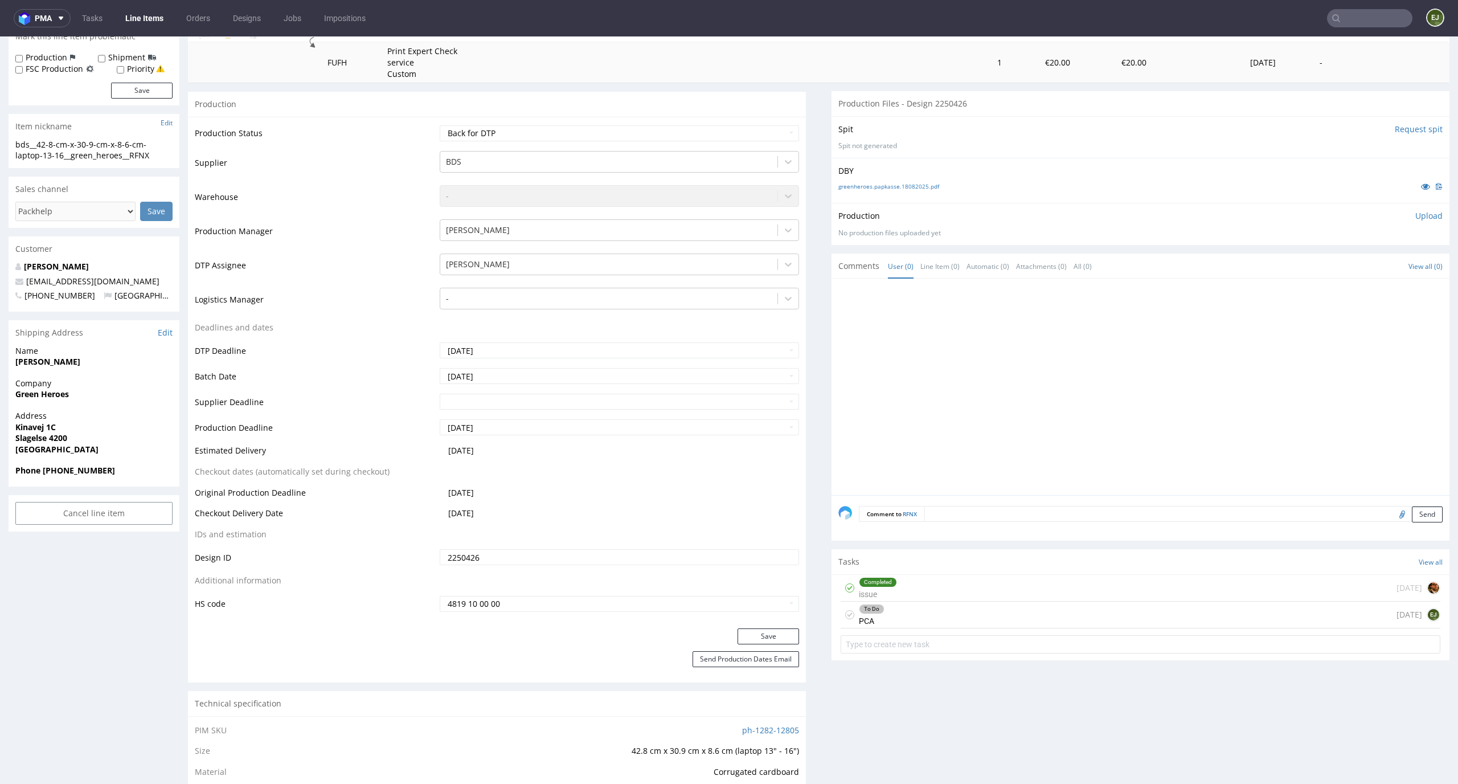
click at [939, 619] on div "To Do PCA [DATE] EJ" at bounding box center [1141, 614] width 600 height 27
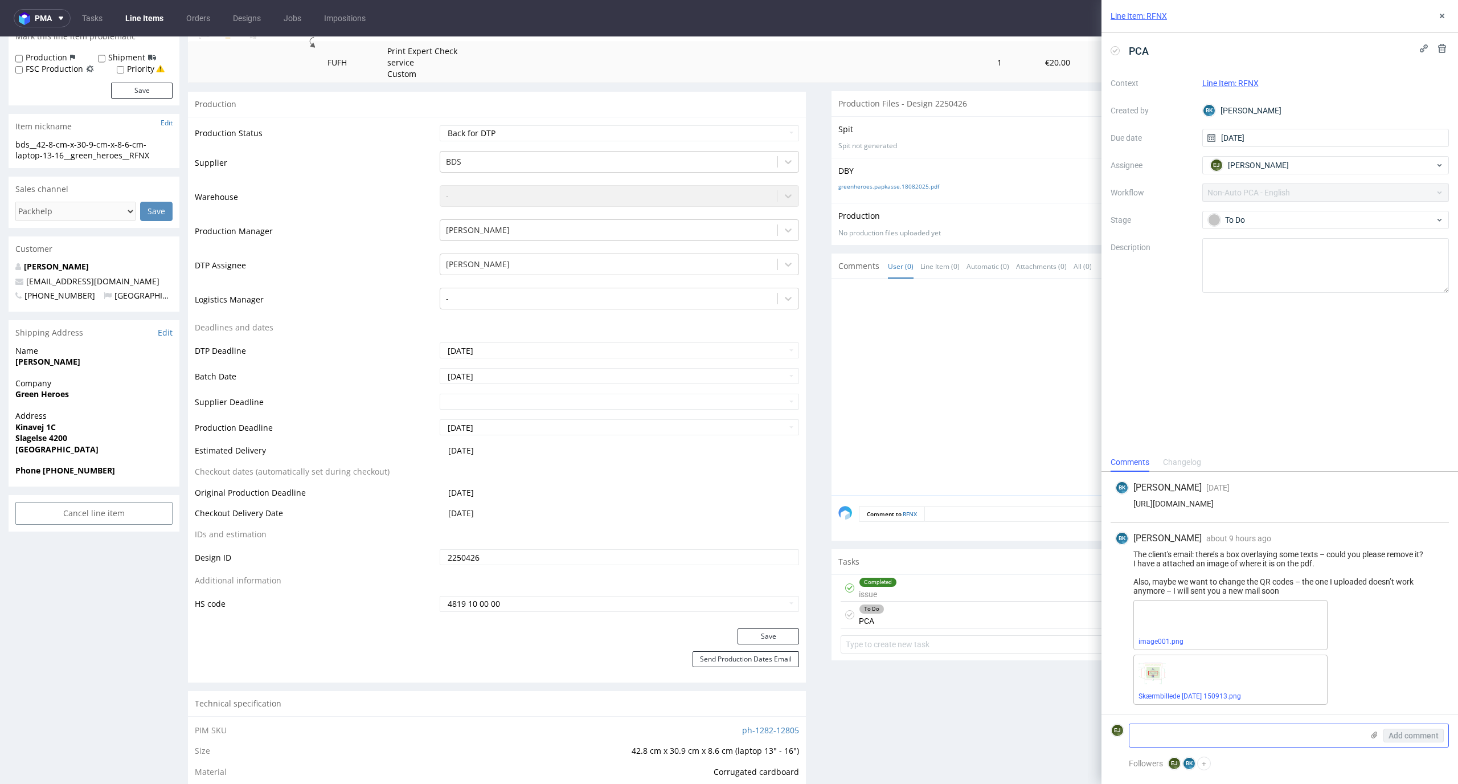
click at [1153, 731] on textarea at bounding box center [1245, 735] width 233 height 23
type textarea "wysłałam na dm propozycję dla klienta, czekamy"
click at [1390, 731] on span "Add comment" at bounding box center [1413, 735] width 50 height 8
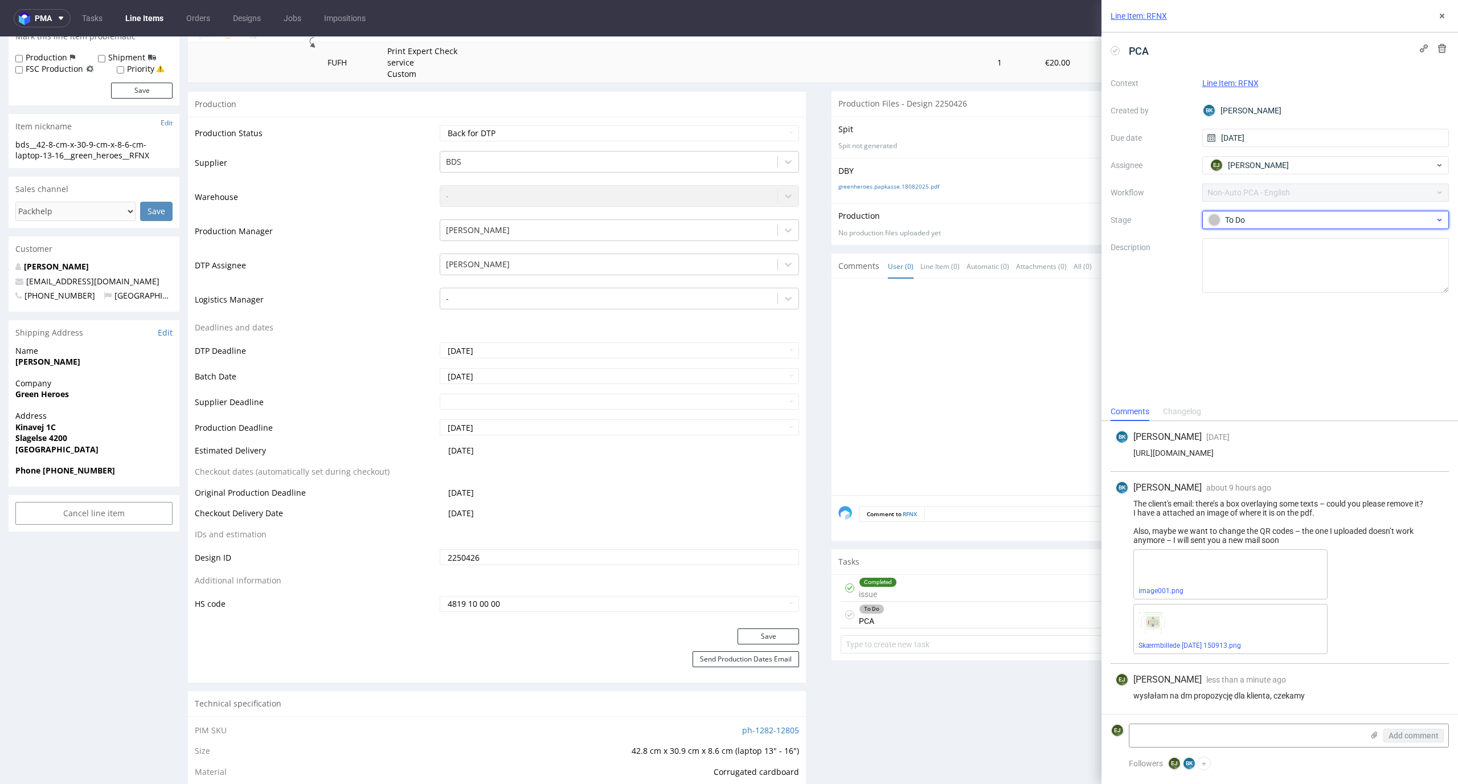
click at [1267, 214] on div "To Do" at bounding box center [1321, 220] width 227 height 13
click at [937, 400] on div at bounding box center [1143, 390] width 611 height 210
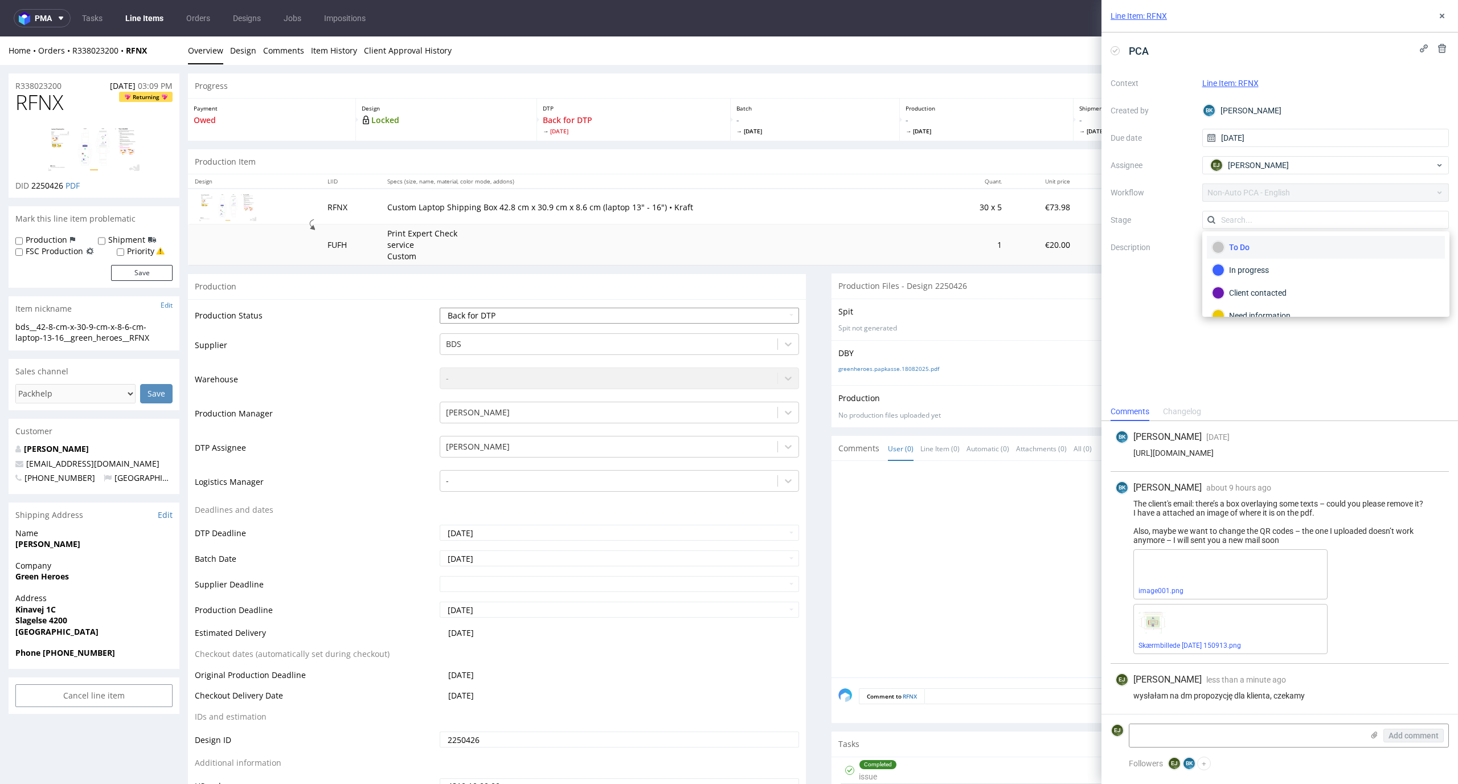
click at [751, 321] on select "Waiting for Artwork Waiting for Diecut Waiting for Mockup Waiting for DTP Waiti…" at bounding box center [620, 316] width 360 height 16
select select "dtp_issue"
click at [440, 308] on select "Waiting for Artwork Waiting for Diecut Waiting for Mockup Waiting for DTP Waiti…" at bounding box center [620, 316] width 360 height 16
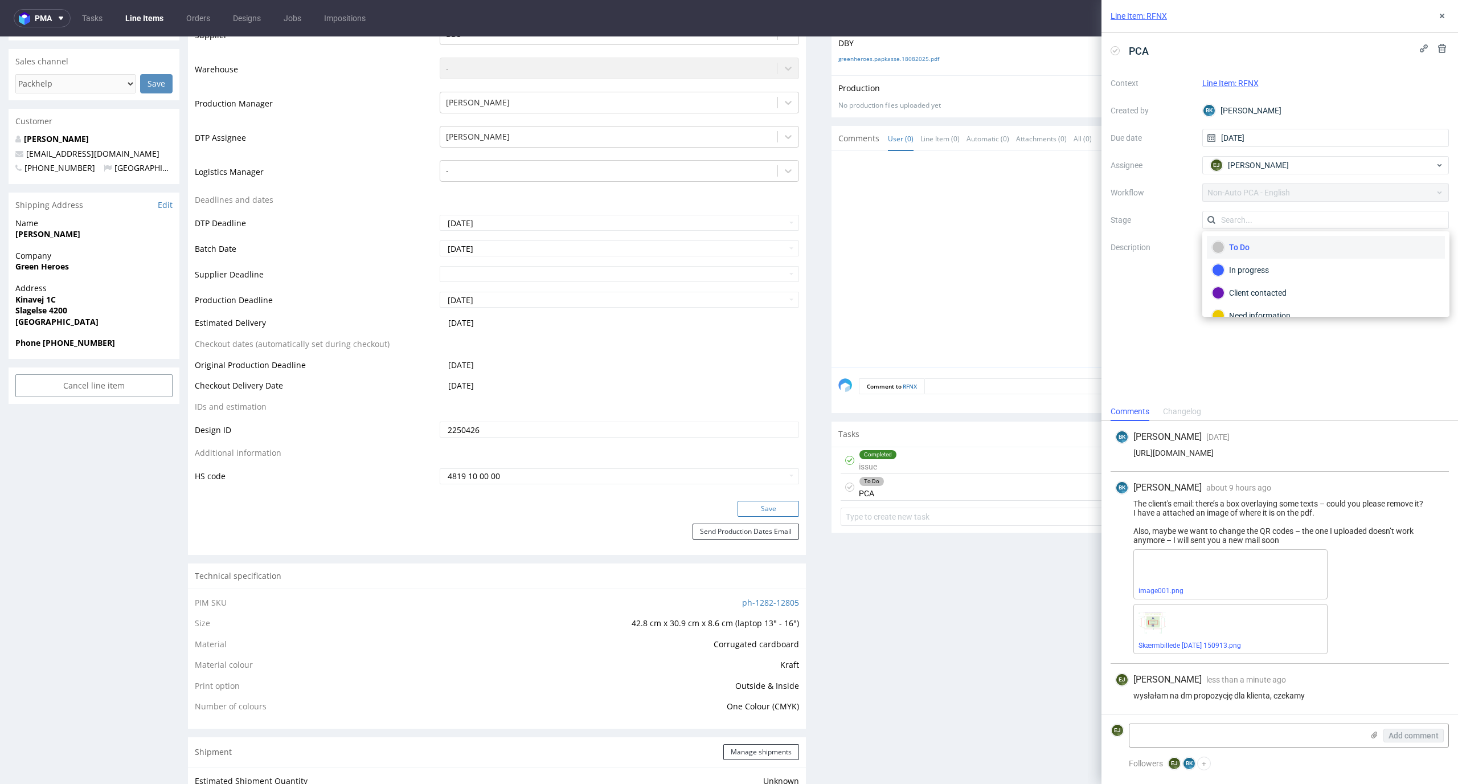
click at [778, 505] on button "Save" at bounding box center [768, 509] width 62 height 16
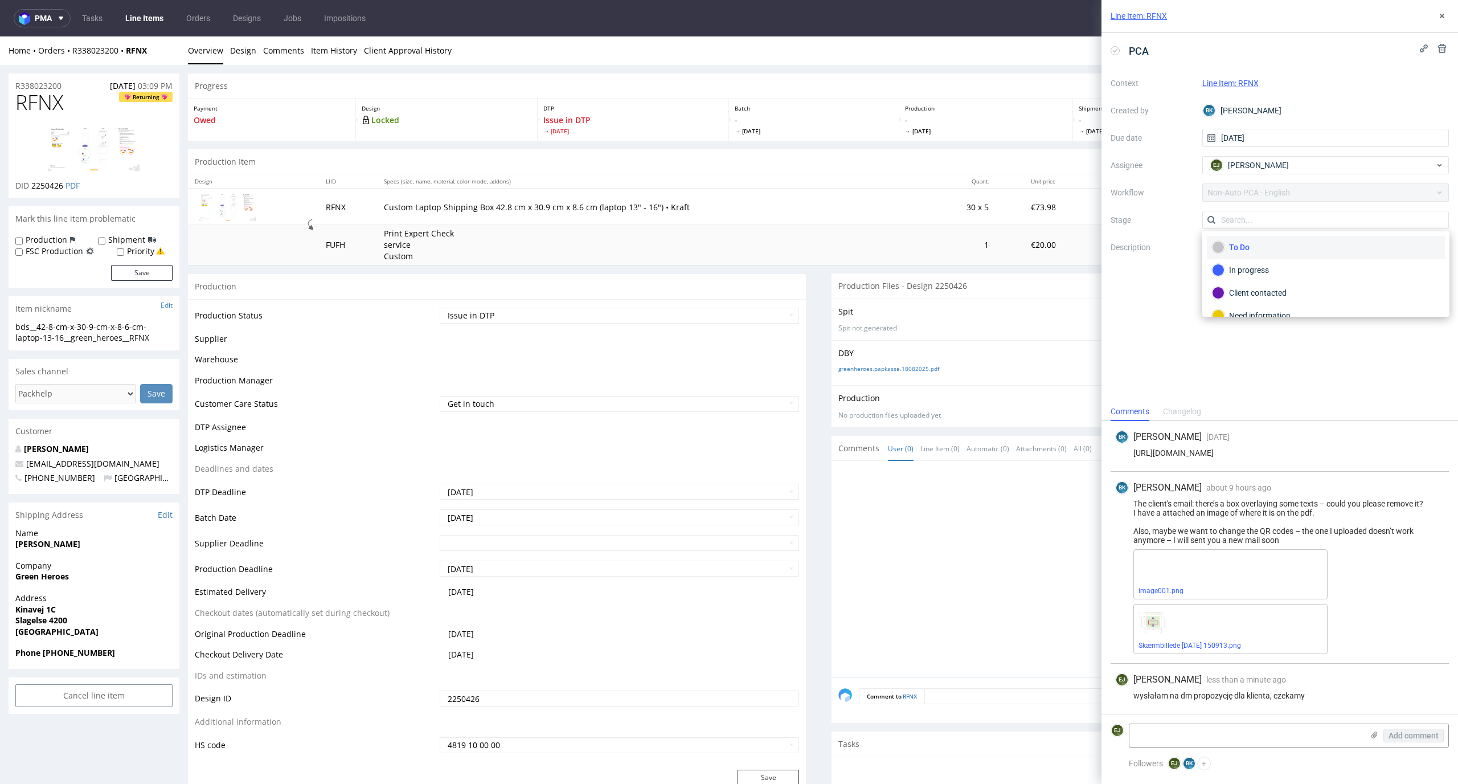
scroll to position [0, 0]
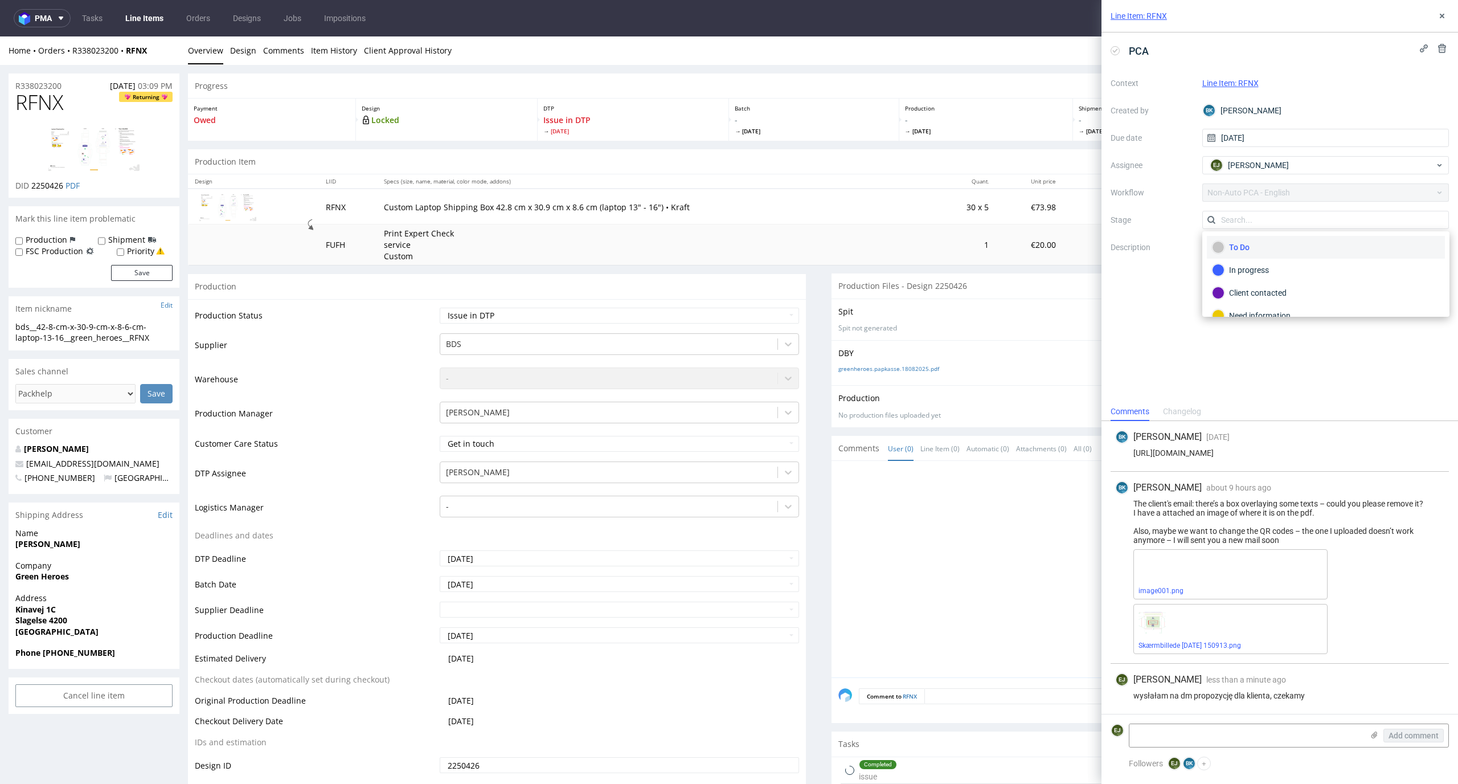
click at [1239, 241] on div "To Do" at bounding box center [1326, 247] width 228 height 13
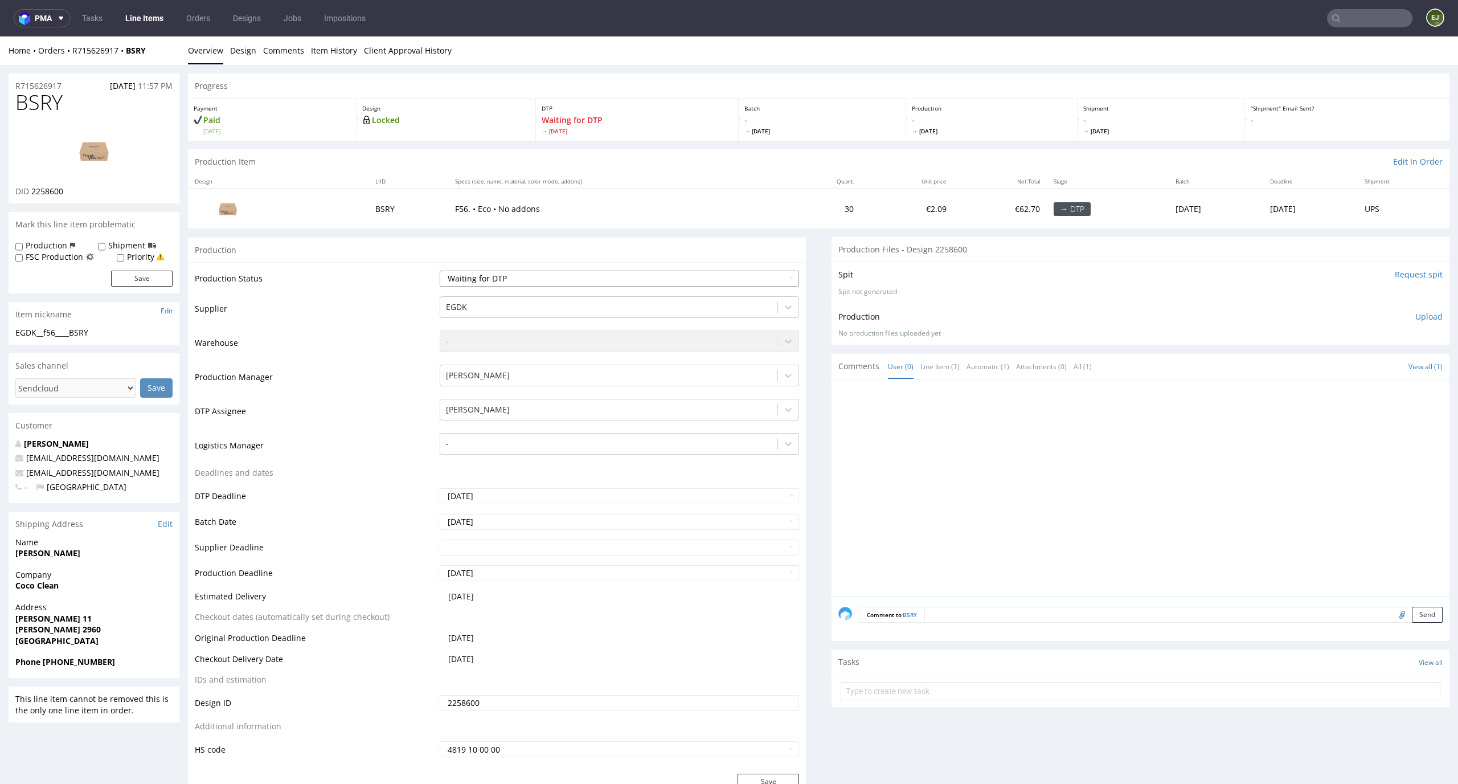
click at [769, 281] on select "Waiting for Artwork Waiting for Diecut Waiting for Mockup Waiting for DTP Waiti…" at bounding box center [620, 278] width 360 height 16
select select "dtp_in_process"
click at [440, 270] on select "Waiting for Artwork Waiting for Diecut Waiting for Mockup Waiting for DTP Waiti…" at bounding box center [620, 278] width 360 height 16
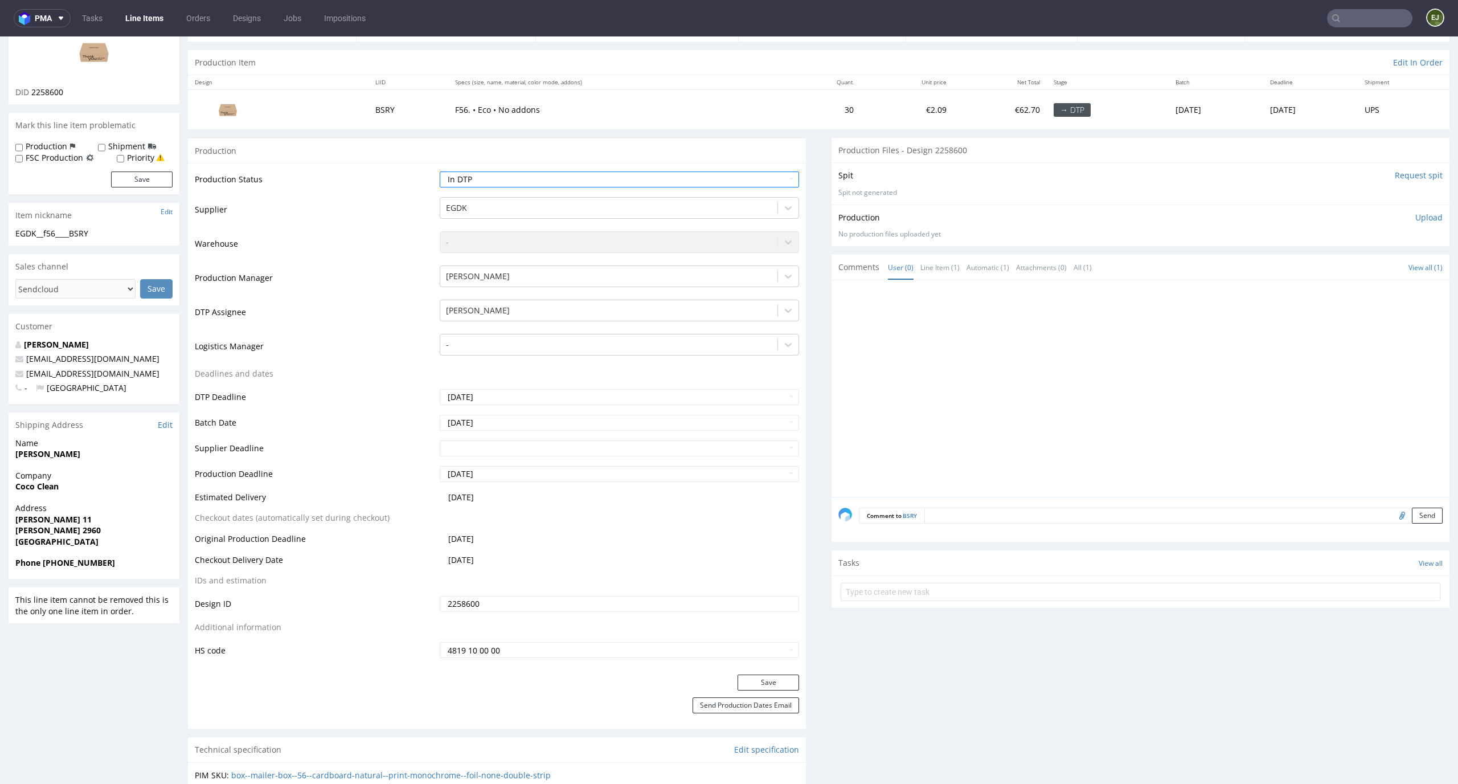
scroll to position [153, 0]
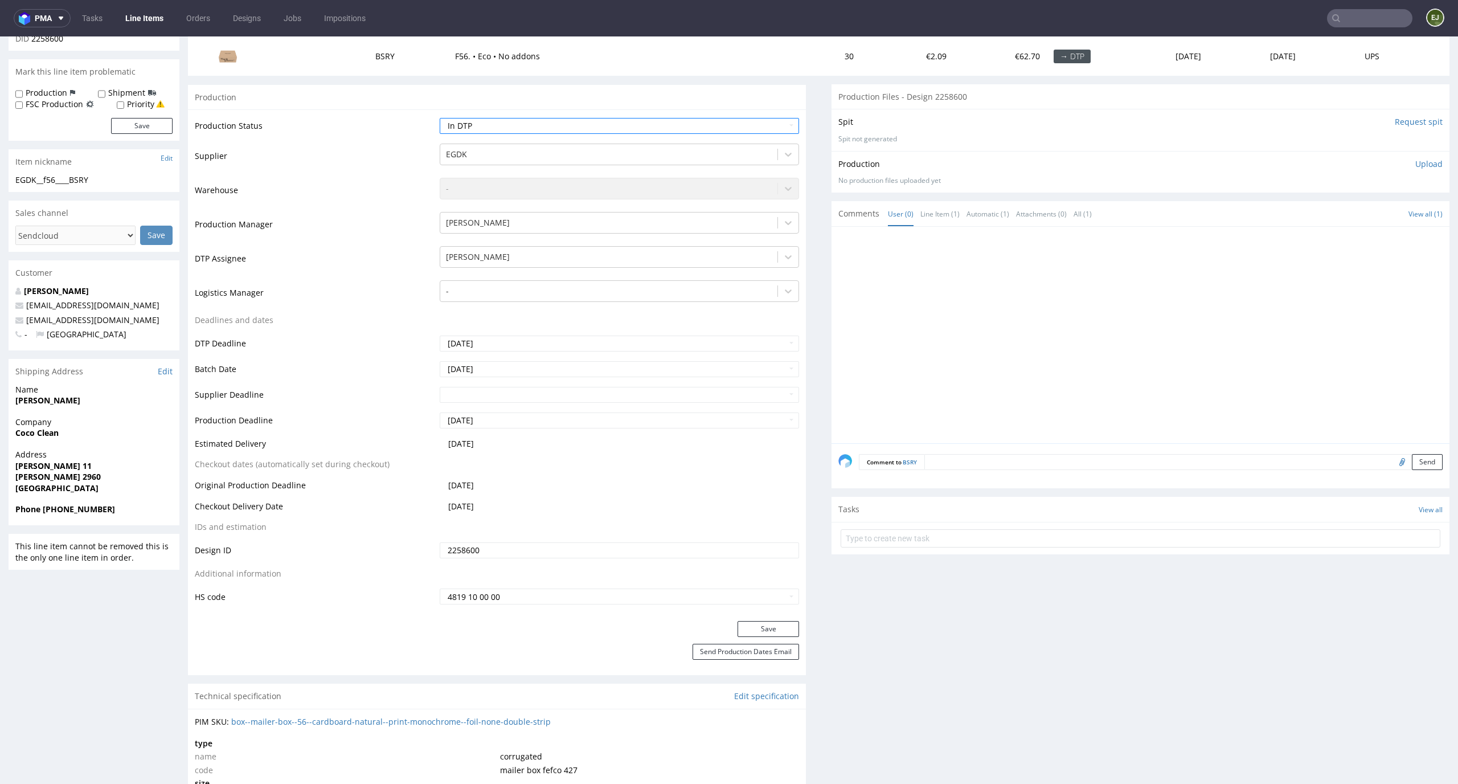
click at [782, 619] on div "Production Status Waiting for Artwork Waiting for Diecut Waiting for Mockup Wai…" at bounding box center [497, 364] width 618 height 511
click at [782, 625] on button "Save" at bounding box center [768, 629] width 62 height 16
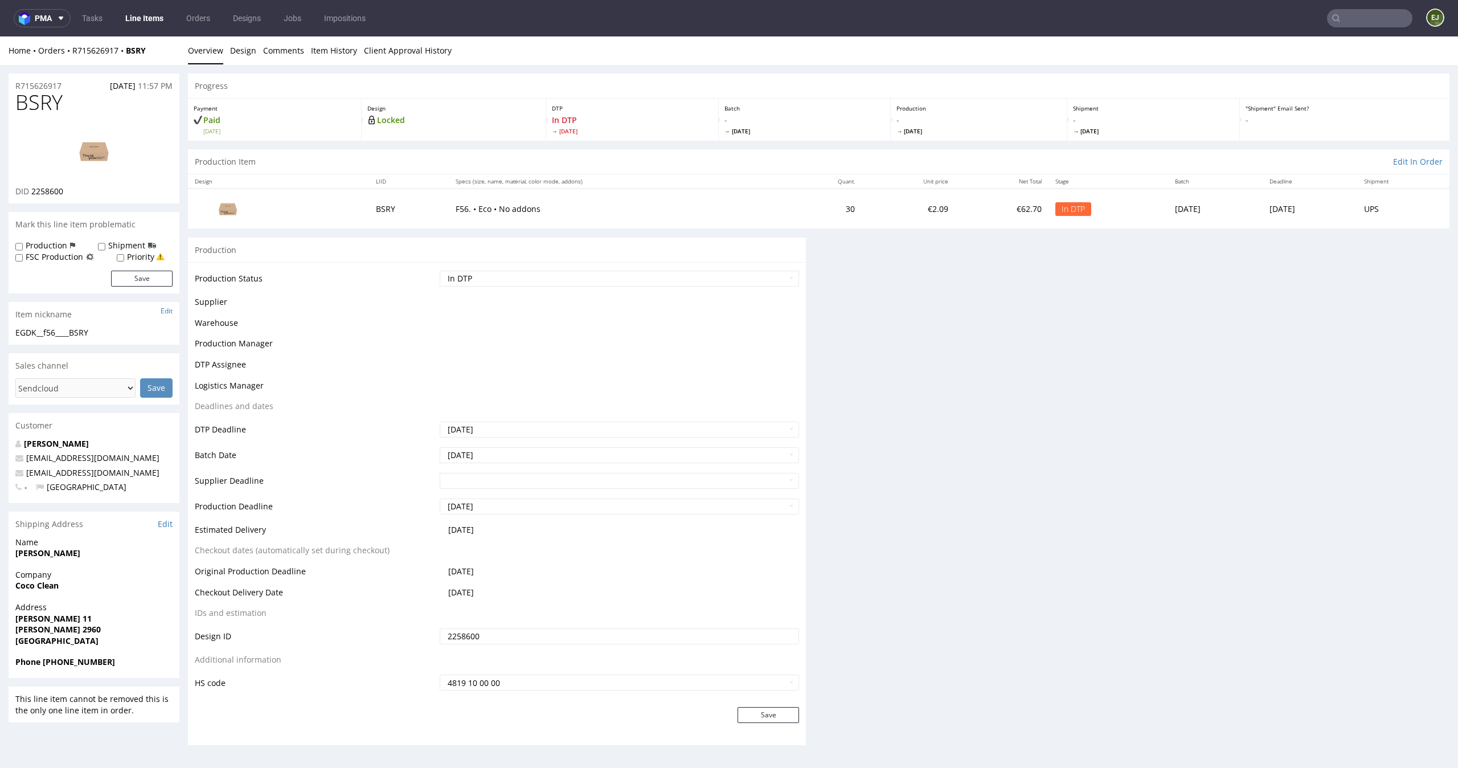
scroll to position [0, 0]
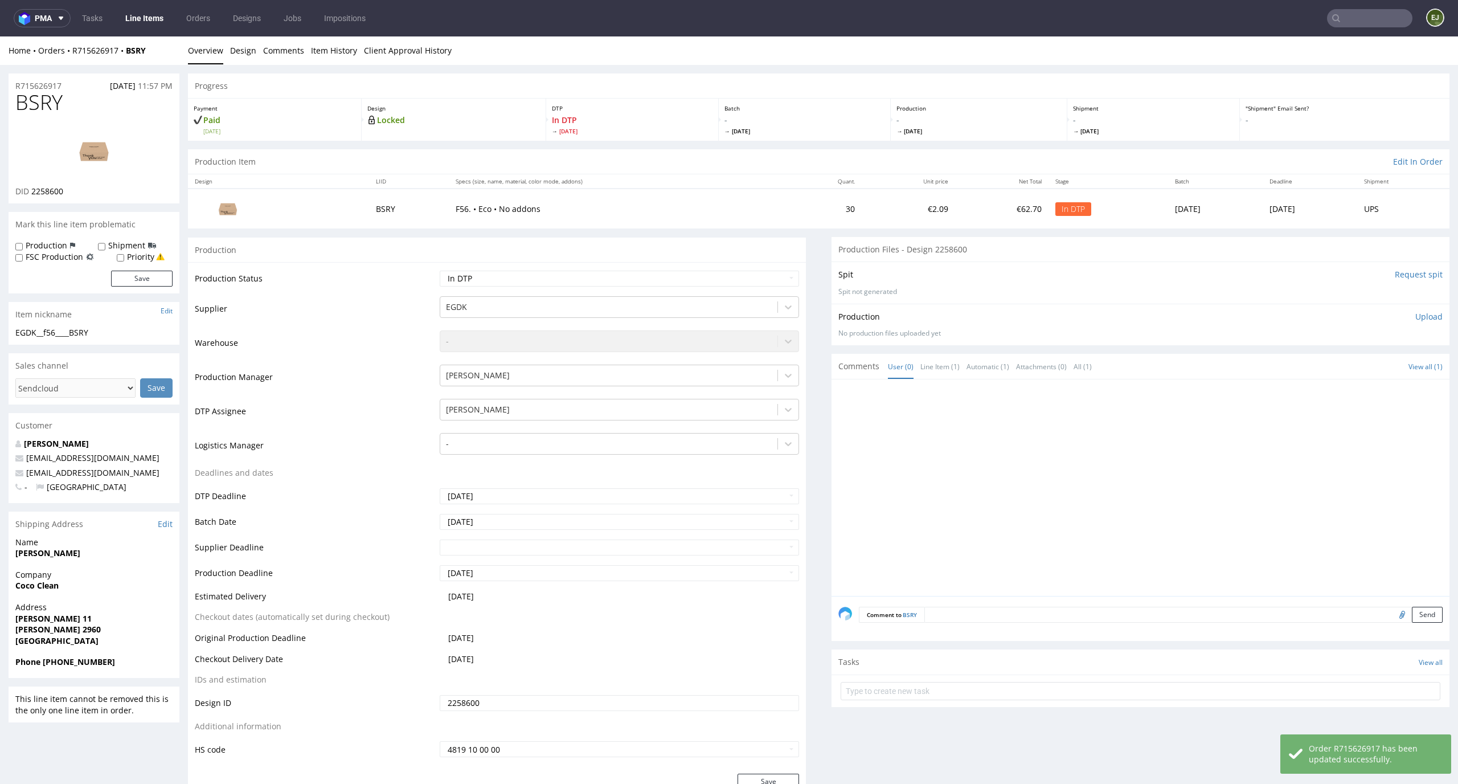
click at [1421, 277] on input "Request spit" at bounding box center [1419, 274] width 48 height 11
click at [819, 158] on div "Production Item Edit In Order" at bounding box center [818, 161] width 1261 height 25
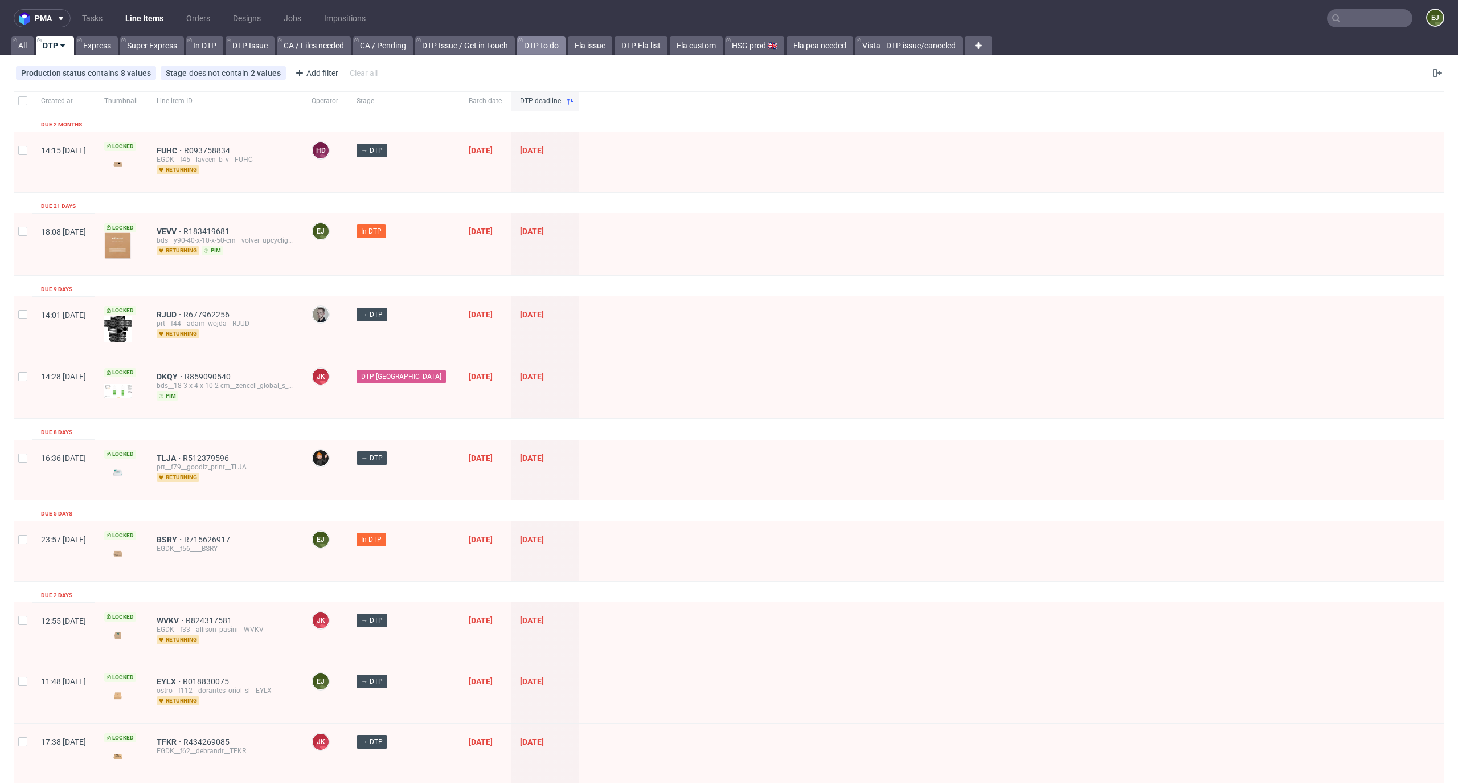
click at [551, 39] on link "DTP to do" at bounding box center [541, 45] width 48 height 18
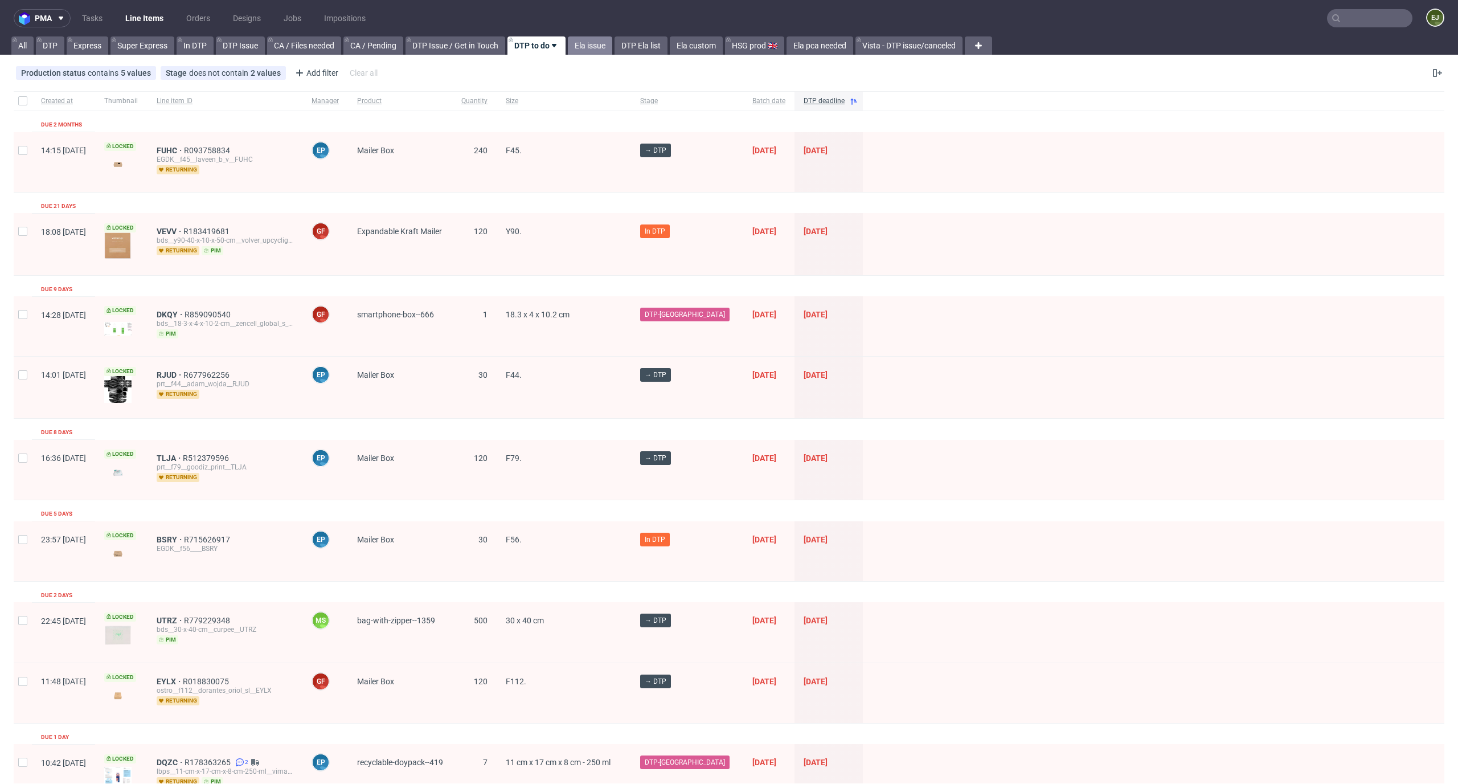
click at [591, 53] on link "Ela issue" at bounding box center [590, 45] width 44 height 18
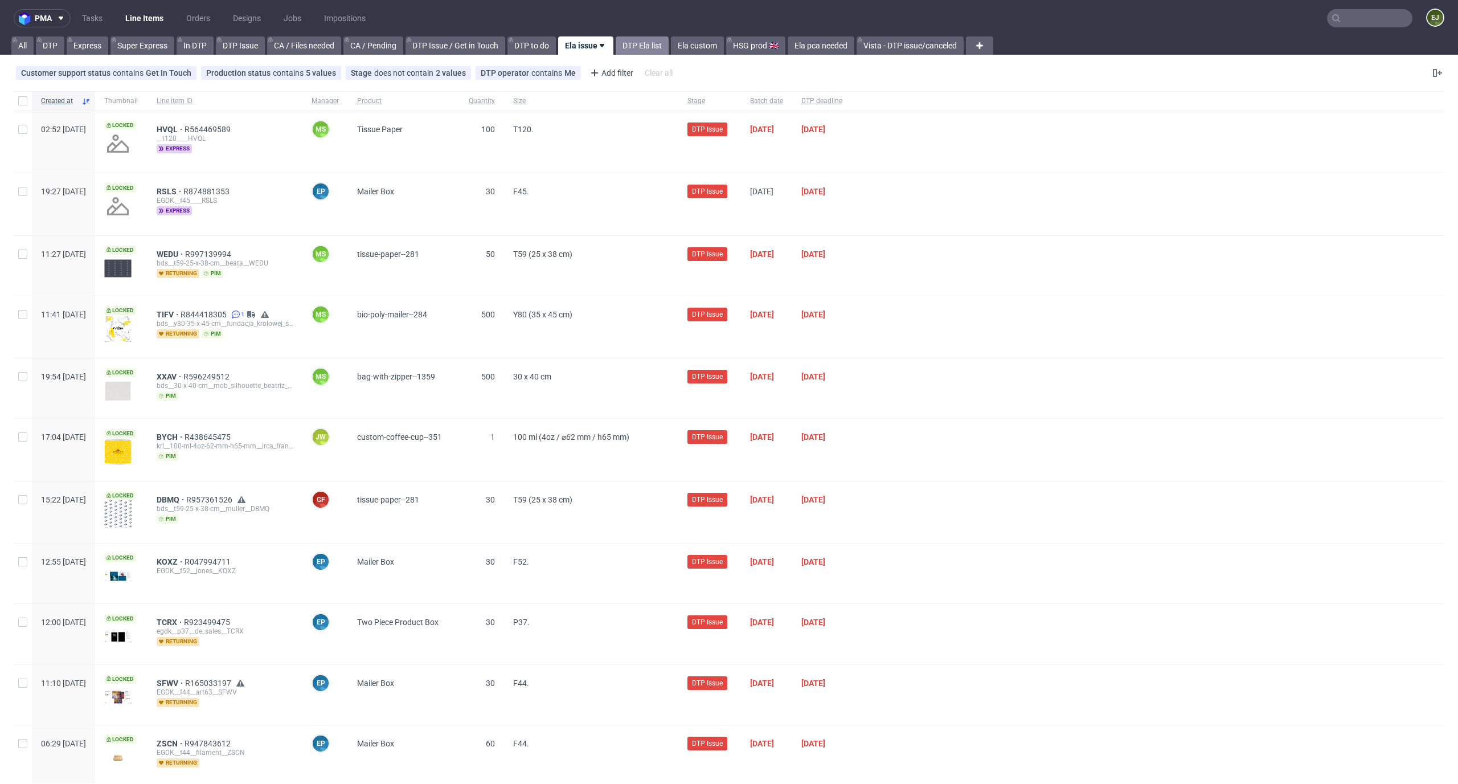
click at [661, 46] on link "DTP Ela list" at bounding box center [642, 45] width 53 height 18
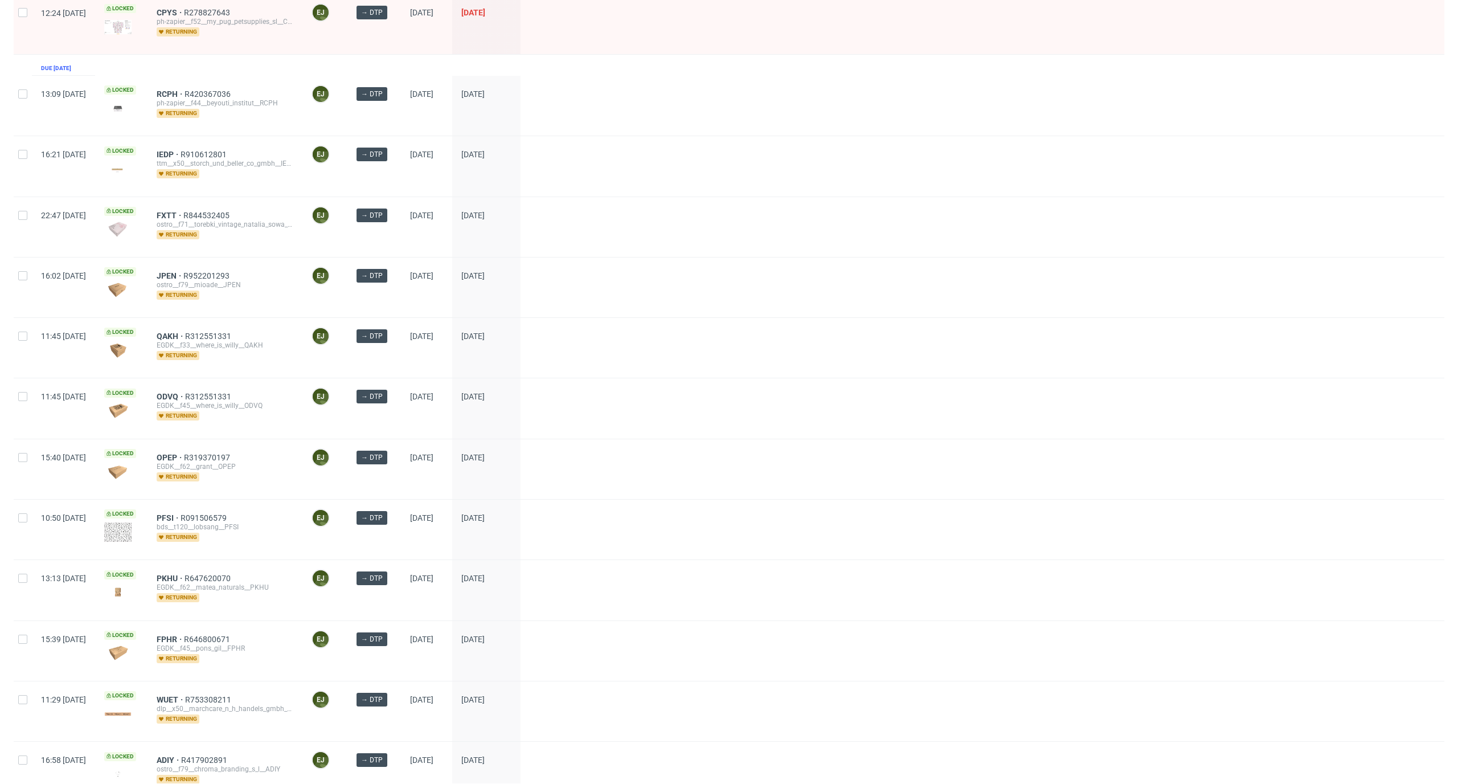
scroll to position [1311, 0]
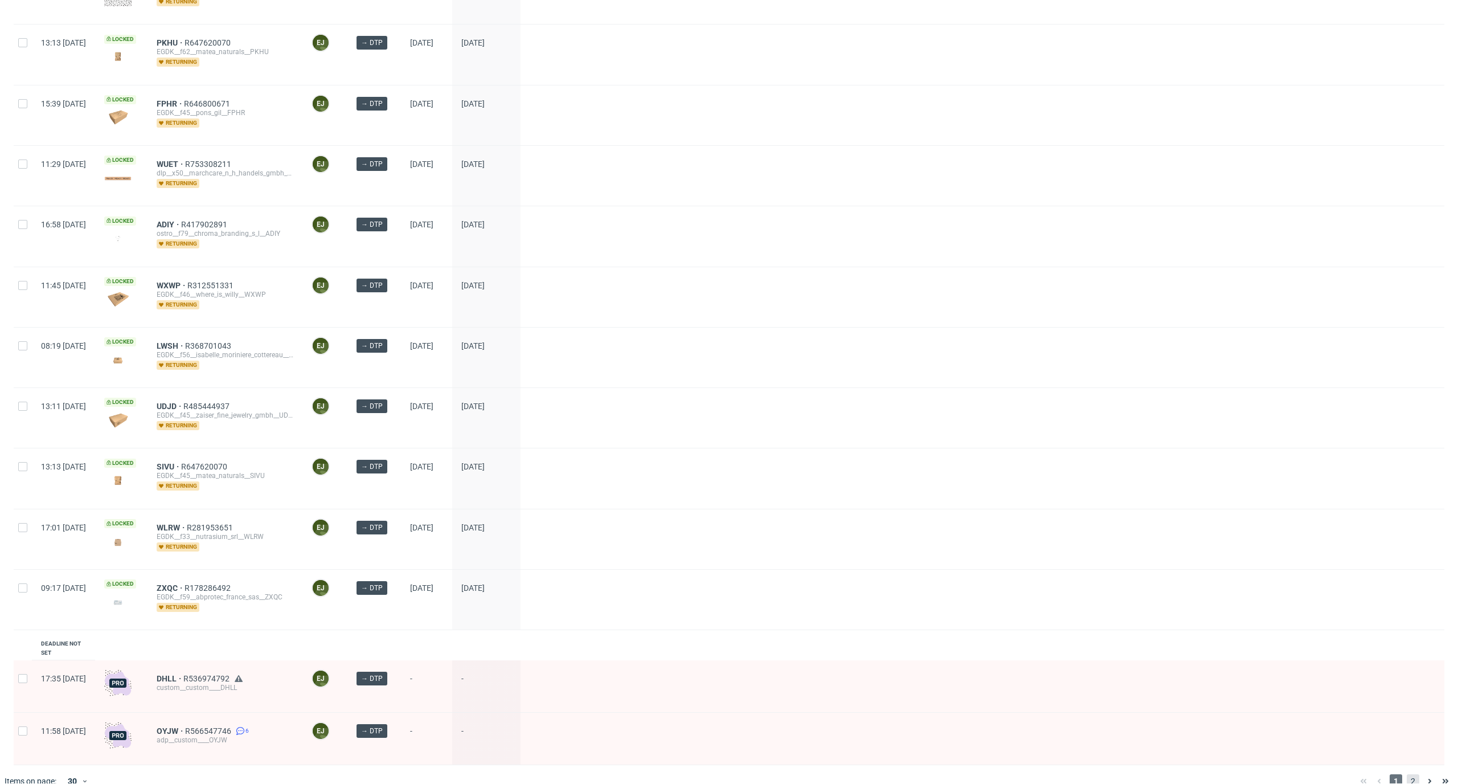
click at [1407, 774] on span "2" at bounding box center [1413, 781] width 13 height 14
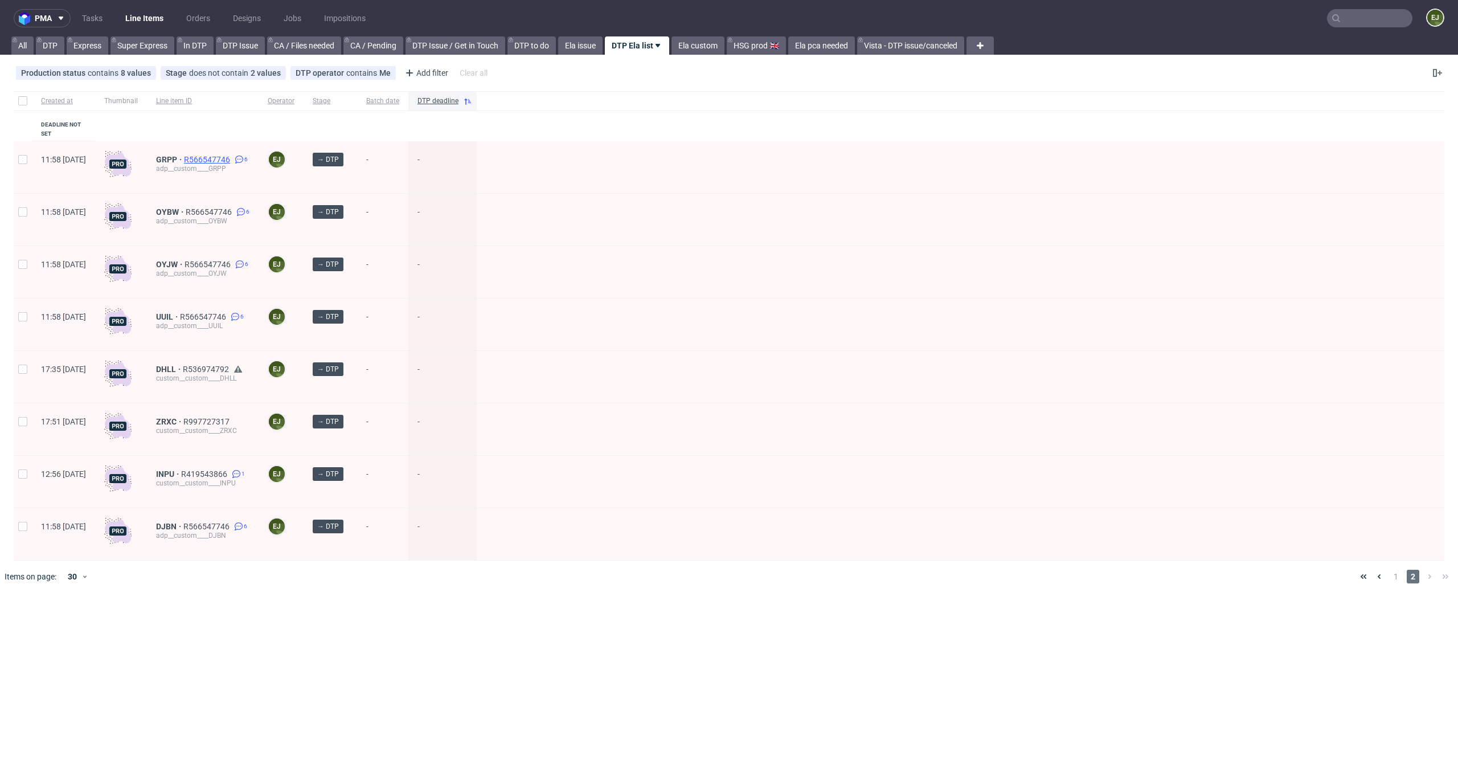
click at [232, 155] on span "R566547746" at bounding box center [208, 159] width 48 height 9
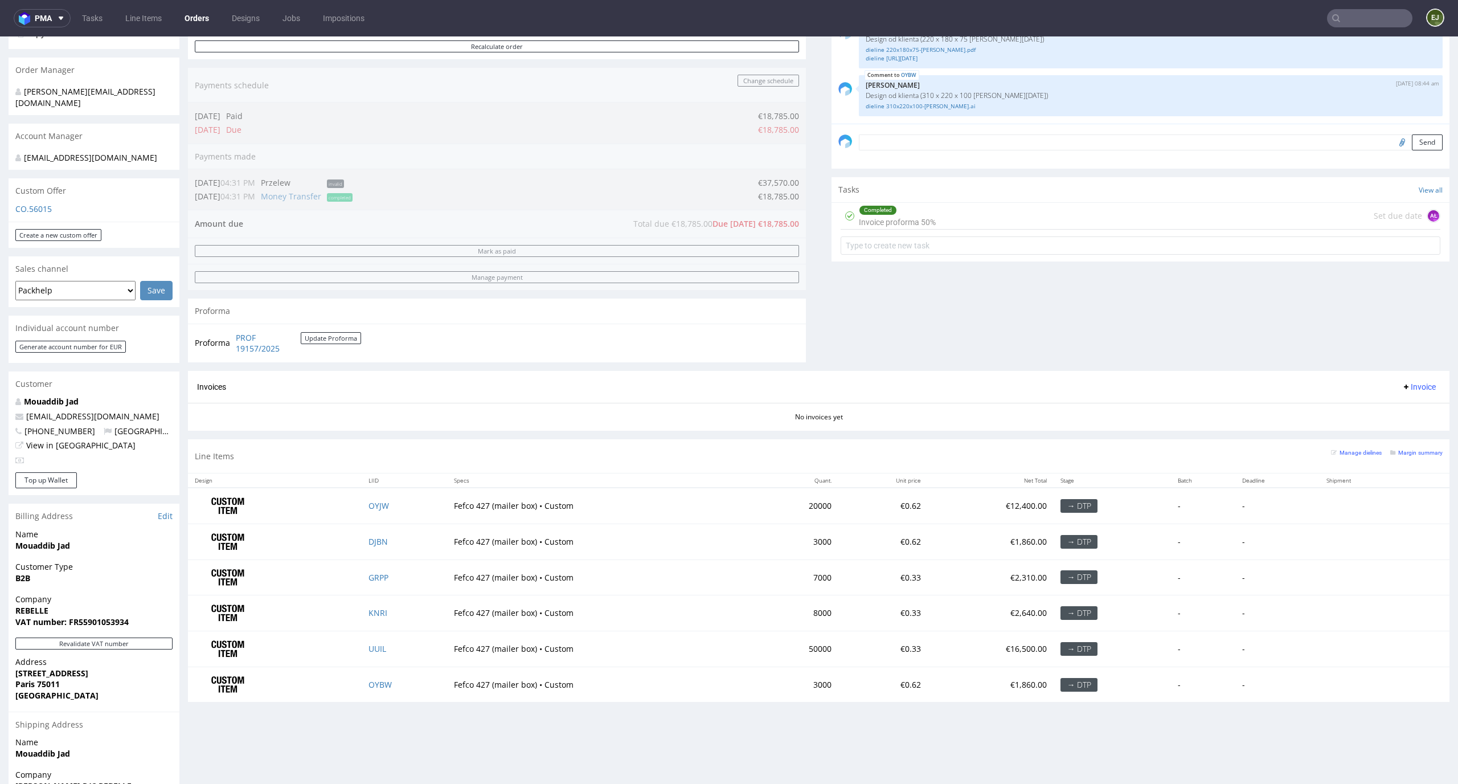
scroll to position [356, 0]
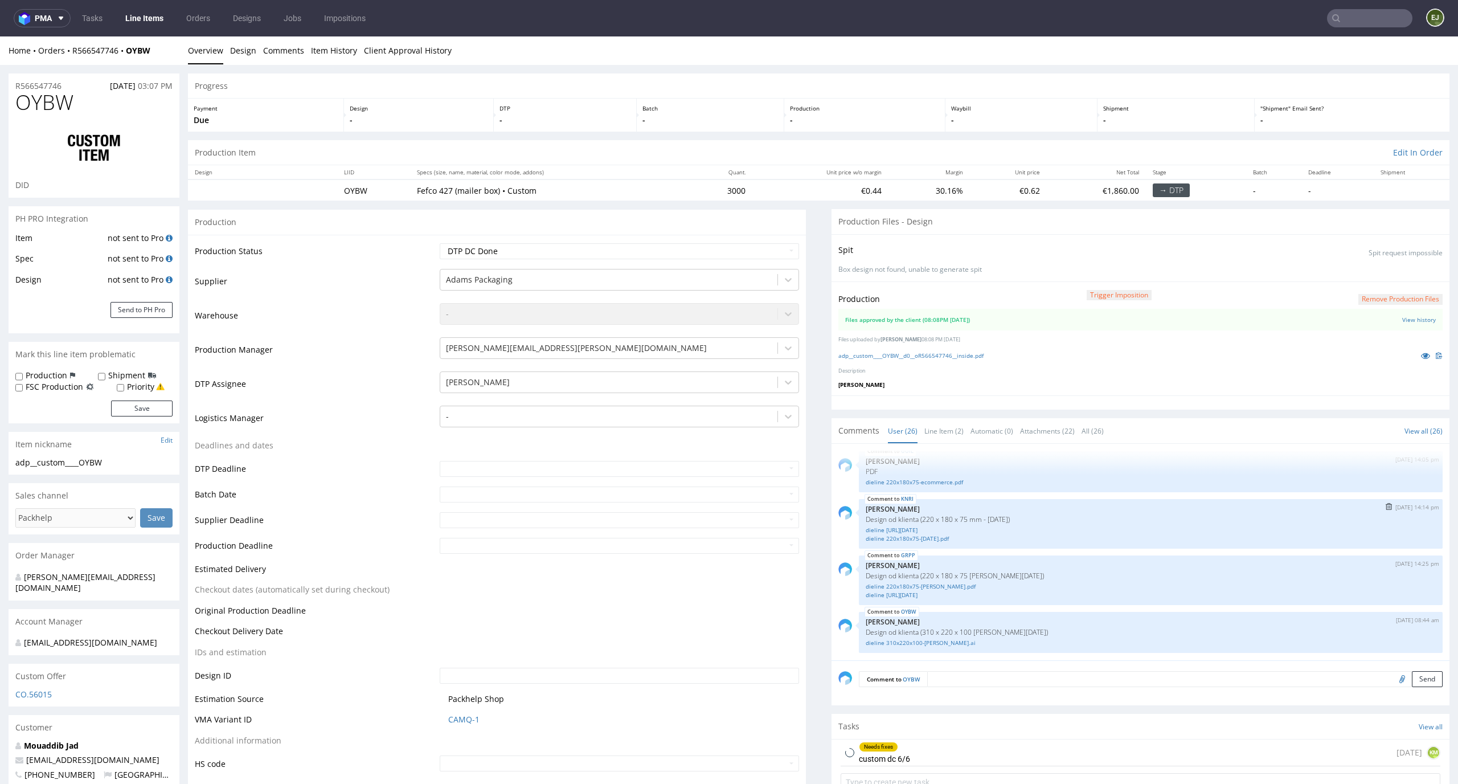
scroll to position [1223, 0]
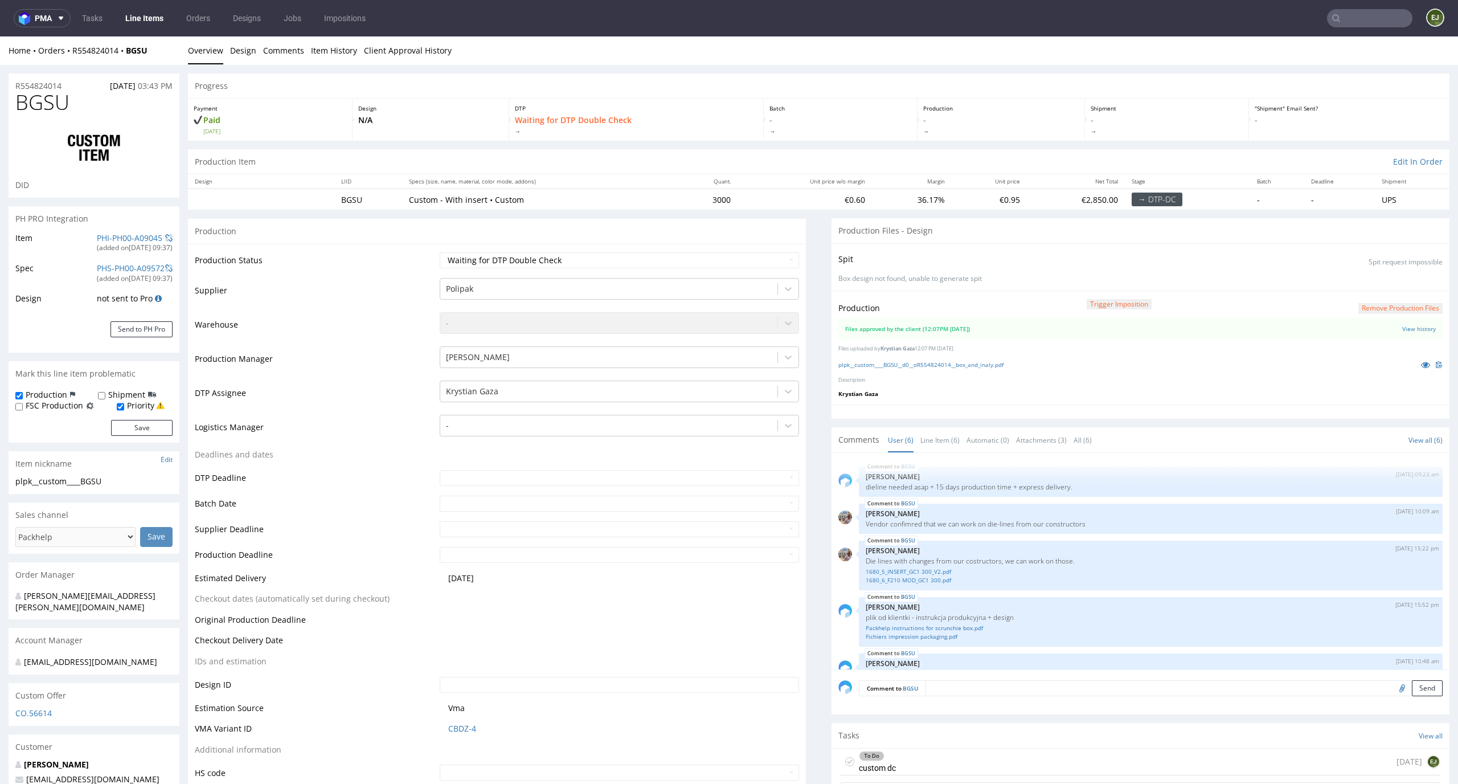
scroll to position [69, 0]
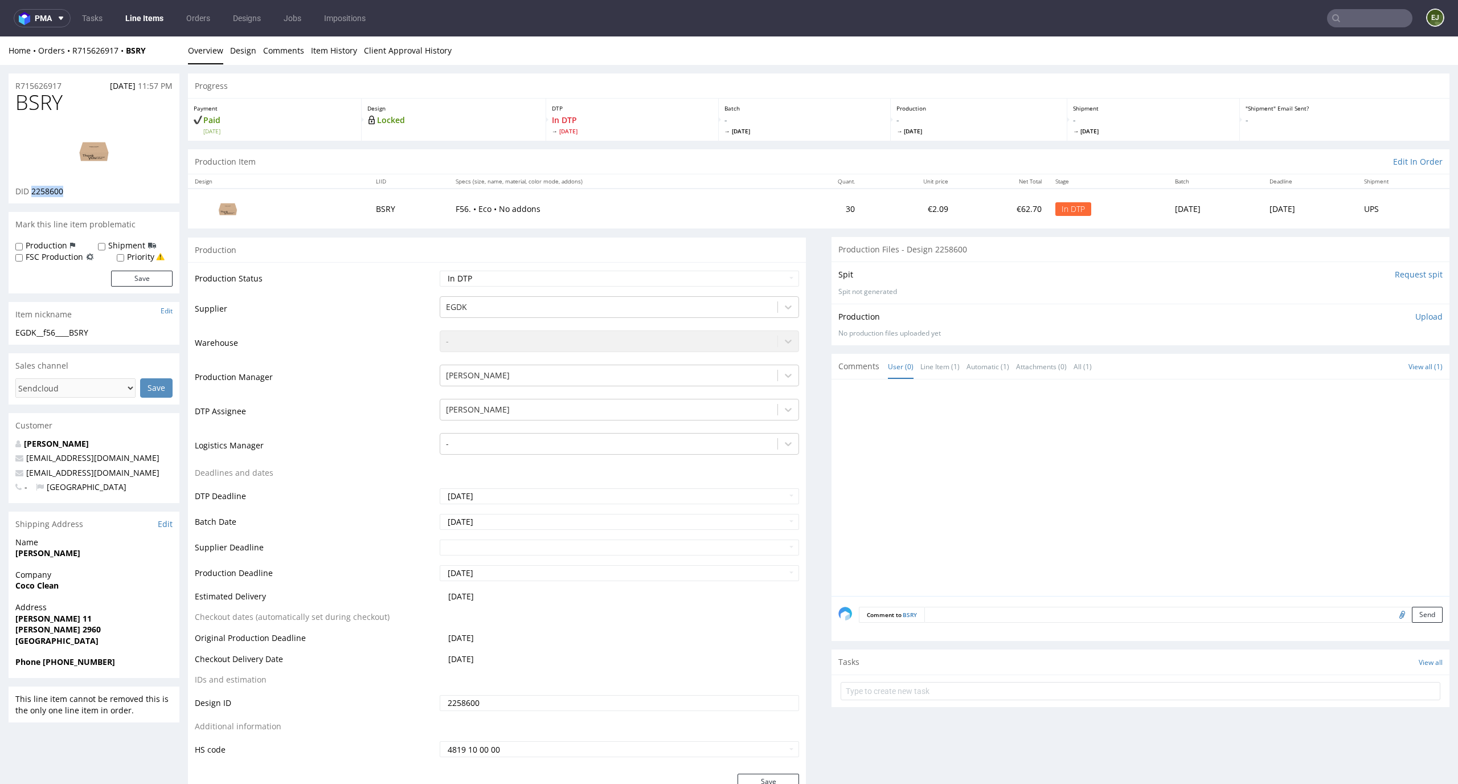
drag, startPoint x: 72, startPoint y: 190, endPoint x: 32, endPoint y: 191, distance: 40.4
click at [32, 191] on div "DID 2258600" at bounding box center [93, 191] width 157 height 11
copy span "2258600"
click at [77, 167] on img at bounding box center [93, 150] width 91 height 51
click at [963, 130] on span "[DATE]" at bounding box center [978, 131] width 165 height 8
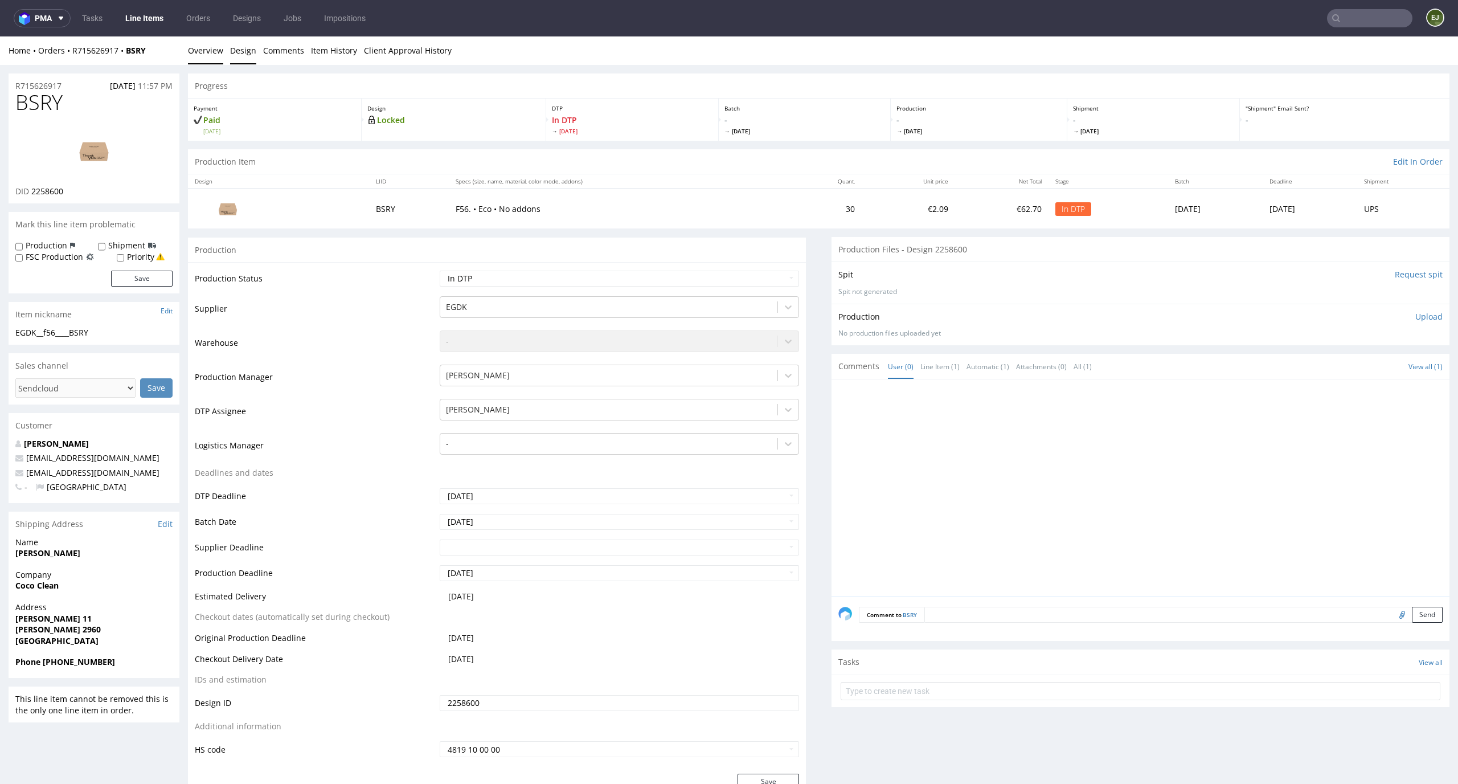
click at [245, 47] on link "Design" at bounding box center [243, 50] width 26 height 28
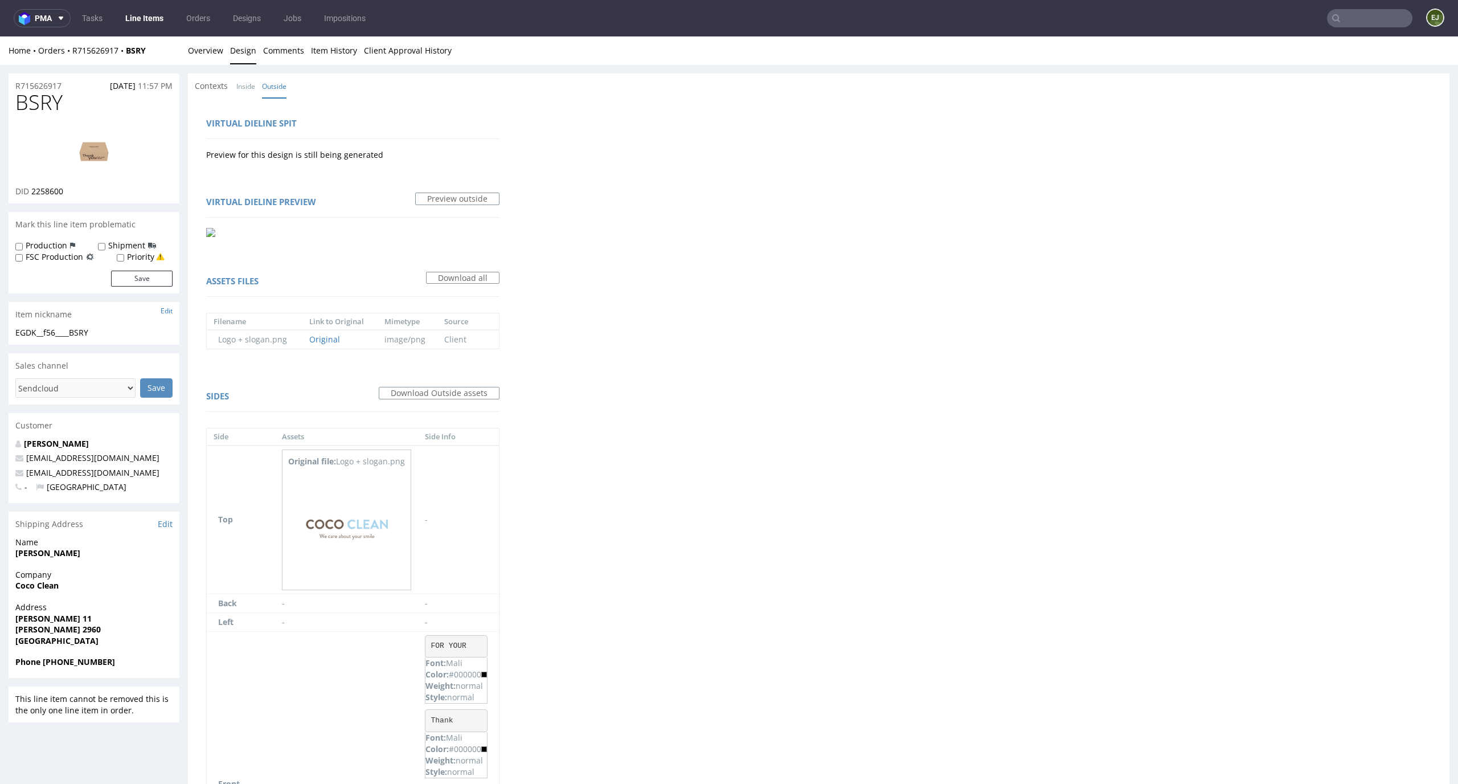
scroll to position [267, 0]
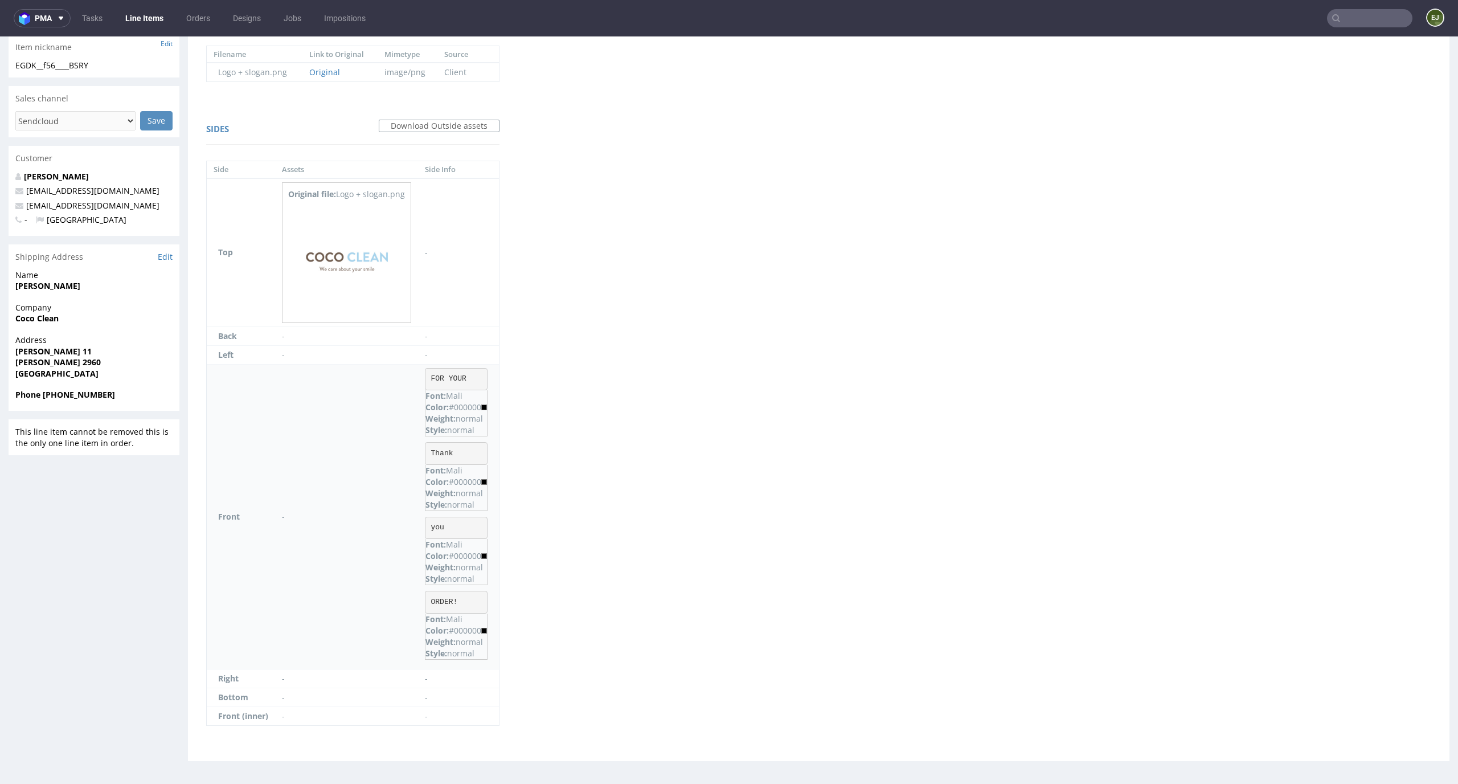
drag, startPoint x: 476, startPoint y: 378, endPoint x: 415, endPoint y: 378, distance: 60.9
click at [417, 378] on tr "Front - FOR YOUR Font: Mali Color: #000000 Weight: normal Style: normal Thank F…" at bounding box center [353, 516] width 292 height 305
click at [495, 383] on td "FOR YOUR Font: Mali Color: #000000 Weight: normal Style: normal Thank Font: Mal…" at bounding box center [458, 516] width 81 height 305
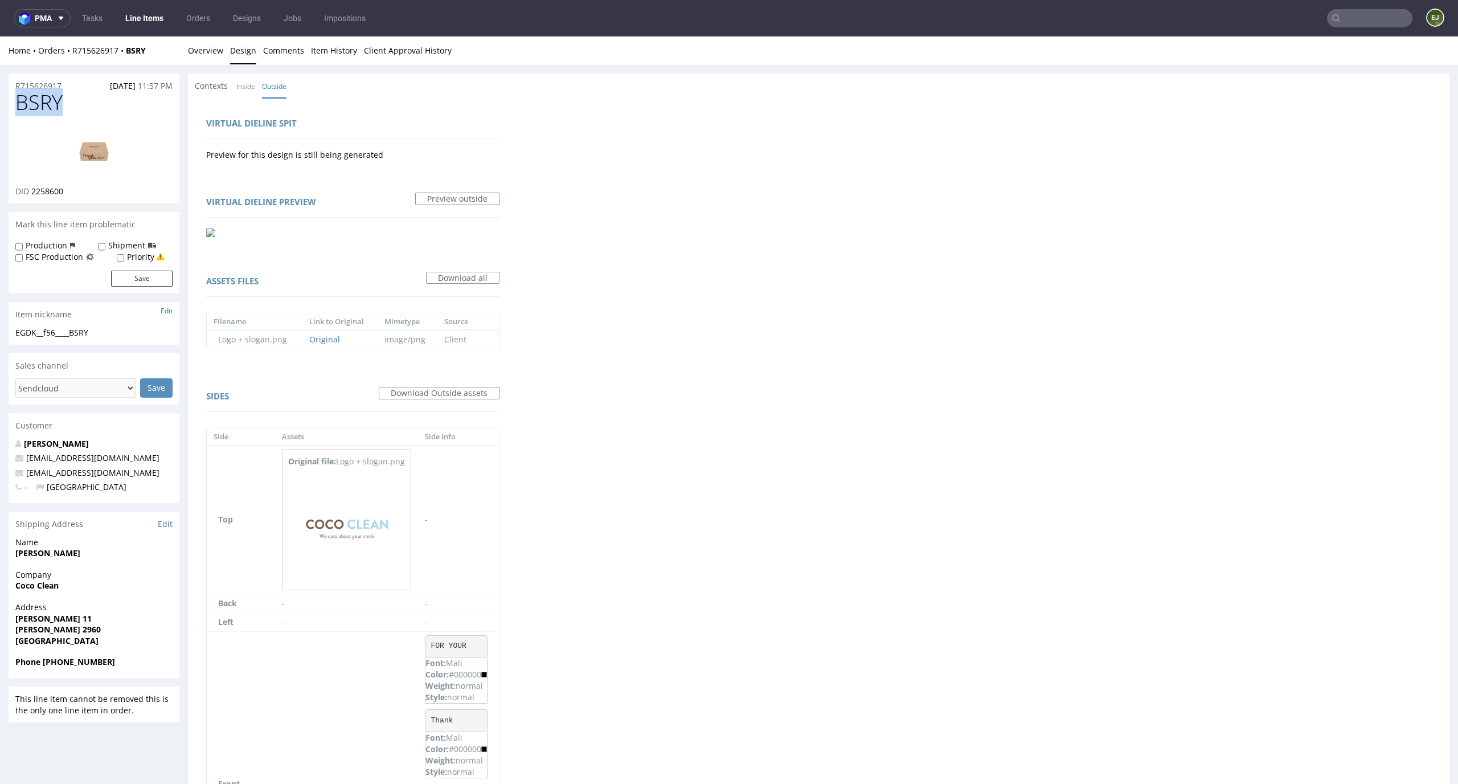
drag, startPoint x: 75, startPoint y: 97, endPoint x: 0, endPoint y: 99, distance: 75.2
click at [0, 99] on div "R715626917 [DATE] 11:57 PM BSRY DID 2258600 Mark this line item problematic Pro…" at bounding box center [729, 555] width 1458 height 980
copy span "BSRY"
drag, startPoint x: 104, startPoint y: 329, endPoint x: 0, endPoint y: 329, distance: 103.6
click at [0, 329] on div "R715626917 [DATE] 11:57 PM BSRY DID 2258600 Mark this line item problematic Pro…" at bounding box center [729, 555] width 1458 height 980
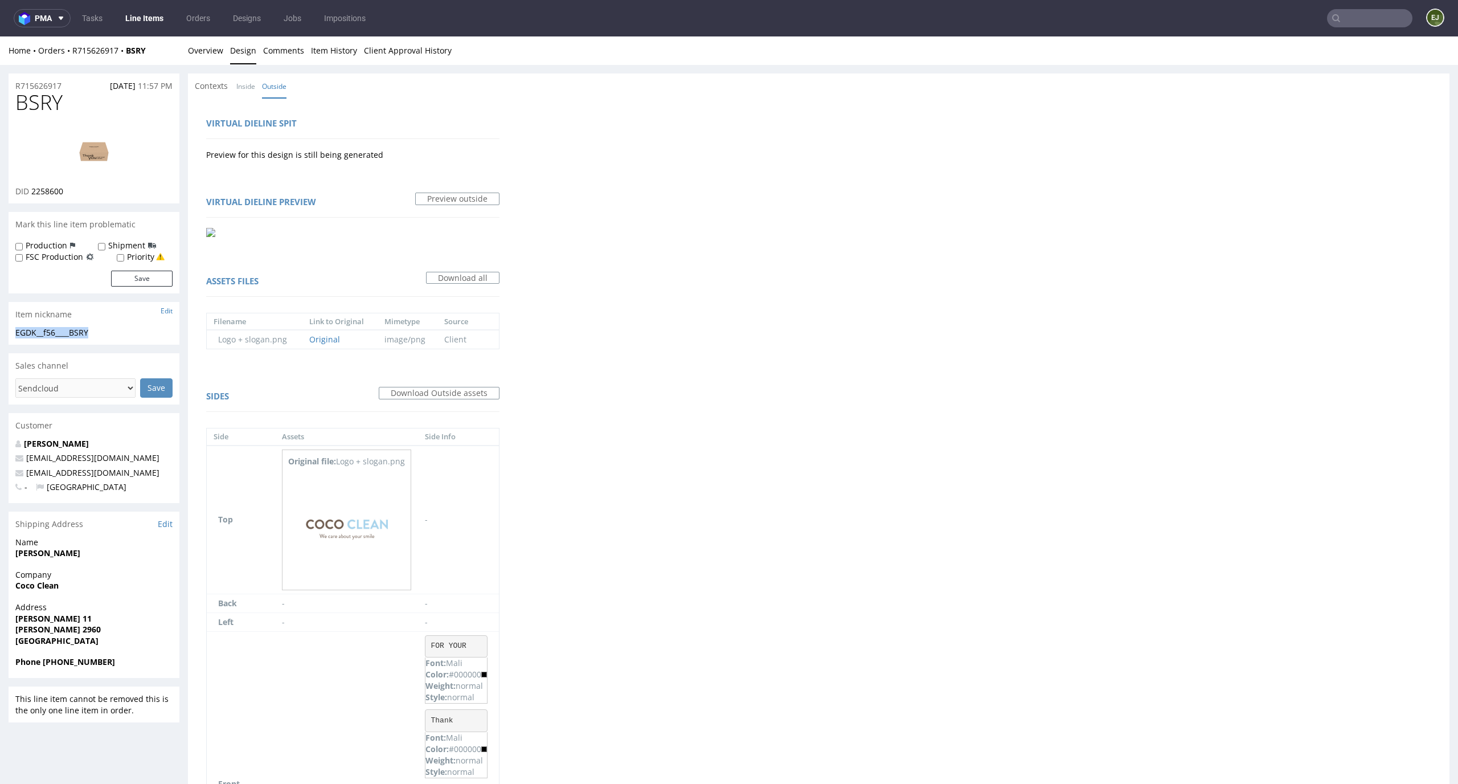
copy div "EGDK__f56____BSRY"
drag, startPoint x: 79, startPoint y: 194, endPoint x: 30, endPoint y: 193, distance: 49.0
click at [30, 193] on div "DID 2258600" at bounding box center [93, 191] width 157 height 11
copy p "2258600"
drag, startPoint x: 72, startPoint y: 83, endPoint x: 0, endPoint y: 83, distance: 71.8
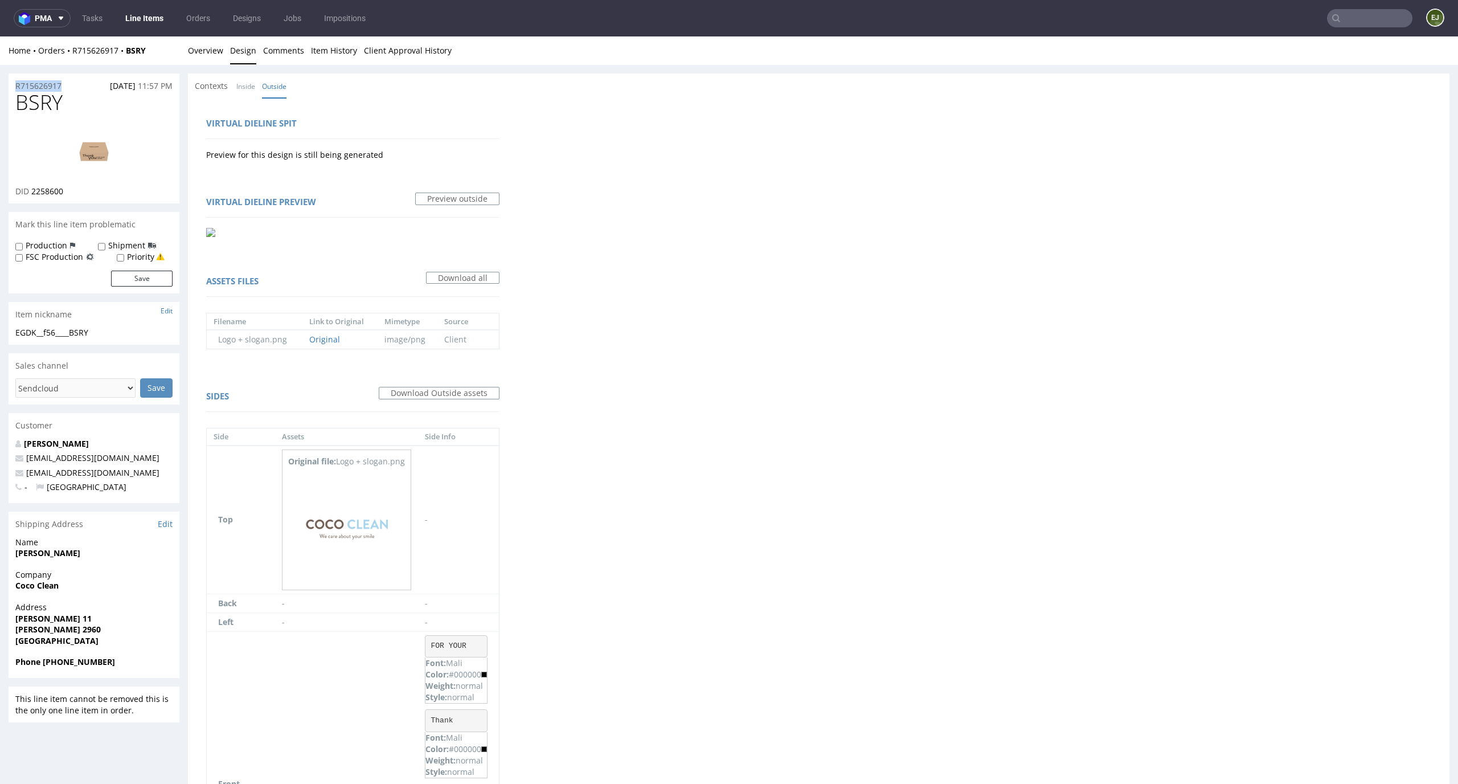
click at [0, 83] on div "R715626917 [DATE] 11:57 PM BSRY DID 2258600 Mark this line item problematic Pro…" at bounding box center [729, 555] width 1458 height 980
copy p "R715626917"
click at [211, 58] on link "Overview" at bounding box center [205, 50] width 35 height 28
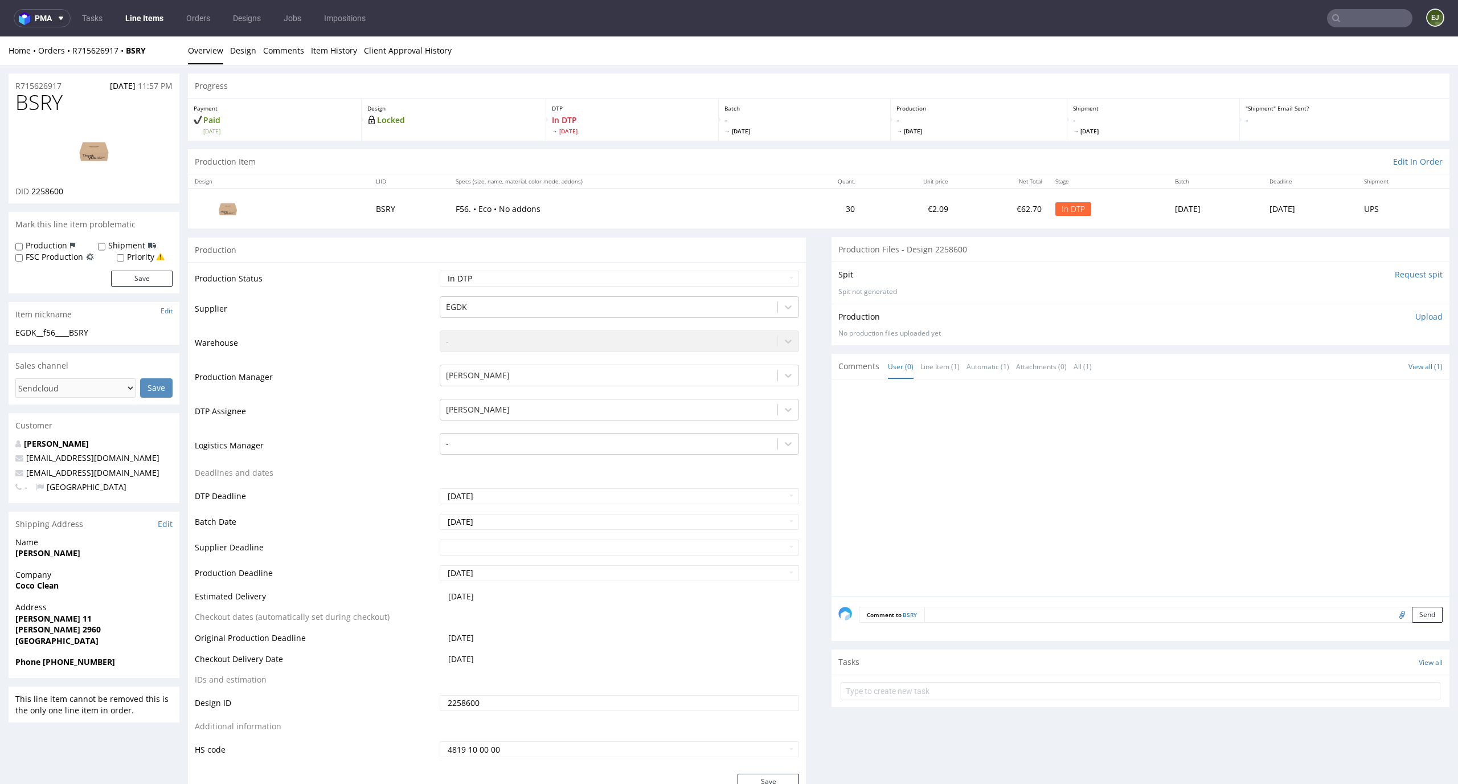
click at [1416, 321] on p "Upload" at bounding box center [1428, 316] width 27 height 11
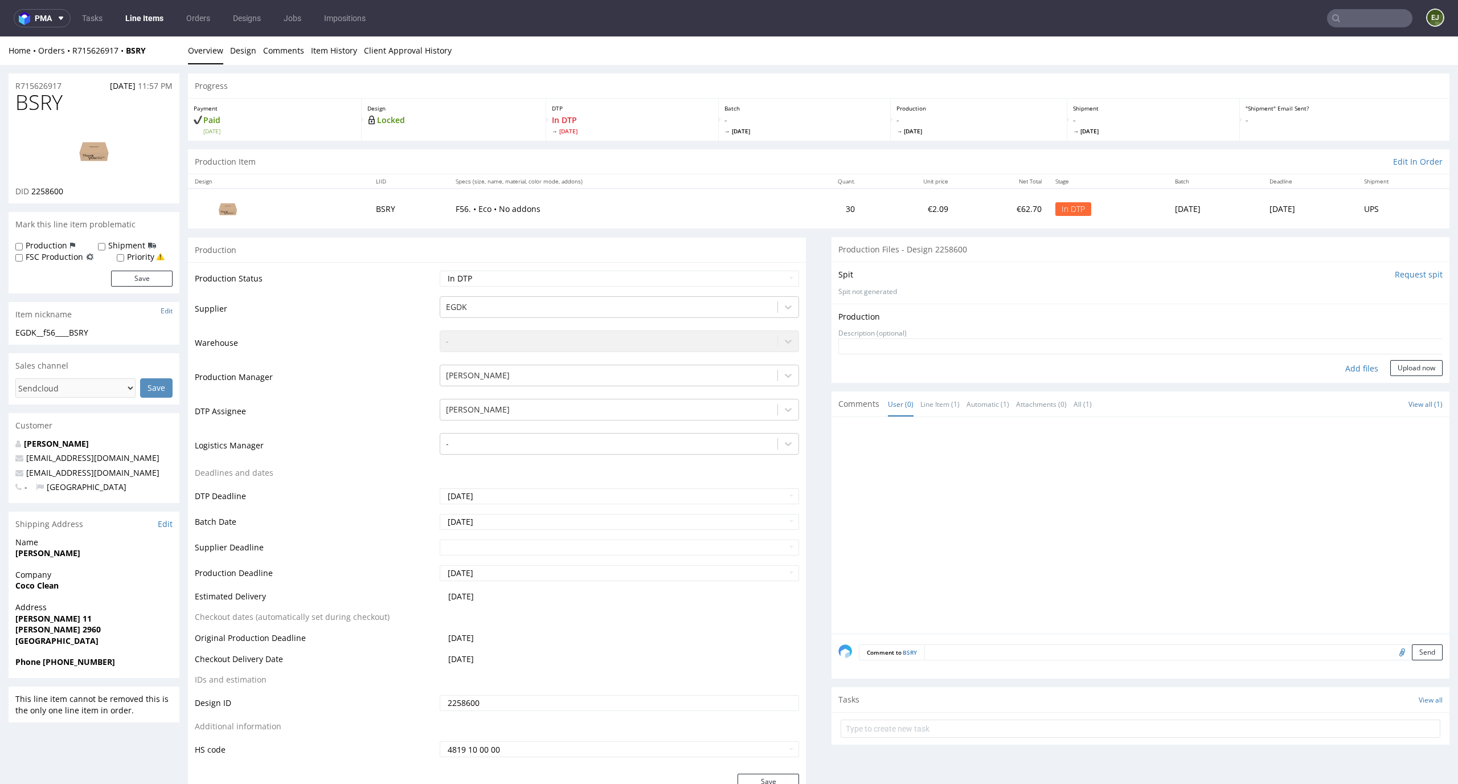
click at [1333, 374] on div "Add files" at bounding box center [1361, 368] width 57 height 17
type input "C:\fakepath\EGDK__f56____BSRY__d2258600__oR715626917__outside.pdf"
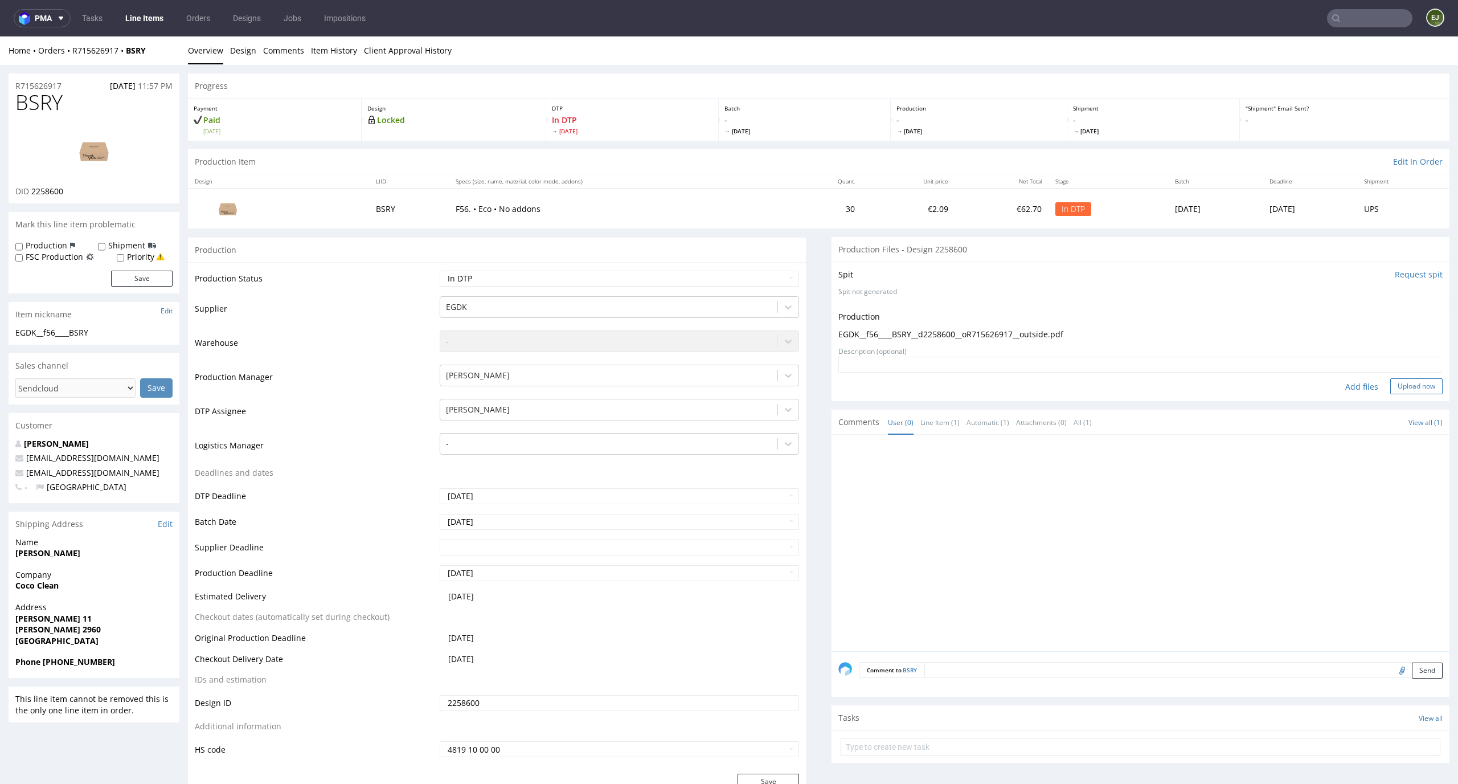
click at [1403, 384] on button "Upload now" at bounding box center [1416, 386] width 52 height 16
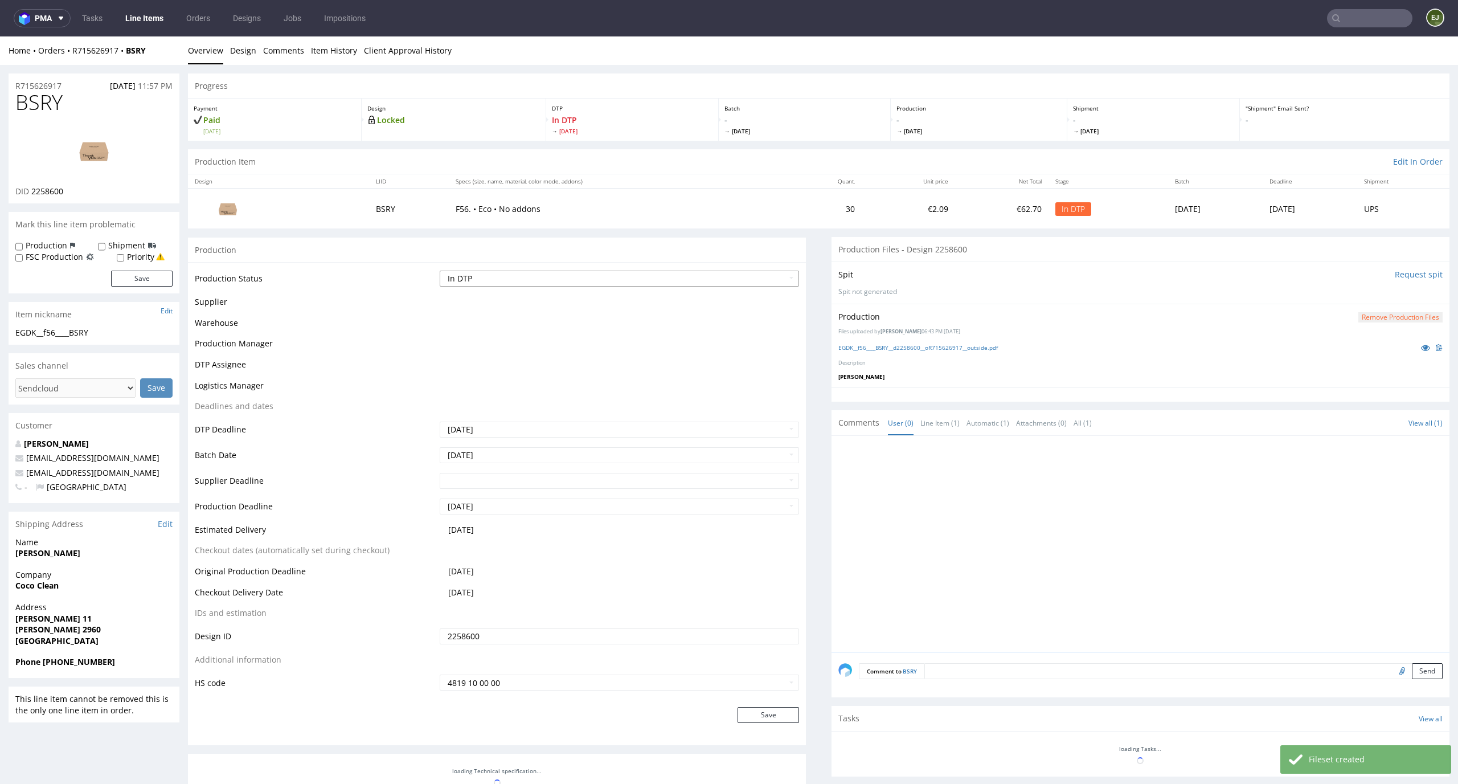
click at [741, 278] on select "Waiting for Artwork Waiting for Diecut Waiting for Mockup Waiting for DTP Waiti…" at bounding box center [620, 278] width 360 height 16
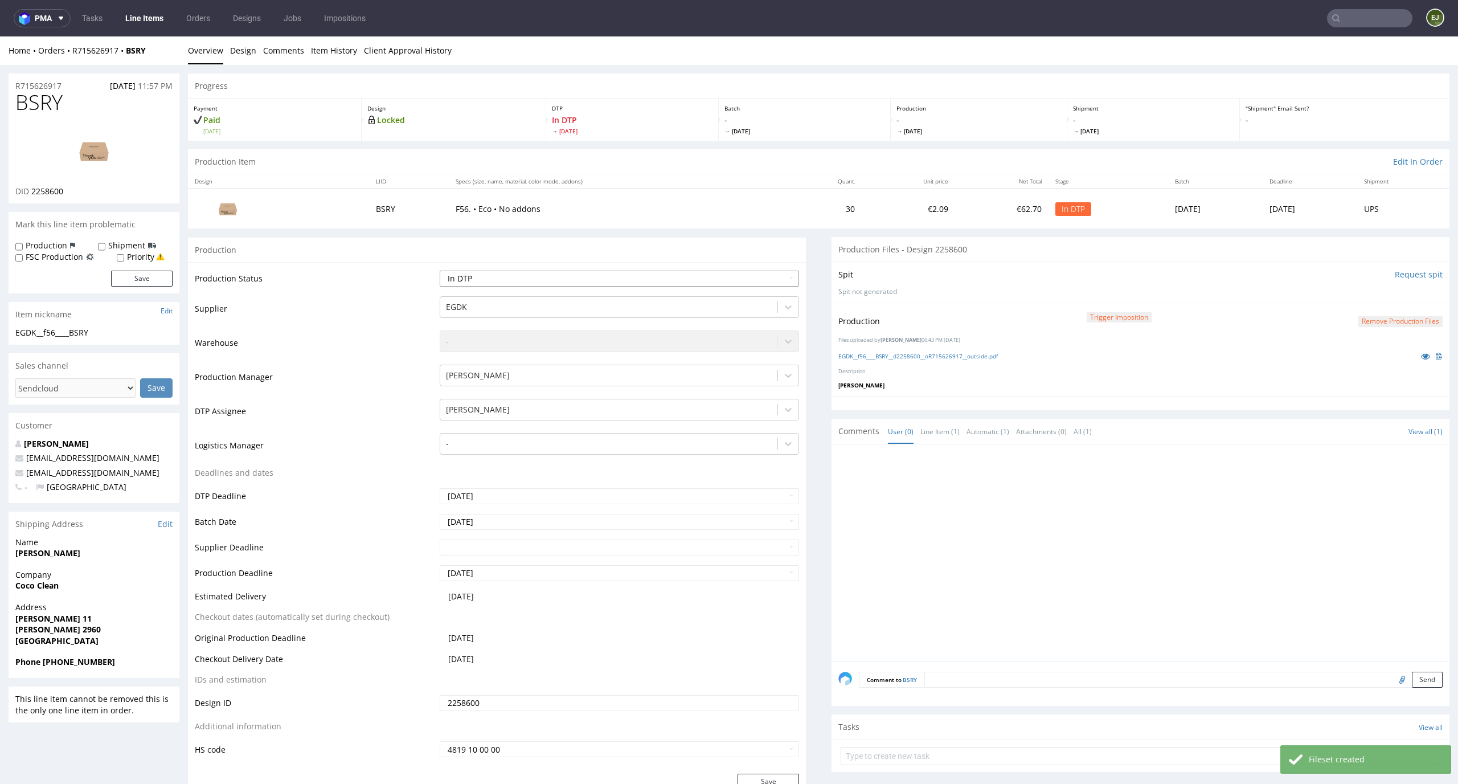
select select "dtp_production_ready"
click at [440, 270] on select "Waiting for Artwork Waiting for Diecut Waiting for Mockup Waiting for DTP Waiti…" at bounding box center [620, 278] width 360 height 16
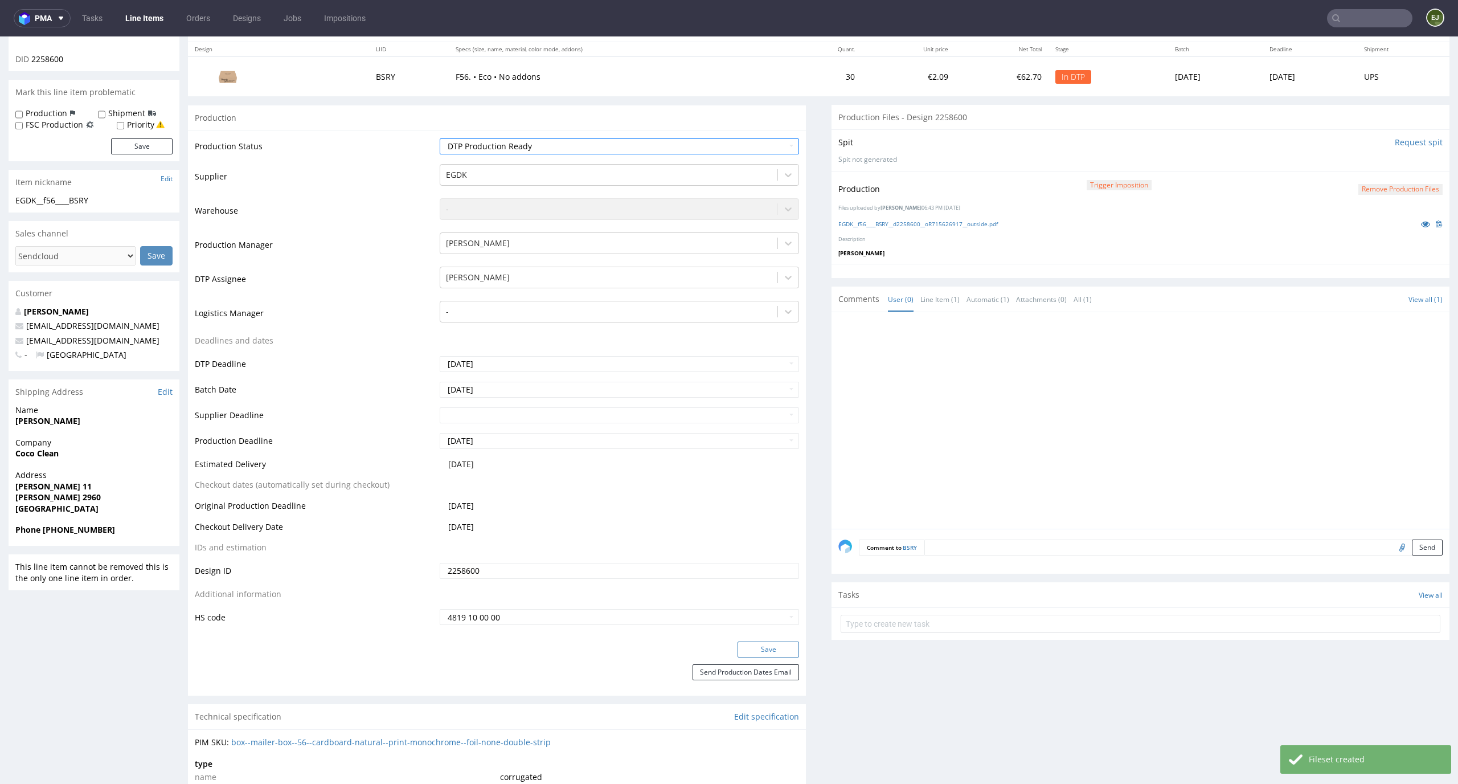
click at [781, 646] on button "Save" at bounding box center [768, 649] width 62 height 16
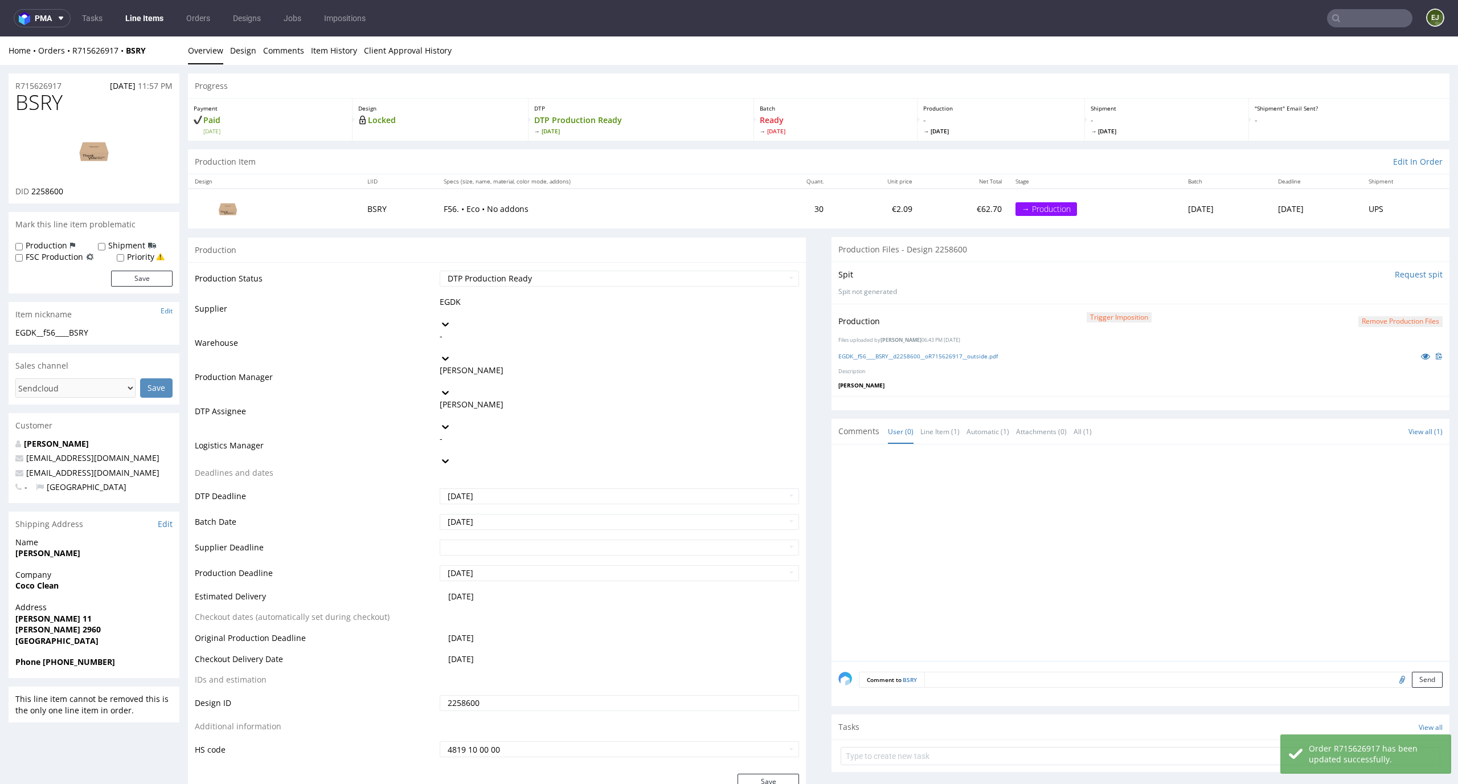
click at [145, 16] on link "Line Items" at bounding box center [144, 18] width 52 height 18
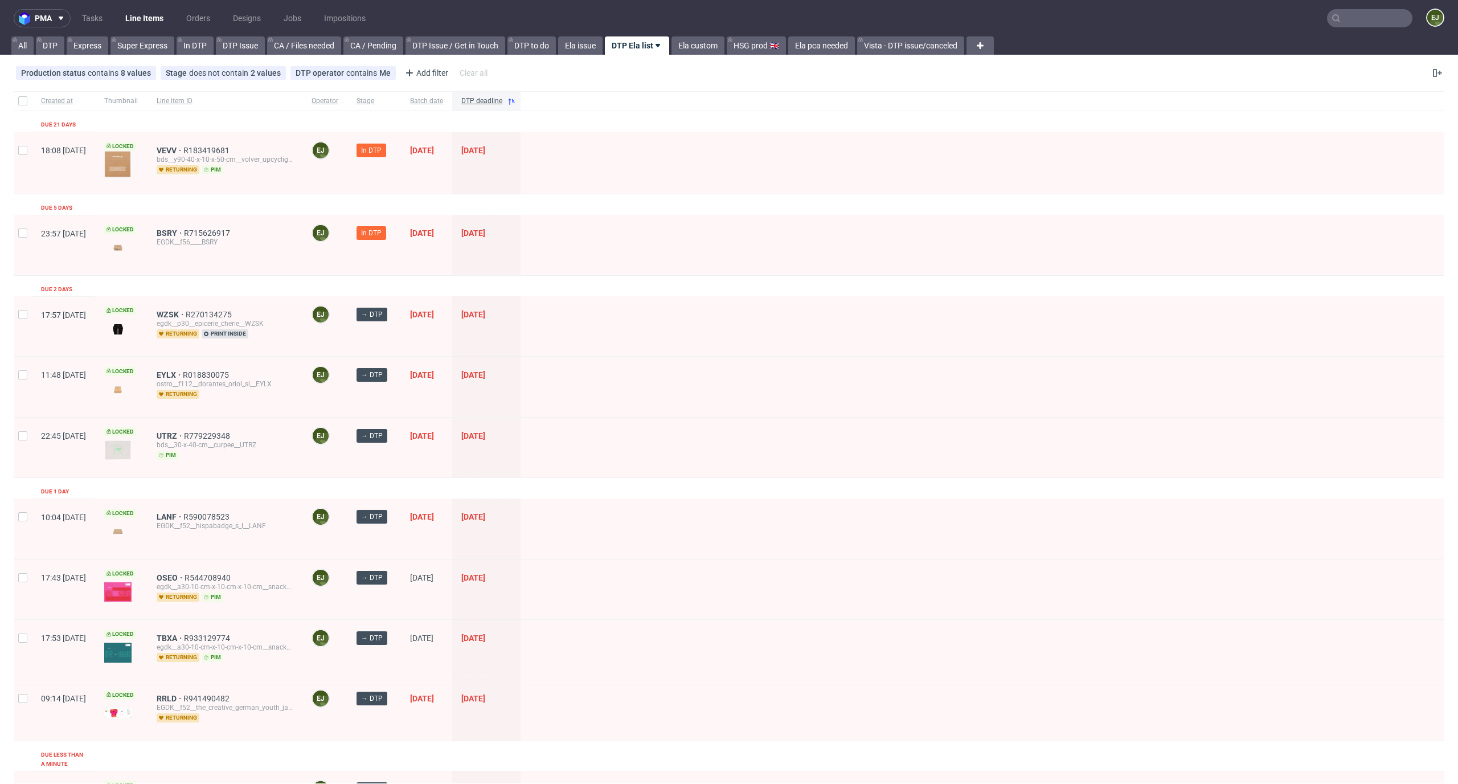
scroll to position [95, 0]
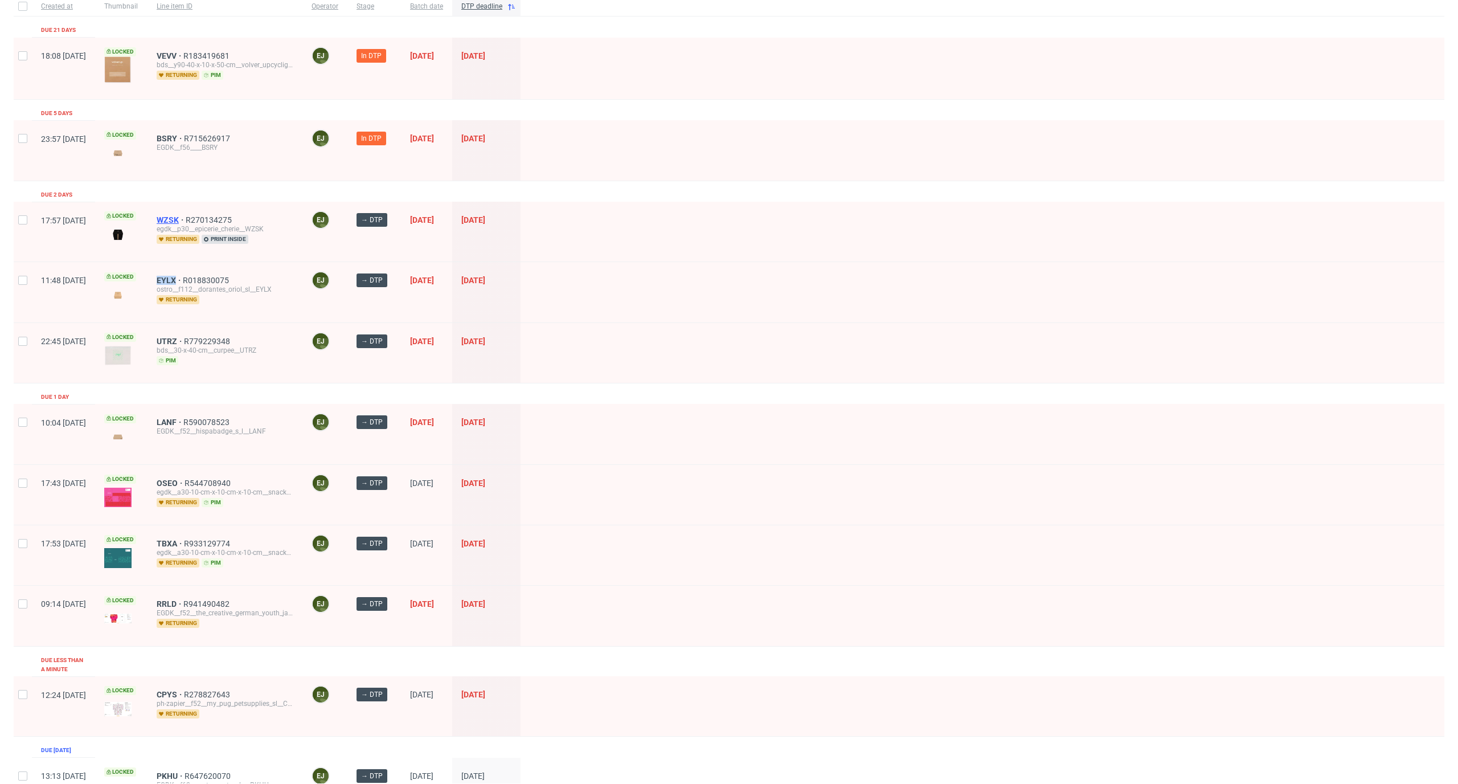
click at [186, 218] on span "WZSK" at bounding box center [171, 219] width 29 height 9
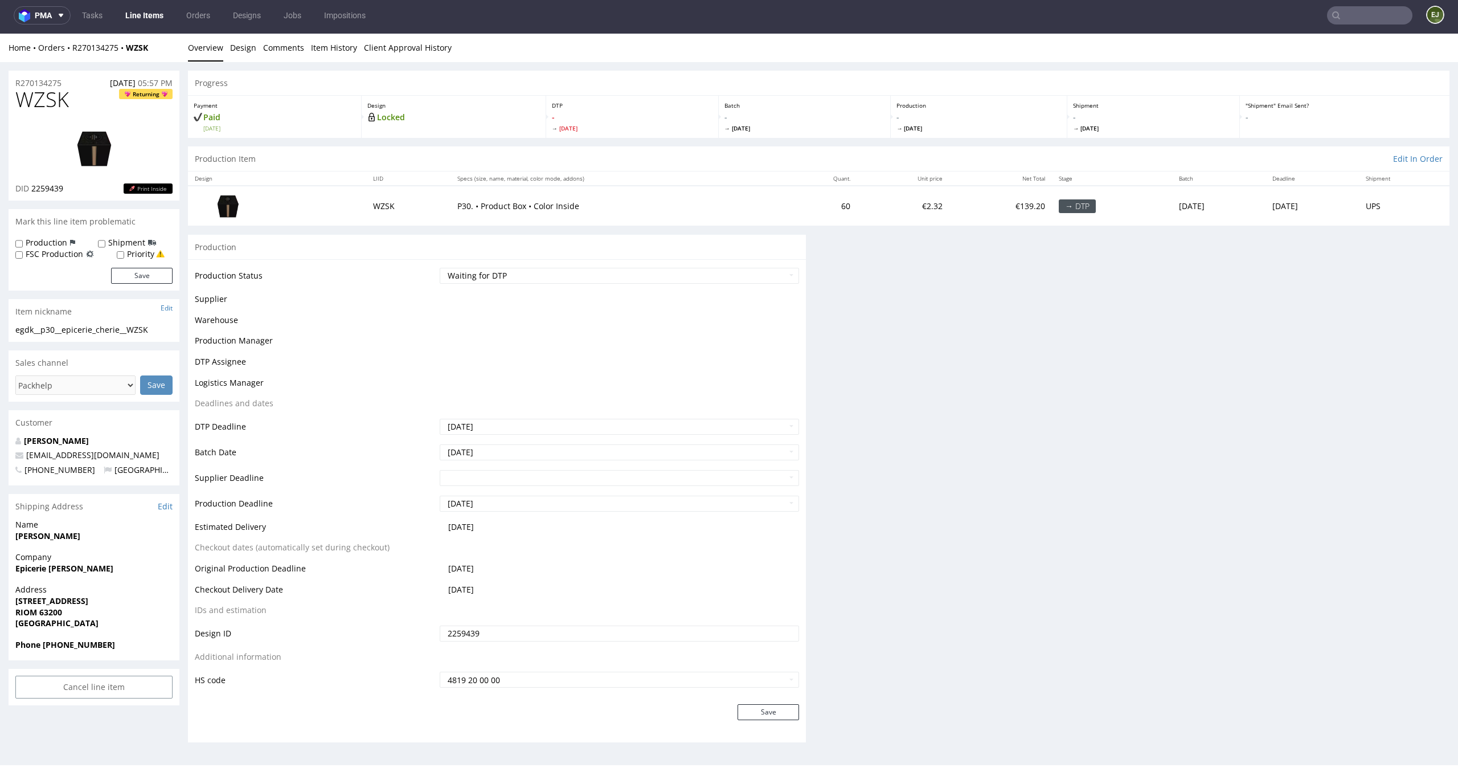
scroll to position [3, 0]
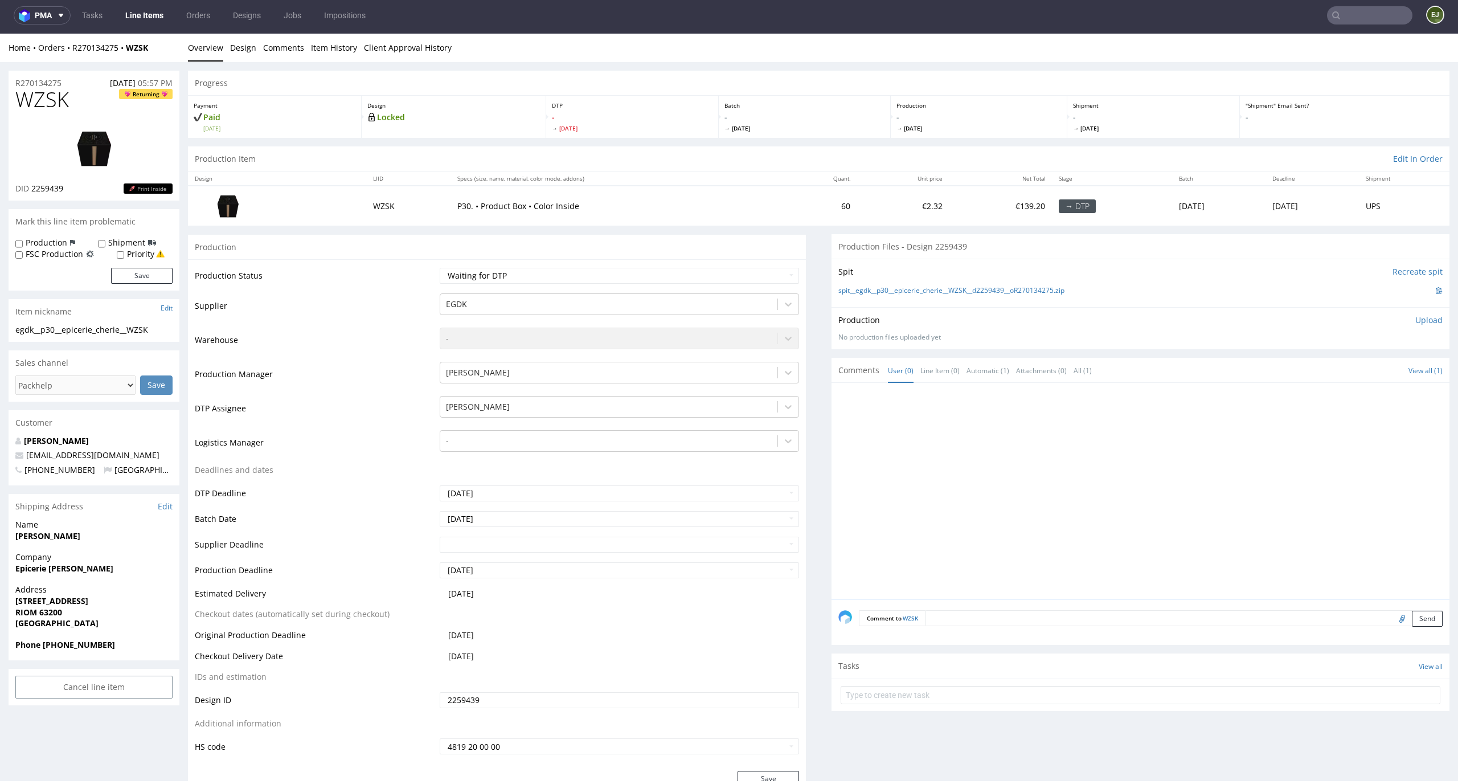
click at [729, 77] on div "Progress" at bounding box center [818, 83] width 1261 height 25
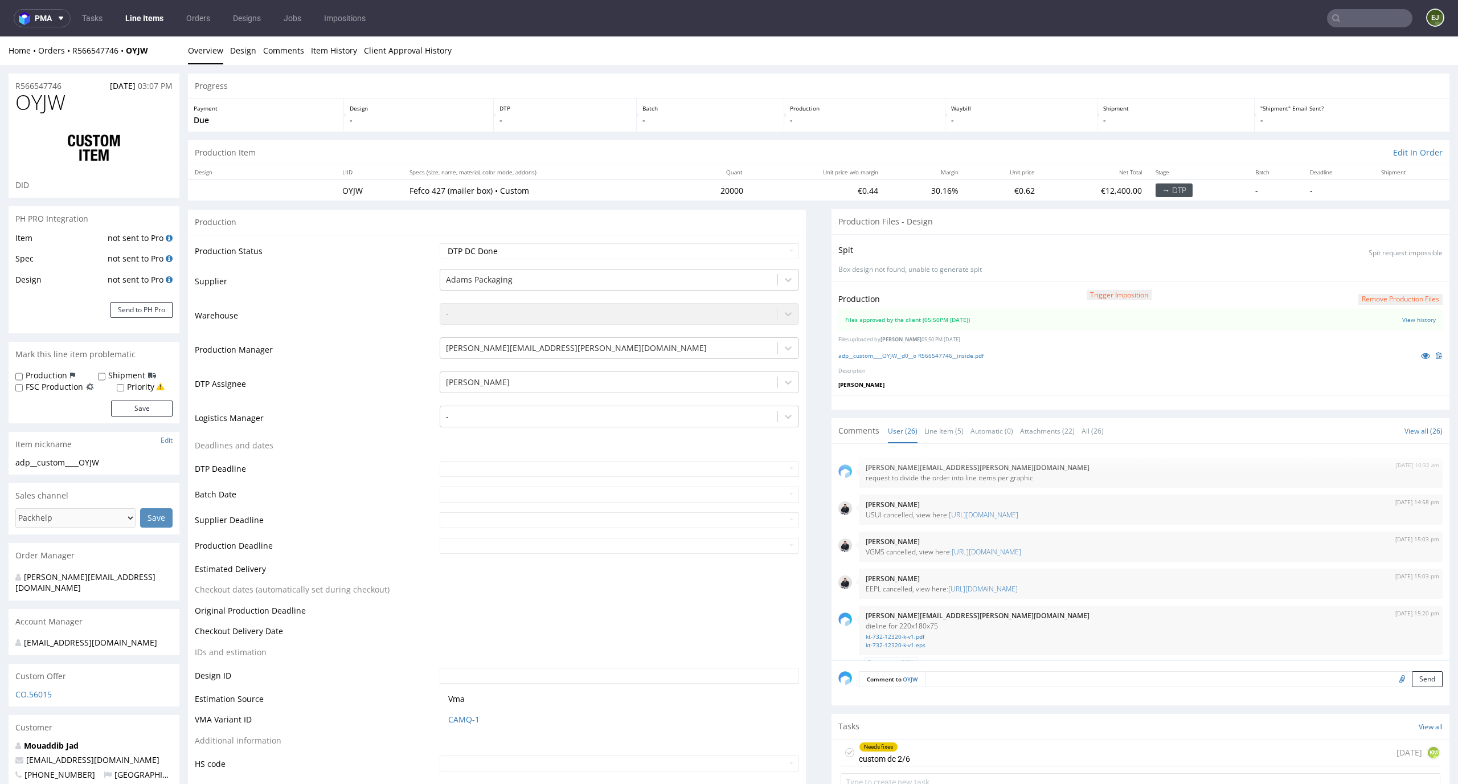
scroll to position [1224, 0]
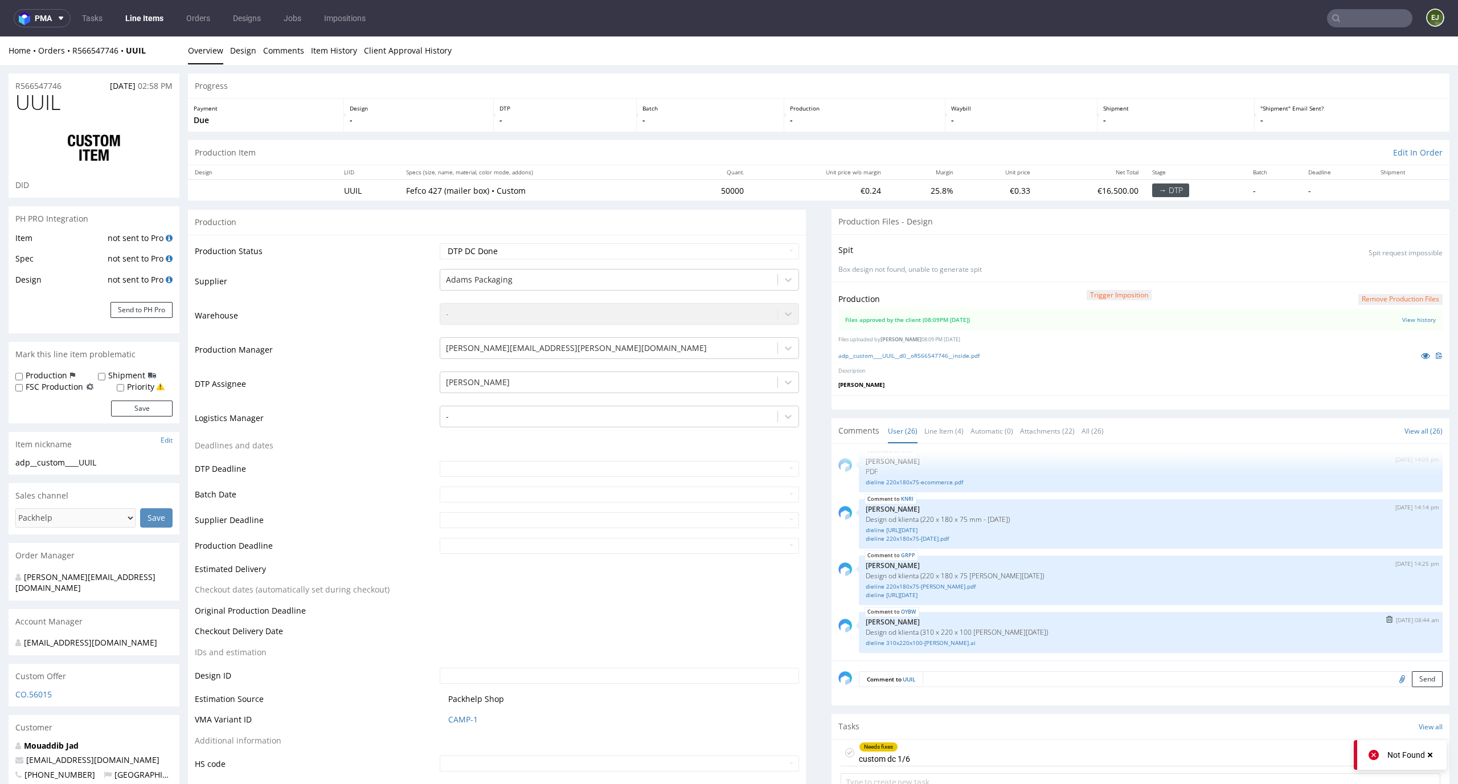
scroll to position [1223, 0]
click at [897, 752] on div "Needs fixes custom dc 1/6" at bounding box center [884, 752] width 51 height 26
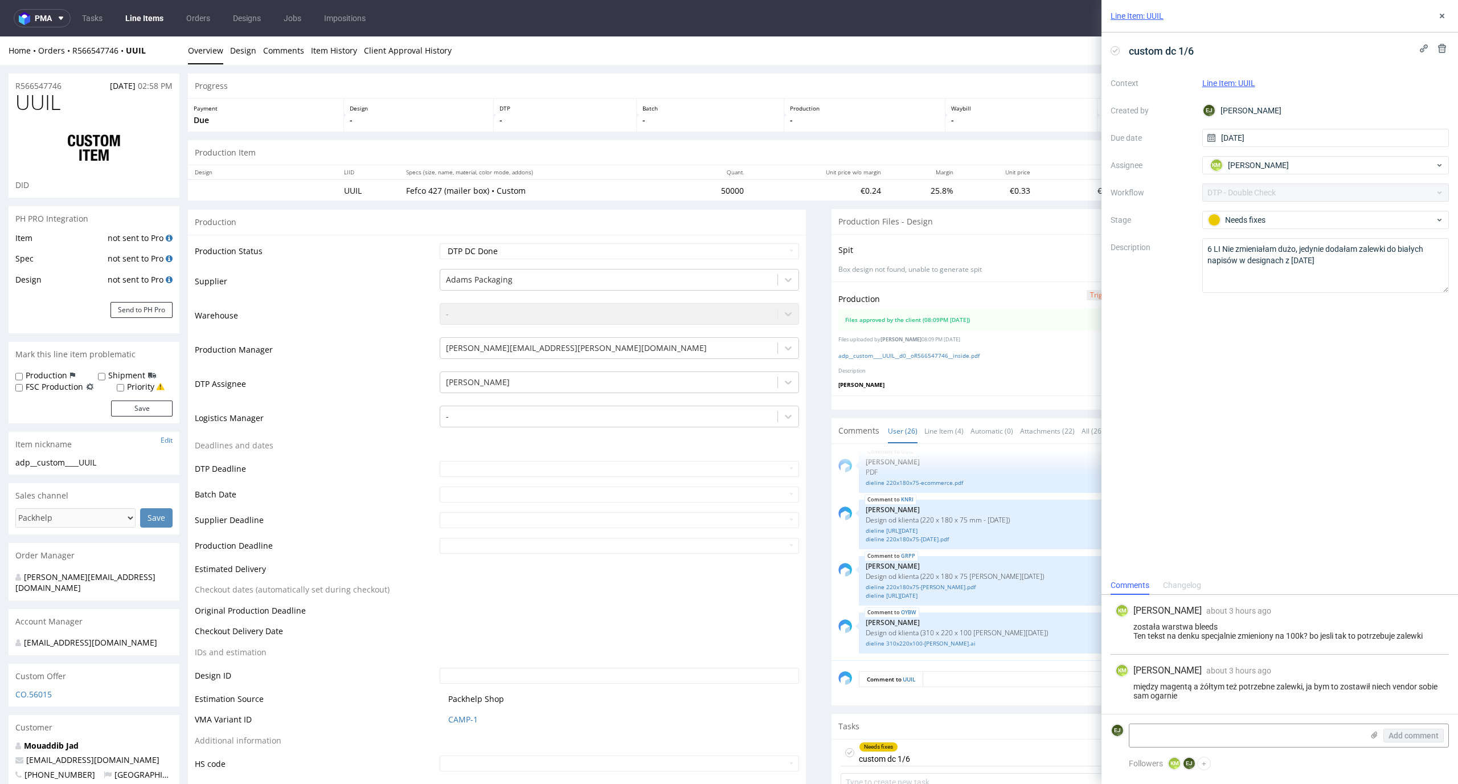
click at [915, 349] on div "adp__custom____UUIL__d0__oR566547746__inside.pdf" at bounding box center [1140, 355] width 604 height 13
click at [915, 356] on link "adp__custom____UUIL__d0__oR566547746__inside.pdf" at bounding box center [908, 355] width 141 height 8
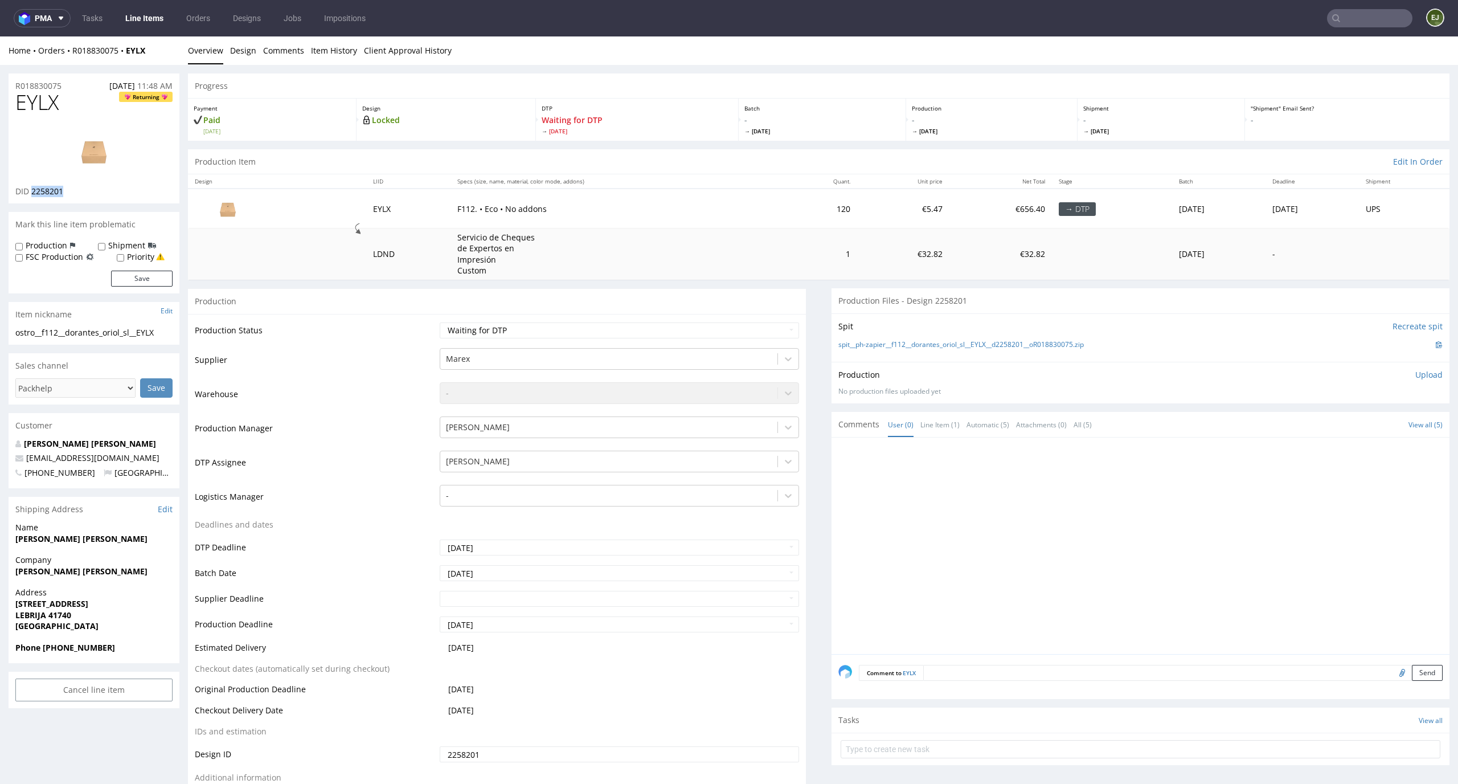
drag, startPoint x: 78, startPoint y: 187, endPoint x: 31, endPoint y: 188, distance: 46.7
click at [31, 188] on div "DID 2258201" at bounding box center [93, 191] width 157 height 11
copy span "2258201"
drag, startPoint x: 64, startPoint y: 104, endPoint x: 0, endPoint y: 104, distance: 63.8
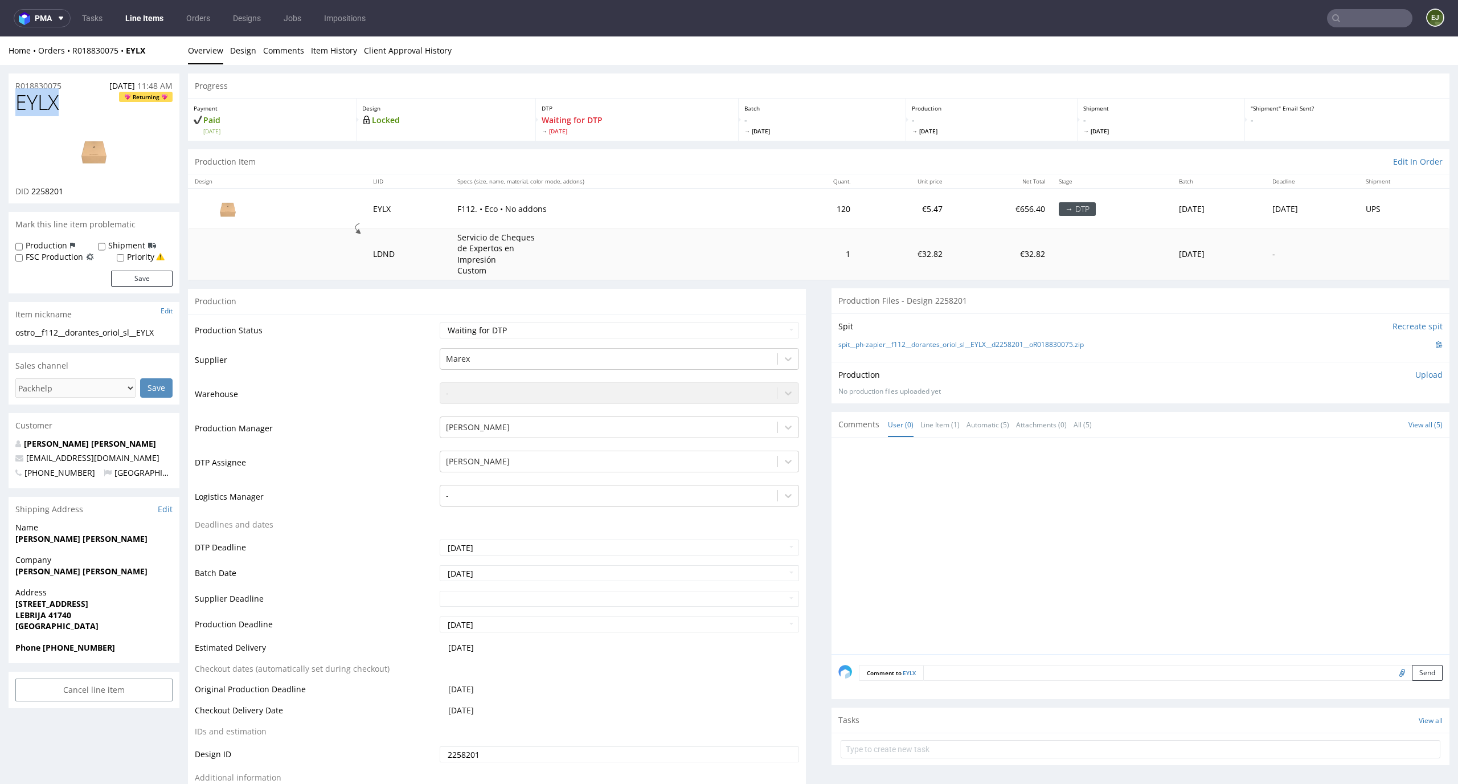
click at [101, 158] on img at bounding box center [93, 150] width 91 height 51
click at [1424, 371] on div "Production Upload No production files uploaded yet Description (optional) Add f…" at bounding box center [1140, 383] width 618 height 42
click at [1416, 376] on p "Upload" at bounding box center [1428, 374] width 27 height 11
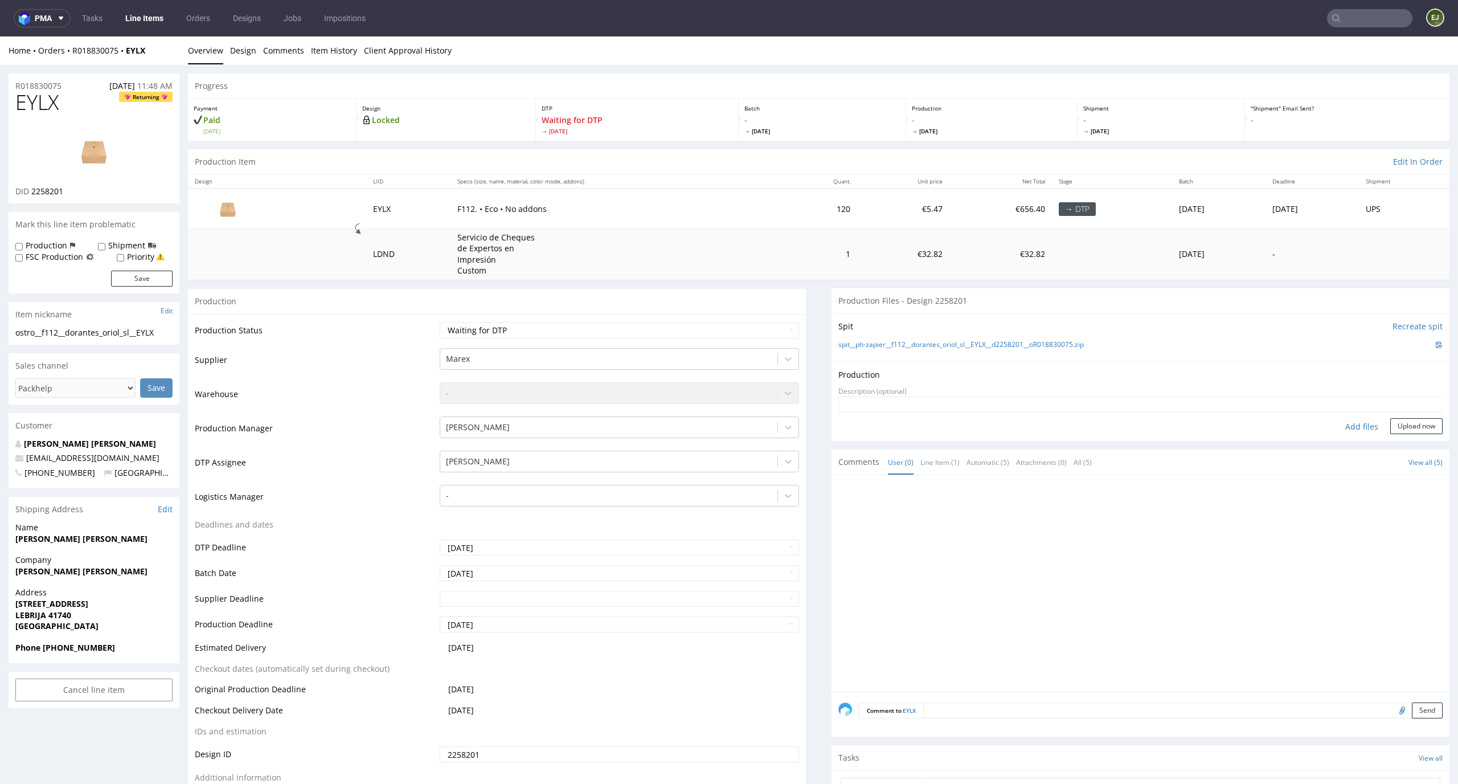
click at [1337, 428] on div "Add files" at bounding box center [1361, 426] width 57 height 17
type input "C:\fakepath\ostro__f112__dorantes_oriol_sl__EYLX__d2258201__oR018830075__v5__ou…"
click at [1392, 455] on div "Production Upload ostro__f112__dorantes_oriol_sl__EYLX__d2258201__oR018830075__…" at bounding box center [1140, 410] width 618 height 97
click at [1398, 449] on button "Upload now" at bounding box center [1416, 444] width 52 height 16
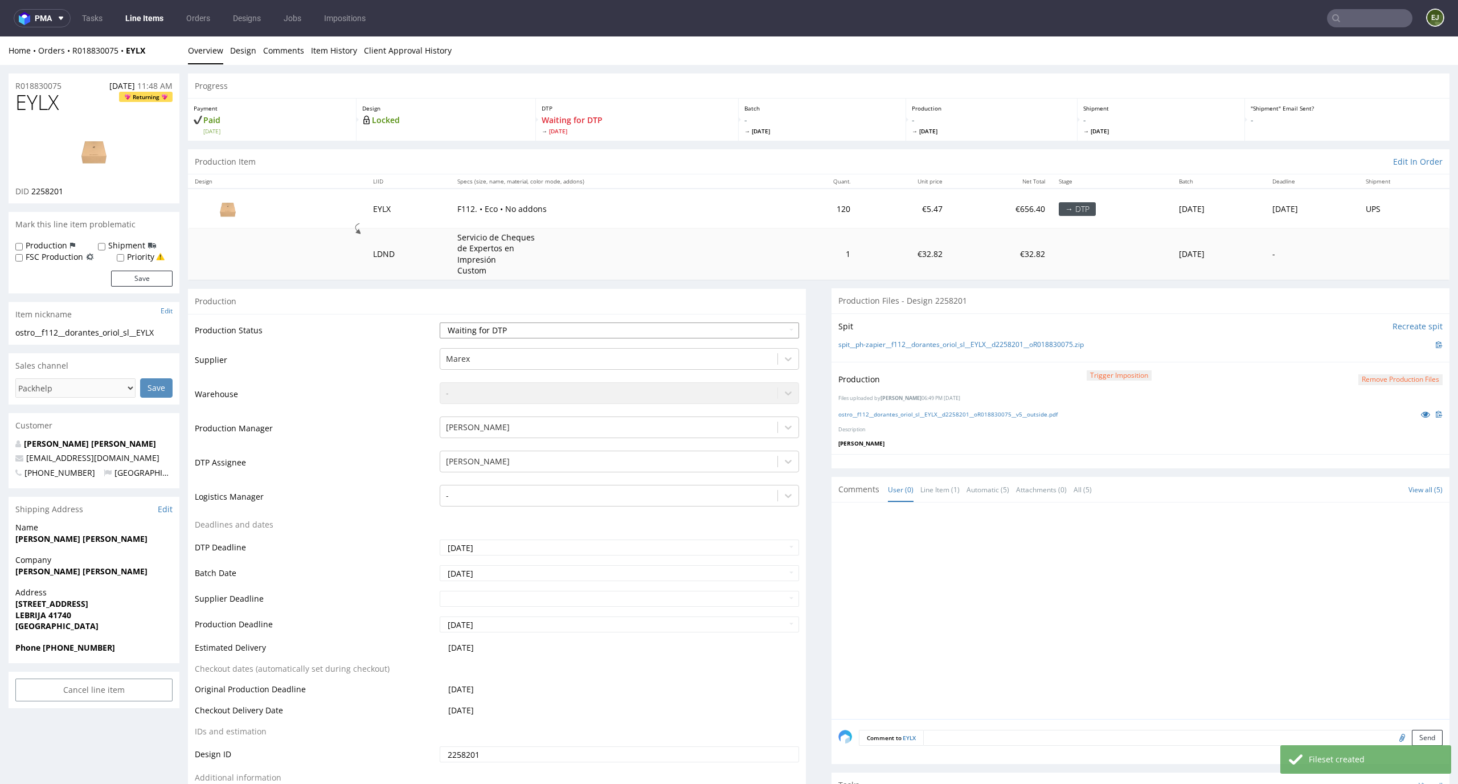
click at [702, 334] on select "Waiting for Artwork Waiting for Diecut Waiting for Mockup Waiting for DTP Waiti…" at bounding box center [620, 330] width 360 height 16
click at [440, 322] on select "Waiting for Artwork Waiting for Diecut Waiting for Mockup Waiting for DTP Waiti…" at bounding box center [620, 330] width 360 height 16
click at [704, 330] on select "Waiting for Artwork Waiting for Diecut Waiting for Mockup Waiting for DTP Waiti…" at bounding box center [620, 330] width 360 height 16
select select "dtp_production_ready"
click at [440, 322] on select "Waiting for Artwork Waiting for Diecut Waiting for Mockup Waiting for DTP Waiti…" at bounding box center [620, 330] width 360 height 16
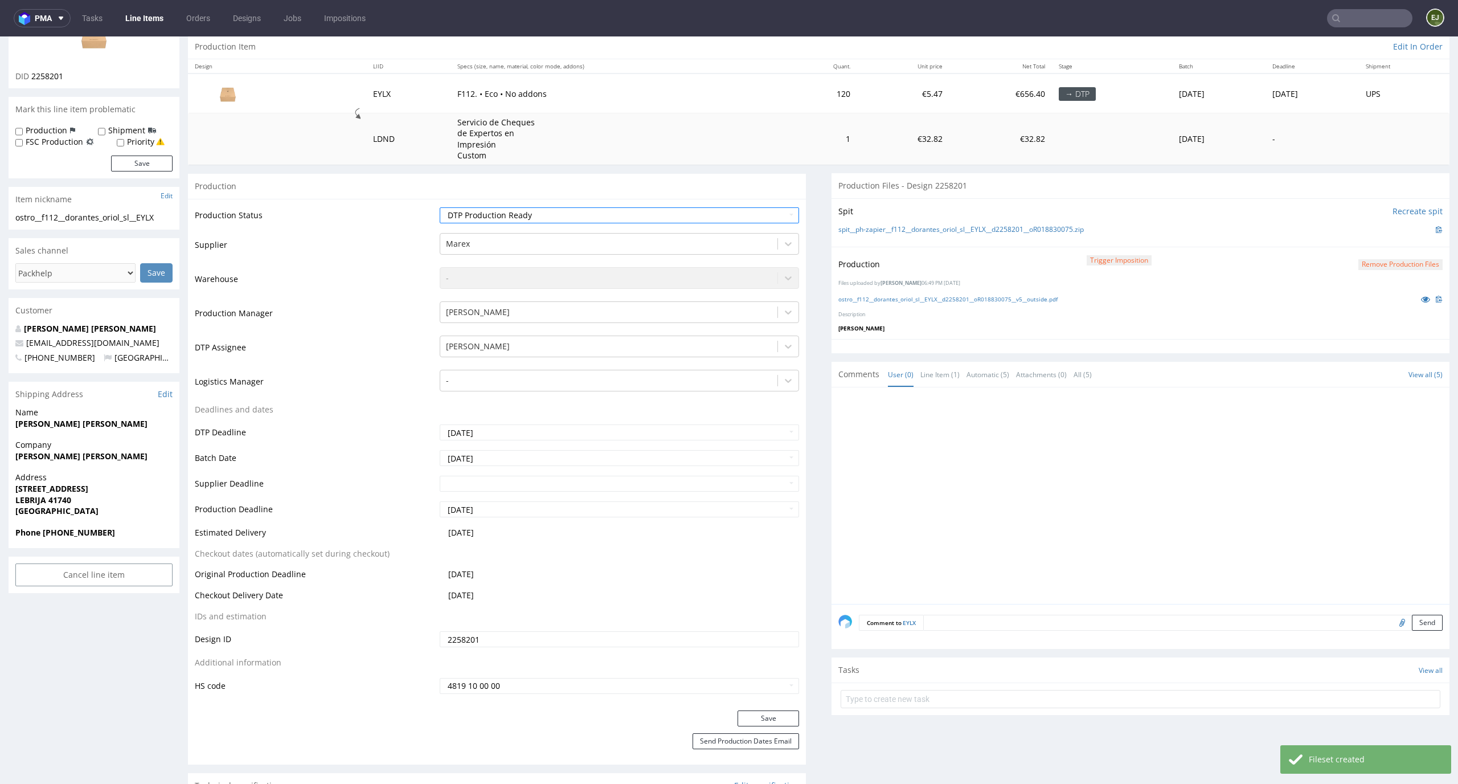
scroll to position [238, 0]
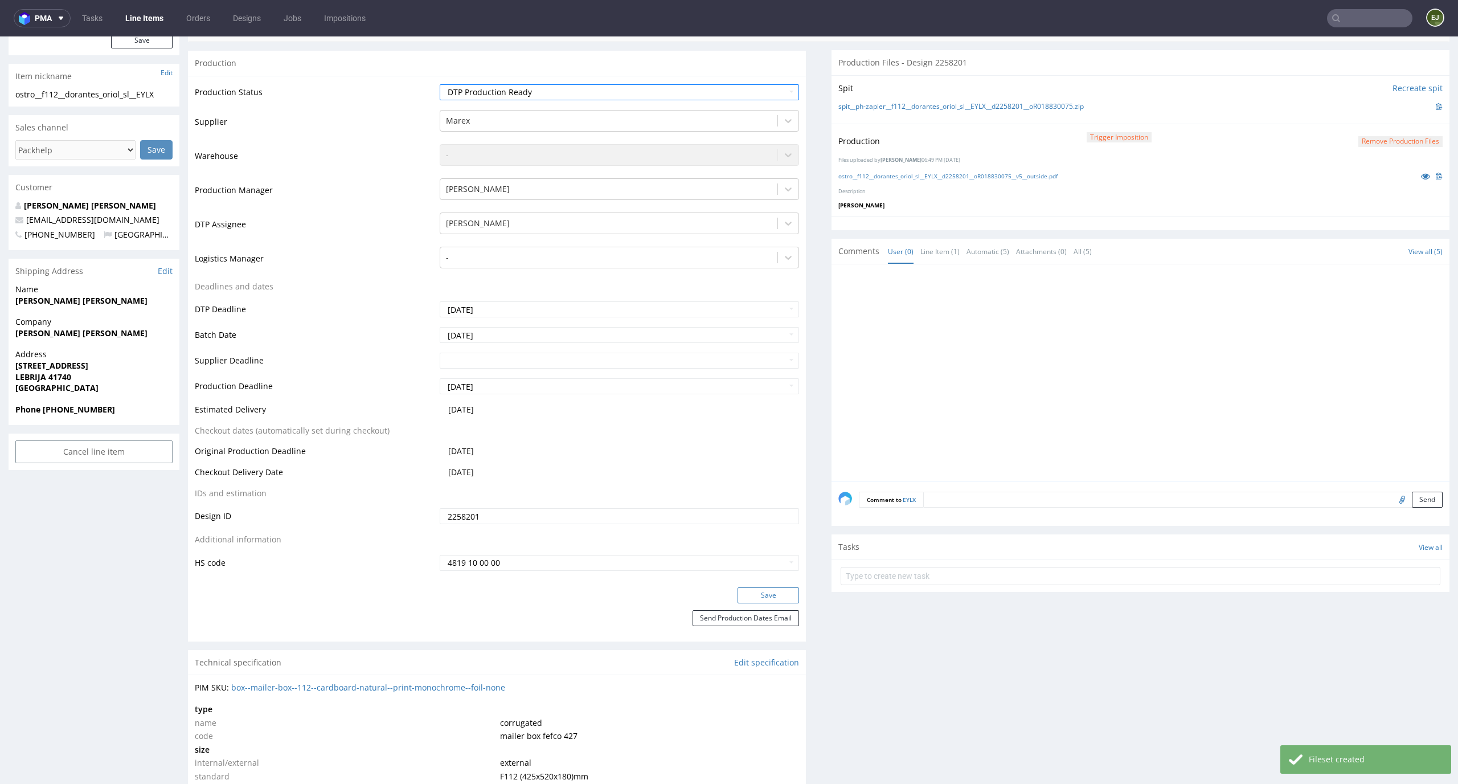
click at [778, 587] on button "Save" at bounding box center [768, 595] width 62 height 16
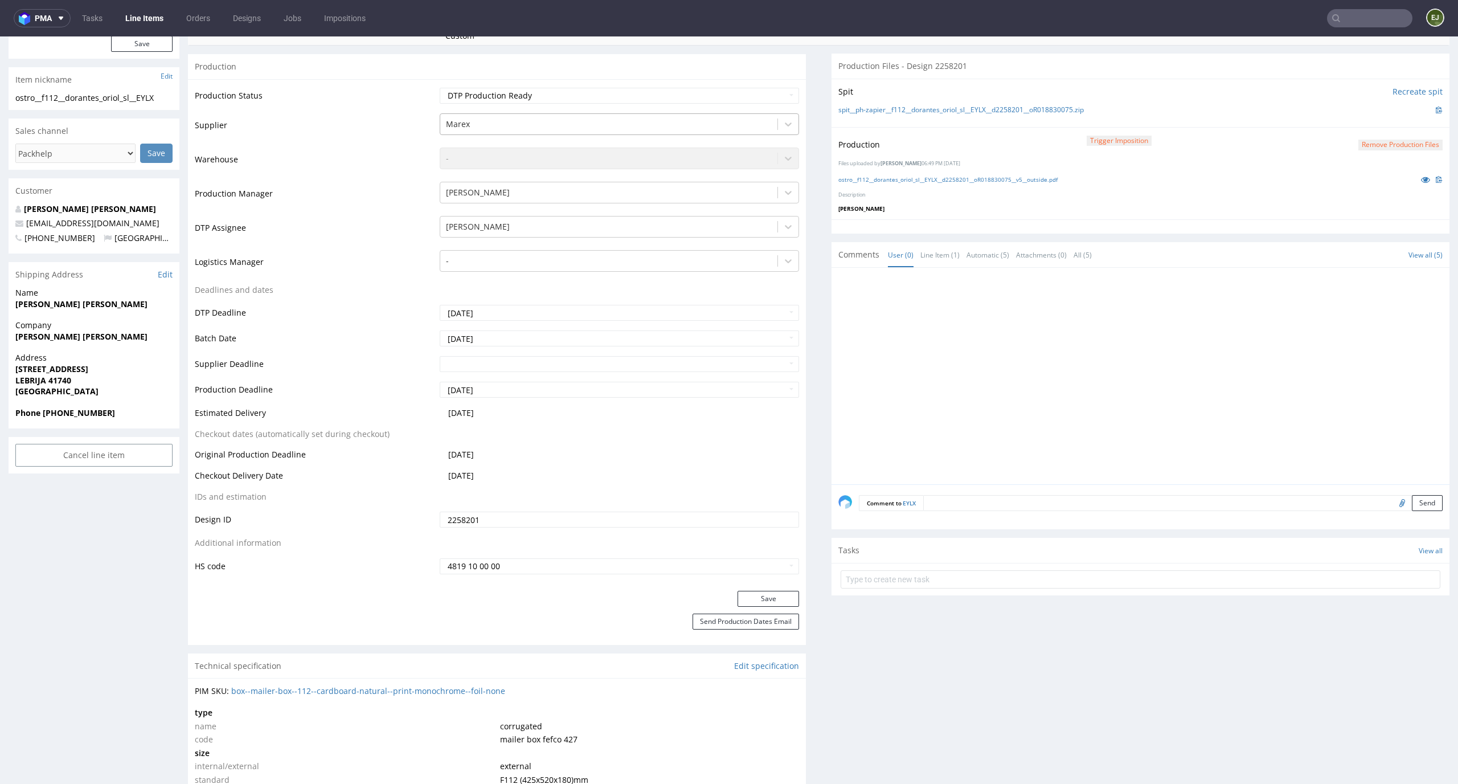
scroll to position [0, 0]
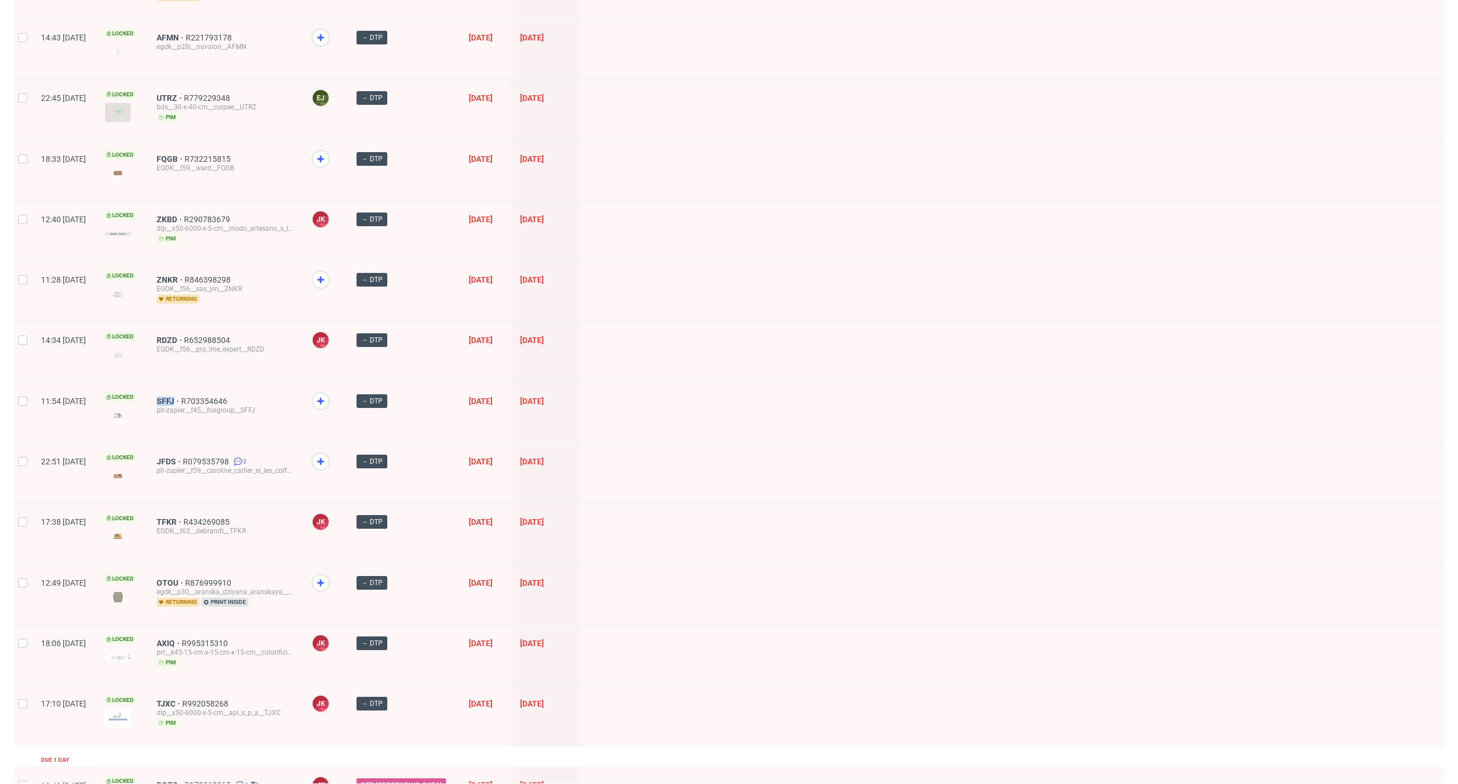
scroll to position [1132, 0]
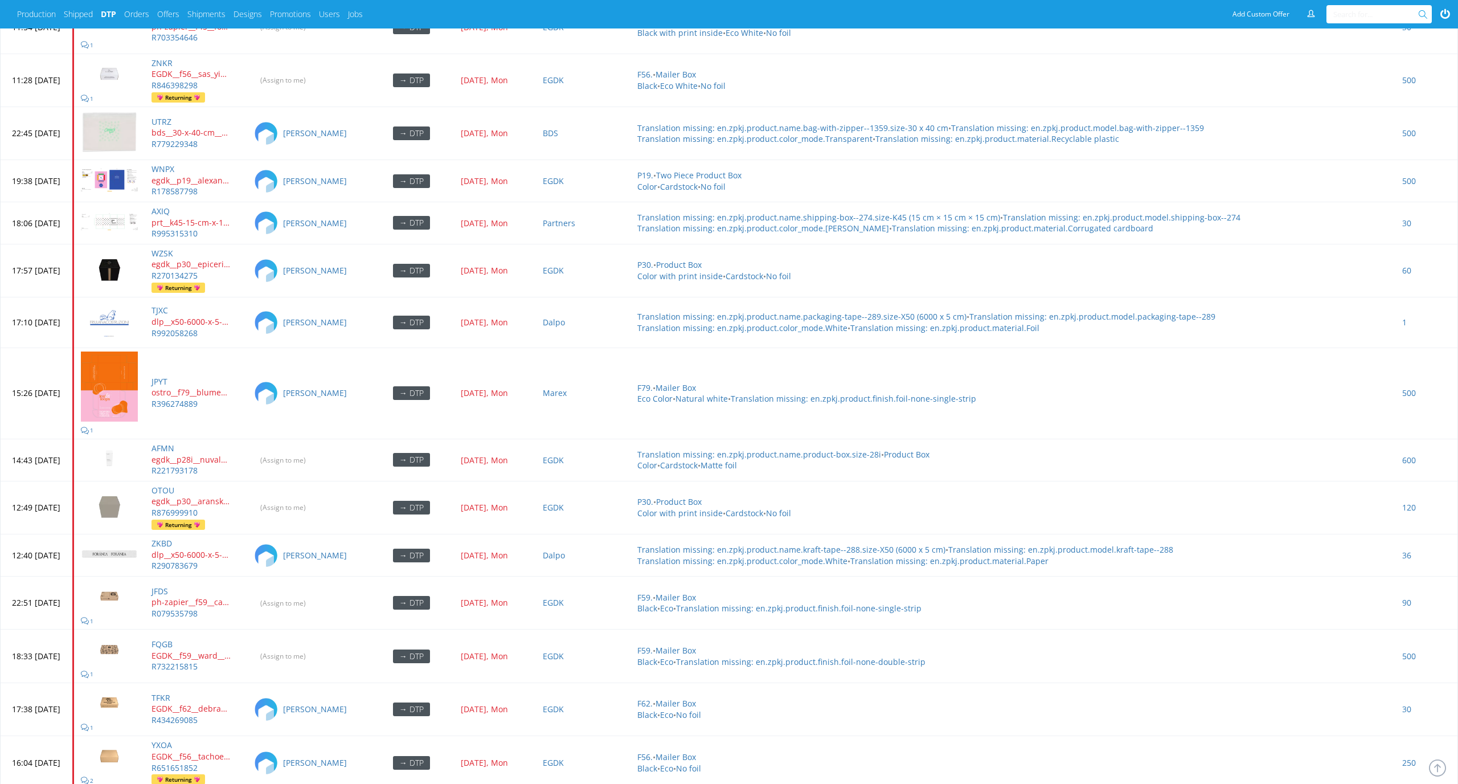
scroll to position [4845, 0]
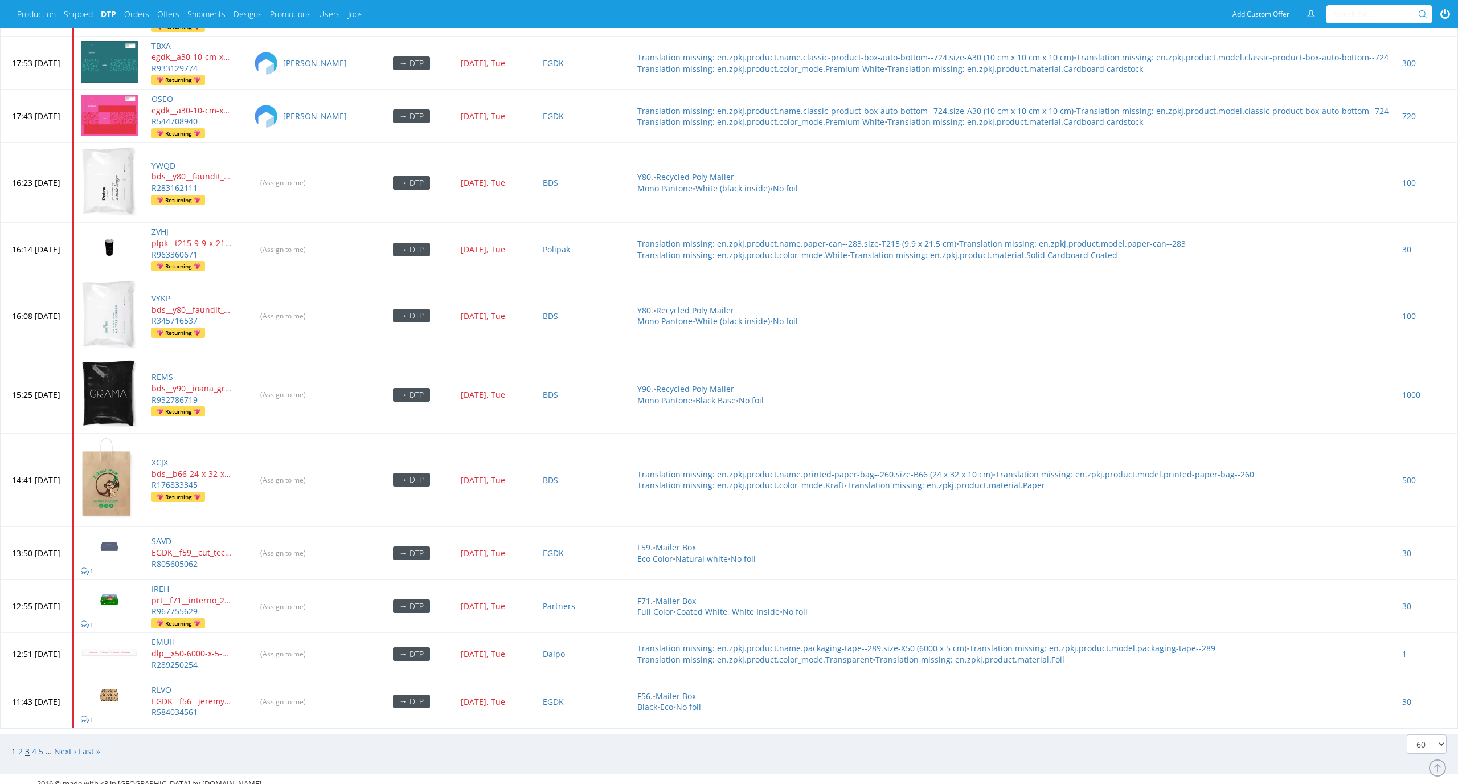
click at [27, 338] on link "3" at bounding box center [27, 750] width 5 height 11
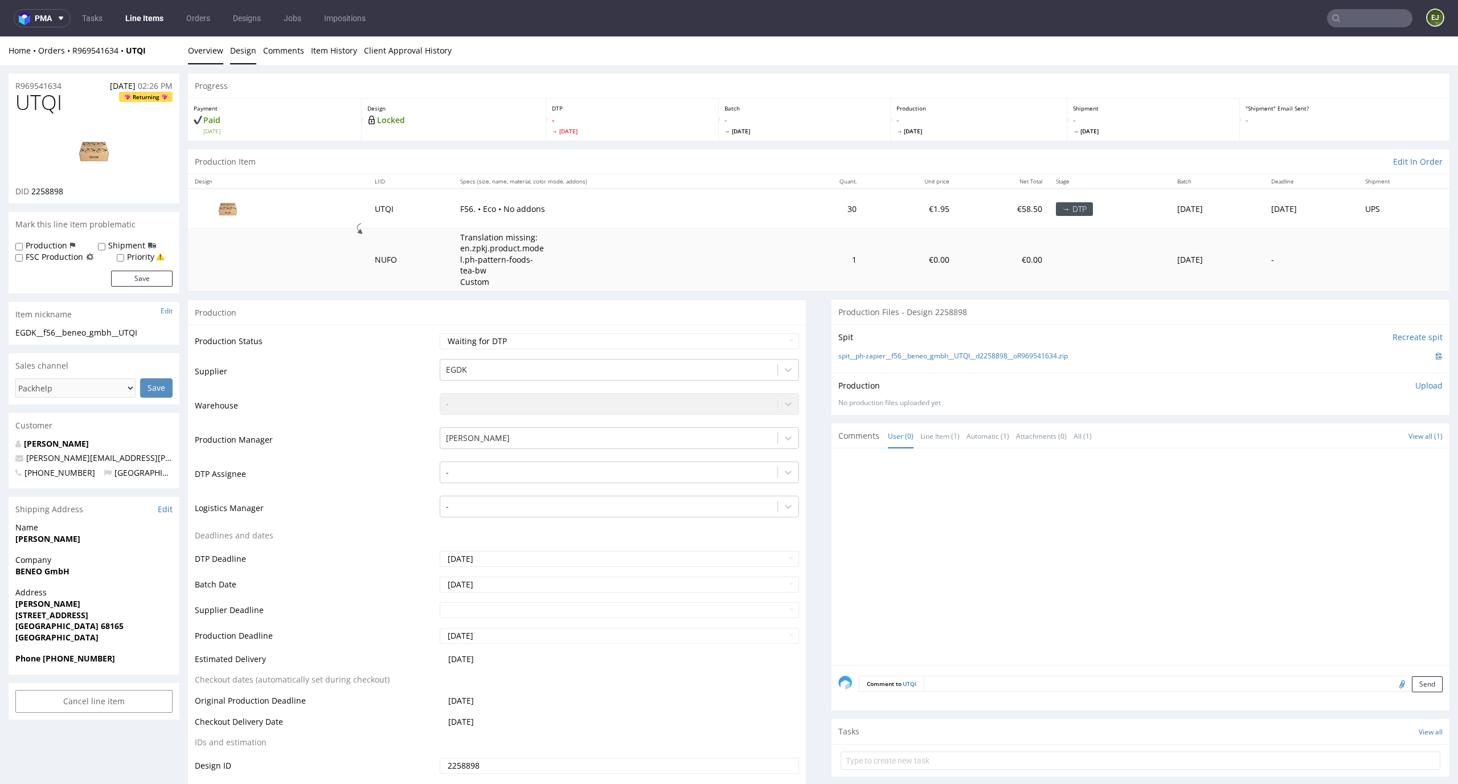
click at [237, 47] on link "Design" at bounding box center [243, 50] width 26 height 28
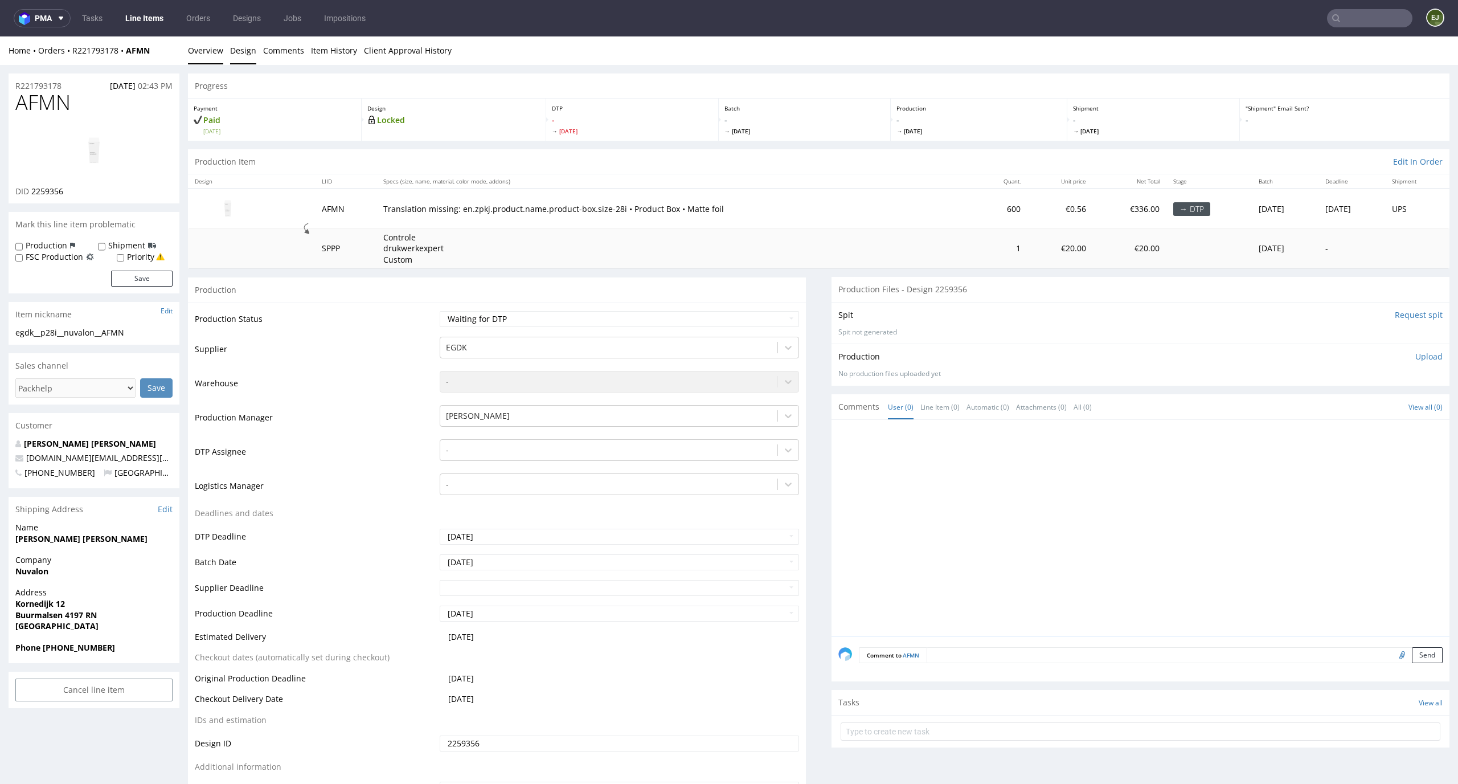
click at [240, 49] on link "Design" at bounding box center [243, 50] width 26 height 28
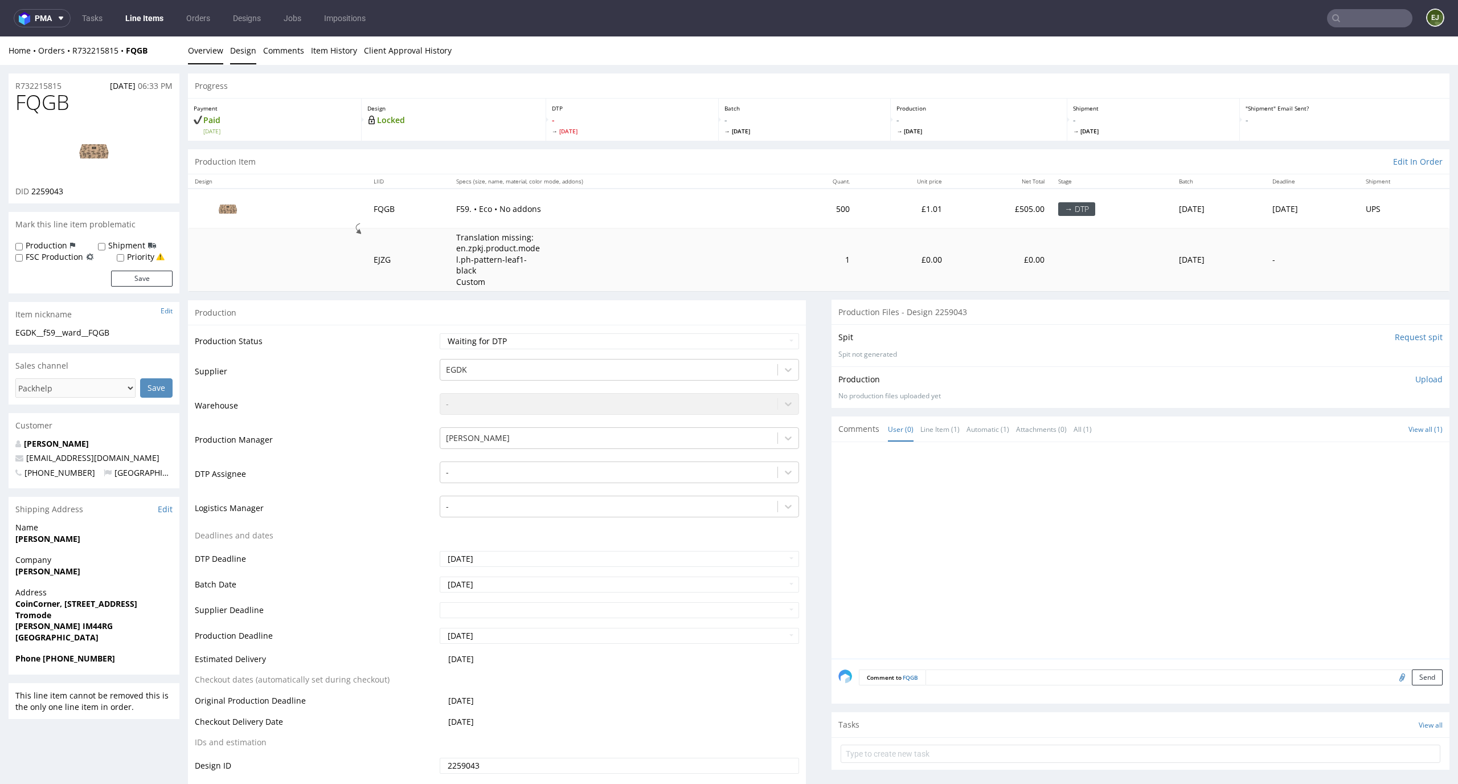
click at [252, 55] on link "Design" at bounding box center [243, 50] width 26 height 28
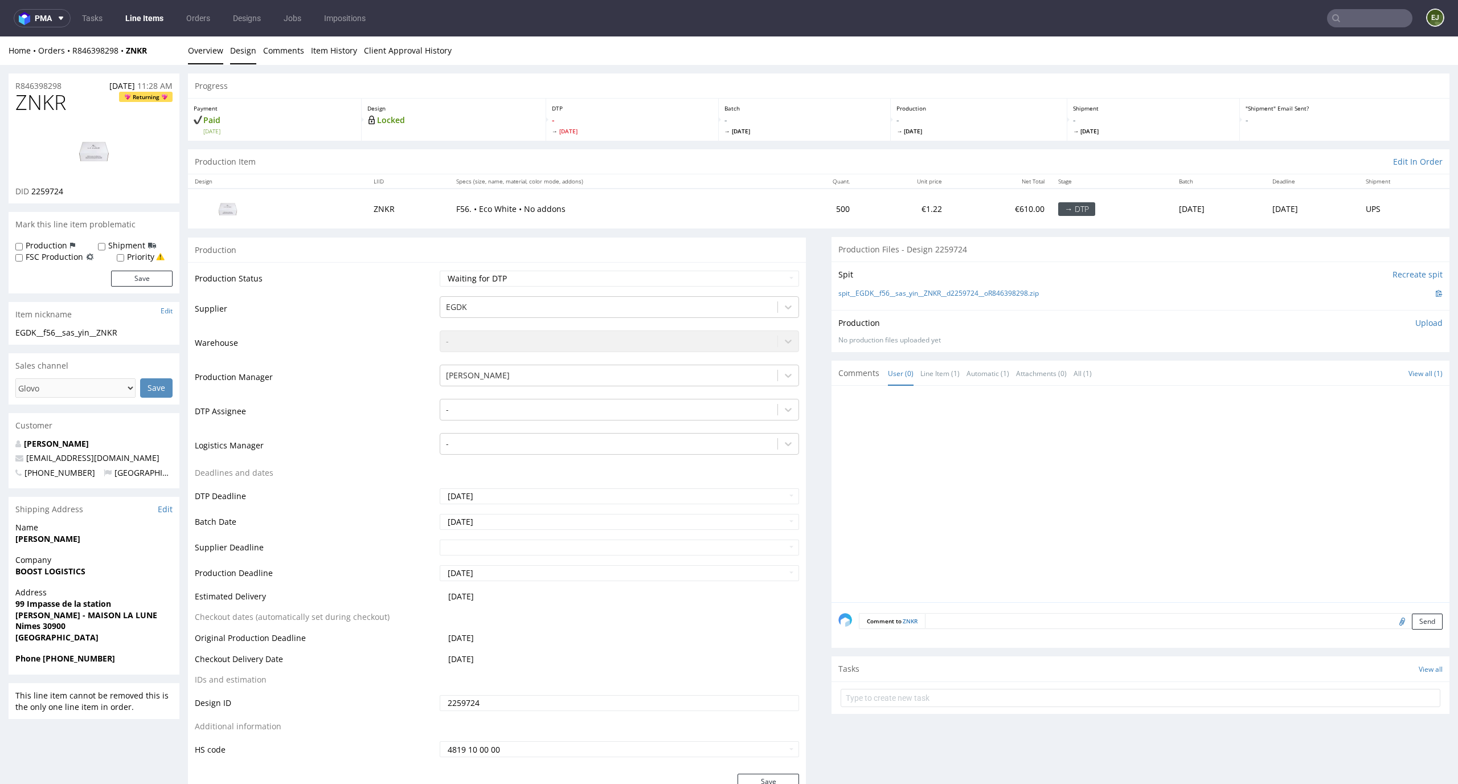
click at [241, 55] on link "Design" at bounding box center [243, 50] width 26 height 28
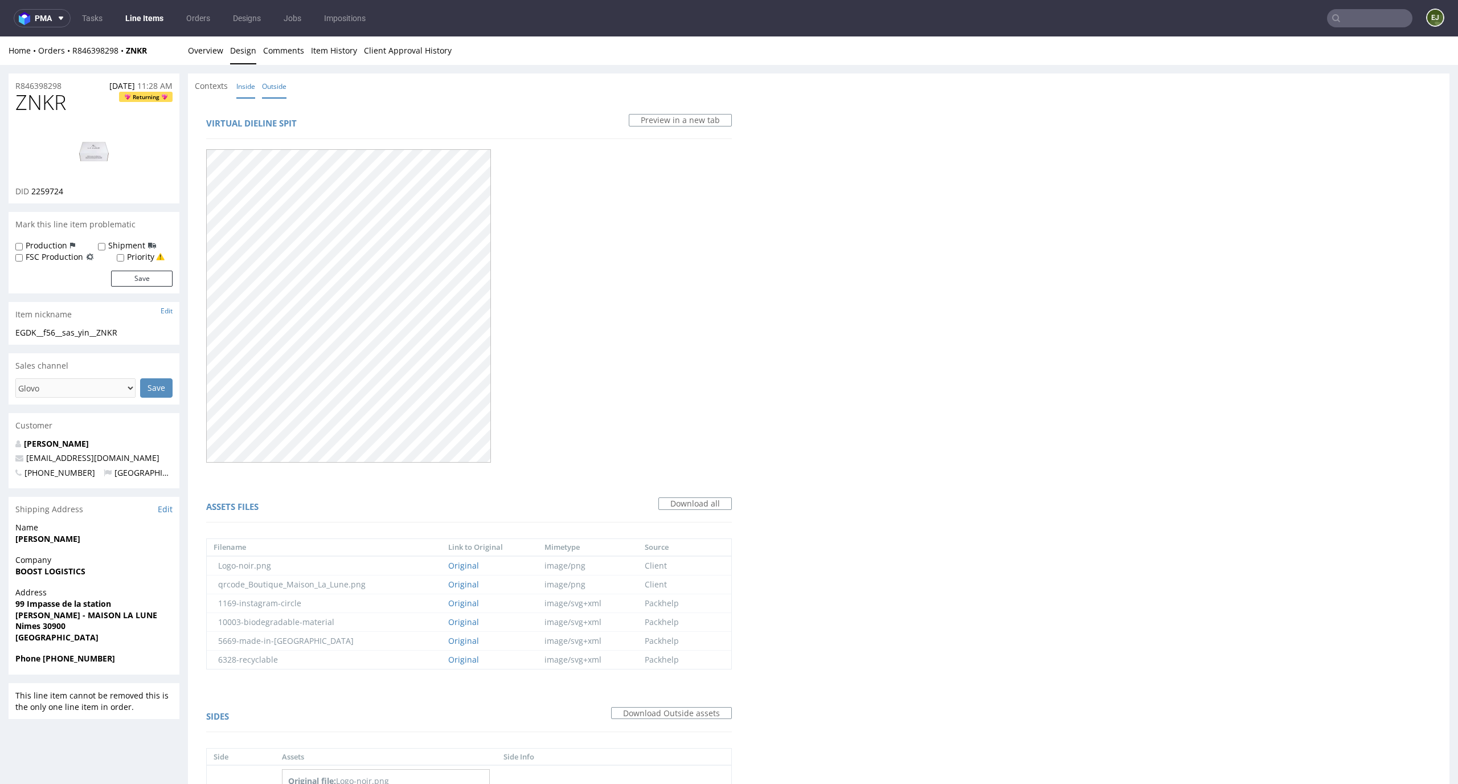
click at [250, 93] on link "Inside" at bounding box center [245, 86] width 19 height 24
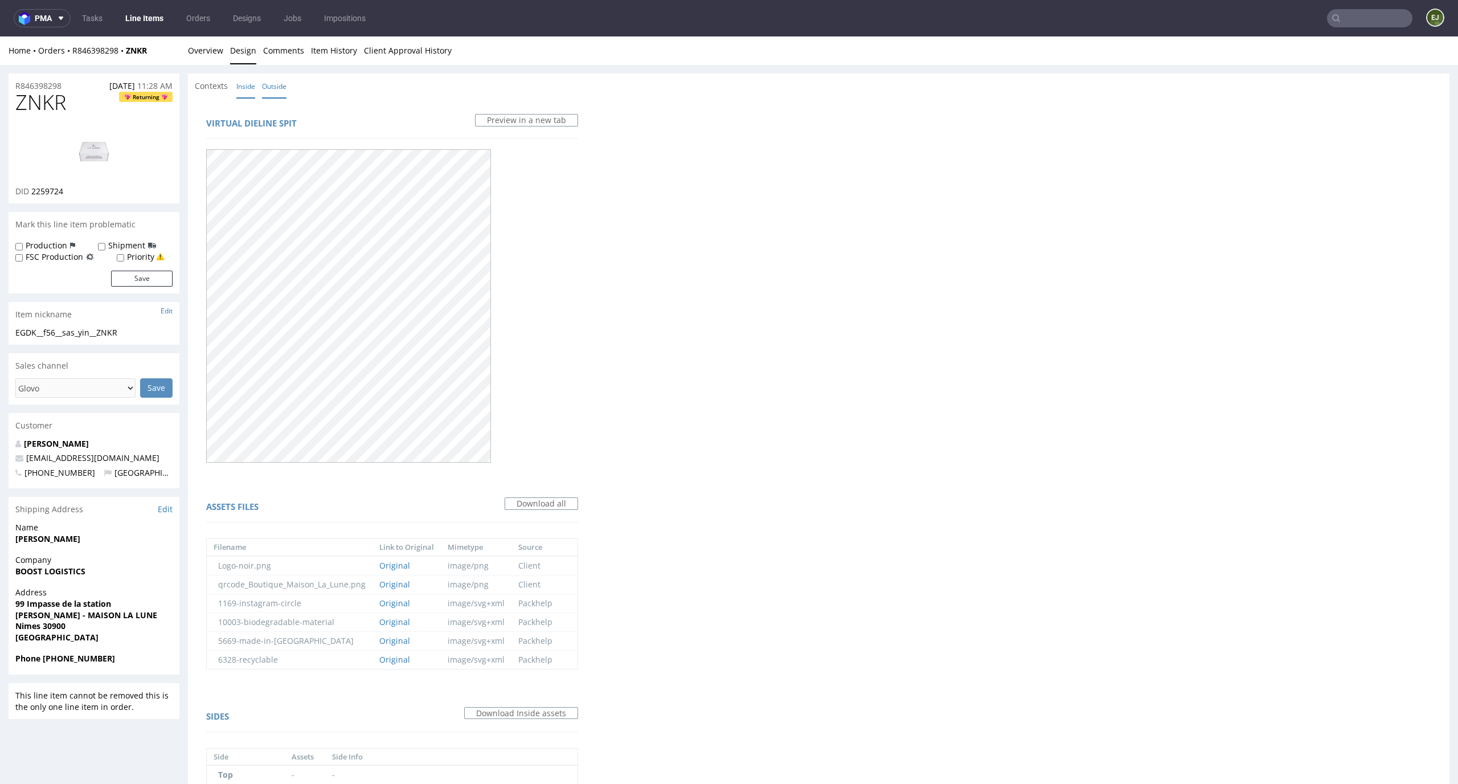
click at [283, 91] on link "Outside" at bounding box center [274, 86] width 24 height 24
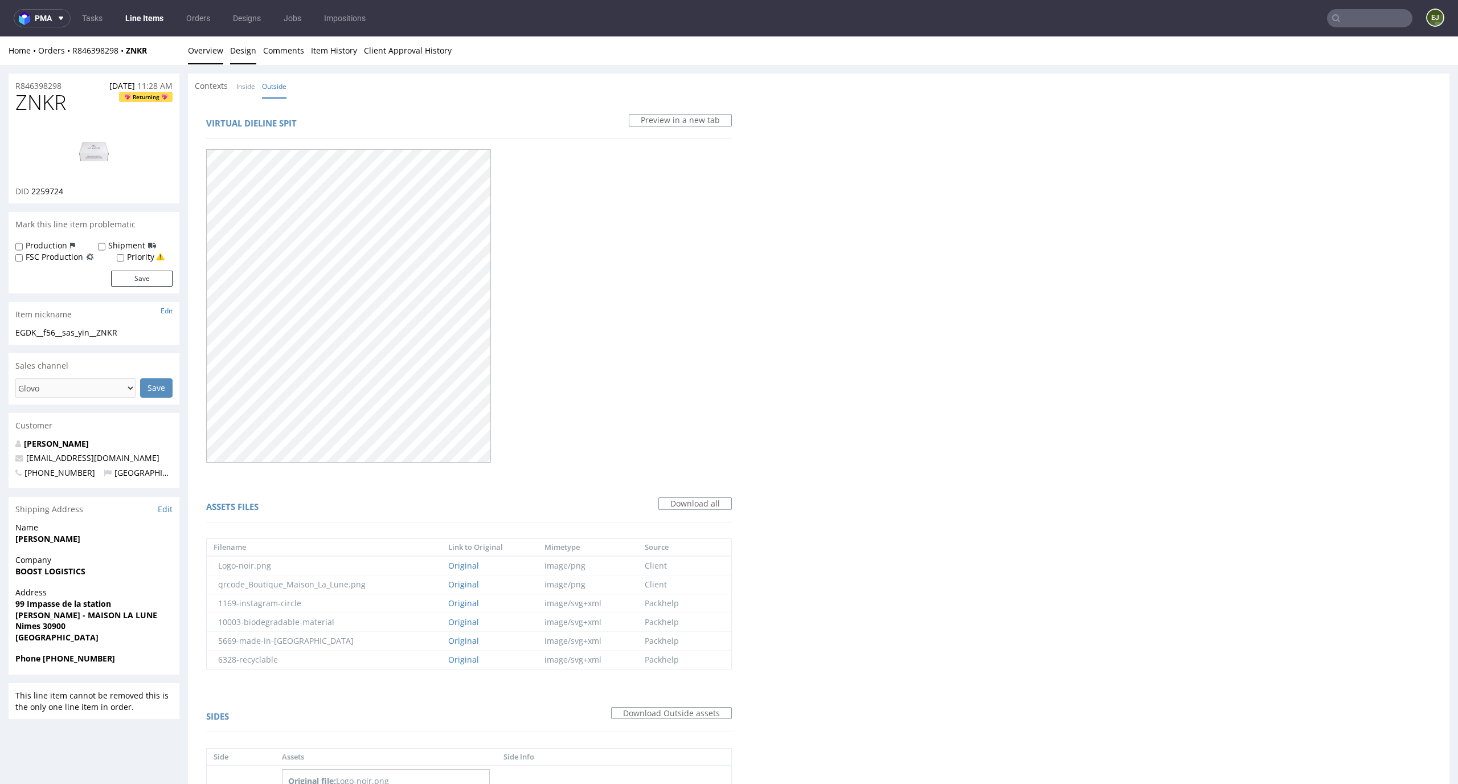
click at [200, 48] on link "Overview" at bounding box center [205, 50] width 35 height 28
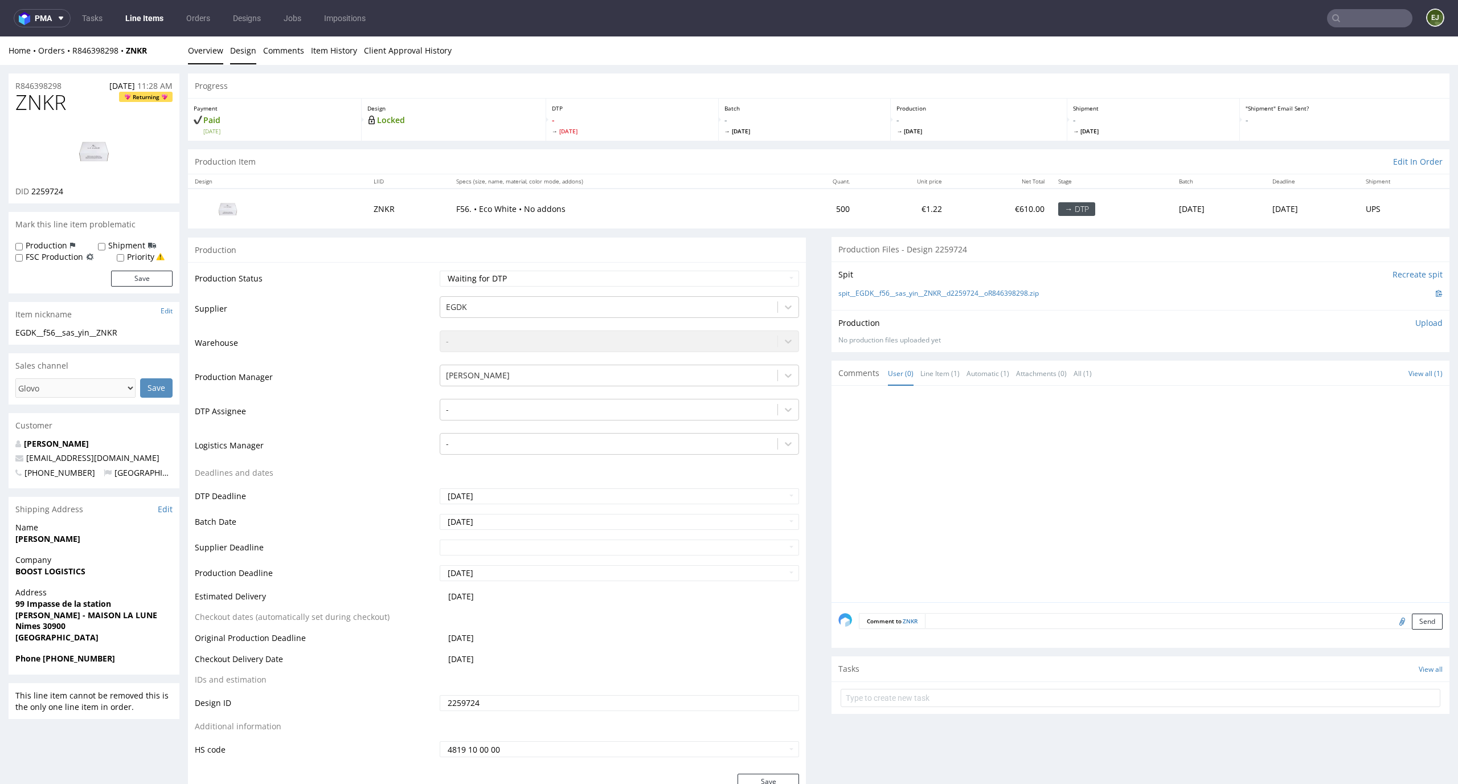
click at [243, 57] on link "Design" at bounding box center [243, 50] width 26 height 28
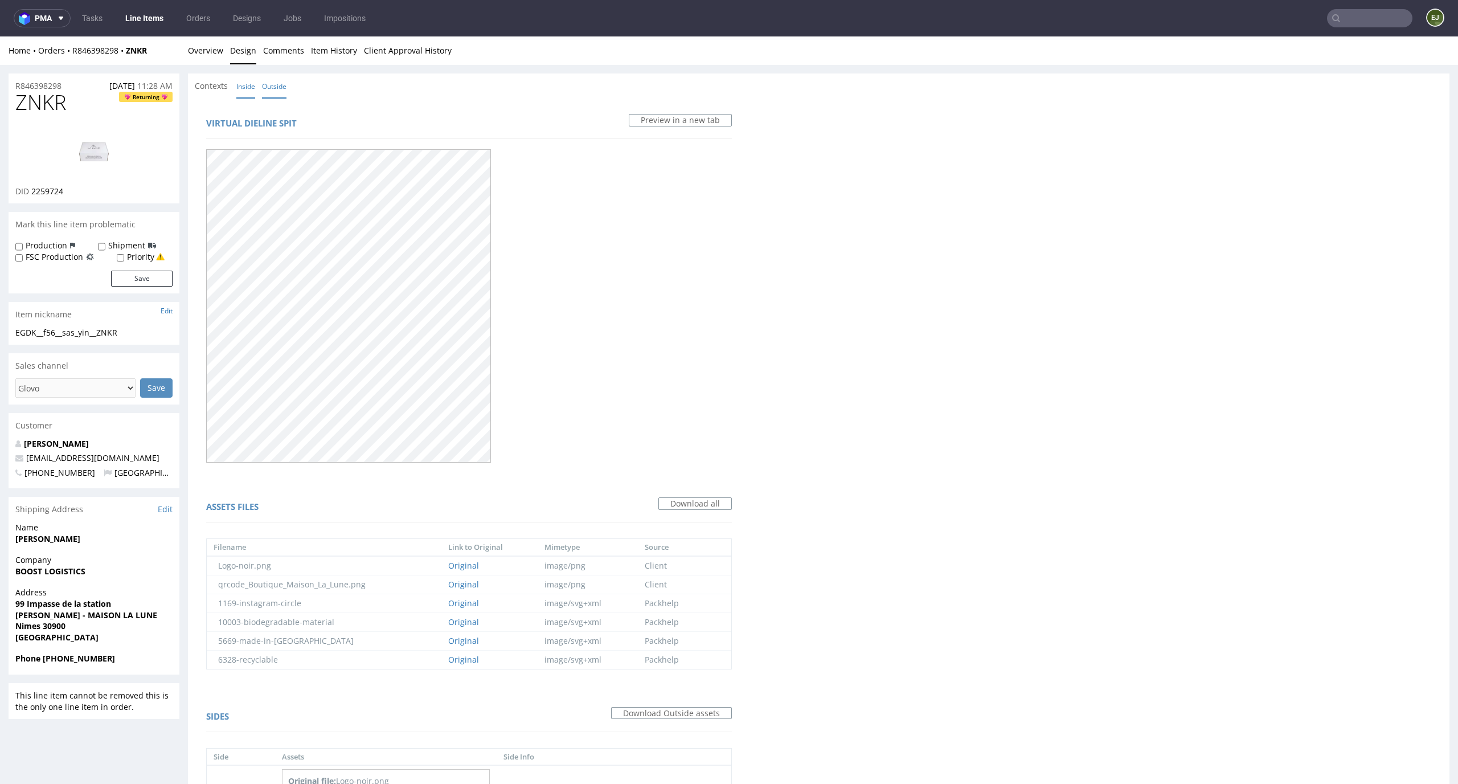
click at [251, 92] on link "Inside" at bounding box center [245, 86] width 19 height 24
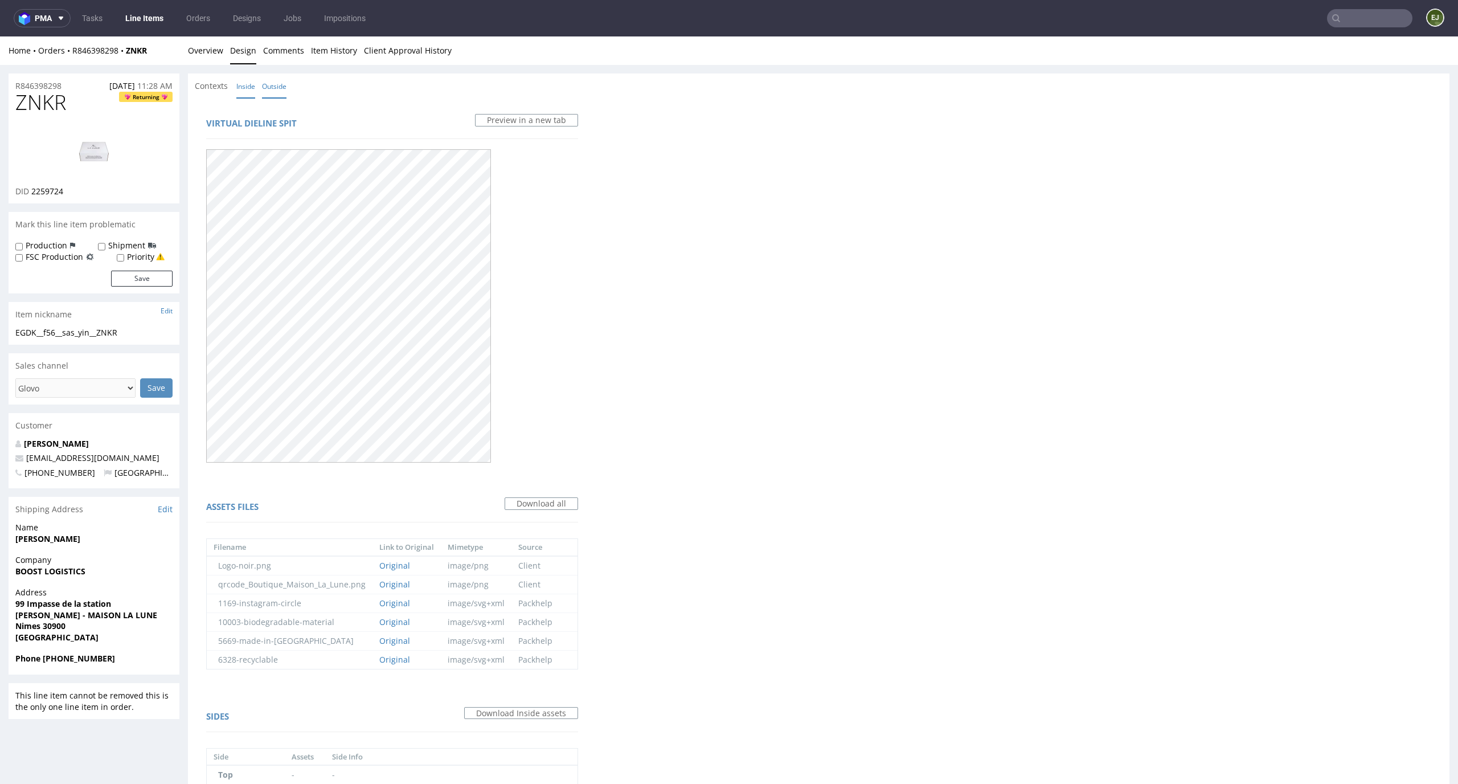
click at [284, 91] on link "Outside" at bounding box center [274, 86] width 24 height 24
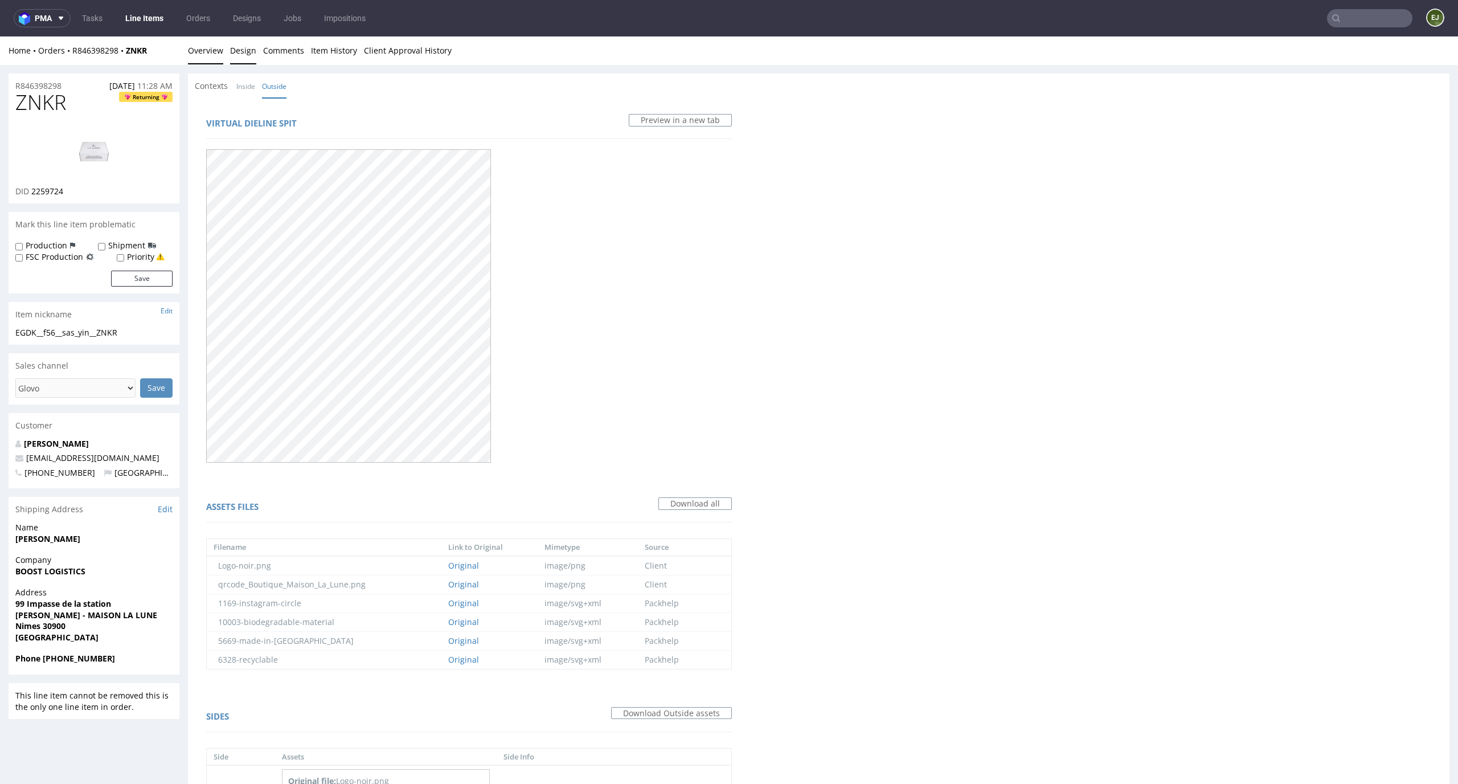
click at [220, 49] on link "Overview" at bounding box center [205, 50] width 35 height 28
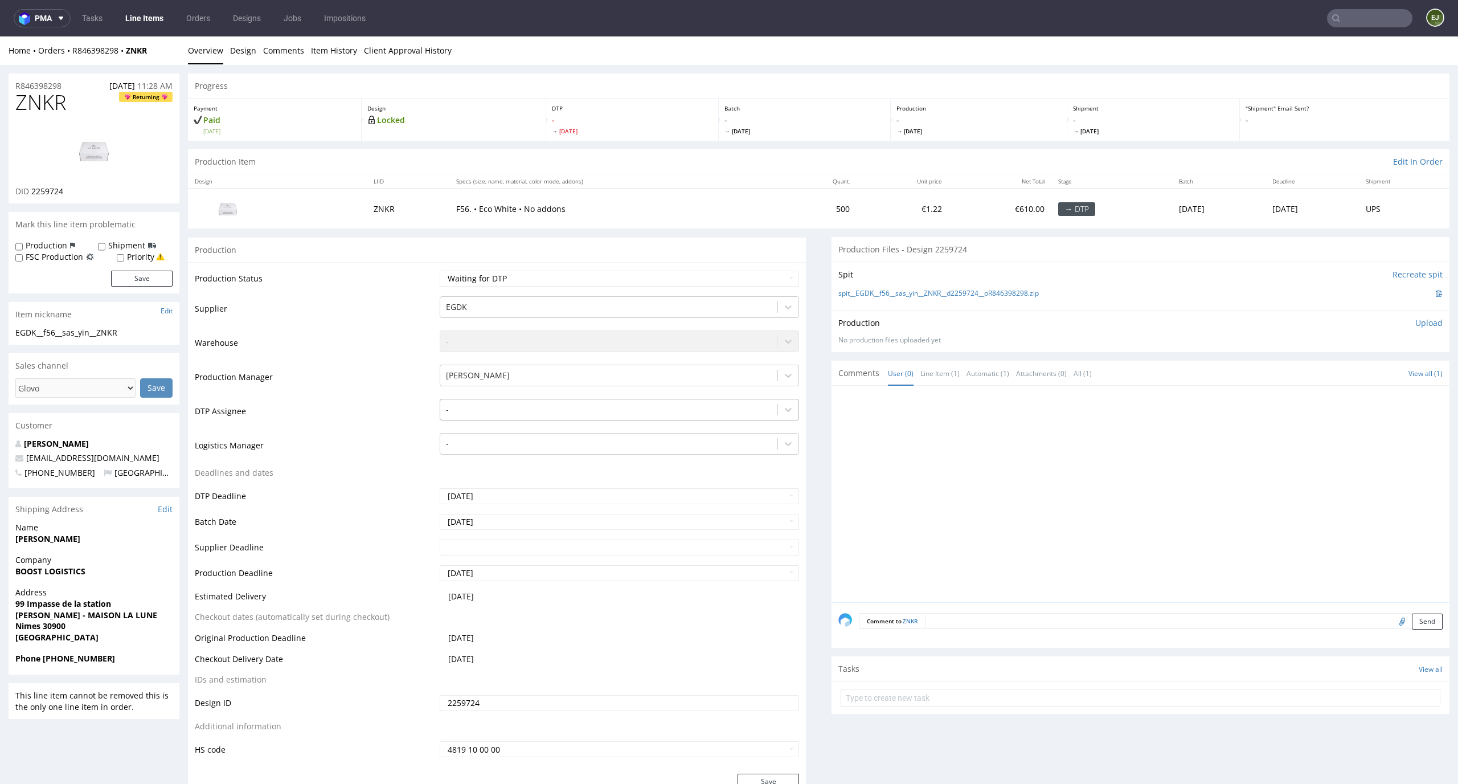
click at [573, 413] on div at bounding box center [609, 410] width 326 height 14
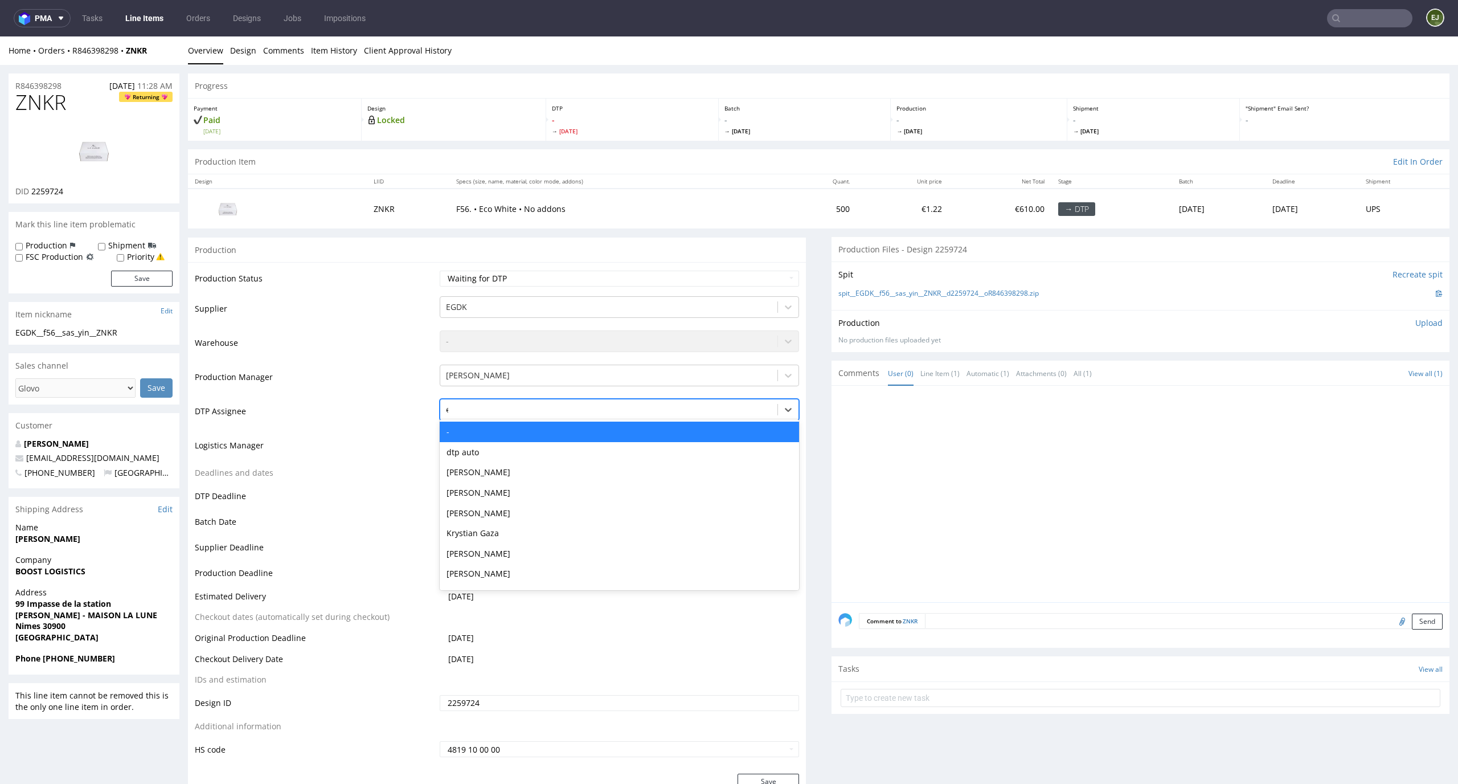
type input "el"
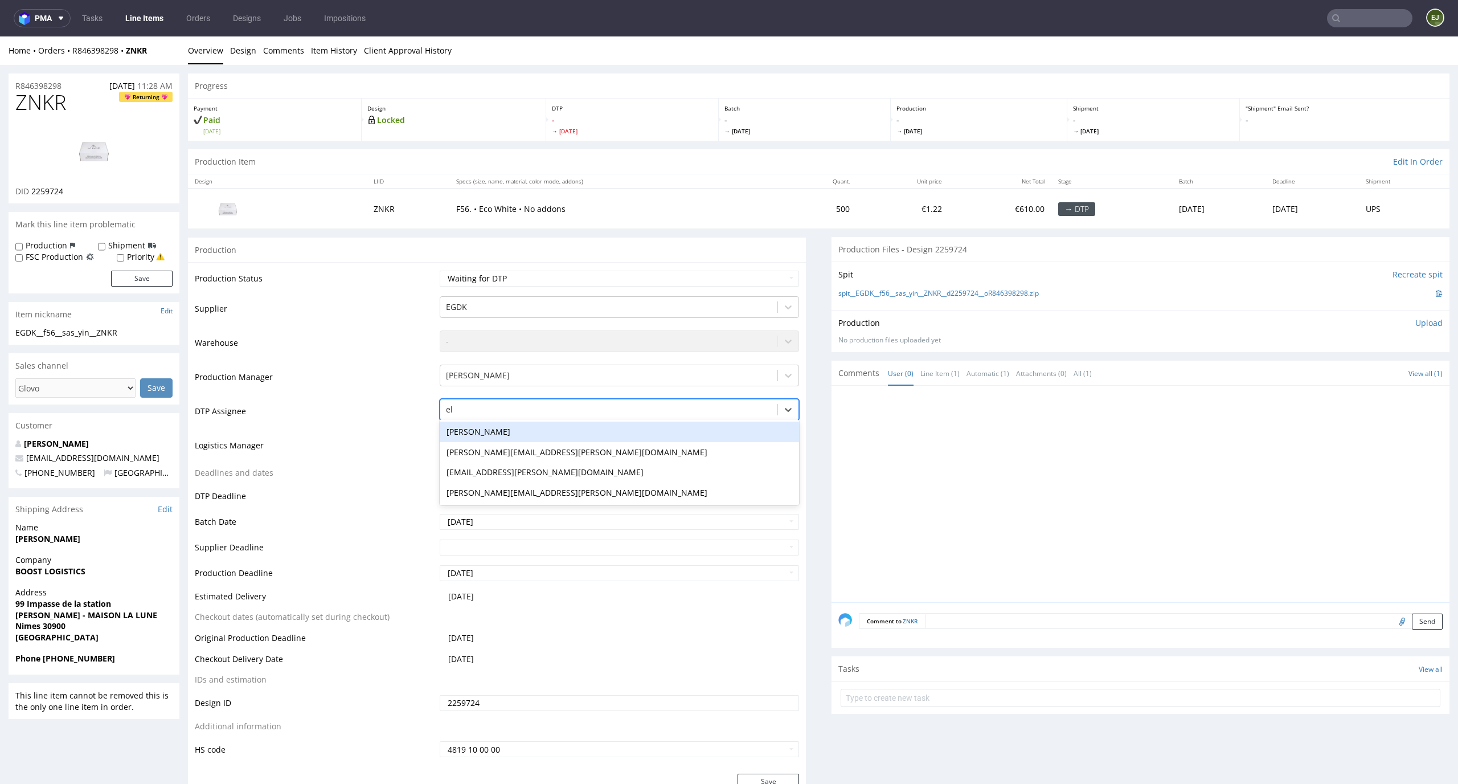
click at [568, 428] on div "Elżbieta Jelińska" at bounding box center [620, 431] width 360 height 21
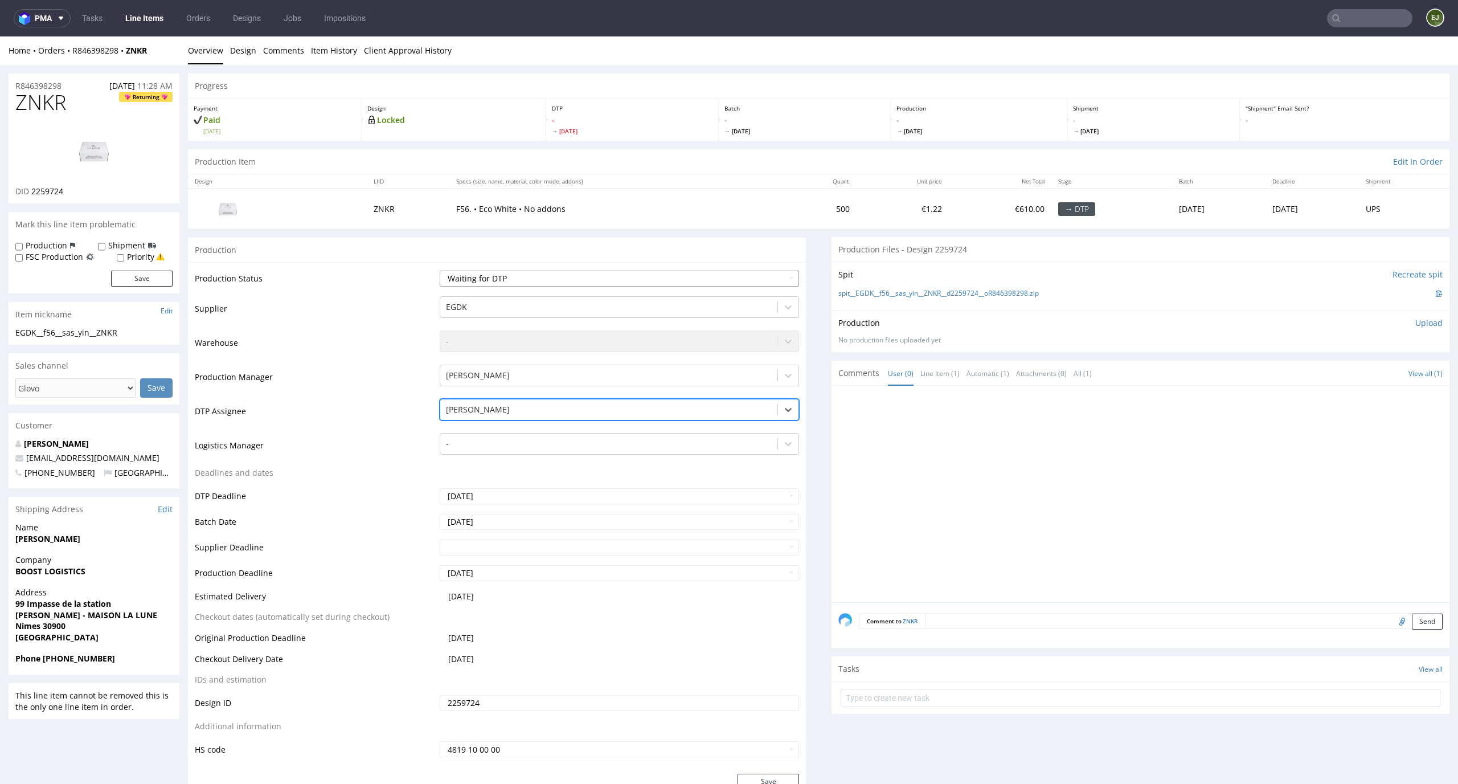
click at [572, 274] on select "Waiting for Artwork Waiting for Diecut Waiting for Mockup Waiting for DTP Waiti…" at bounding box center [620, 278] width 360 height 16
select select "dtp_in_process"
click at [440, 270] on select "Waiting for Artwork Waiting for Diecut Waiting for Mockup Waiting for DTP Waiti…" at bounding box center [620, 278] width 360 height 16
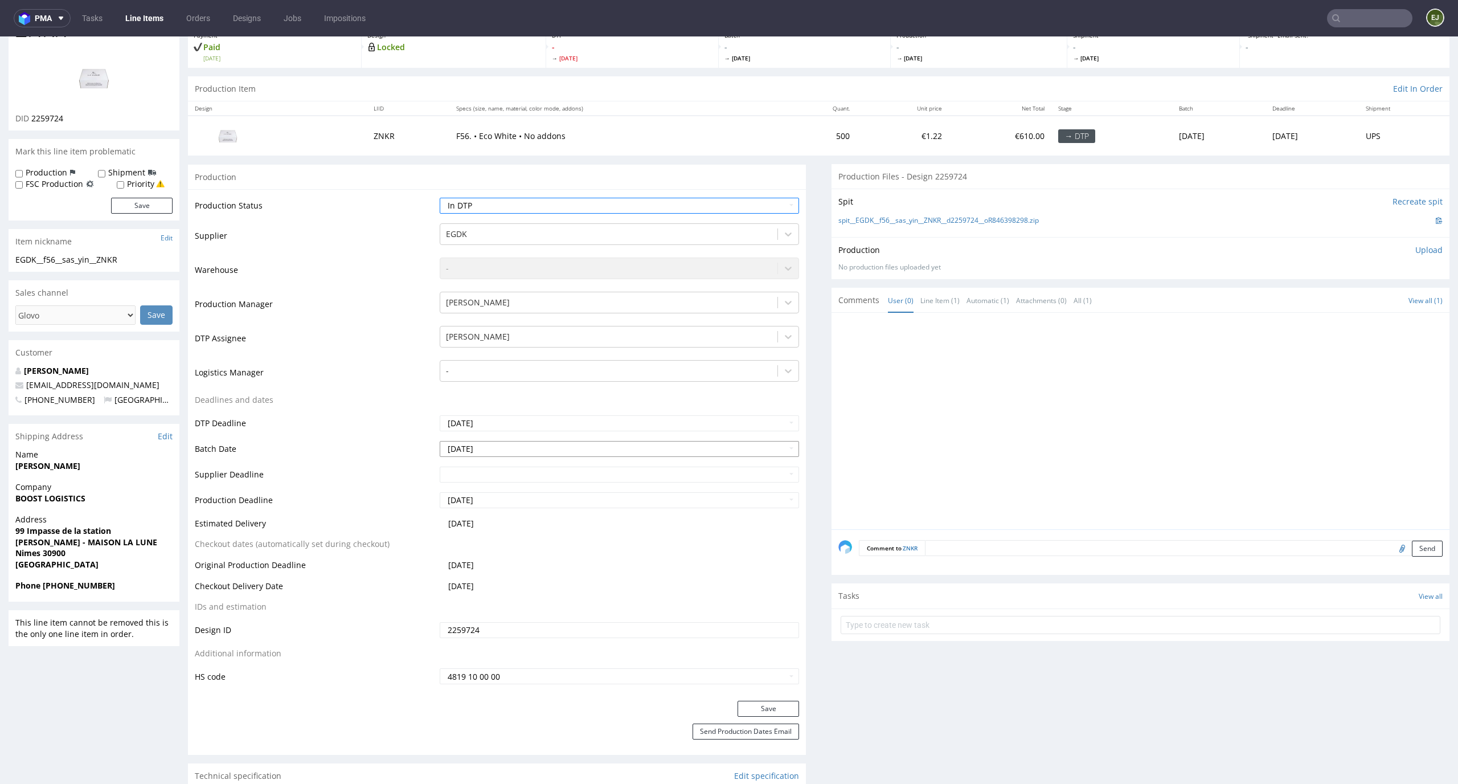
scroll to position [103, 0]
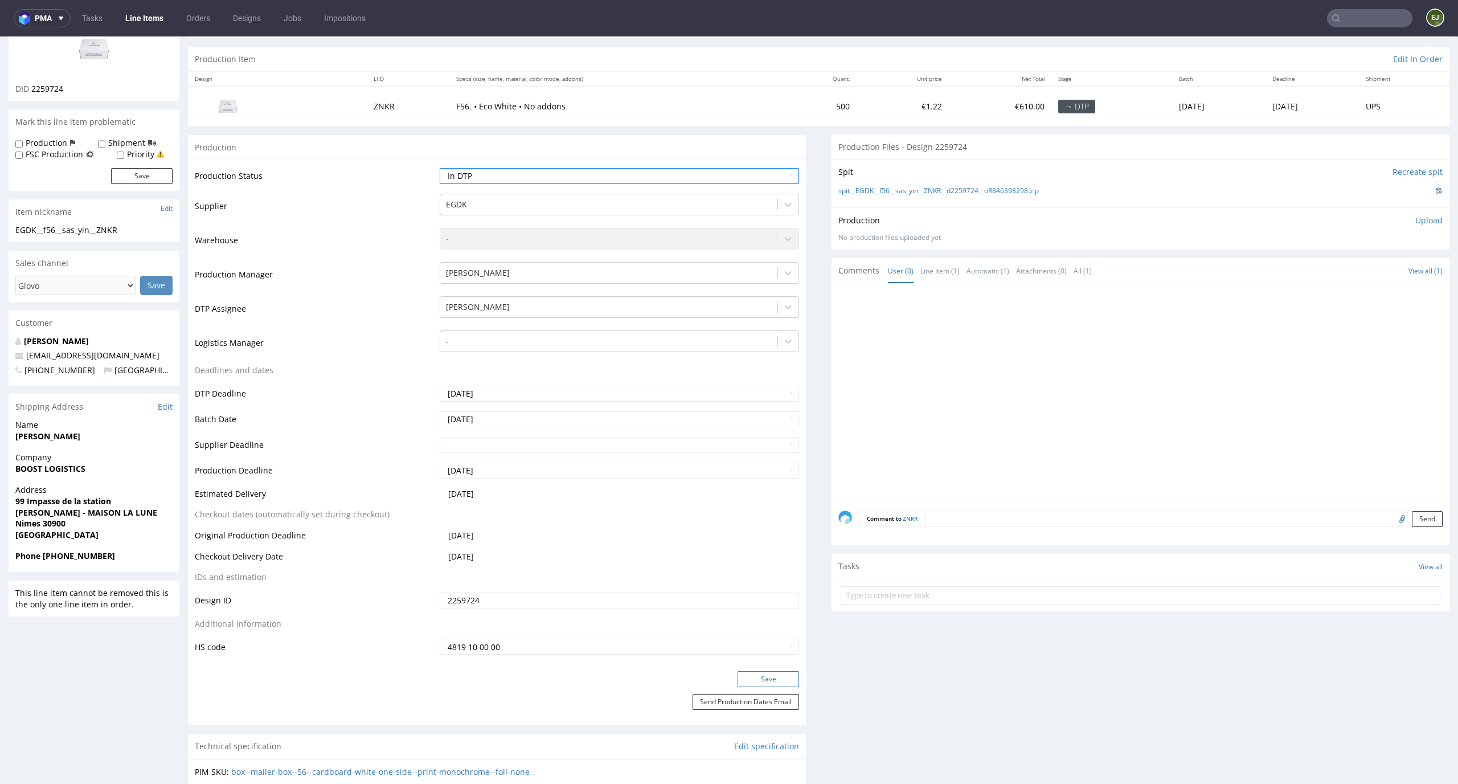
click at [755, 682] on button "Save" at bounding box center [768, 679] width 62 height 16
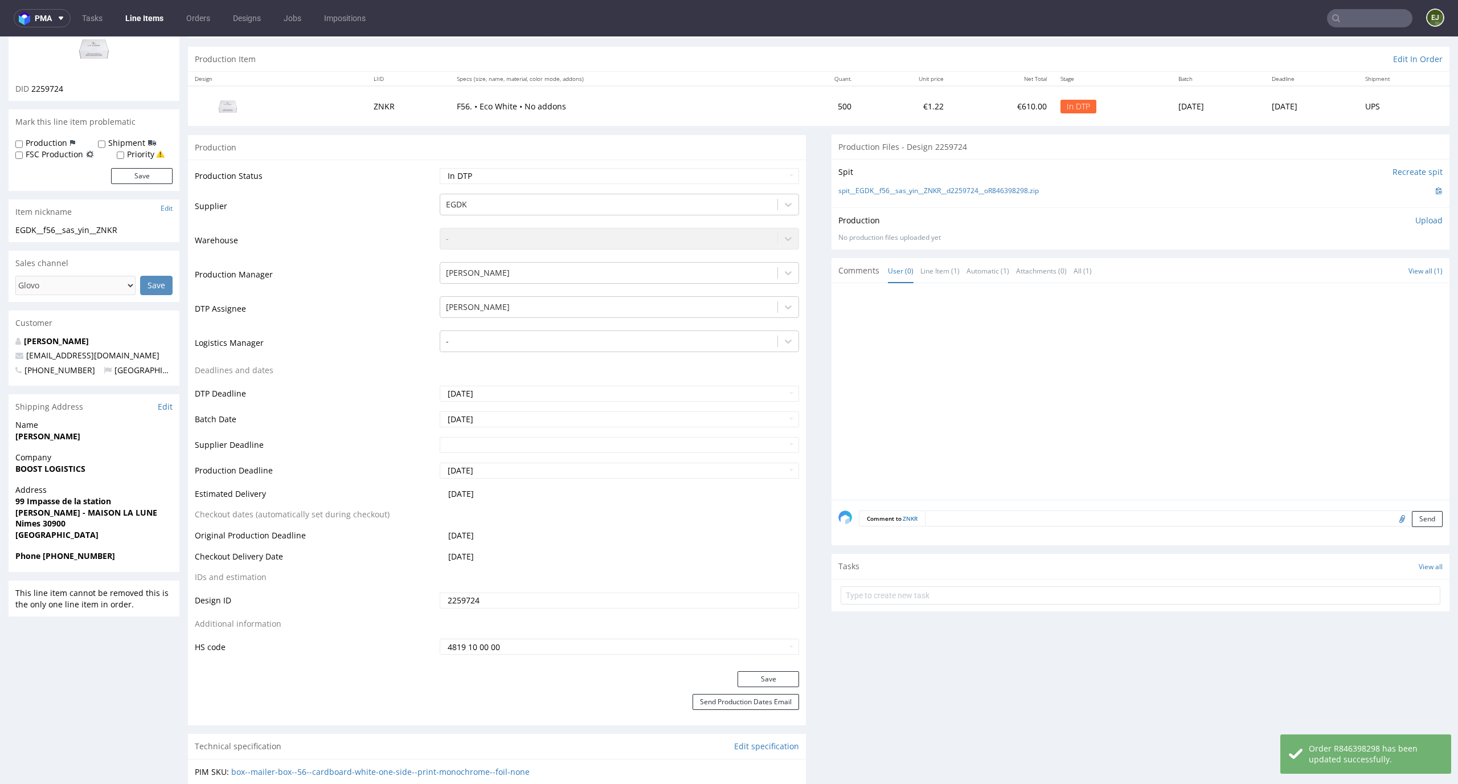
scroll to position [0, 0]
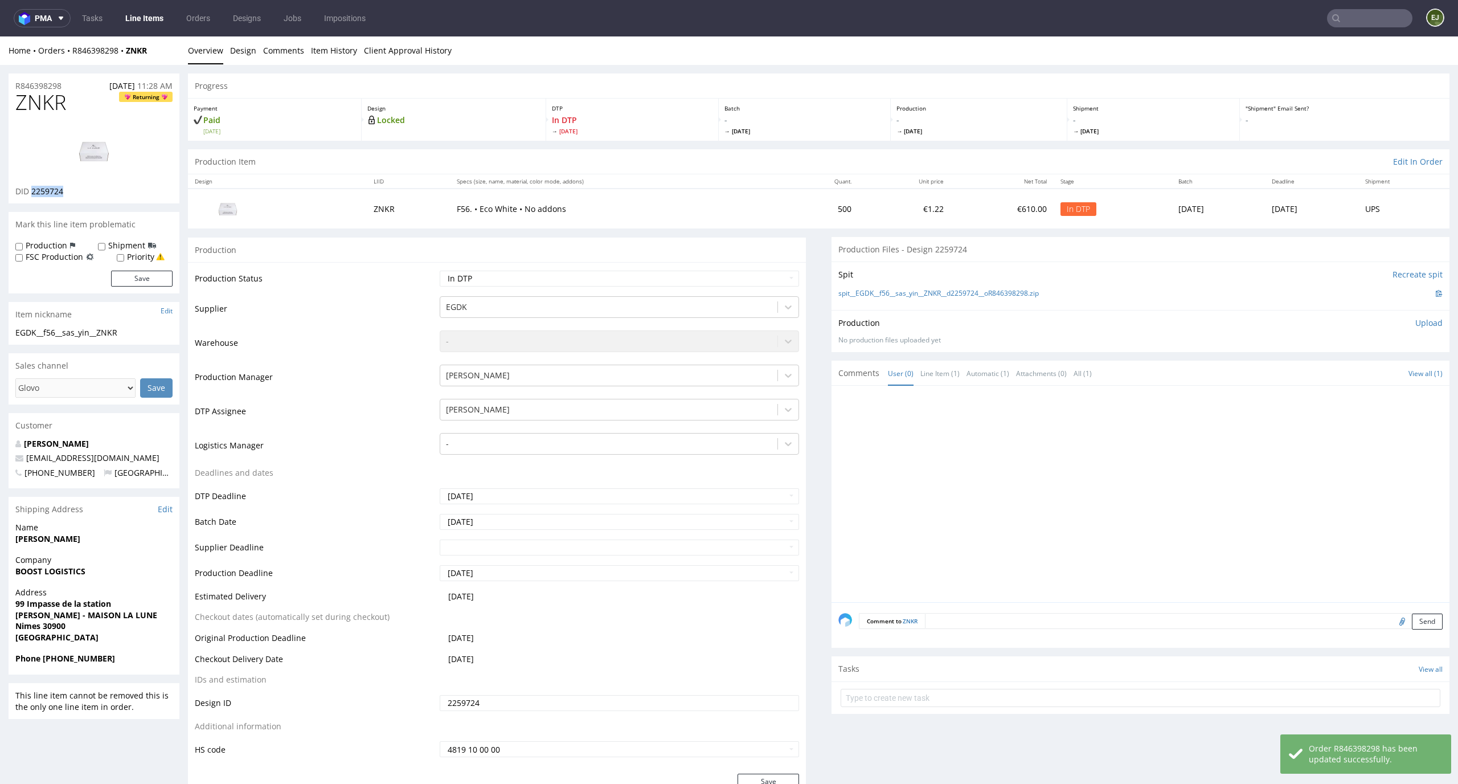
drag, startPoint x: 89, startPoint y: 203, endPoint x: 32, endPoint y: 192, distance: 58.0
click at [32, 192] on div "ZNKR Returning DID 2259724" at bounding box center [94, 147] width 171 height 112
copy span "2259724"
drag, startPoint x: 70, startPoint y: 106, endPoint x: 0, endPoint y: 106, distance: 70.0
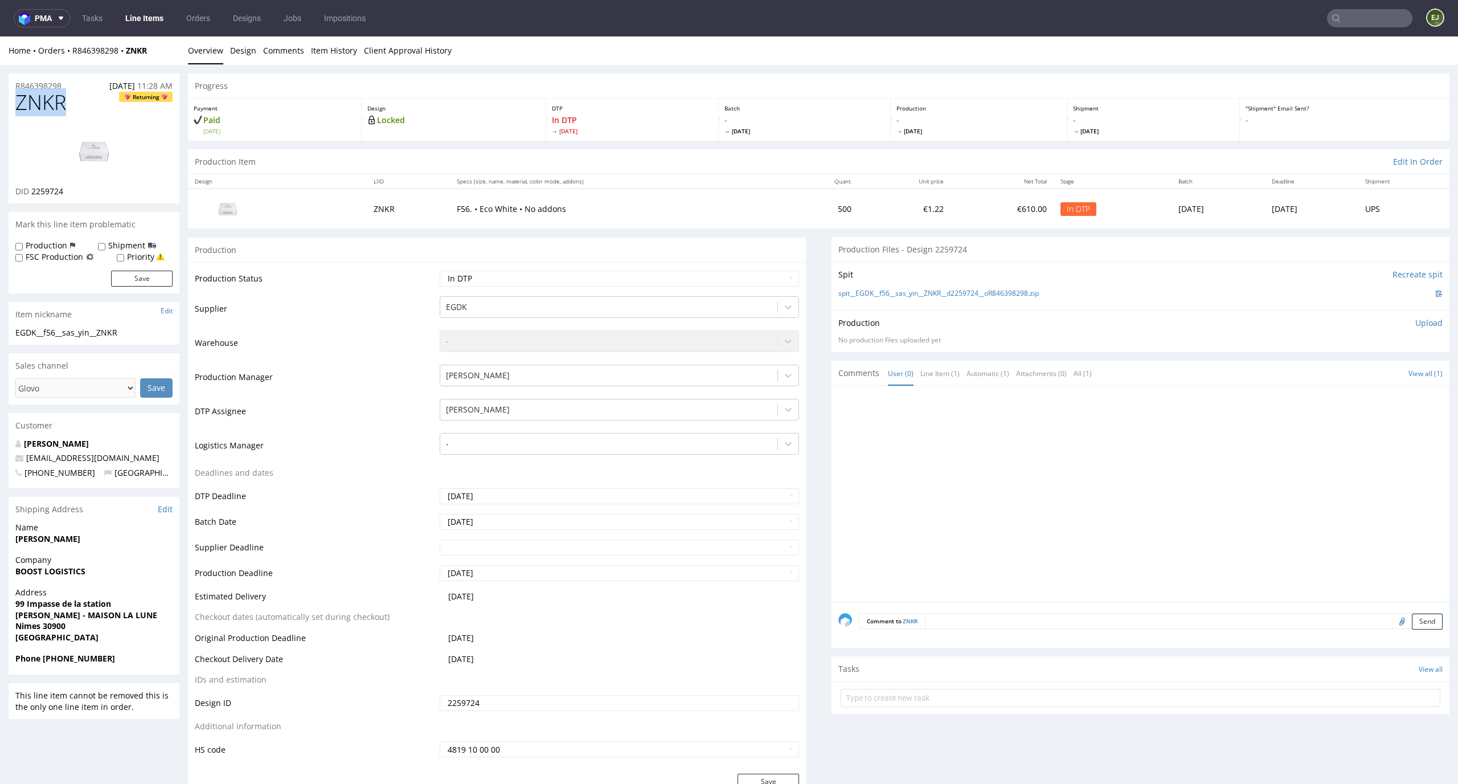
copy span "ZNKR"
drag, startPoint x: 142, startPoint y: 331, endPoint x: 0, endPoint y: 329, distance: 142.4
copy div "EGDK__f56__sas_yin__ZNKR"
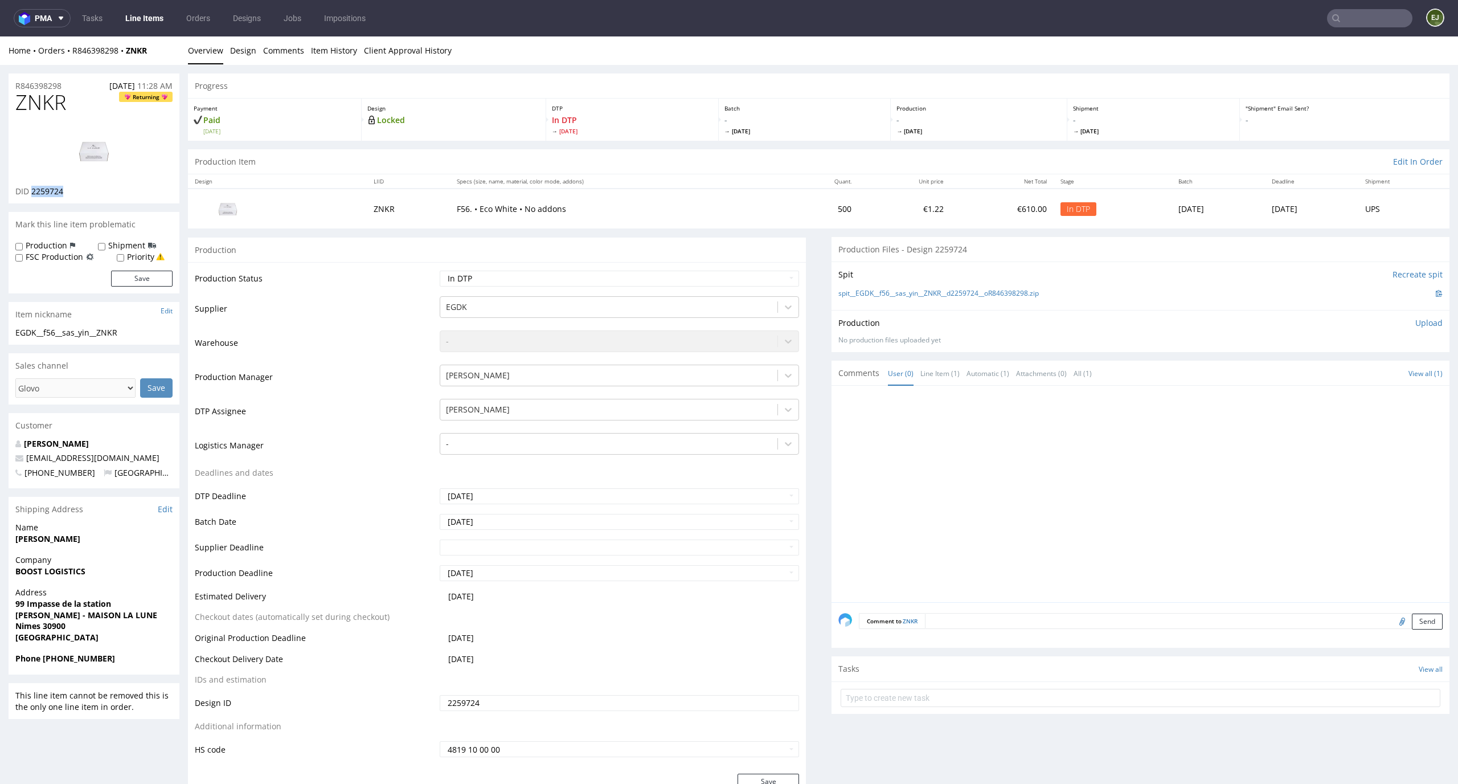
drag, startPoint x: 74, startPoint y: 192, endPoint x: 32, endPoint y: 192, distance: 41.6
click at [32, 192] on div "DID 2259724" at bounding box center [93, 191] width 157 height 11
copy span "2259724"
drag, startPoint x: 66, startPoint y: 87, endPoint x: 0, endPoint y: 75, distance: 67.1
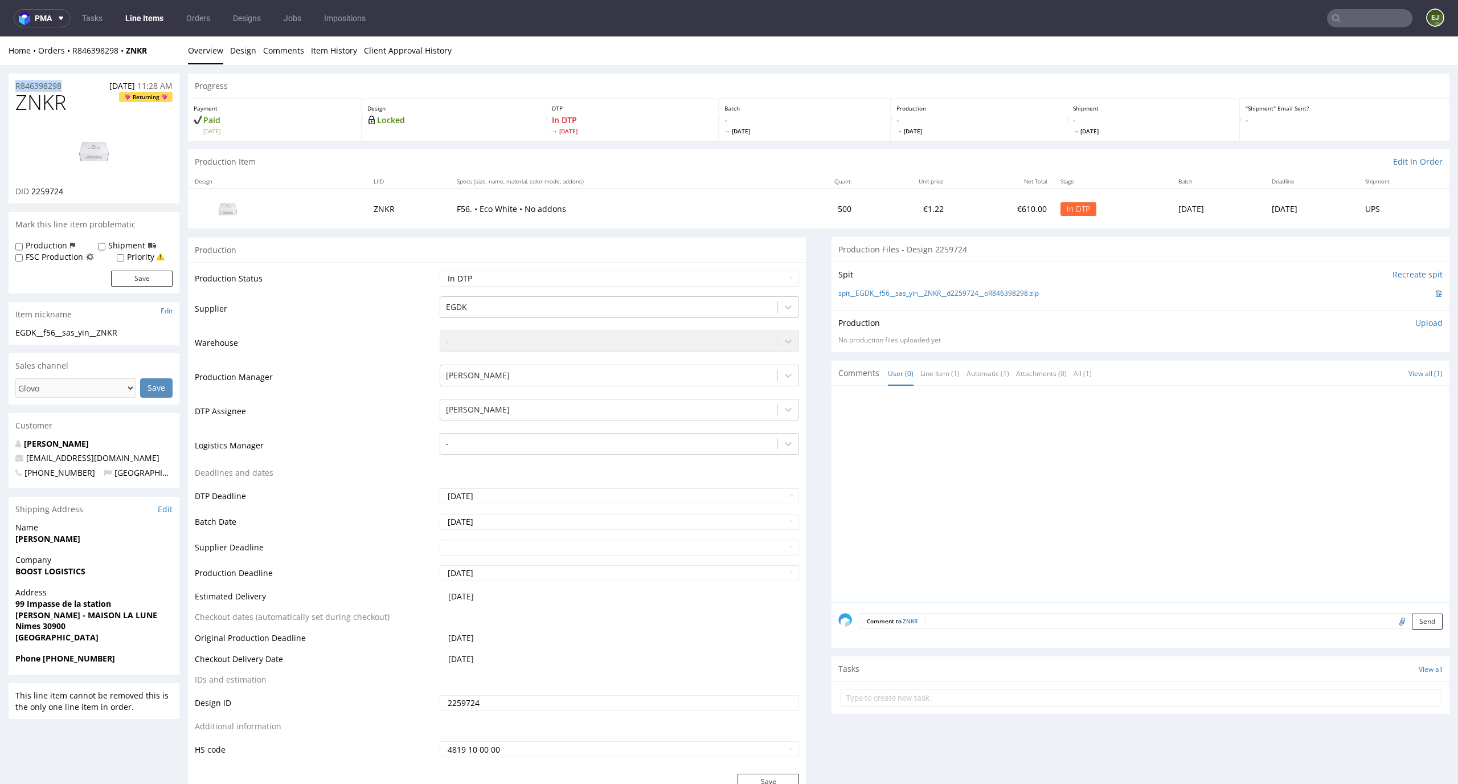
copy p "R846398298"
click at [1415, 322] on p "Upload" at bounding box center [1428, 322] width 27 height 11
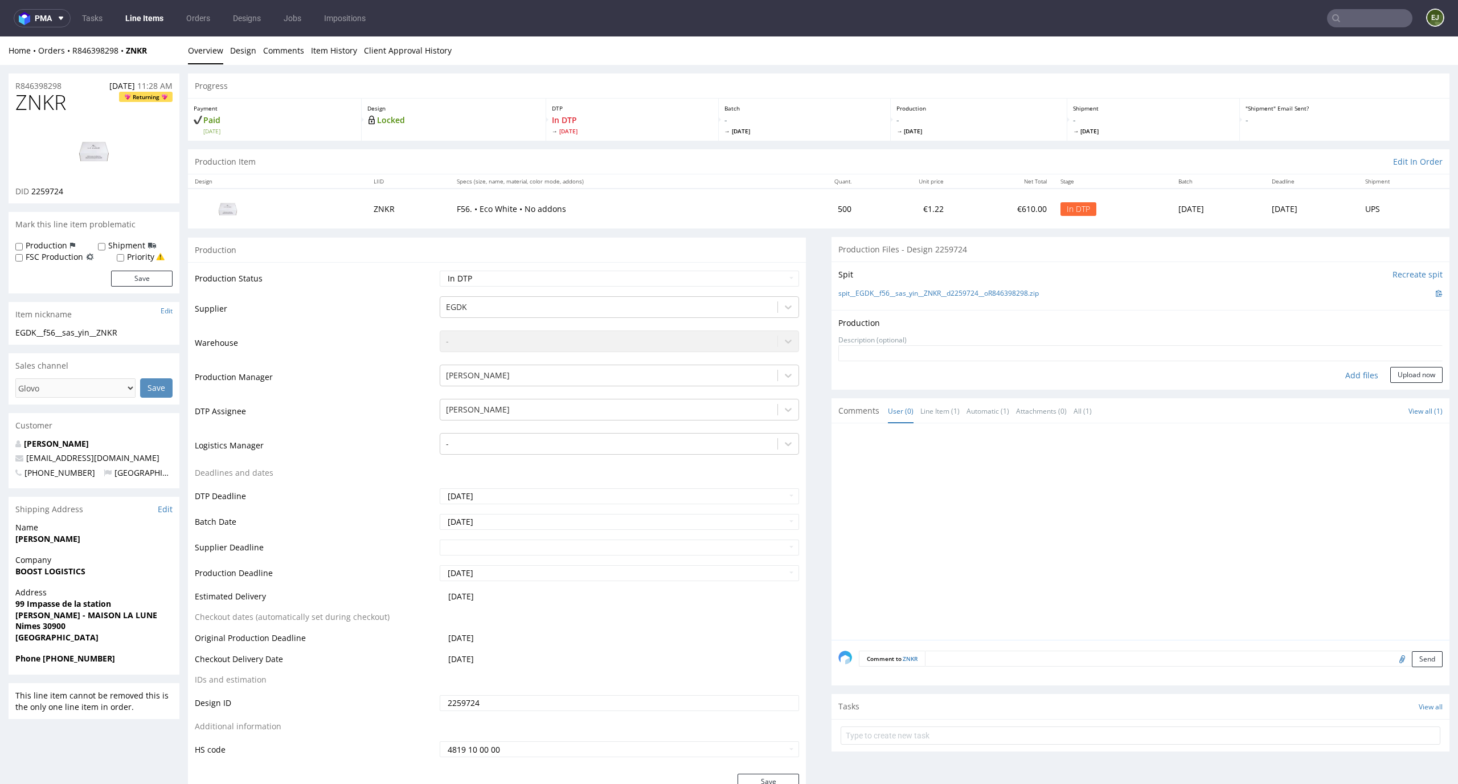
click at [1350, 374] on div "Add files" at bounding box center [1361, 375] width 57 height 17
type input "C:\fakepath\EGDK__f56__sas_yin__ZNKR__d2259724__oR846398298__outside.pdf"
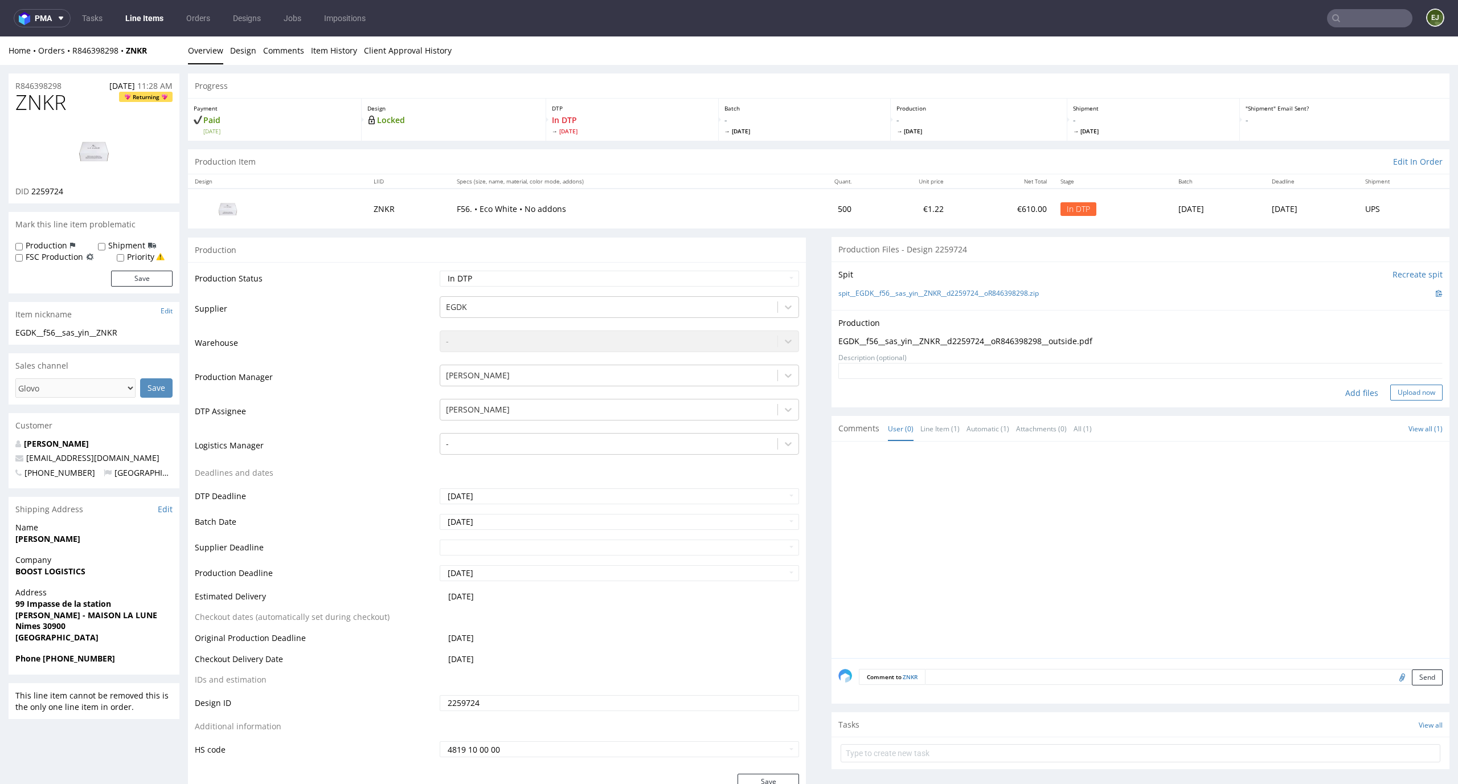
click at [1408, 397] on button "Upload now" at bounding box center [1416, 392] width 52 height 16
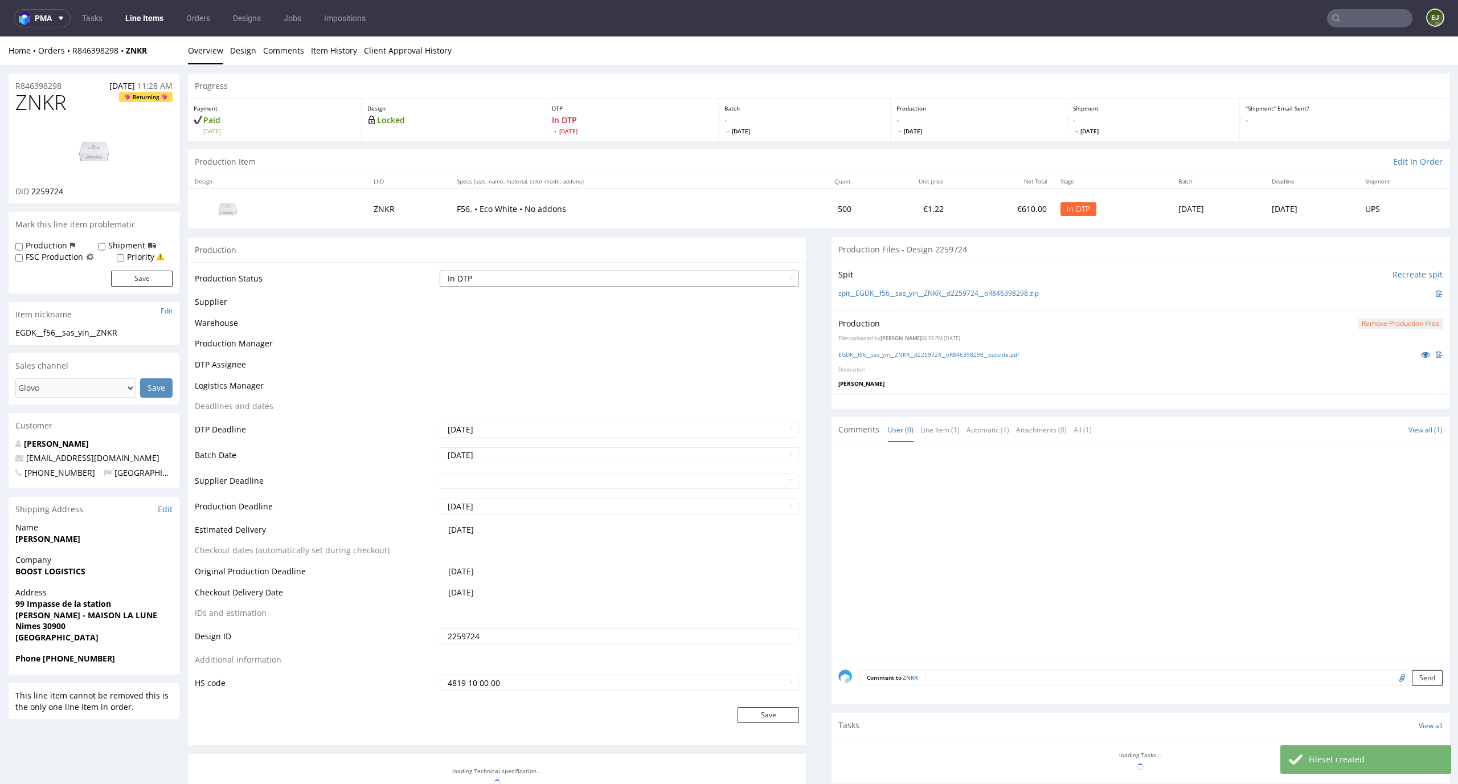
click at [778, 274] on select "Waiting for Artwork Waiting for Diecut Waiting for Mockup Waiting for DTP Waiti…" at bounding box center [620, 278] width 360 height 16
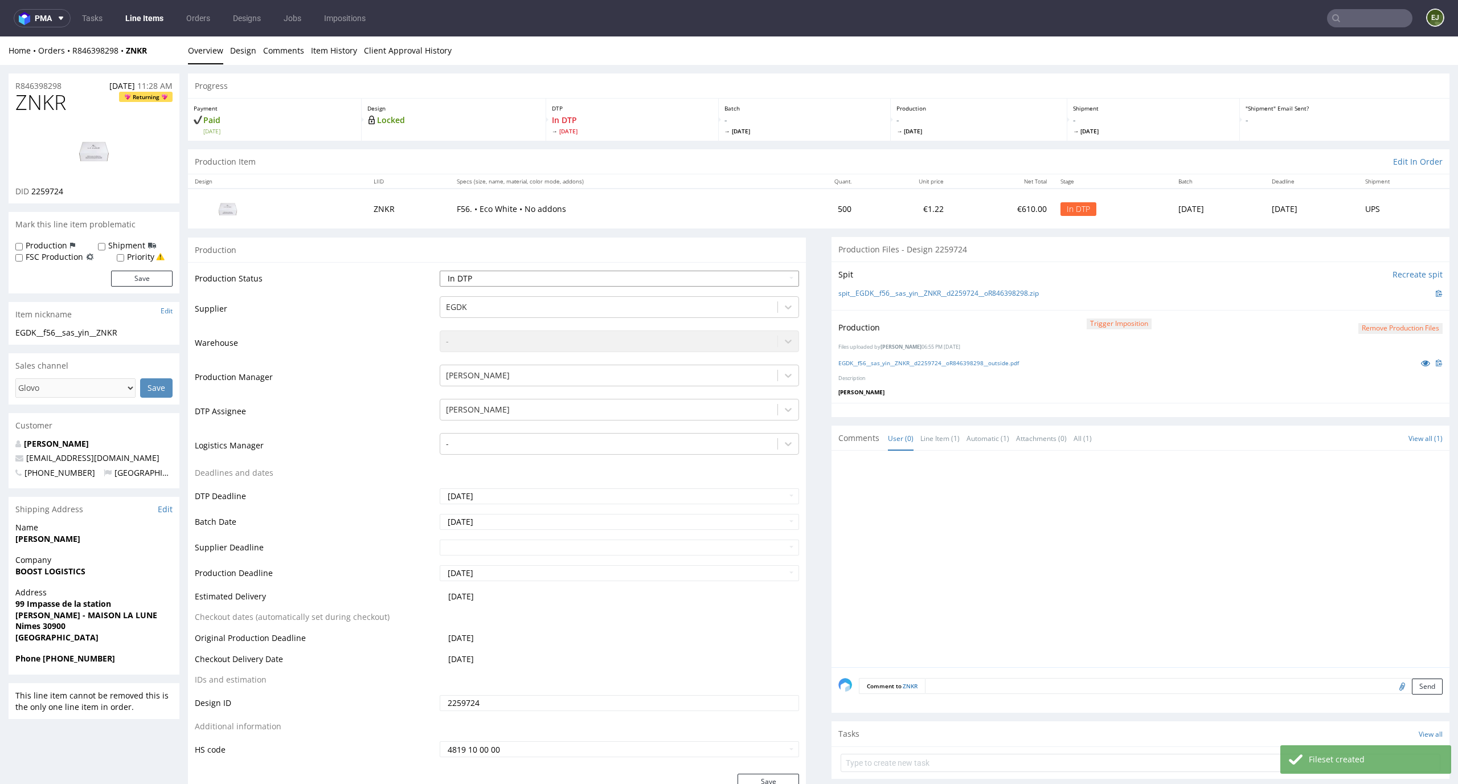
select select "dtp_production_ready"
click at [440, 270] on select "Waiting for Artwork Waiting for Diecut Waiting for Mockup Waiting for DTP Waiti…" at bounding box center [620, 278] width 360 height 16
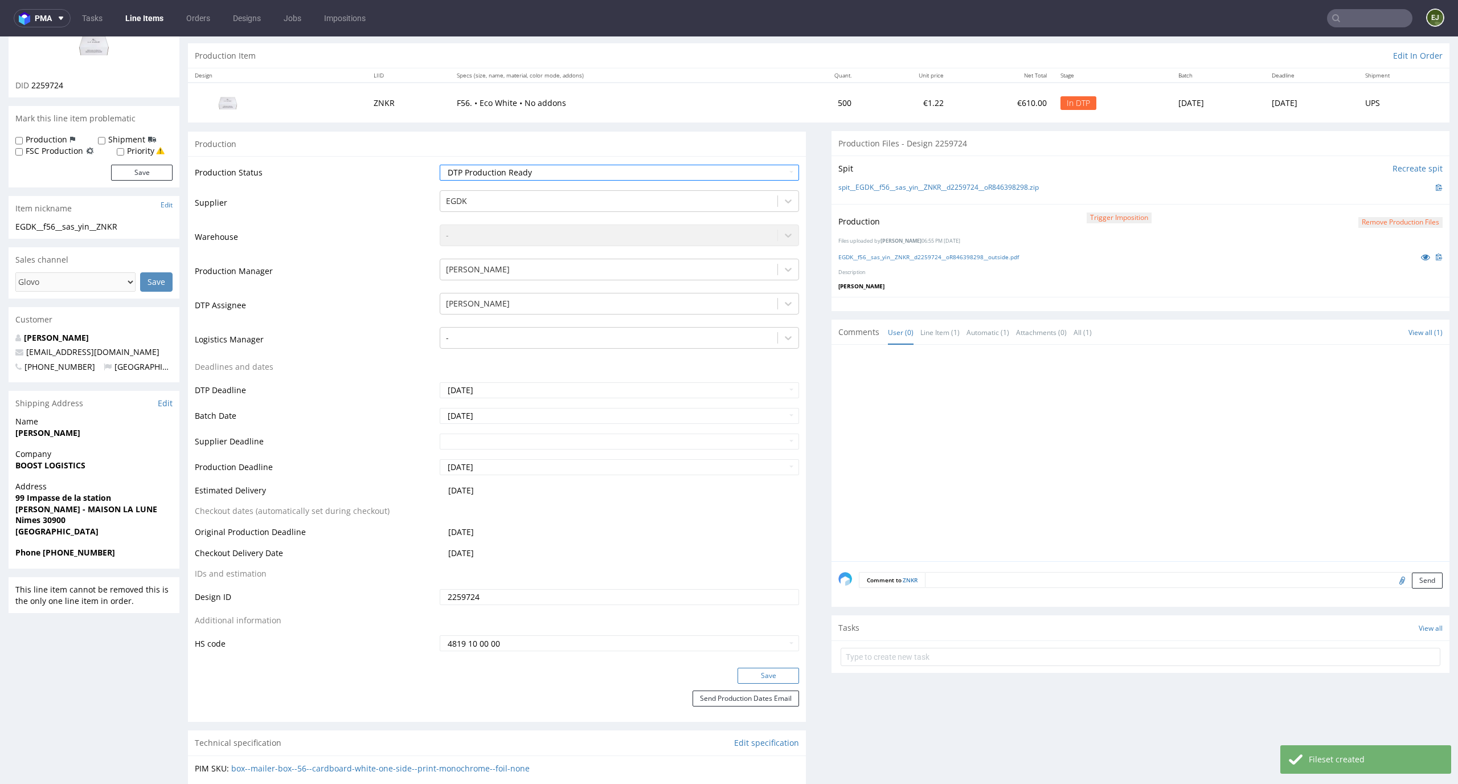
click at [768, 667] on button "Save" at bounding box center [768, 675] width 62 height 16
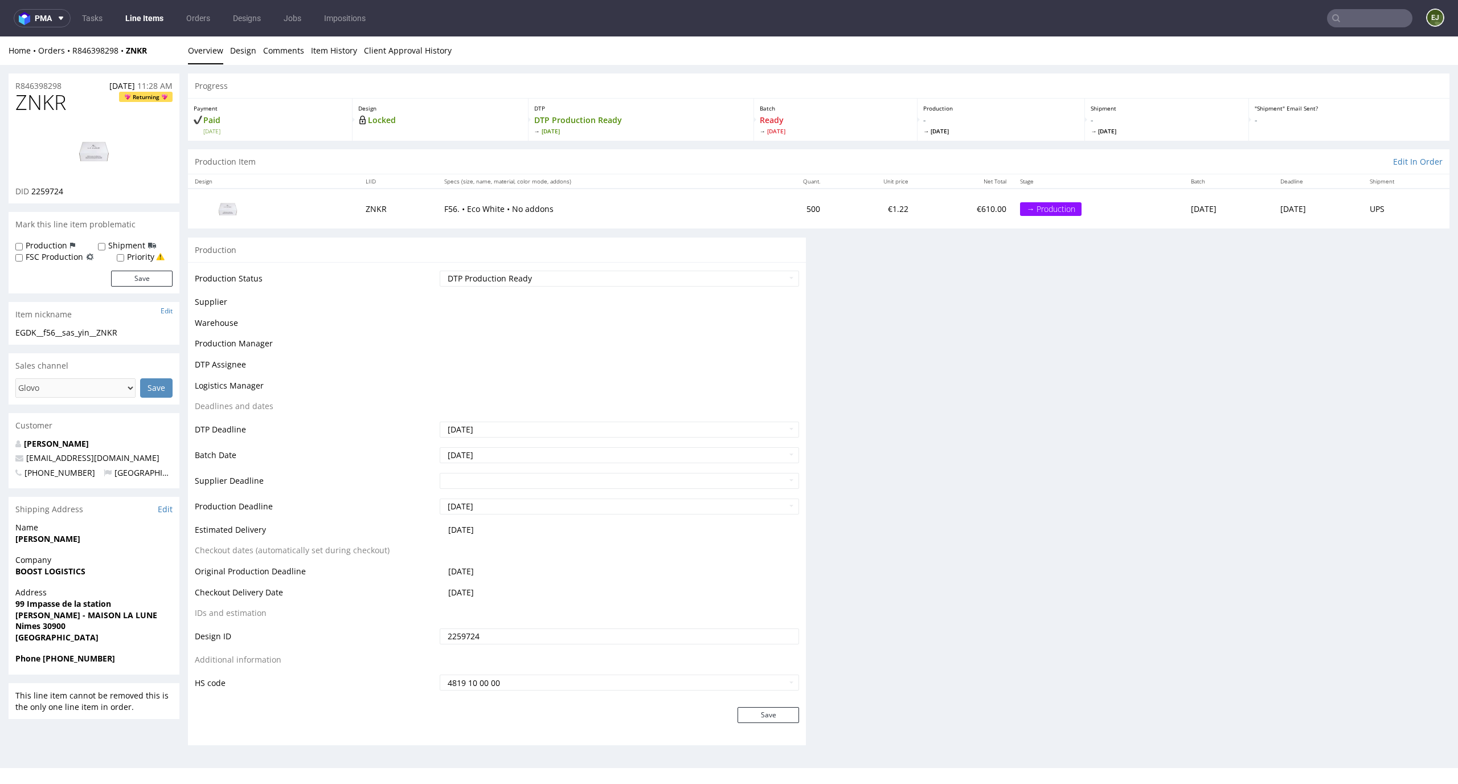
scroll to position [0, 0]
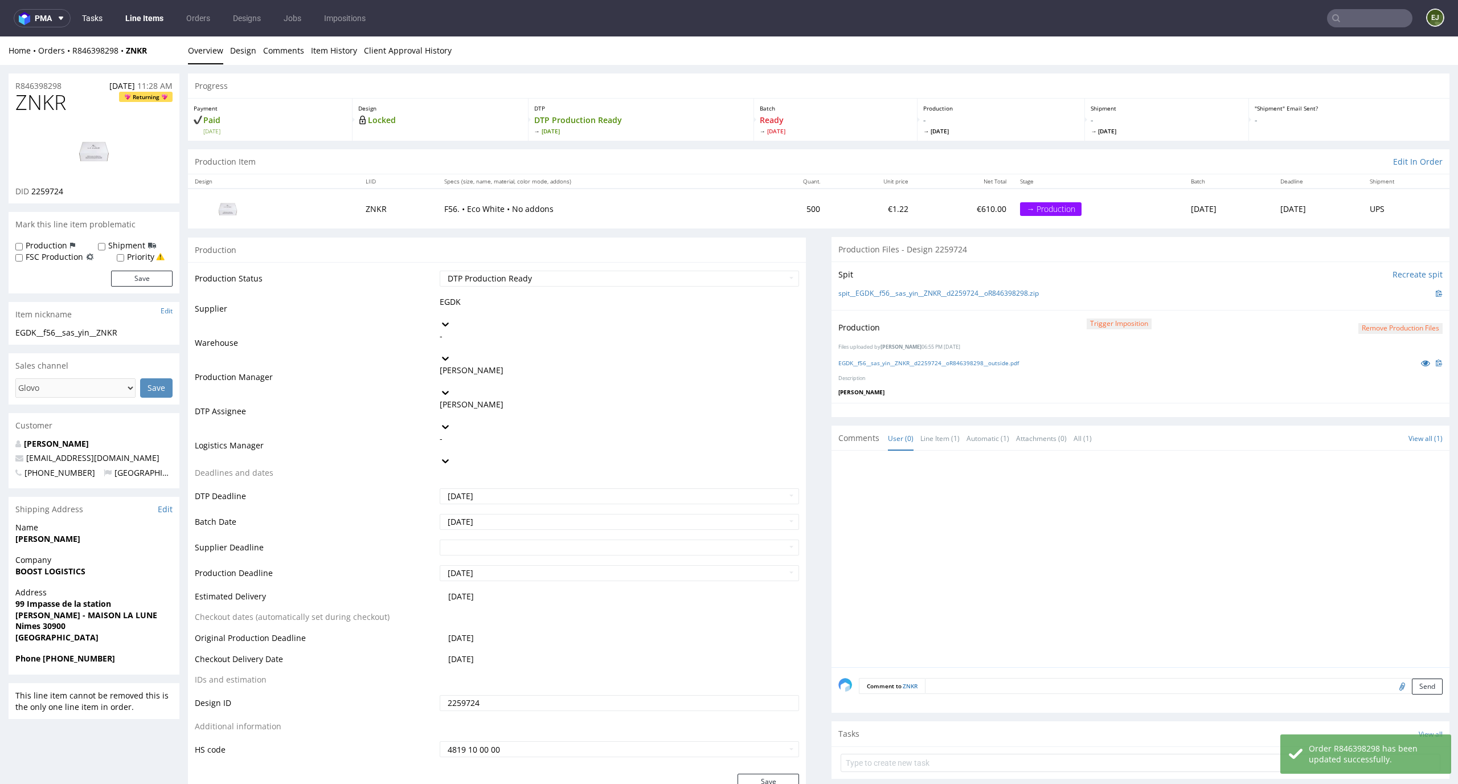
click at [88, 22] on link "Tasks" at bounding box center [92, 18] width 34 height 18
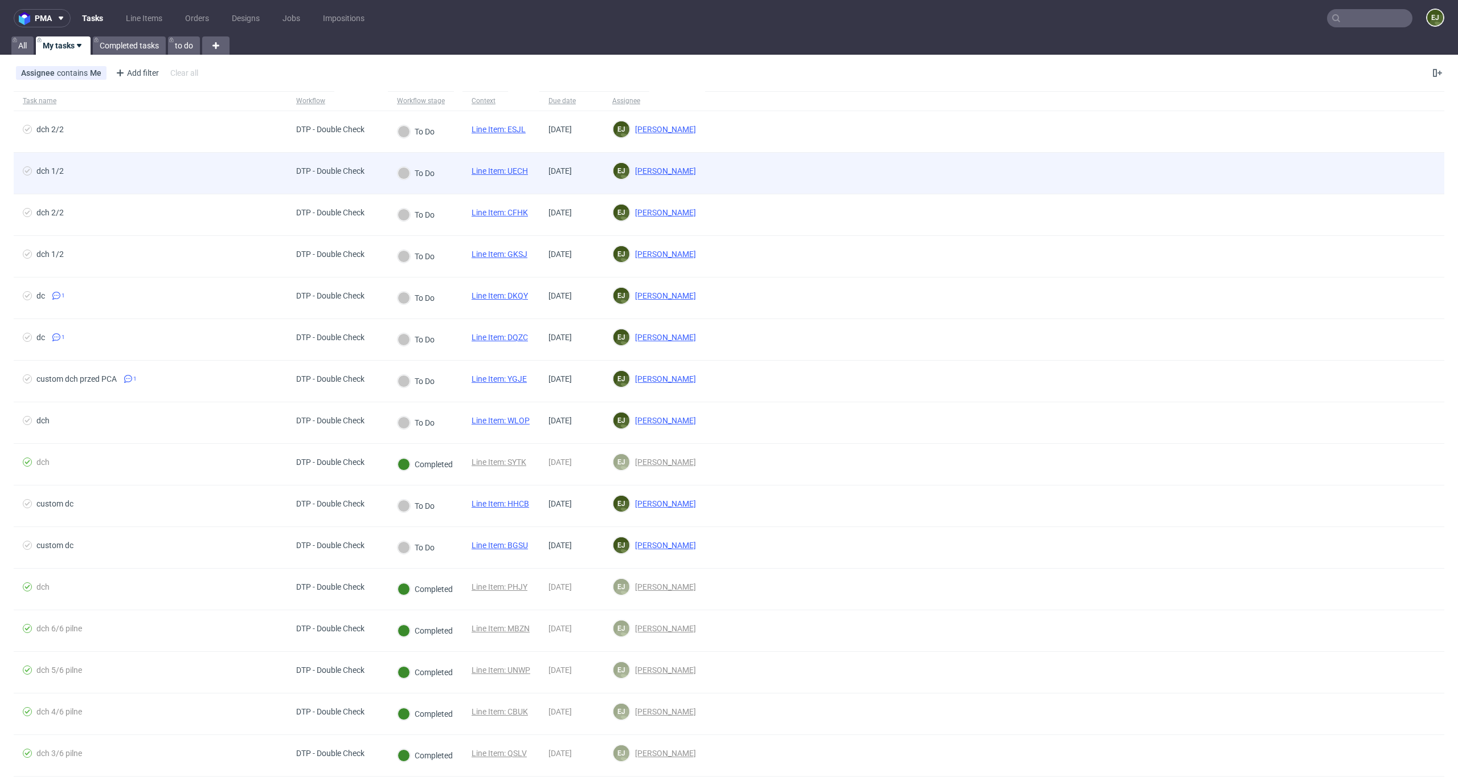
click at [502, 169] on link "Line Item: UECH" at bounding box center [500, 170] width 56 height 9
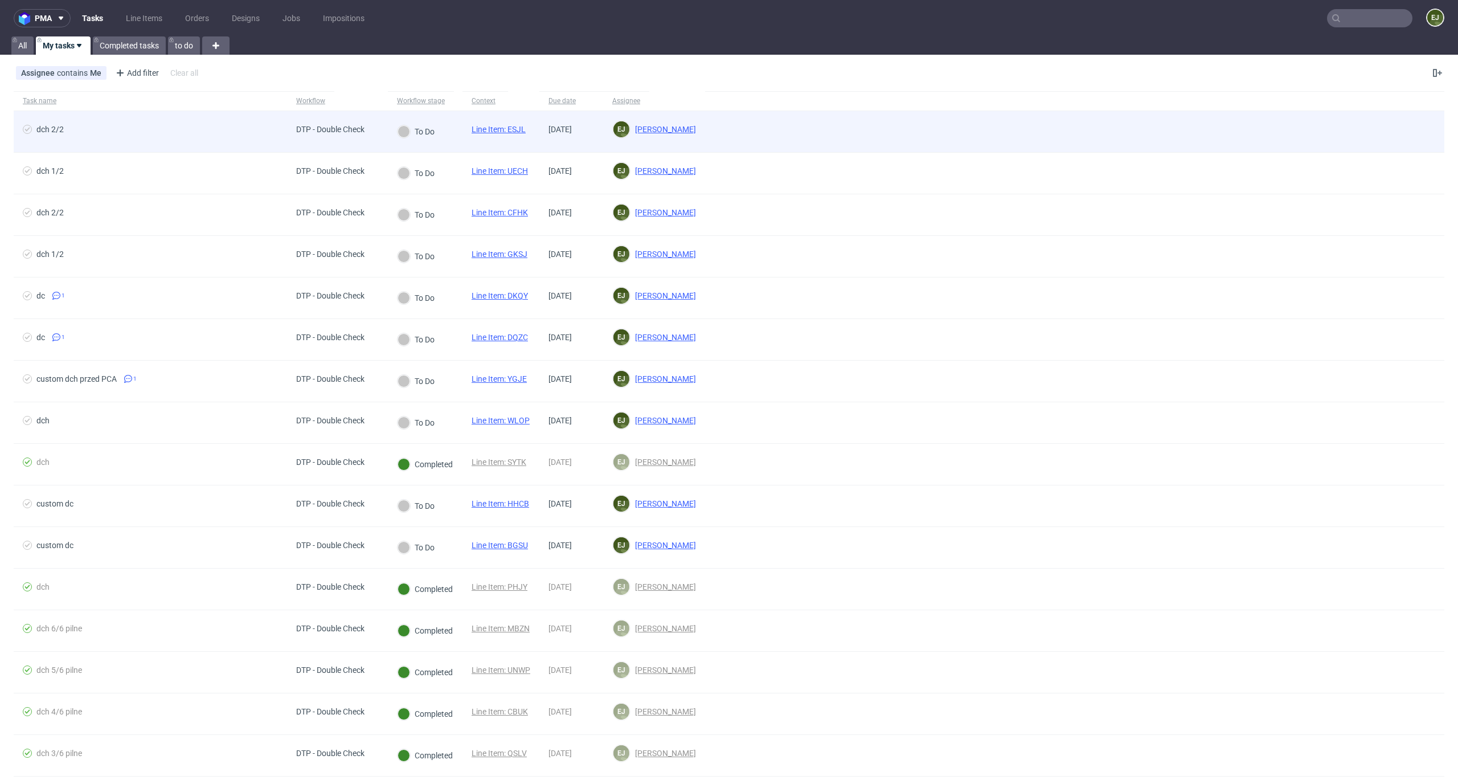
click at [506, 124] on div "Line Item: ESJL" at bounding box center [498, 131] width 72 height 41
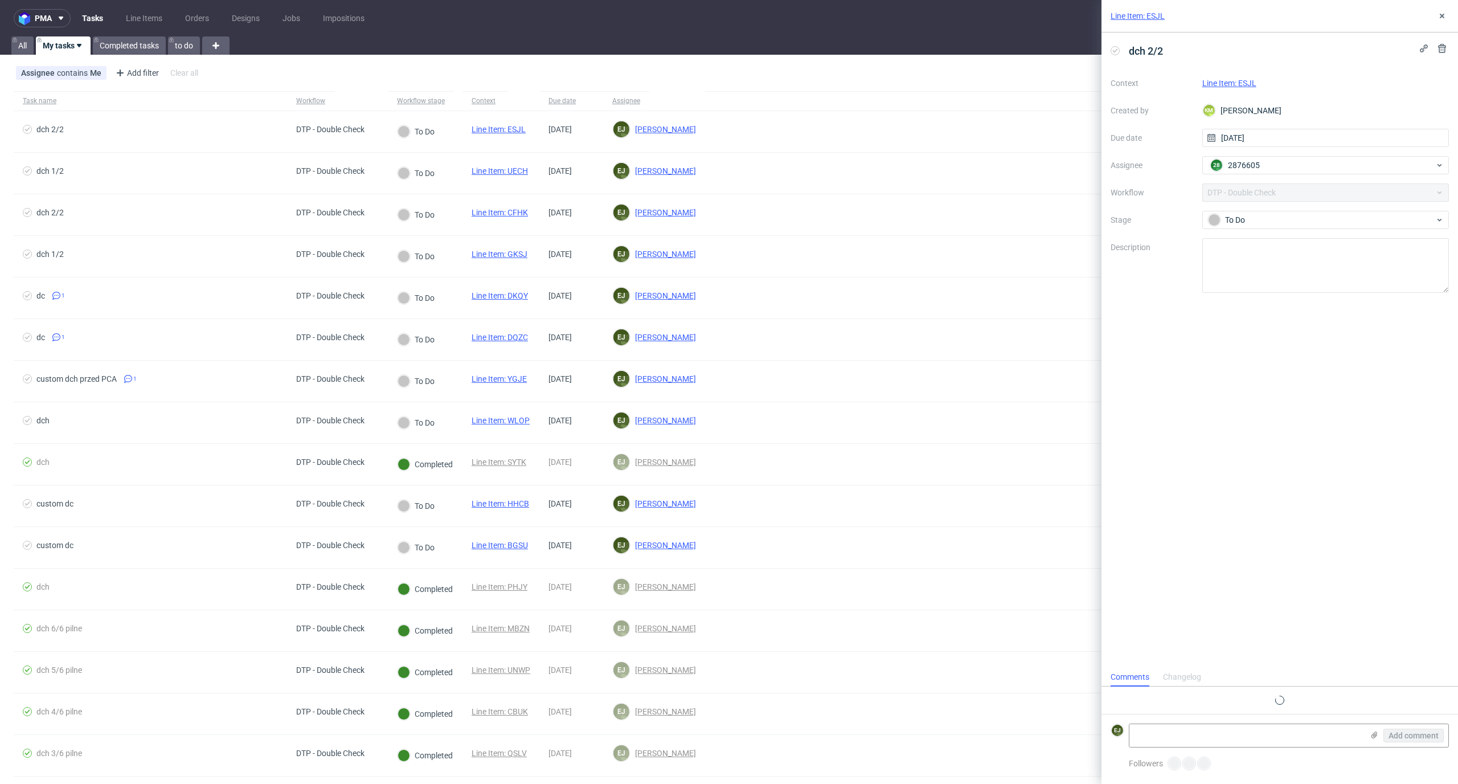
scroll to position [9, 0]
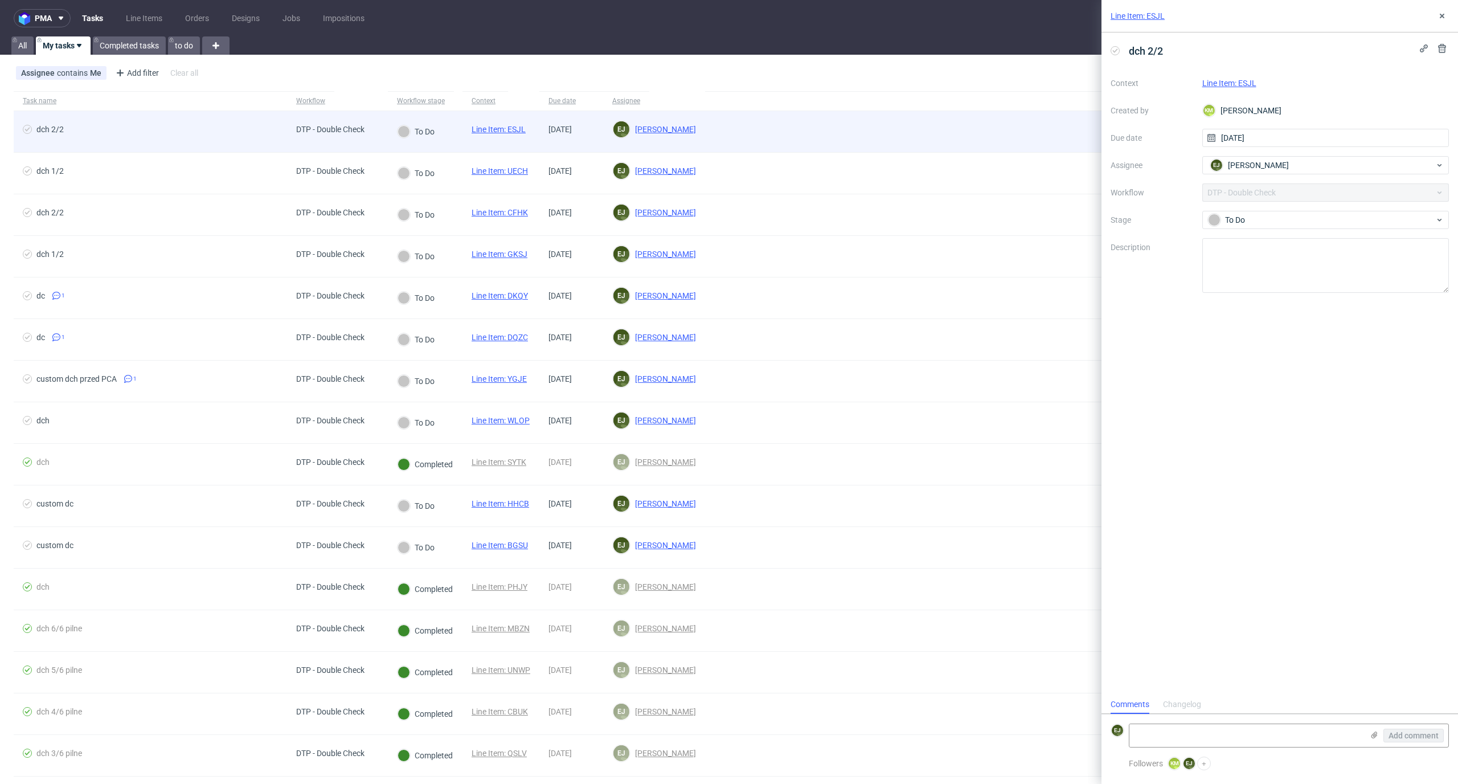
click at [505, 124] on div "Line Item: ESJL" at bounding box center [498, 131] width 72 height 41
click at [514, 127] on link "Line Item: ESJL" at bounding box center [499, 129] width 54 height 9
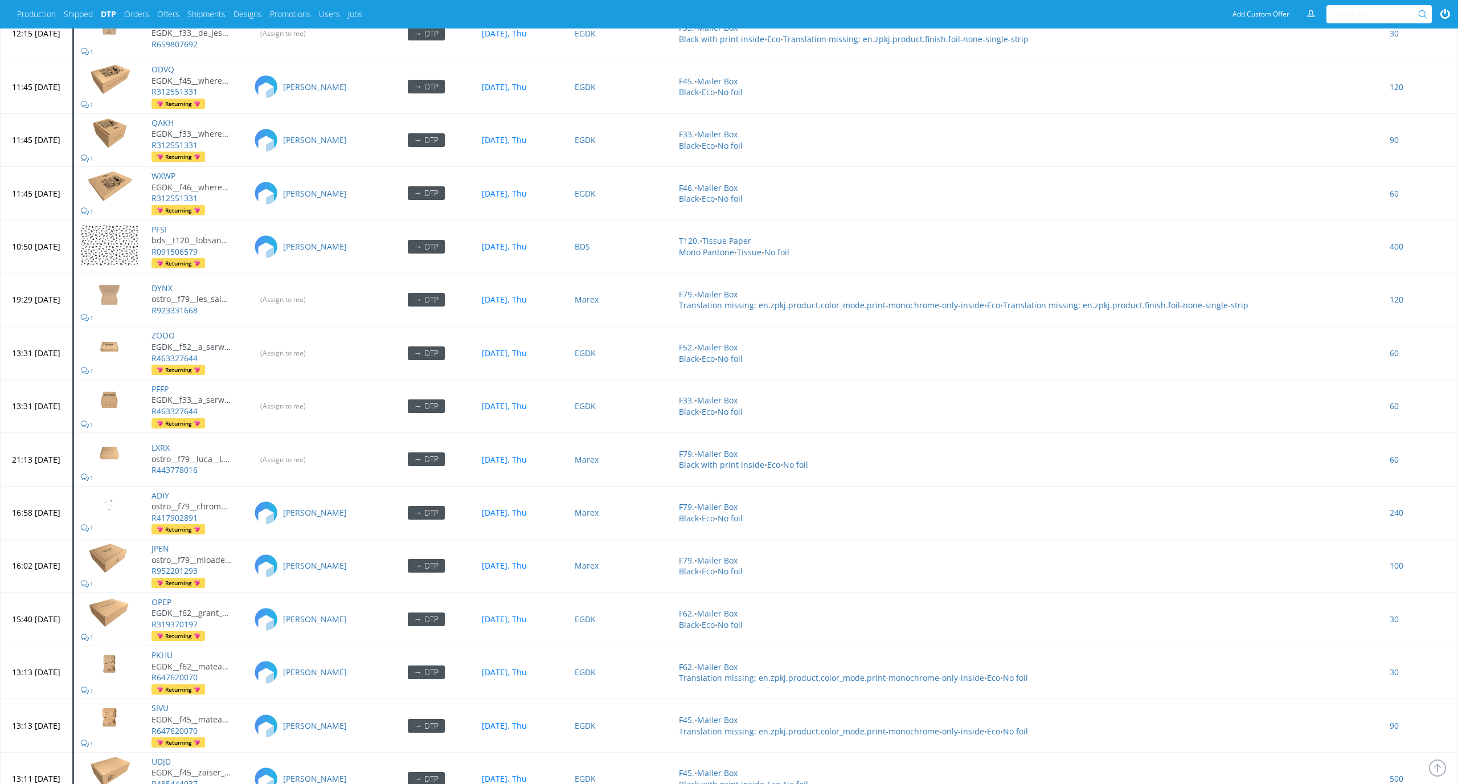
scroll to position [3557, 0]
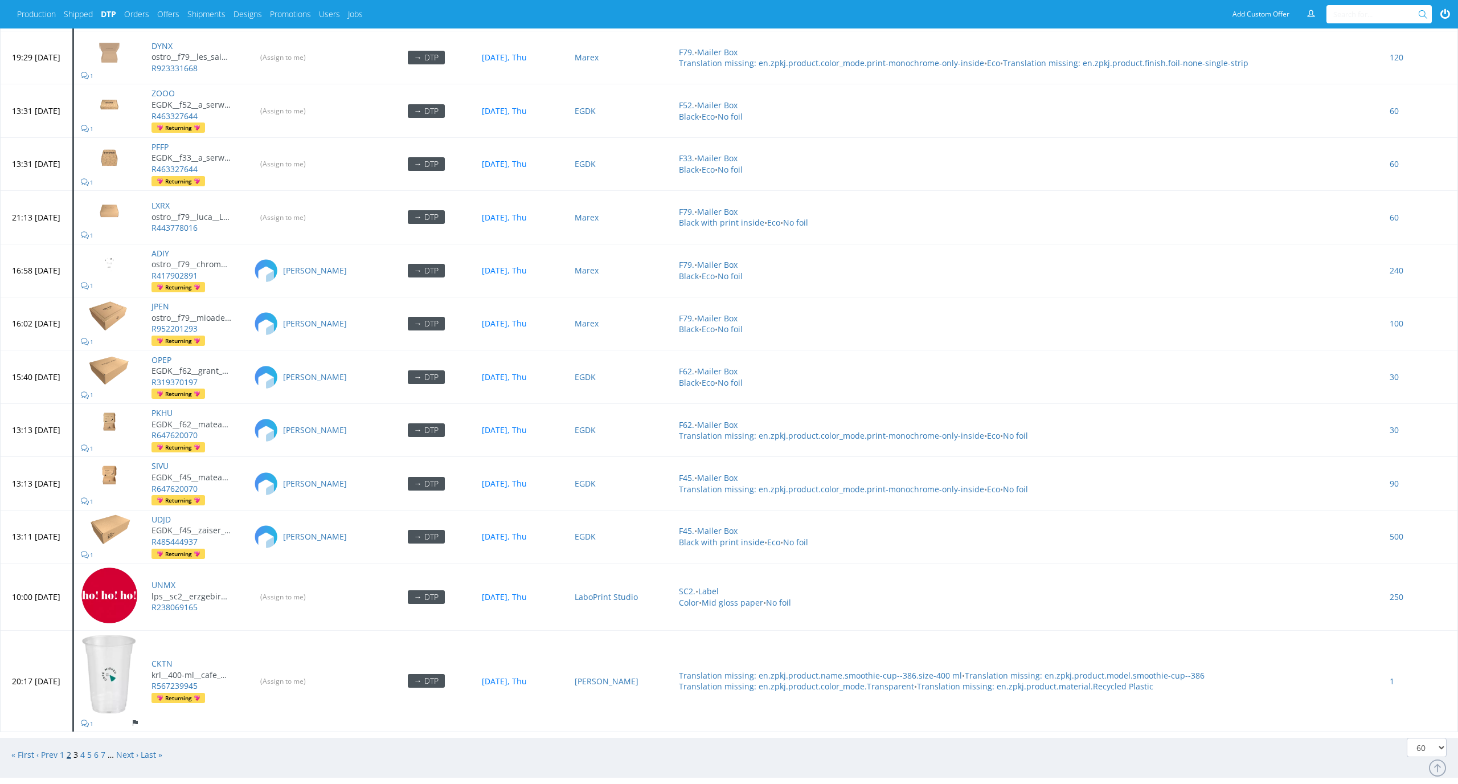
click at [69, 749] on link "2" at bounding box center [69, 754] width 5 height 11
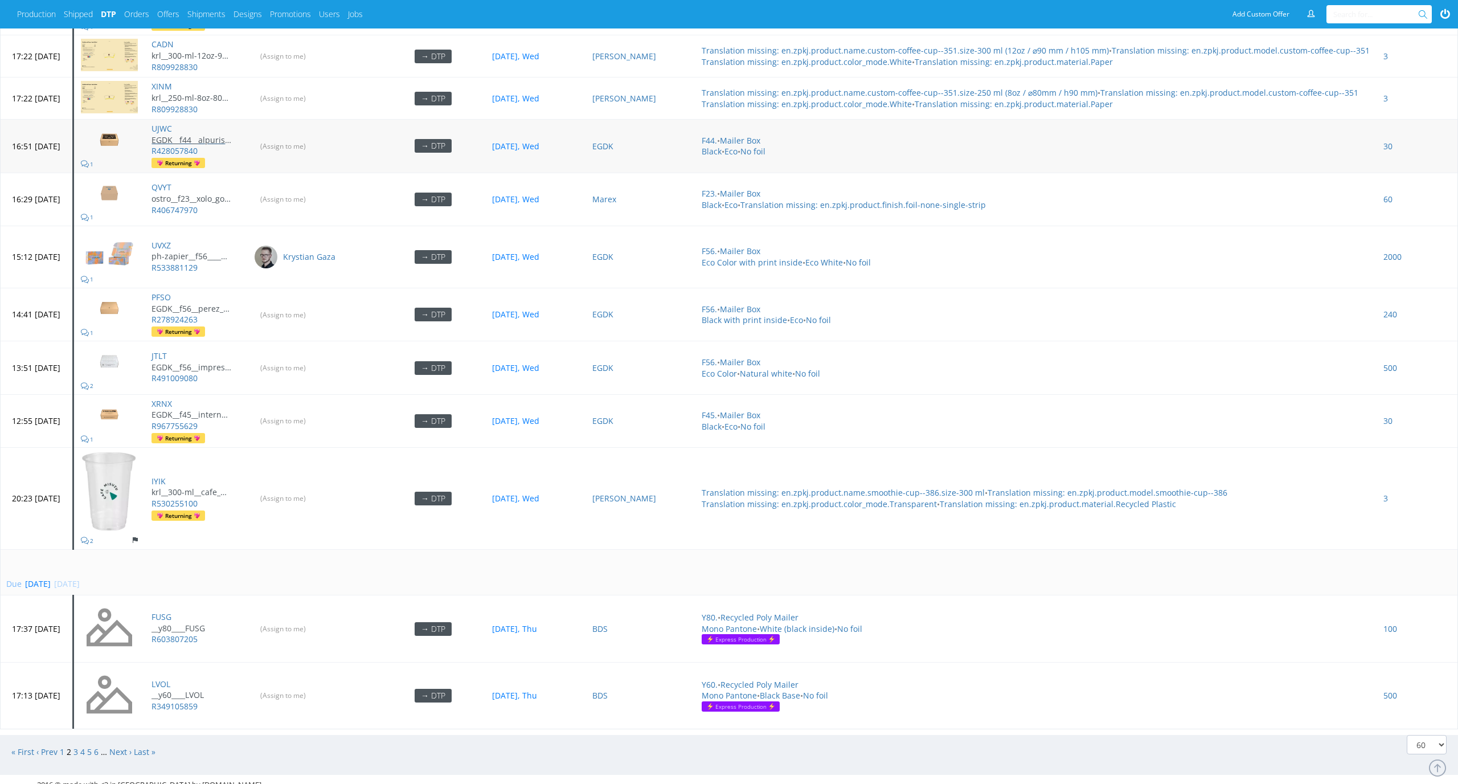
scroll to position [1684, 0]
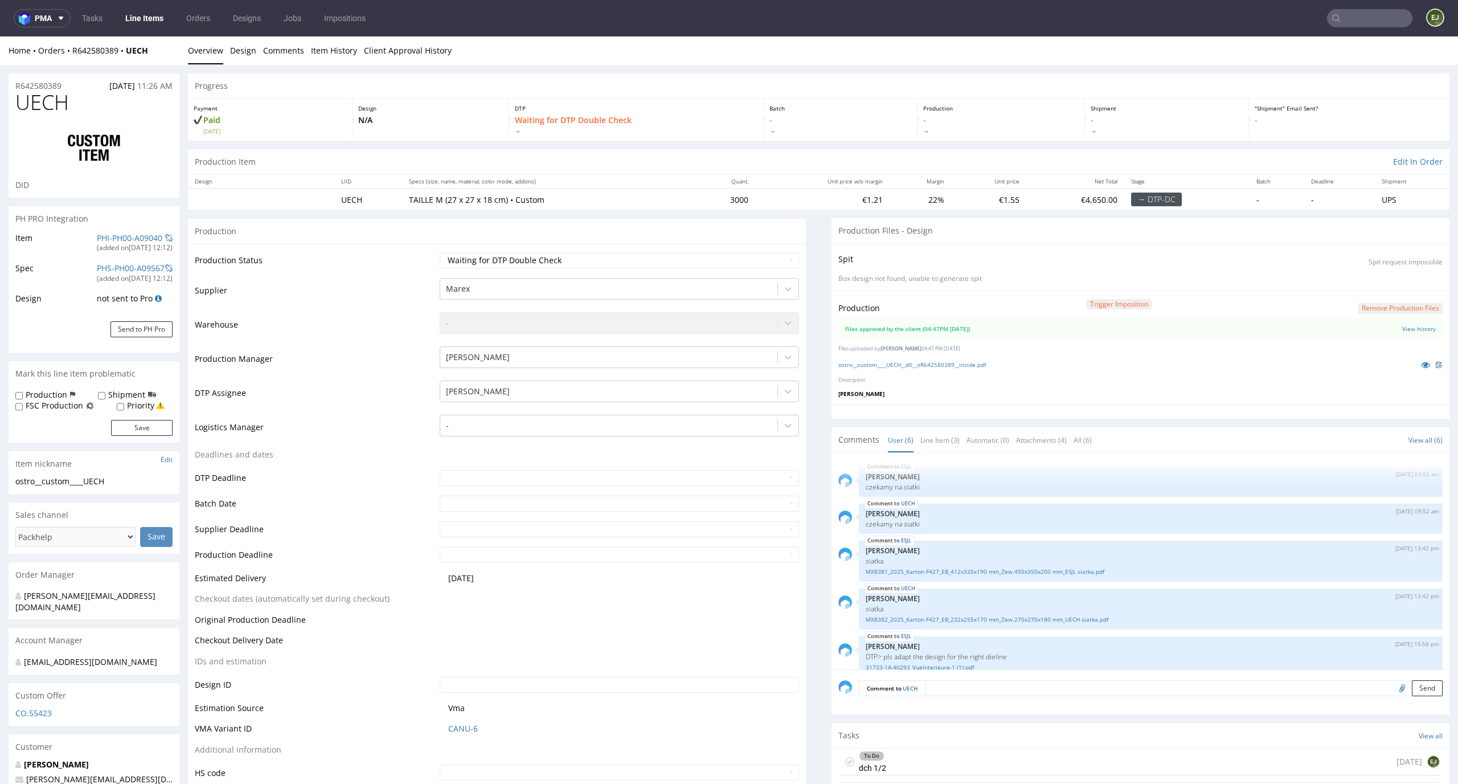
scroll to position [63, 0]
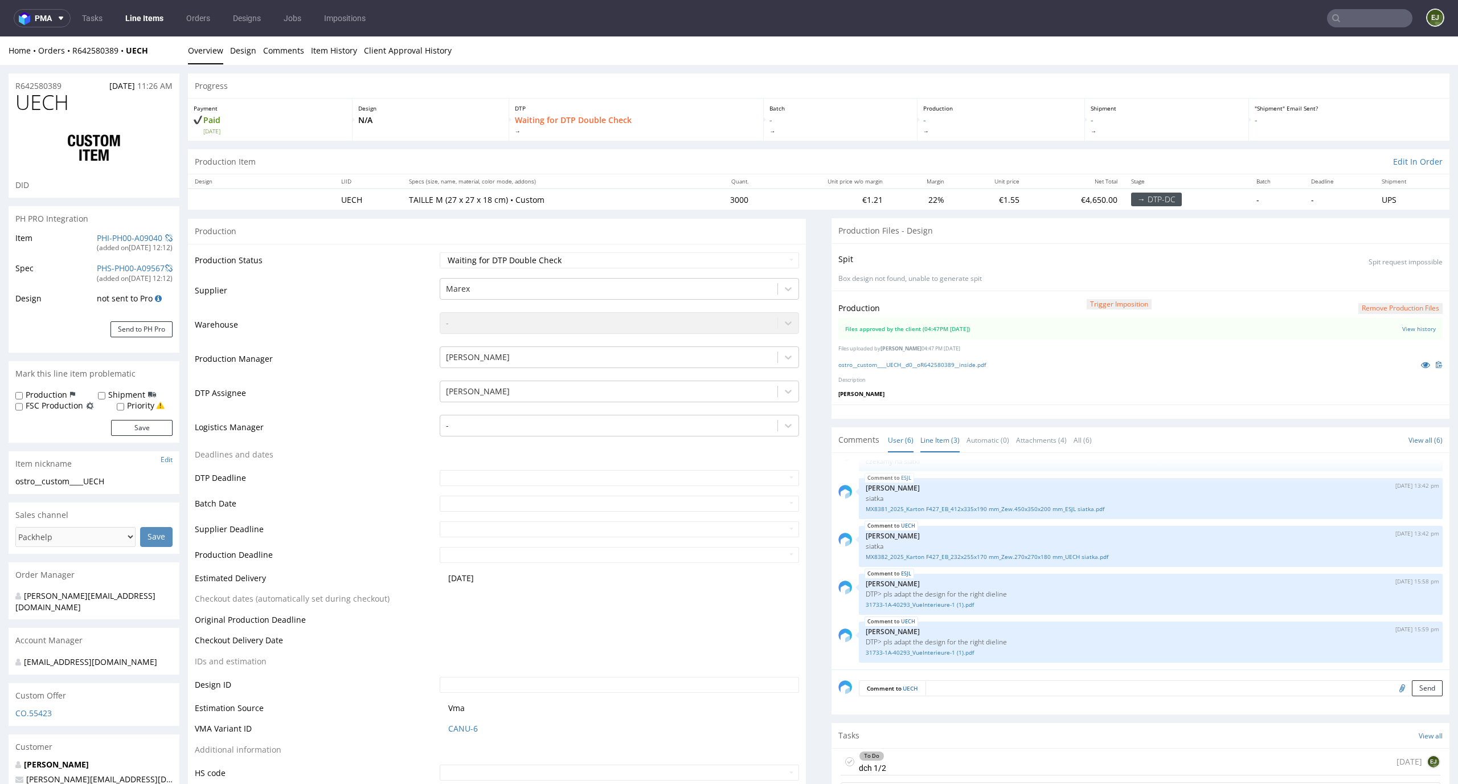
click at [920, 442] on link "Line Item (3)" at bounding box center [939, 440] width 39 height 24
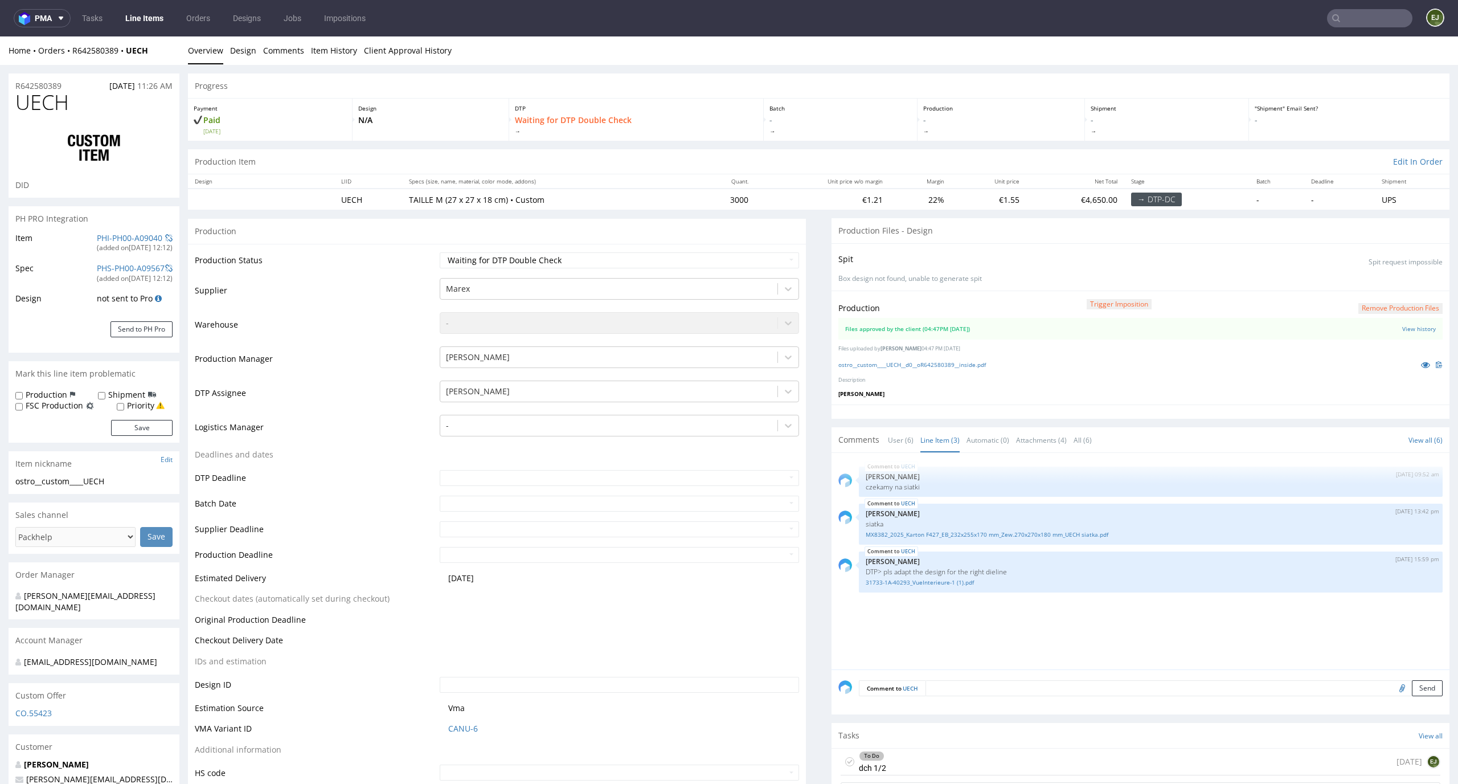
scroll to position [93, 0]
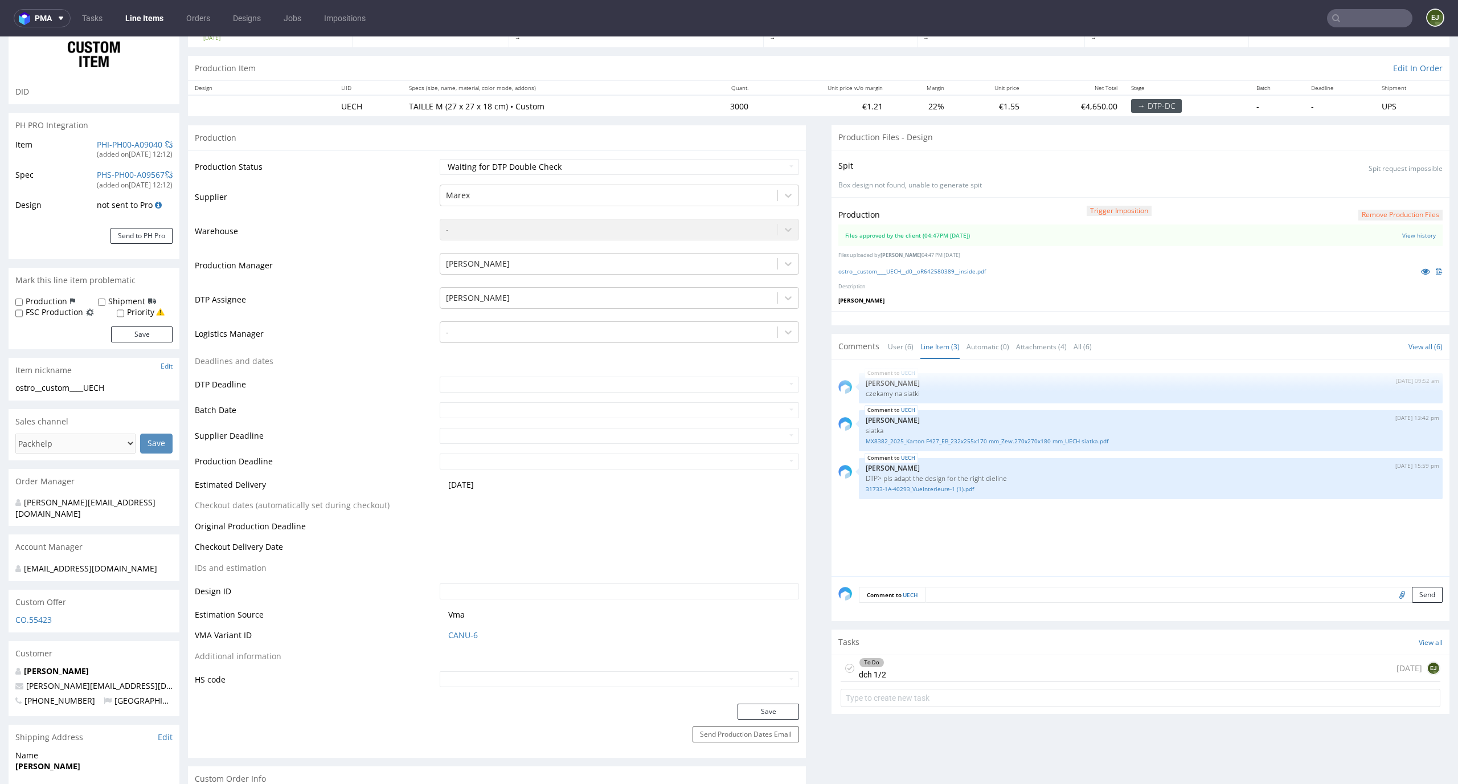
click at [881, 665] on div "To Do dch 1/2 today EJ" at bounding box center [1141, 668] width 600 height 27
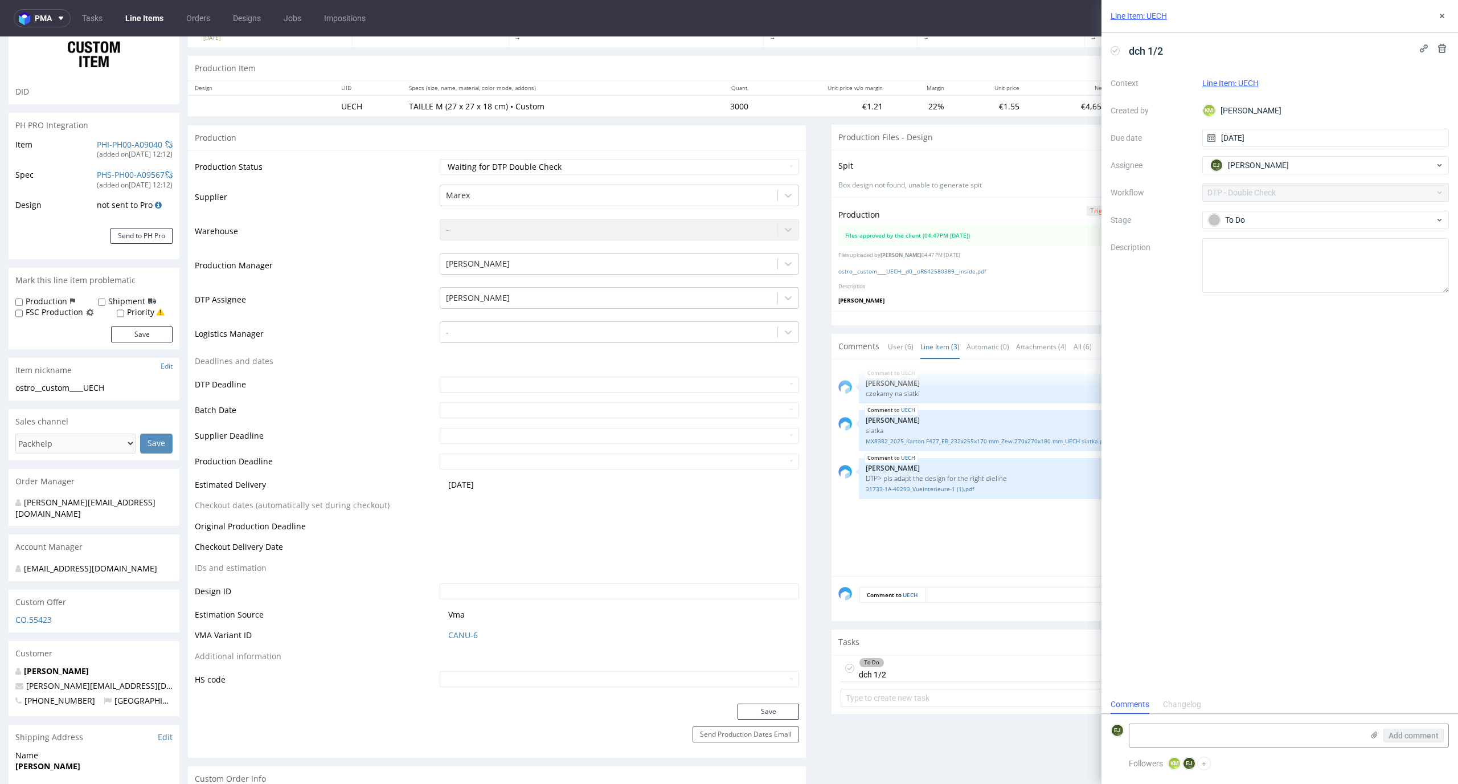
scroll to position [9, 0]
click at [899, 268] on link "ostro__custom____UECH__d0__oR642580389__inside.pdf" at bounding box center [911, 271] width 147 height 8
click at [958, 427] on p "siatka" at bounding box center [1151, 430] width 570 height 9
click at [944, 493] on link "31733-1A-40293_VueInterieure-1 (1).pdf" at bounding box center [1151, 489] width 570 height 9
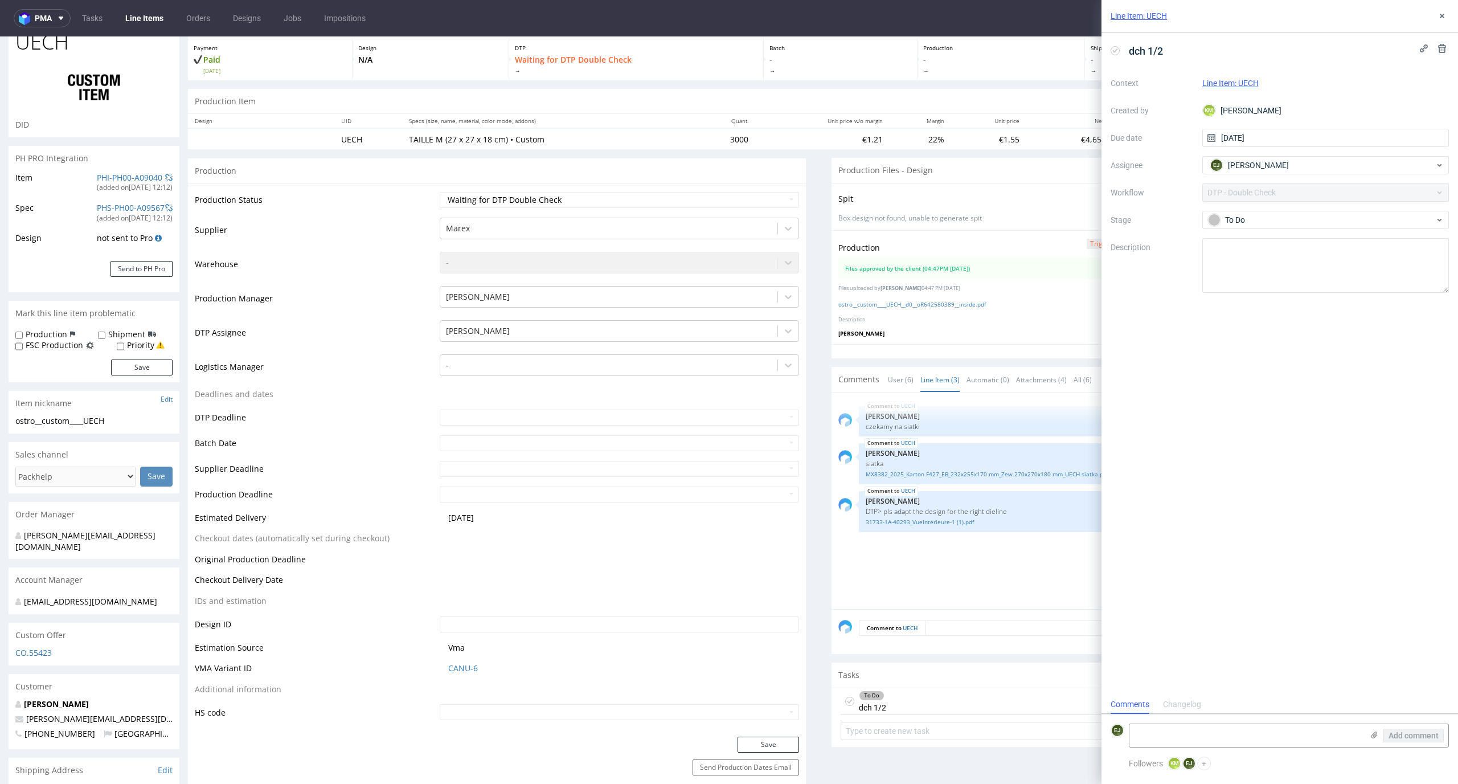
scroll to position [0, 0]
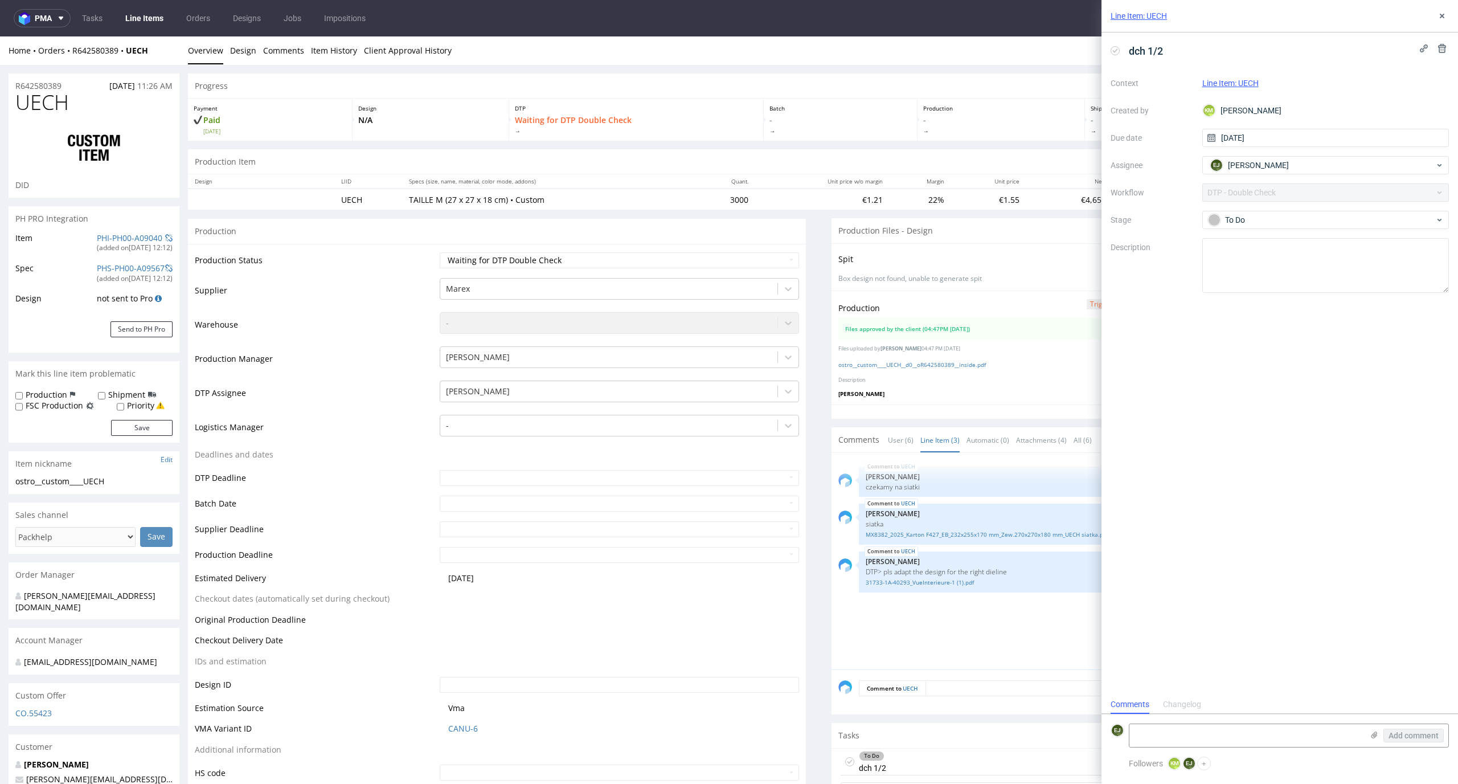
click at [979, 237] on div "Production Files - Design" at bounding box center [1140, 230] width 618 height 25
click at [437, 59] on link "Client Approval History" at bounding box center [408, 50] width 88 height 28
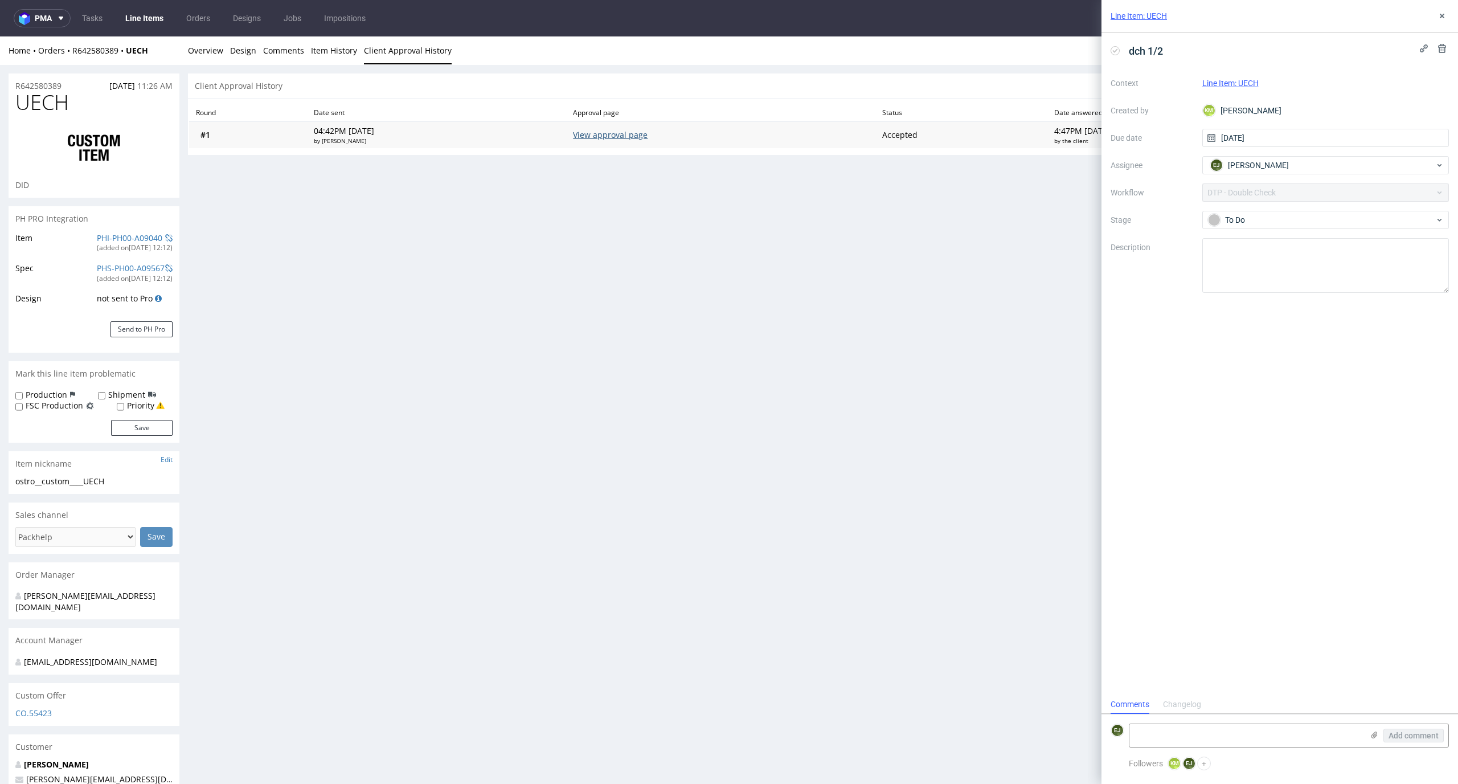
click at [647, 136] on link "View approval page" at bounding box center [610, 134] width 75 height 11
click at [205, 57] on link "Overview" at bounding box center [205, 50] width 35 height 28
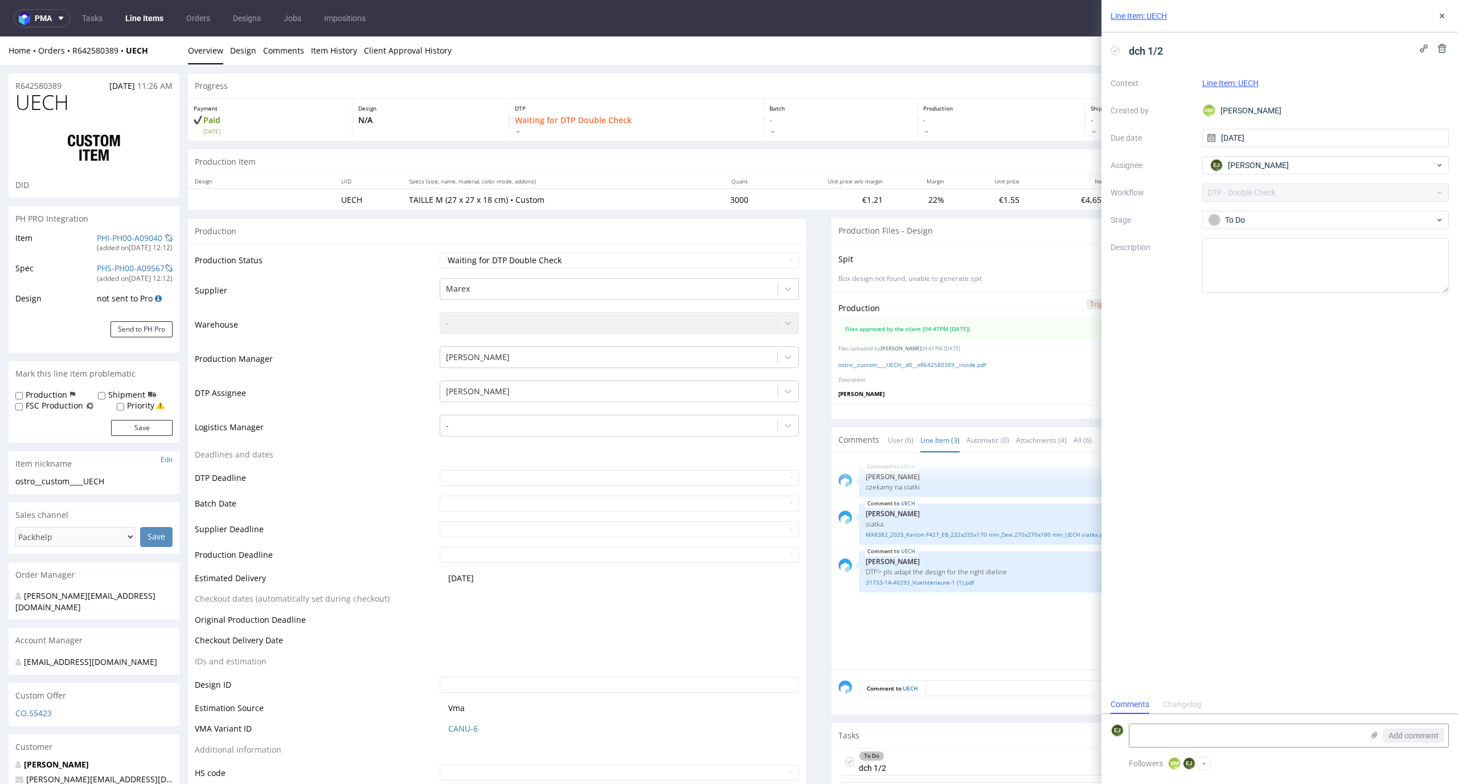
click at [1115, 47] on icon at bounding box center [1114, 50] width 9 height 9
click at [749, 263] on select "Waiting for Artwork Waiting for Diecut Waiting for Mockup Waiting for DTP Waiti…" at bounding box center [620, 260] width 360 height 16
select select "dtp_production_ready"
click at [440, 252] on select "Waiting for Artwork Waiting for Diecut Waiting for Mockup Waiting for DTP Waiti…" at bounding box center [620, 260] width 360 height 16
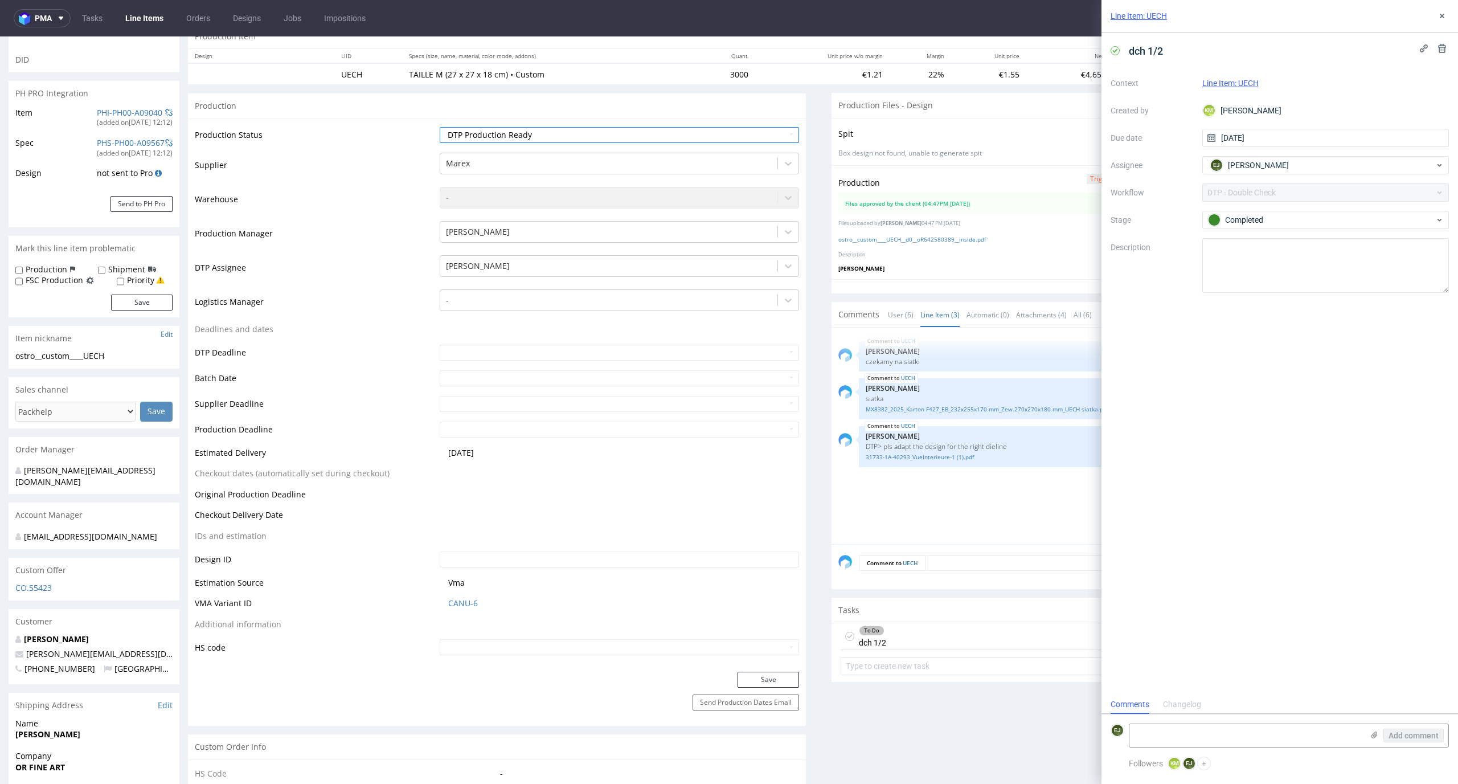
scroll to position [179, 0]
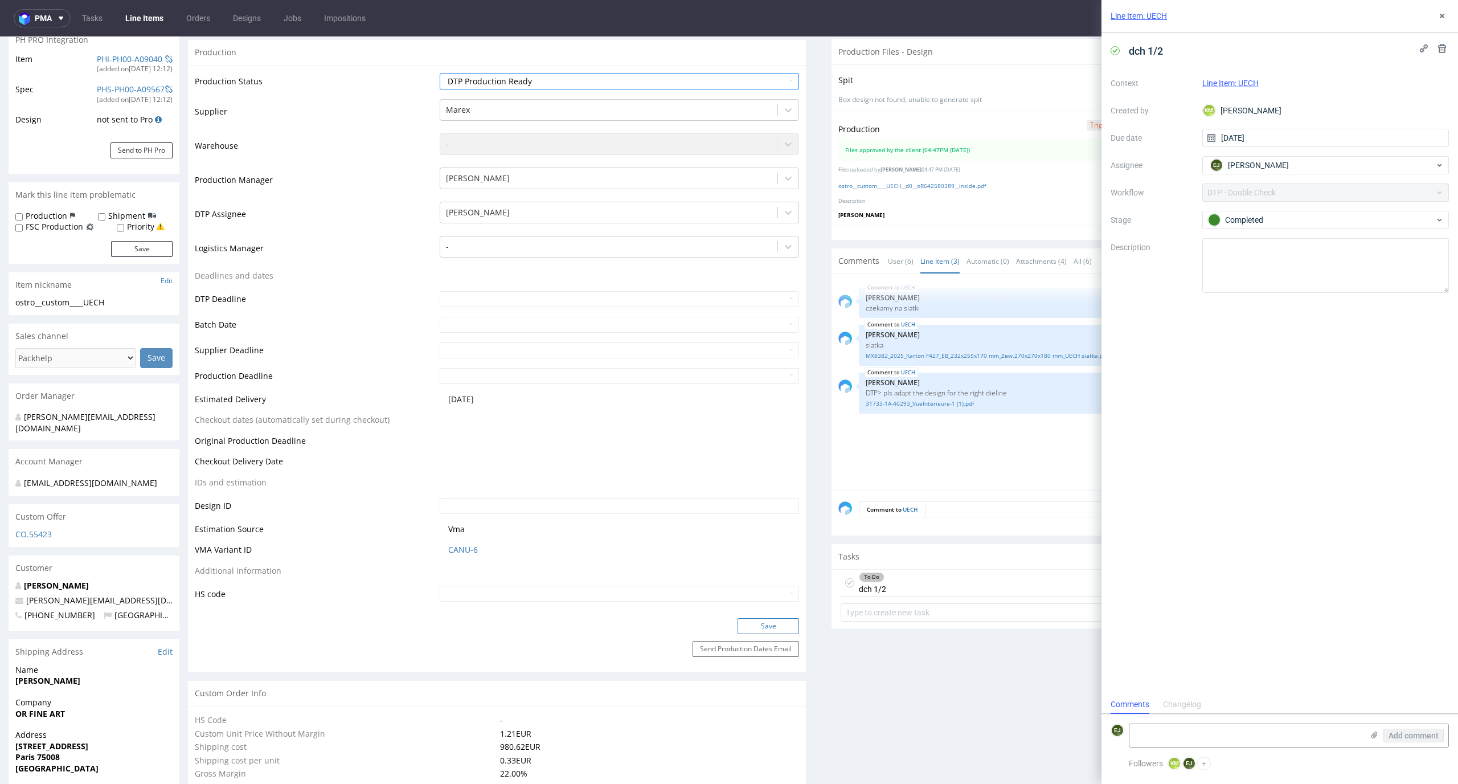
click at [774, 630] on button "Save" at bounding box center [768, 626] width 62 height 16
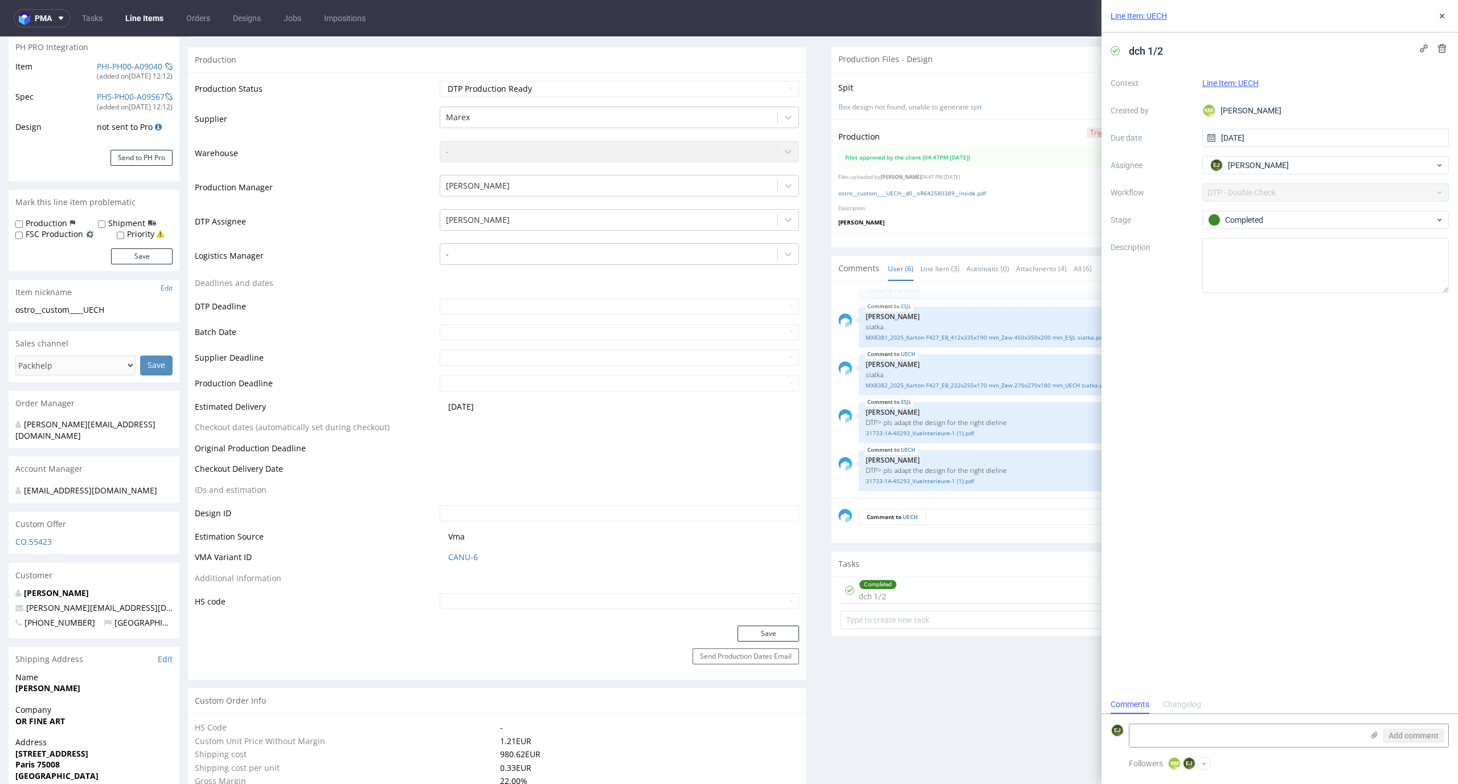
scroll to position [1605, 0]
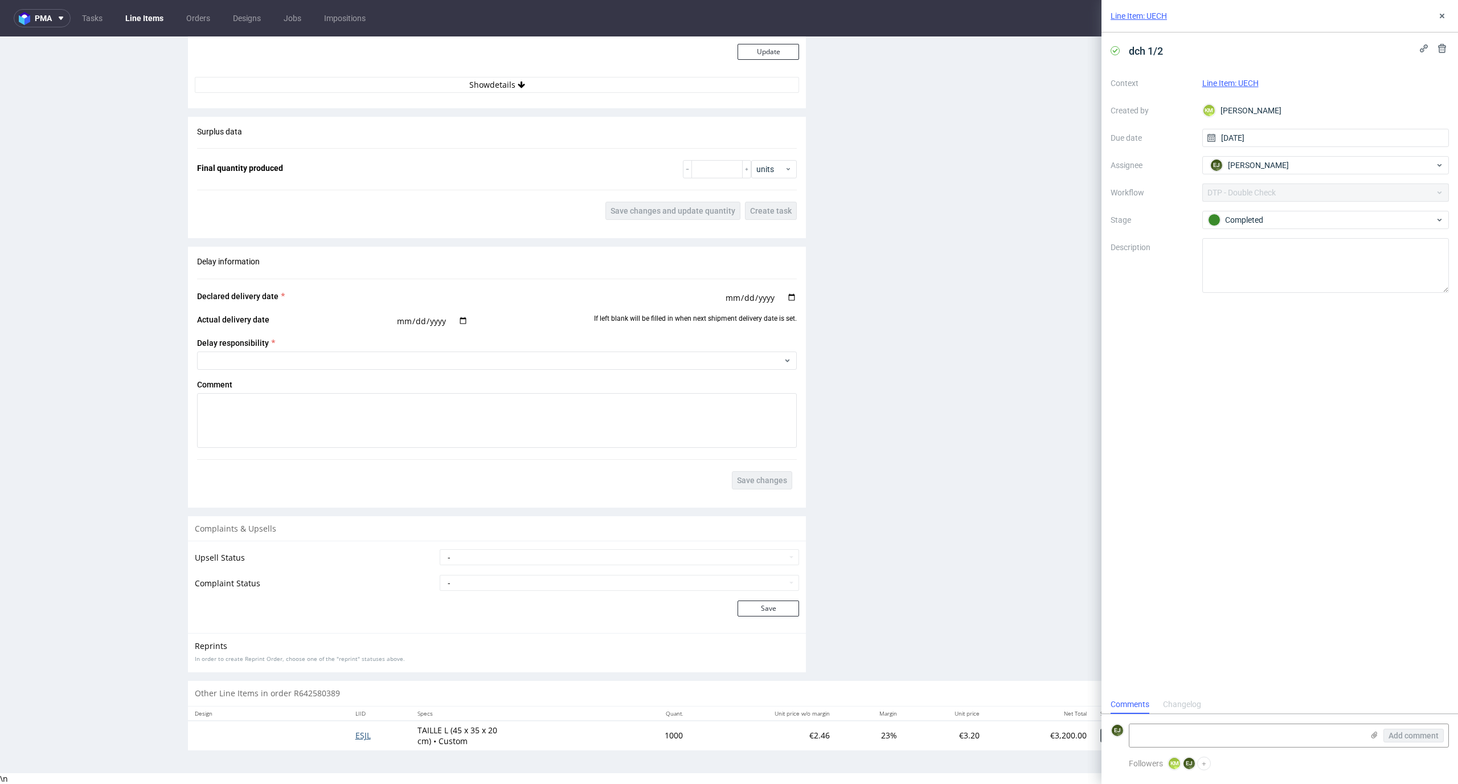
click at [361, 730] on span "ESJL" at bounding box center [362, 734] width 15 height 11
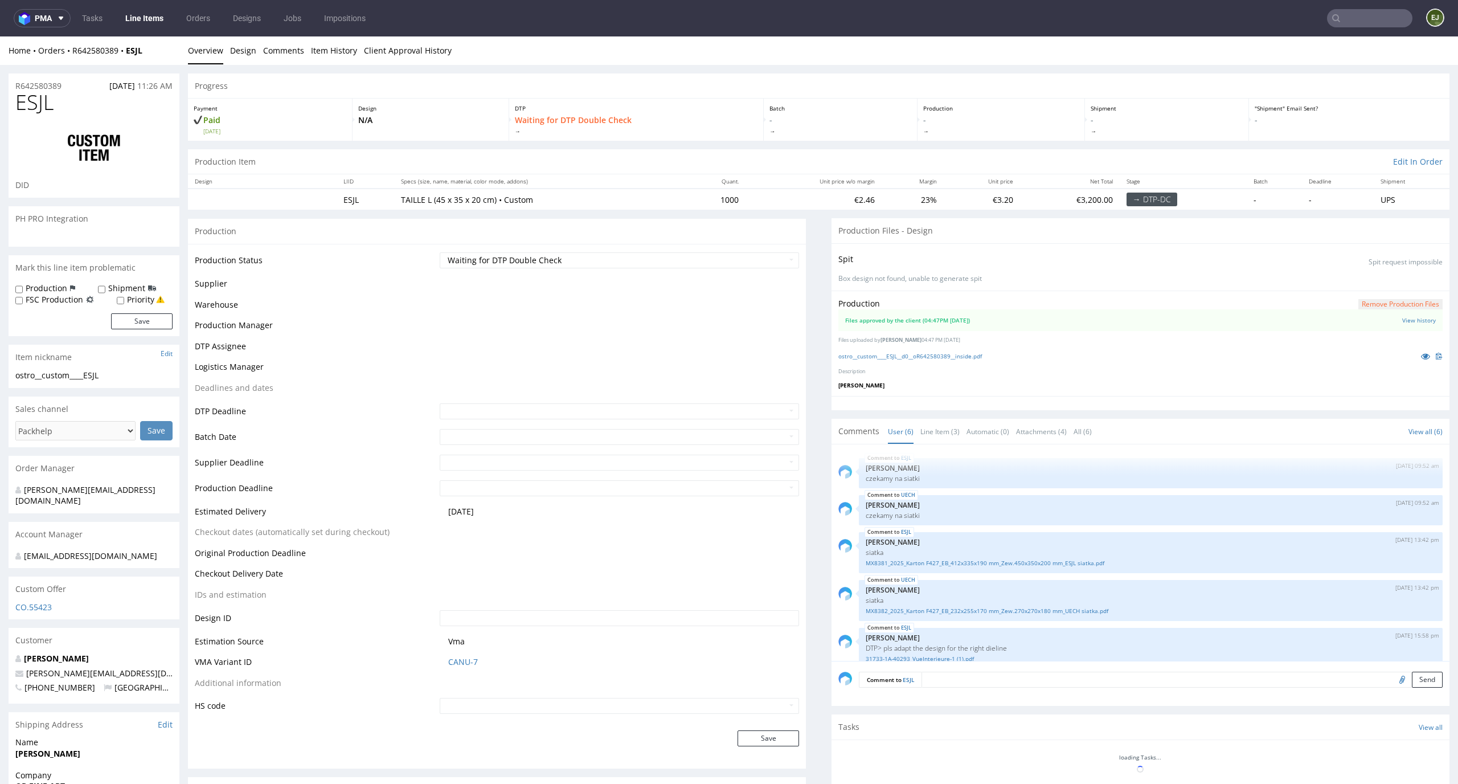
scroll to position [63, 0]
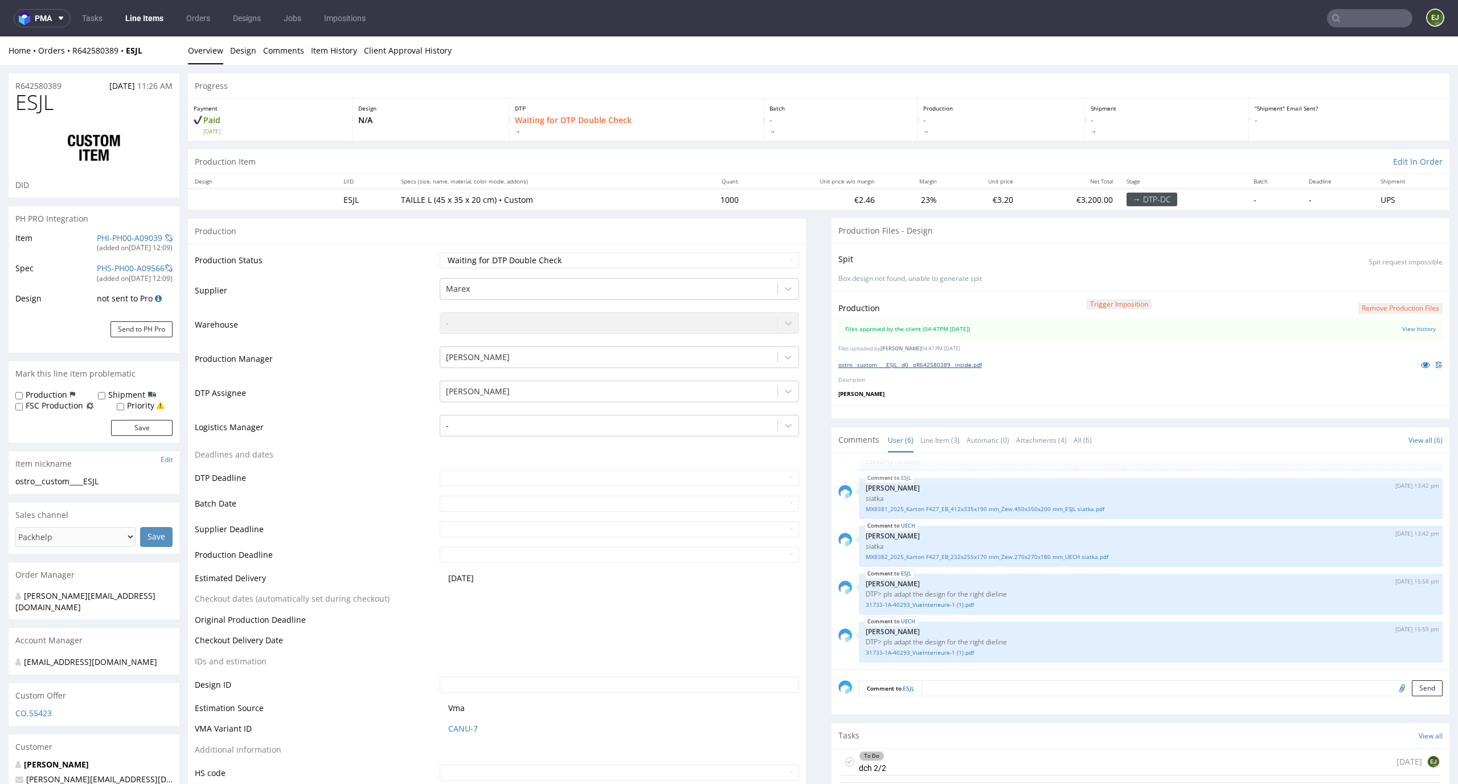
click at [964, 366] on link "ostro__custom____ESJL__d0__oR642580389__inside.pdf" at bounding box center [910, 364] width 144 height 8
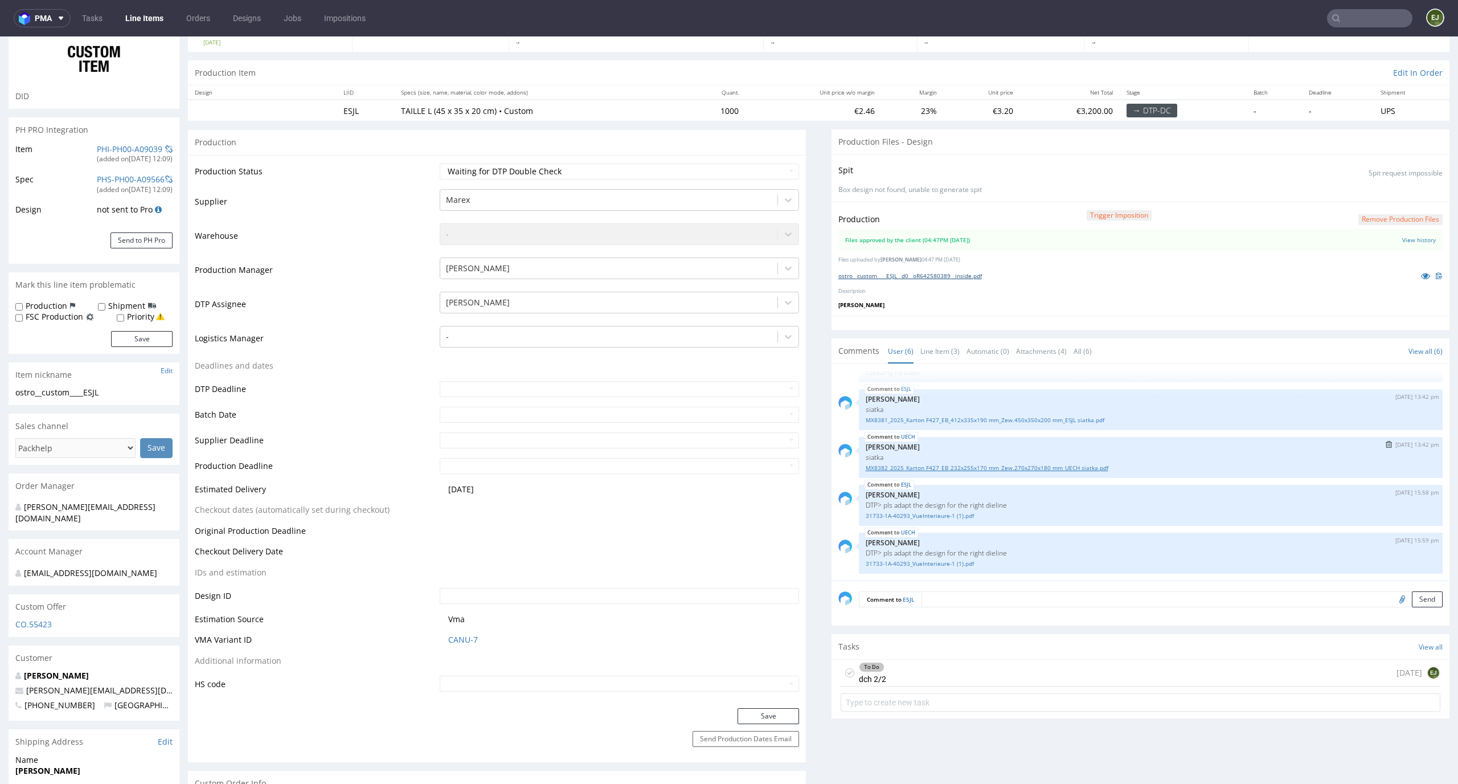
scroll to position [108, 0]
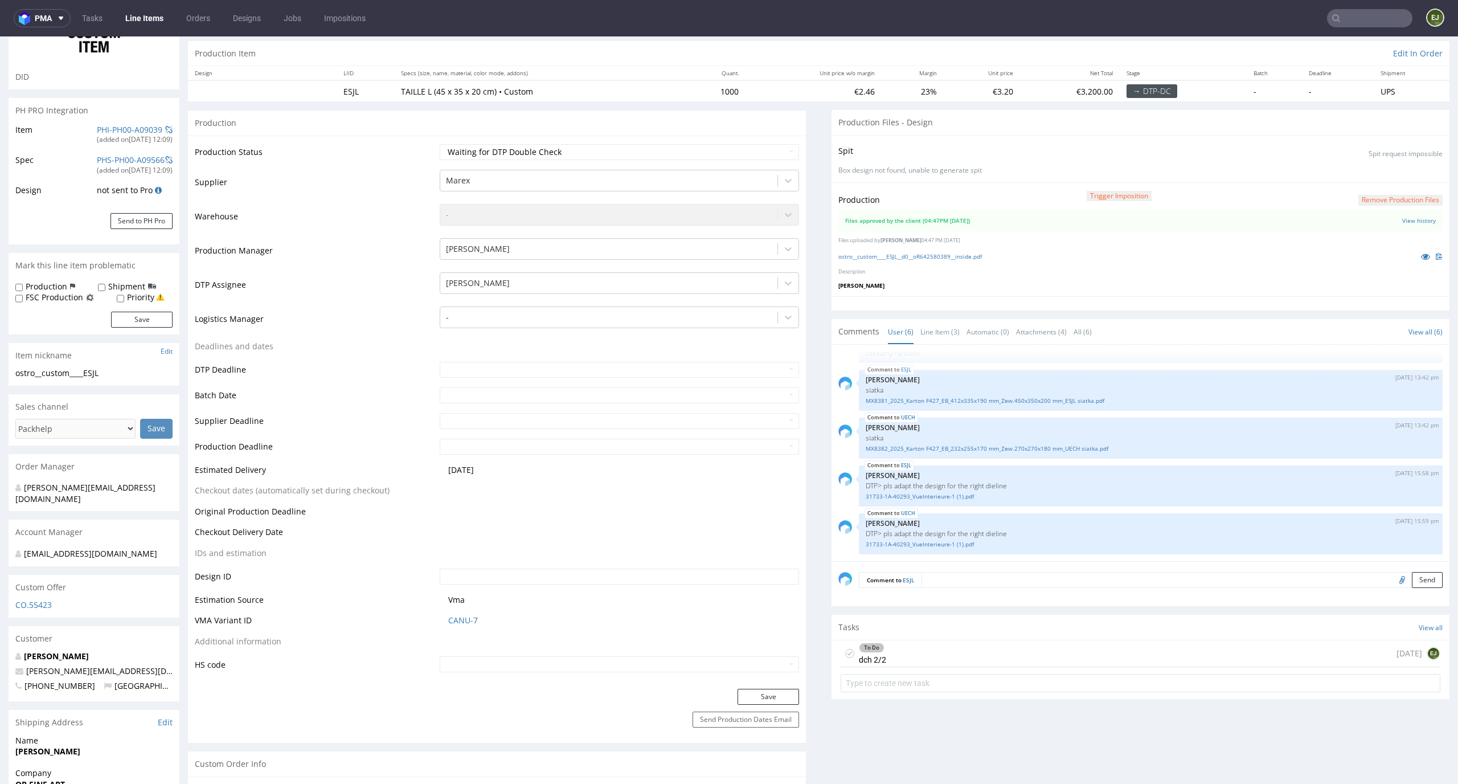
click at [884, 666] on div "To Do dch 2/2 today EJ" at bounding box center [1141, 653] width 600 height 27
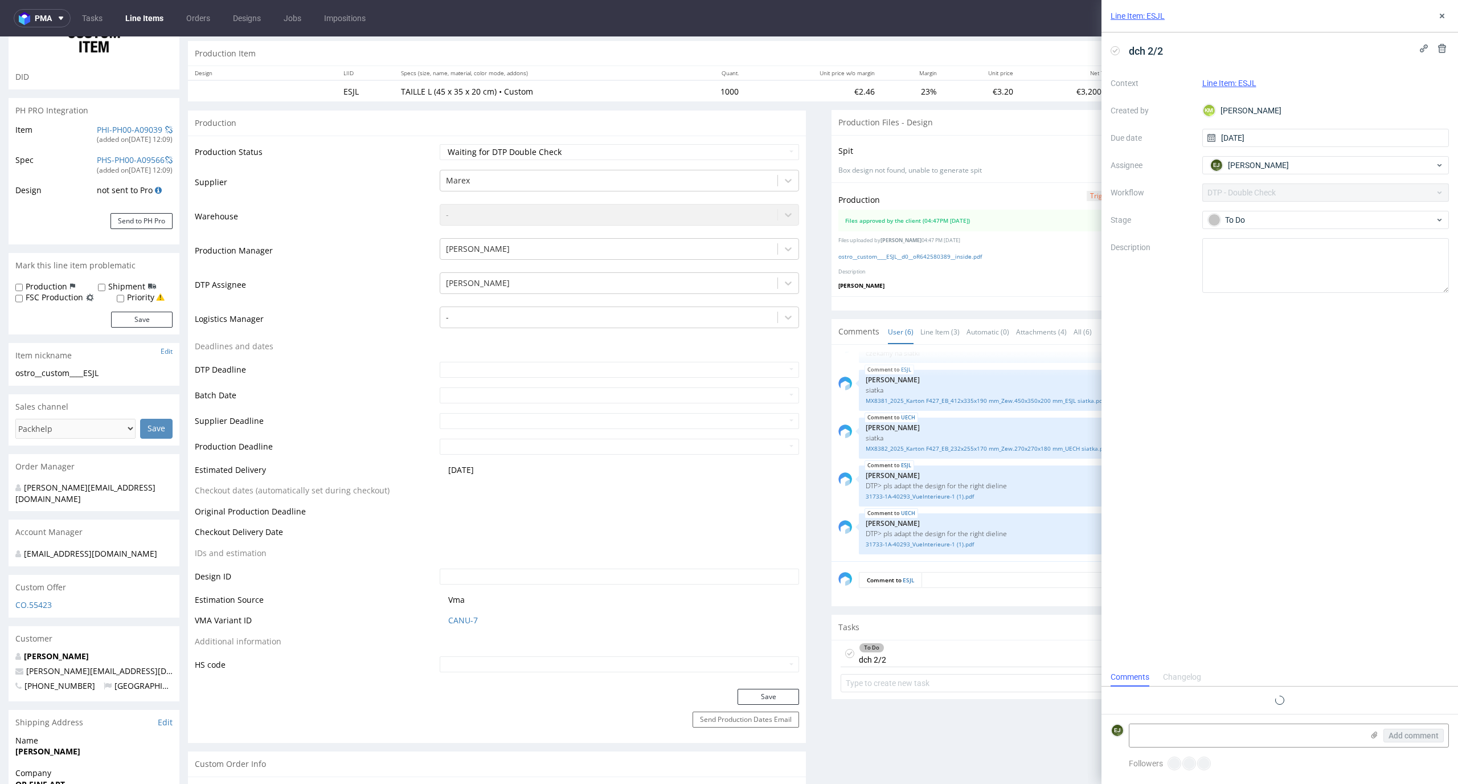
scroll to position [9, 0]
click at [1117, 50] on icon at bounding box center [1114, 50] width 9 height 9
click at [890, 147] on div "Spit Spit request impossible" at bounding box center [1140, 150] width 604 height 17
click at [753, 151] on select "Waiting for Artwork Waiting for Diecut Waiting for Mockup Waiting for DTP Waiti…" at bounding box center [620, 152] width 360 height 16
